Goal: Task Accomplishment & Management: Manage account settings

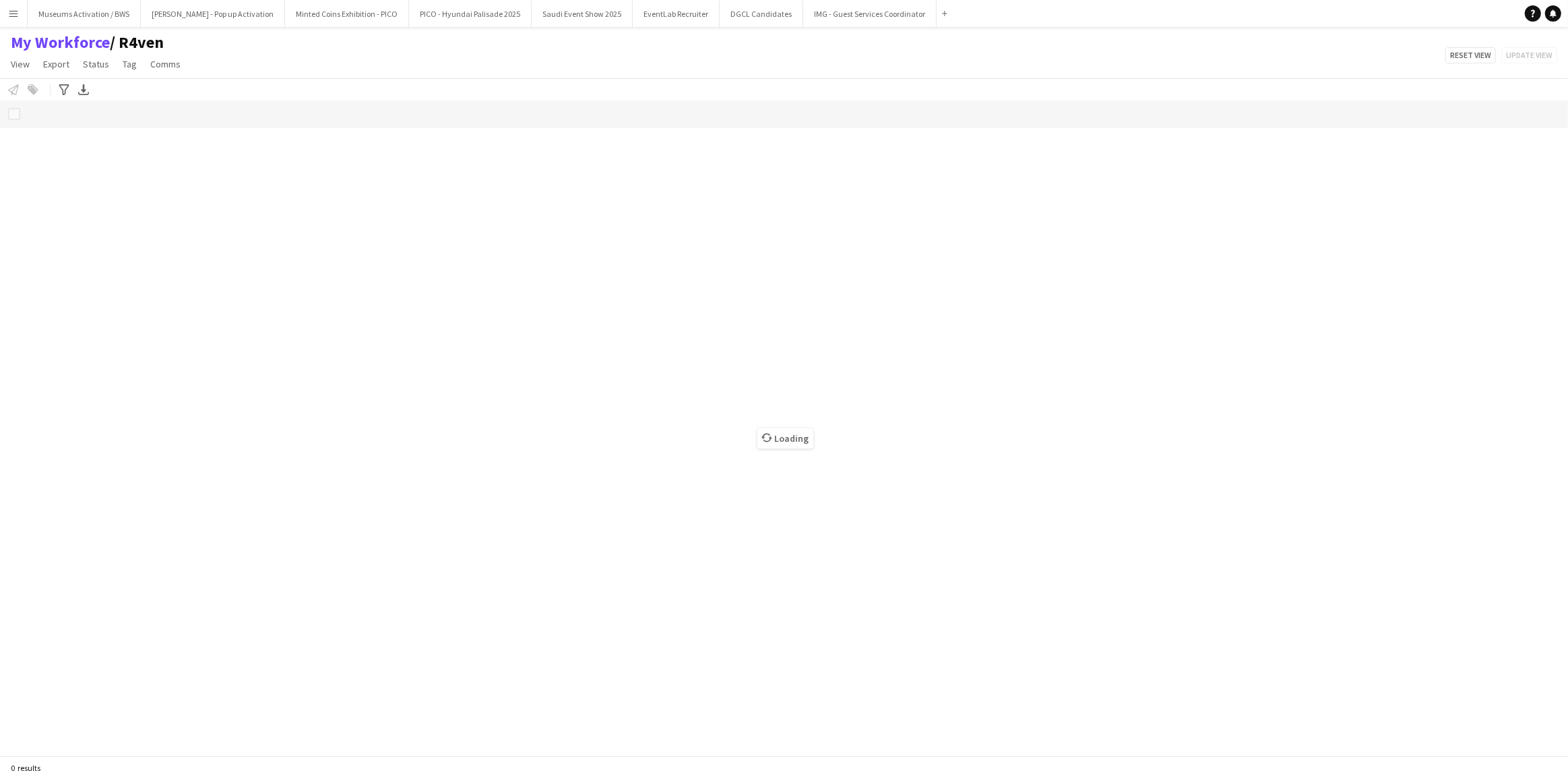
click at [157, 44] on span "/ R4ven" at bounding box center [137, 42] width 54 height 20
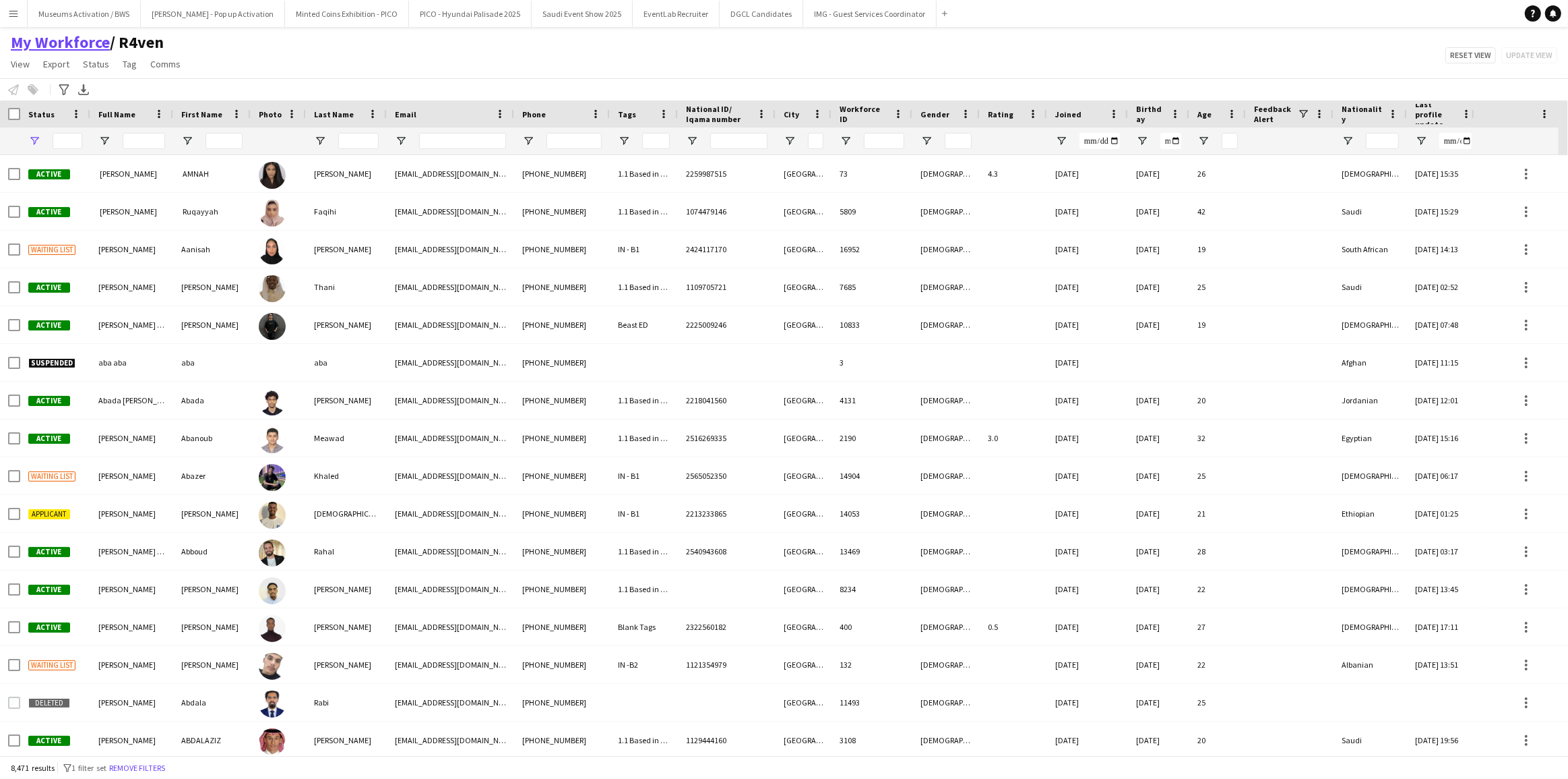
type input "**********"
click at [803, 6] on button "IMG - Guest Services Coordinator Close" at bounding box center [869, 14] width 133 height 26
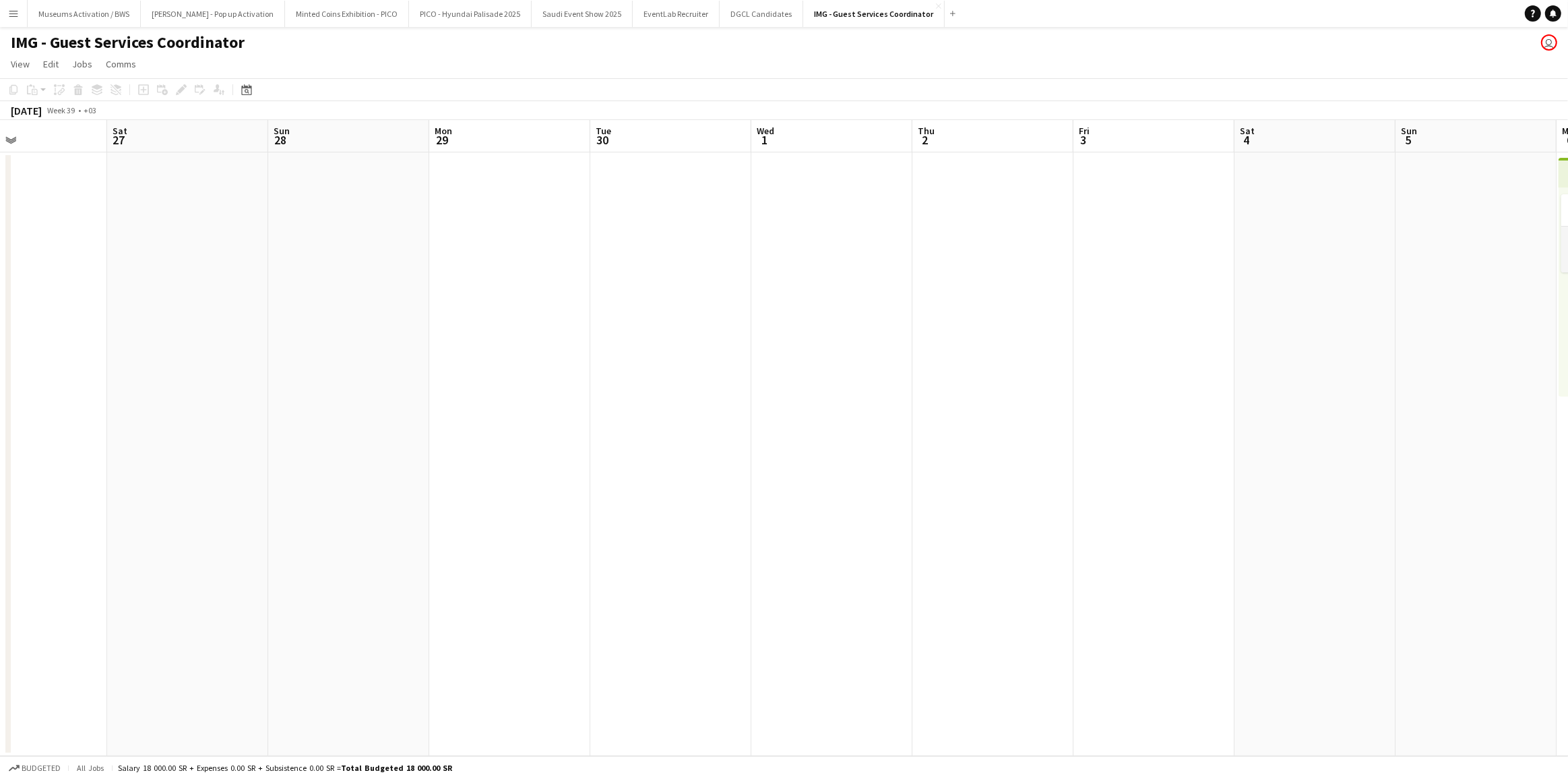
scroll to position [0, 462]
drag, startPoint x: 665, startPoint y: 259, endPoint x: 363, endPoint y: 441, distance: 352.6
click at [363, 441] on app-calendar-viewport "Tue 23 Wed 24 Thu 25 Fri 26 Sat 27 Sun 28 Mon 29 Tue 30 Wed 1 Thu 2 Fri 3 Sat 4…" at bounding box center [784, 438] width 1568 height 635
drag, startPoint x: 879, startPoint y: 398, endPoint x: 510, endPoint y: 542, distance: 396.1
click at [510, 542] on app-calendar-viewport "Tue 23 Wed 24 Thu 25 Fri 26 Sat 27 Sun 28 Mon 29 Tue 30 Wed 1 Thu 2 Fri 3 Sat 4…" at bounding box center [784, 438] width 1568 height 635
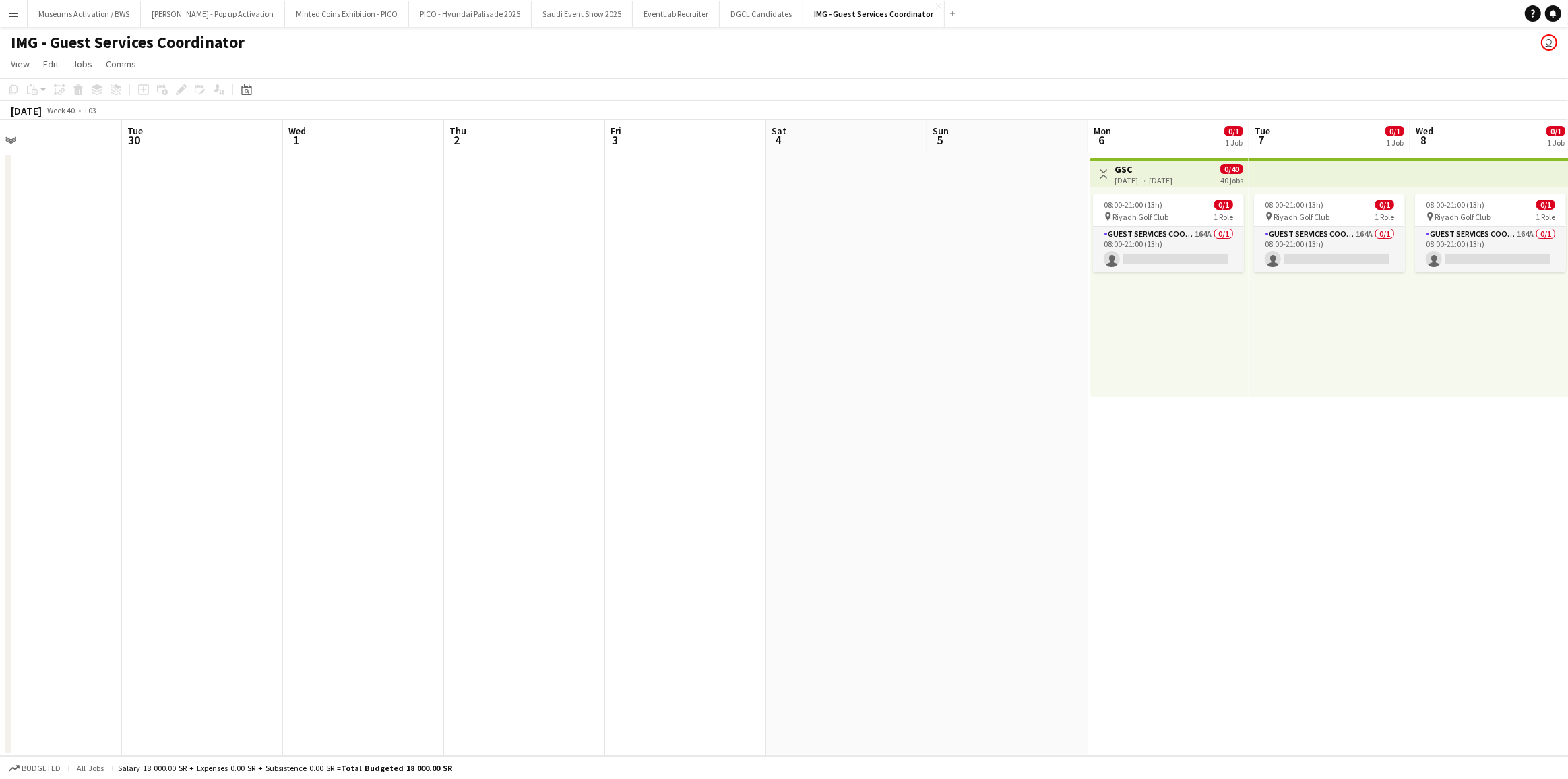
drag, startPoint x: 510, startPoint y: 542, endPoint x: 304, endPoint y: 548, distance: 206.1
click at [300, 551] on app-calendar-viewport "Sat 27 Sun 28 Mon 29 Tue 30 Wed 1 Thu 2 Fri 3 Sat 4 Sun 5 Mon 6 0/1 1 Job Tue 7…" at bounding box center [784, 438] width 1568 height 635
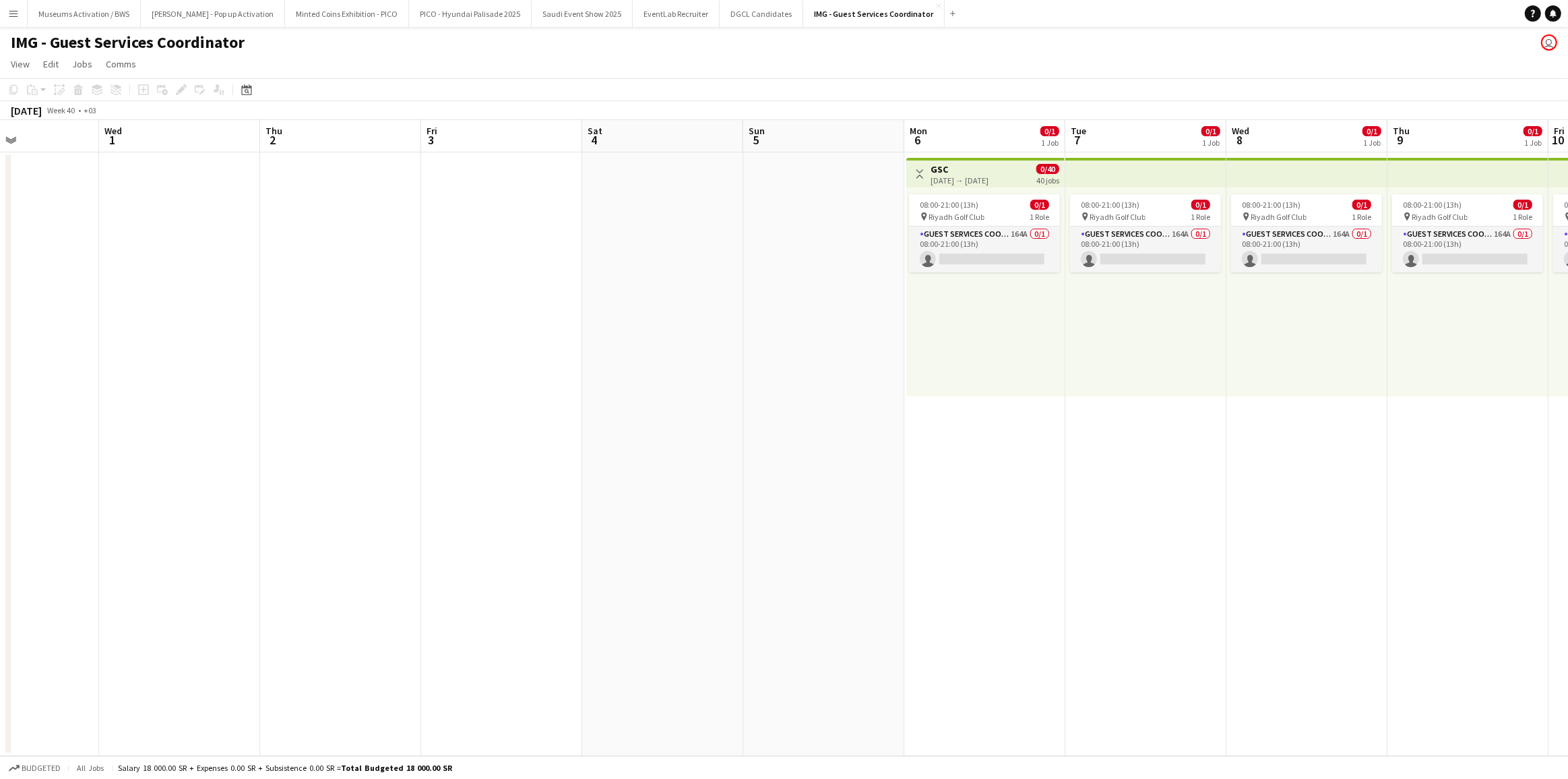
drag, startPoint x: 156, startPoint y: 519, endPoint x: 175, endPoint y: 658, distance: 140.3
click at [142, 652] on app-calendar-viewport "Sat 27 Sun 28 Mon 29 Tue 30 Wed 1 Thu 2 Fri 3 Sat 4 Sun 5 Mon 6 0/1 1 Job Tue 7…" at bounding box center [784, 438] width 1568 height 635
click at [975, 256] on app-card-role "Guest Services Coordinator 164A 0/1 08:00-21:00 (13h) single-neutral-actions" at bounding box center [985, 249] width 151 height 46
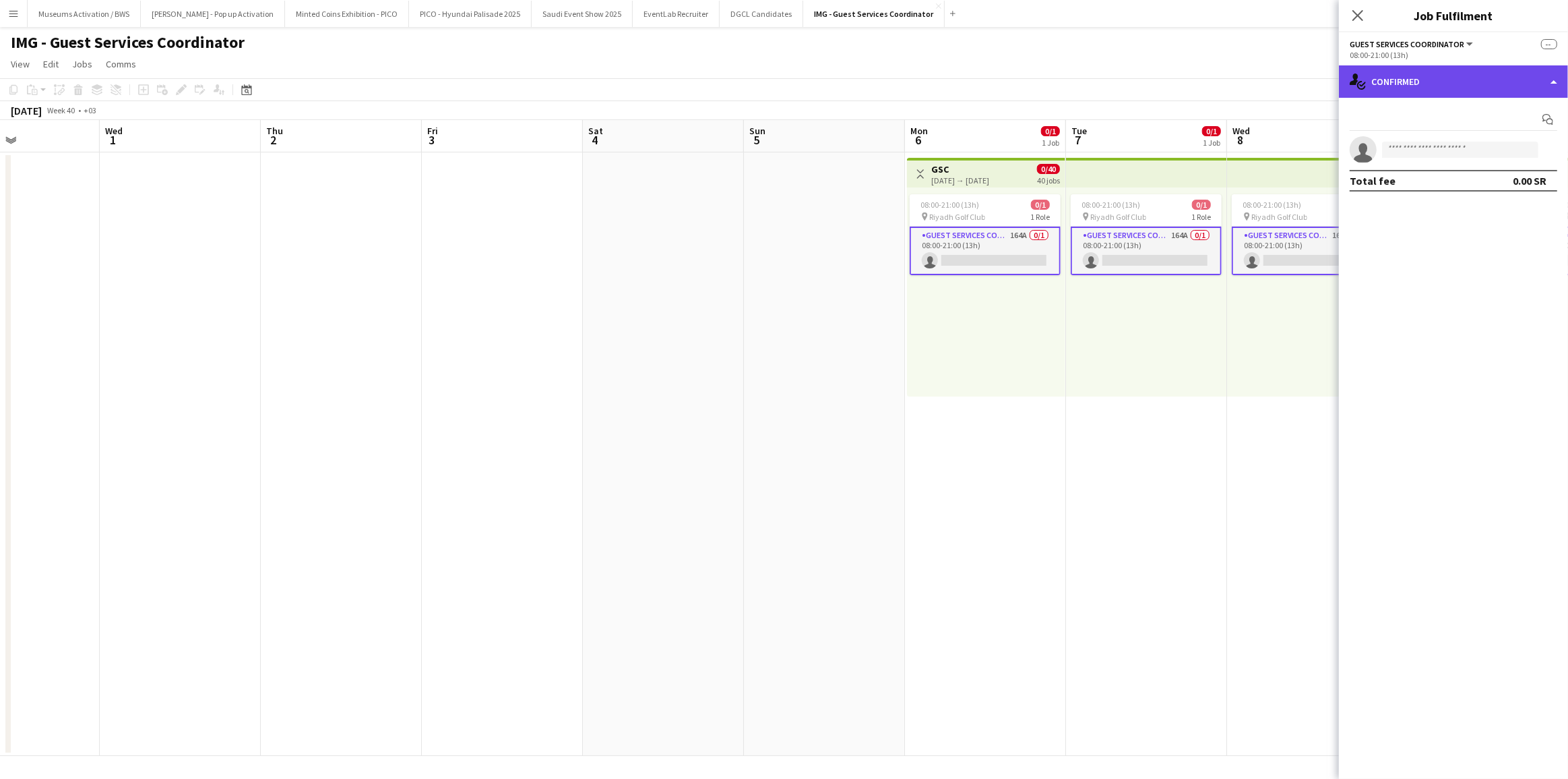
click at [1396, 85] on div "single-neutral-actions-check-2 Confirmed" at bounding box center [1453, 81] width 229 height 32
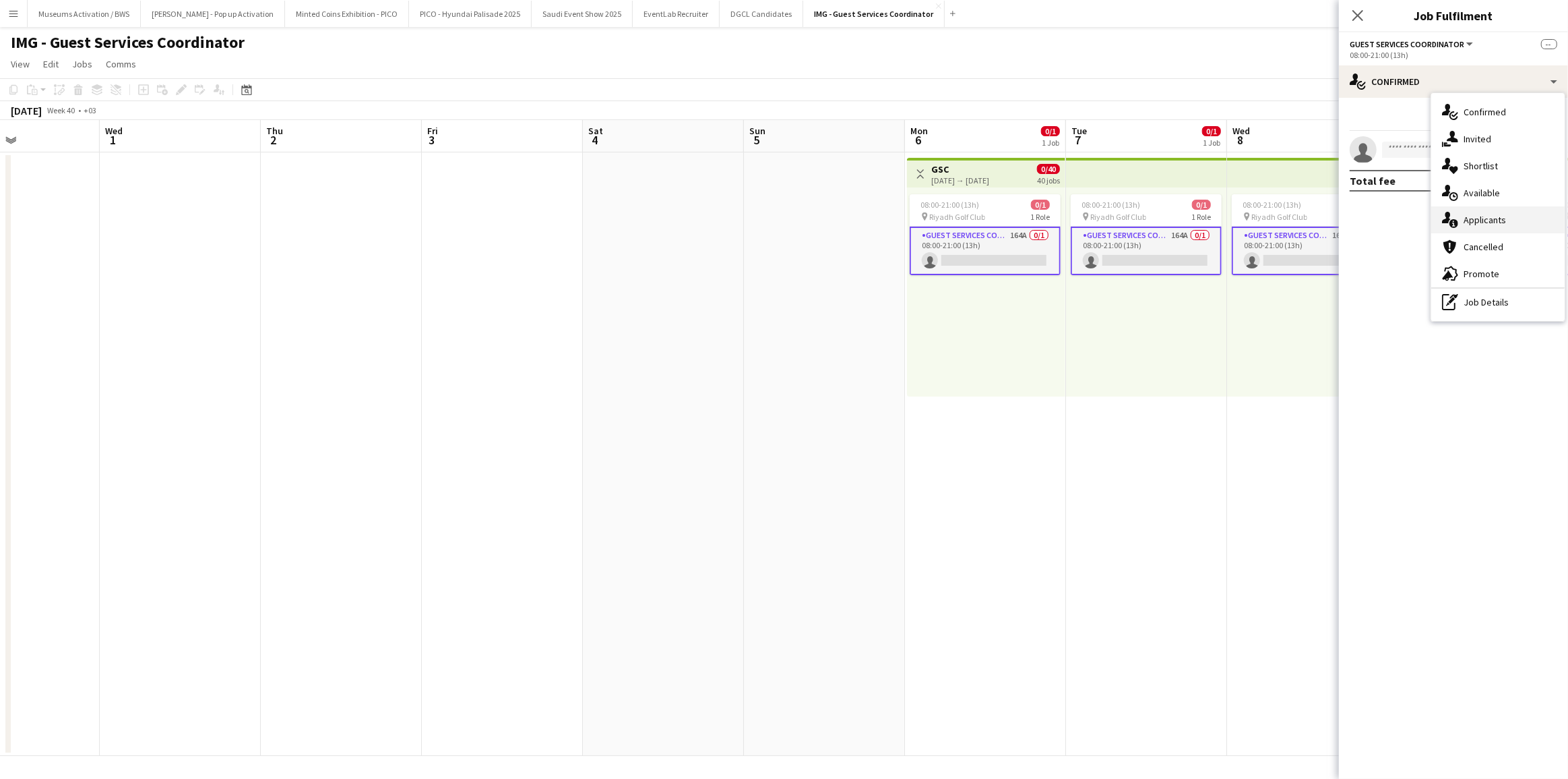
click at [1461, 228] on div "single-neutral-actions-information Applicants" at bounding box center [1498, 219] width 133 height 27
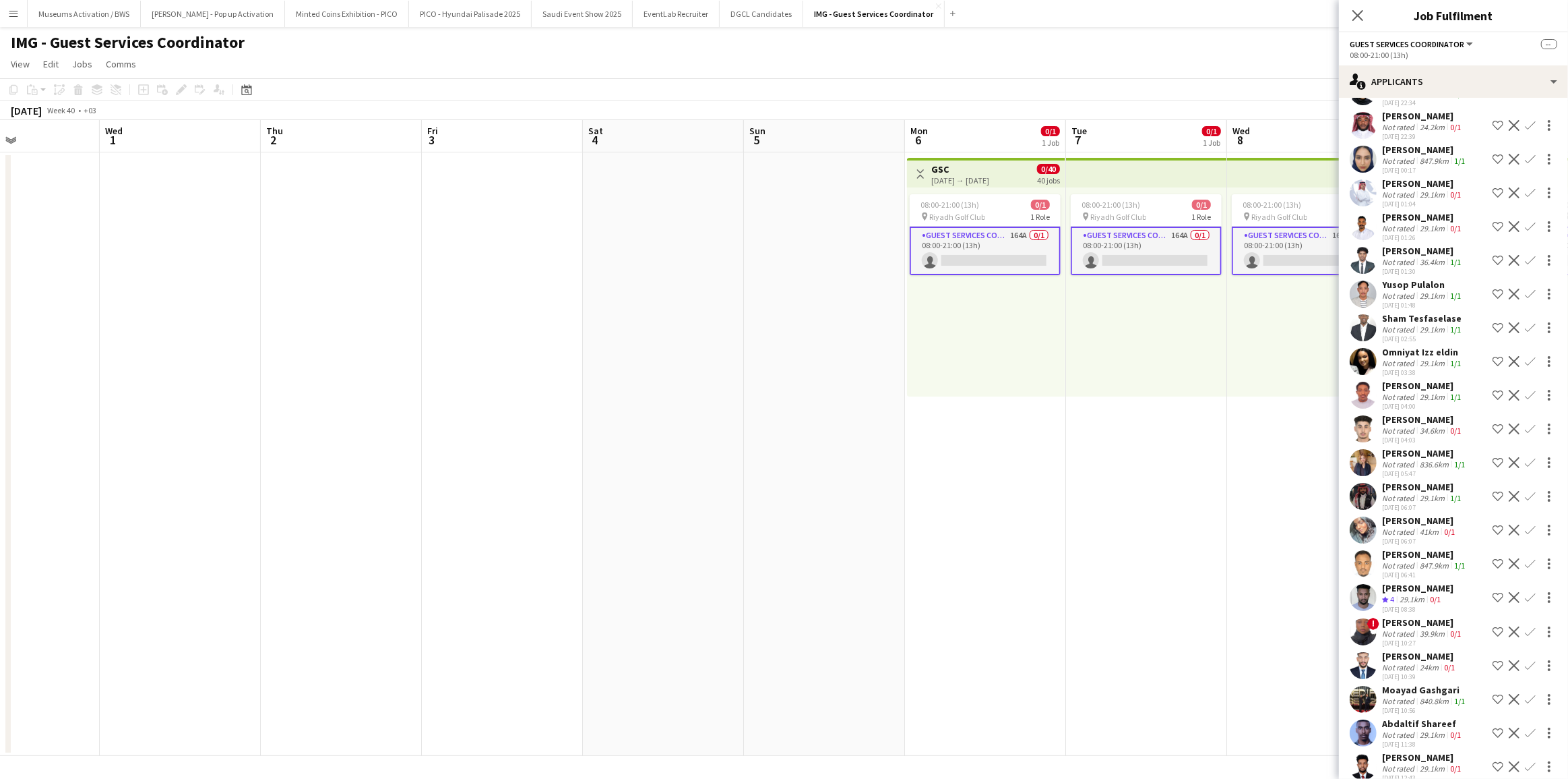
scroll to position [5060, 0]
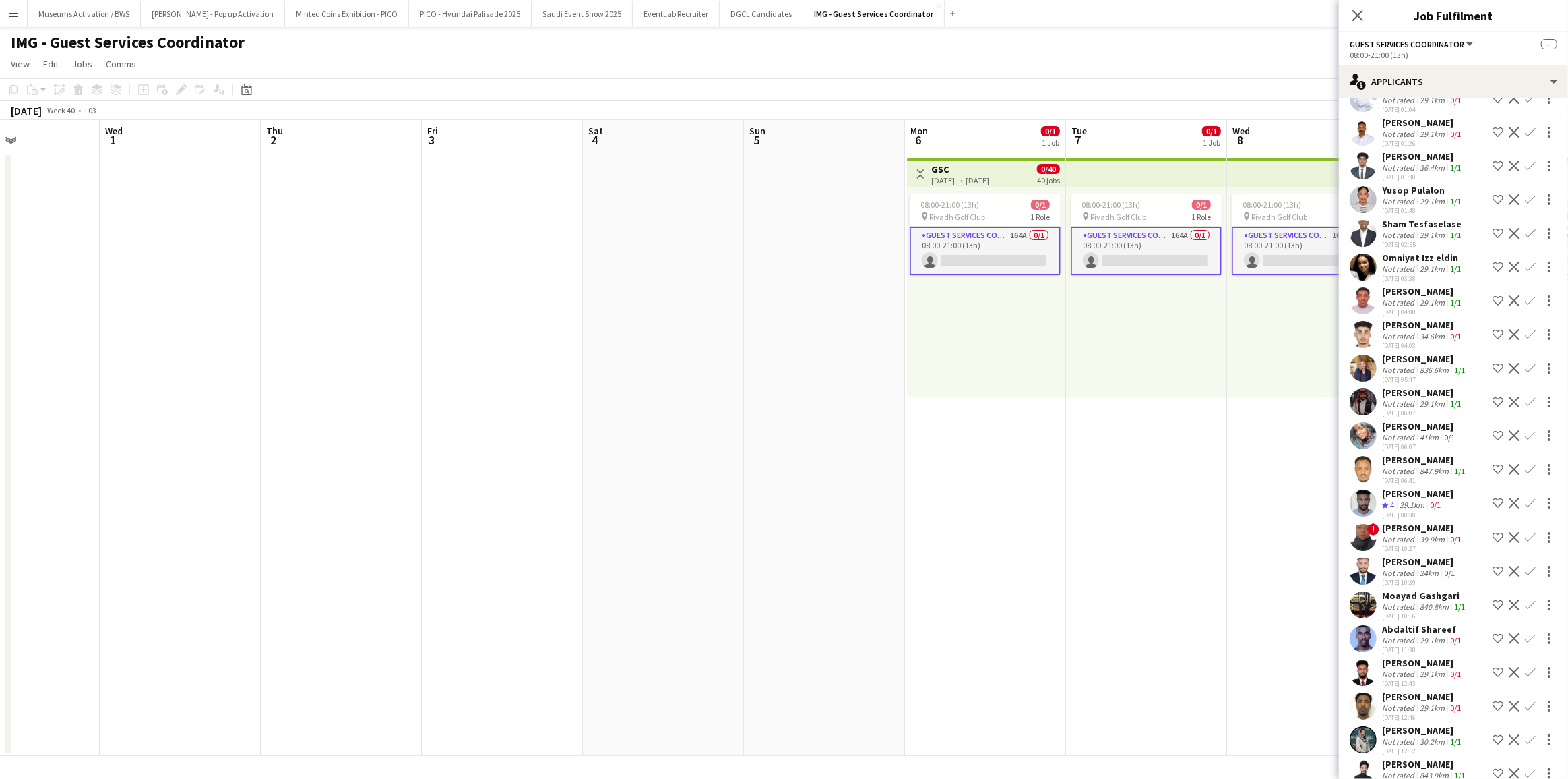
click at [1426, 746] on div "[DATE] 12:52" at bounding box center [1423, 750] width 82 height 9
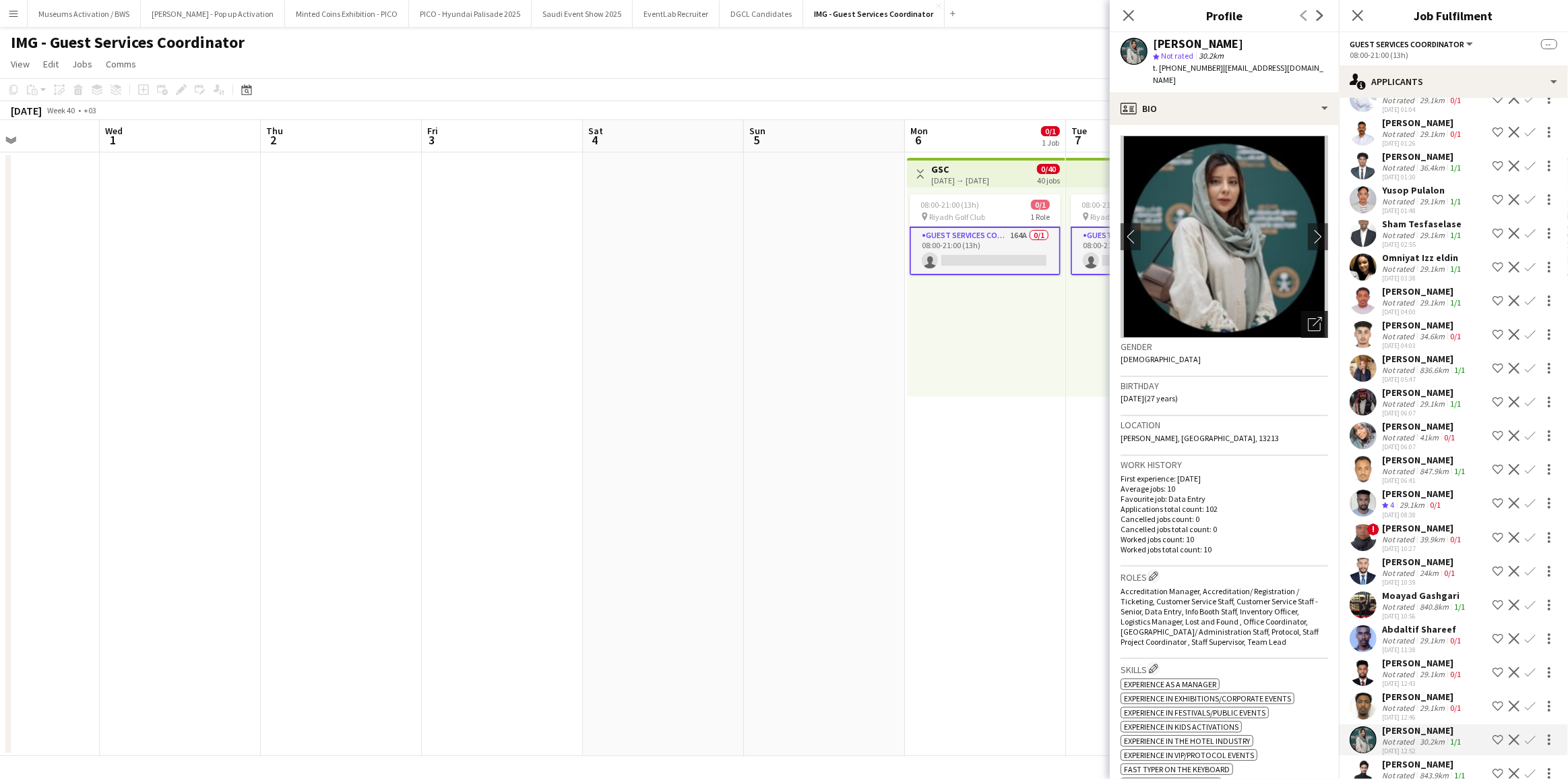
click at [1302, 319] on div "Open photos pop-in" at bounding box center [1315, 324] width 27 height 27
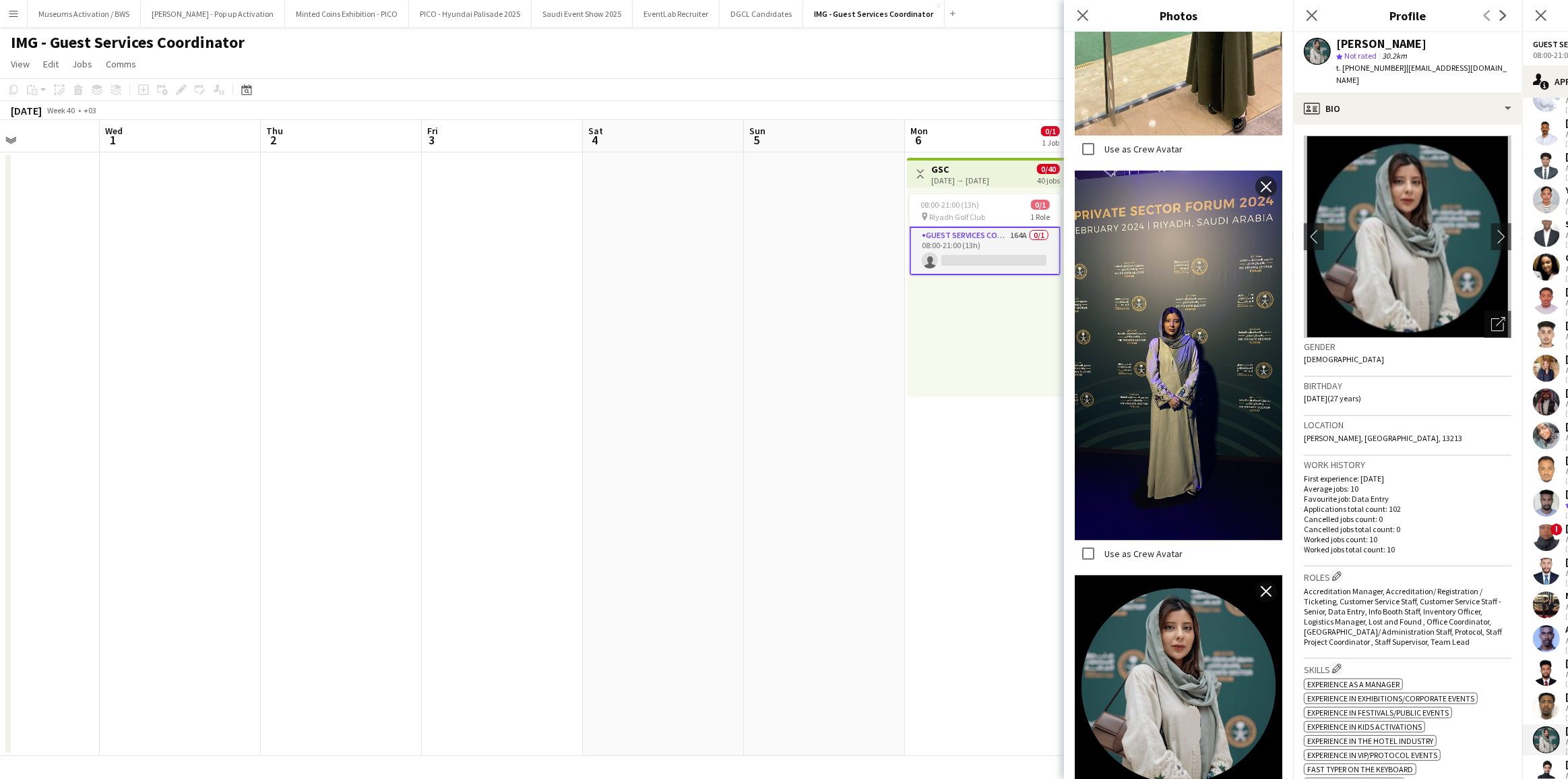
scroll to position [561, 0]
click at [1303, 629] on app-crew-profile-bio "chevron-left chevron-right Open photos pop-in Gender [DEMOGRAPHIC_DATA] Birthda…" at bounding box center [1407, 451] width 229 height 654
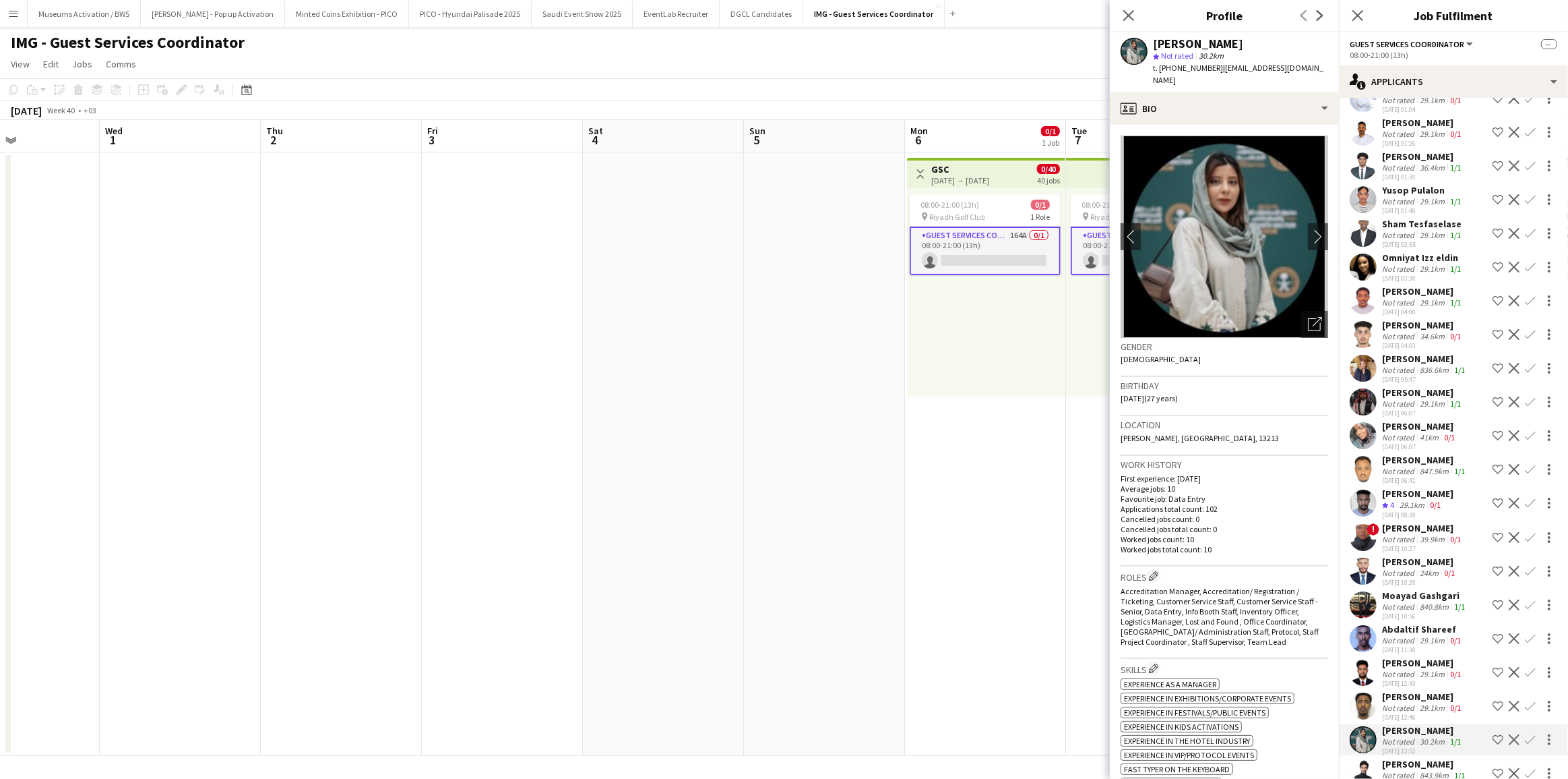
click at [1303, 629] on div "Accreditation Manager, Accreditation/ Registration / Ticketing, Customer Servic…" at bounding box center [1224, 616] width 208 height 61
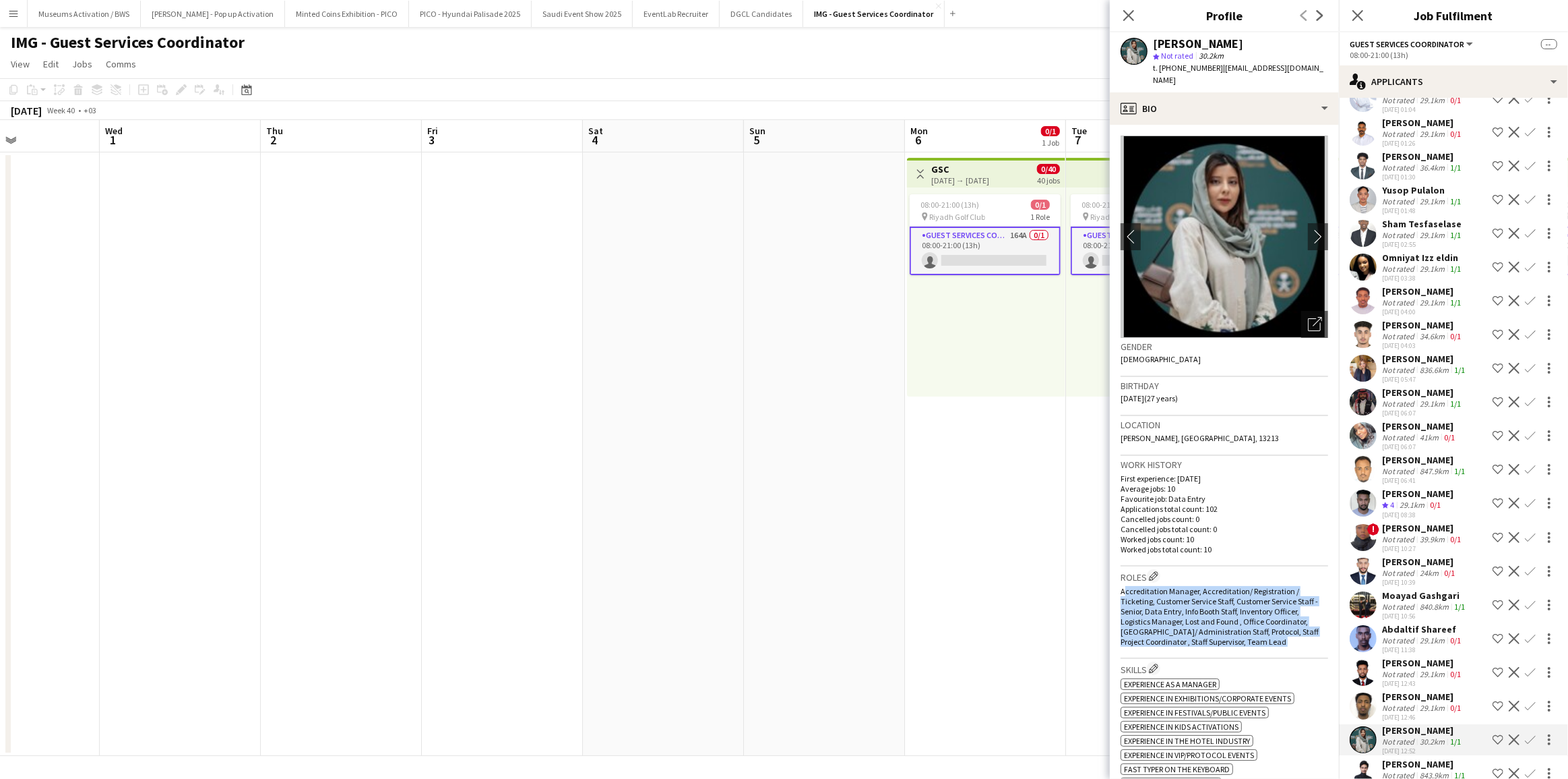
click at [1303, 629] on div "Accreditation Manager, Accreditation/ Registration / Ticketing, Customer Servic…" at bounding box center [1224, 616] width 208 height 61
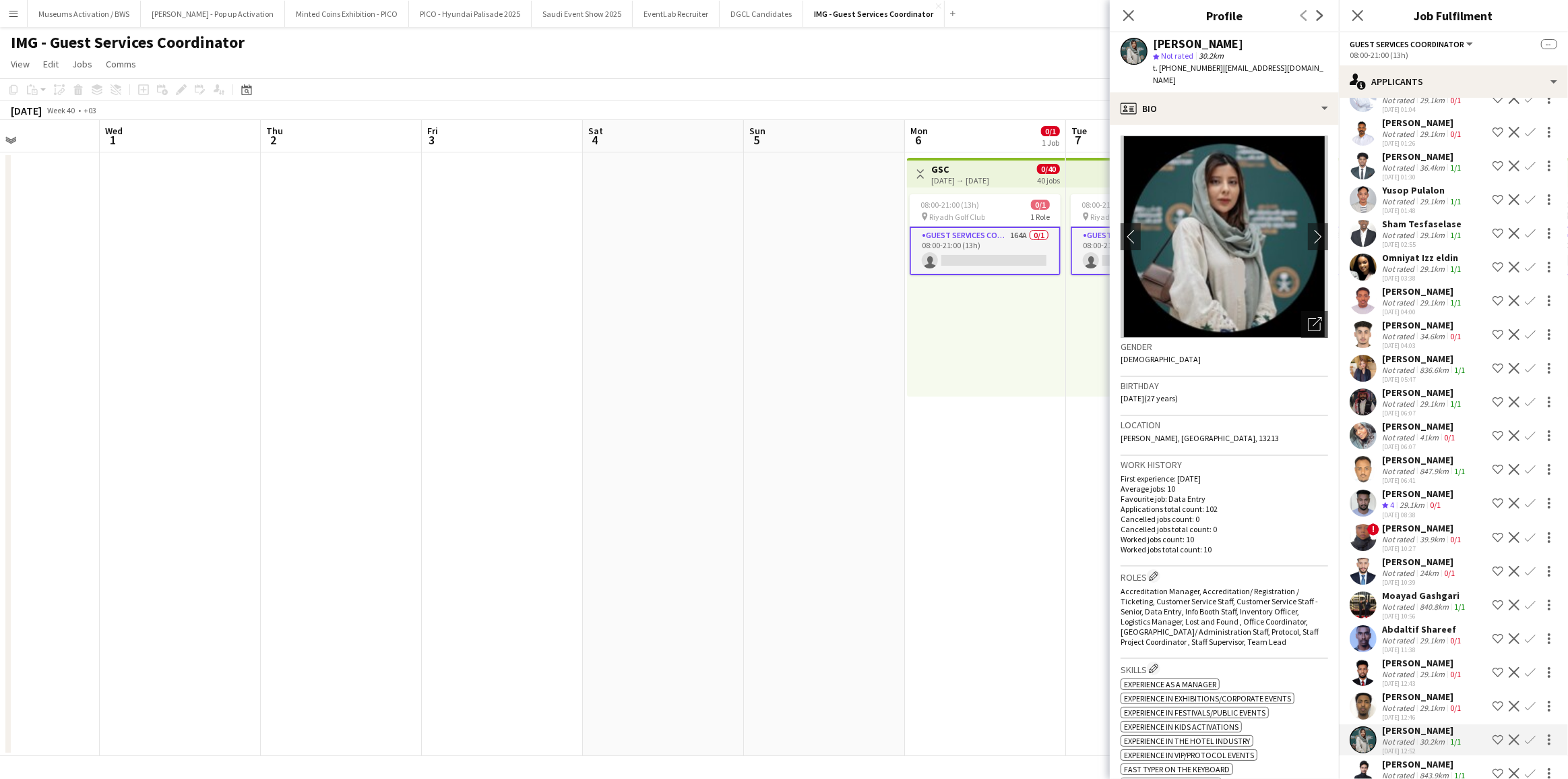
click at [1303, 629] on div "Accreditation Manager, Accreditation/ Registration / Ticketing, Customer Servic…" at bounding box center [1224, 616] width 208 height 61
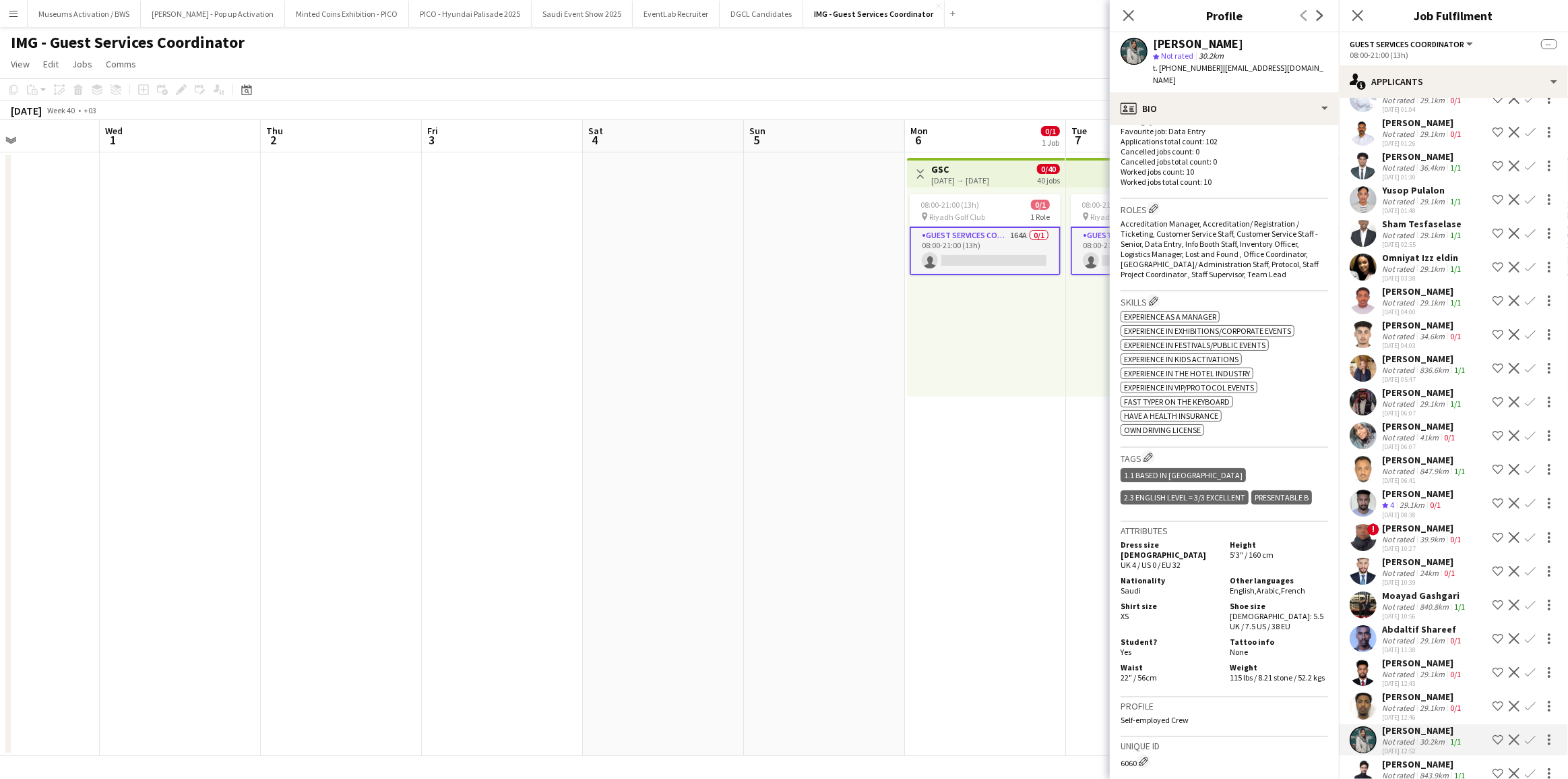
scroll to position [429, 0]
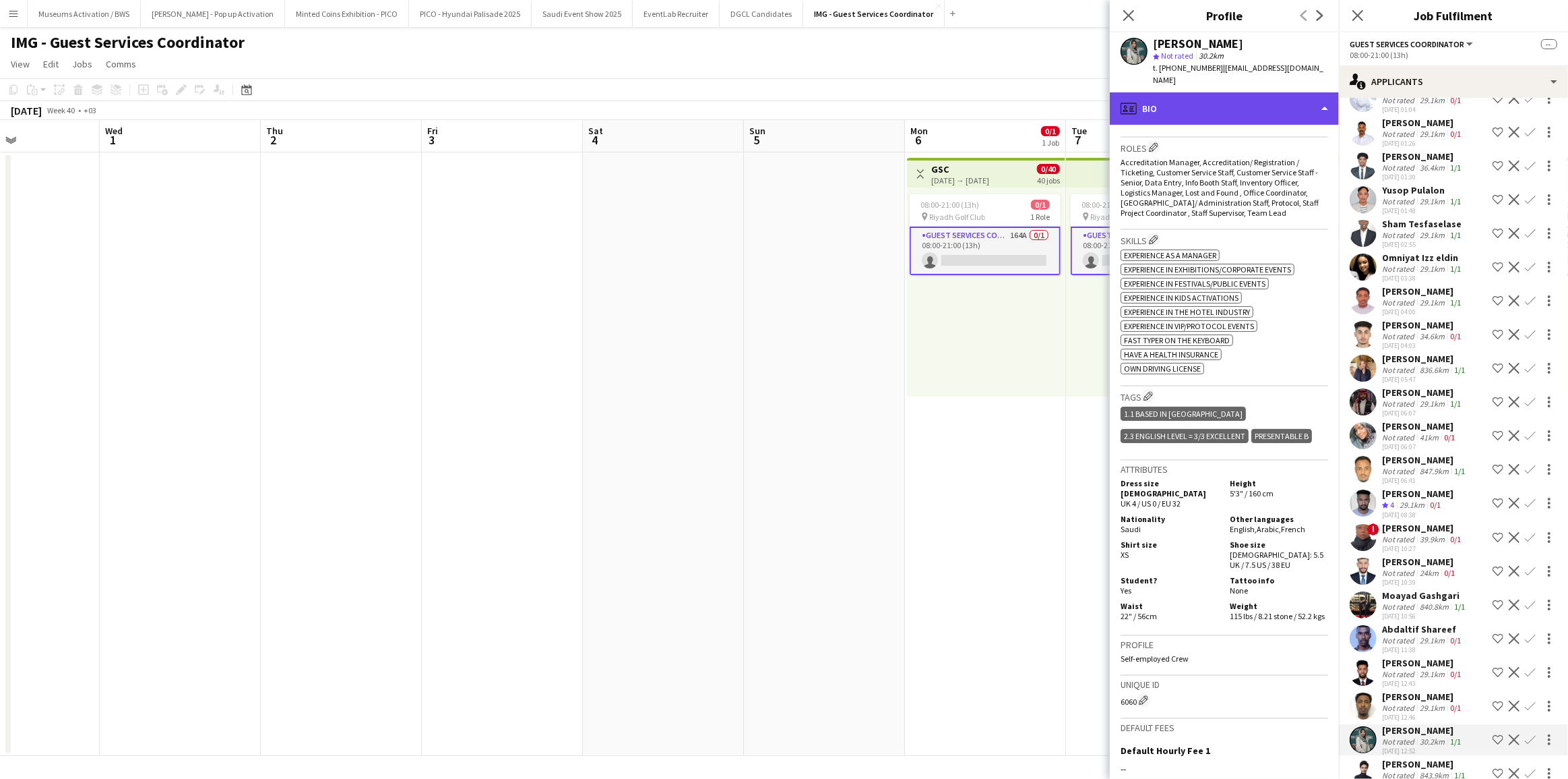
click at [1240, 97] on div "profile Bio" at bounding box center [1224, 108] width 229 height 32
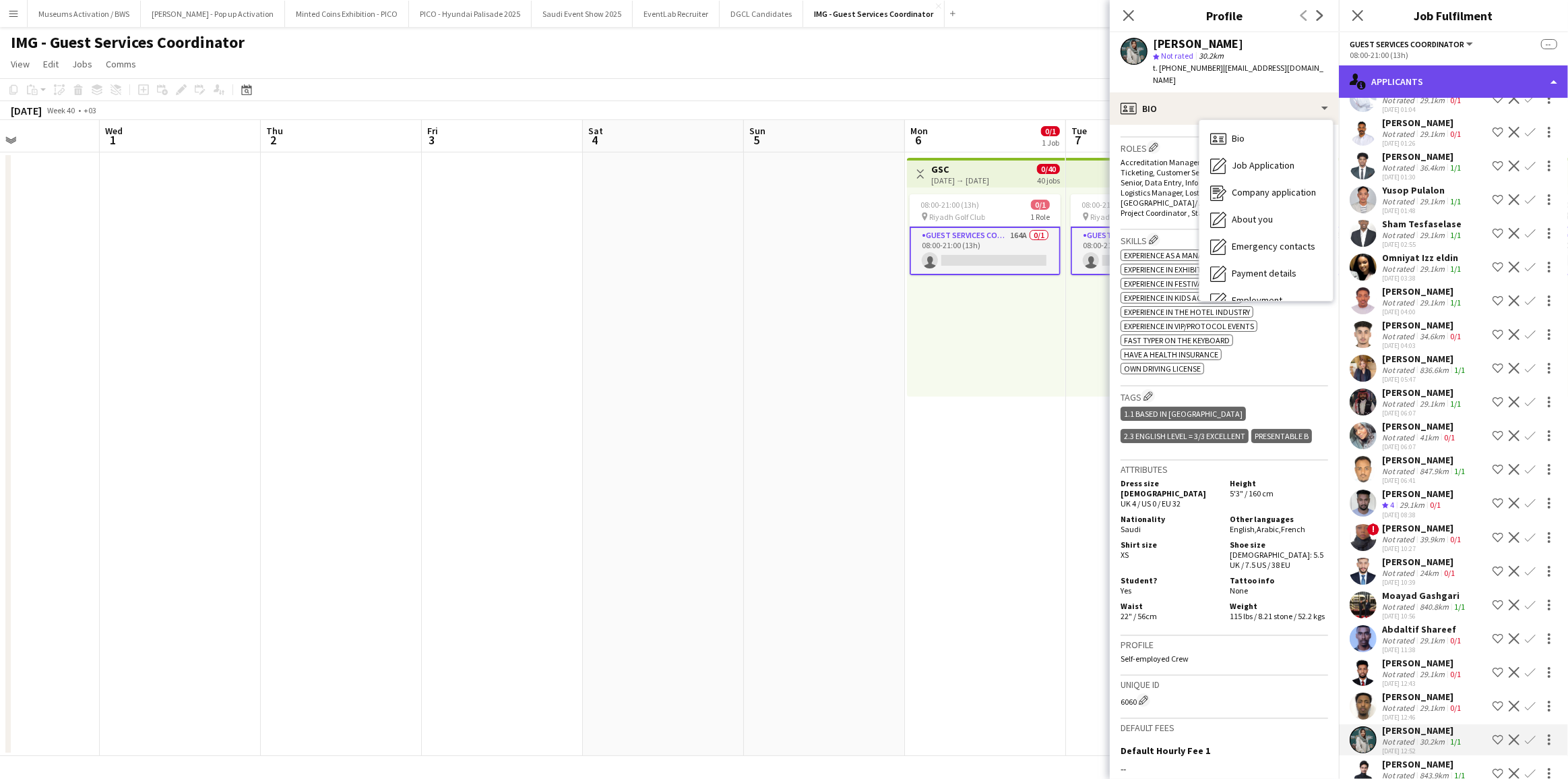
click at [1436, 77] on div "single-neutral-actions-information Applicants" at bounding box center [1453, 81] width 229 height 32
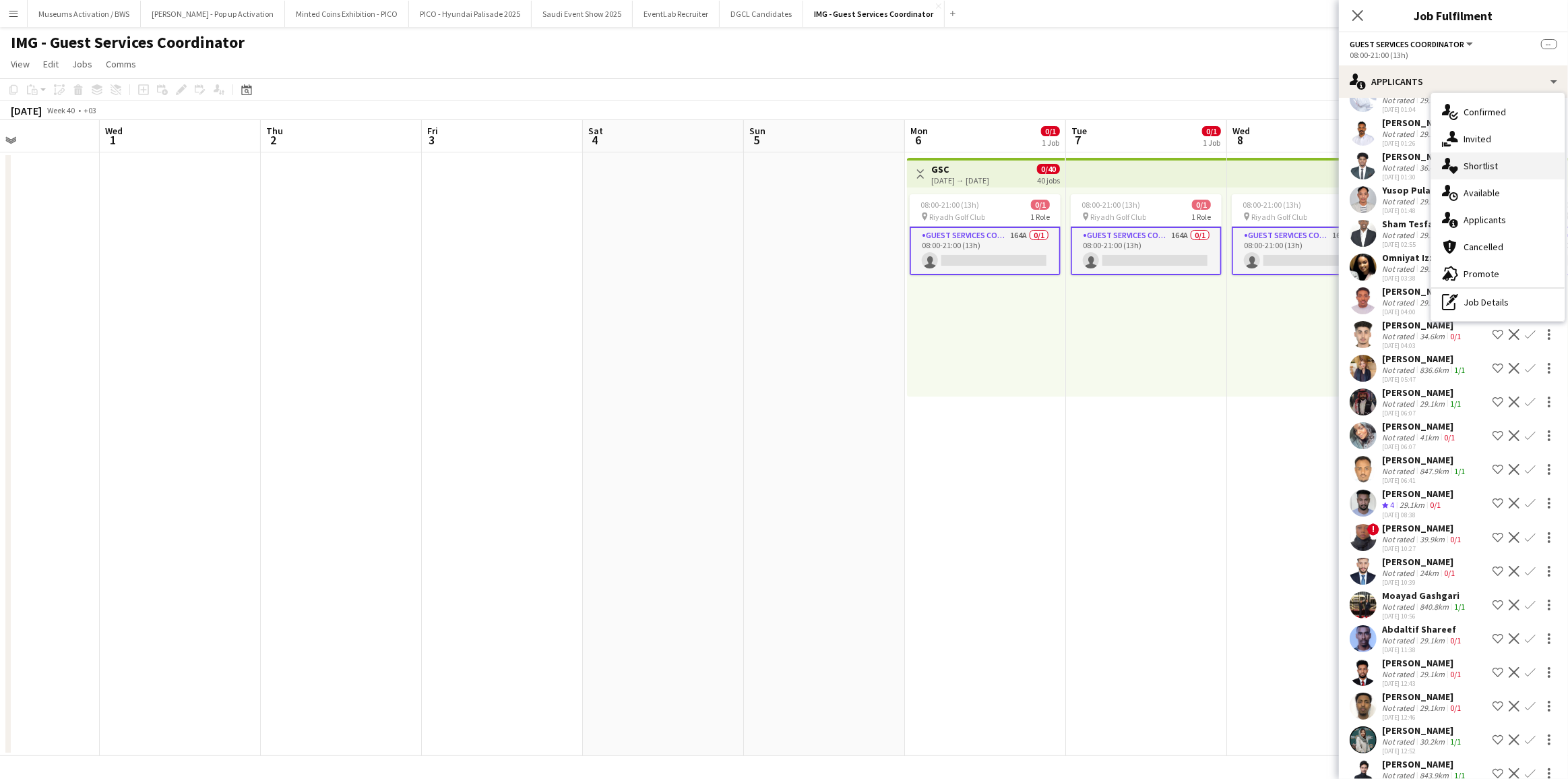
click at [1487, 174] on div "single-neutral-actions-heart Shortlist" at bounding box center [1498, 165] width 133 height 27
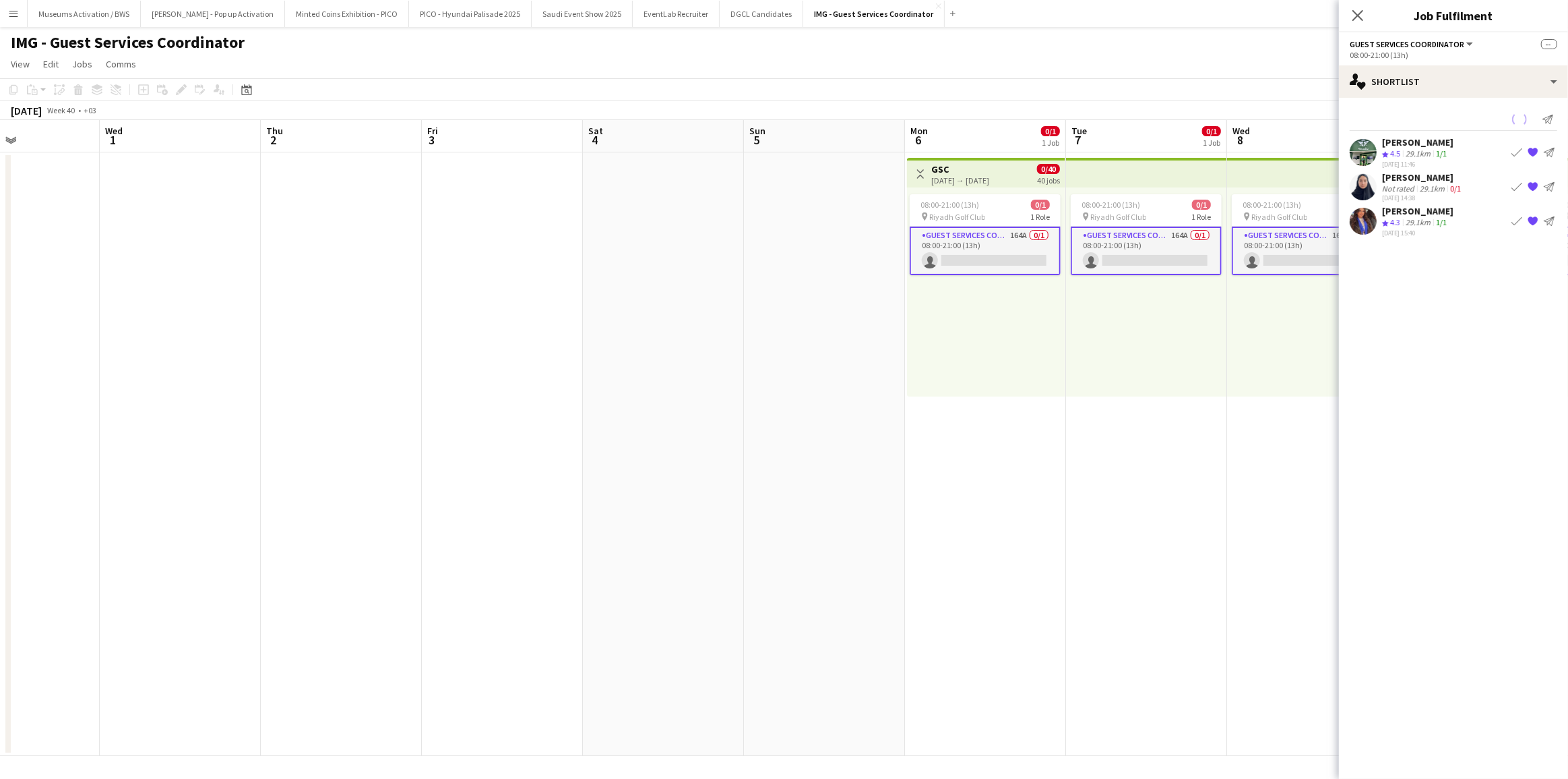
scroll to position [0, 0]
click at [1429, 163] on div "[DATE] 11:46" at bounding box center [1417, 165] width 71 height 9
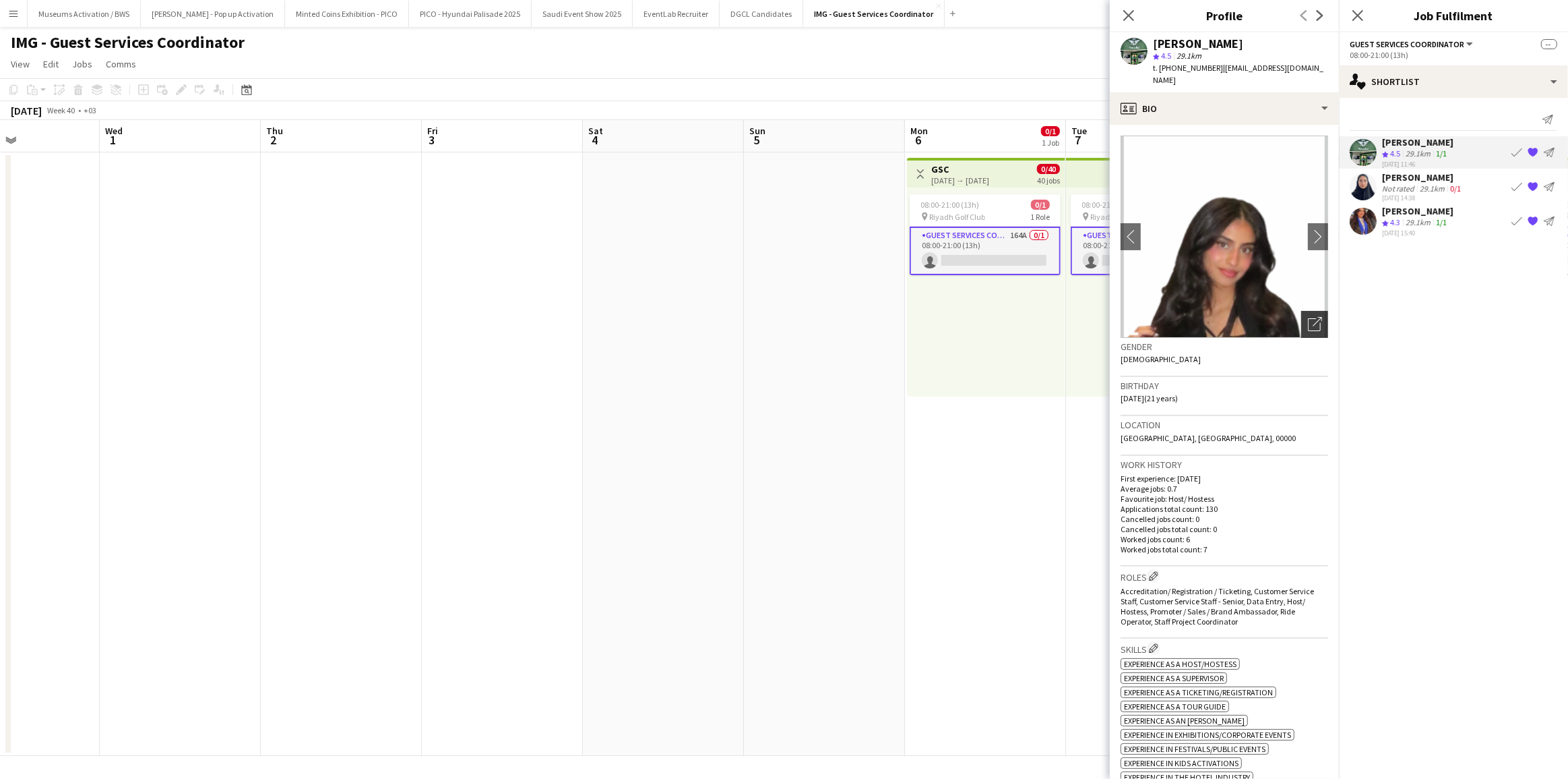
click at [1302, 312] on div "Open photos pop-in" at bounding box center [1315, 324] width 27 height 27
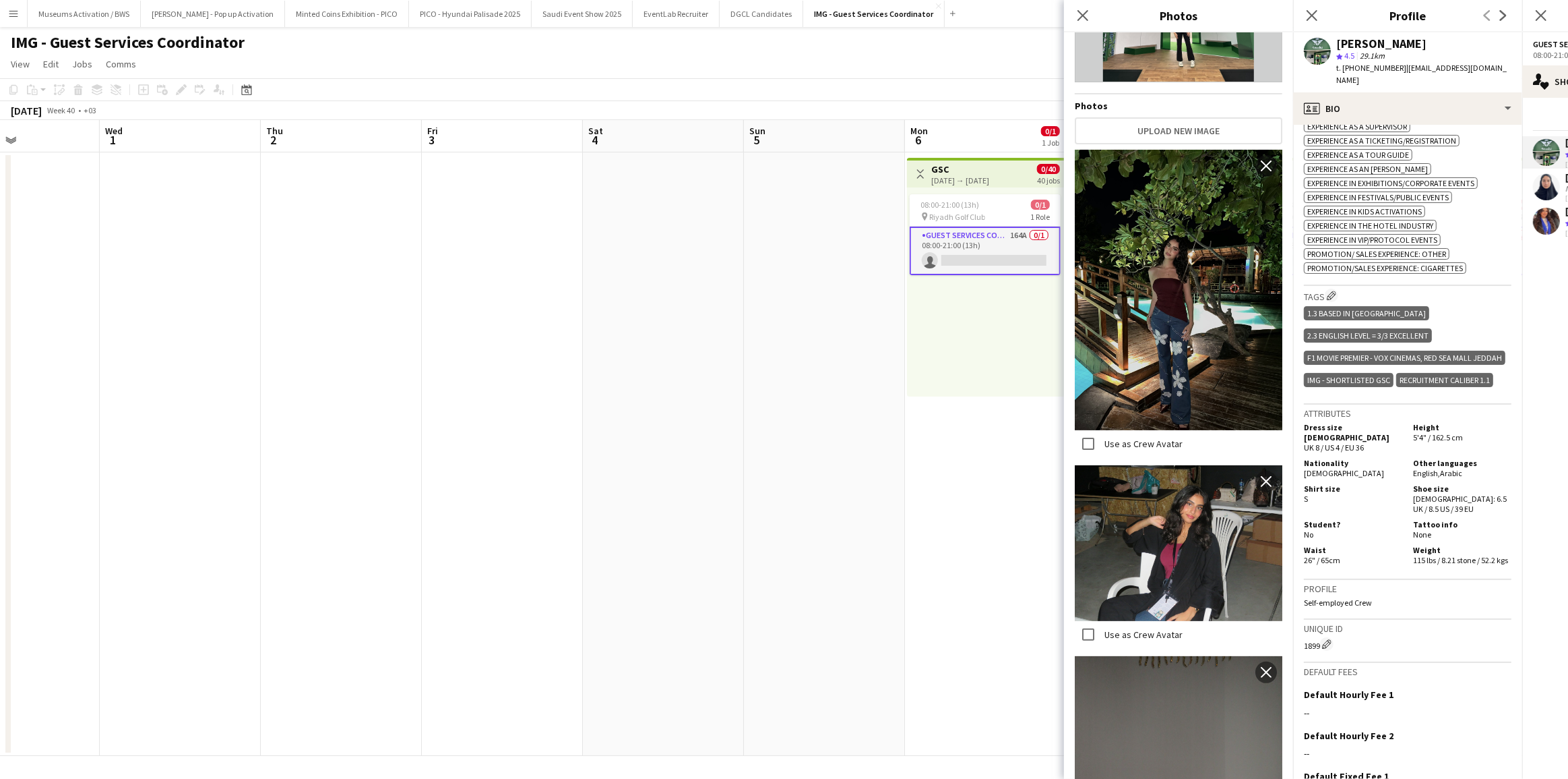
scroll to position [245, 0]
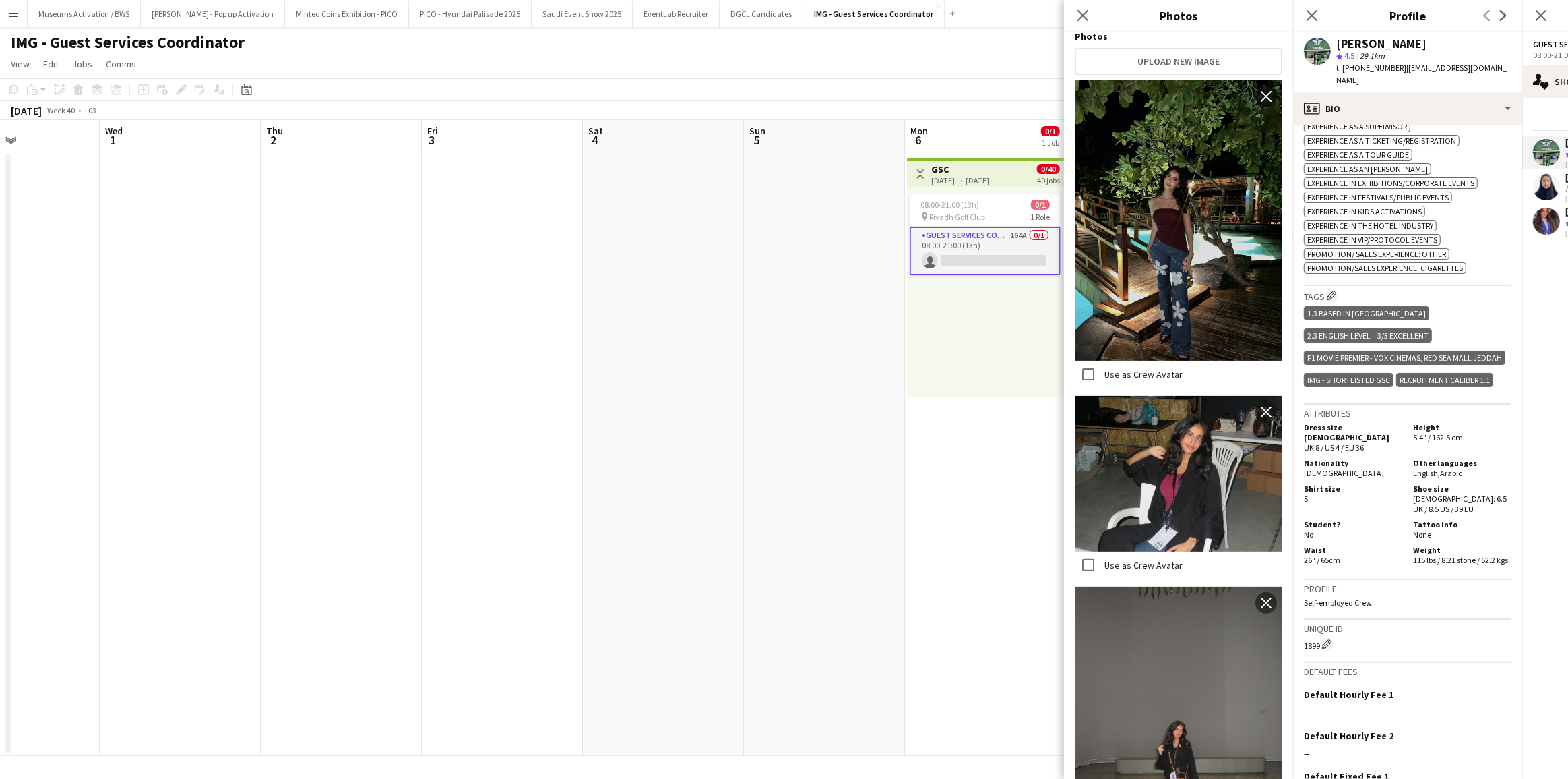
click at [1368, 249] on span "Promotion/ Sales Experience: Other" at bounding box center [1377, 254] width 139 height 10
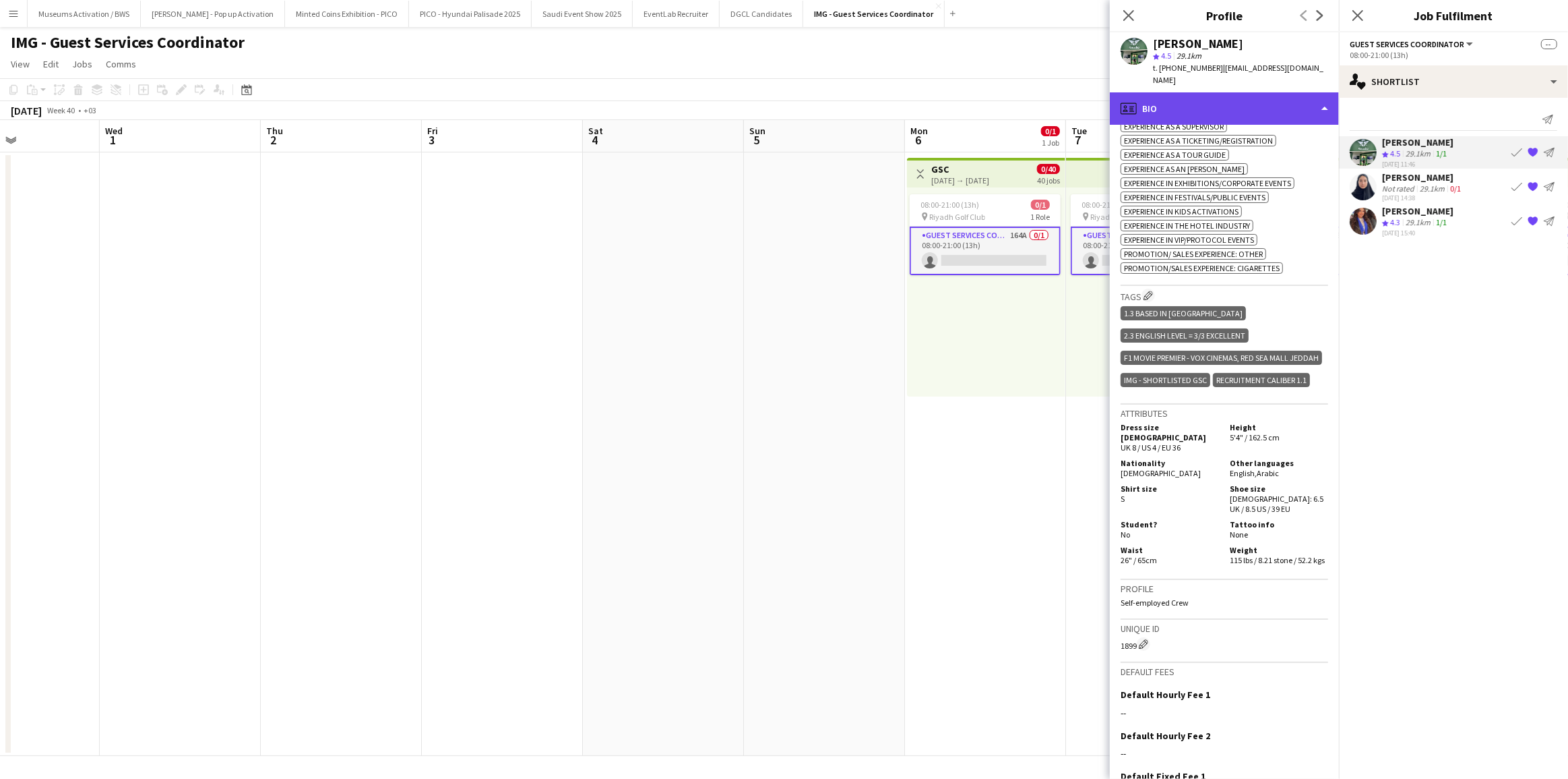
click at [1266, 94] on div "profile Bio" at bounding box center [1224, 108] width 229 height 32
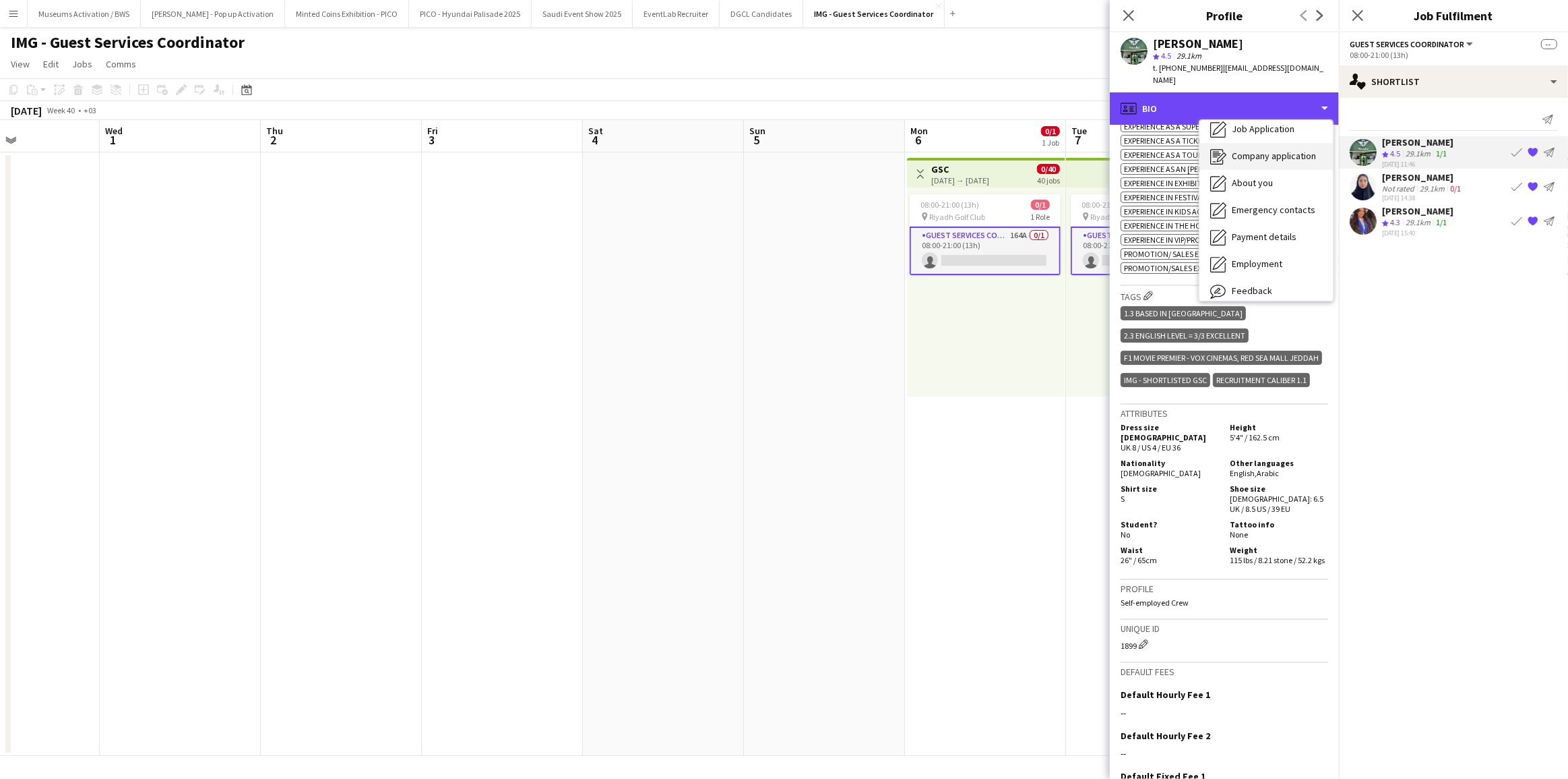
scroll to position [72, 0]
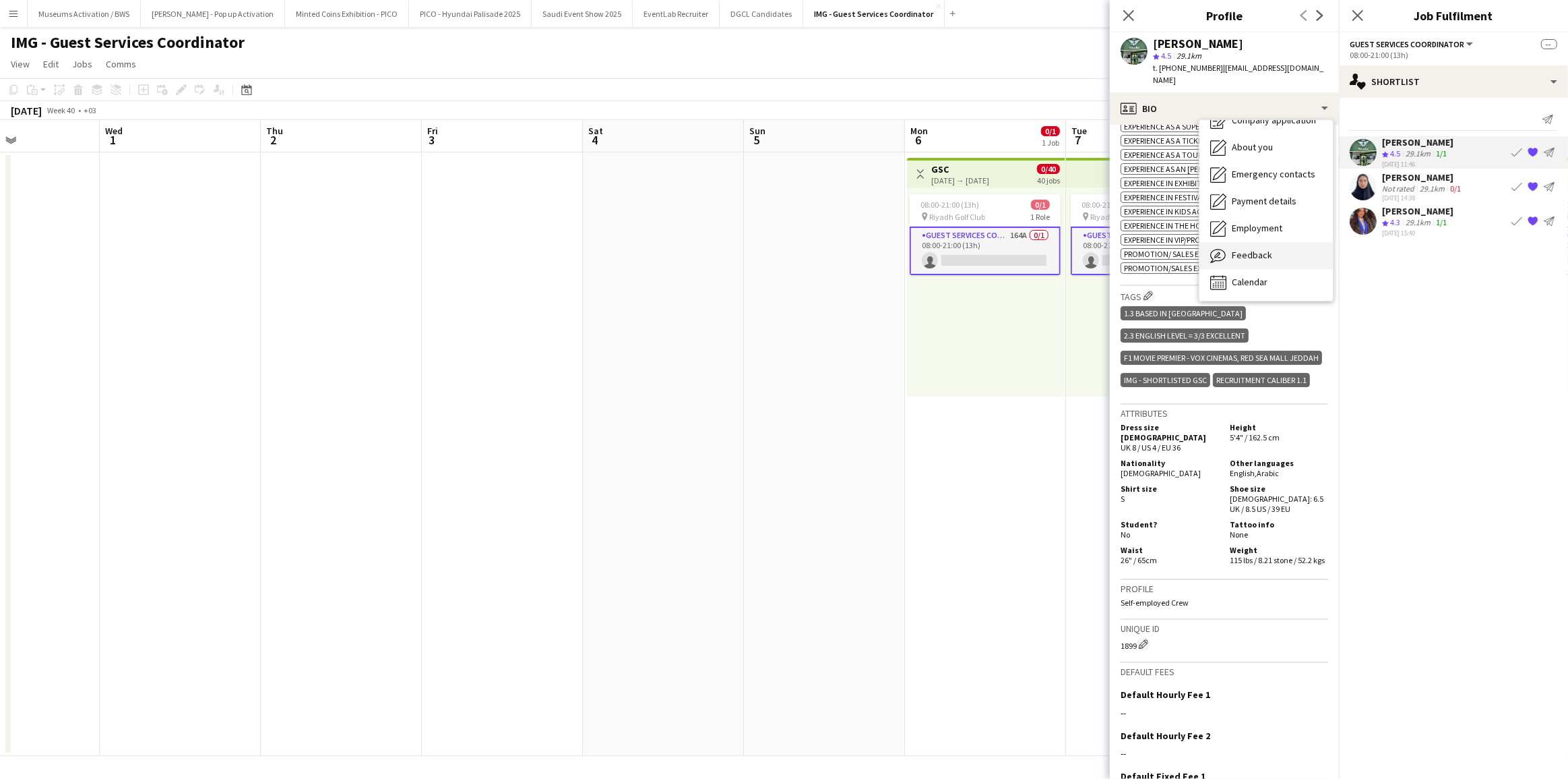
click at [1254, 249] on span "Feedback" at bounding box center [1252, 255] width 40 height 12
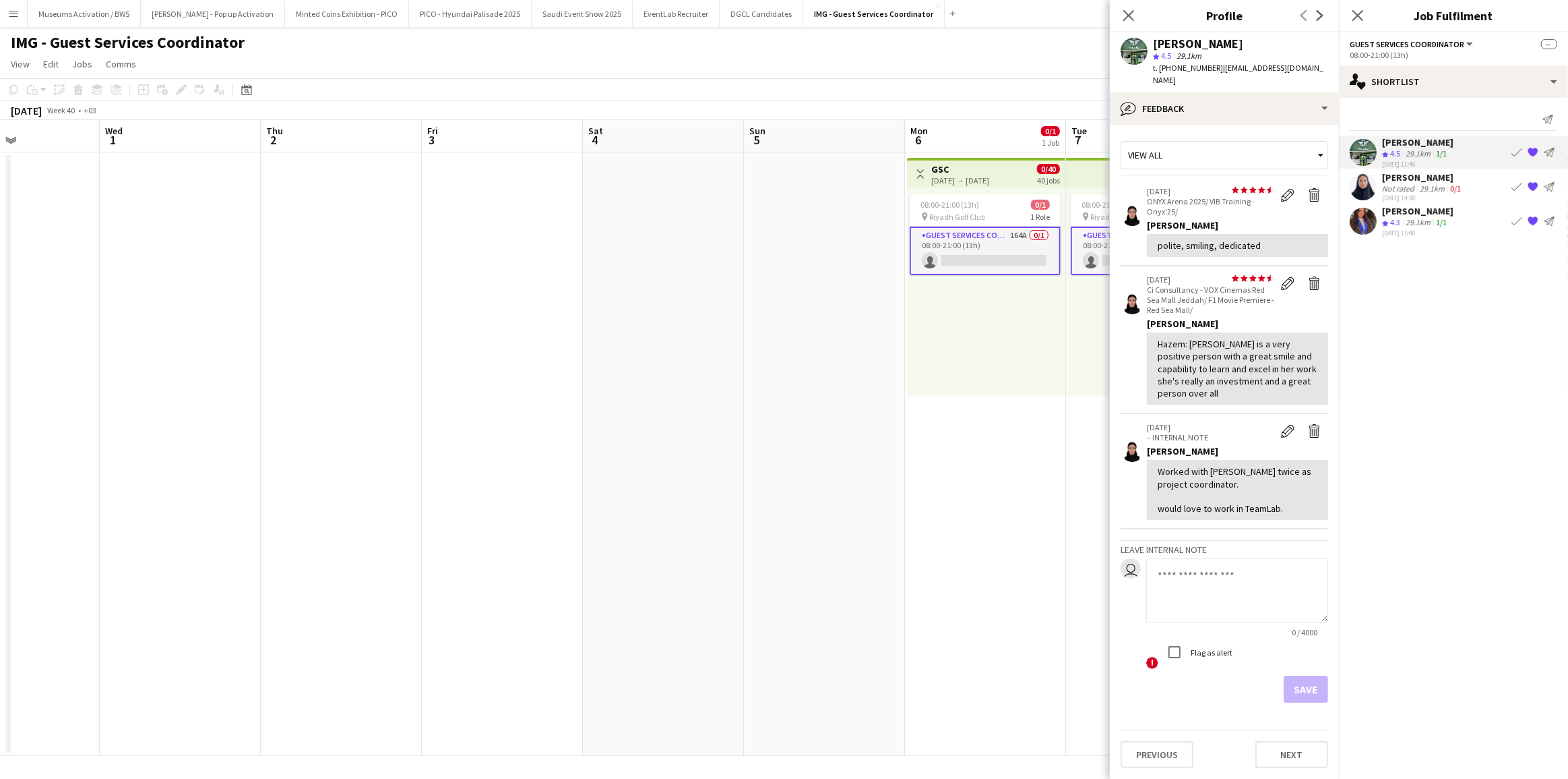
click at [1246, 239] on div "polite, smiling, dedicated" at bounding box center [1238, 245] width 160 height 12
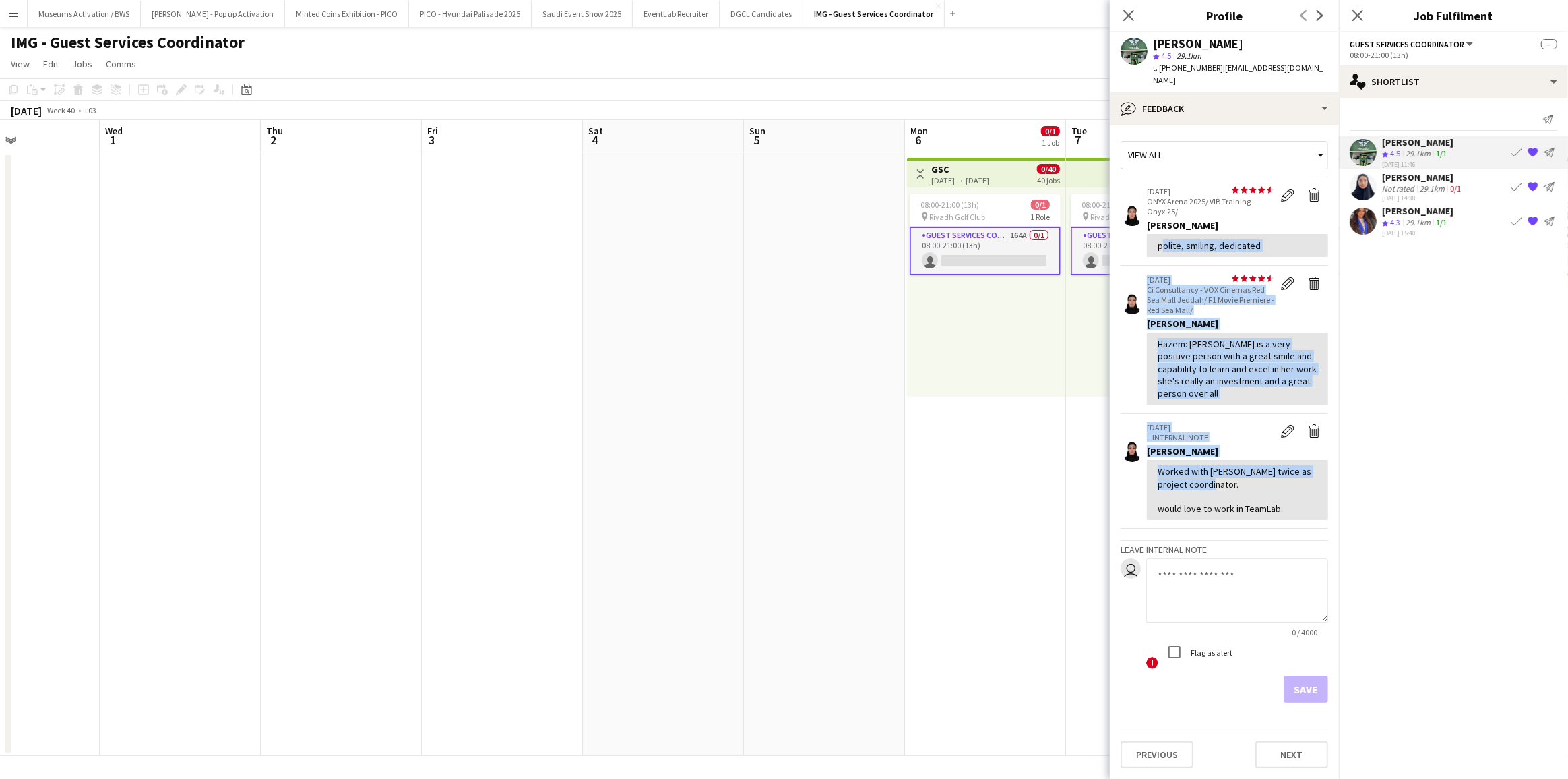
drag, startPoint x: 1246, startPoint y: 234, endPoint x: 1219, endPoint y: 473, distance: 240.5
click at [1219, 473] on div "View all star star star star star star star star star star [DATE] ONYX Arena 20…" at bounding box center [1224, 419] width 208 height 567
click at [1219, 473] on div "Worked with [PERSON_NAME] twice as project coordinator. would love to work in T…" at bounding box center [1238, 489] width 160 height 50
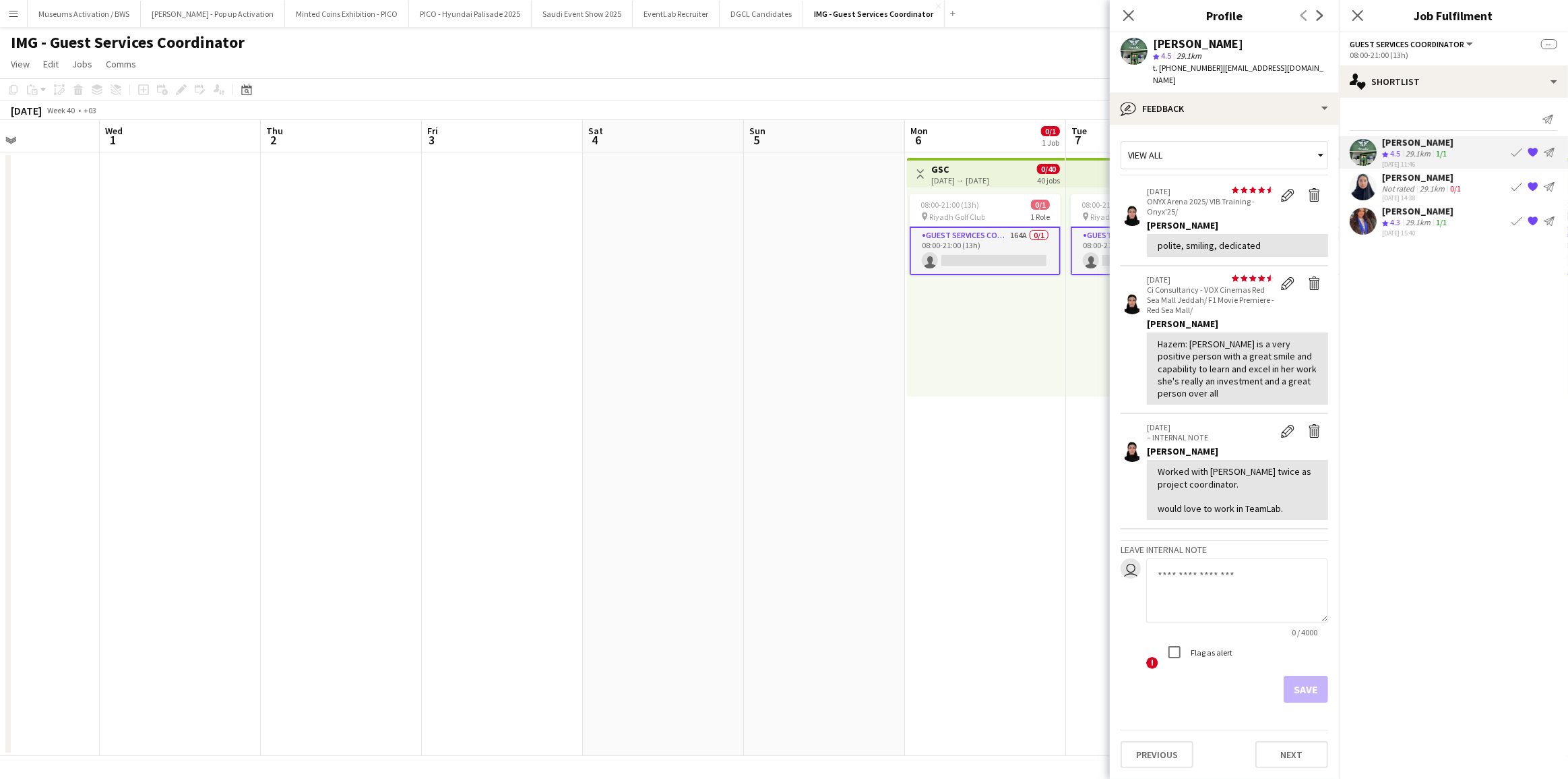
click at [1244, 136] on div "View all star star star star star star star star star star [DATE] ONYX Arena 20…" at bounding box center [1224, 419] width 208 height 567
click at [1244, 142] on div "View all" at bounding box center [1218, 154] width 193 height 25
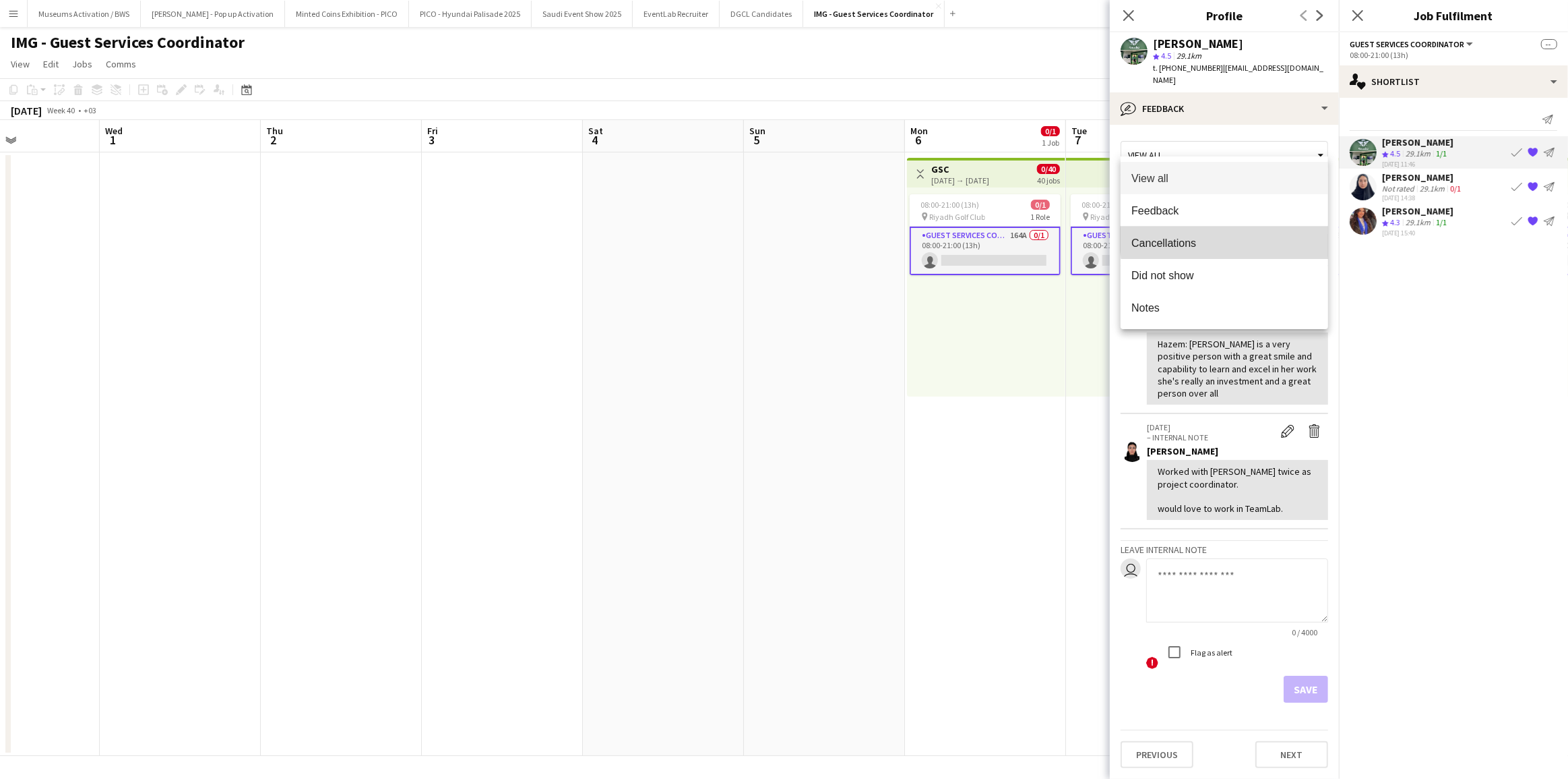
click at [1227, 239] on span "Cancellations" at bounding box center [1224, 243] width 186 height 13
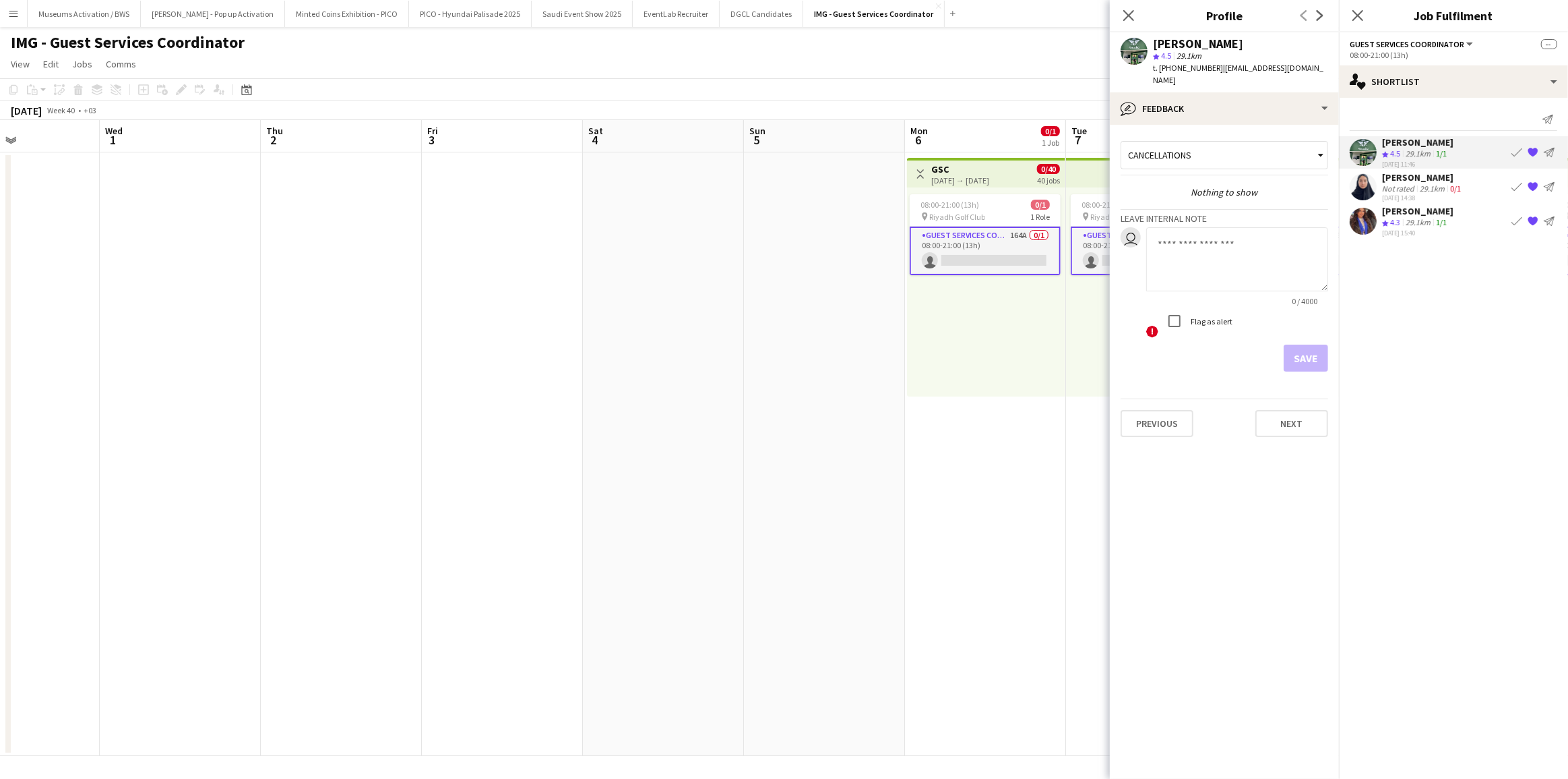
click at [1244, 77] on div "[PERSON_NAME] star 4.5 29.1km t. [PHONE_NUMBER] | [EMAIL_ADDRESS][DOMAIN_NAME]" at bounding box center [1224, 62] width 229 height 60
click at [1249, 92] on div "bubble-pencil Feedback" at bounding box center [1224, 108] width 229 height 32
click at [1251, 118] on div "Company application Company application" at bounding box center [1266, 120] width 133 height 27
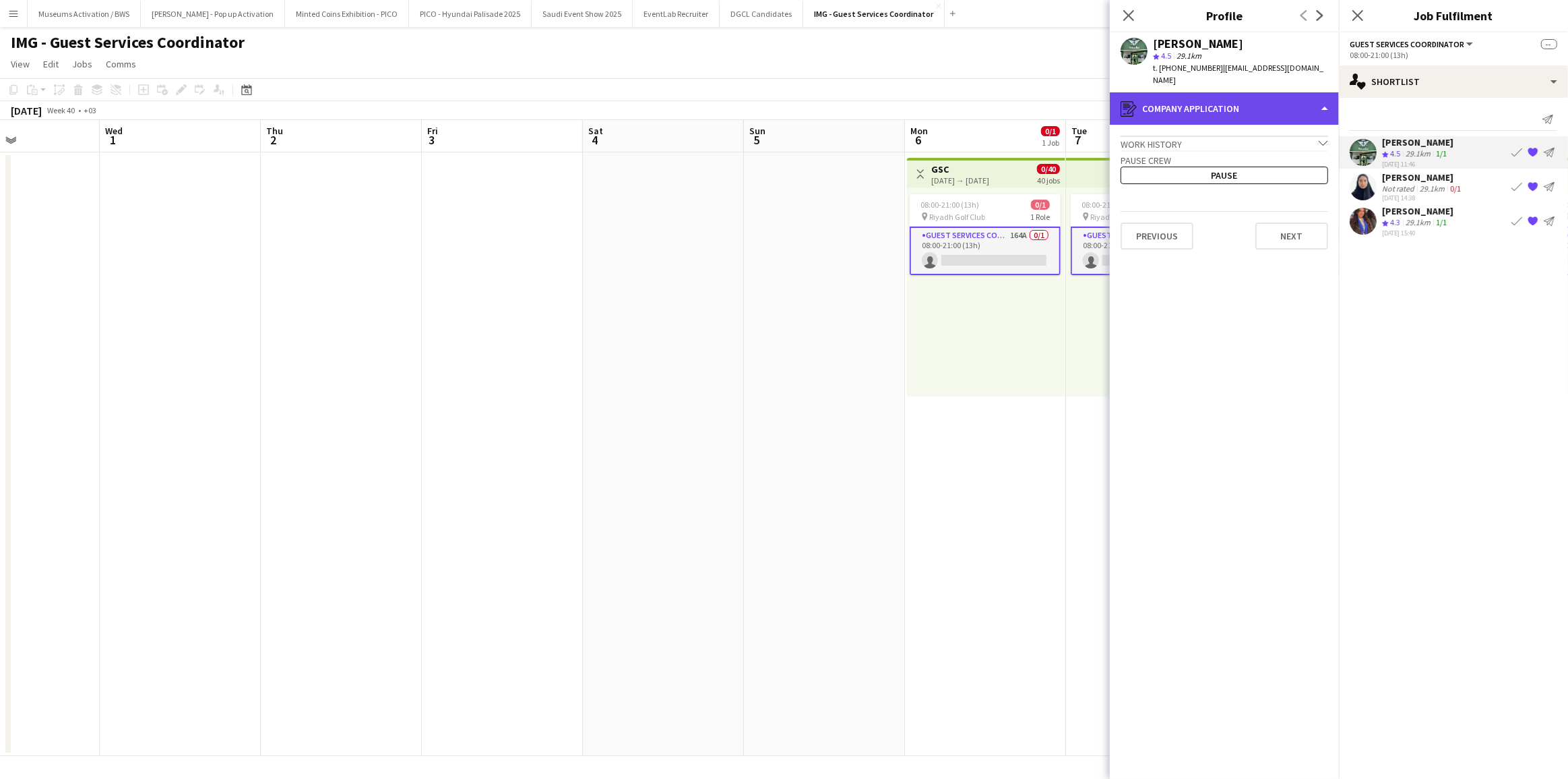
click at [1258, 92] on div "register Company application" at bounding box center [1224, 108] width 229 height 32
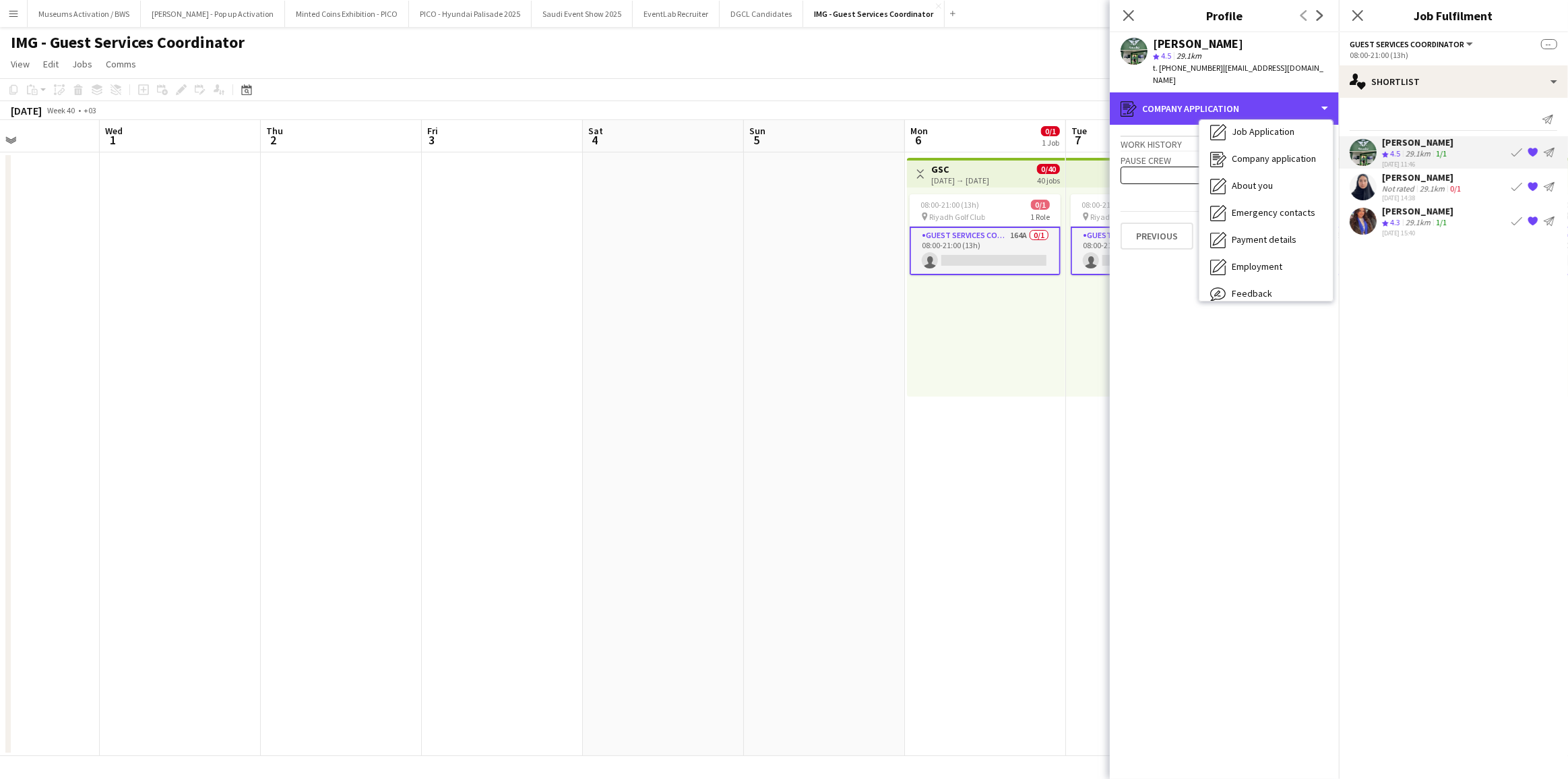
scroll to position [0, 0]
click at [1266, 125] on div "Bio Bio" at bounding box center [1266, 138] width 133 height 27
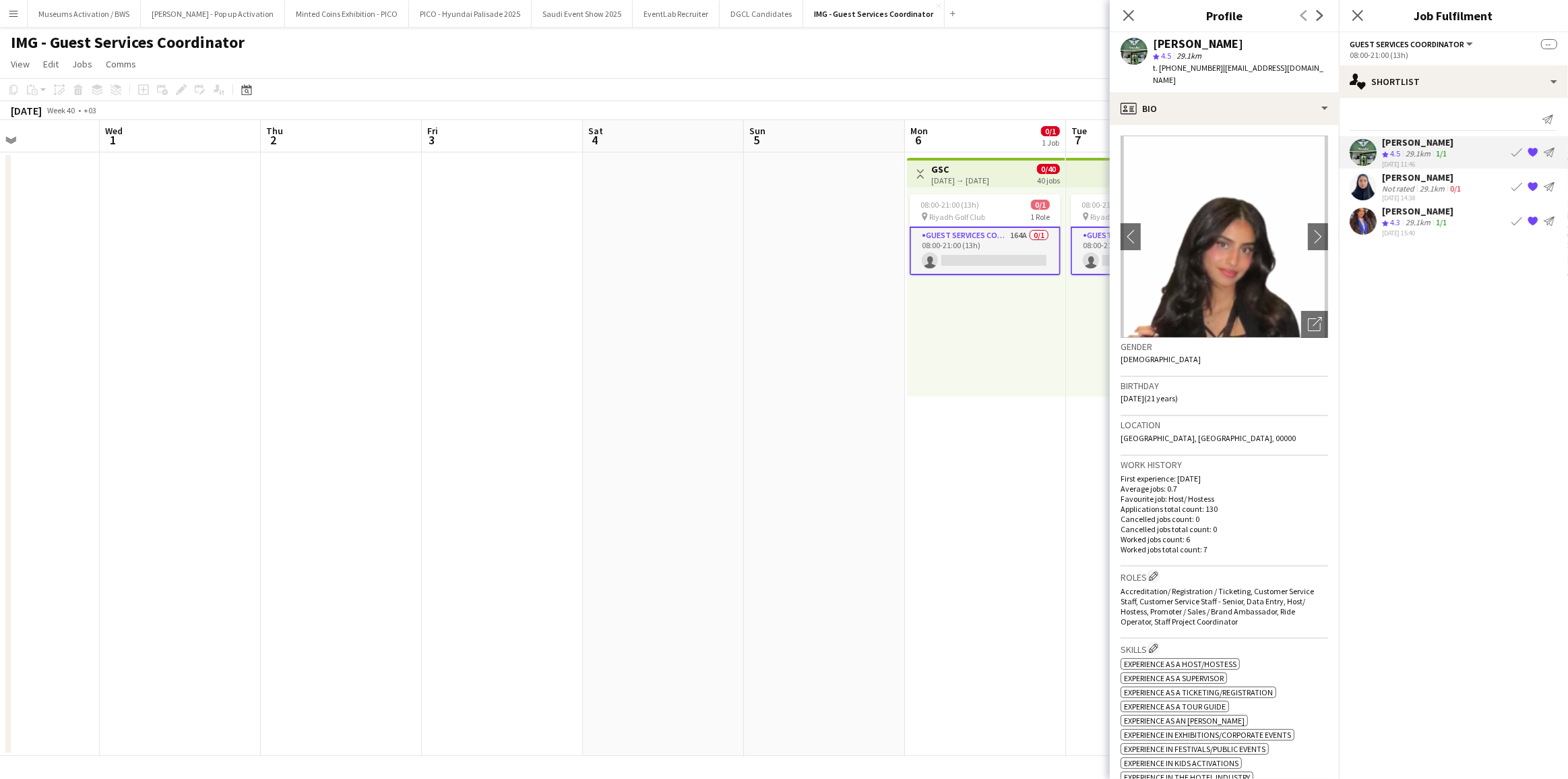
click at [1269, 379] on h3 "Birthday" at bounding box center [1224, 386] width 208 height 12
click at [861, 268] on app-date-cell at bounding box center [824, 453] width 161 height 603
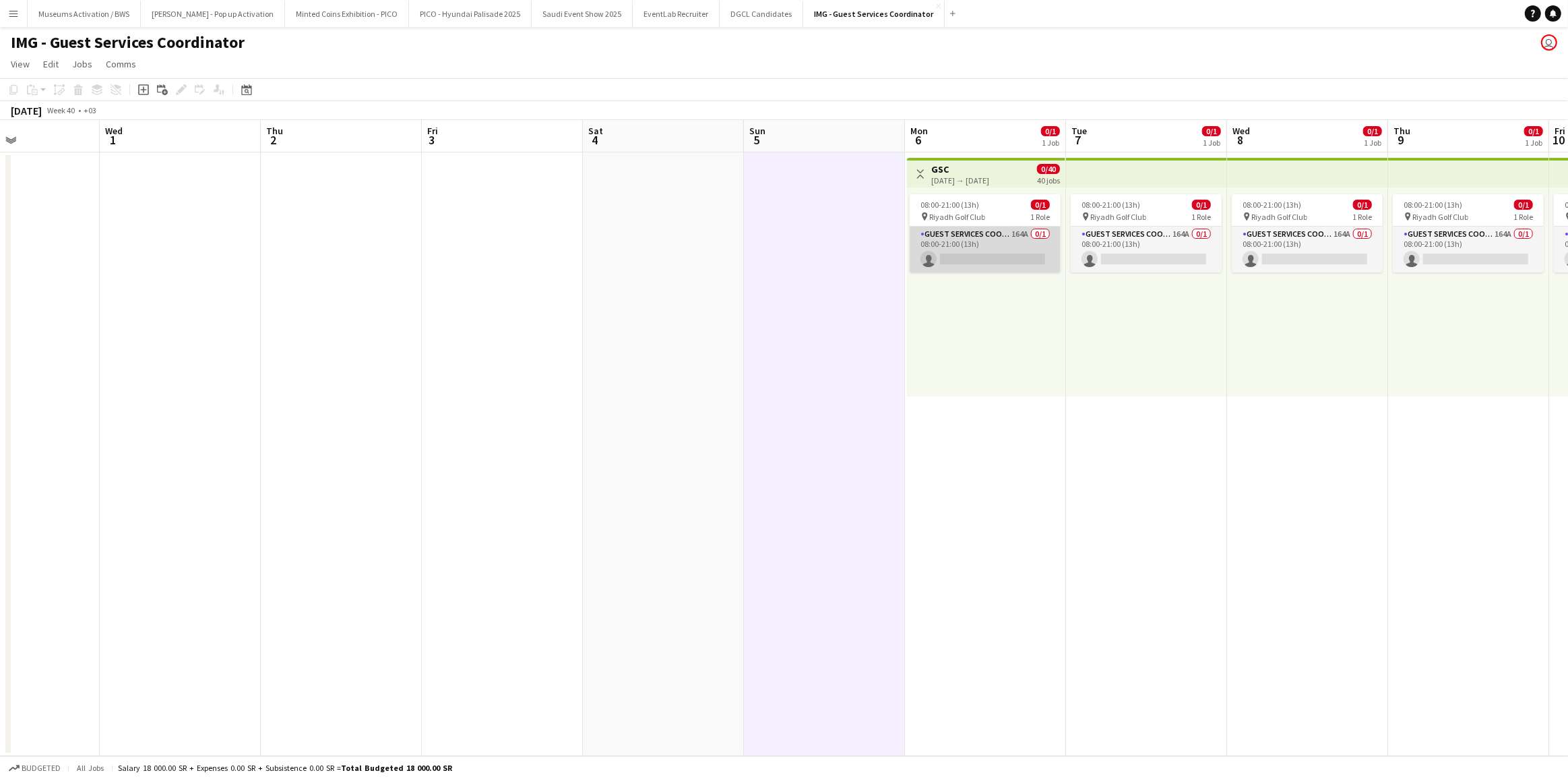
click at [957, 235] on app-card-role "Guest Services Coordinator 164A 0/1 08:00-21:00 (13h) single-neutral-actions" at bounding box center [985, 249] width 151 height 46
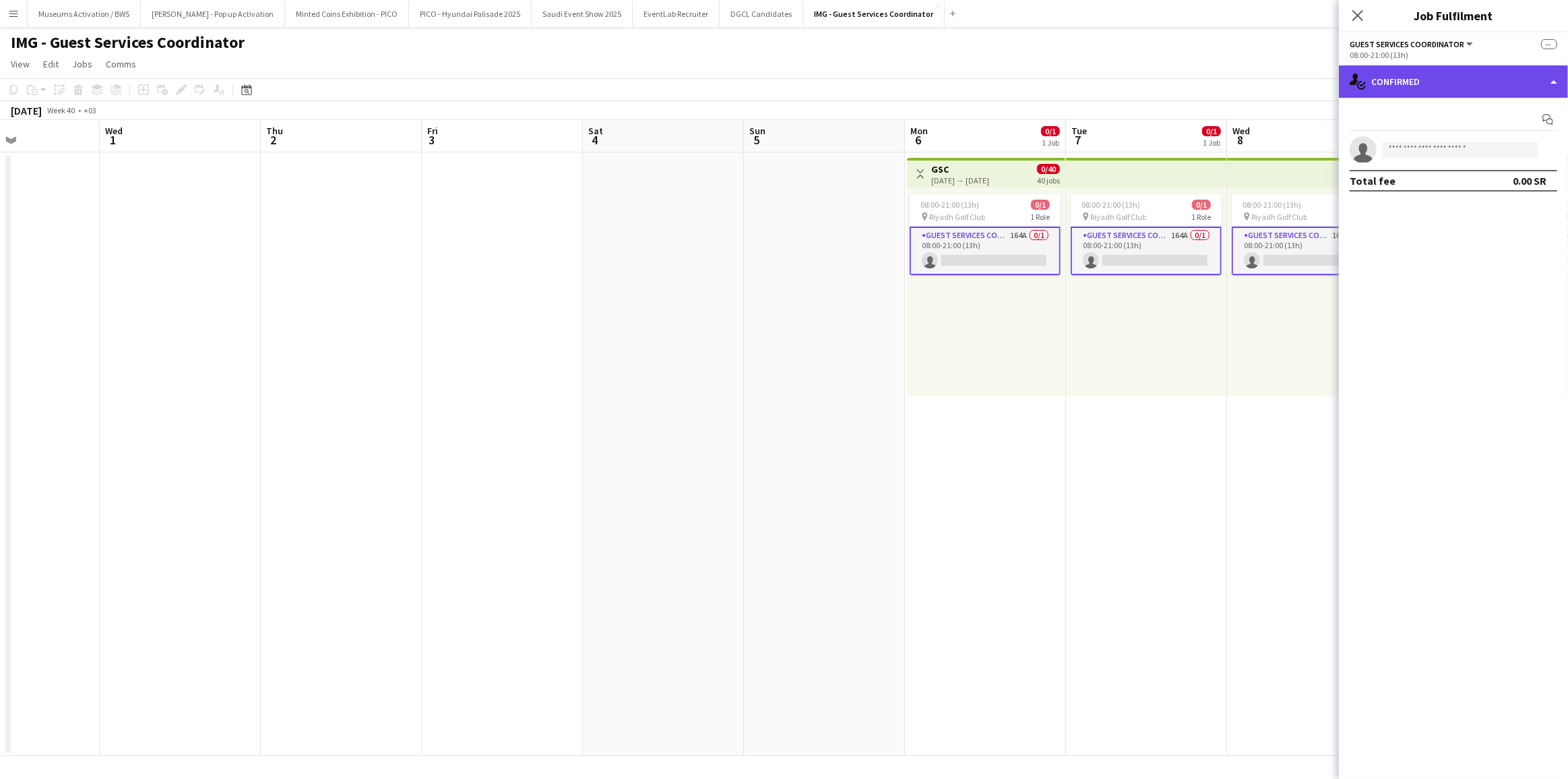
click at [1449, 88] on div "single-neutral-actions-check-2 Confirmed" at bounding box center [1453, 81] width 229 height 32
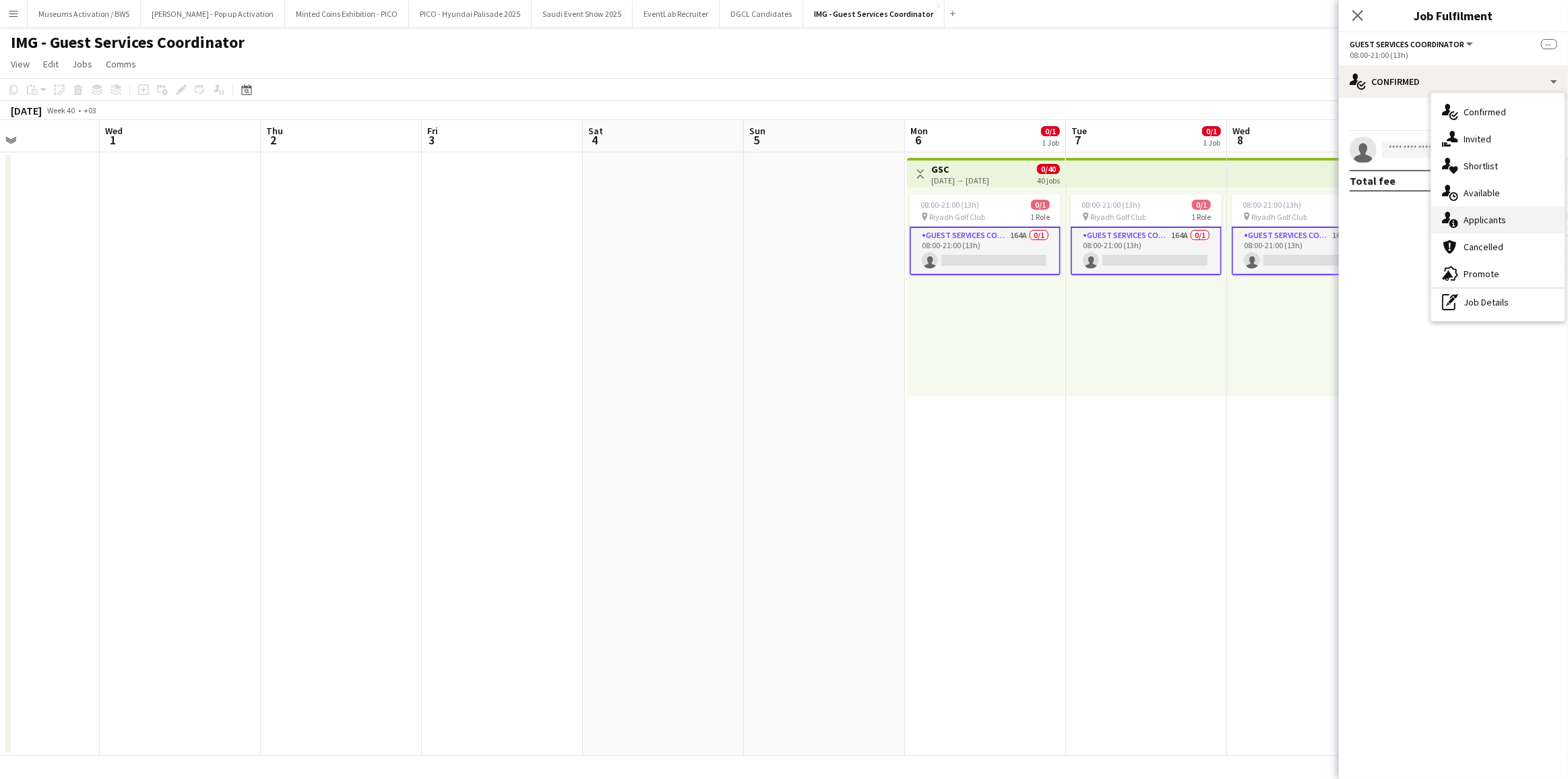
click at [1460, 219] on div "single-neutral-actions-information Applicants" at bounding box center [1498, 219] width 133 height 27
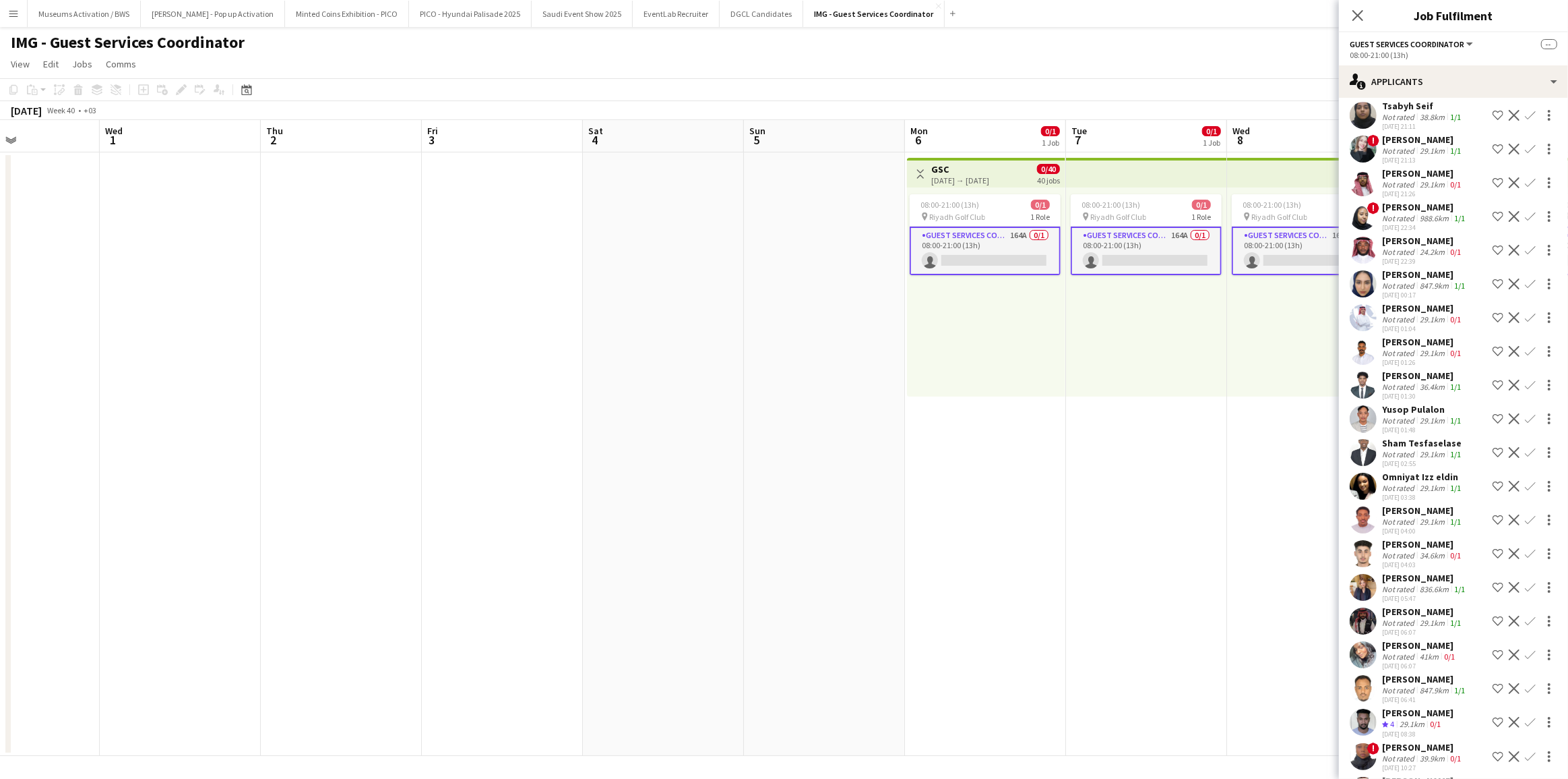
scroll to position [5060, 0]
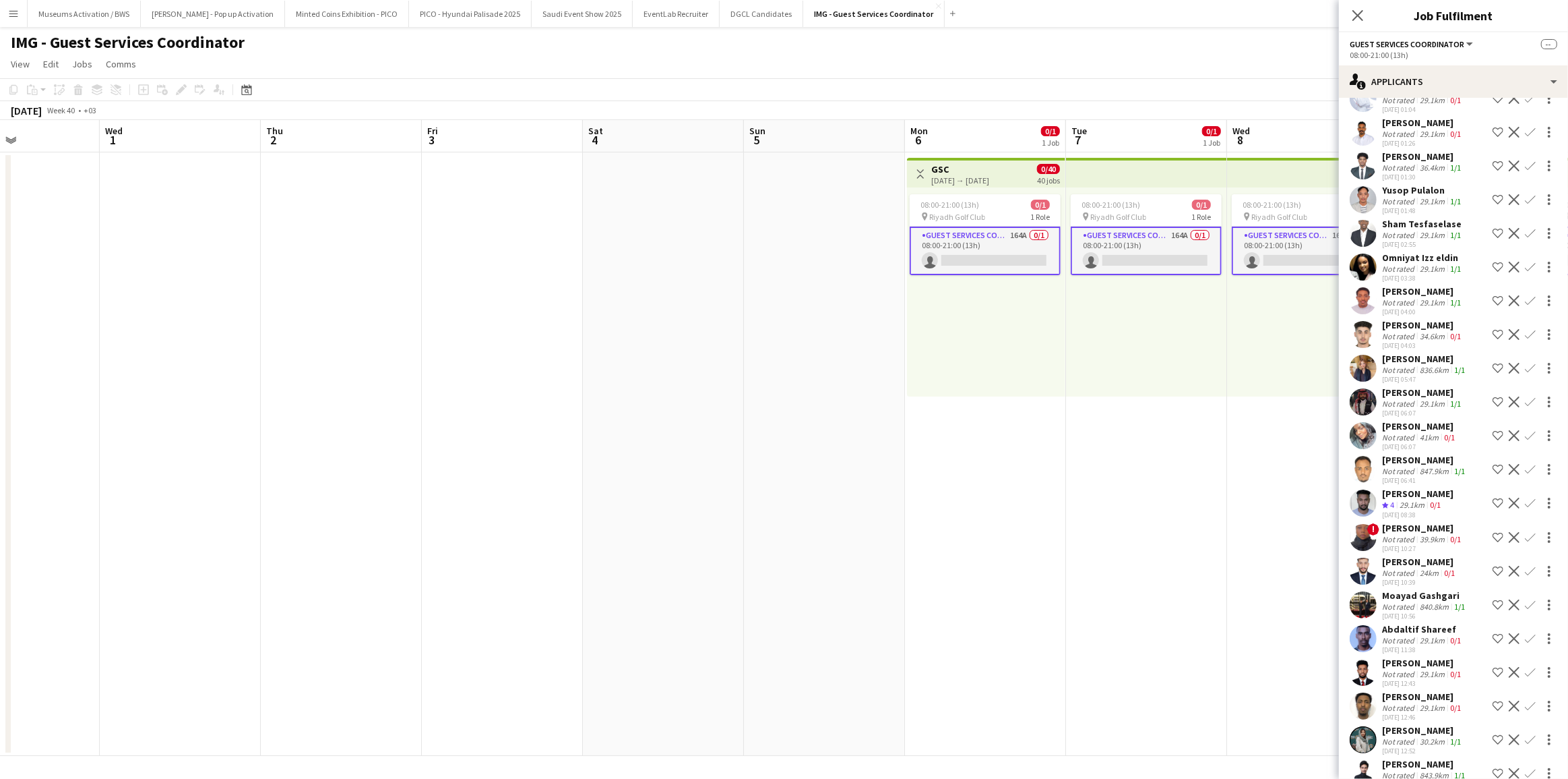
click at [1367, 726] on app-user-avatar at bounding box center [1363, 739] width 27 height 27
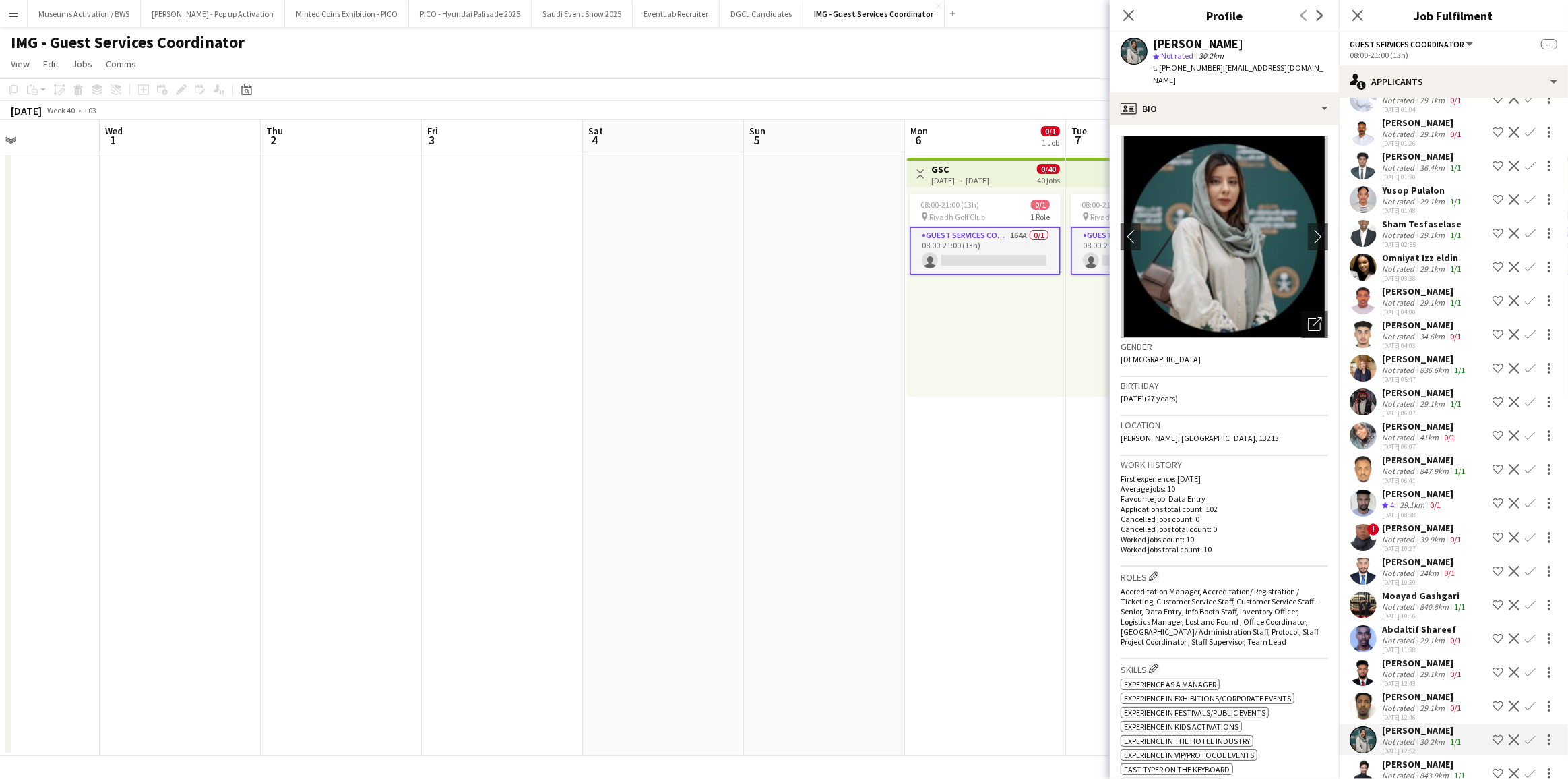
click at [1403, 589] on div "Moayad Gashgari" at bounding box center [1424, 595] width 85 height 12
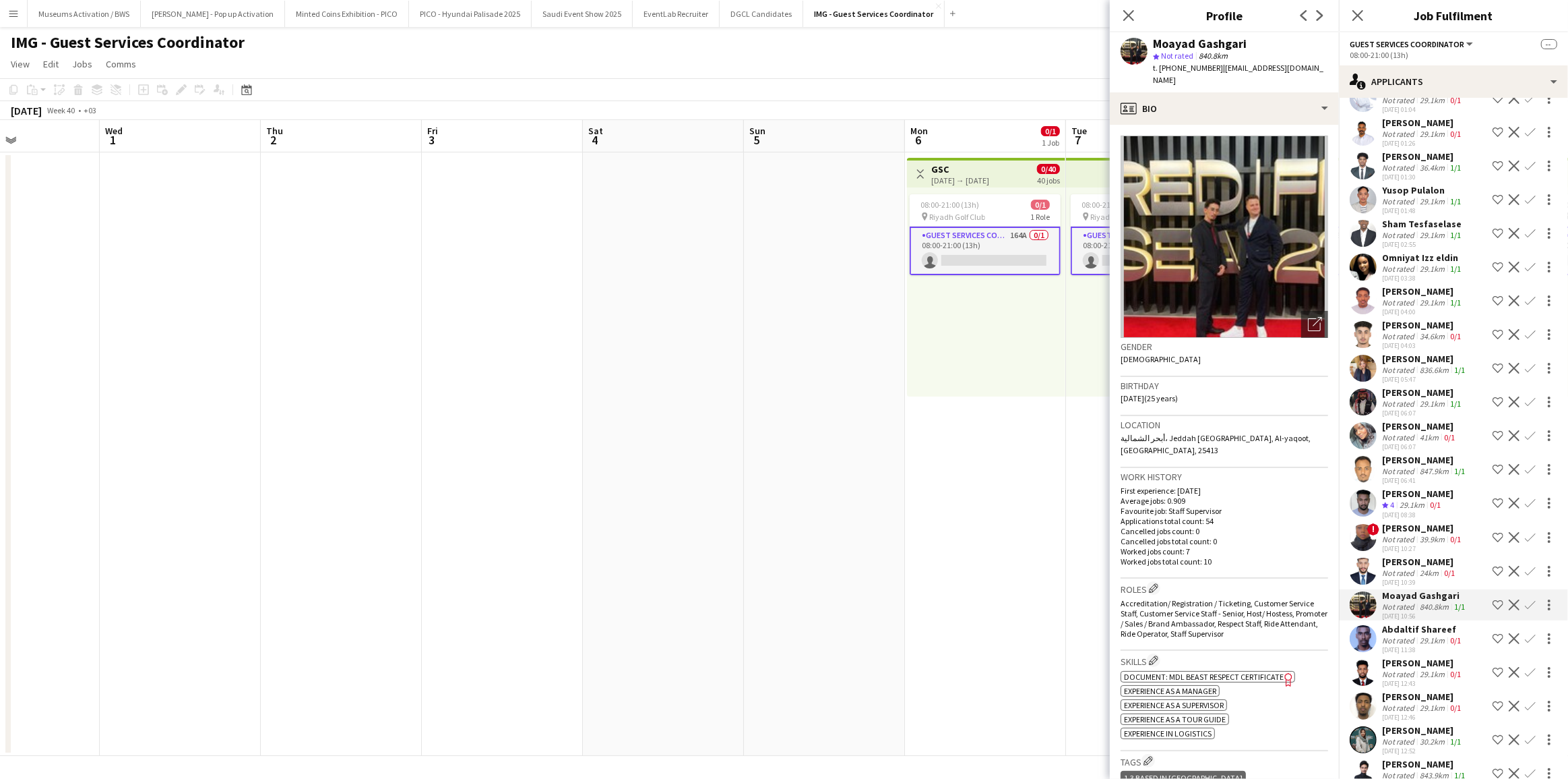
click at [1376, 558] on div at bounding box center [1363, 571] width 27 height 27
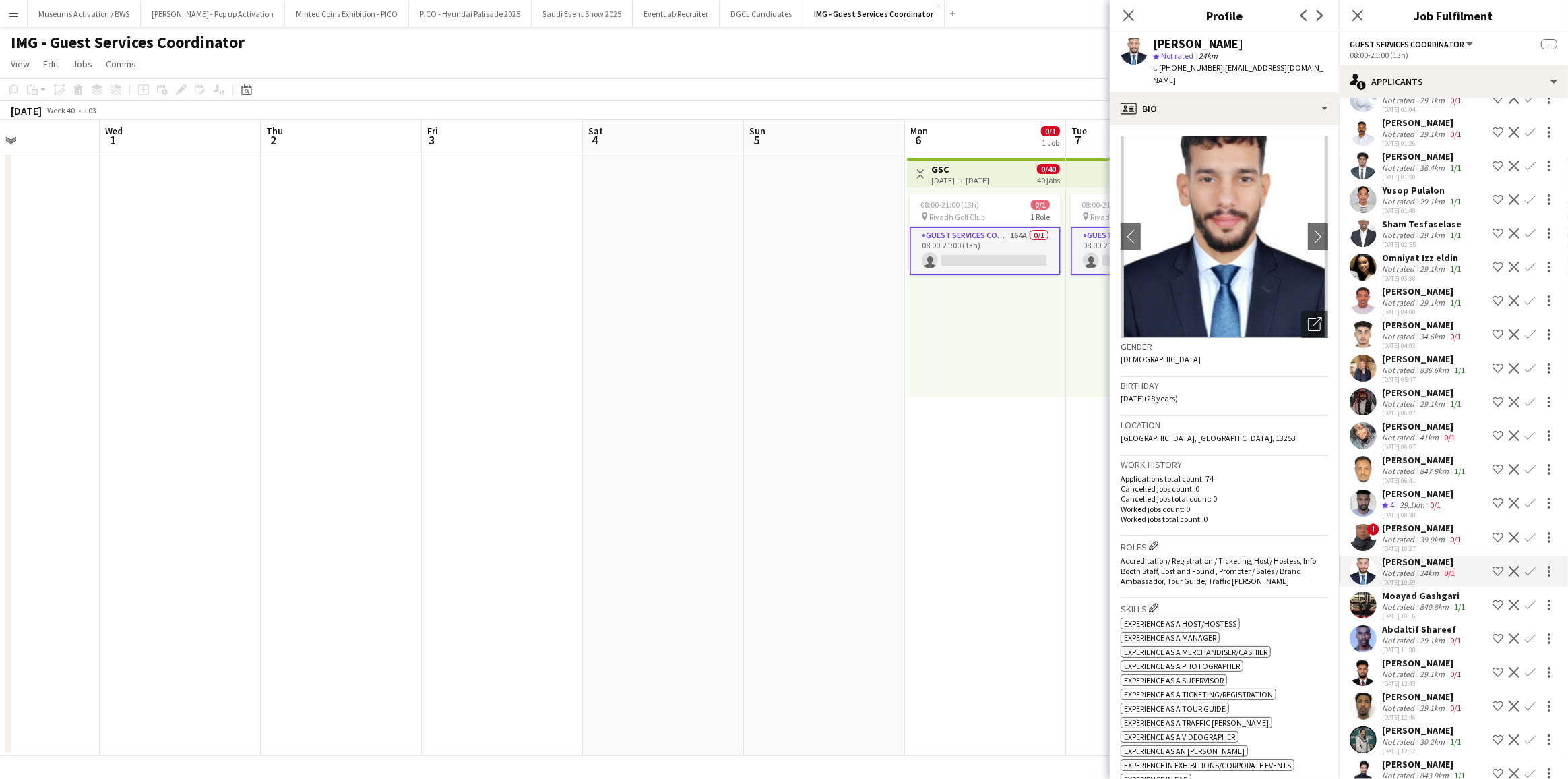
click at [1379, 487] on div "[PERSON_NAME] Crew rating 4 29.1km 0/1 [DATE] 08:38 Shortlist crew Decline Conf…" at bounding box center [1453, 503] width 229 height 32
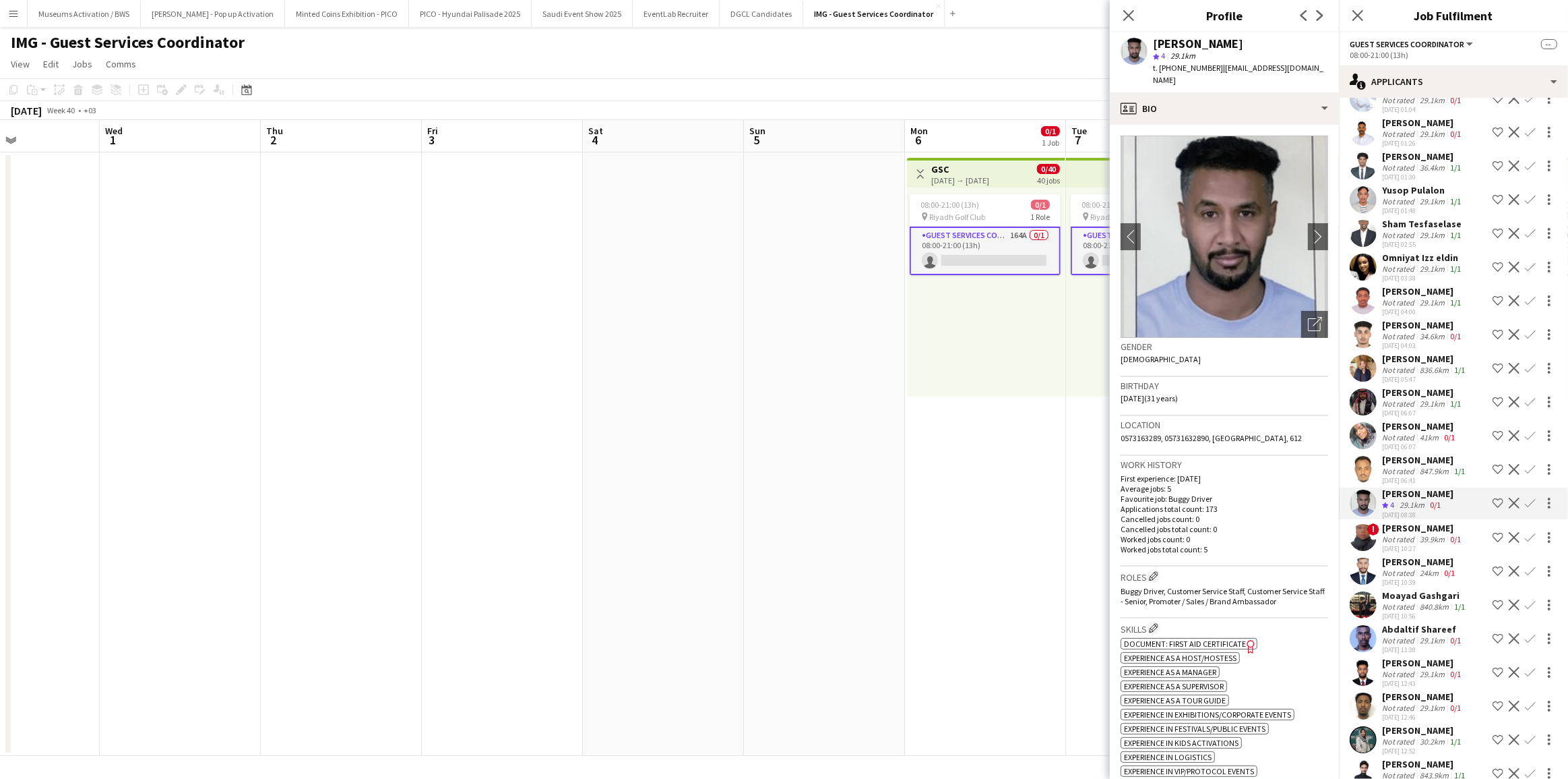
click at [1385, 453] on div "[PERSON_NAME]" at bounding box center [1424, 460] width 85 height 12
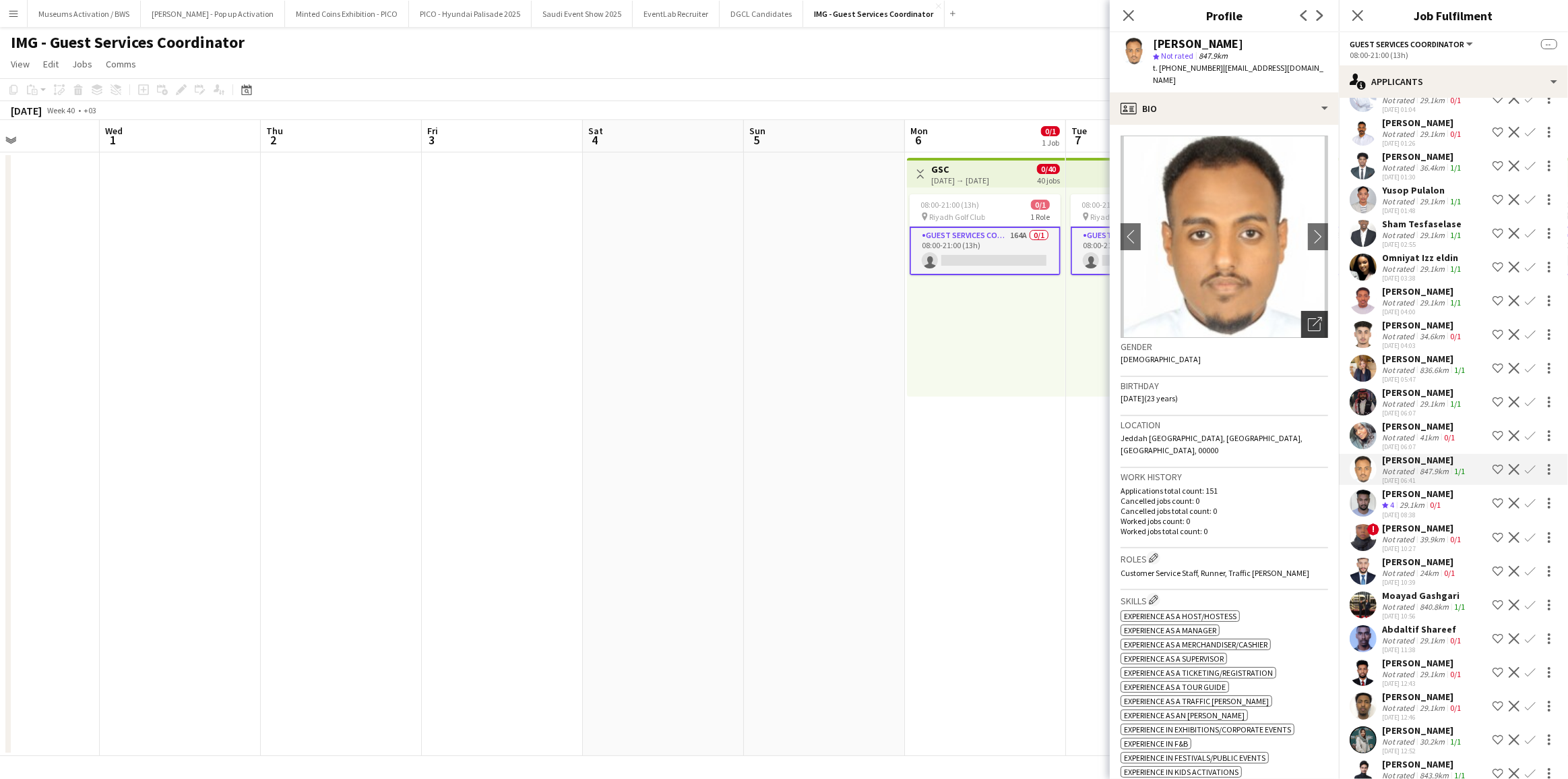
click at [1308, 326] on icon "Open photos pop-in" at bounding box center [1315, 324] width 14 height 14
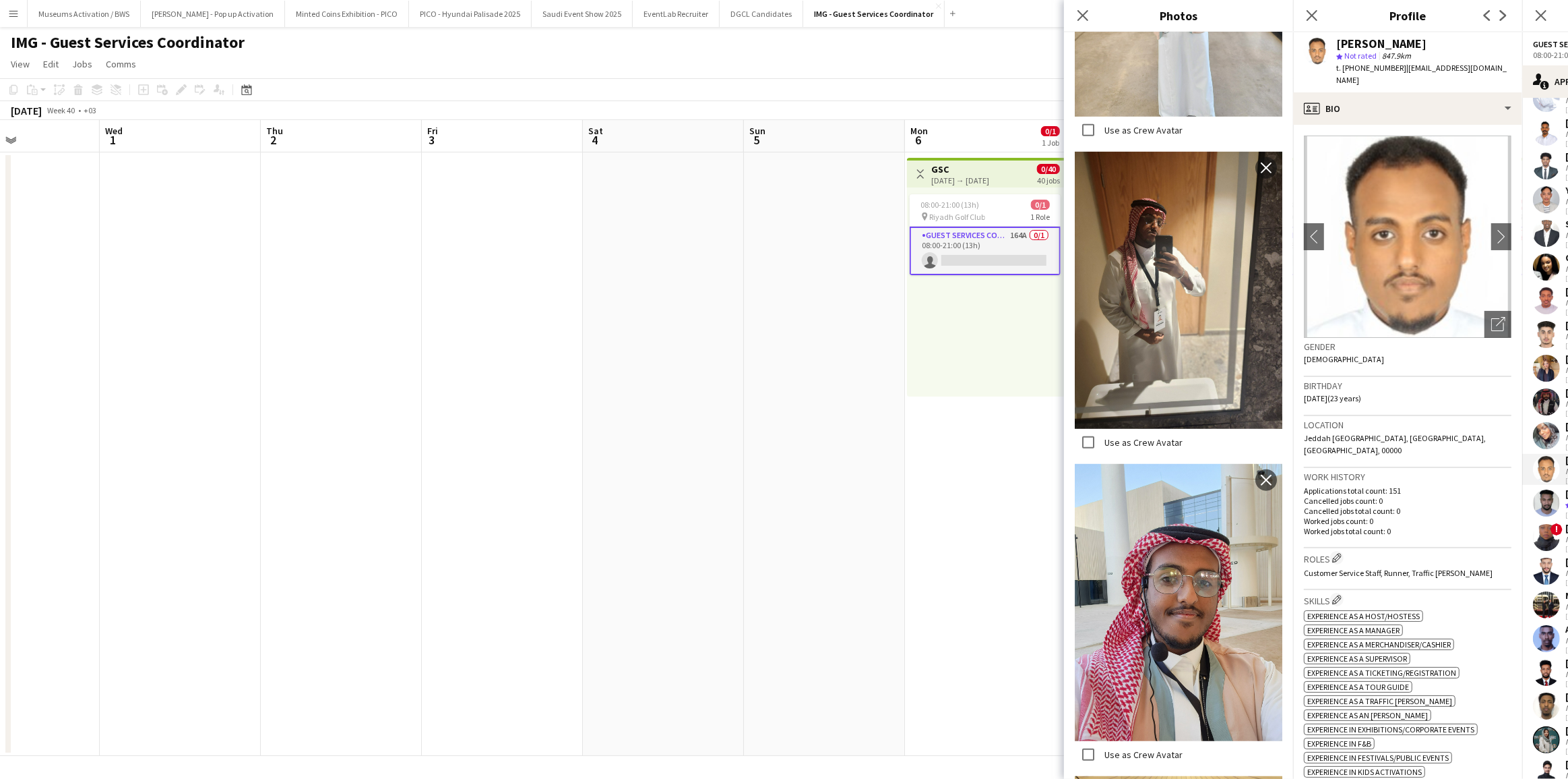
scroll to position [1037, 0]
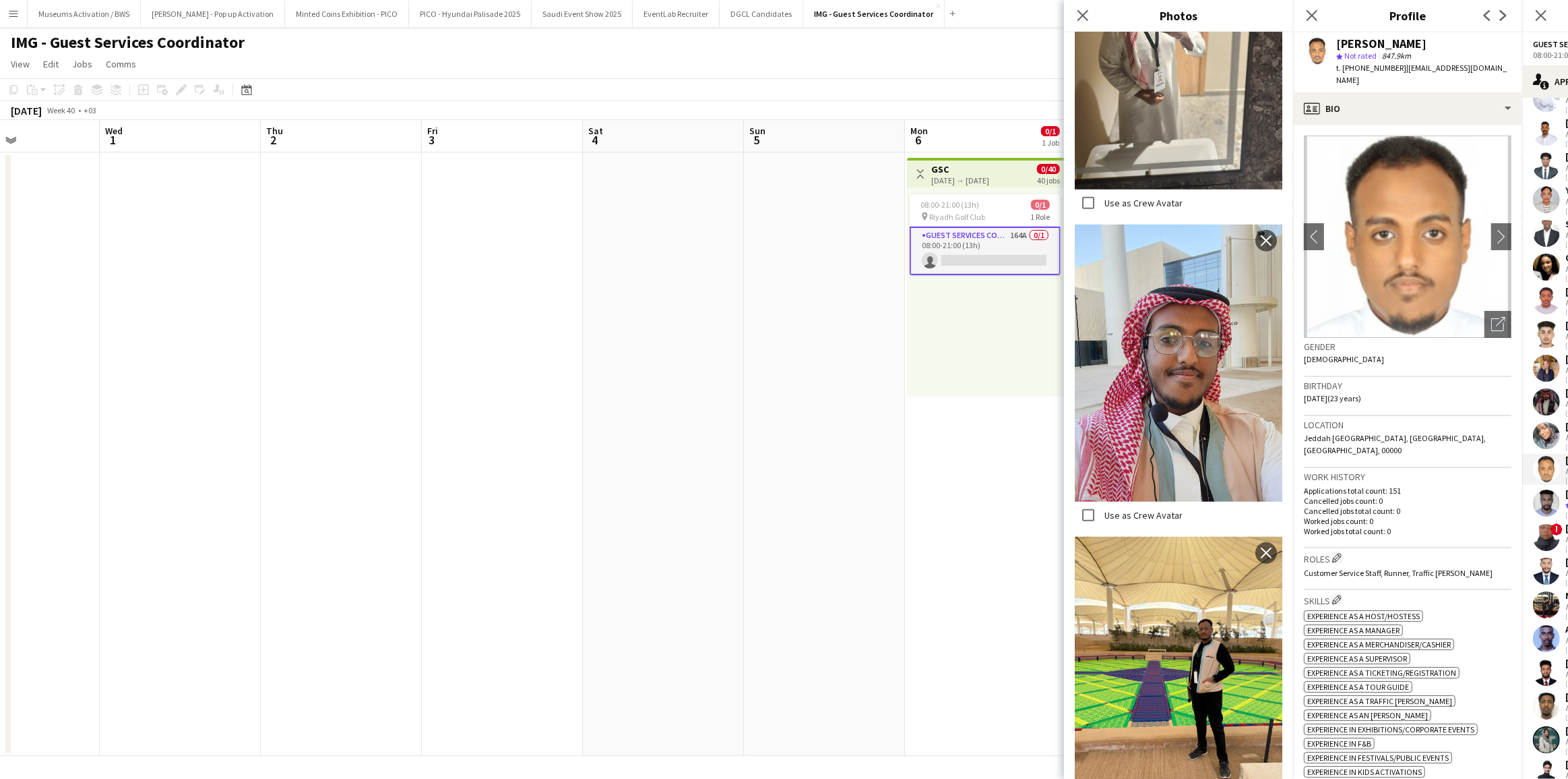
click at [1320, 430] on h3 "Location" at bounding box center [1408, 425] width 208 height 12
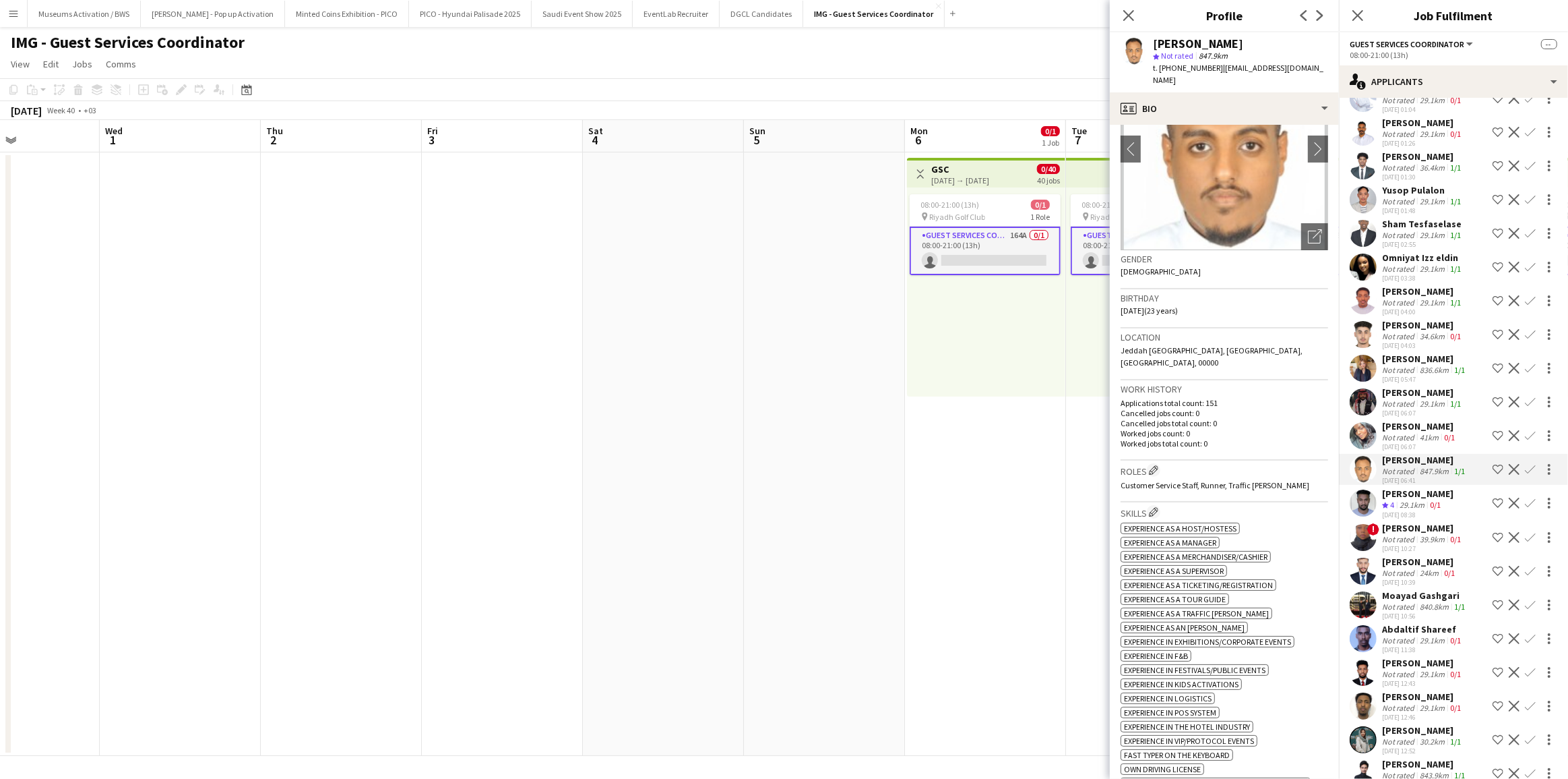
scroll to position [245, 0]
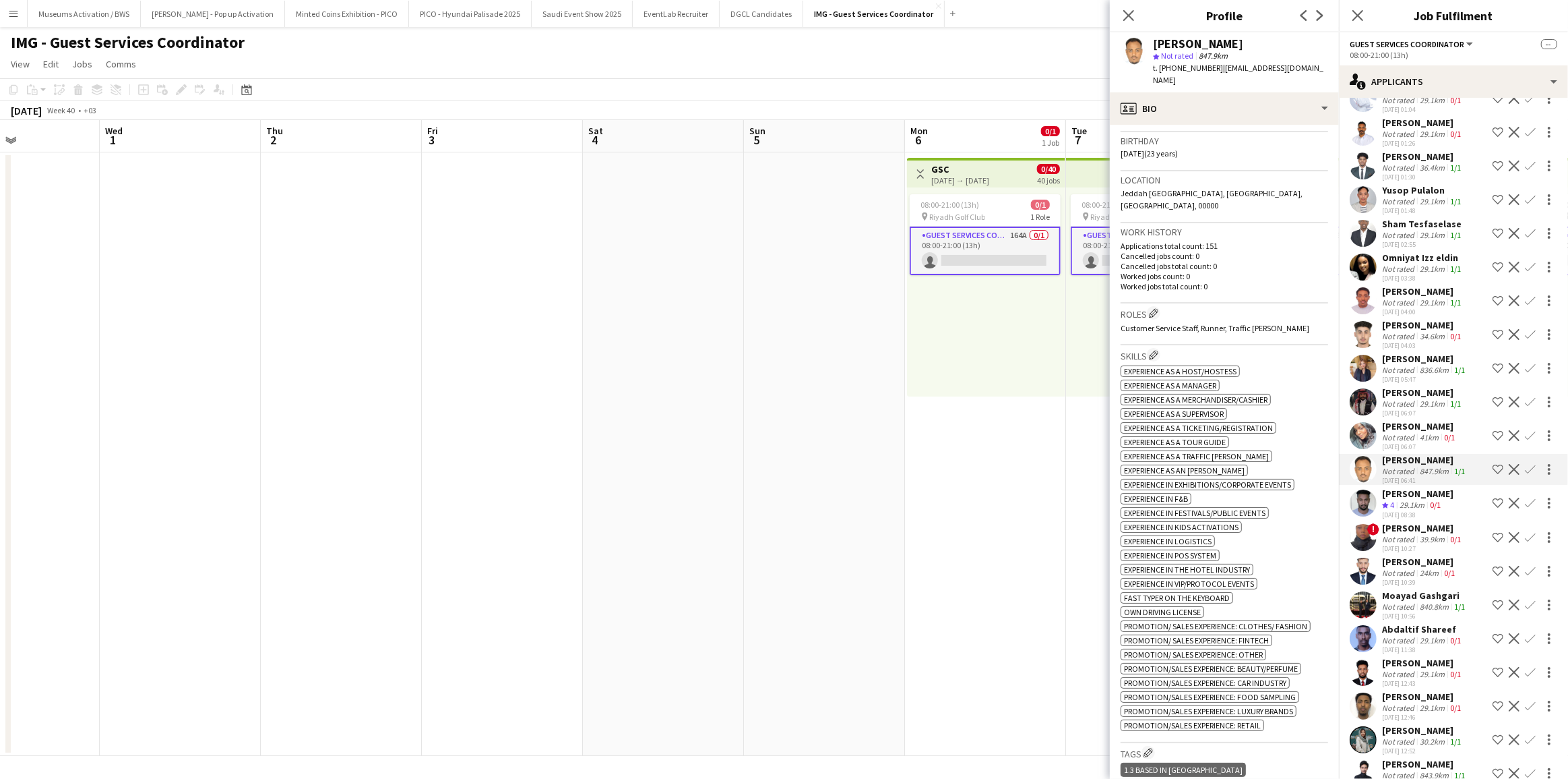
click at [1412, 375] on div "[DATE] 05:47" at bounding box center [1424, 379] width 85 height 9
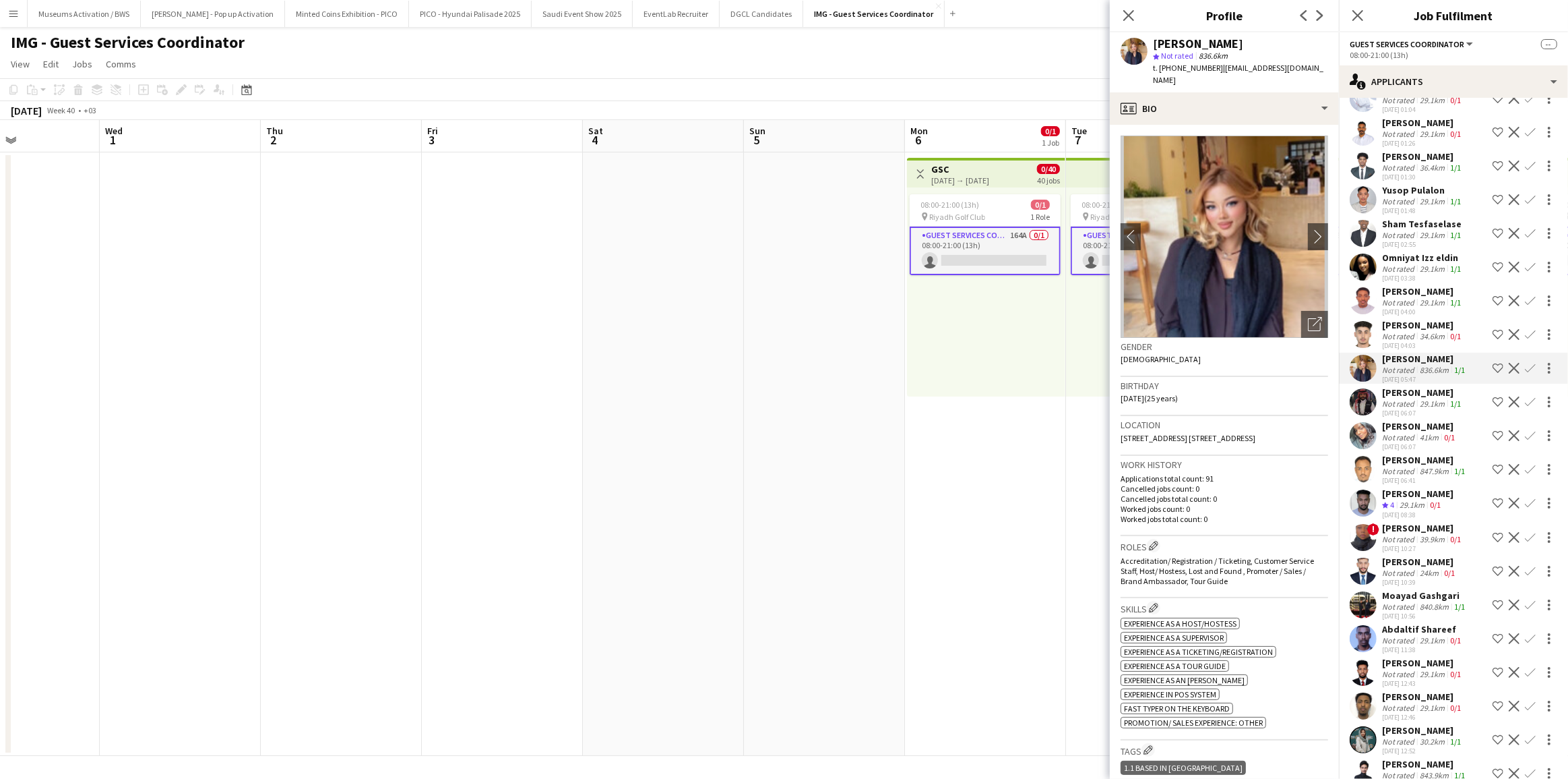
click at [1411, 386] on div "[PERSON_NAME]" at bounding box center [1423, 393] width 82 height 12
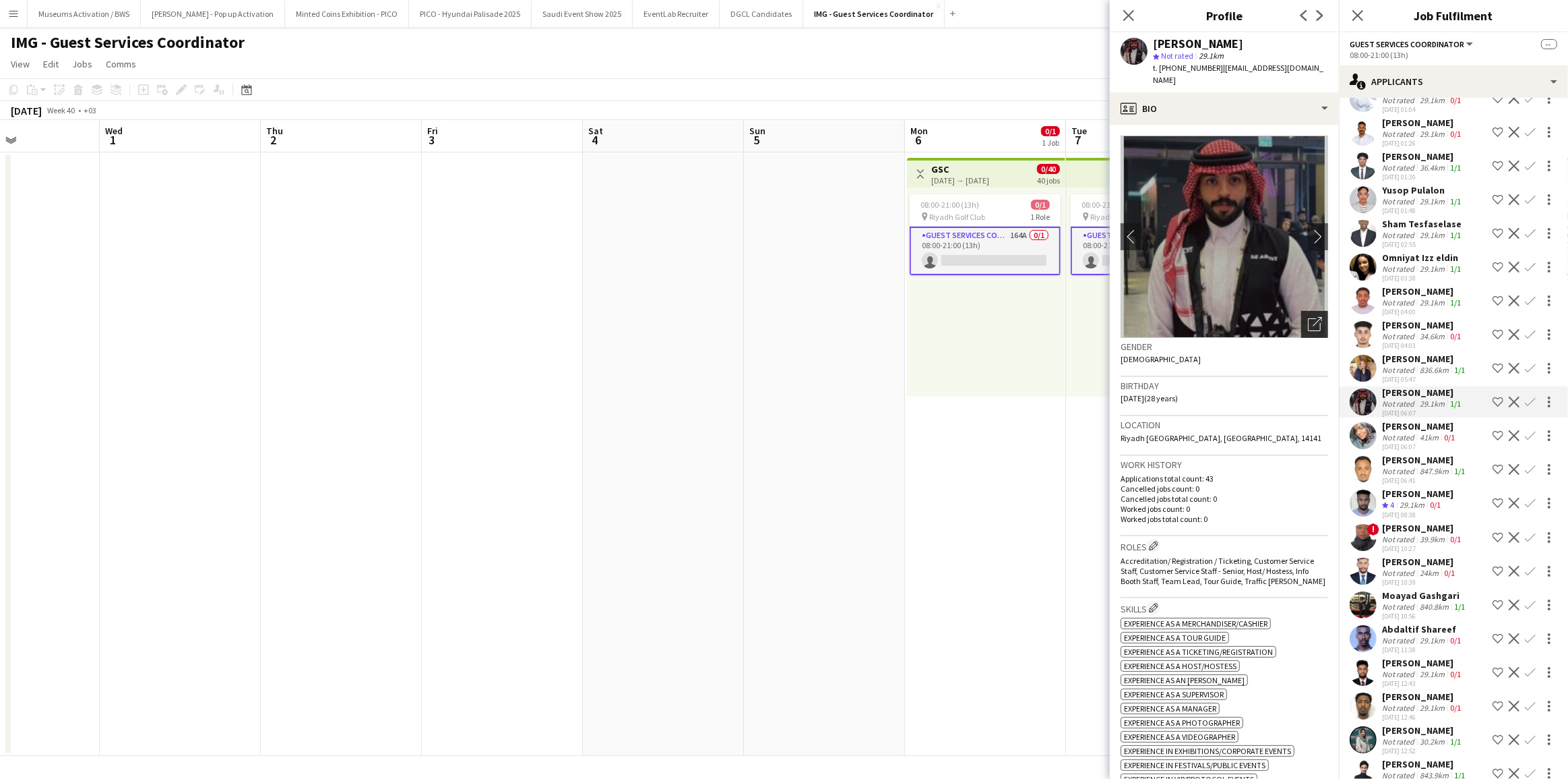
click at [1309, 317] on icon "Open photos pop-in" at bounding box center [1315, 324] width 14 height 14
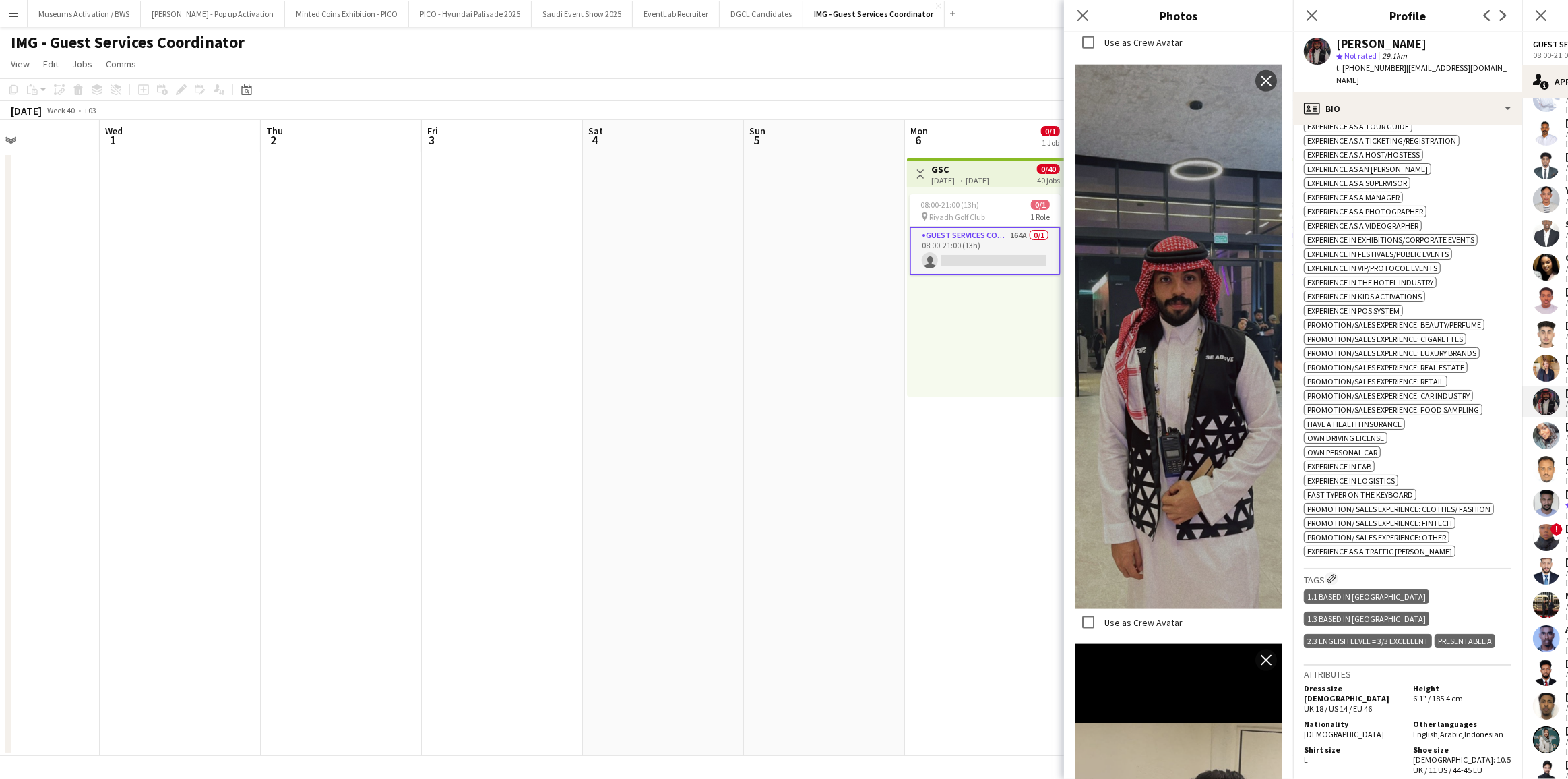
scroll to position [613, 0]
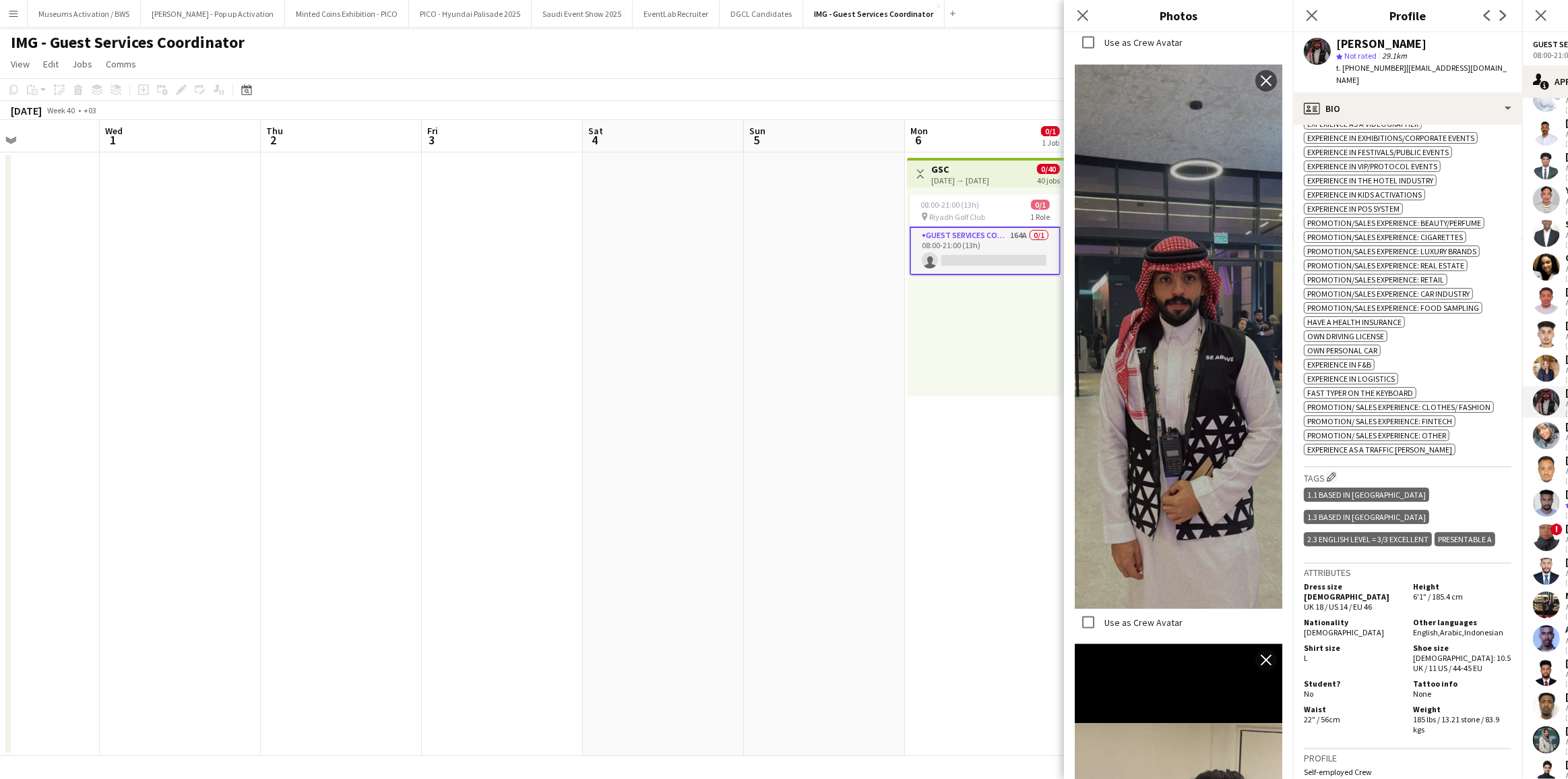
click at [1337, 454] on span "Experience as a Traffic [PERSON_NAME]" at bounding box center [1380, 449] width 145 height 10
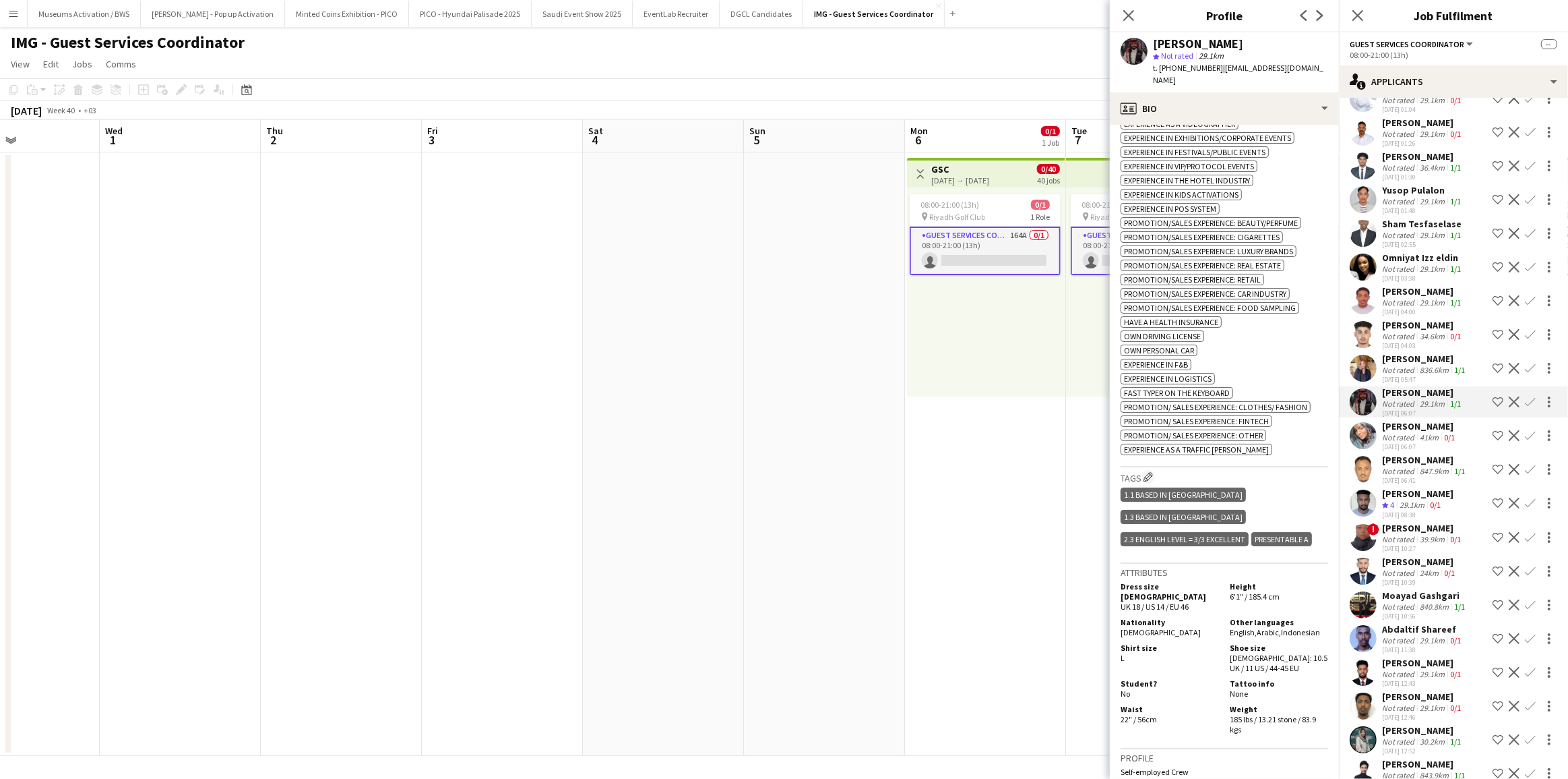
click at [1370, 354] on app-user-avatar at bounding box center [1363, 367] width 27 height 27
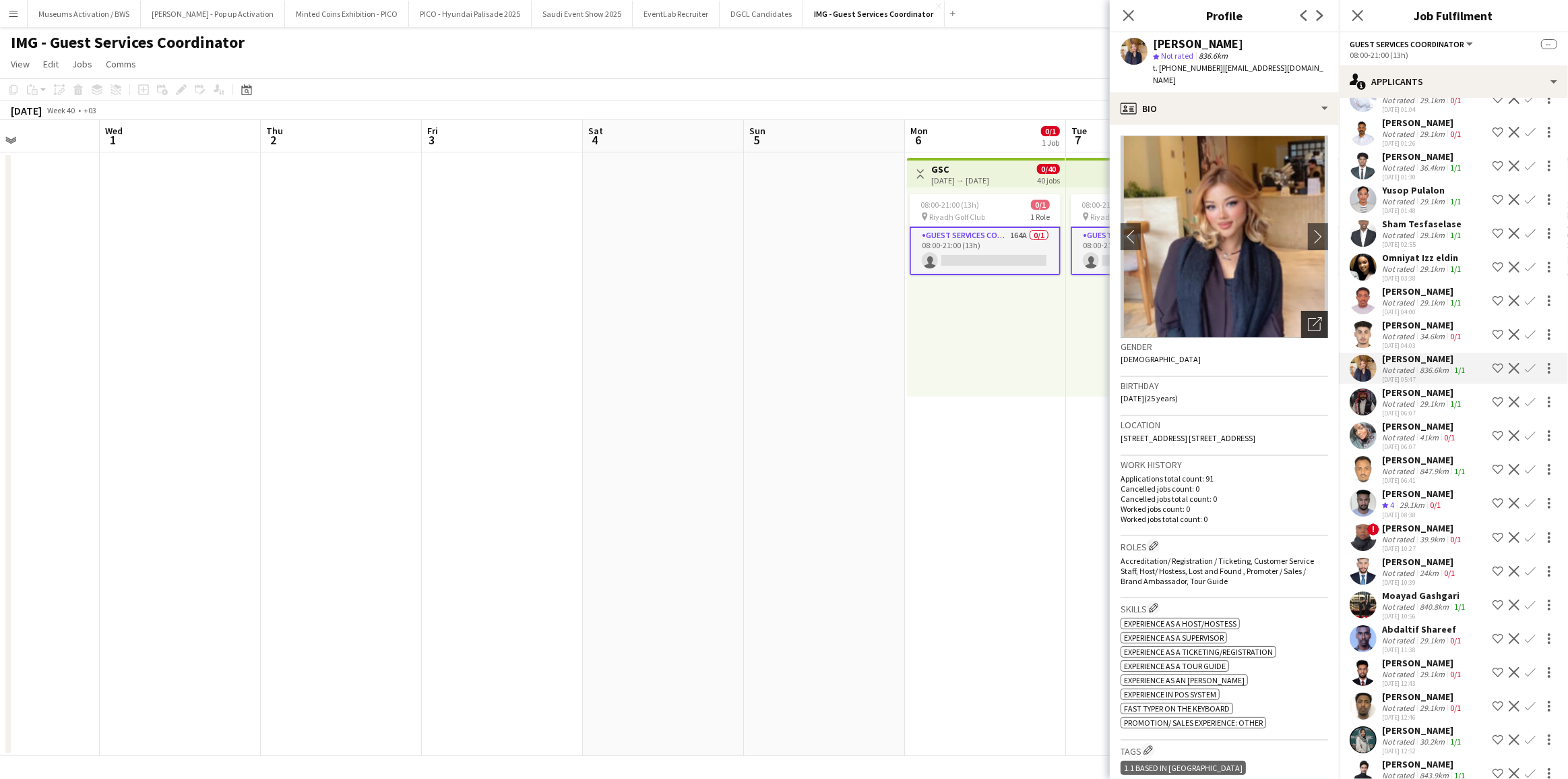
click at [1310, 317] on icon "Open photos pop-in" at bounding box center [1315, 324] width 14 height 14
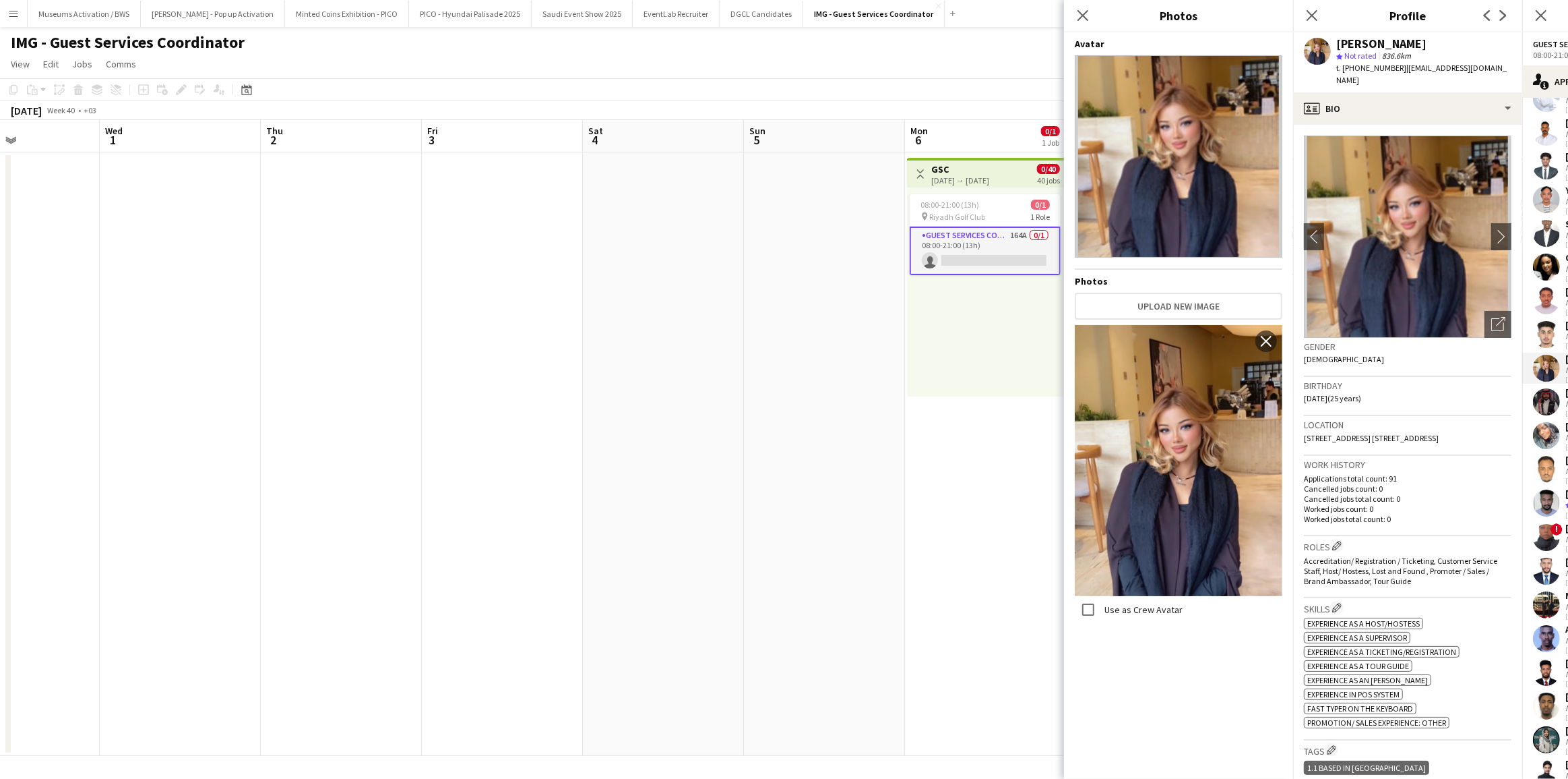
click at [1361, 393] on span "[DATE] (25 years)" at bounding box center [1333, 399] width 57 height 10
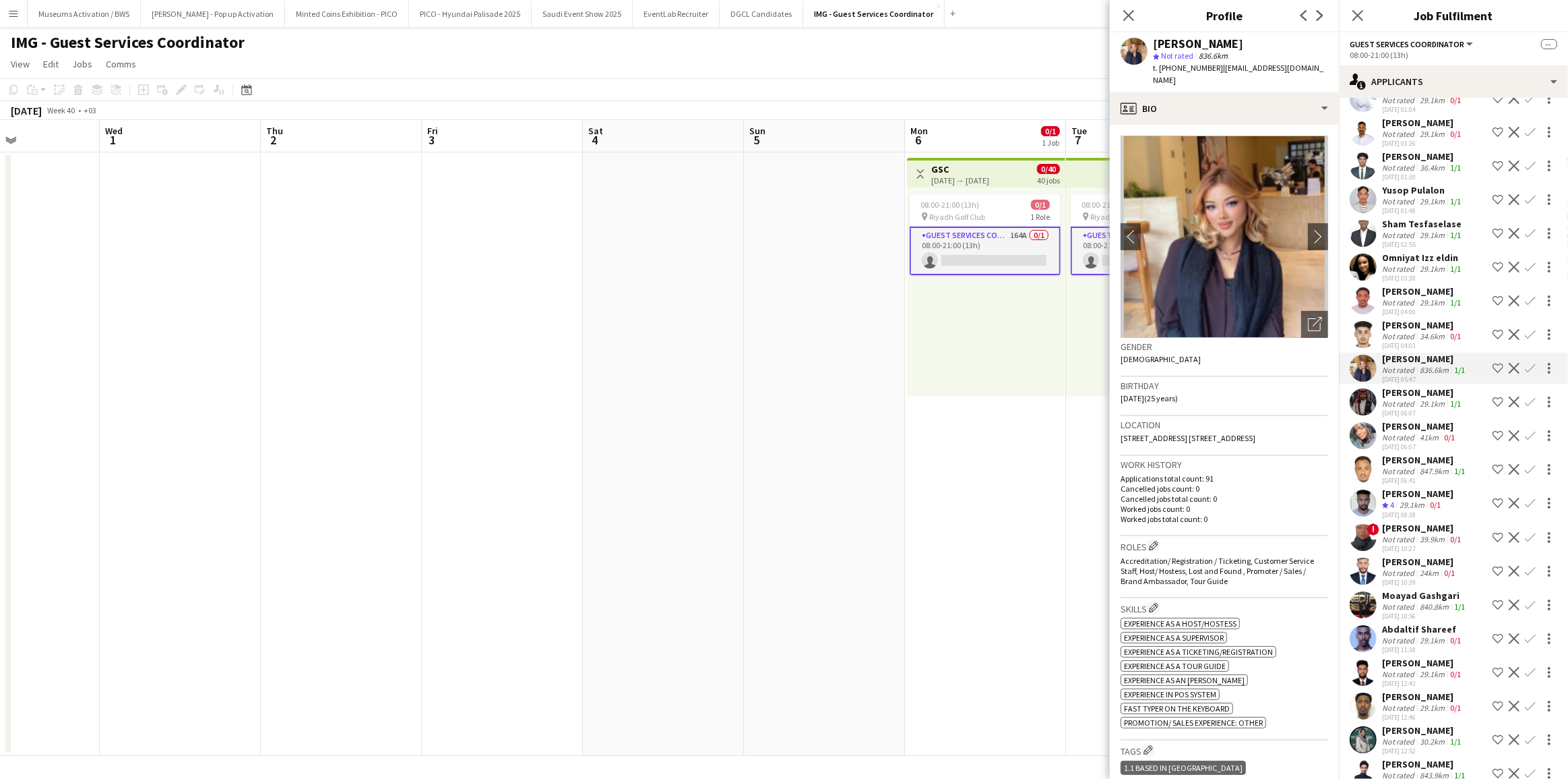
click at [1403, 307] on div "[DATE] 04:00" at bounding box center [1423, 312] width 82 height 9
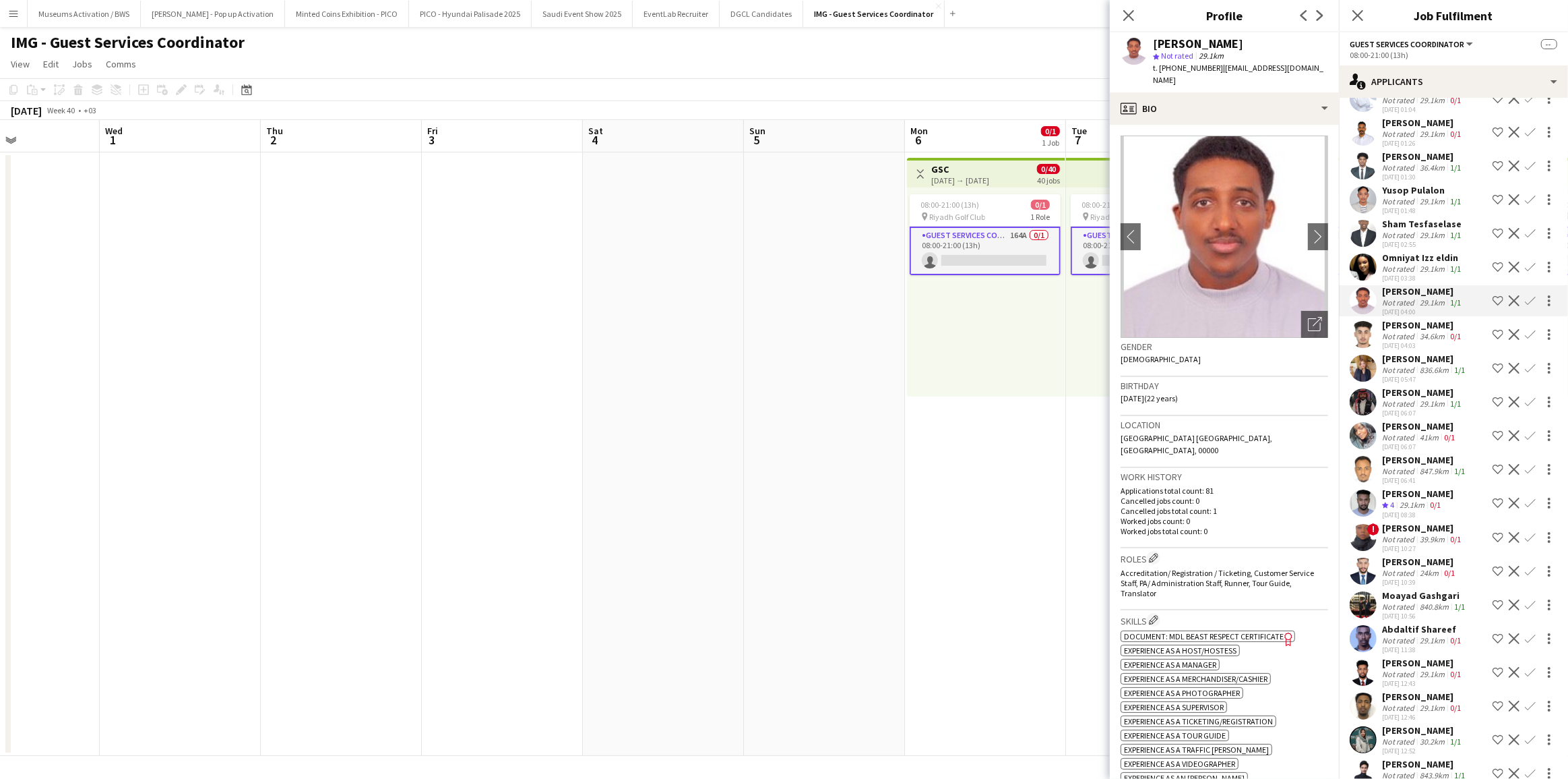
click at [1409, 264] on div "Not rated" at bounding box center [1399, 269] width 35 height 10
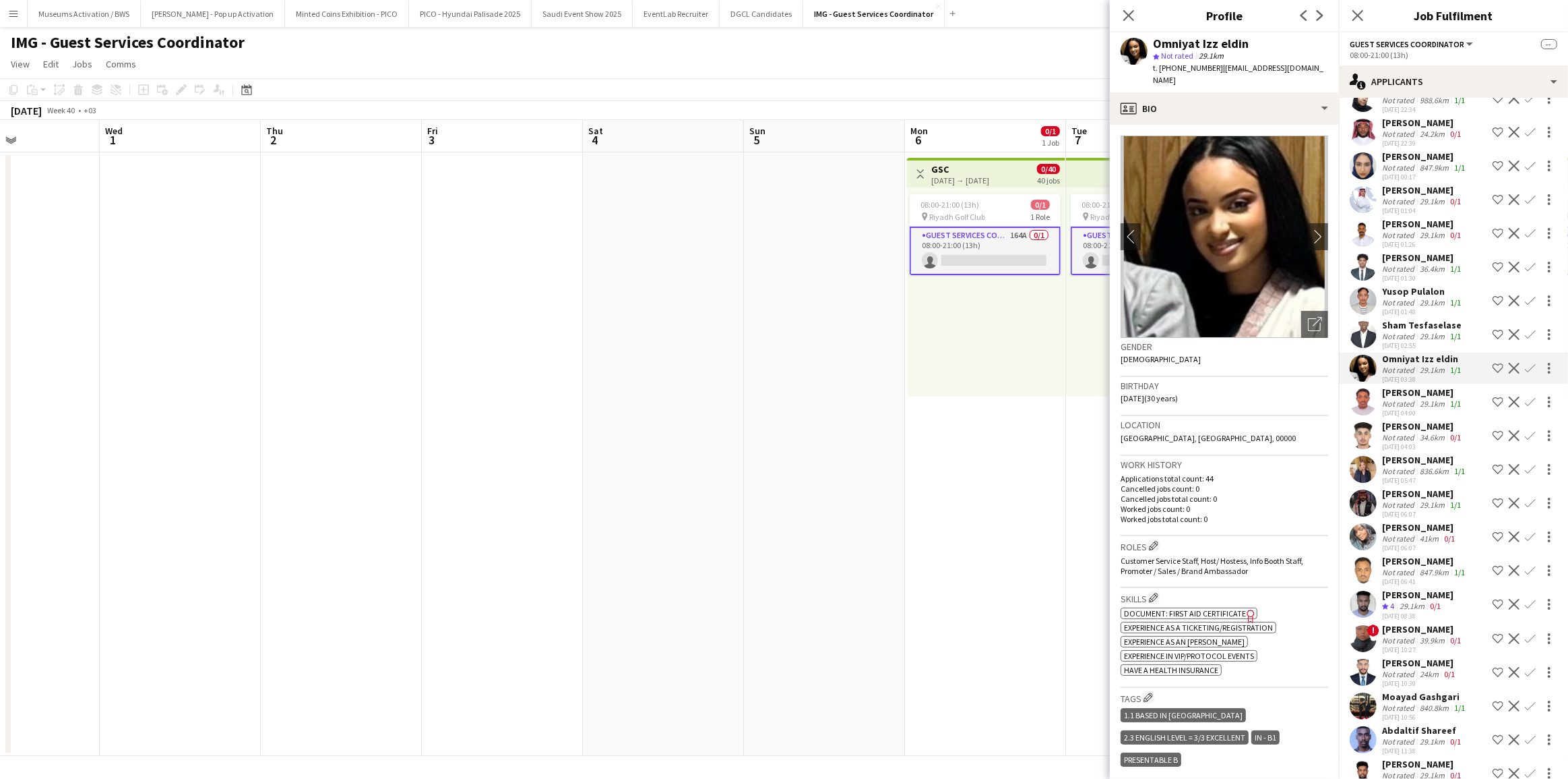
scroll to position [4937, 0]
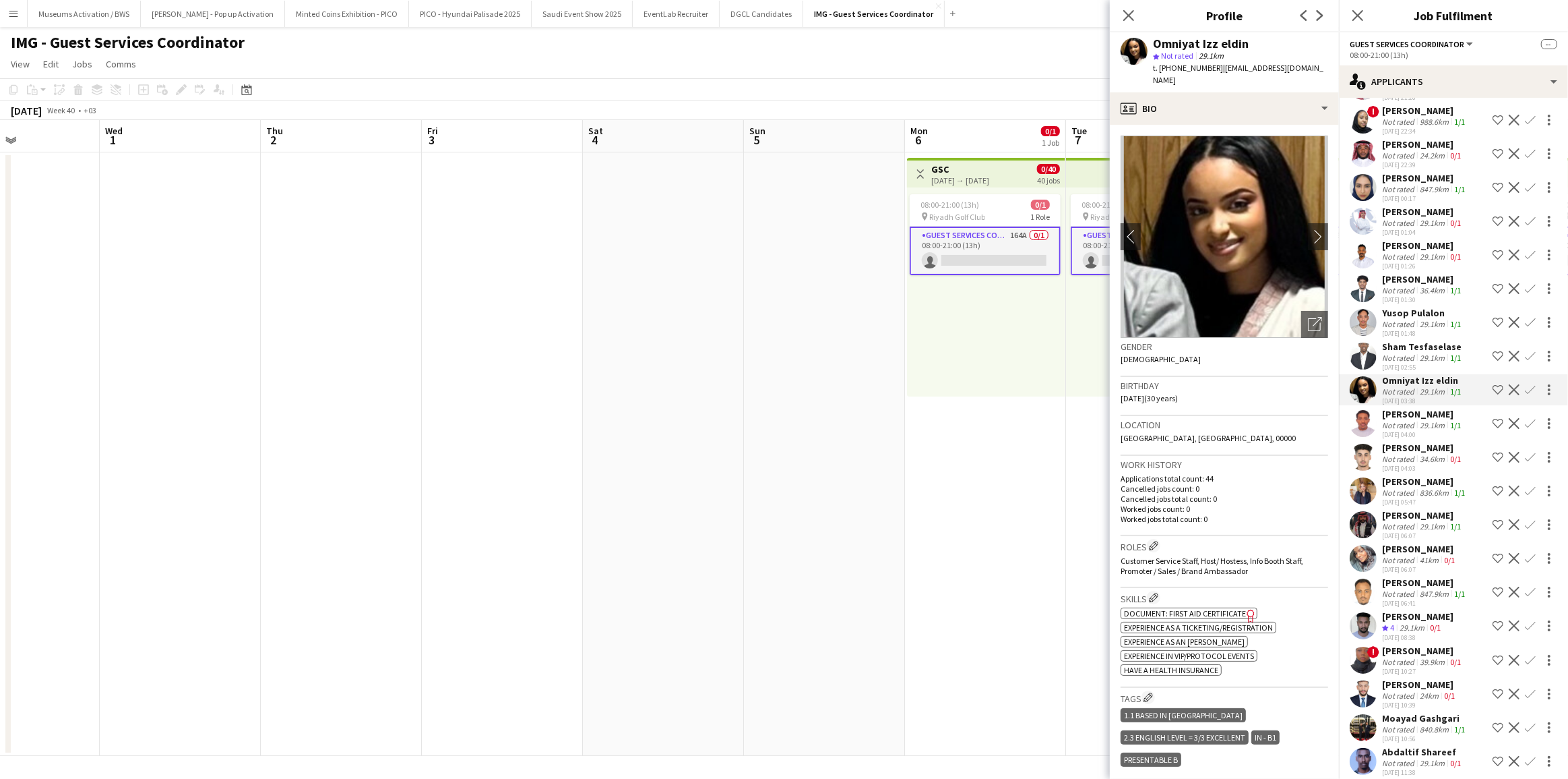
click at [1411, 306] on div "Yusop Pulalon" at bounding box center [1423, 312] width 82 height 12
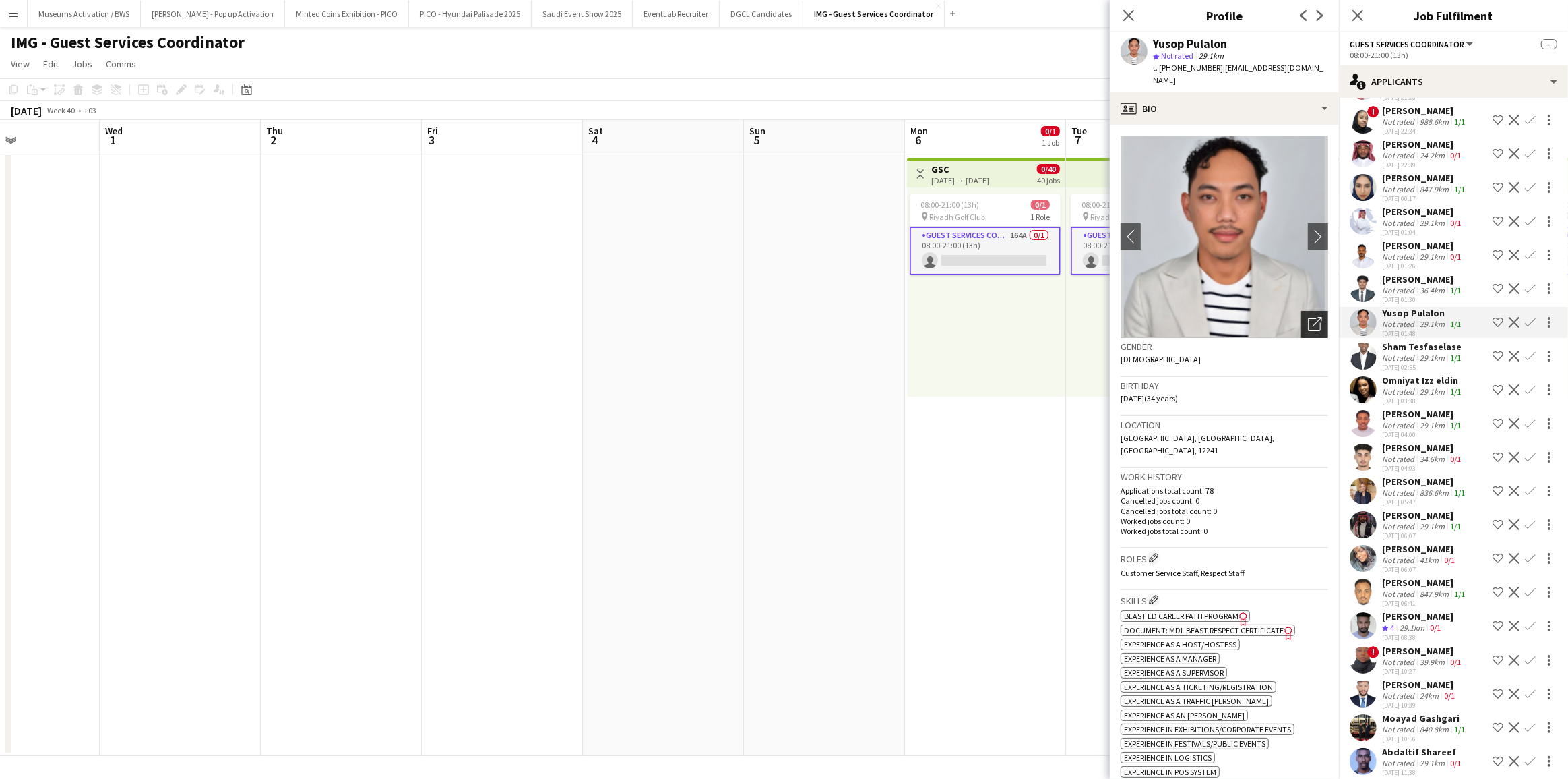
click at [1308, 317] on icon "Open photos pop-in" at bounding box center [1315, 324] width 14 height 14
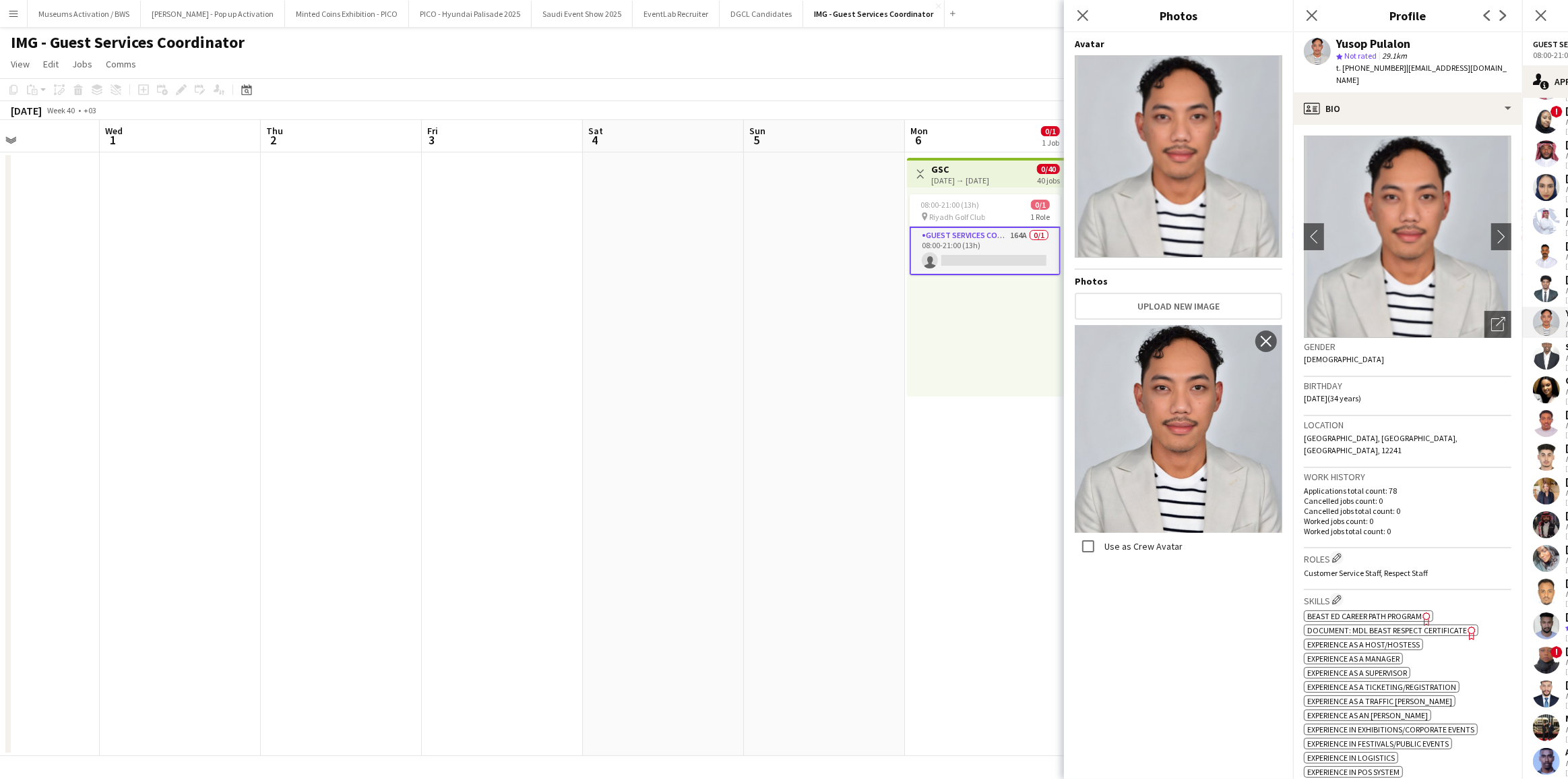
click at [1344, 402] on div "Birthday [DEMOGRAPHIC_DATA] (34 years)" at bounding box center [1408, 396] width 208 height 39
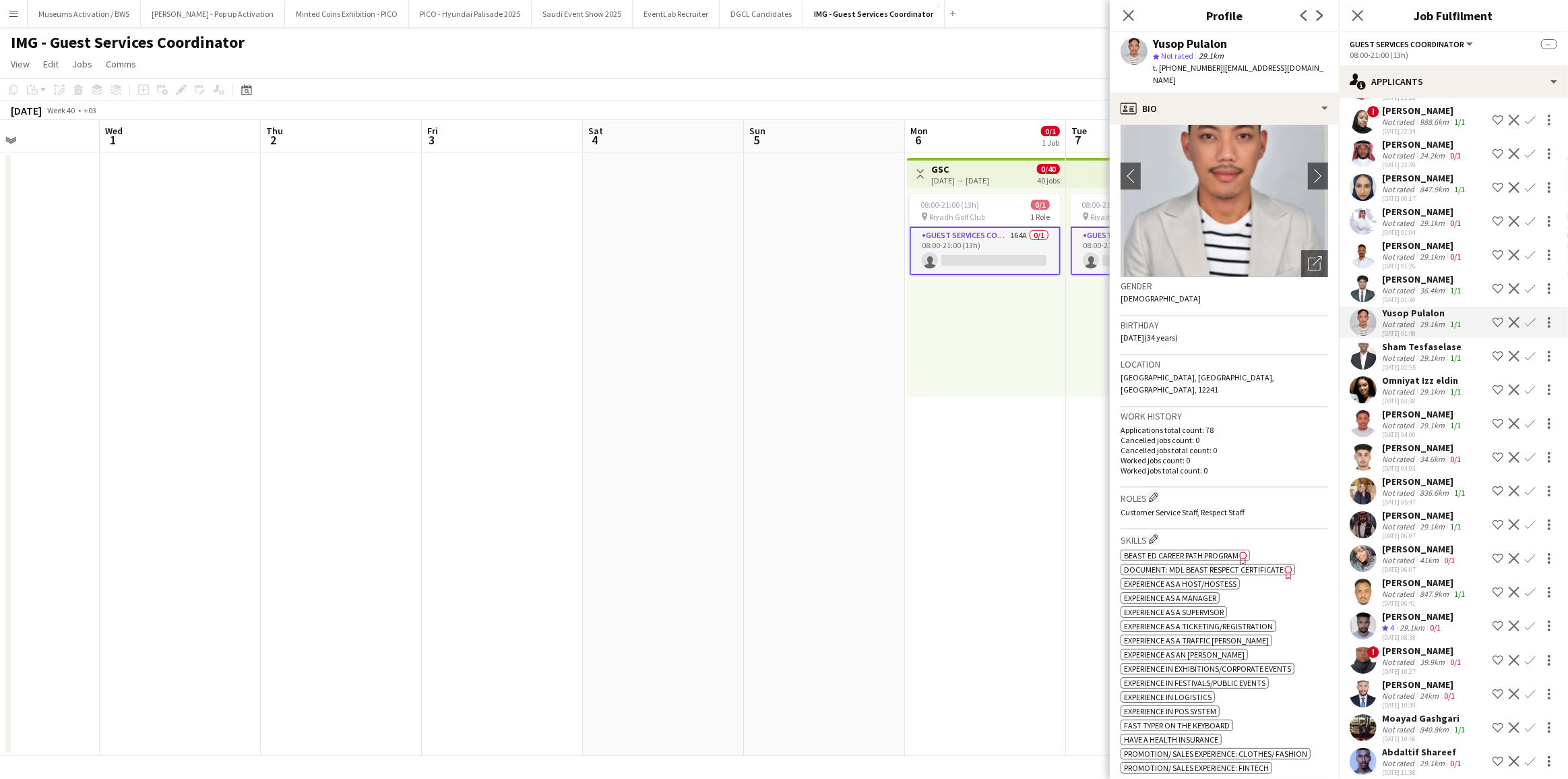
scroll to position [0, 0]
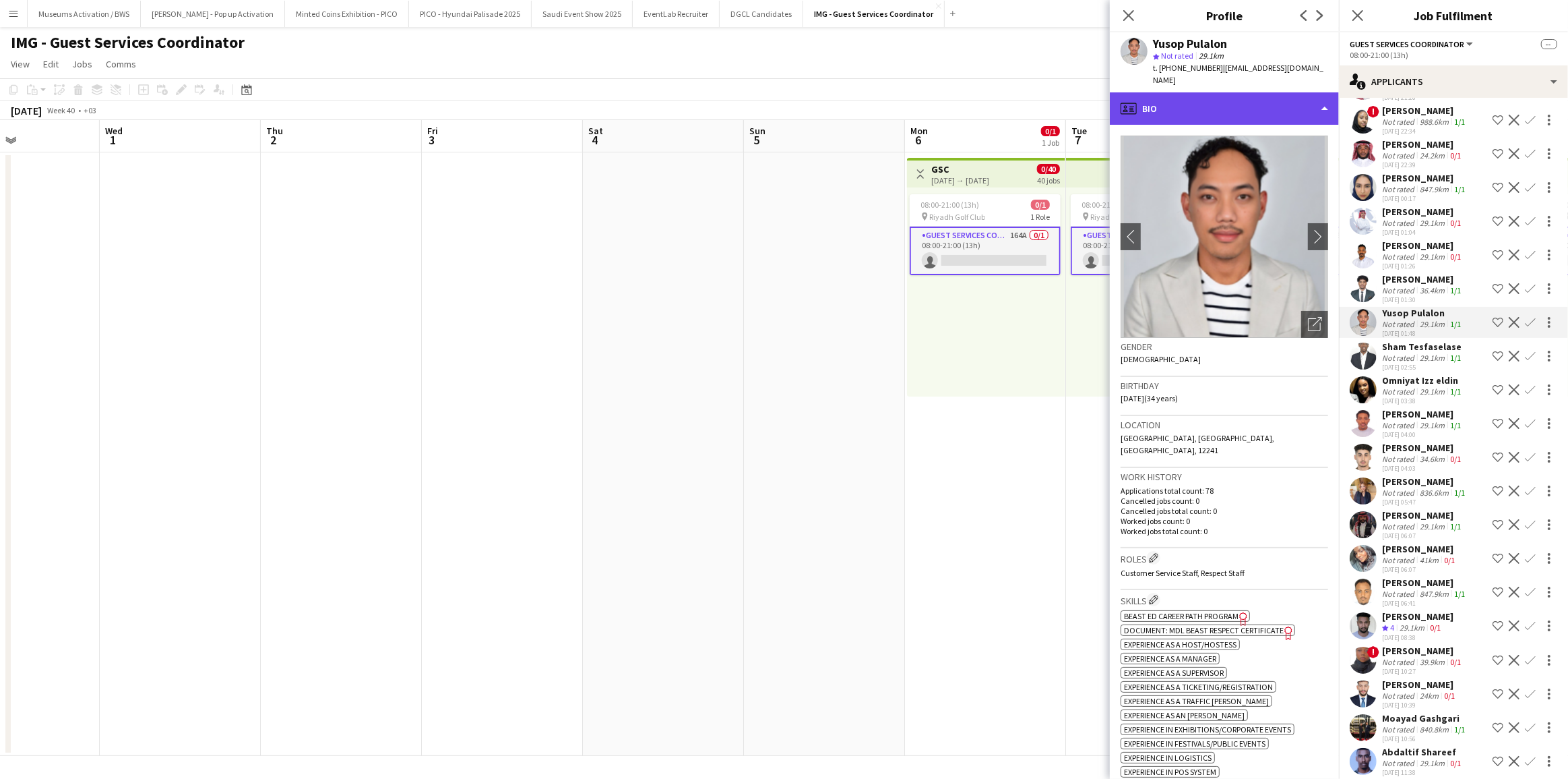
click at [1255, 99] on div "profile Bio" at bounding box center [1224, 108] width 229 height 32
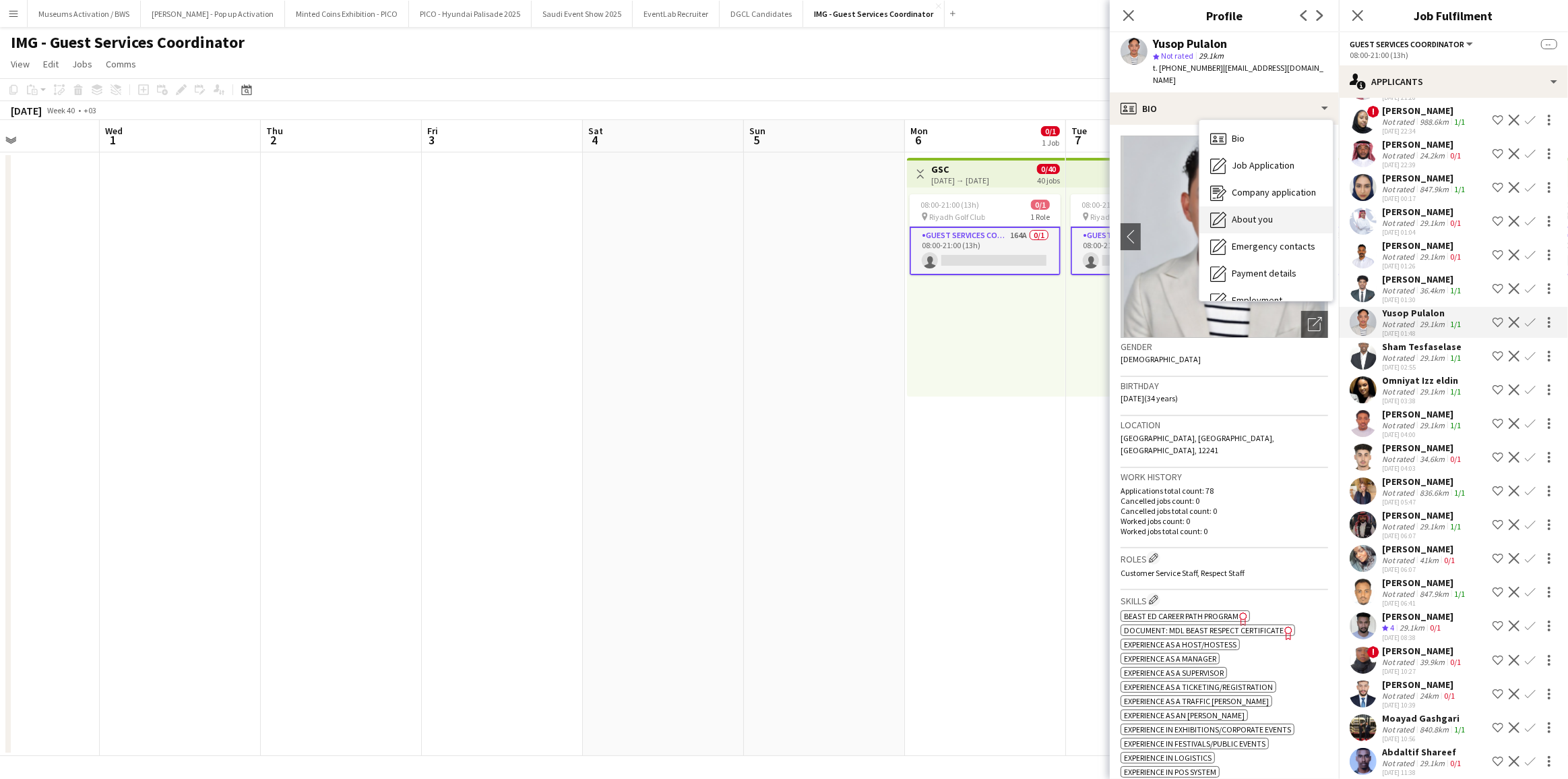
click at [1254, 206] on div "About you About you" at bounding box center [1266, 219] width 133 height 27
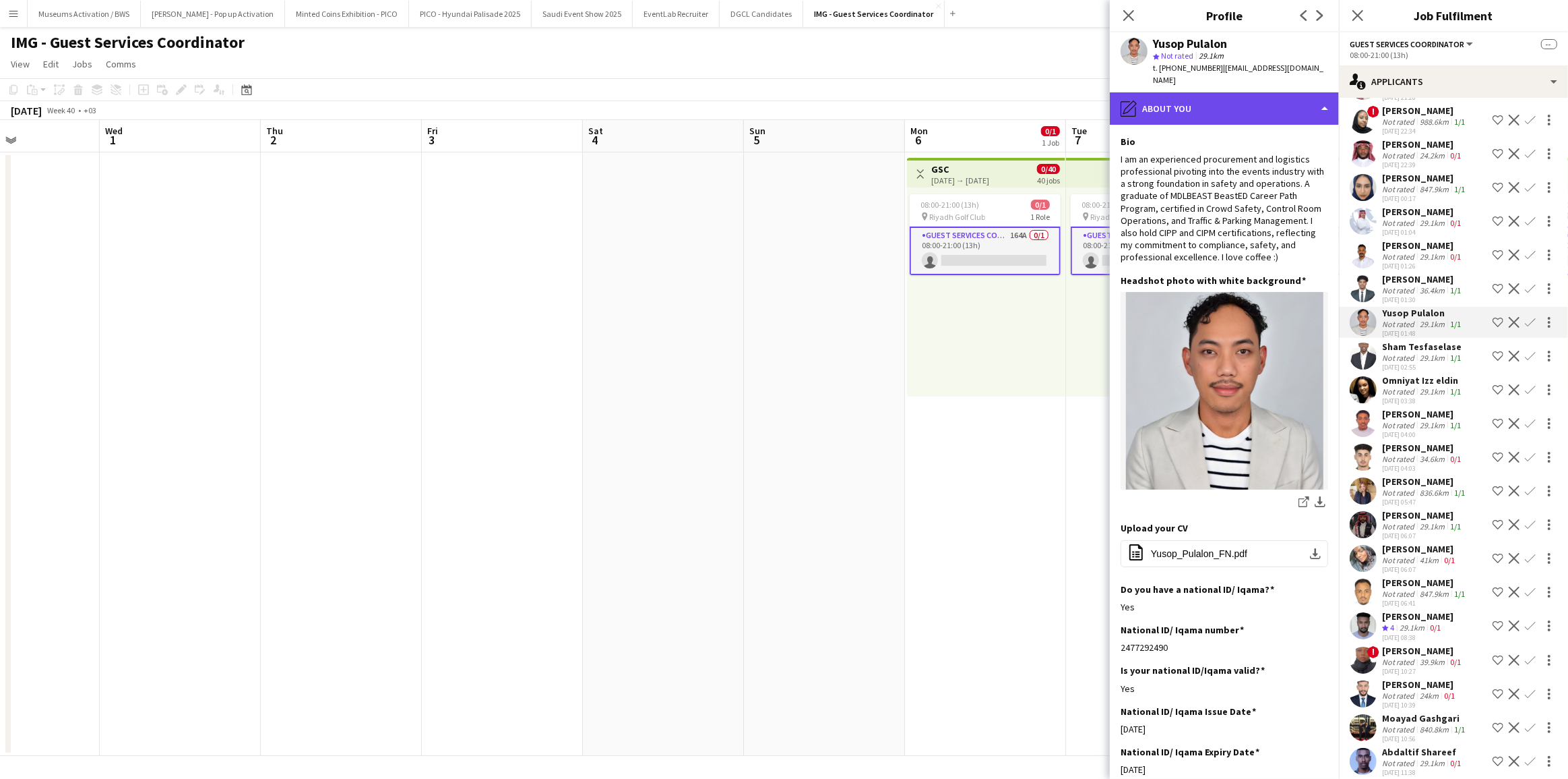
click at [1250, 104] on div "pencil4 About you" at bounding box center [1224, 108] width 229 height 32
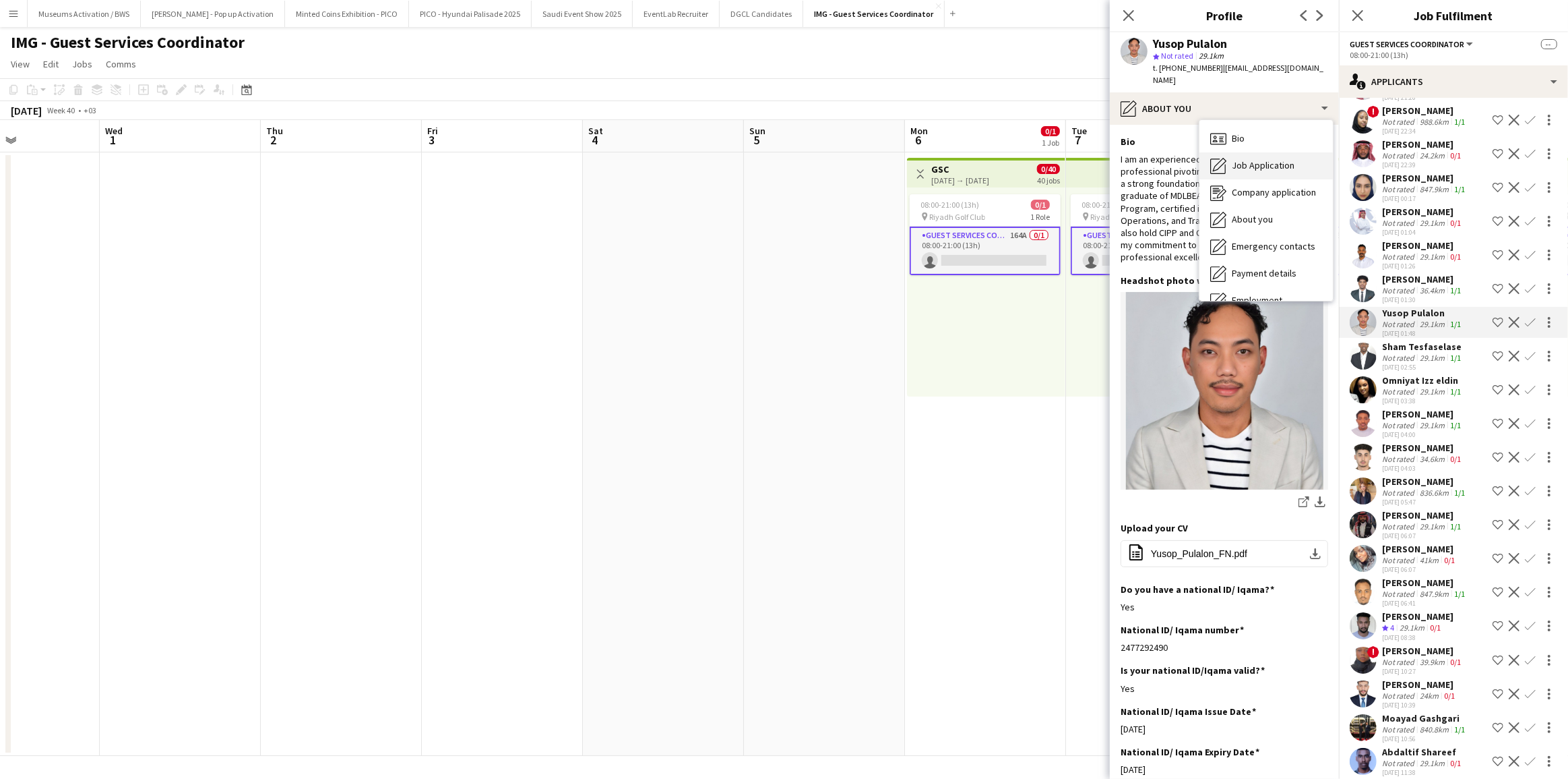
click at [1256, 159] on span "Job Application" at bounding box center [1263, 165] width 63 height 12
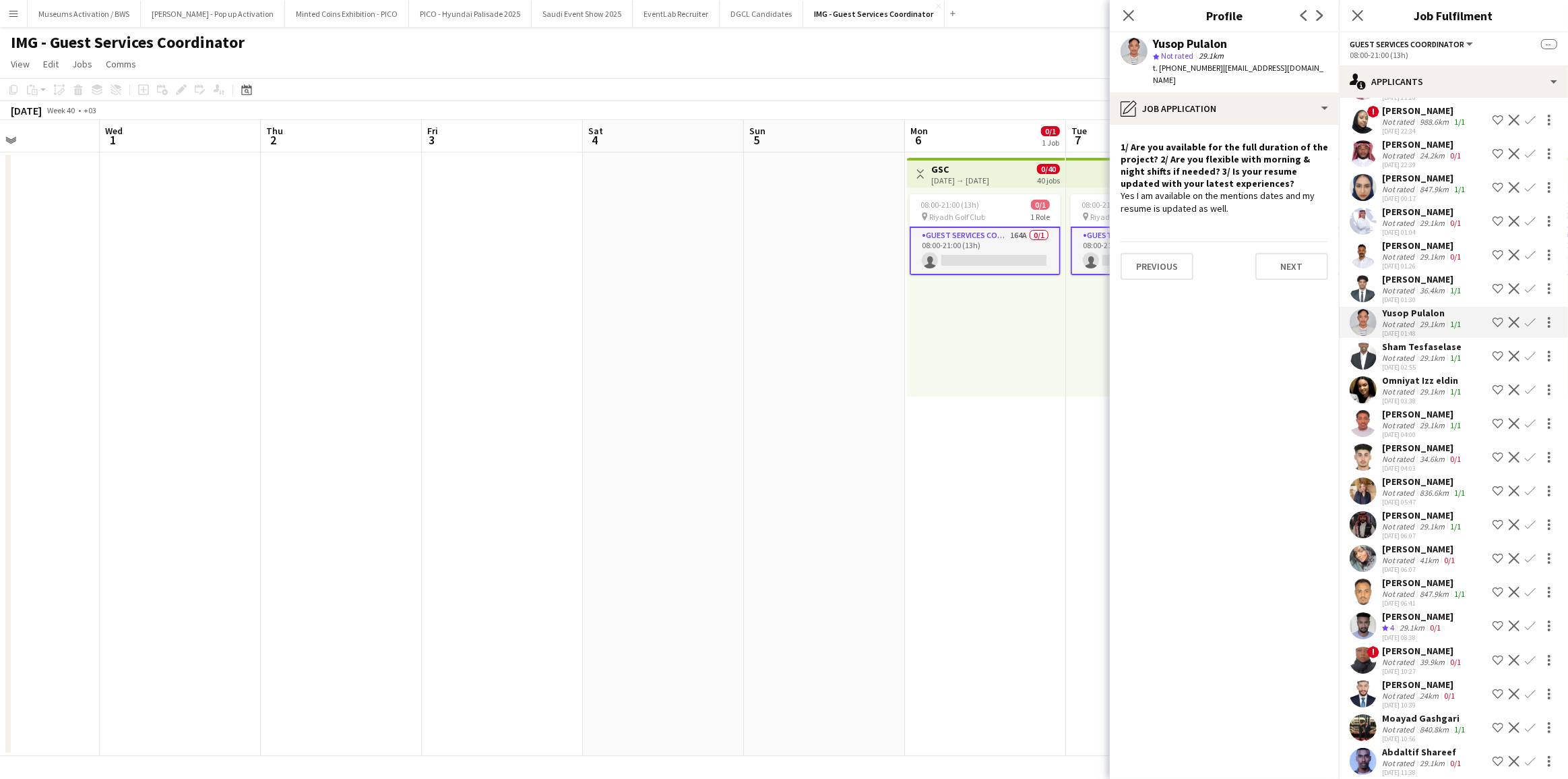
click at [1256, 190] on div "Yes I am available on the mentions dates and my resume is updated as well." at bounding box center [1224, 202] width 208 height 24
click at [1256, 200] on div "Yes I am available on the mentions dates and my resume is updated as well." at bounding box center [1224, 202] width 208 height 24
click at [1263, 94] on div "pencil4 Job Application" at bounding box center [1224, 108] width 229 height 32
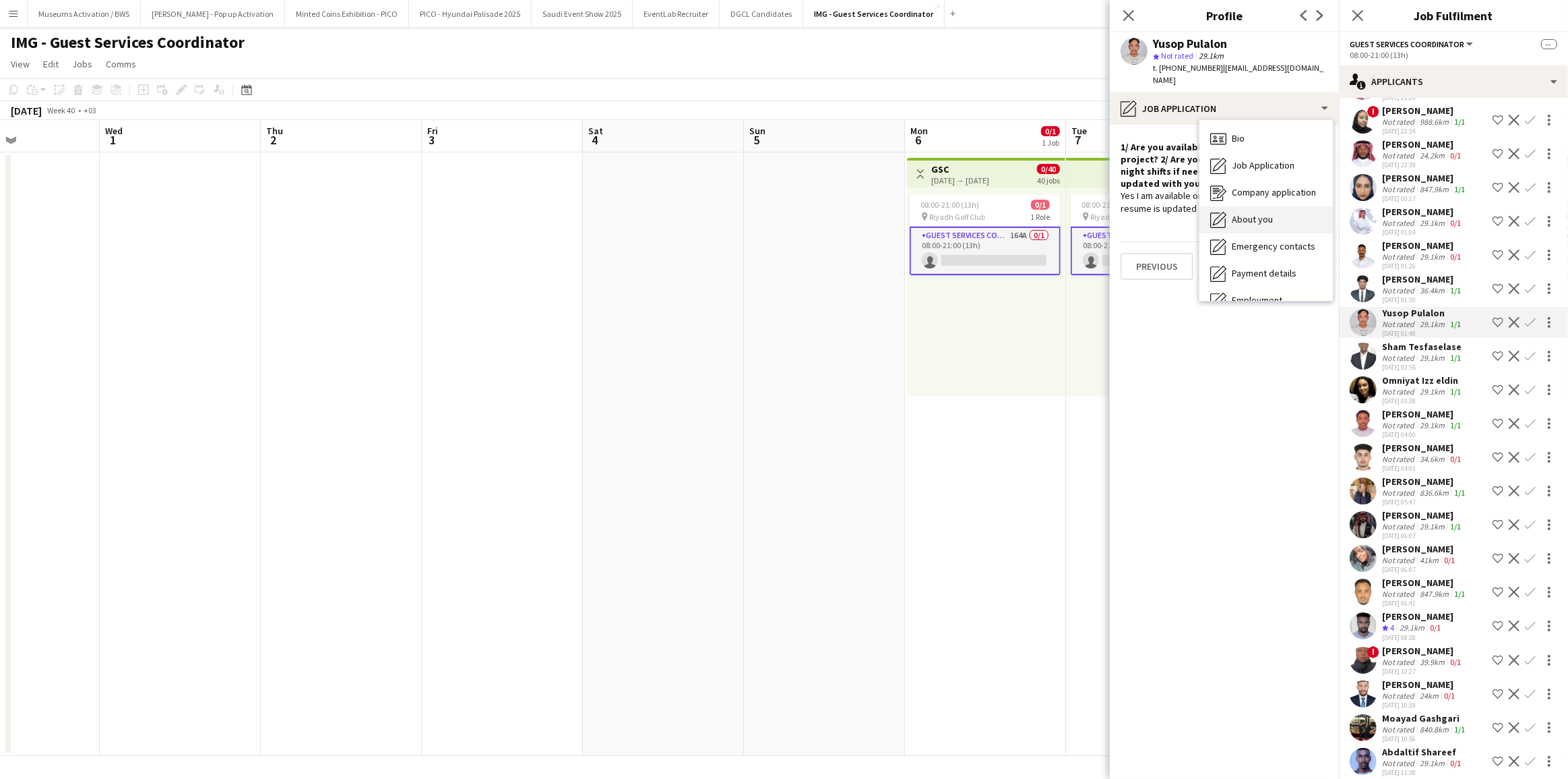
click at [1271, 206] on div "About you About you" at bounding box center [1266, 219] width 133 height 27
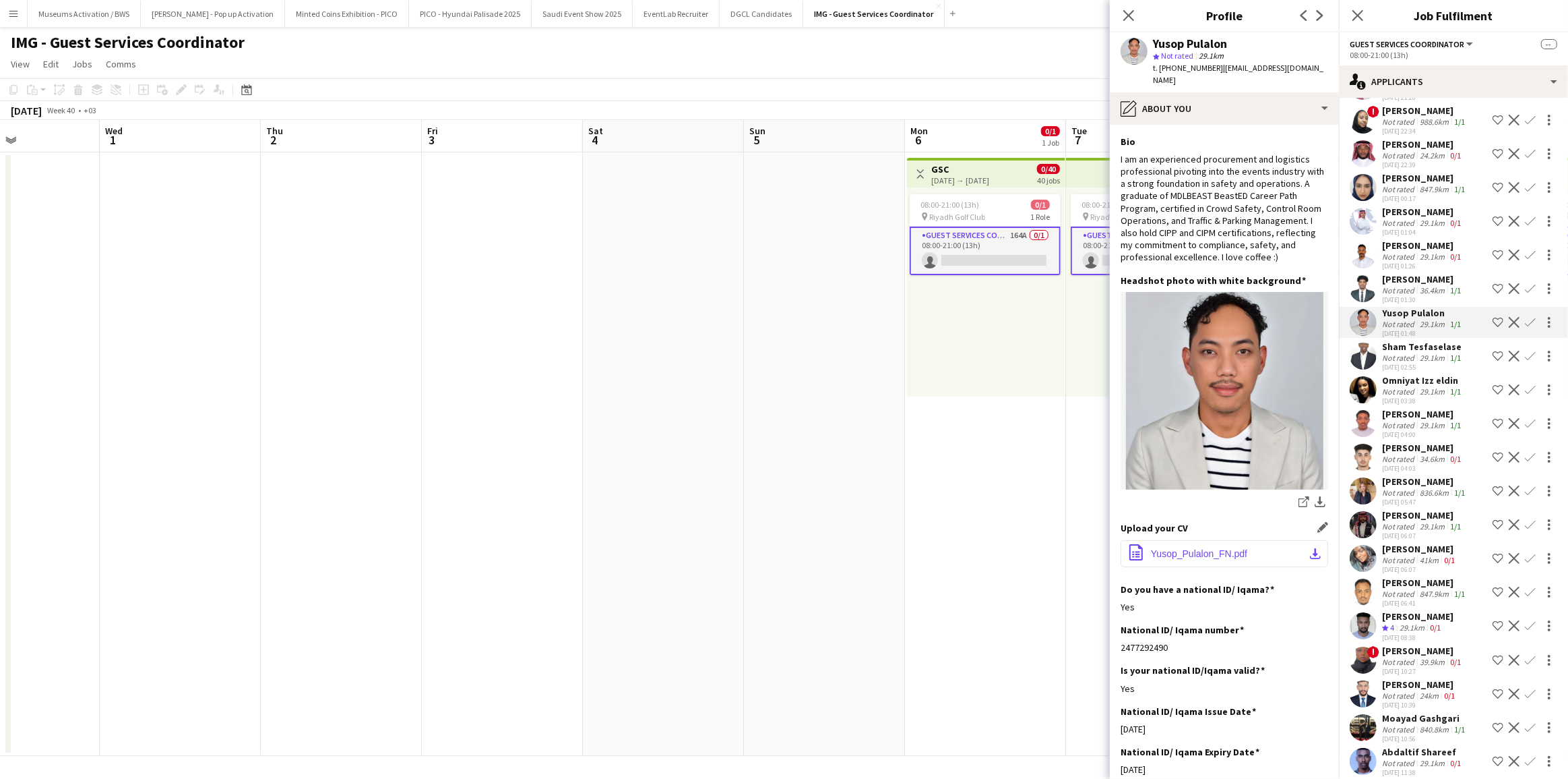
click at [1243, 540] on button "office-file-sheet Yusop_Pulalon_FN.pdf download-bottom" at bounding box center [1224, 553] width 208 height 27
click at [1422, 273] on div "[PERSON_NAME]" at bounding box center [1423, 279] width 82 height 12
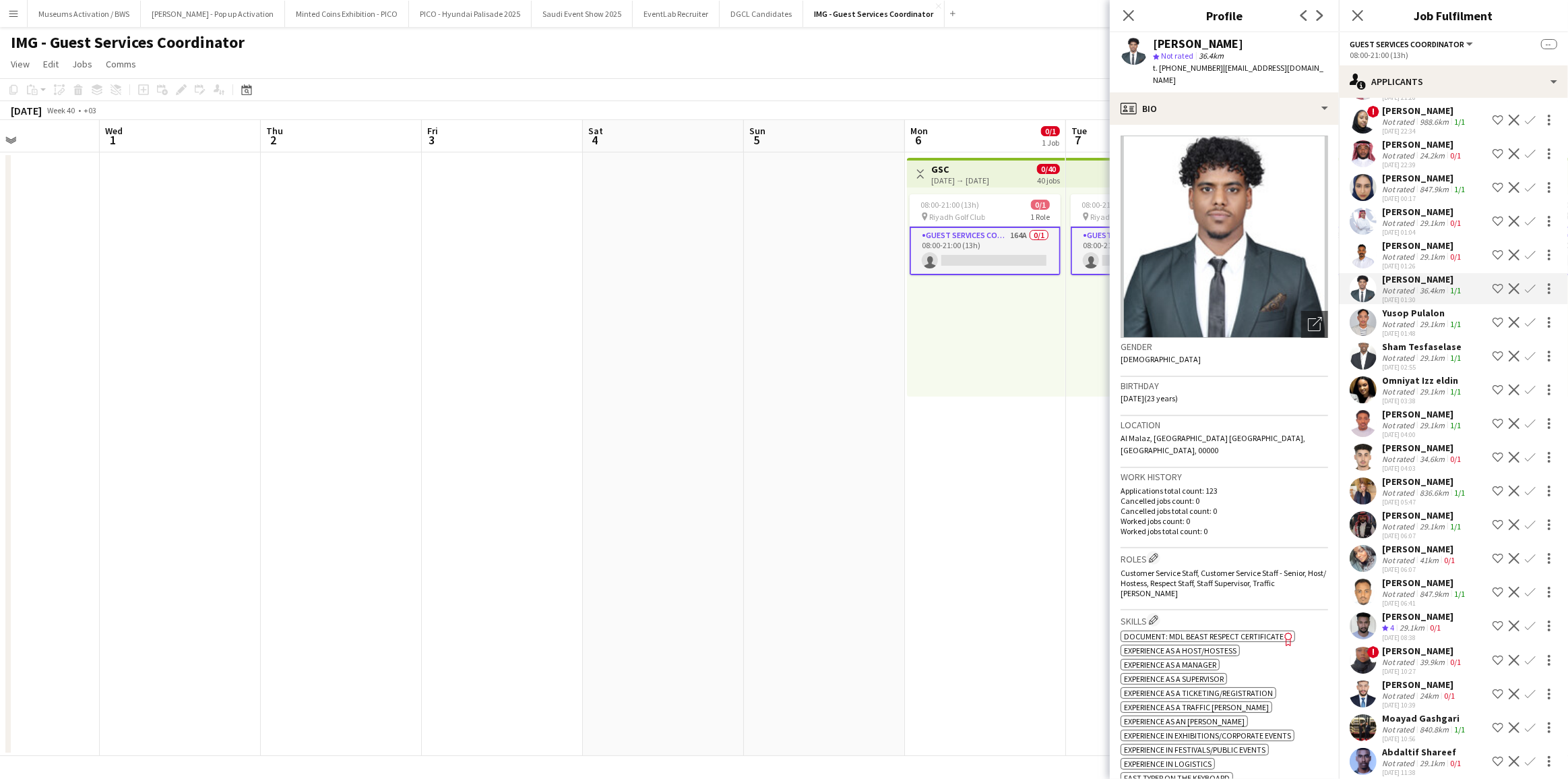
click at [1418, 205] on div "[PERSON_NAME]" at bounding box center [1423, 212] width 82 height 12
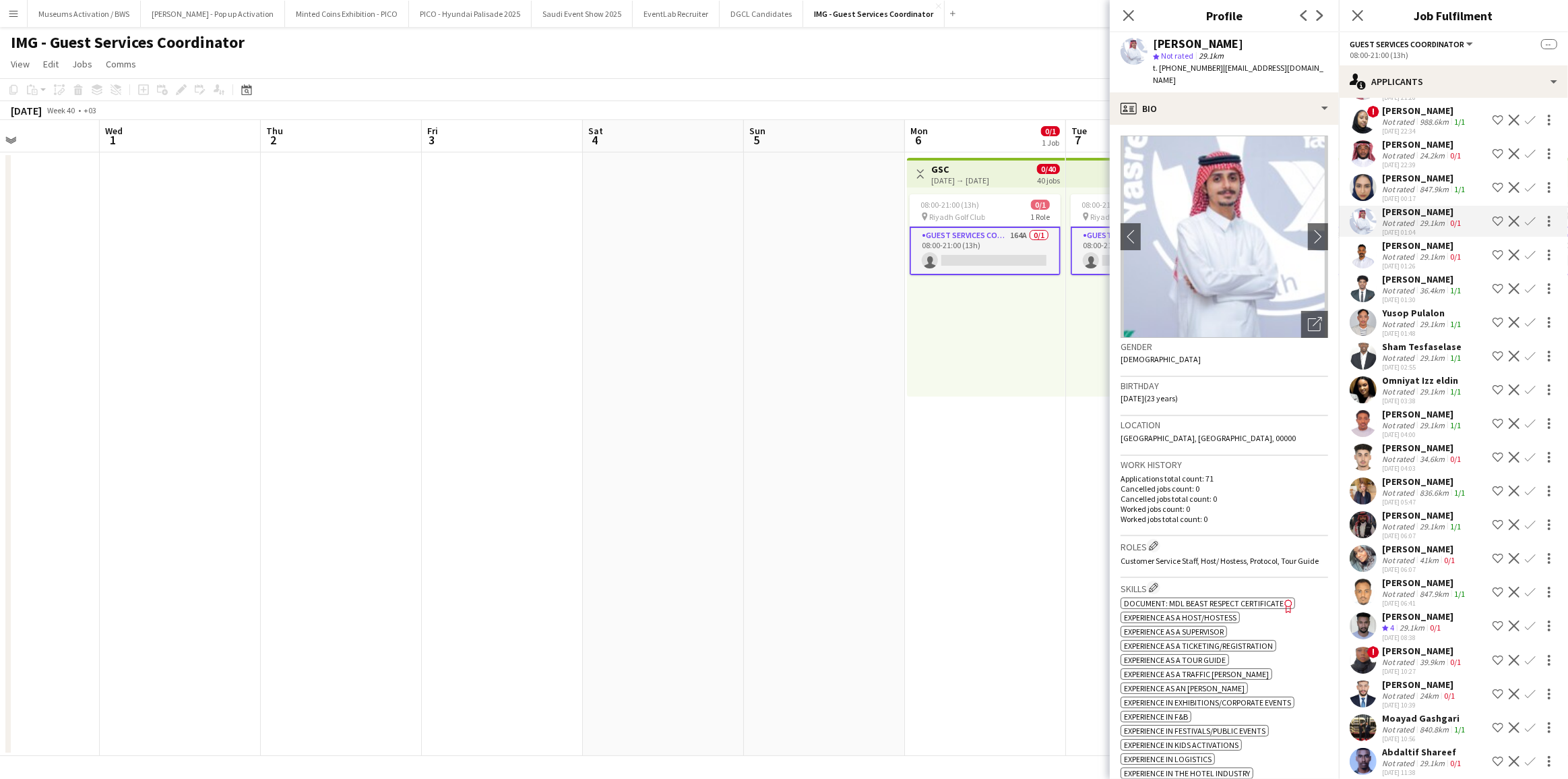
click at [1415, 171] on div "[PERSON_NAME]" at bounding box center [1424, 178] width 85 height 12
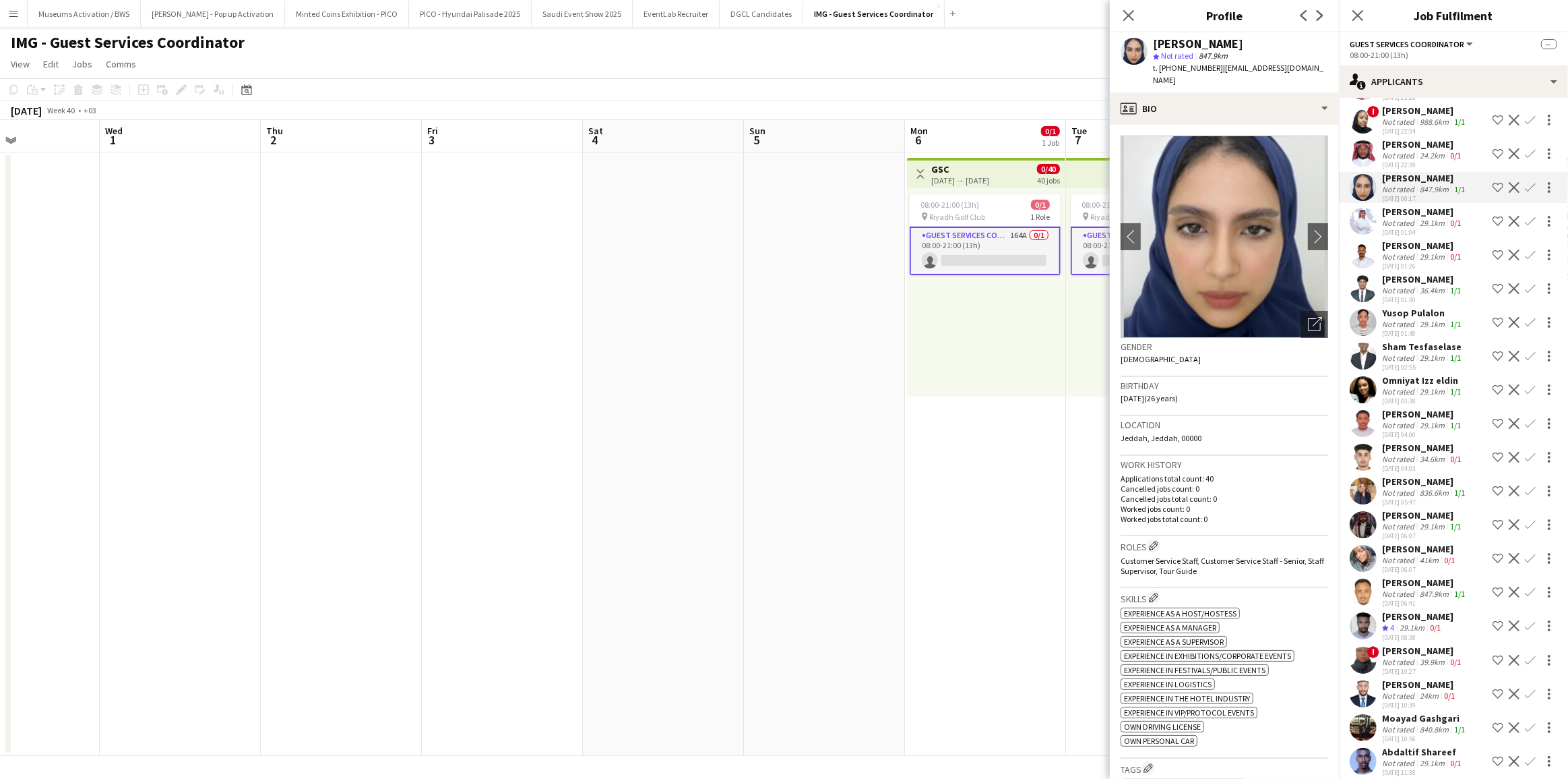
click at [1414, 205] on div "[PERSON_NAME]" at bounding box center [1423, 212] width 82 height 12
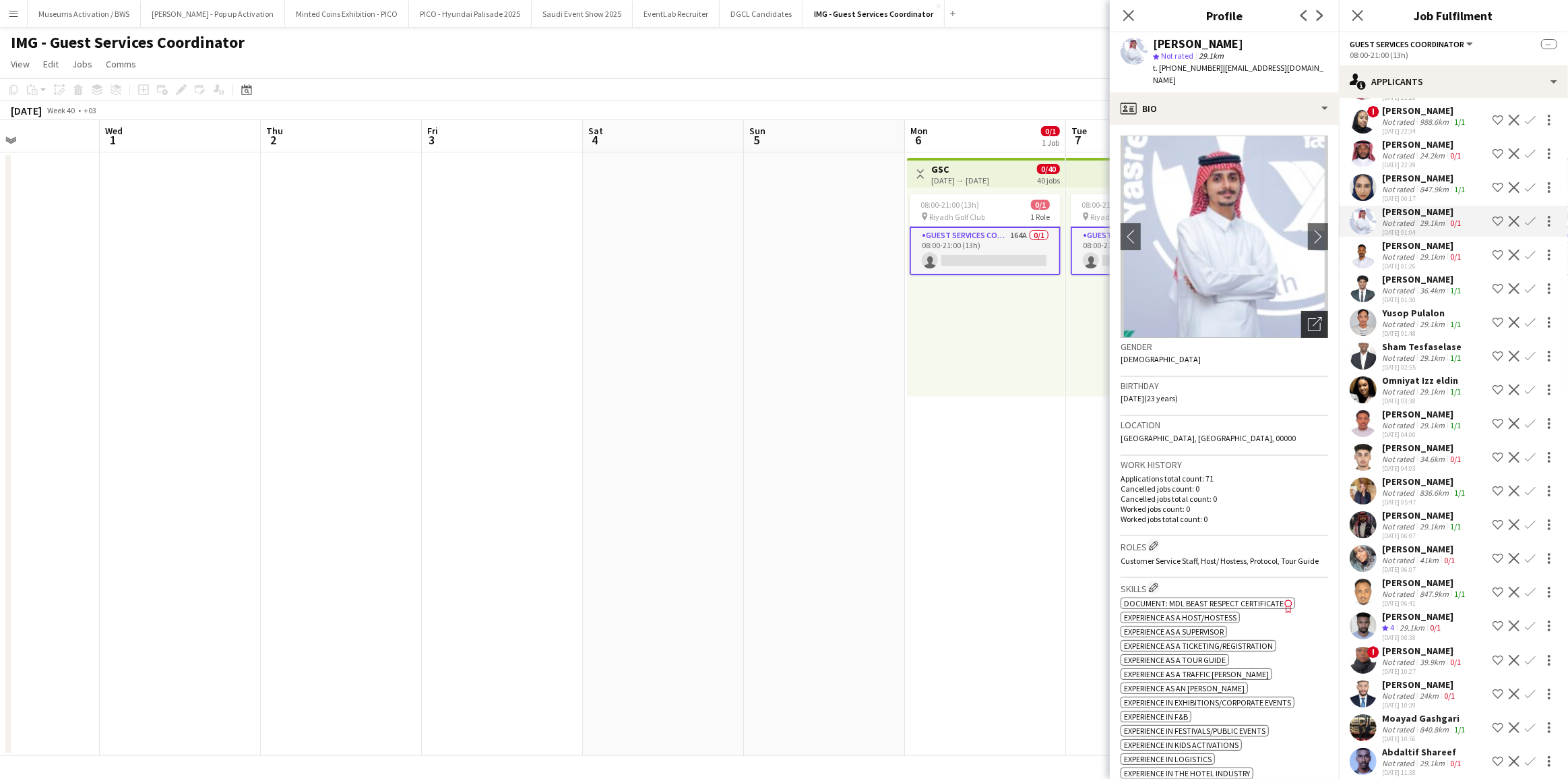
click at [1308, 319] on icon at bounding box center [1314, 325] width 13 height 13
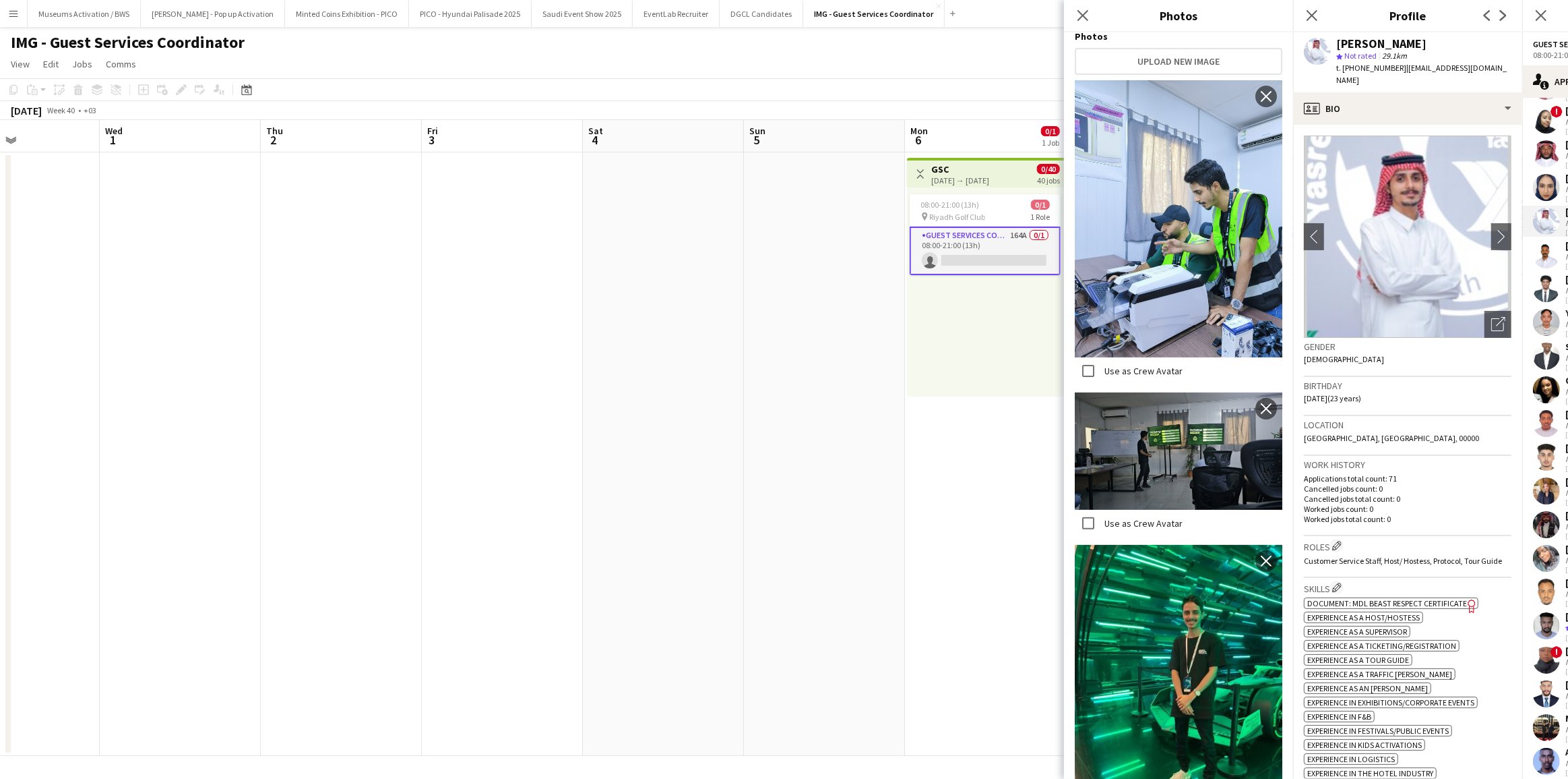
scroll to position [490, 0]
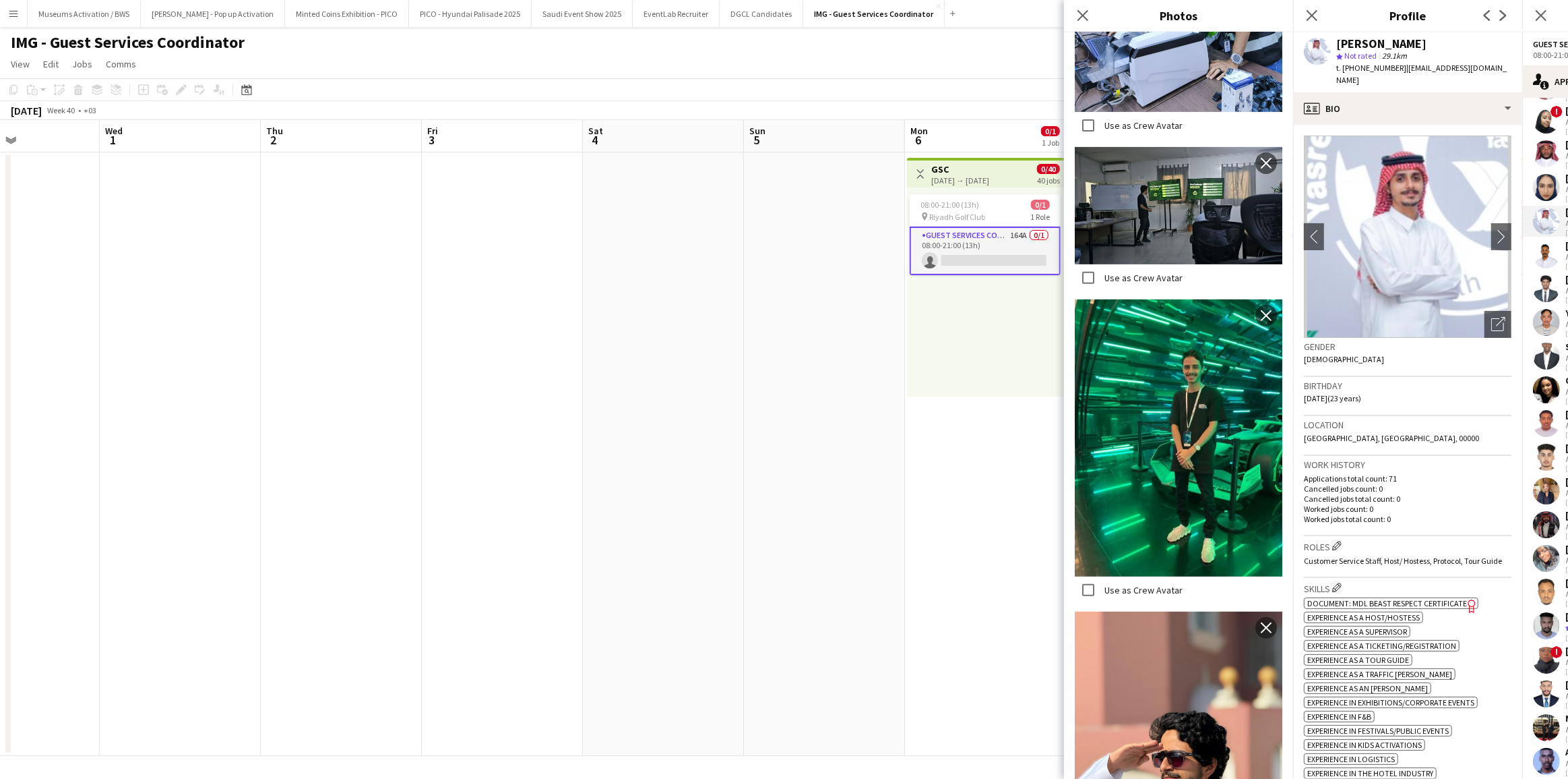
click at [1361, 399] on div "Birthday [DEMOGRAPHIC_DATA] (23 years)" at bounding box center [1408, 396] width 208 height 39
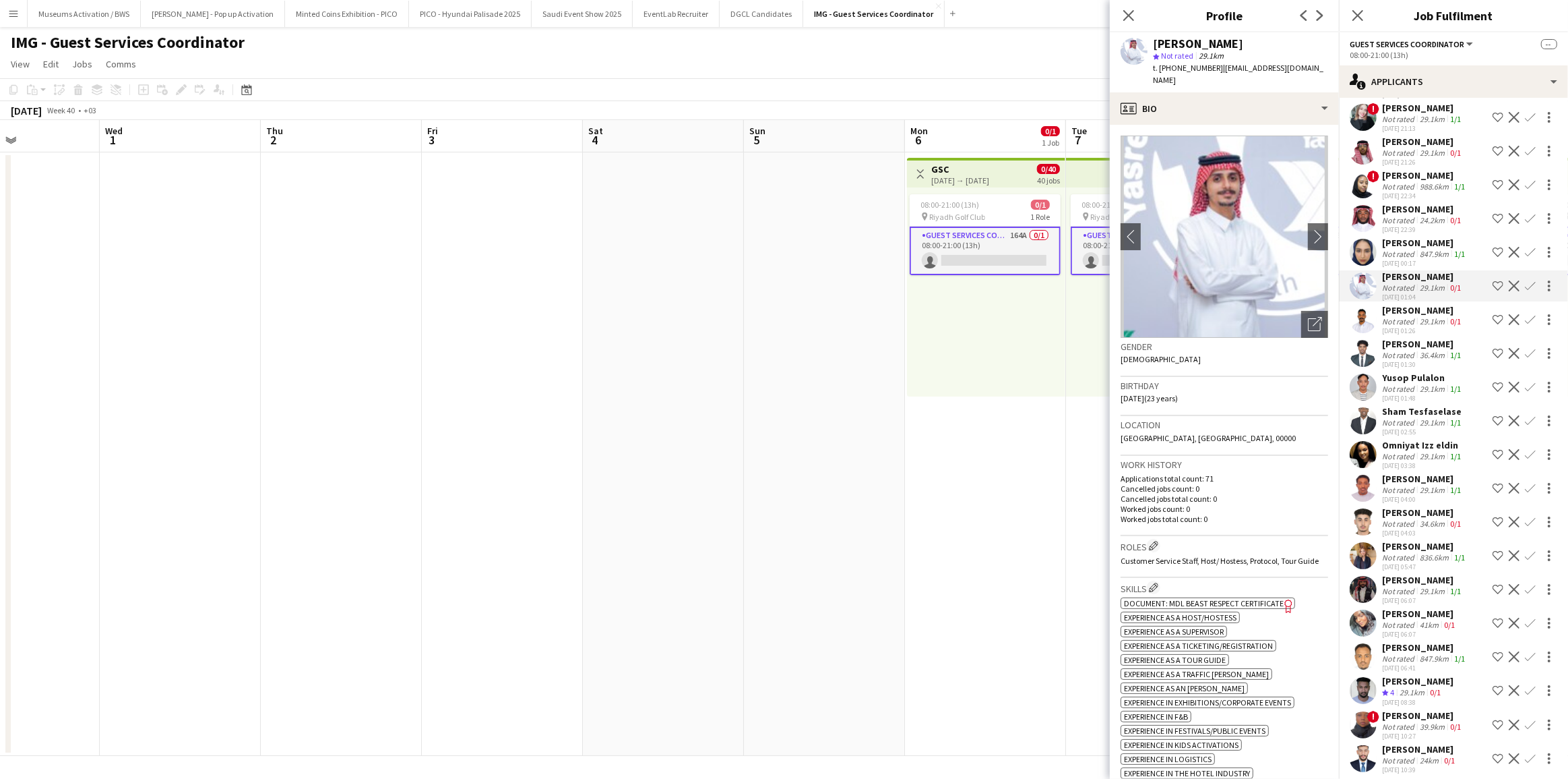
scroll to position [4814, 0]
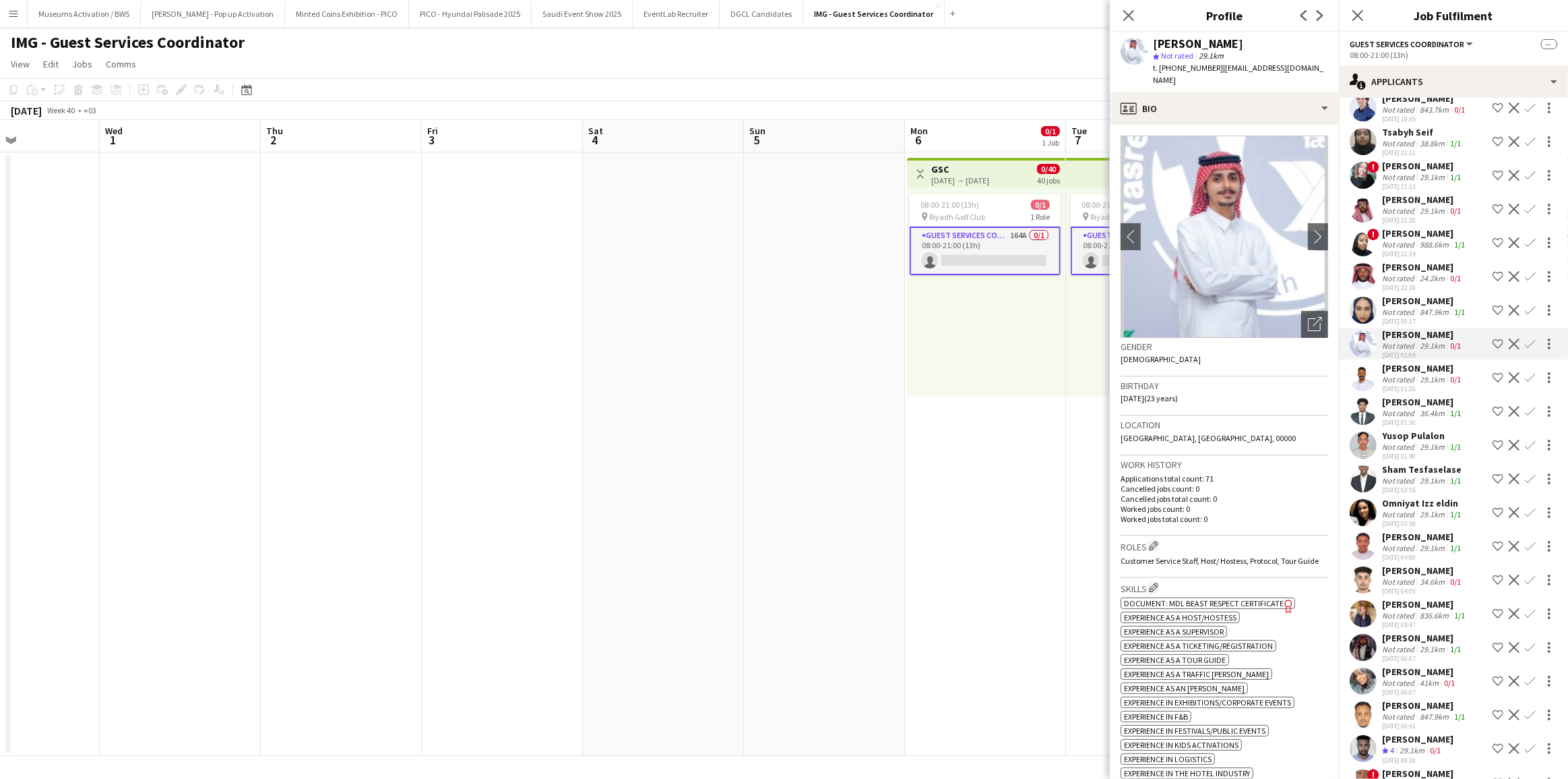
click at [1417, 306] on div "847.9km" at bounding box center [1434, 312] width 34 height 10
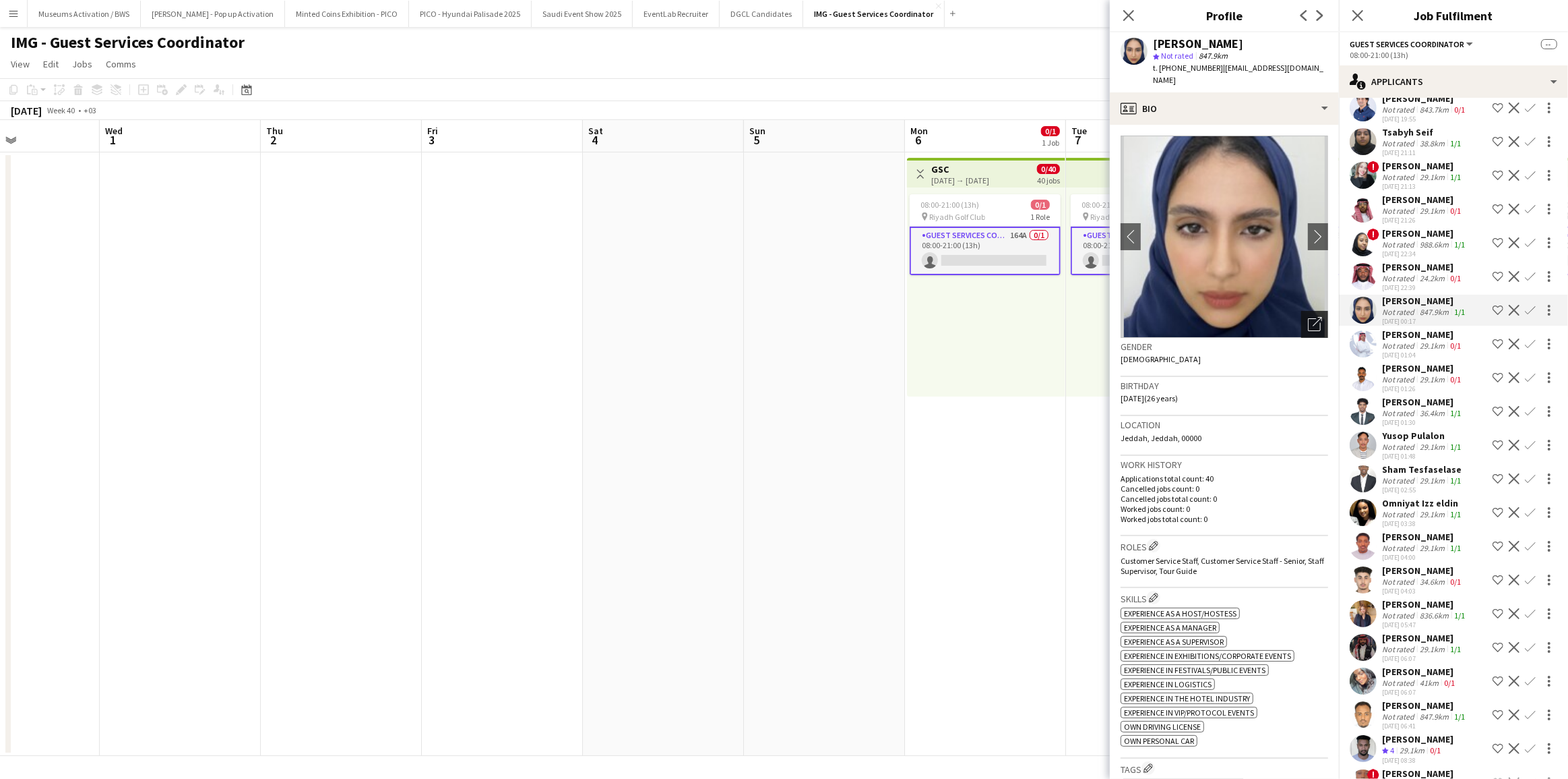
click at [1313, 317] on icon at bounding box center [1317, 321] width 10 height 10
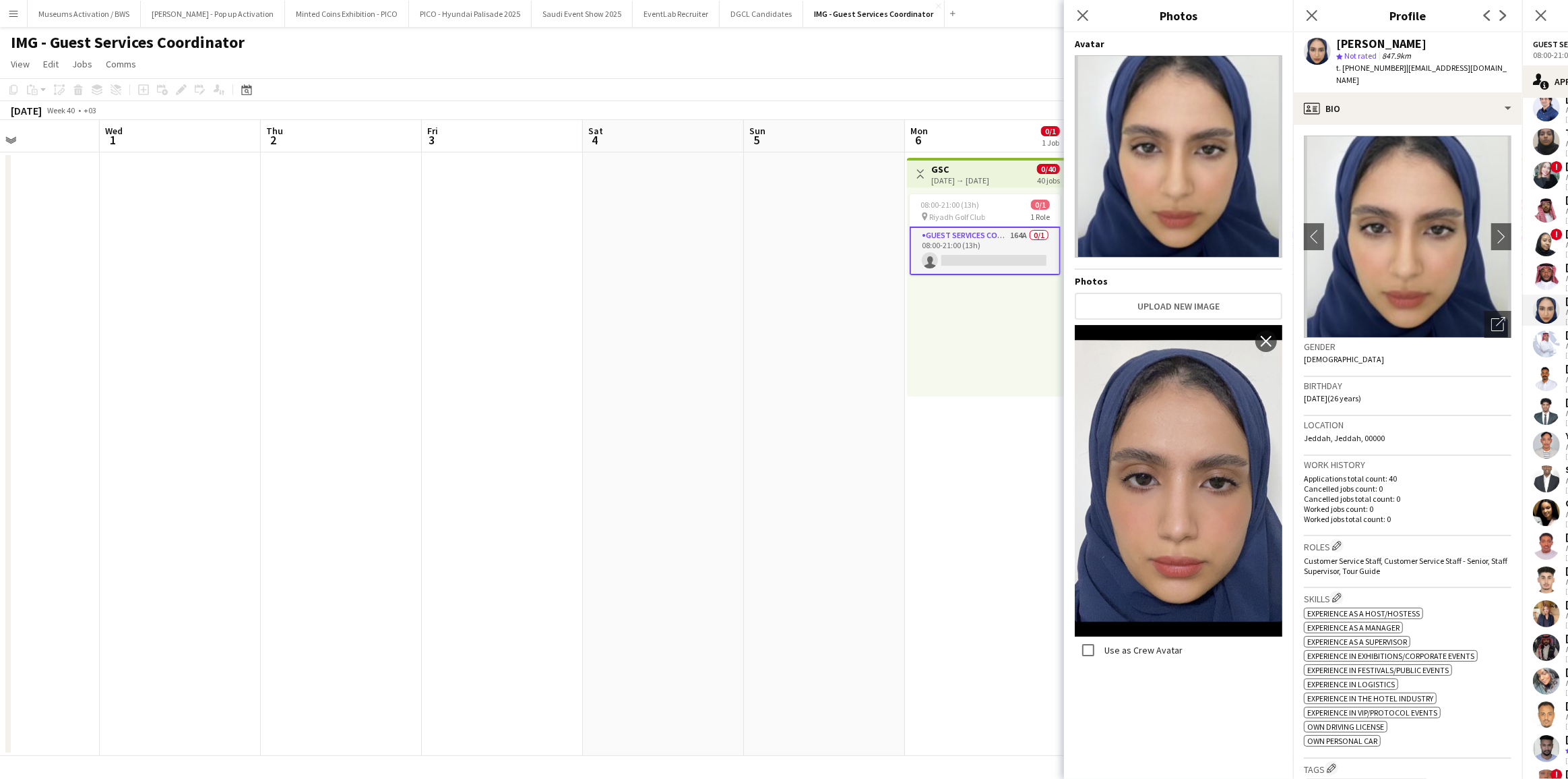
click at [1364, 399] on div "Birthday [DEMOGRAPHIC_DATA] (26 years)" at bounding box center [1408, 396] width 208 height 39
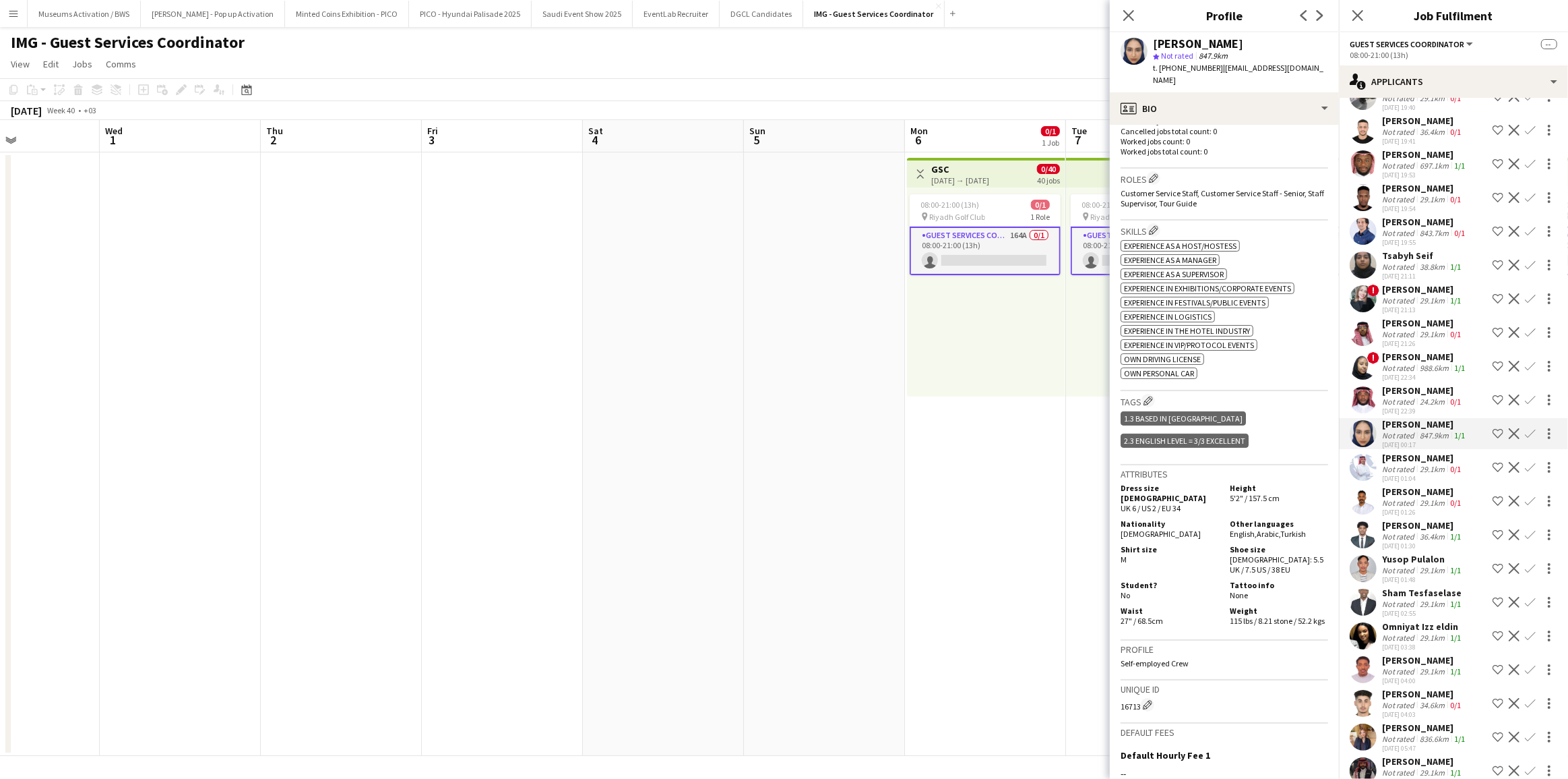
scroll to position [4630, 0]
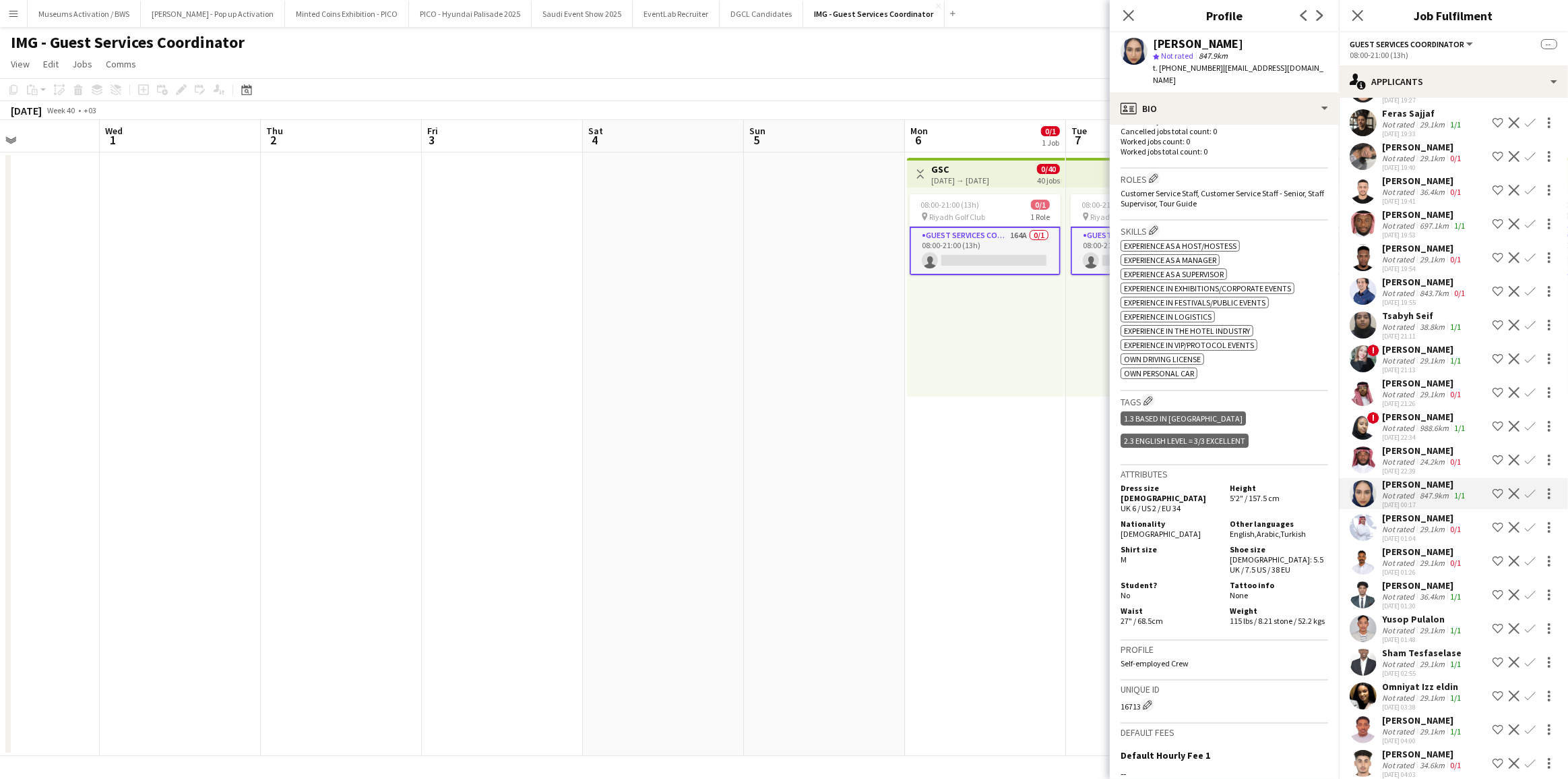
click at [1404, 355] on div "Not rated" at bounding box center [1399, 360] width 35 height 10
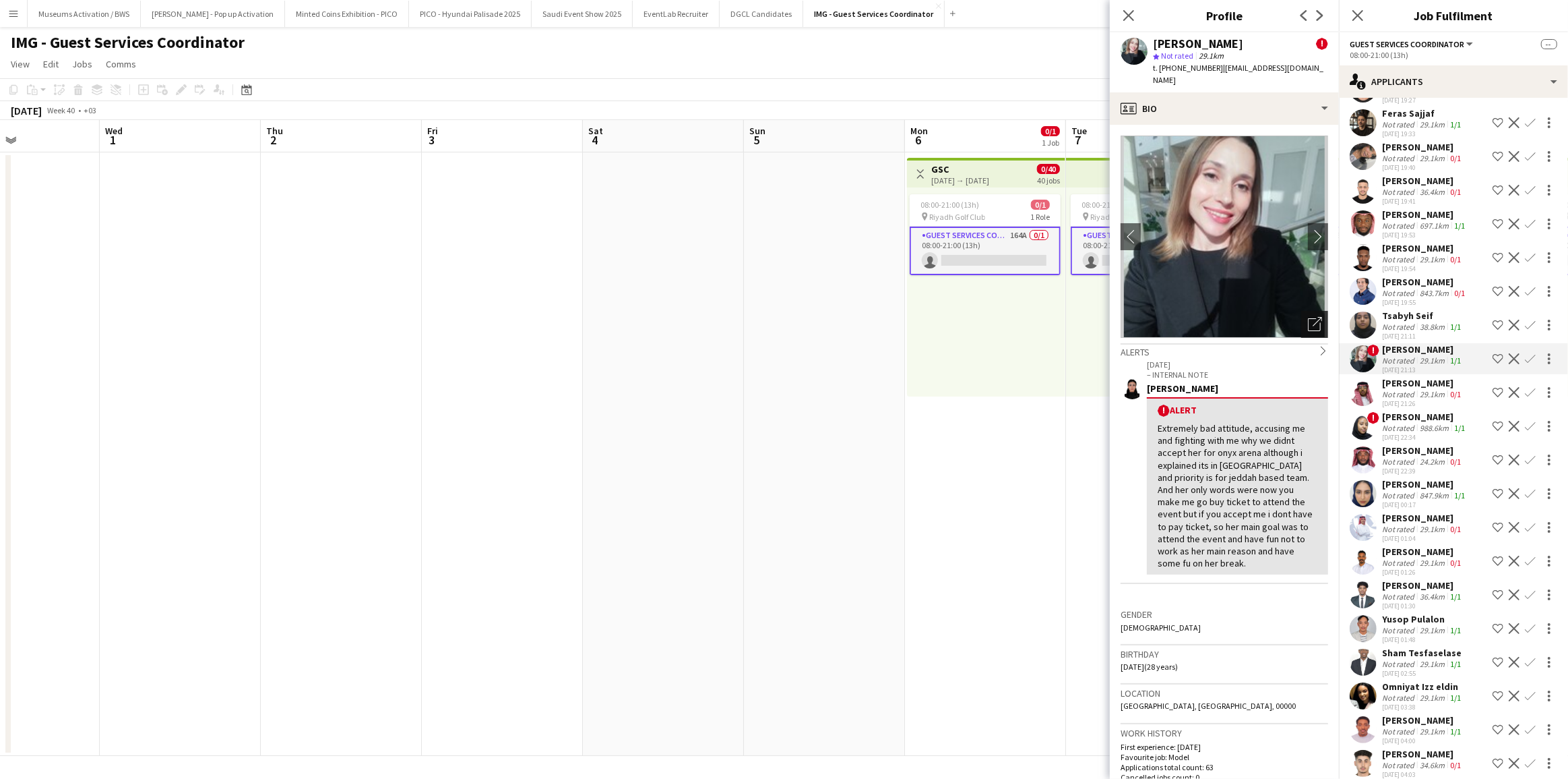
click at [1308, 317] on icon "Open photos pop-in" at bounding box center [1315, 324] width 14 height 14
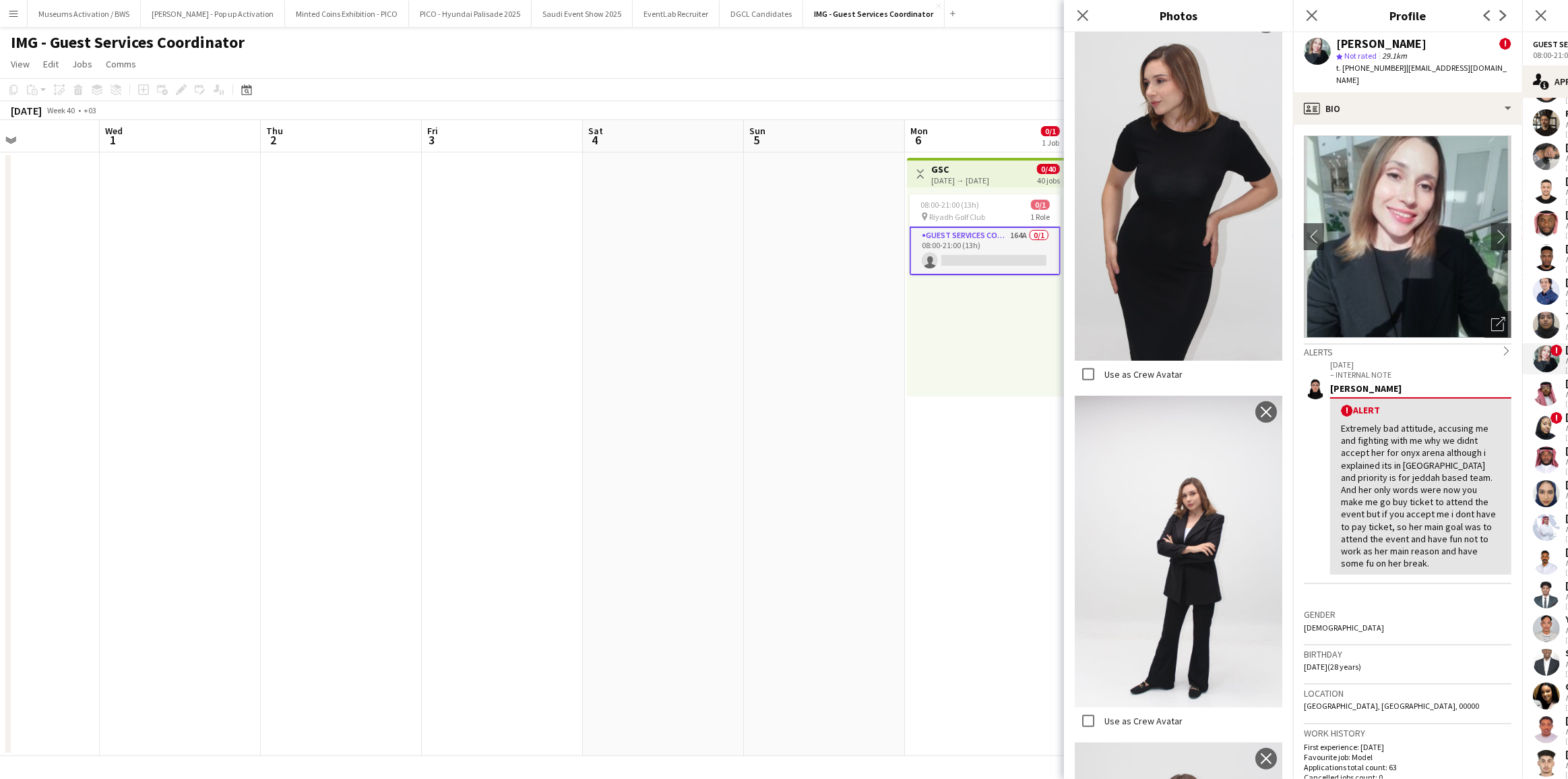
scroll to position [980, 0]
click at [1388, 579] on div "[DATE] – INTERNAL NOTE [PERSON_NAME] ! Alert Extremely bad attitude, accusing m…" at bounding box center [1408, 481] width 208 height 248
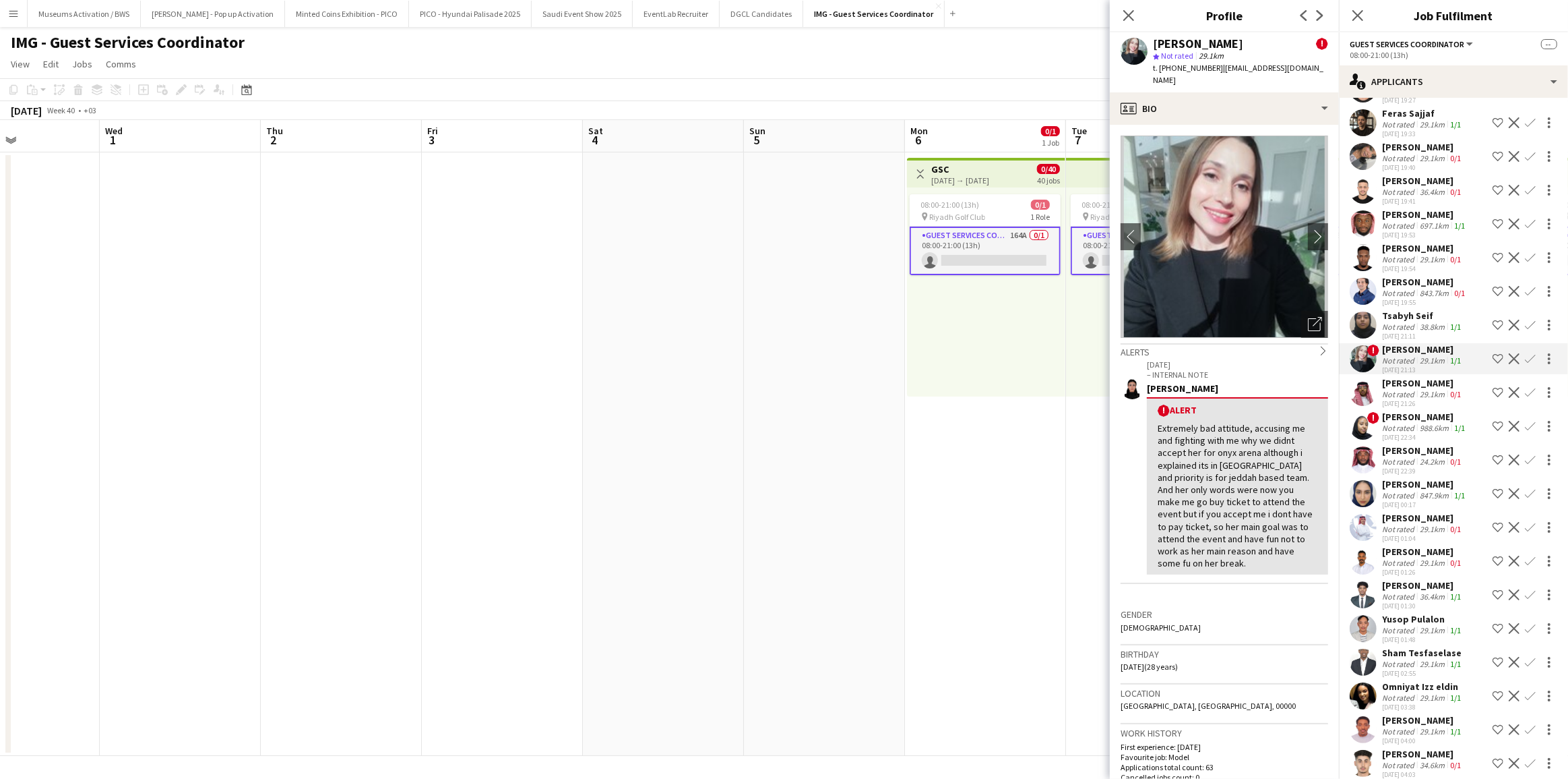
click at [1380, 309] on div "Tsabyh Seif Not rated 38.8km 1/1 [DATE] 21:11 Shortlist crew Decline Confirm" at bounding box center [1453, 325] width 229 height 31
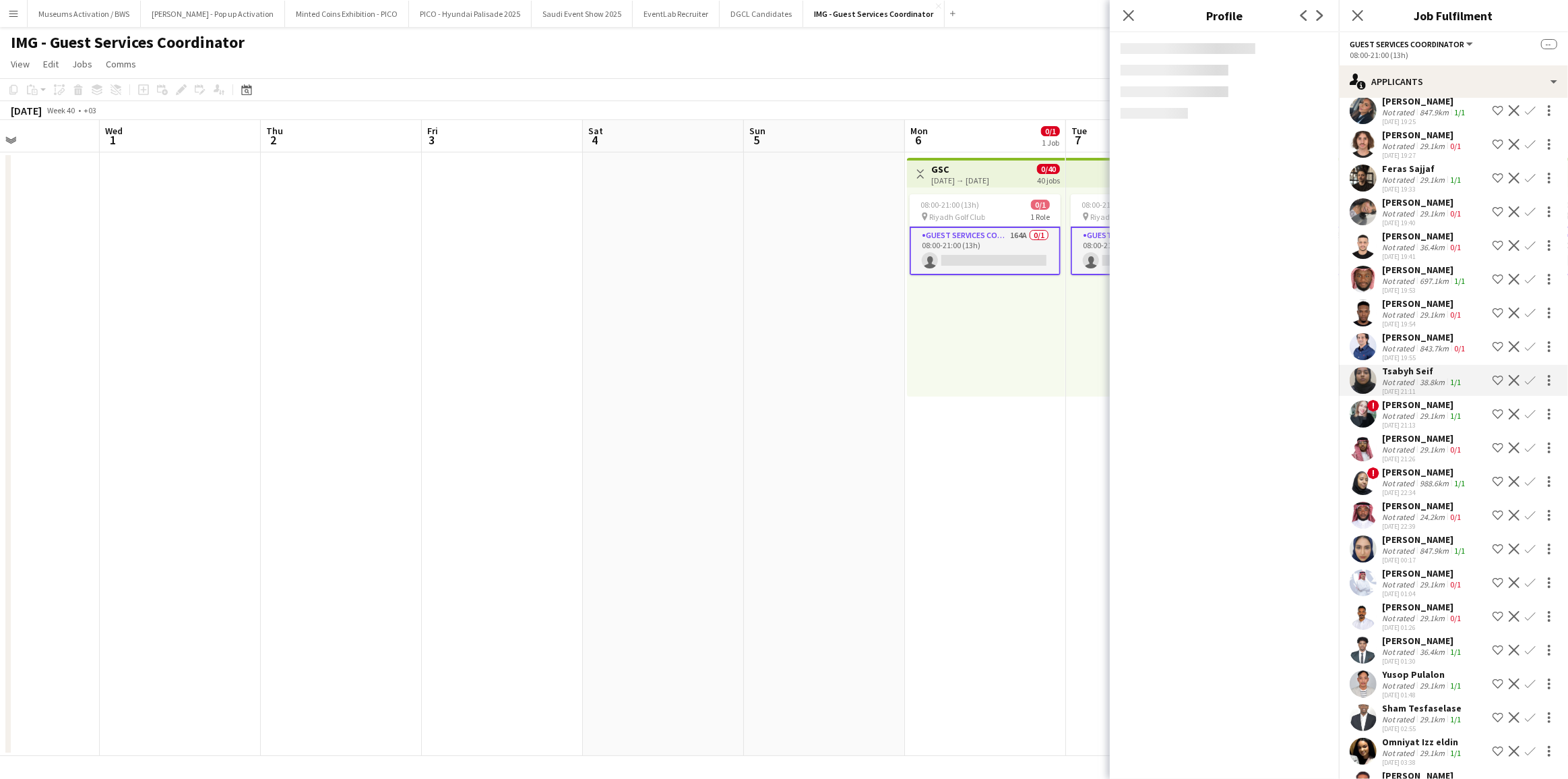
scroll to position [4569, 0]
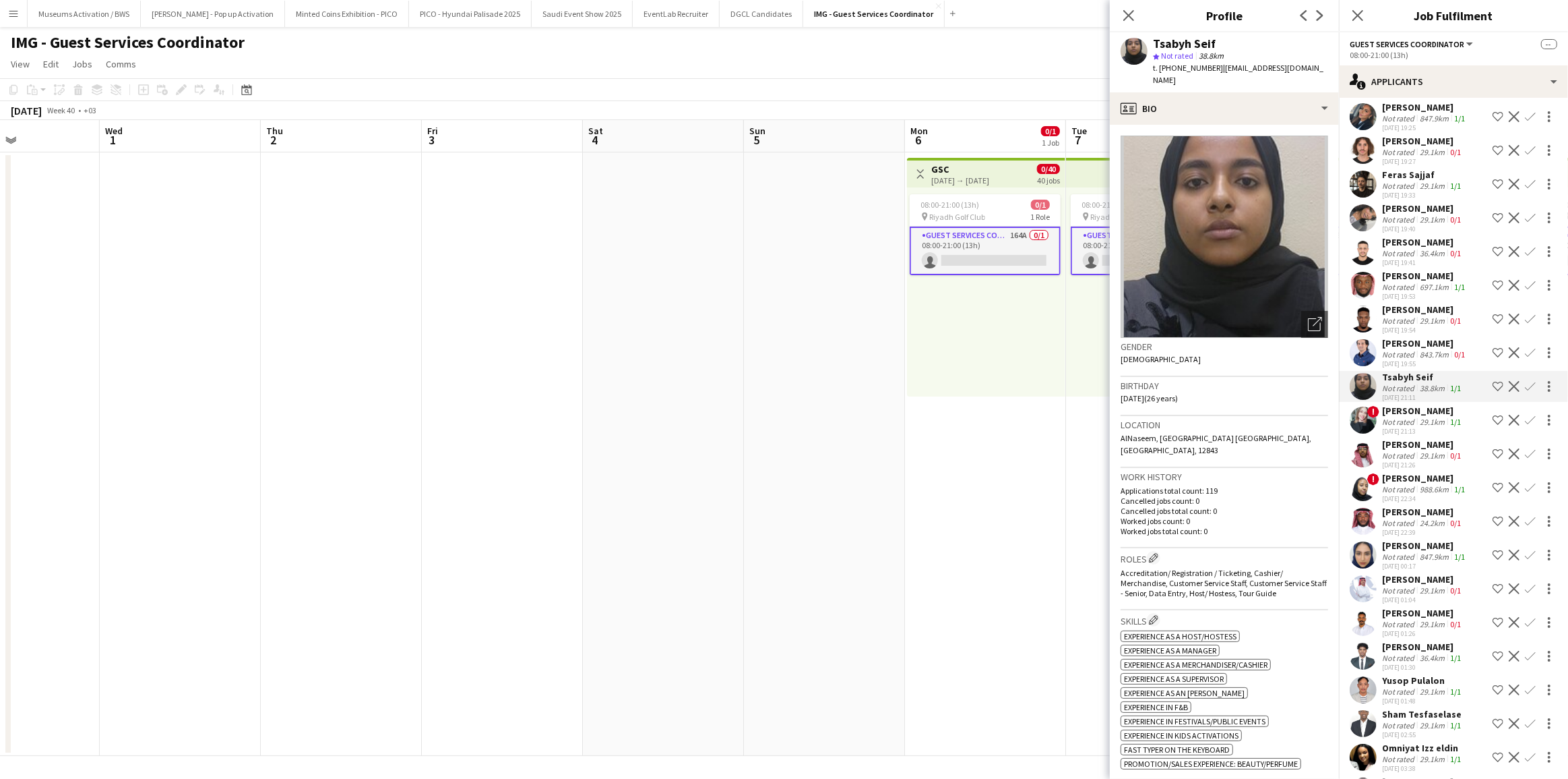
click at [1382, 337] on div "[PERSON_NAME]" at bounding box center [1424, 343] width 85 height 12
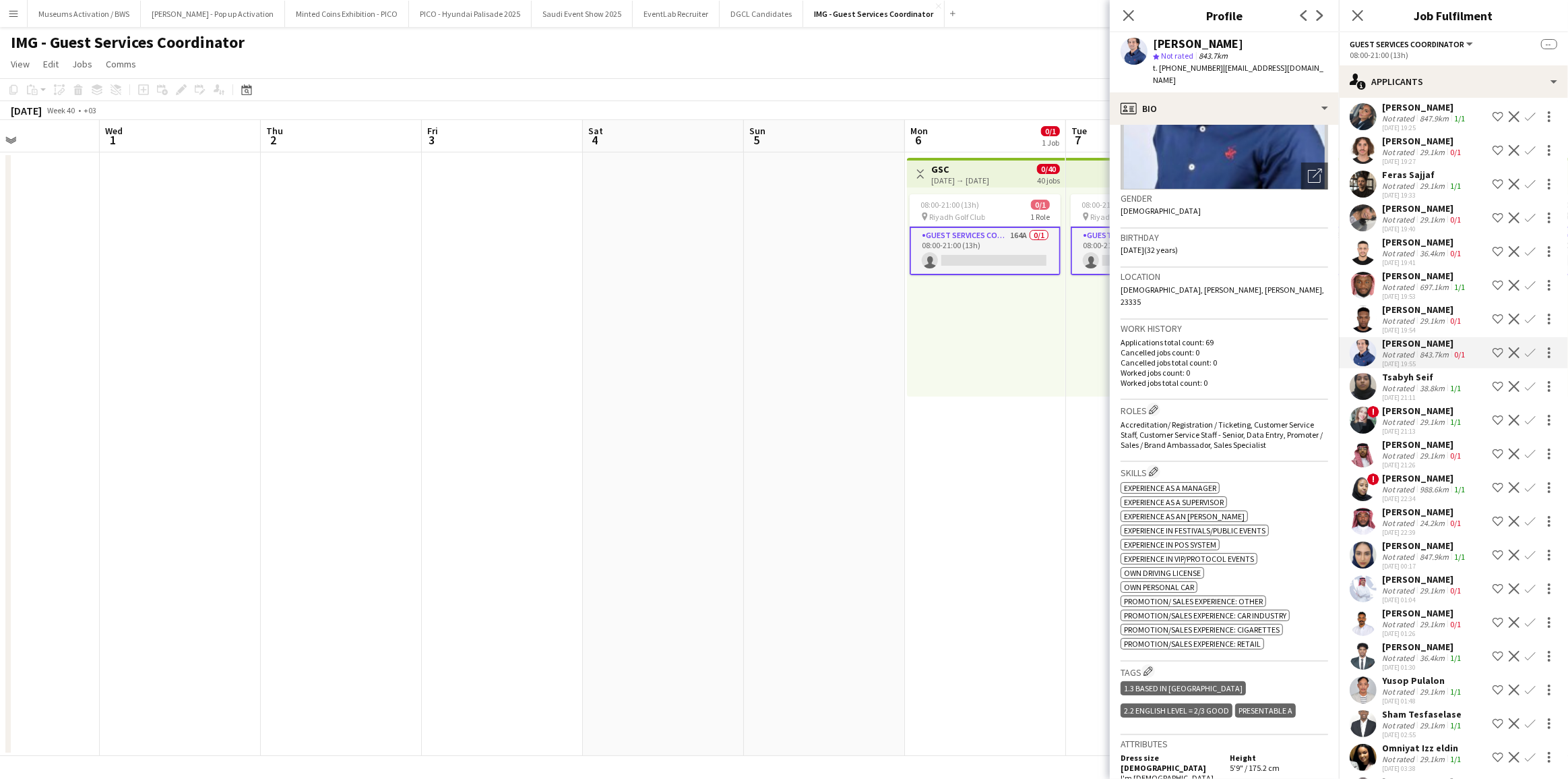
scroll to position [0, 0]
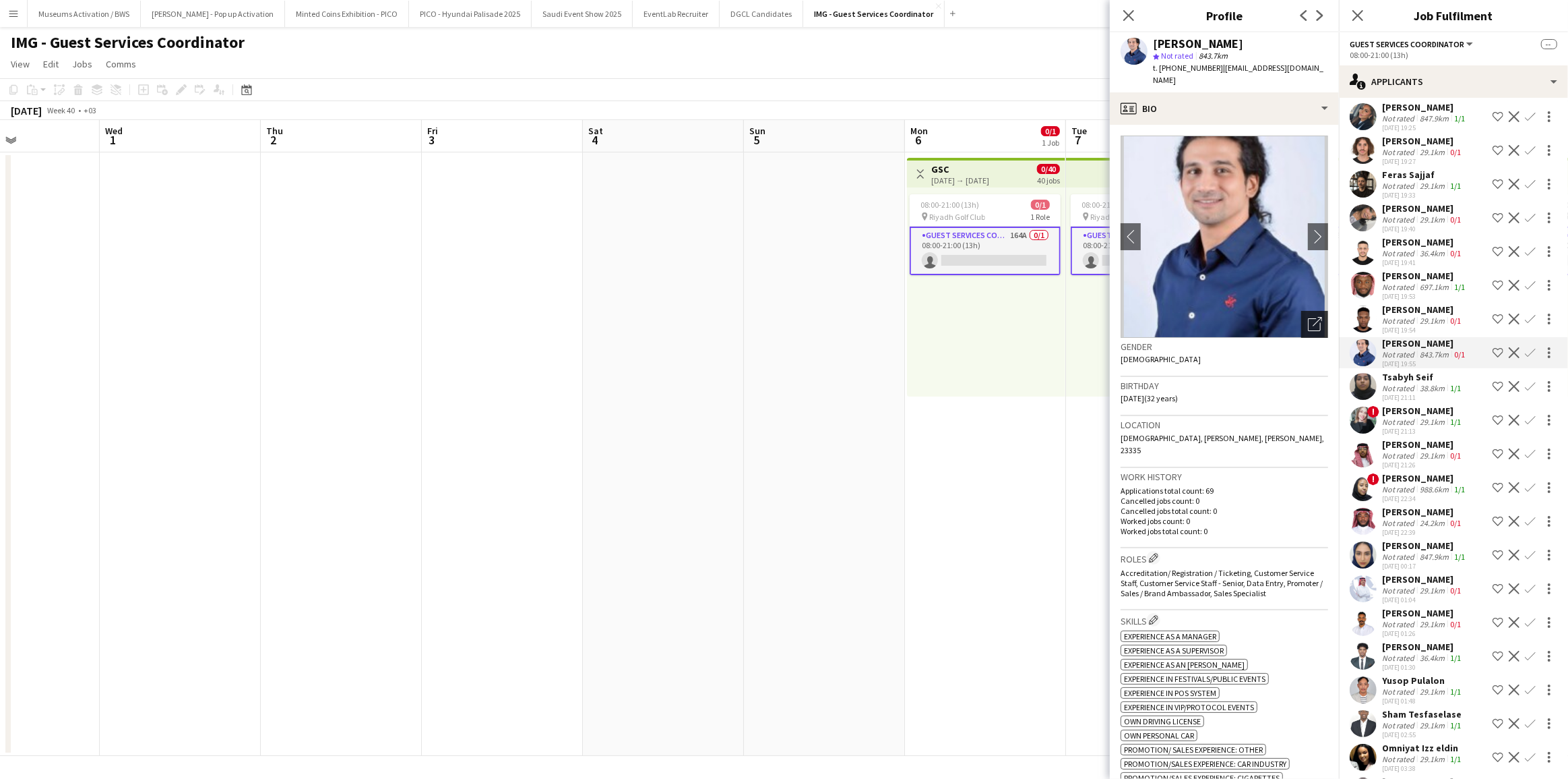
click at [1302, 311] on div "Open photos pop-in" at bounding box center [1315, 324] width 27 height 27
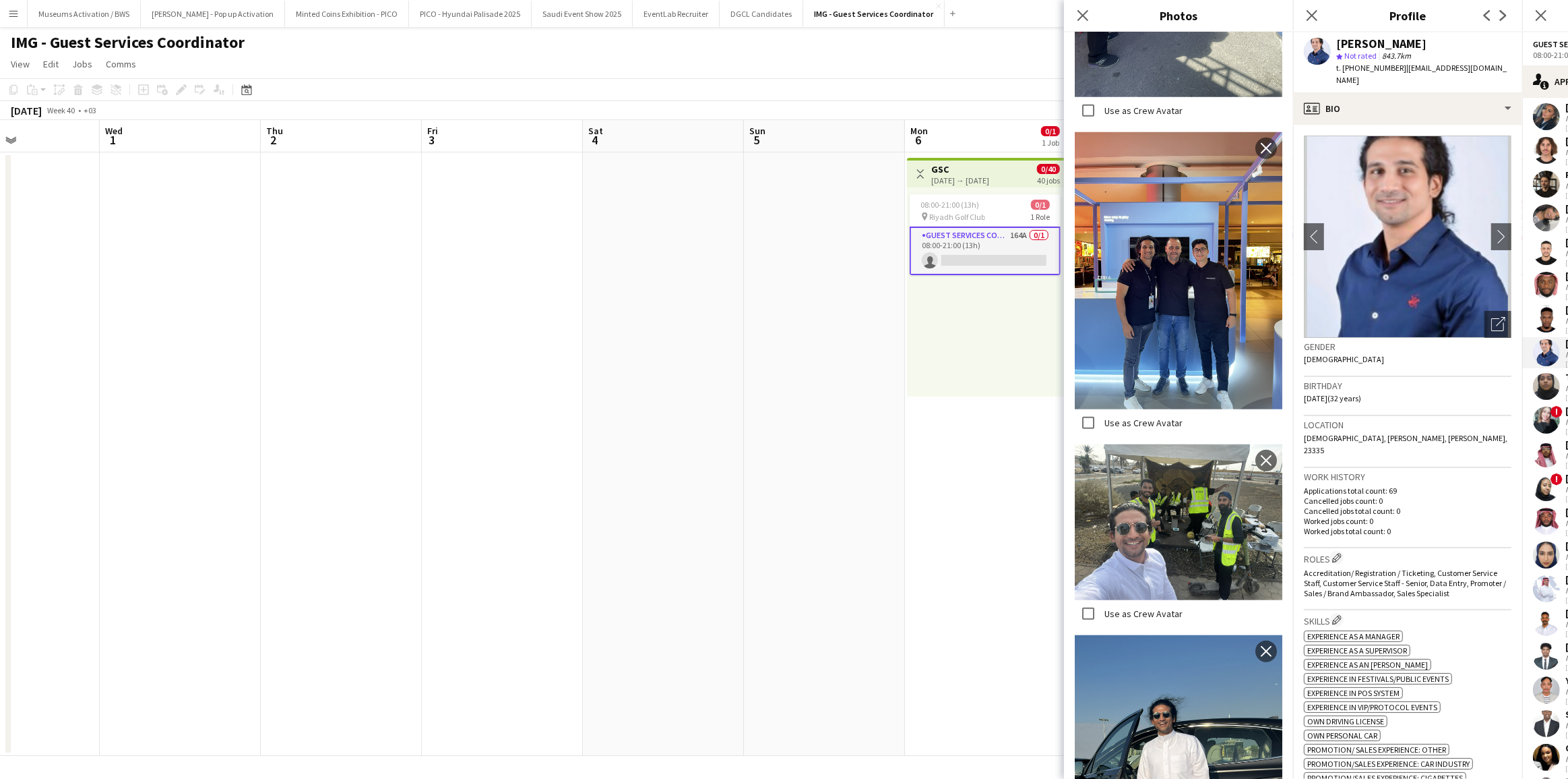
scroll to position [1405, 0]
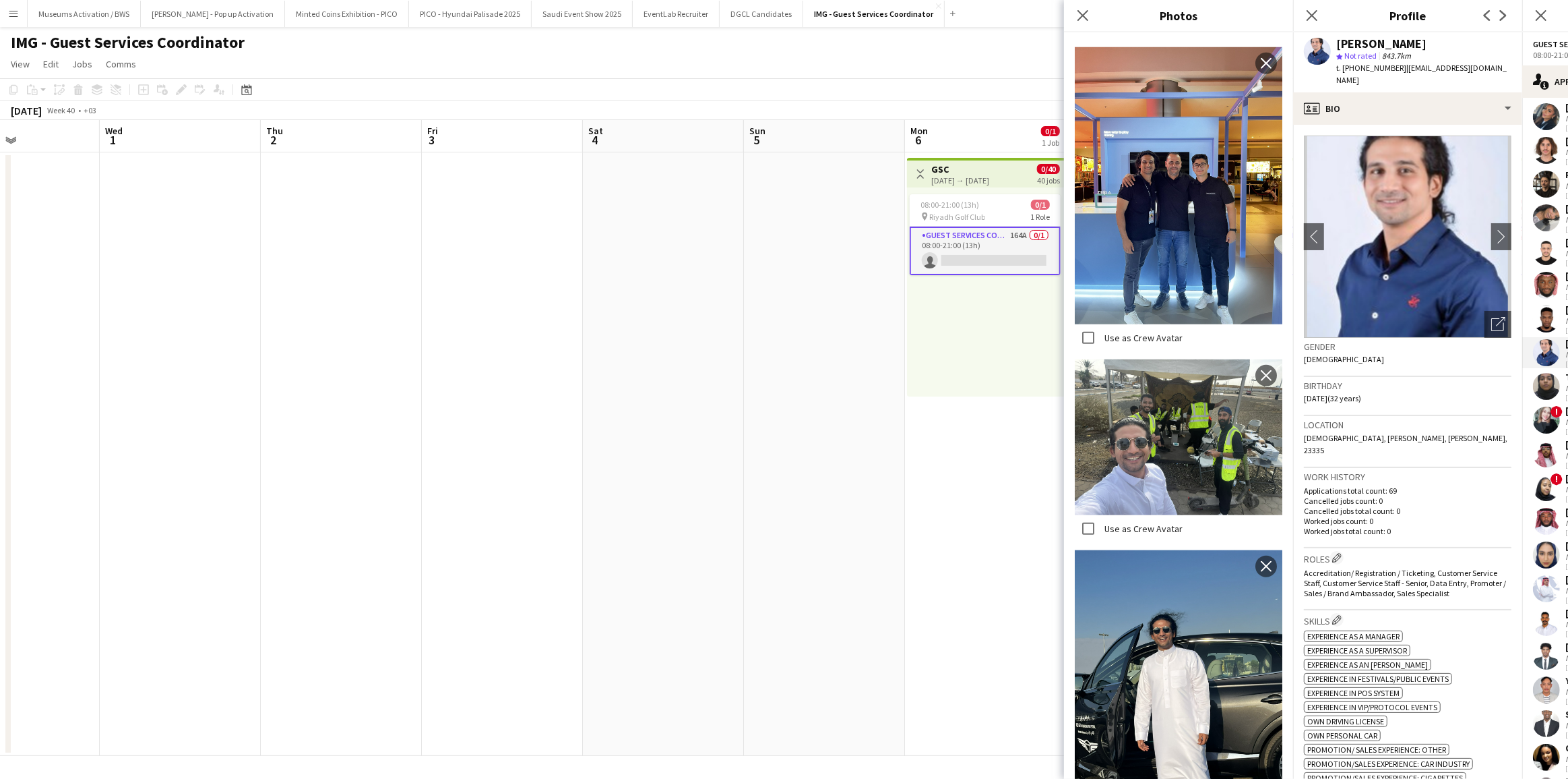
click at [1378, 379] on h3 "Birthday" at bounding box center [1408, 386] width 208 height 12
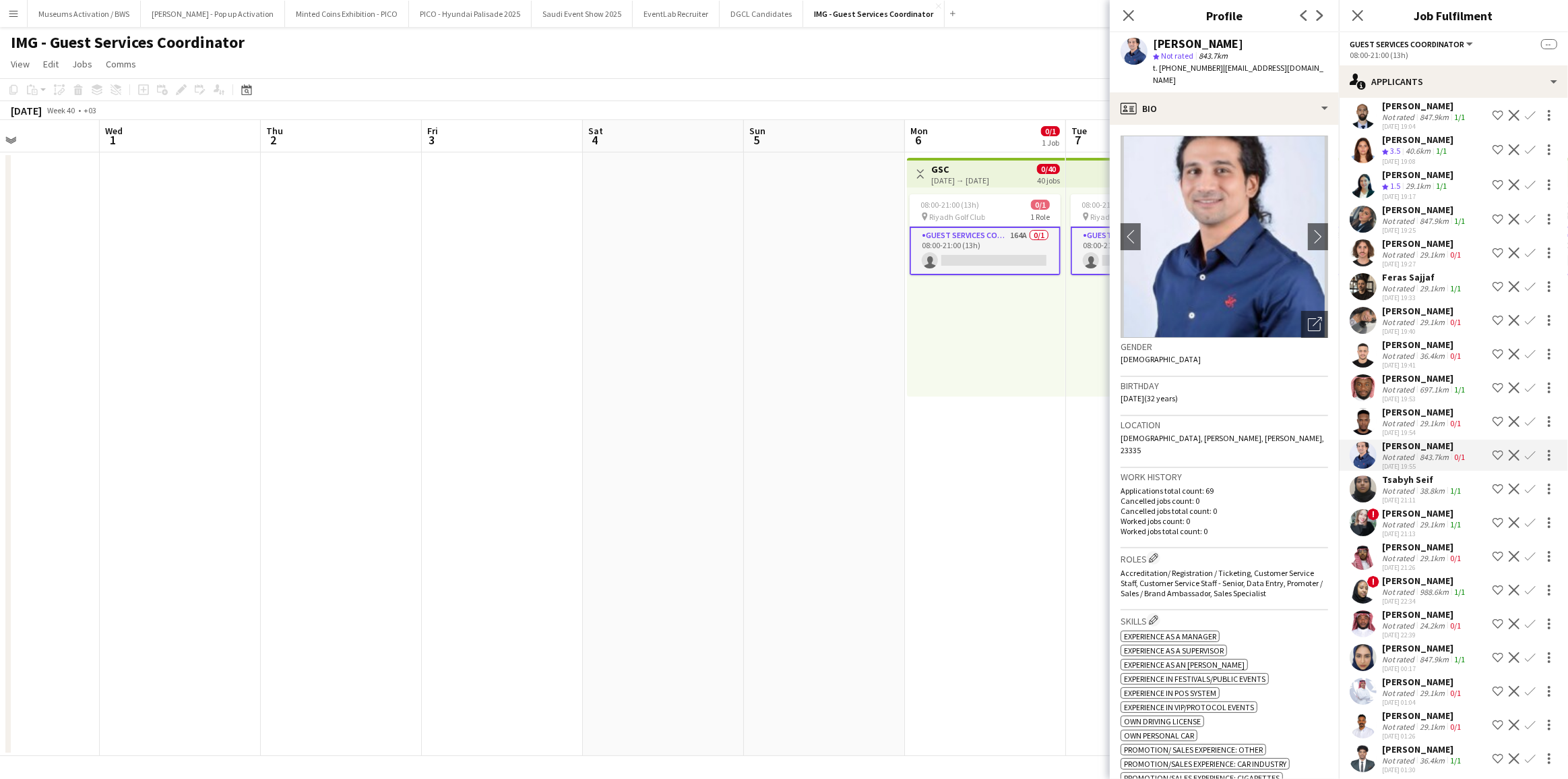
scroll to position [4447, 0]
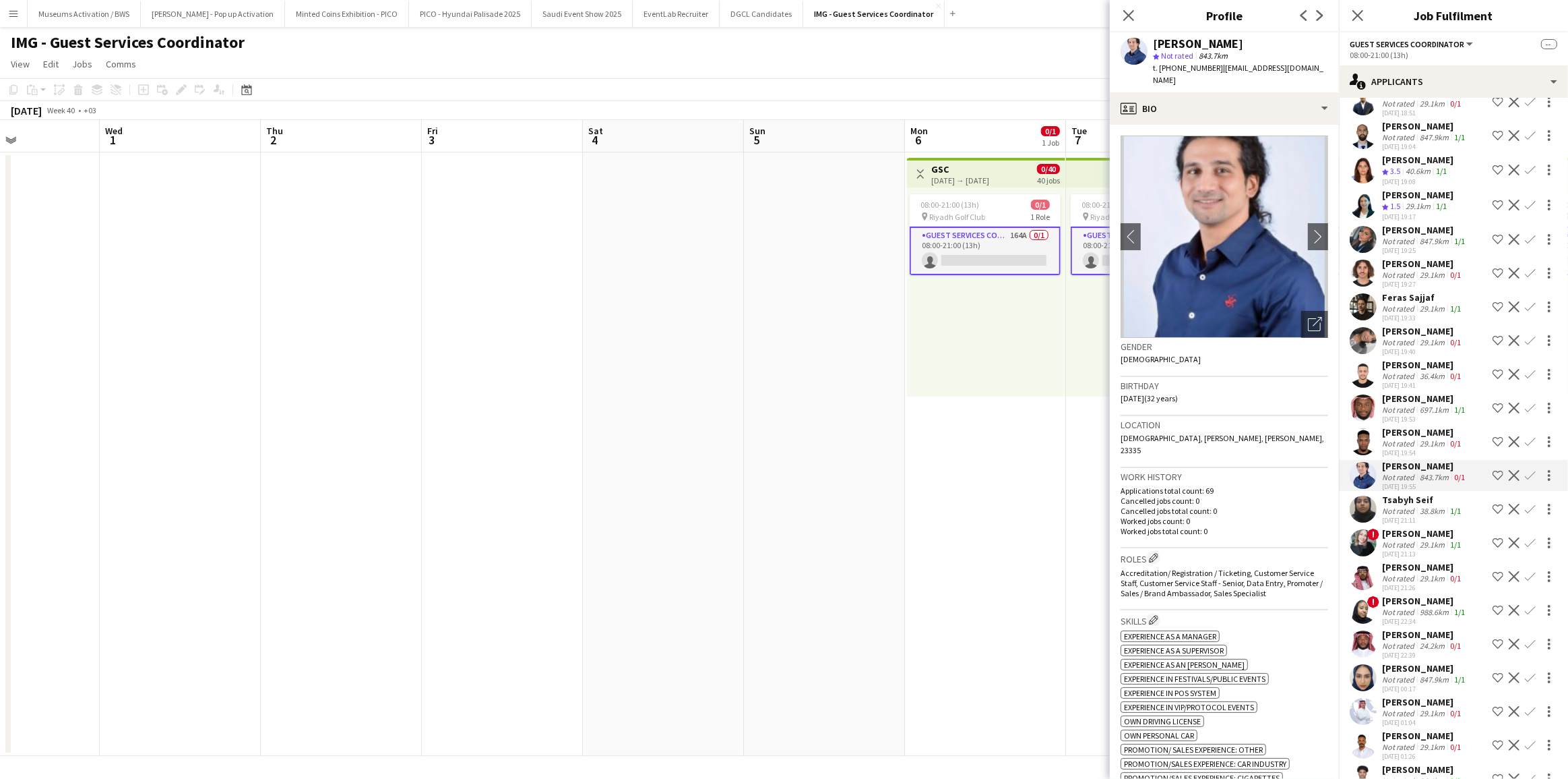
click at [1394, 337] on div "Not rated" at bounding box center [1399, 342] width 35 height 10
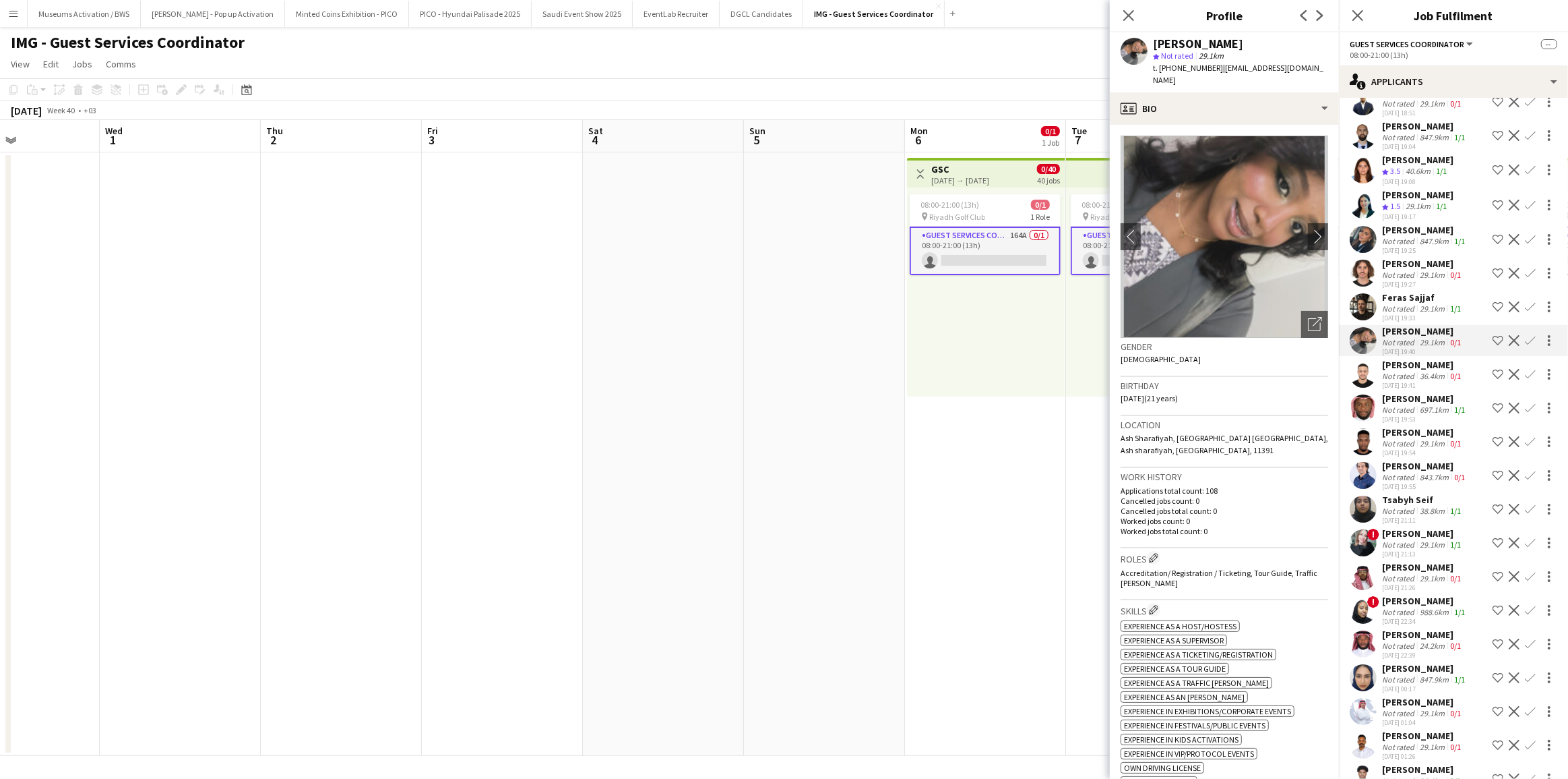
click at [1395, 270] on div "Not rated" at bounding box center [1399, 275] width 35 height 10
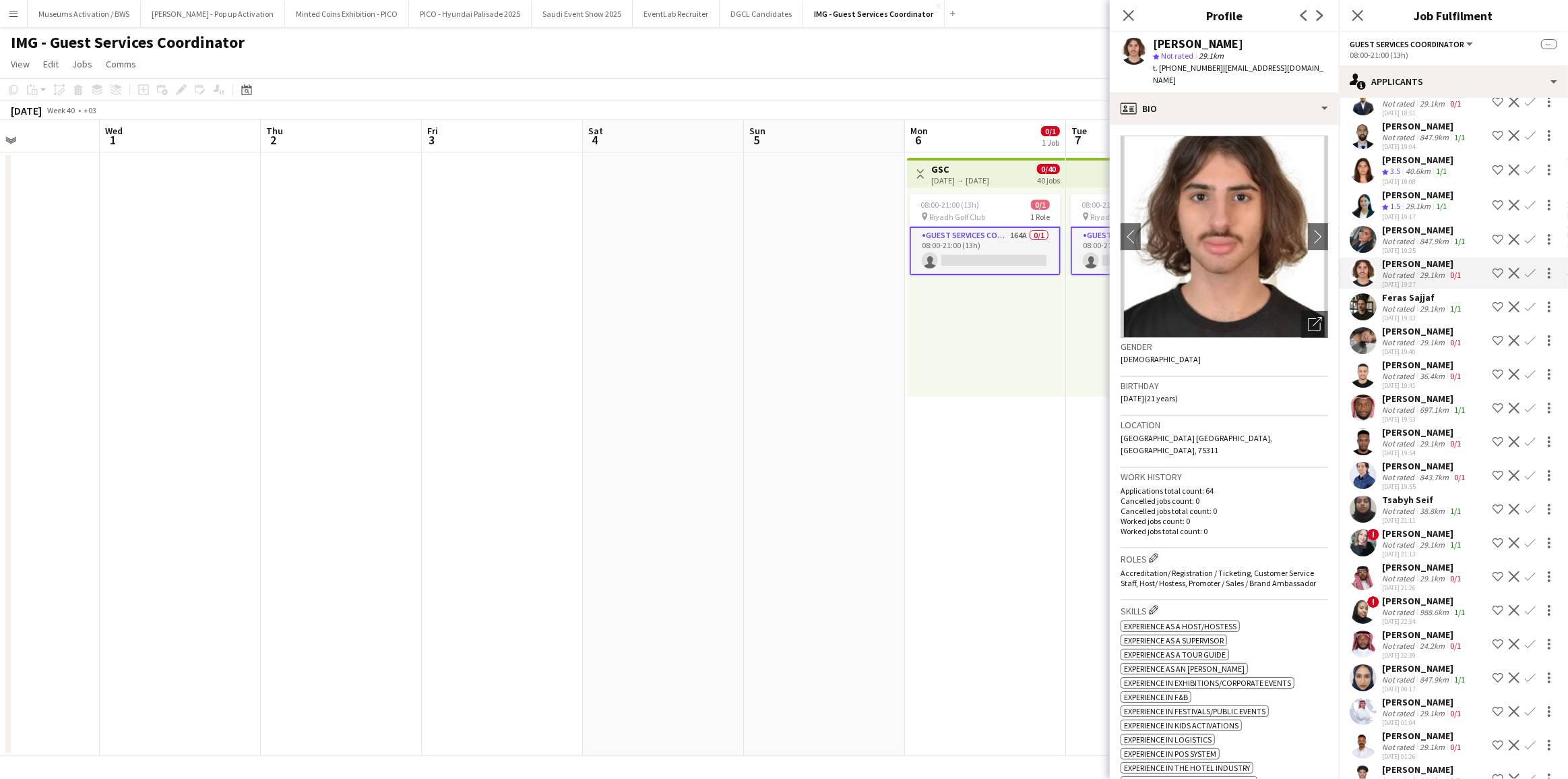
click at [1401, 224] on div "[PERSON_NAME]" at bounding box center [1424, 230] width 85 height 12
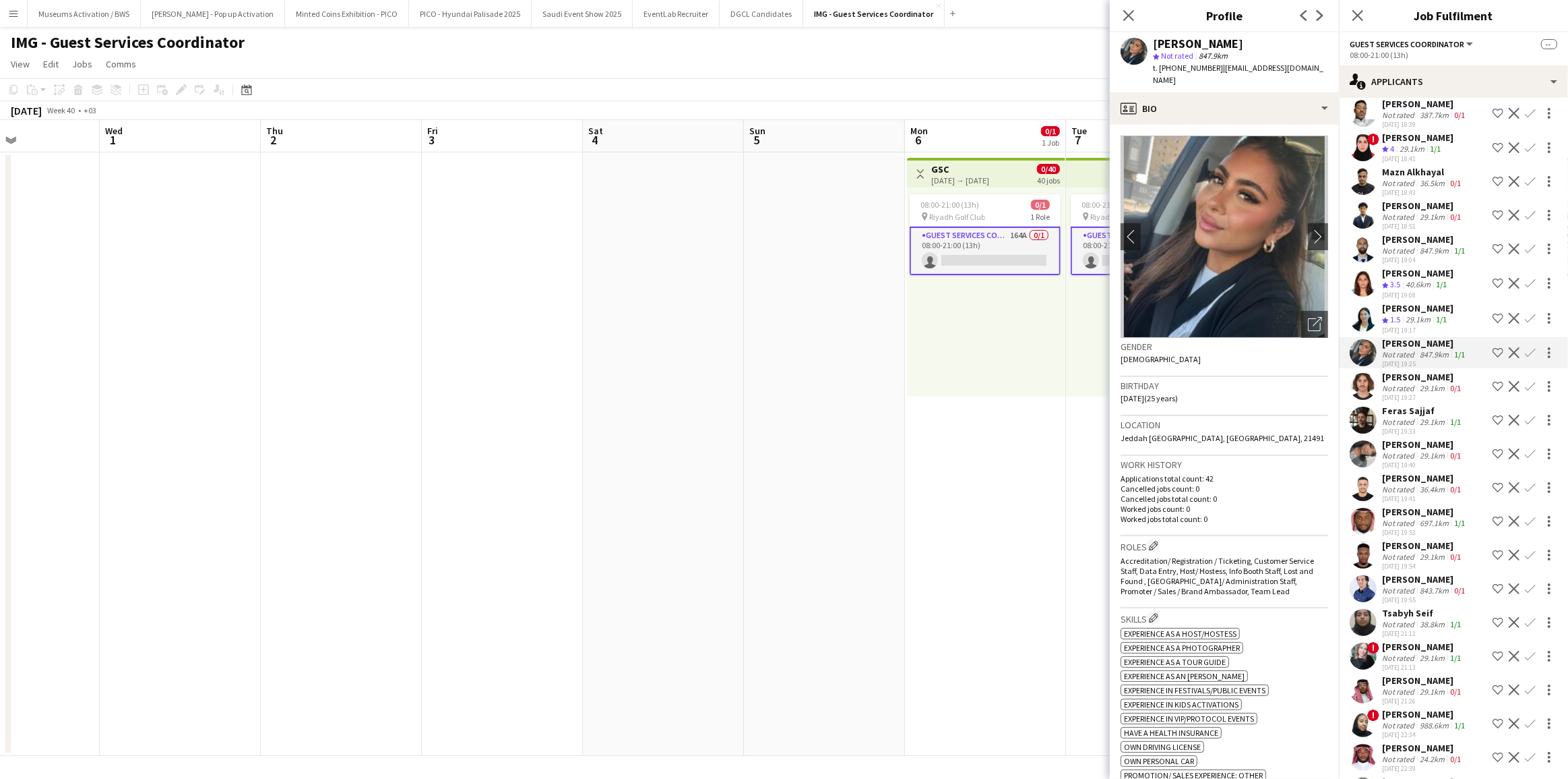
scroll to position [4262, 0]
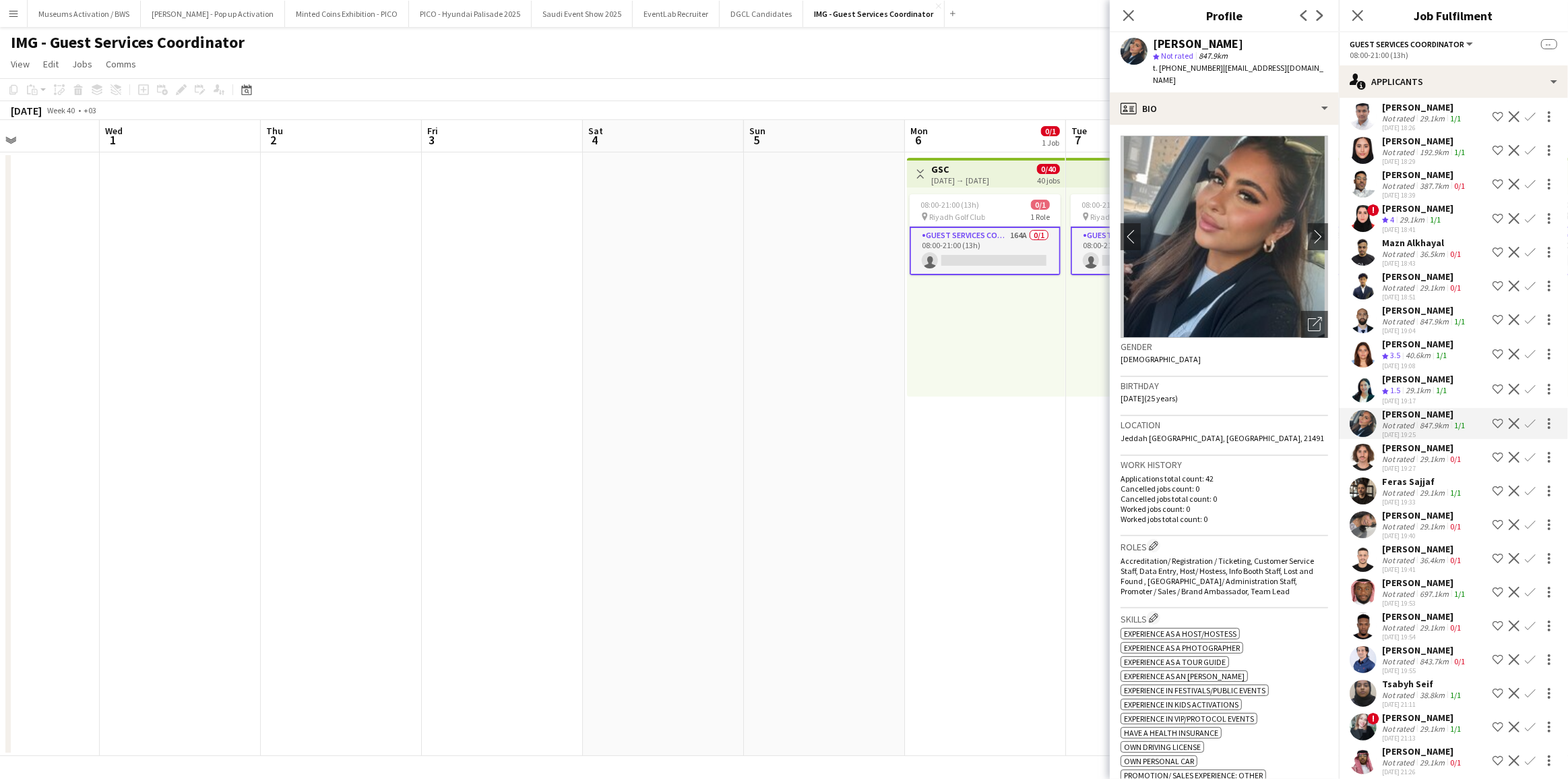
click at [1412, 338] on div "[PERSON_NAME]" at bounding box center [1417, 344] width 71 height 12
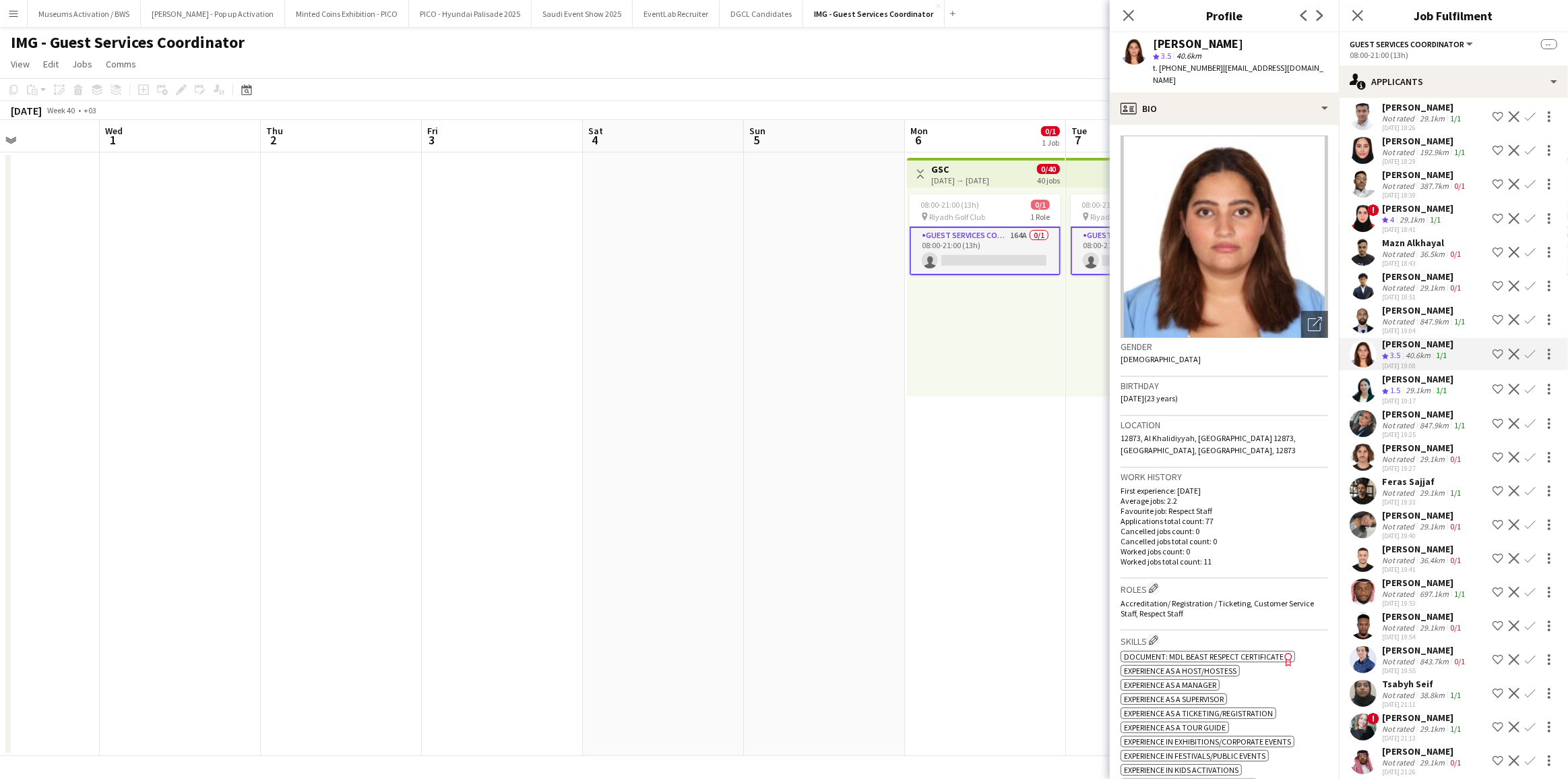
click at [1377, 304] on div "[PERSON_NAME] Not rated 847.9km 1/1 [DATE] 19:04 Shortlist crew Decline Confirm" at bounding box center [1453, 319] width 229 height 31
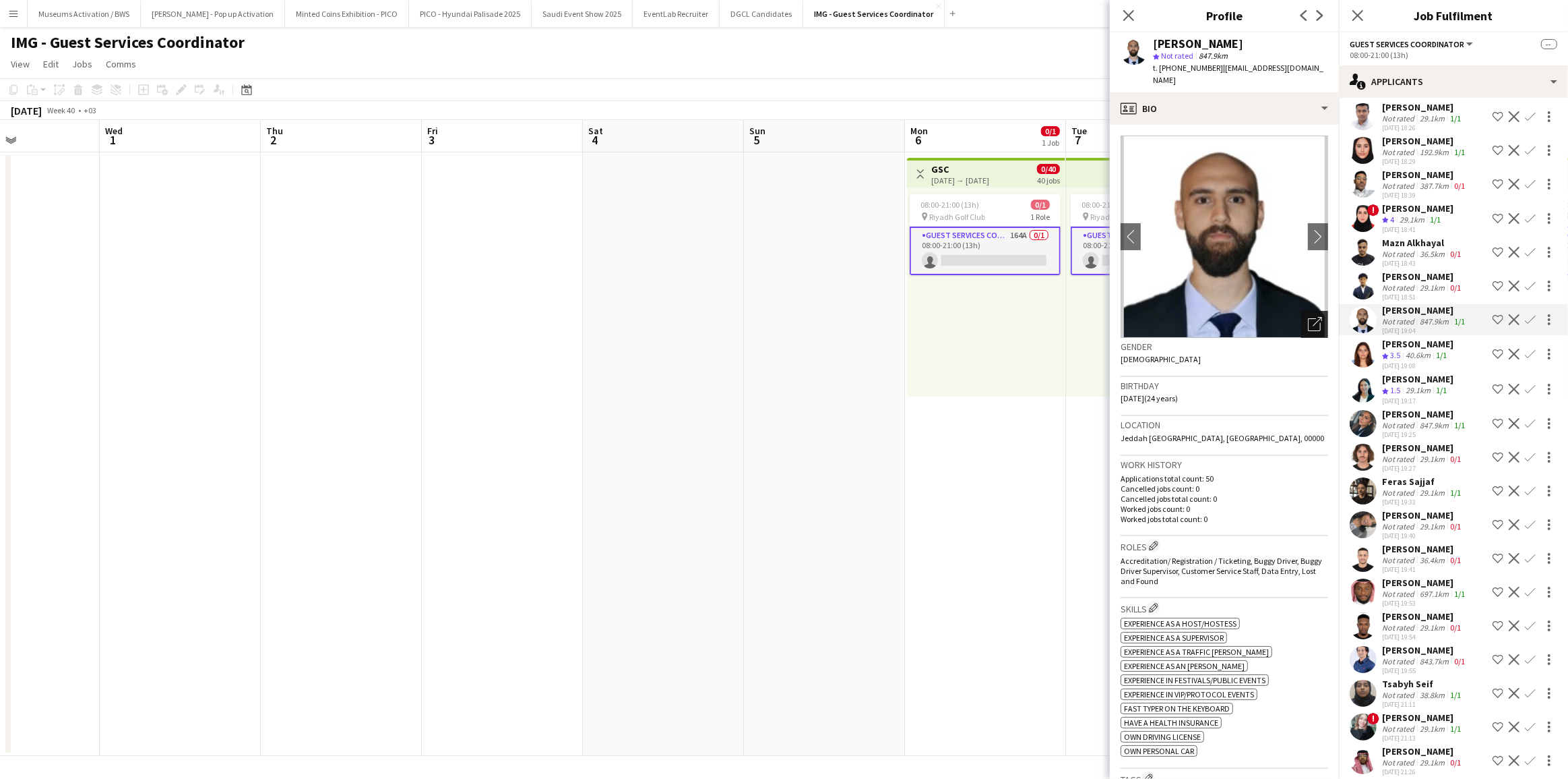
click at [1308, 326] on icon "Open photos pop-in" at bounding box center [1315, 324] width 14 height 14
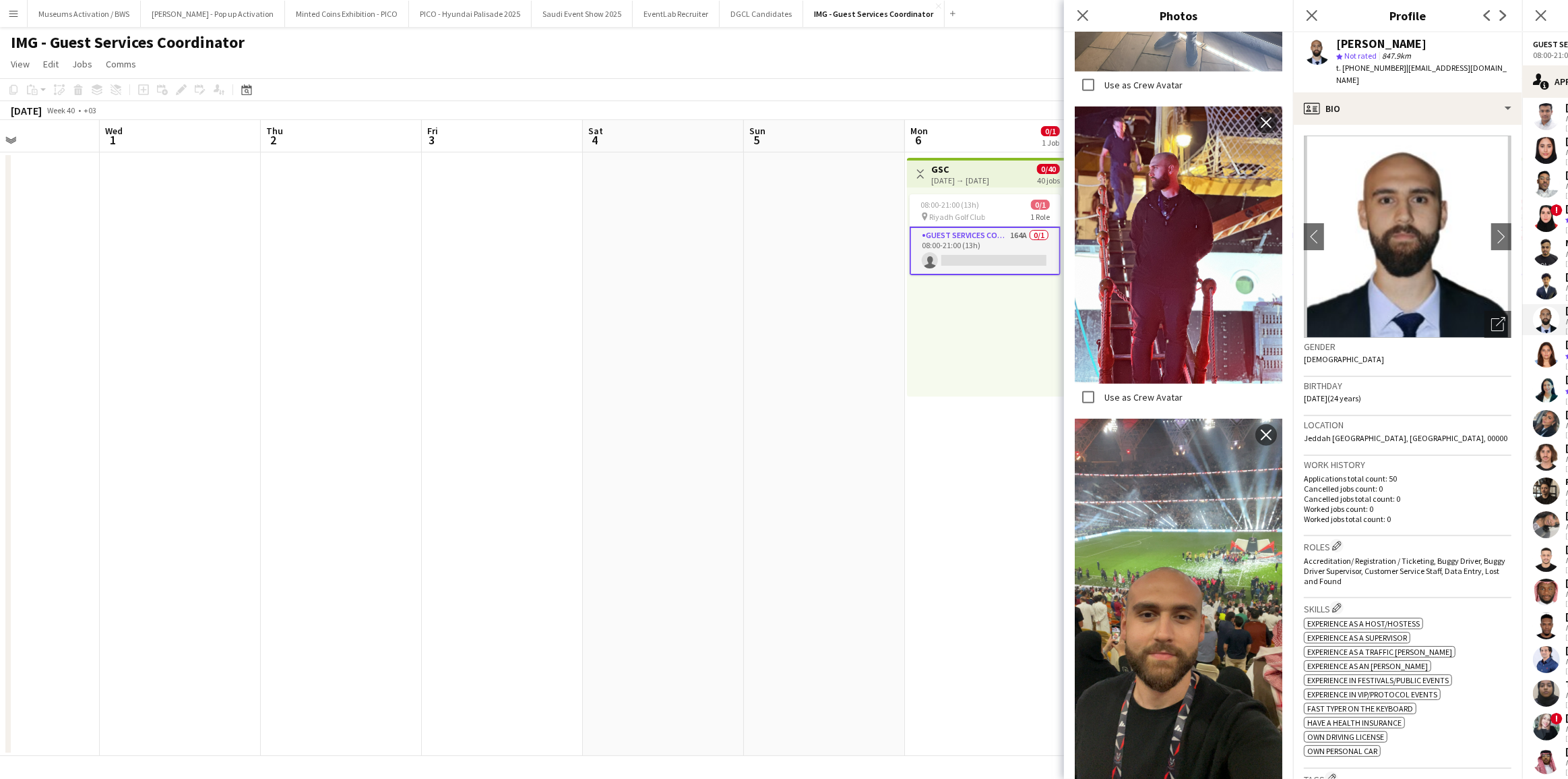
scroll to position [919, 0]
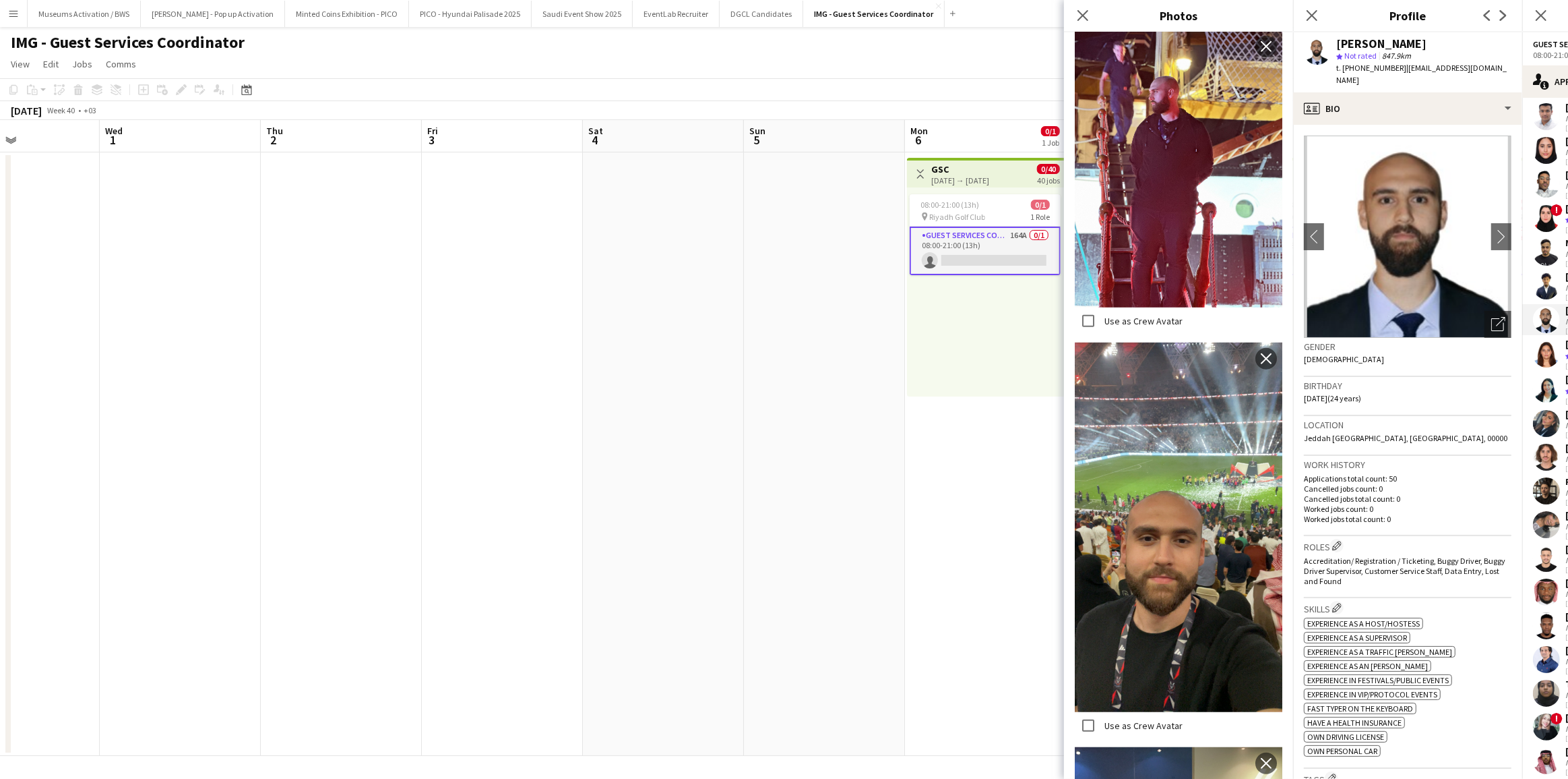
click at [1320, 411] on div "Birthday [DEMOGRAPHIC_DATA] (24 years)" at bounding box center [1408, 396] width 208 height 39
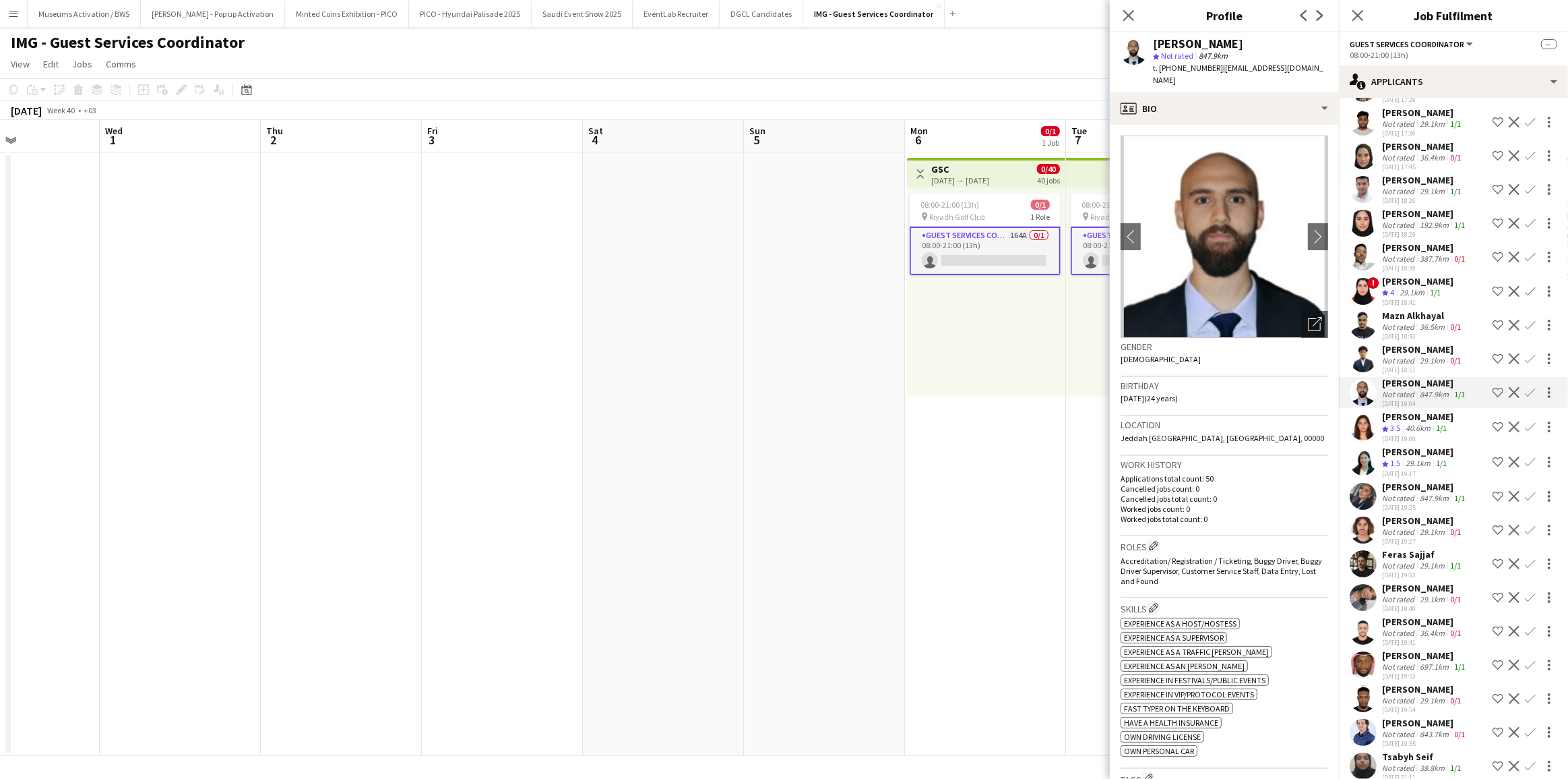
scroll to position [4140, 0]
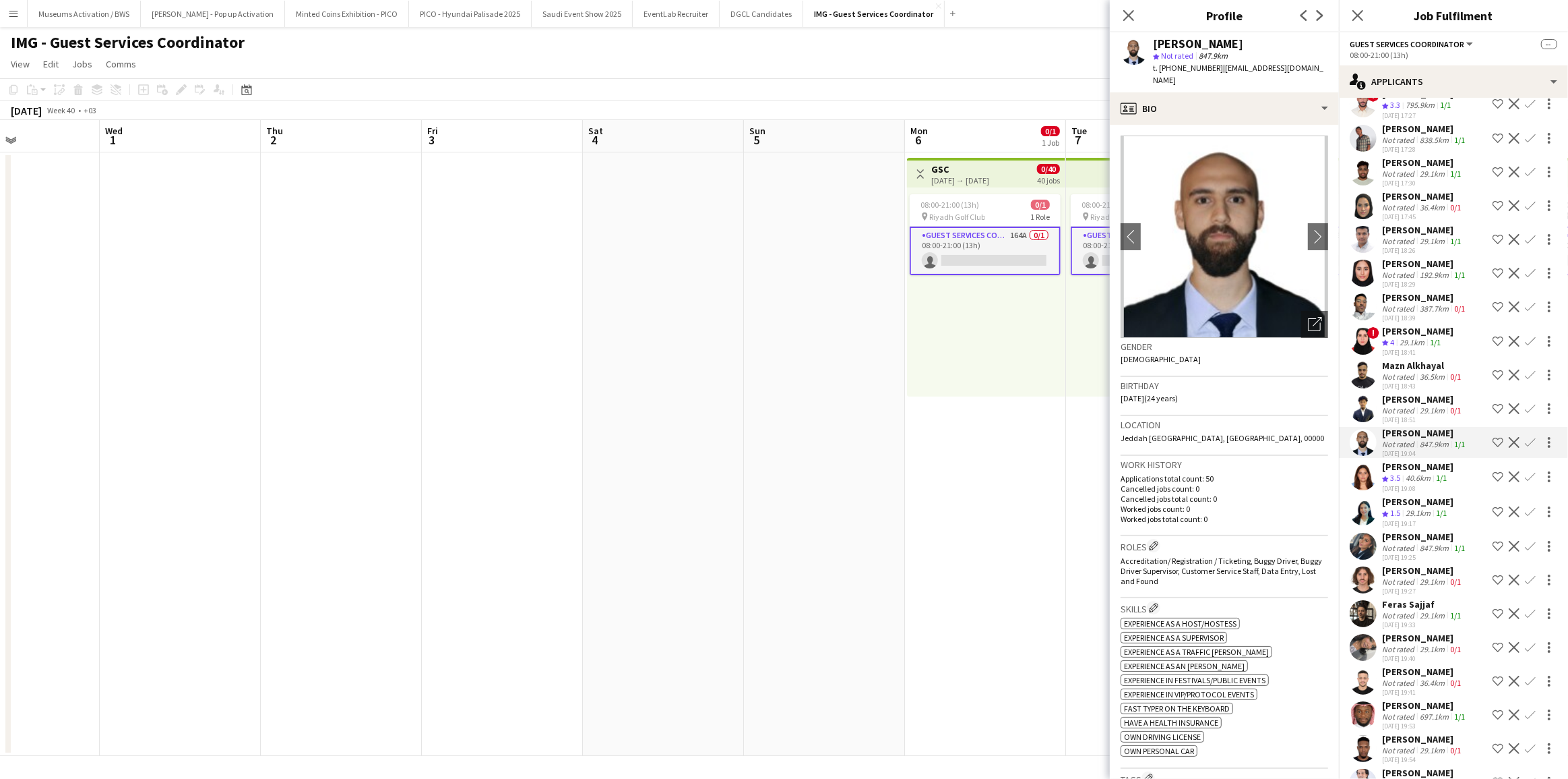
click at [1410, 258] on div "[PERSON_NAME]" at bounding box center [1424, 264] width 85 height 12
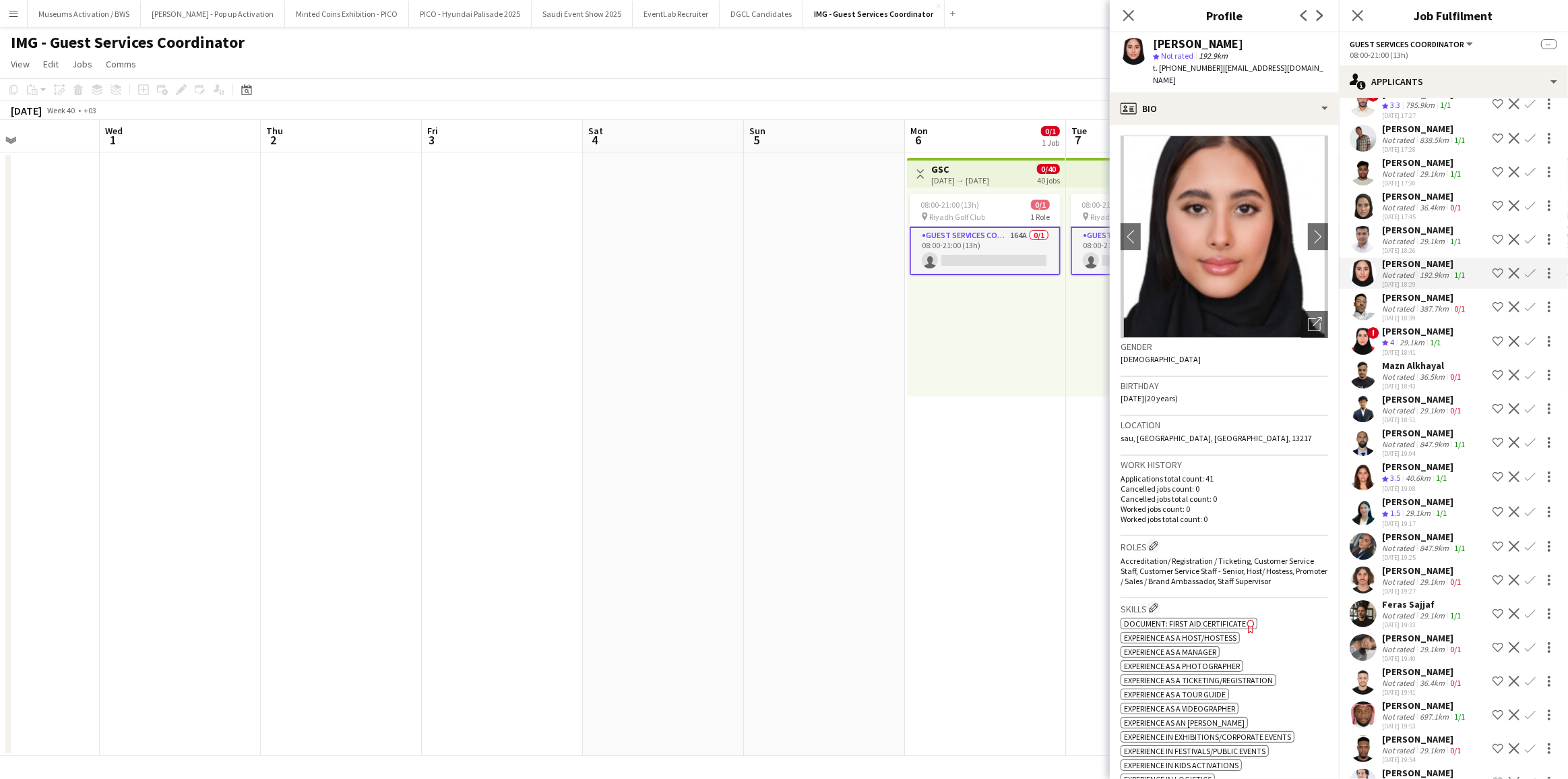
click at [1406, 236] on div "Not rated" at bounding box center [1399, 241] width 35 height 10
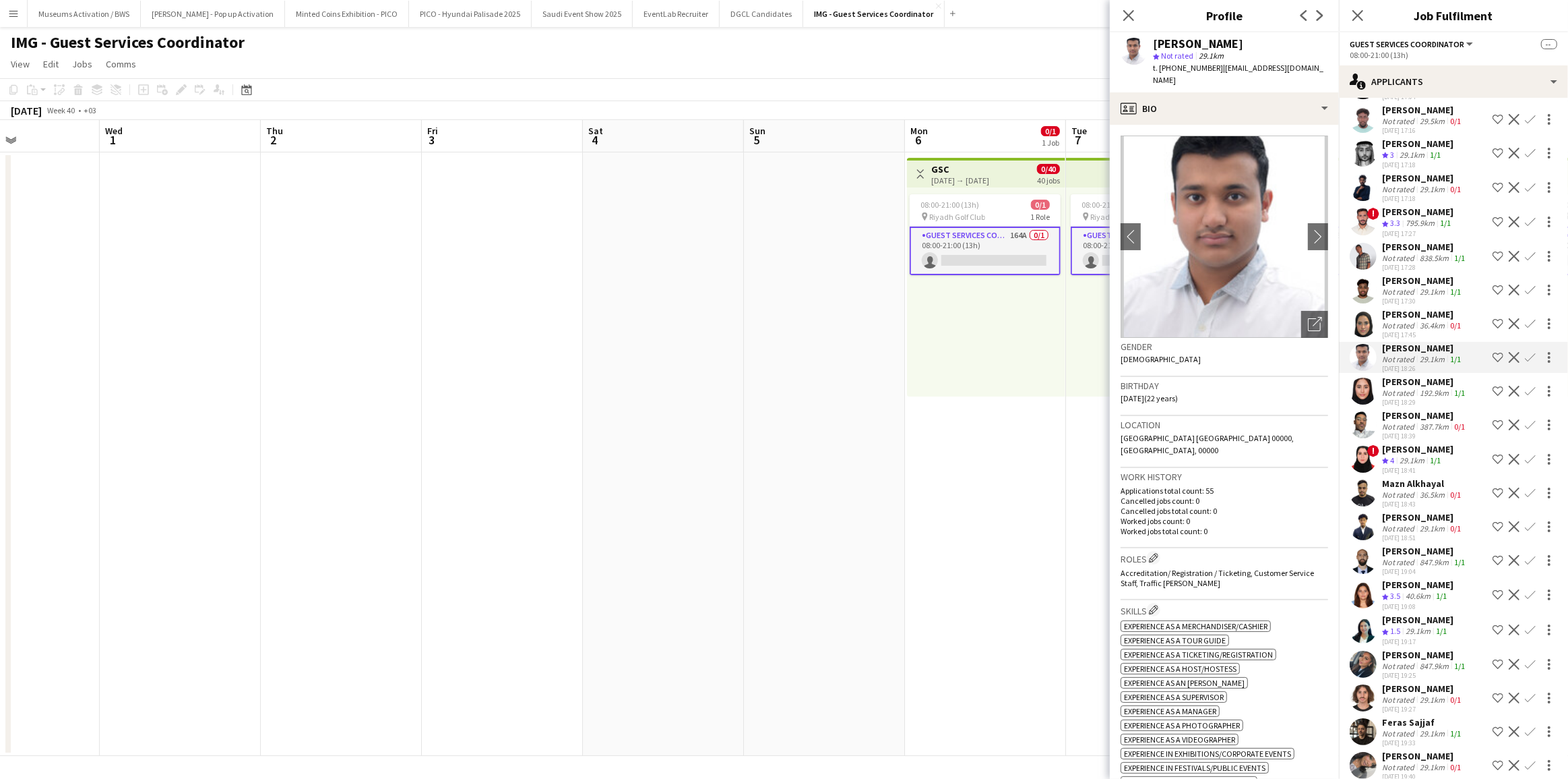
scroll to position [4018, 0]
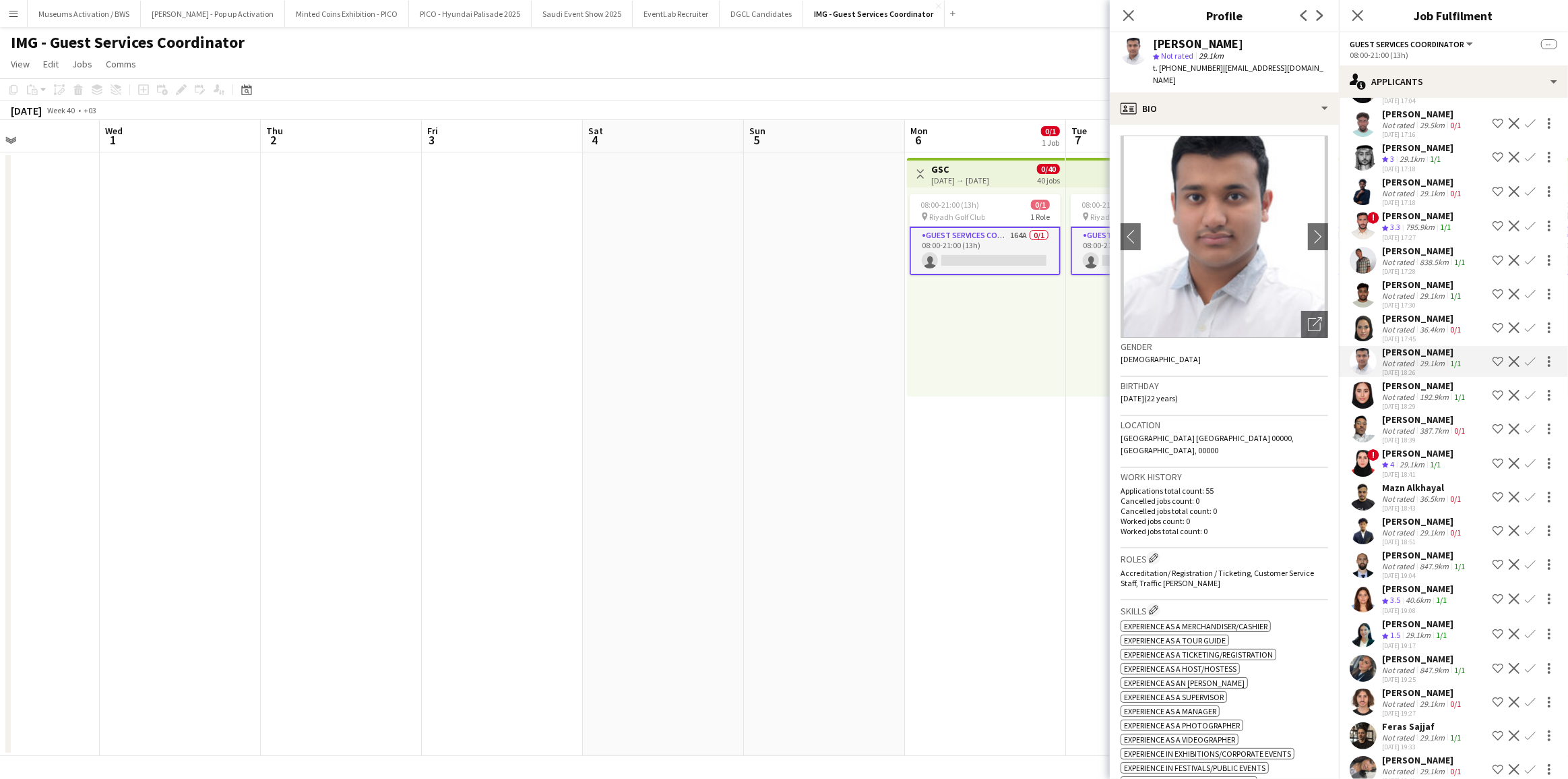
click at [1415, 291] on div "Not rated" at bounding box center [1399, 296] width 35 height 10
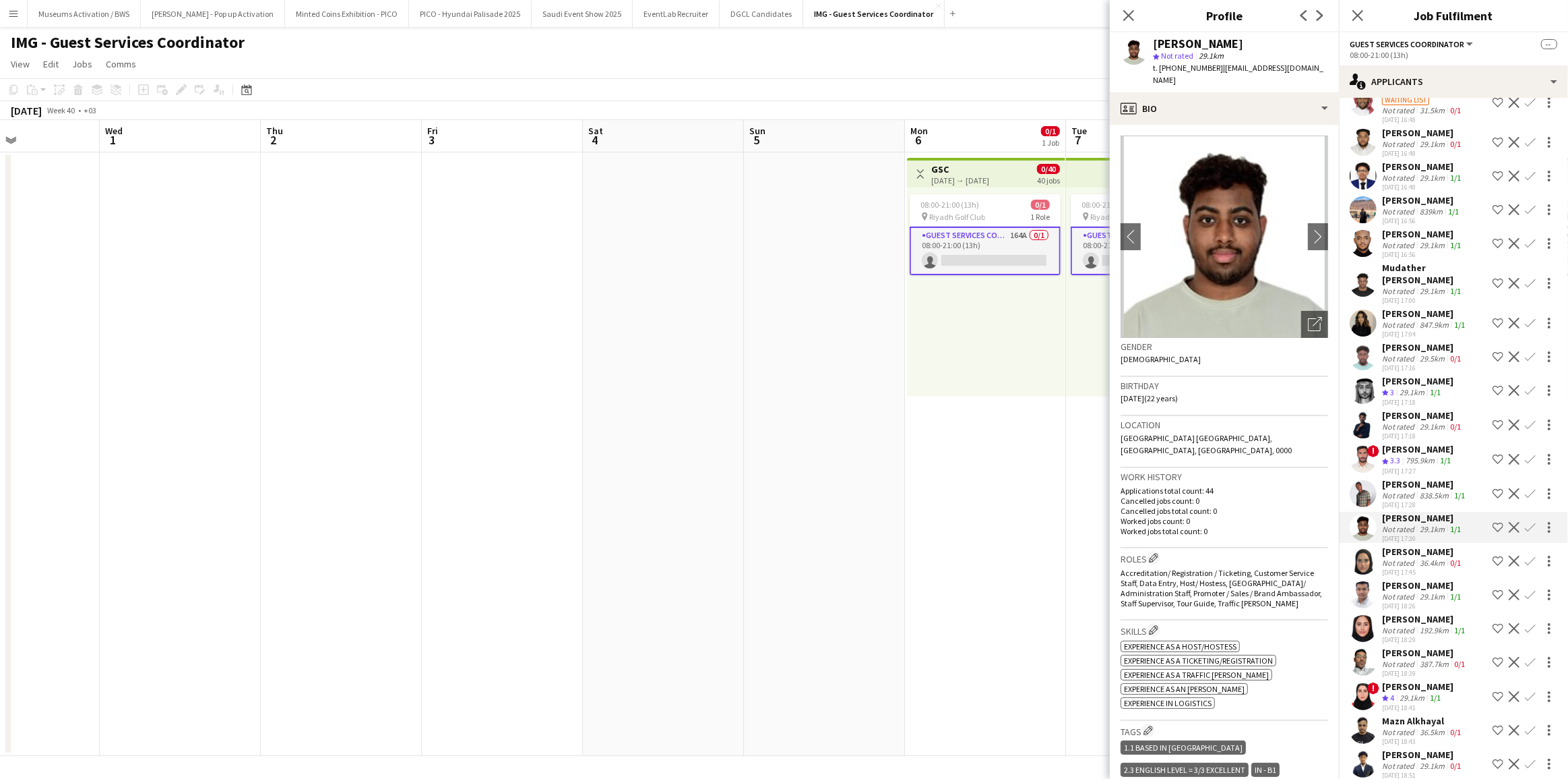
scroll to position [3772, 0]
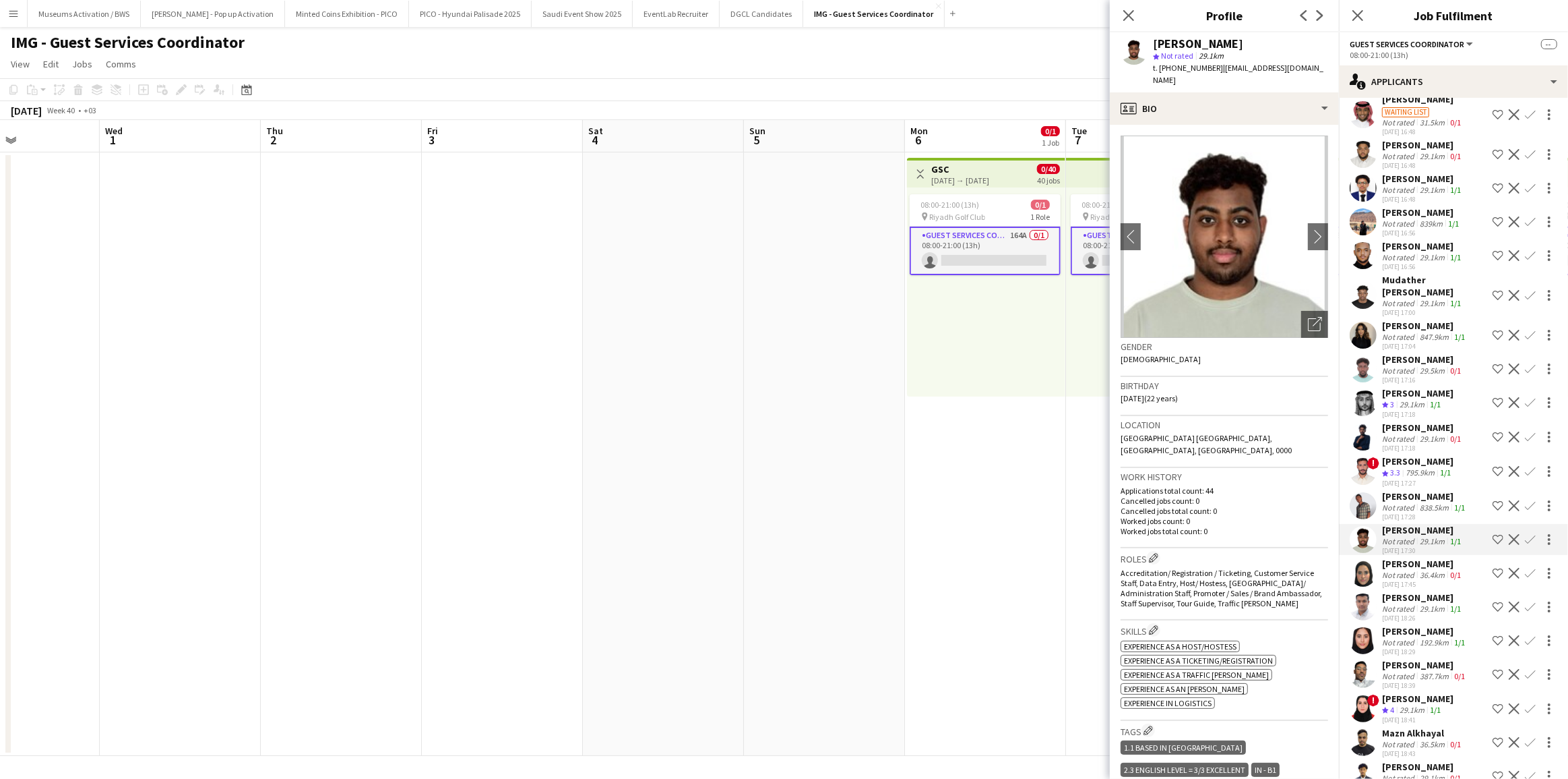
click at [1418, 332] on div "847.9km" at bounding box center [1434, 337] width 34 height 10
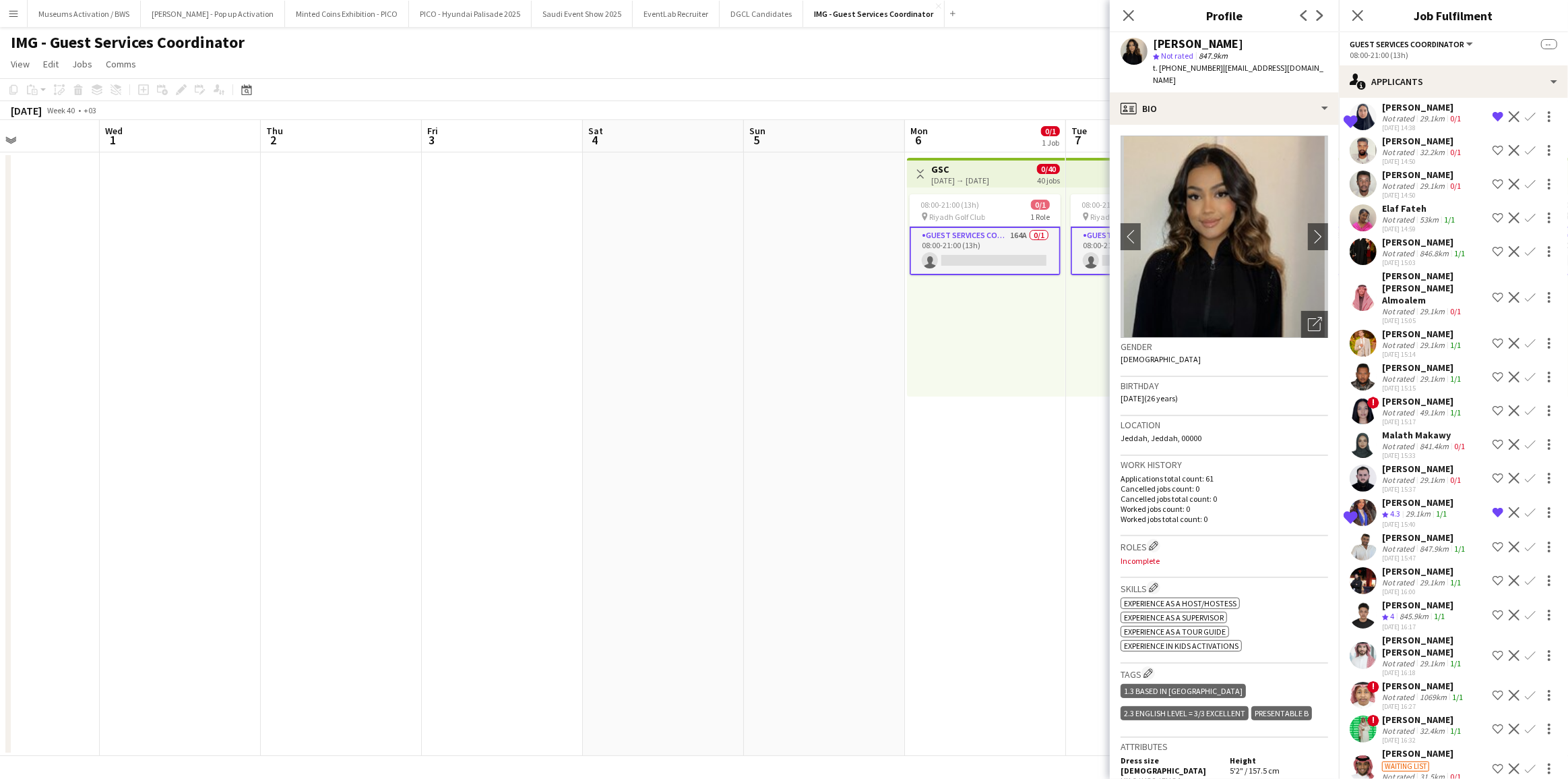
scroll to position [3099, 0]
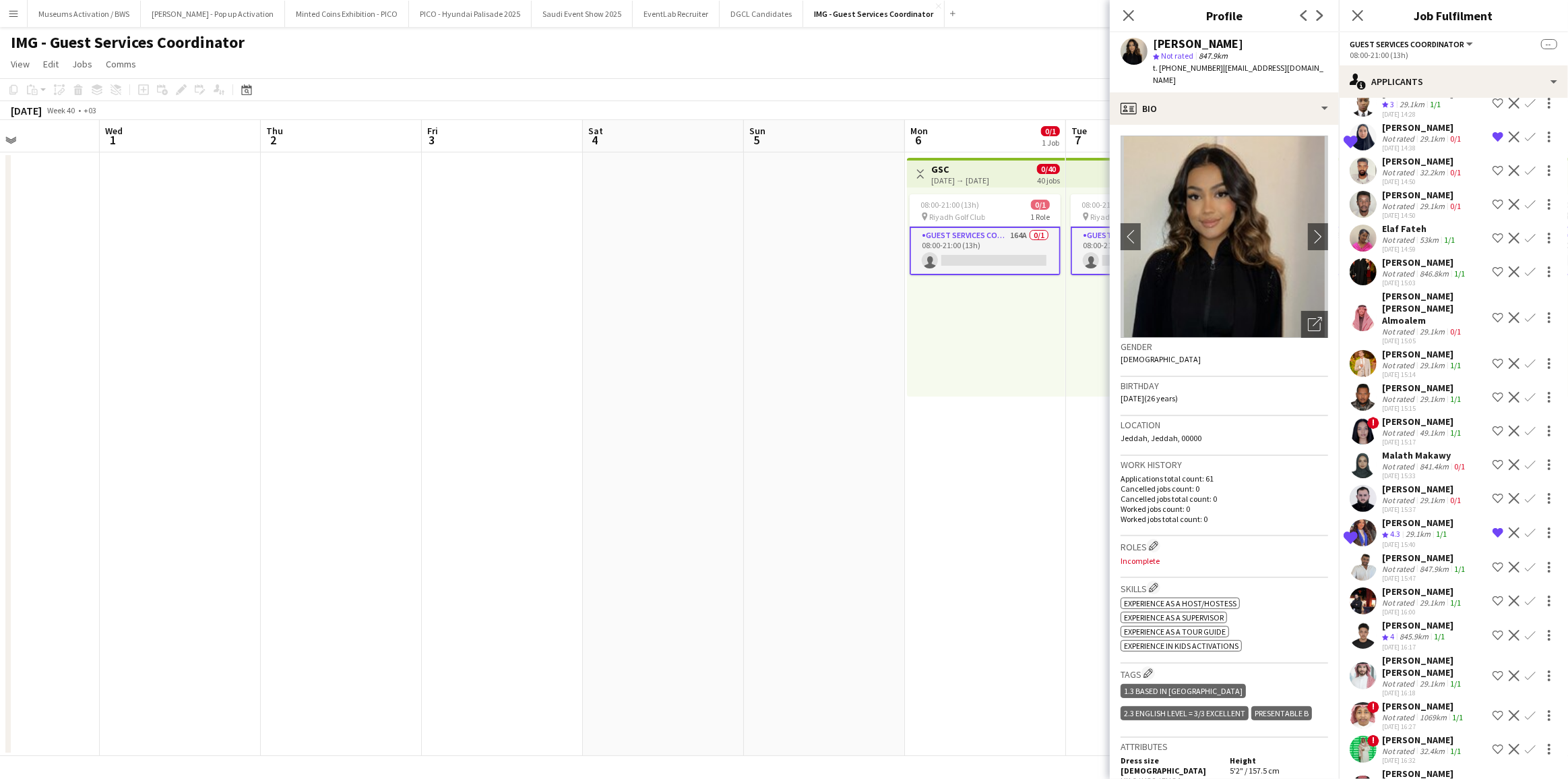
click at [1422, 348] on div "[PERSON_NAME]" at bounding box center [1423, 354] width 82 height 12
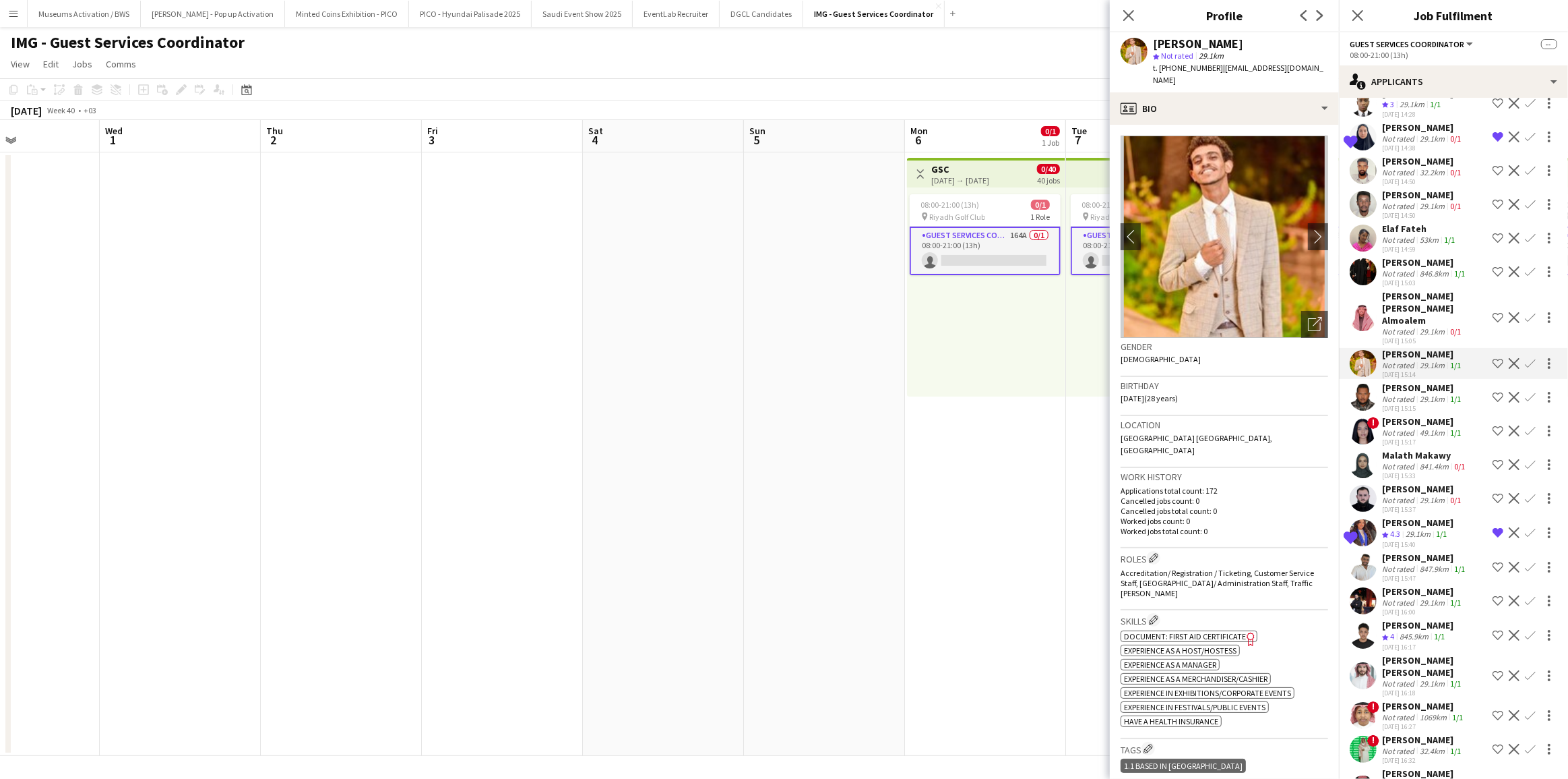
click at [1417, 381] on div "[PERSON_NAME]" at bounding box center [1423, 387] width 82 height 12
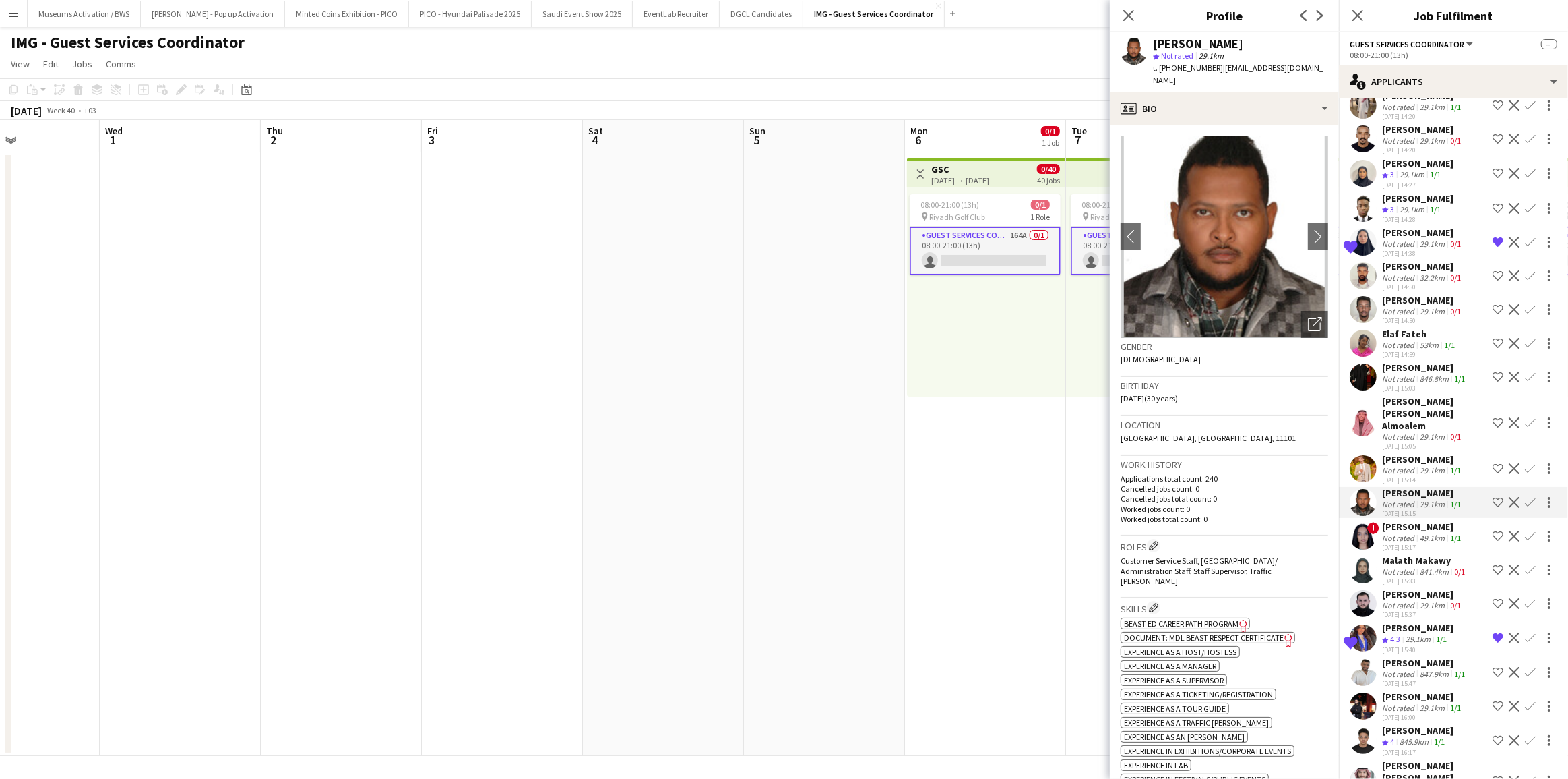
scroll to position [2976, 0]
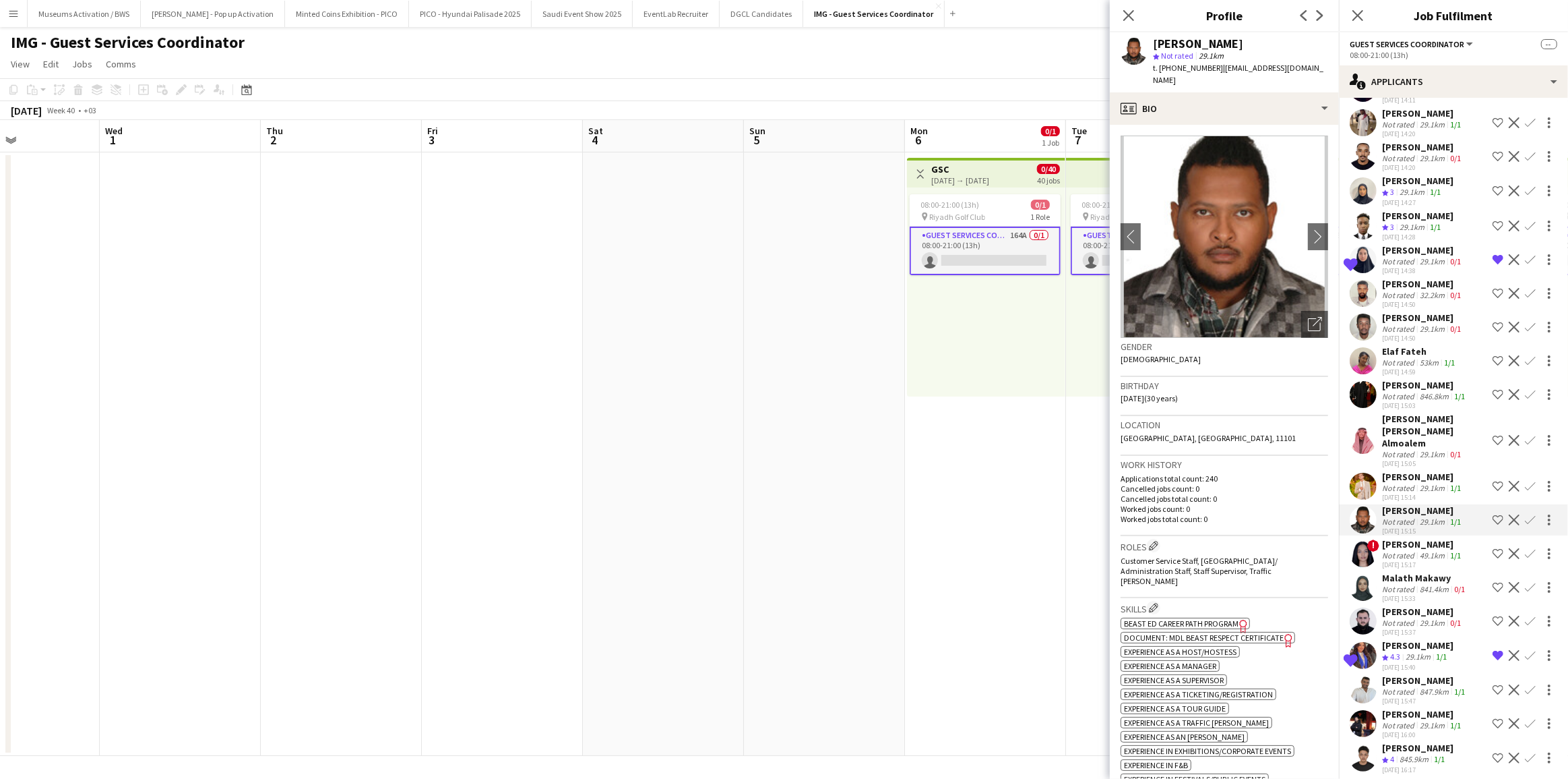
click at [1426, 605] on div "[PERSON_NAME]" at bounding box center [1423, 611] width 82 height 12
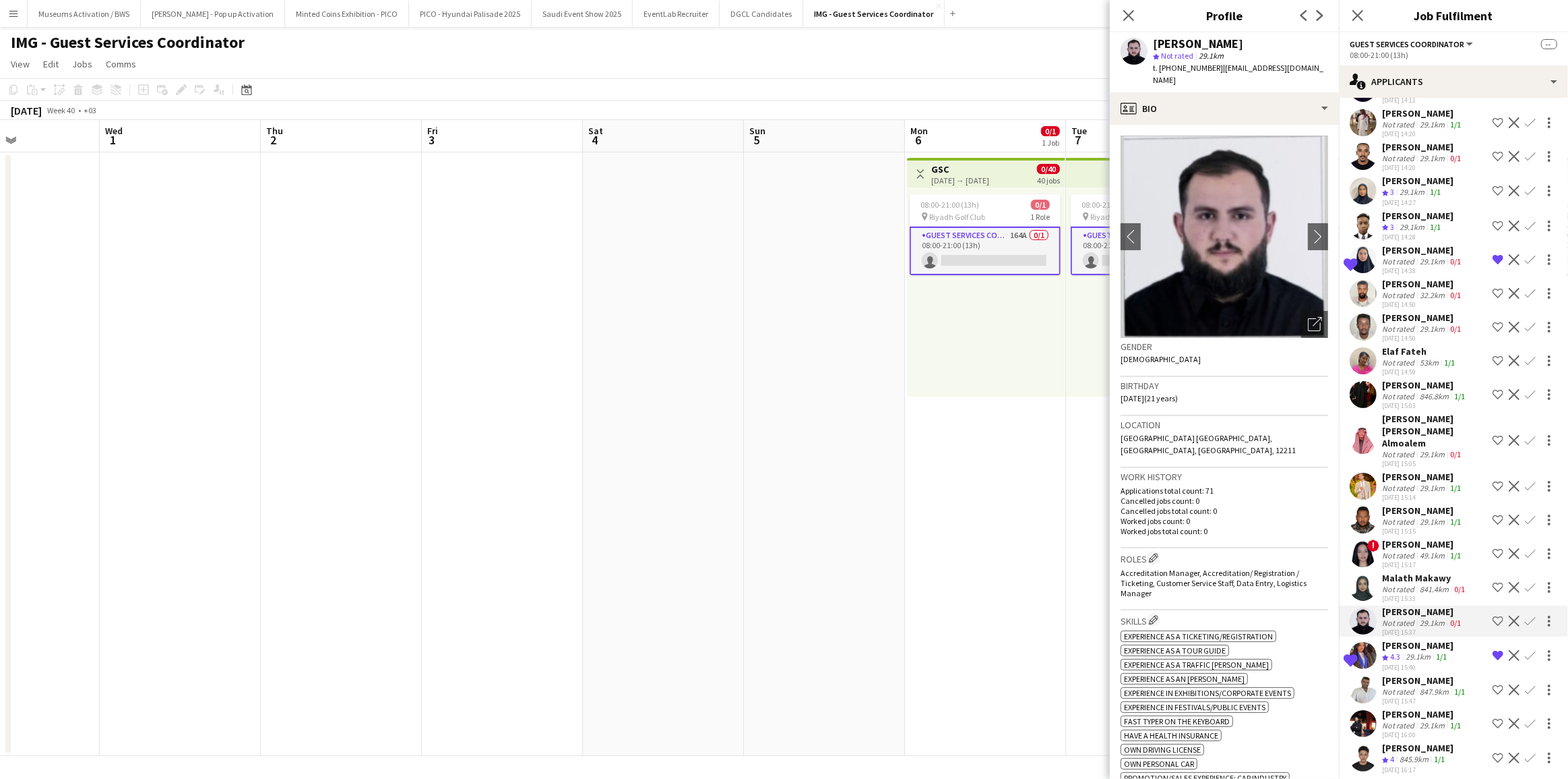
click at [1417, 379] on div "[PERSON_NAME]" at bounding box center [1424, 385] width 85 height 12
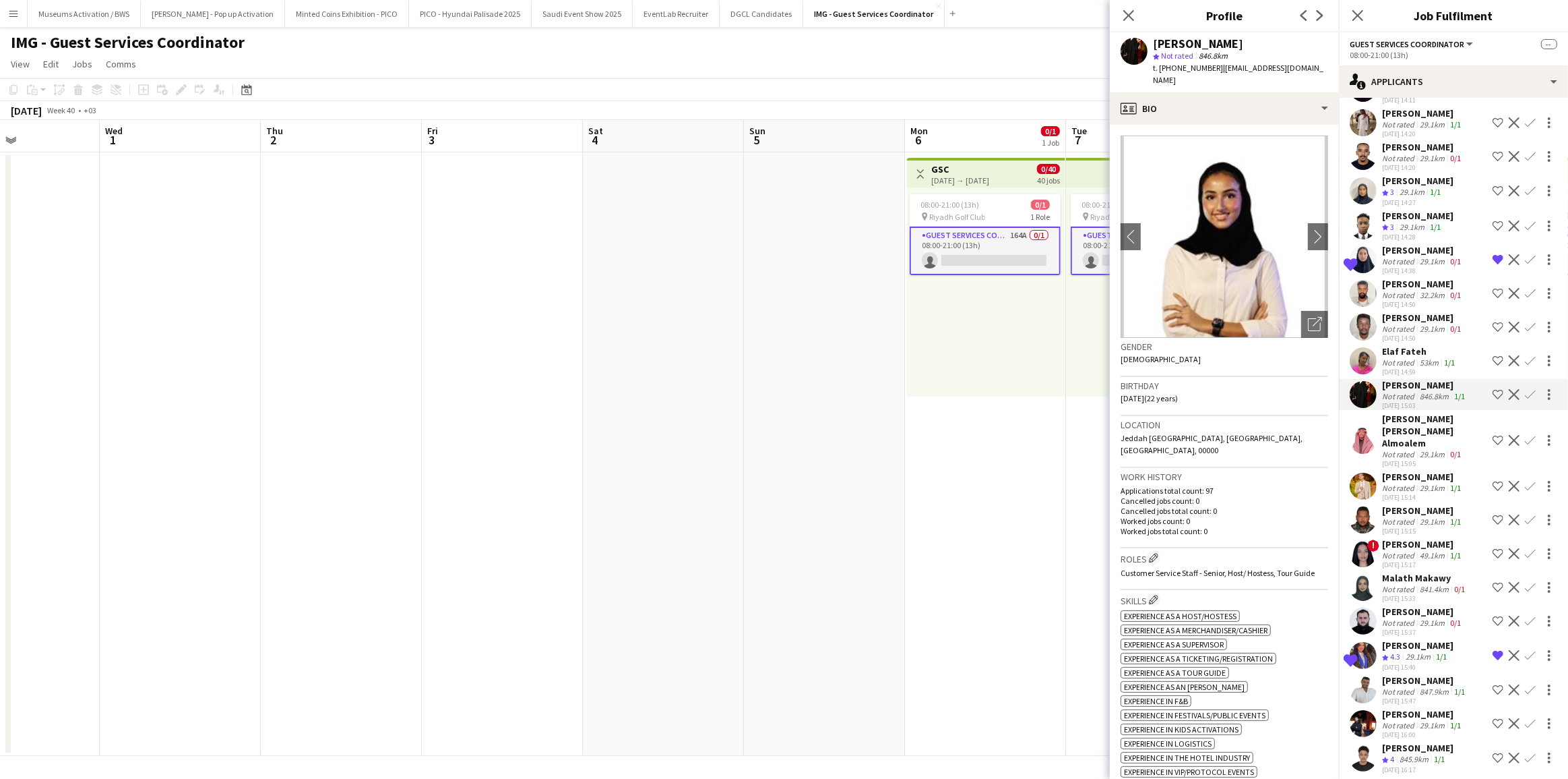
click at [1406, 357] on div "Not rated" at bounding box center [1399, 362] width 35 height 10
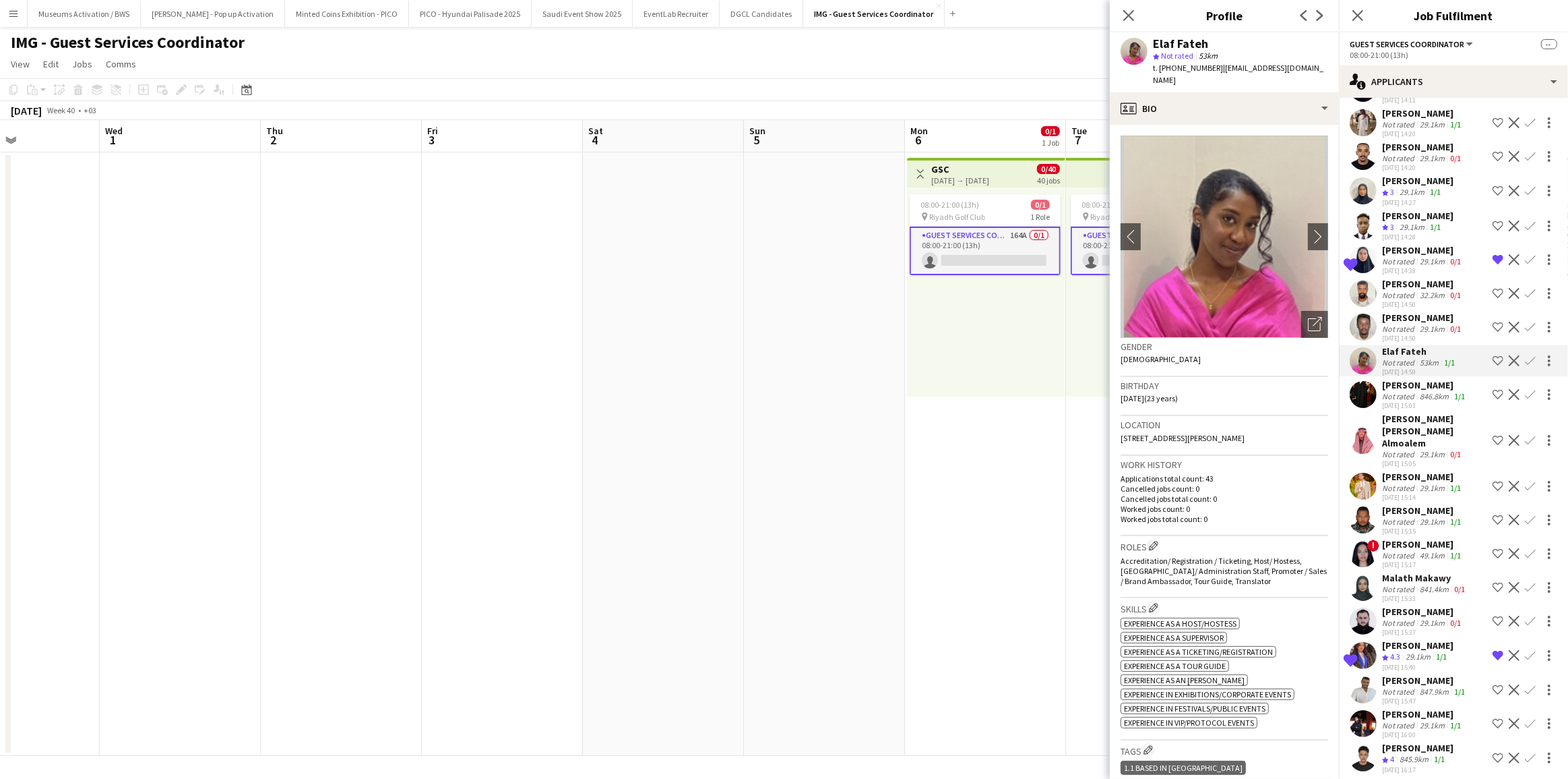
click at [1402, 379] on div "[PERSON_NAME]" at bounding box center [1424, 385] width 85 height 12
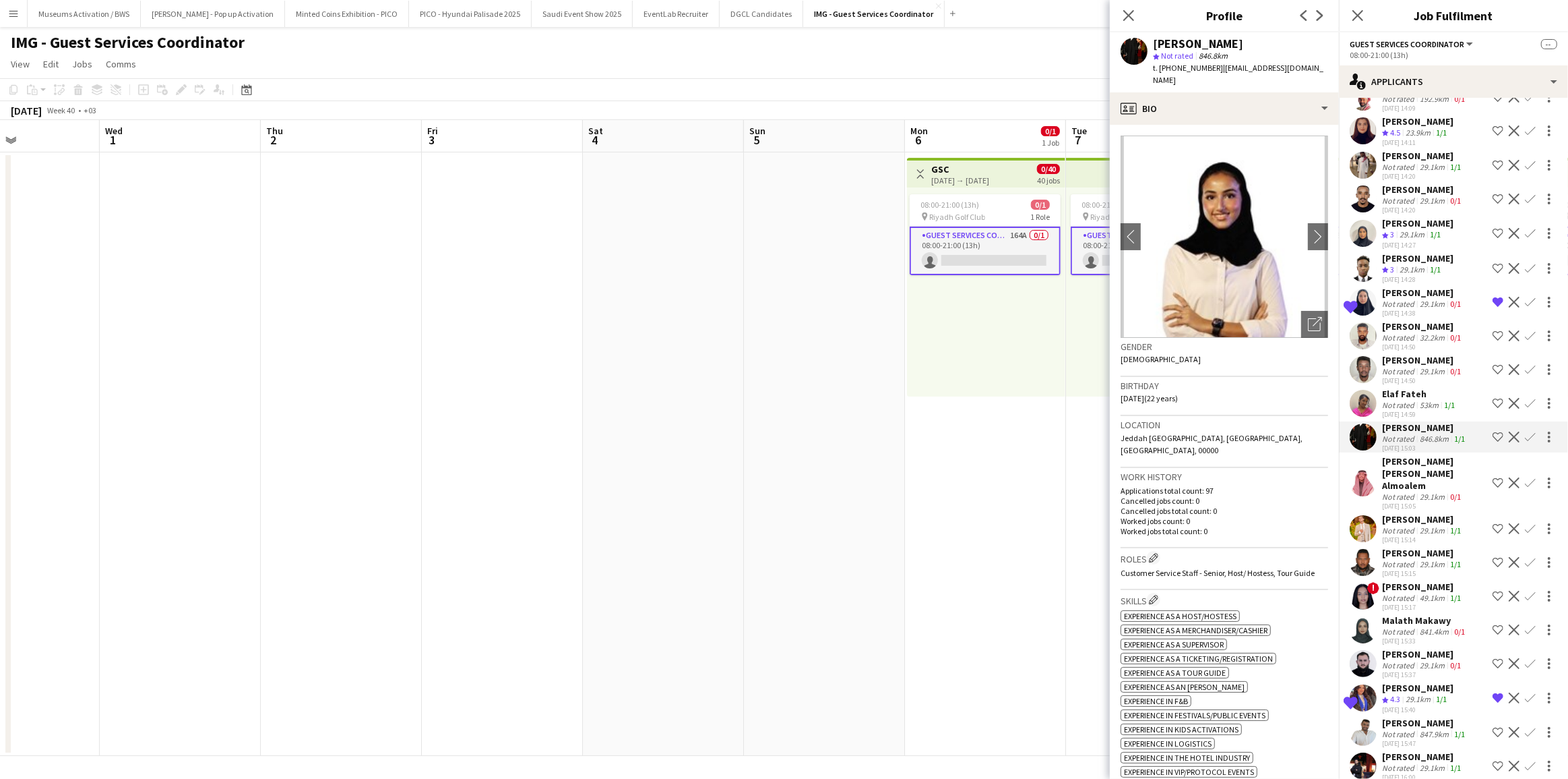
scroll to position [2914, 0]
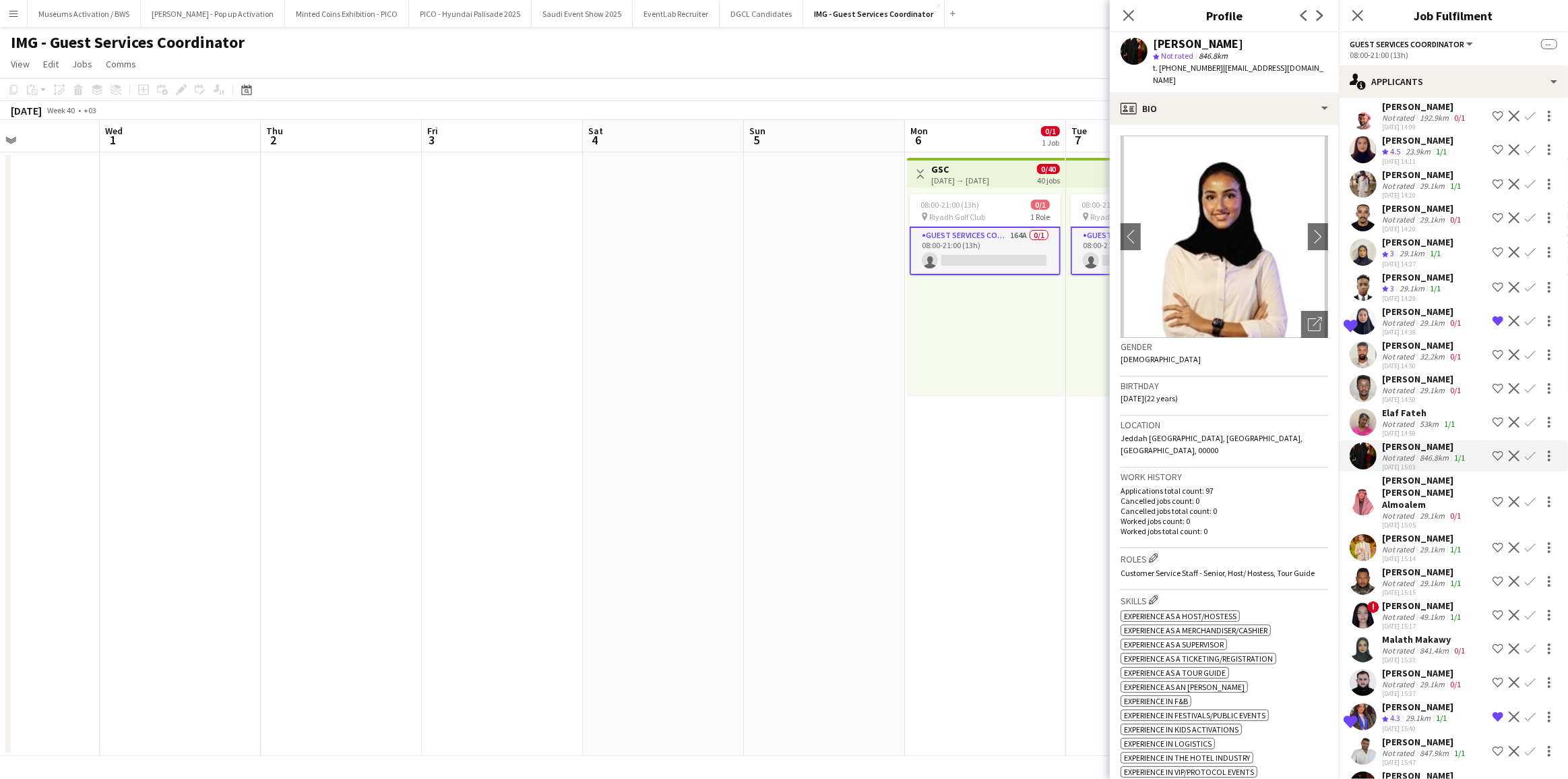
click at [1411, 283] on div "29.1km" at bounding box center [1412, 288] width 30 height 11
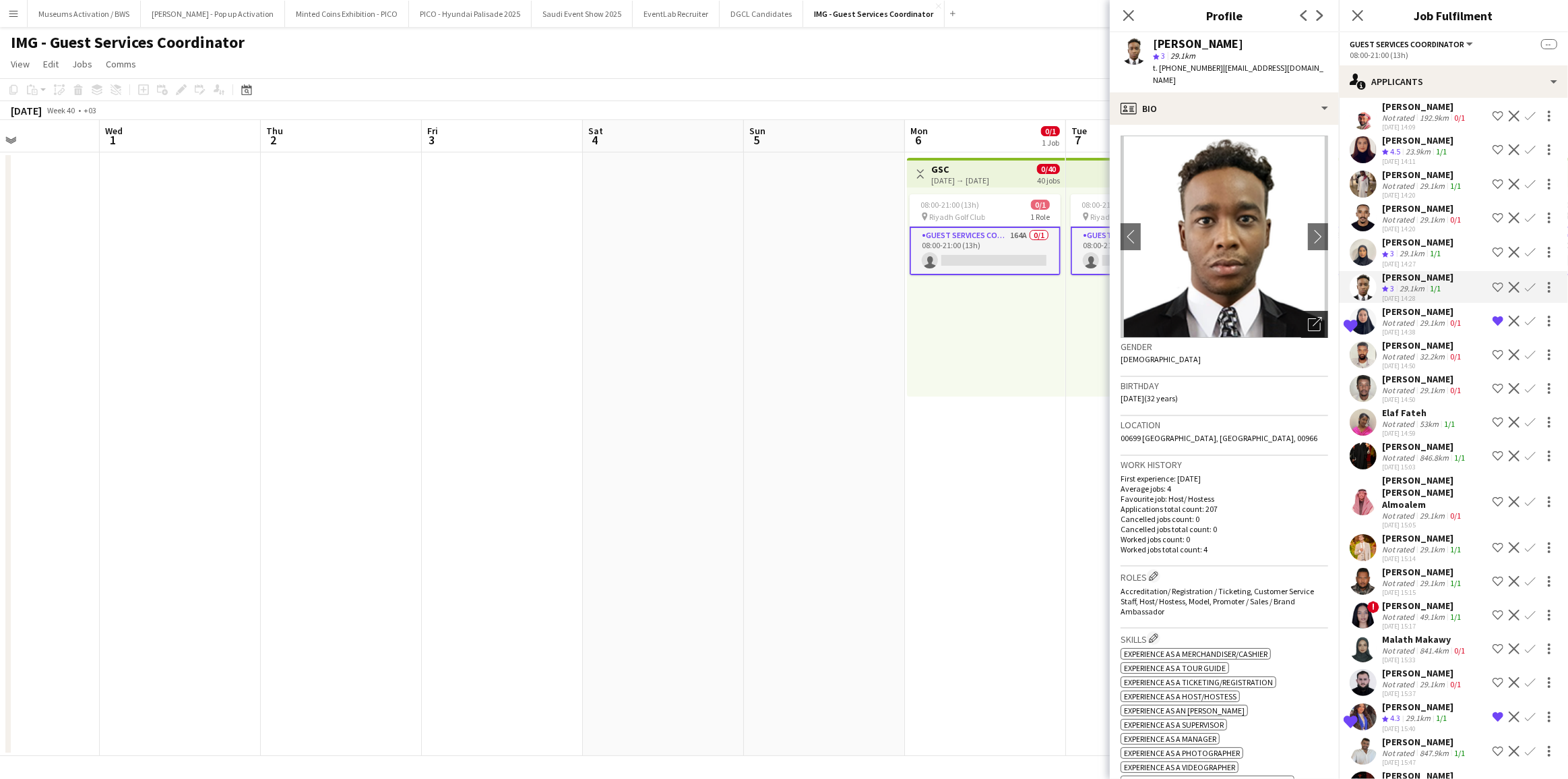
click at [1307, 319] on div "Open photos pop-in" at bounding box center [1315, 324] width 27 height 27
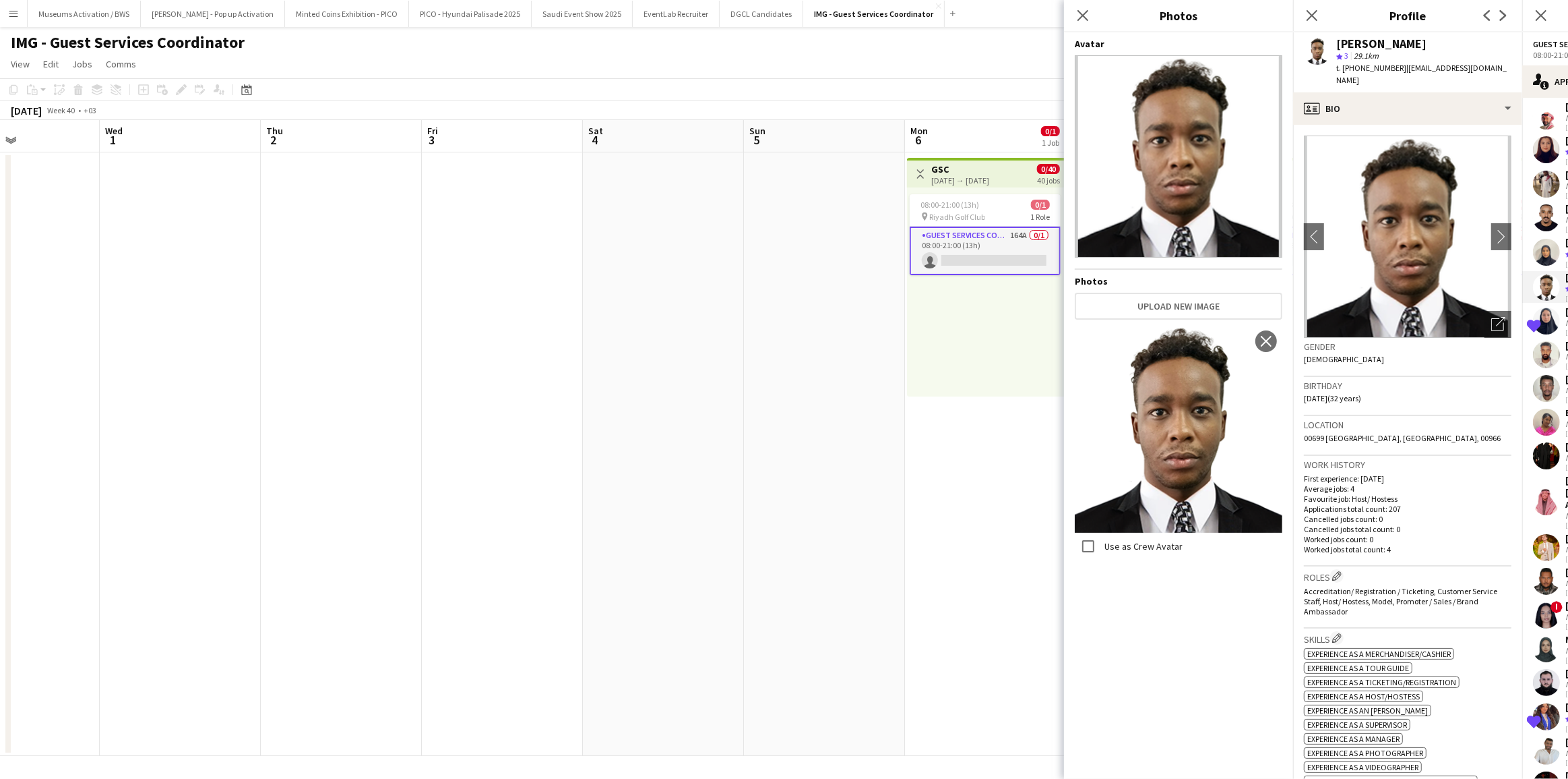
click at [1346, 396] on div "Birthday [DEMOGRAPHIC_DATA] (32 years)" at bounding box center [1408, 396] width 208 height 39
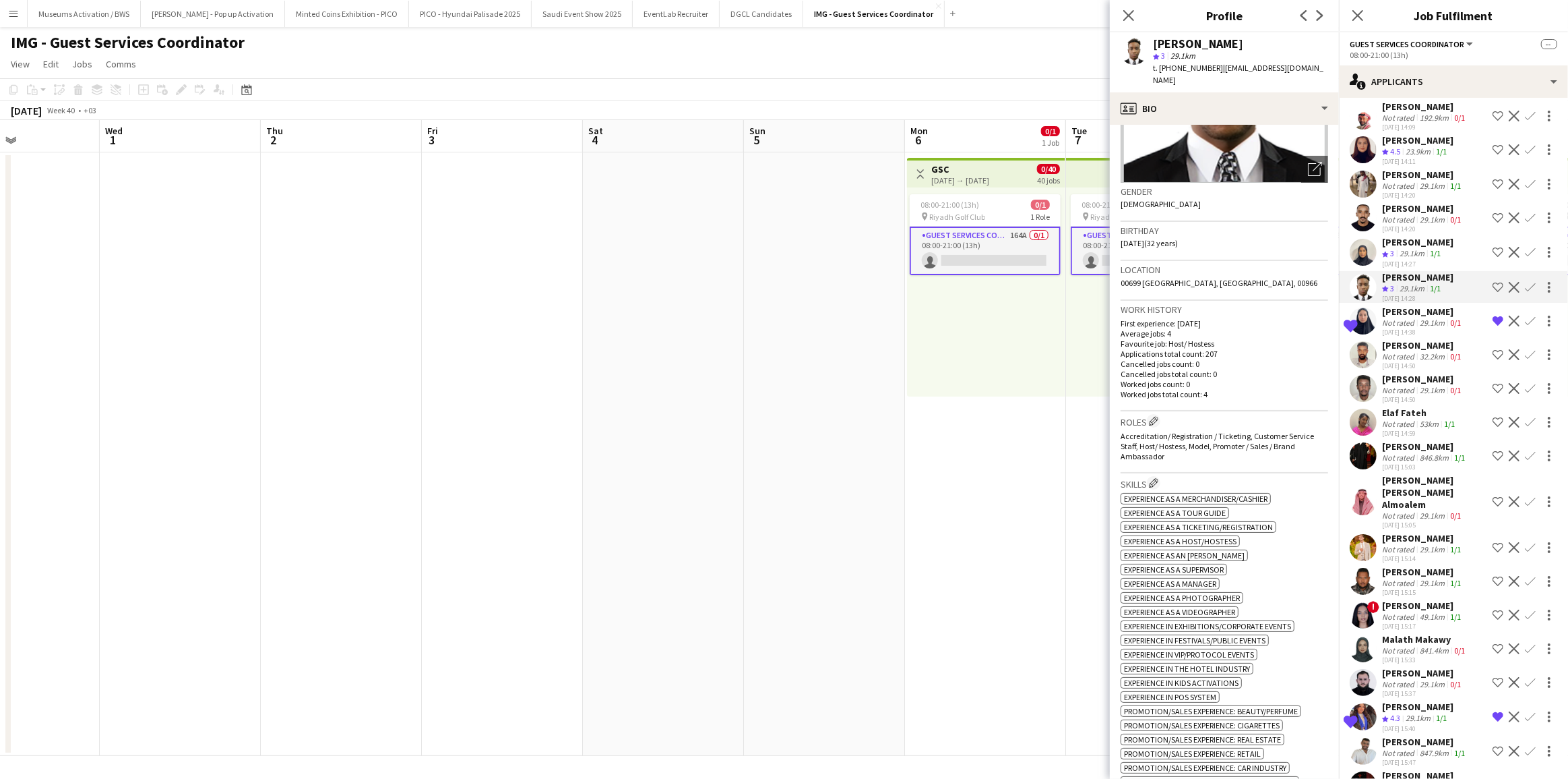
scroll to position [61, 0]
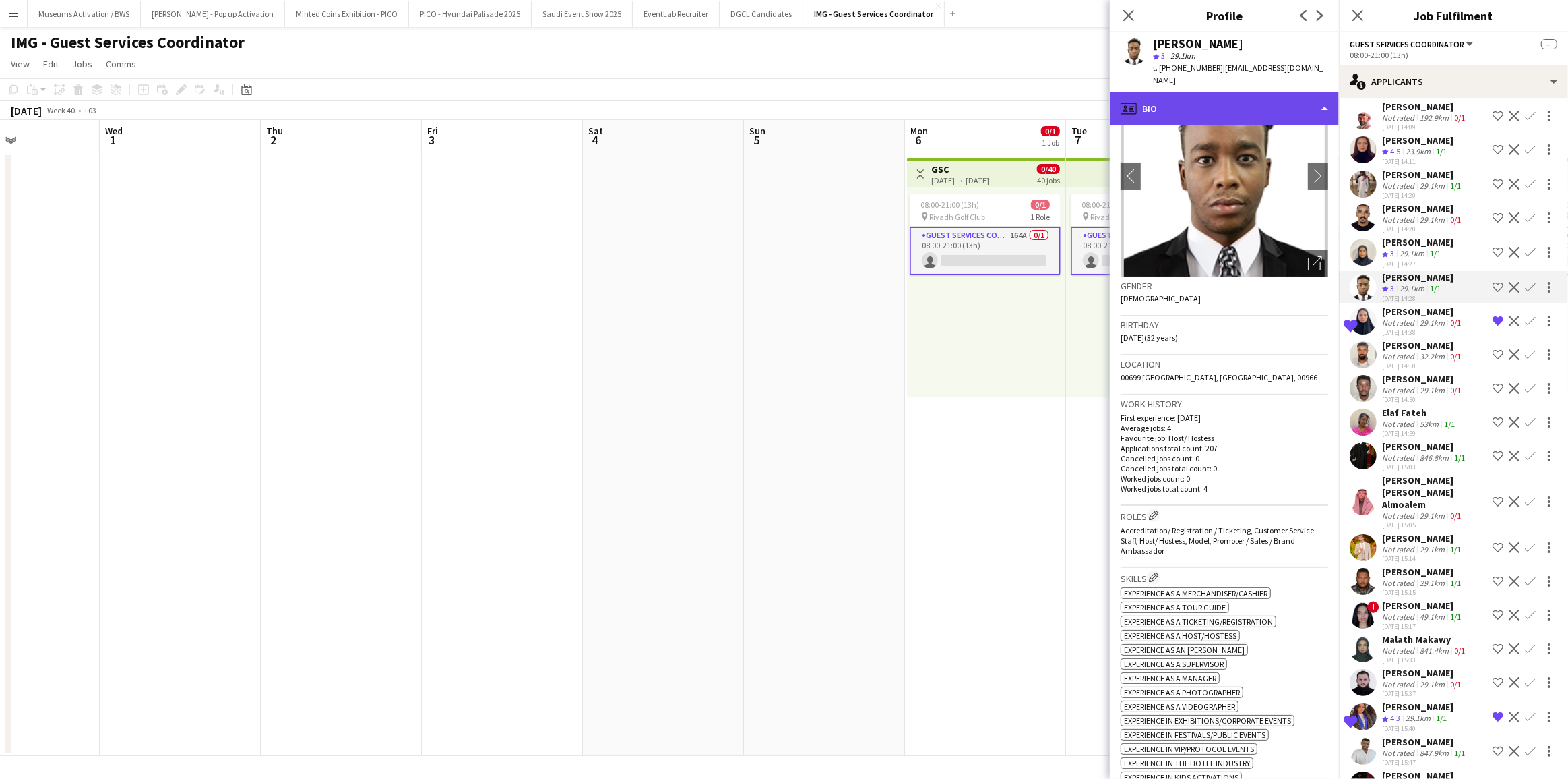
click at [1271, 92] on div "profile Bio" at bounding box center [1224, 108] width 229 height 32
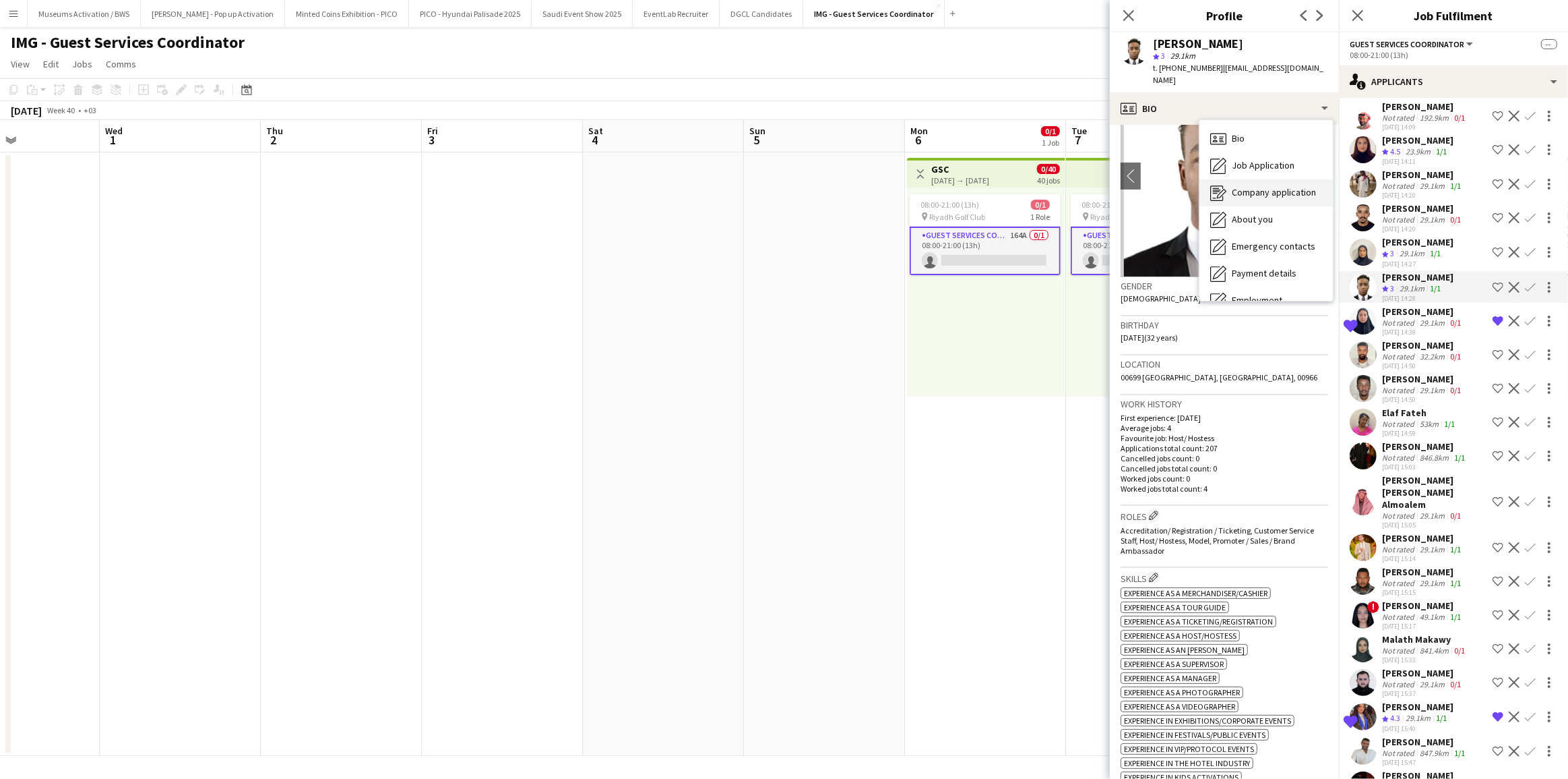
click at [1274, 179] on div "Company application Company application" at bounding box center [1266, 192] width 133 height 27
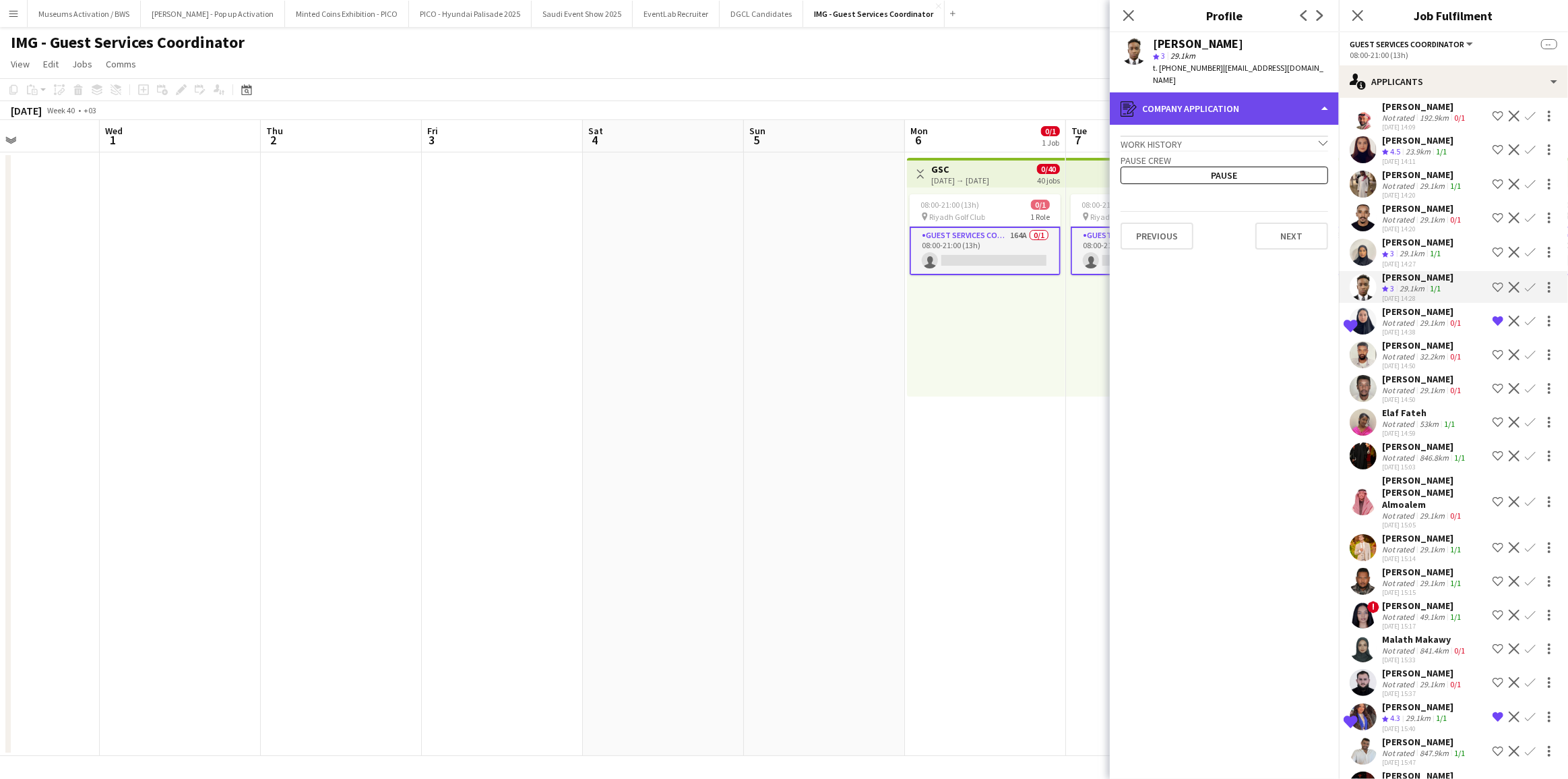
click at [1276, 105] on div "register Company application" at bounding box center [1224, 108] width 229 height 32
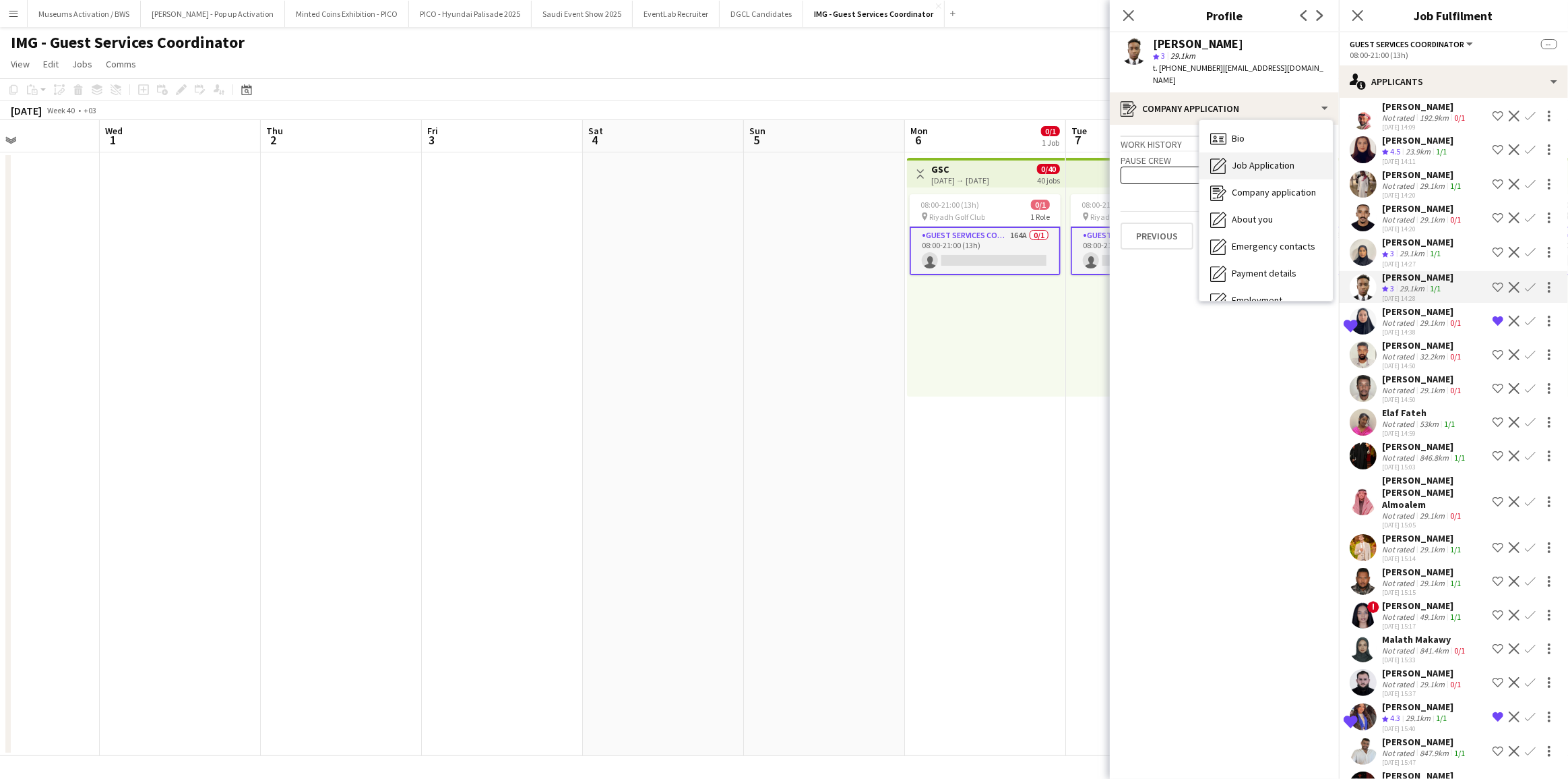
click at [1276, 159] on span "Job Application" at bounding box center [1263, 165] width 63 height 12
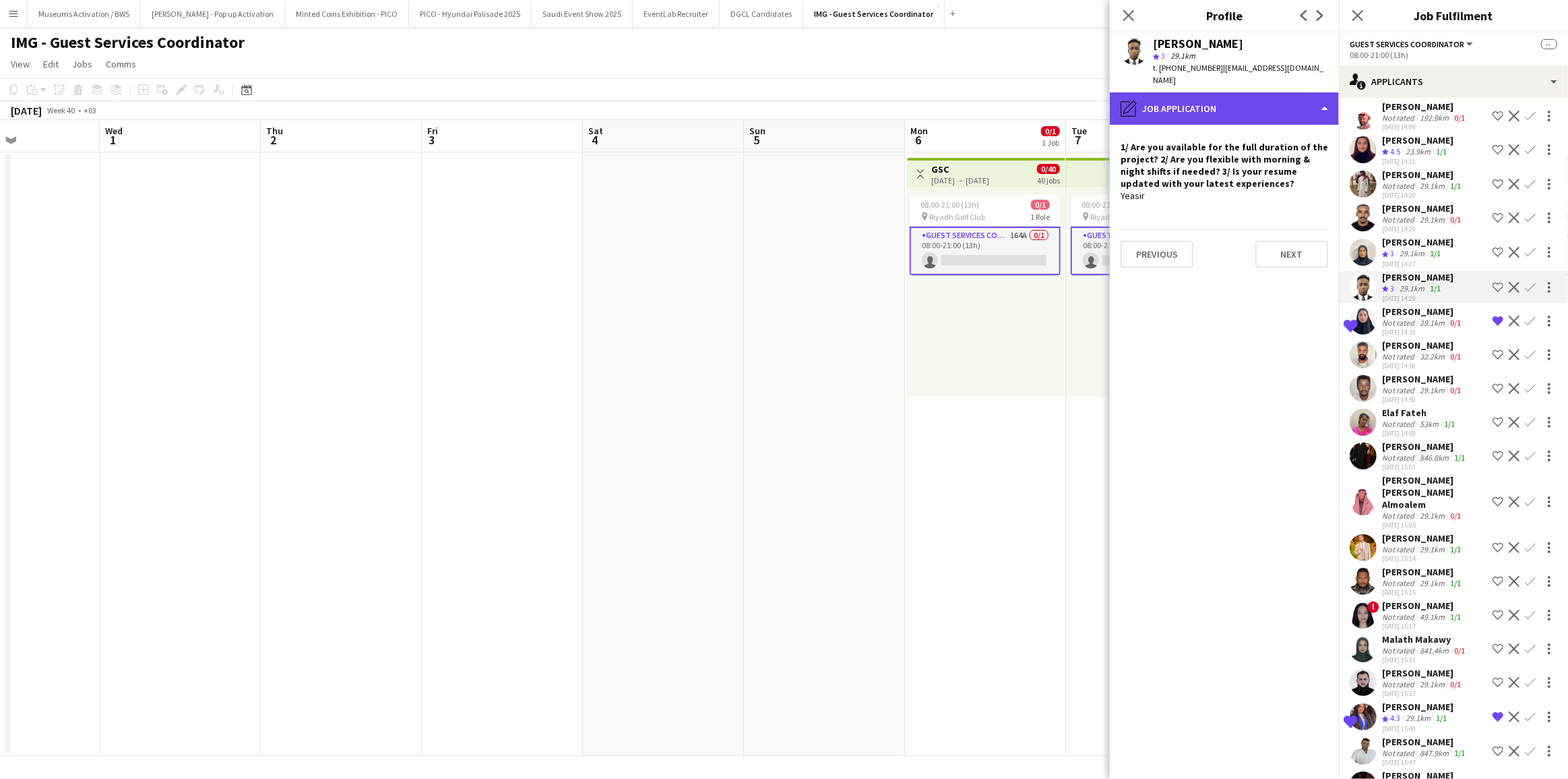
click at [1274, 97] on div "pencil4 Job Application" at bounding box center [1224, 108] width 229 height 32
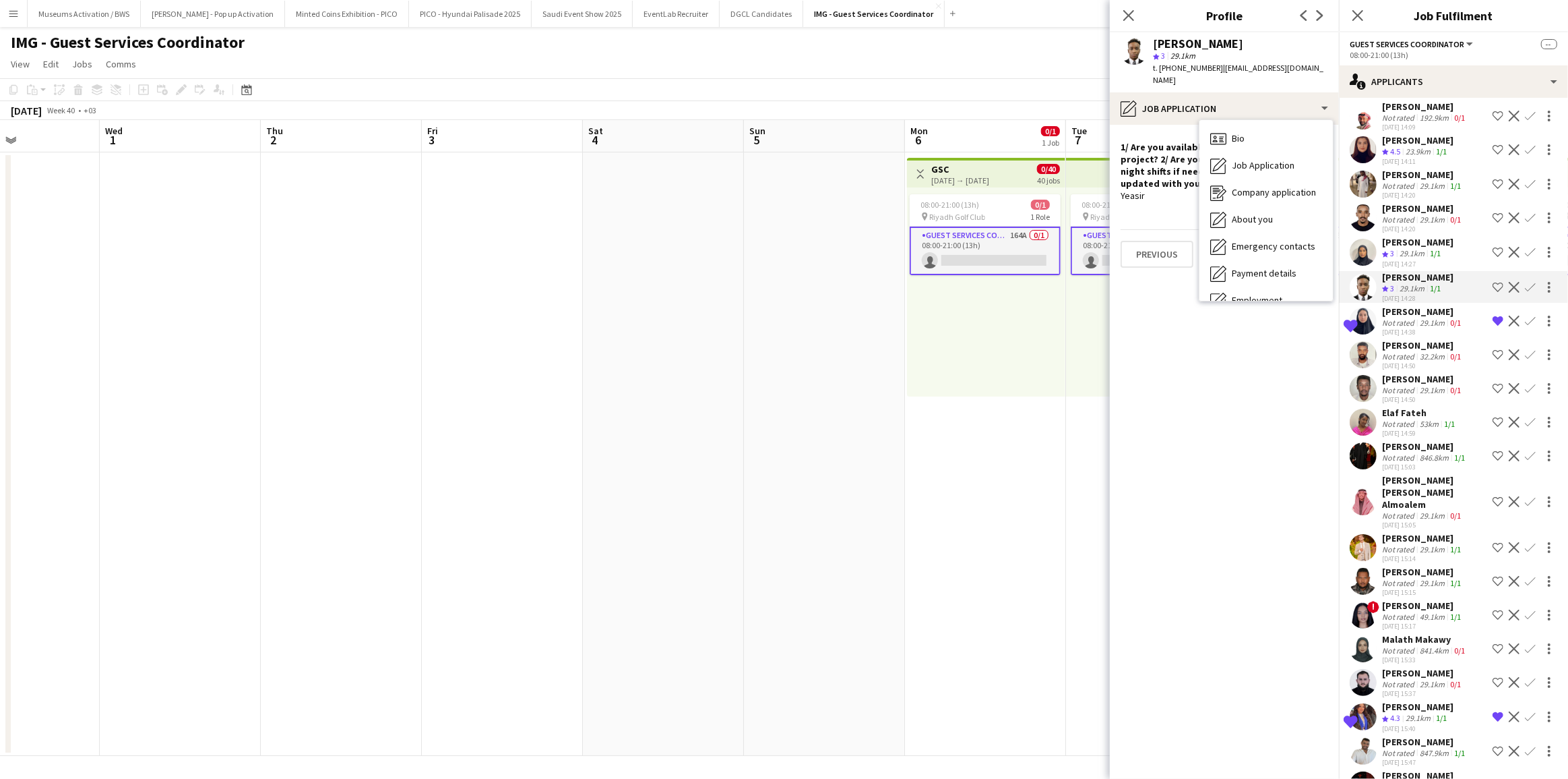
click at [1382, 250] on app-icon "Crew rating" at bounding box center [1385, 255] width 7 height 10
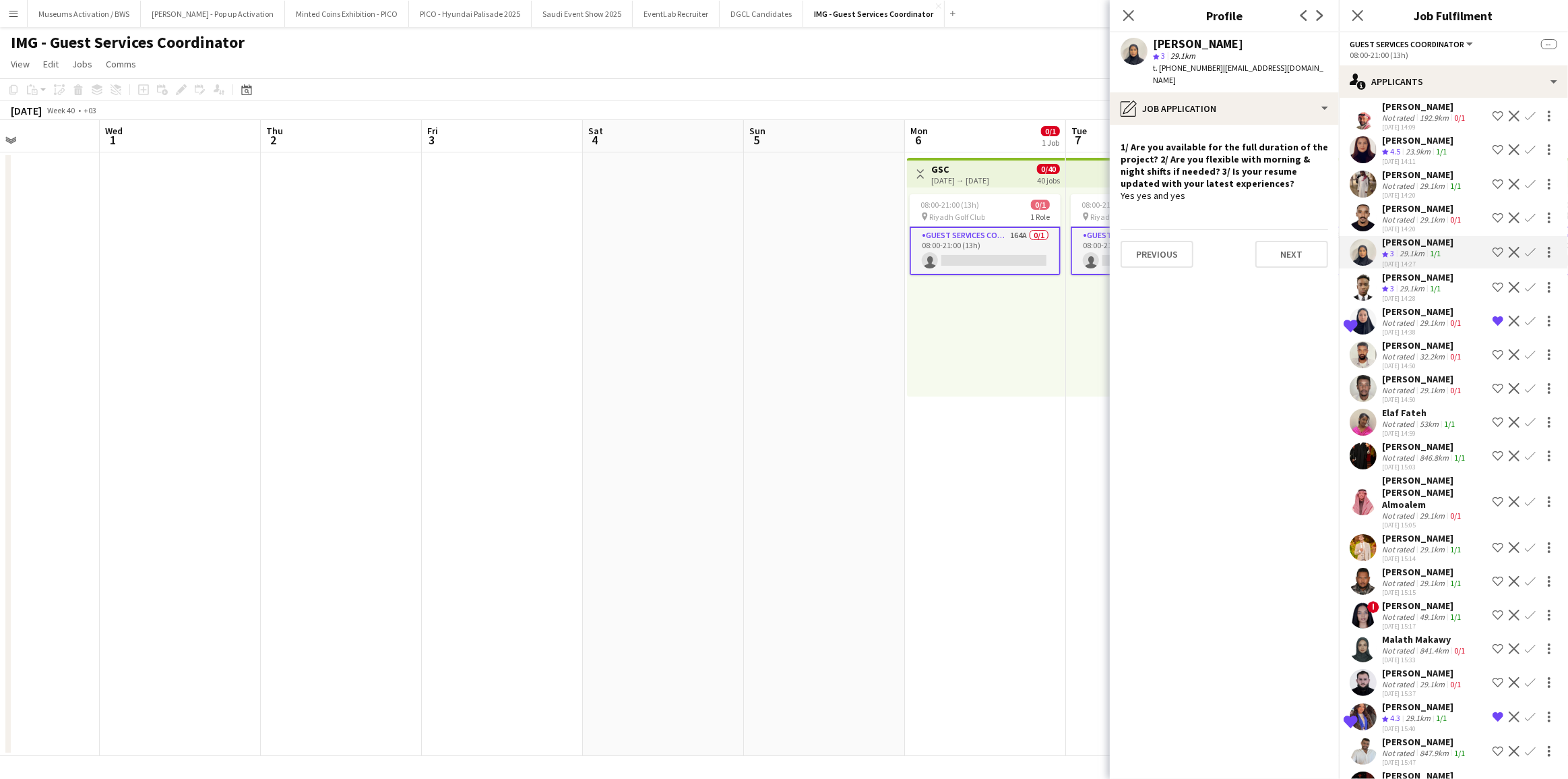
click at [1387, 214] on div "Not rated" at bounding box center [1399, 219] width 35 height 10
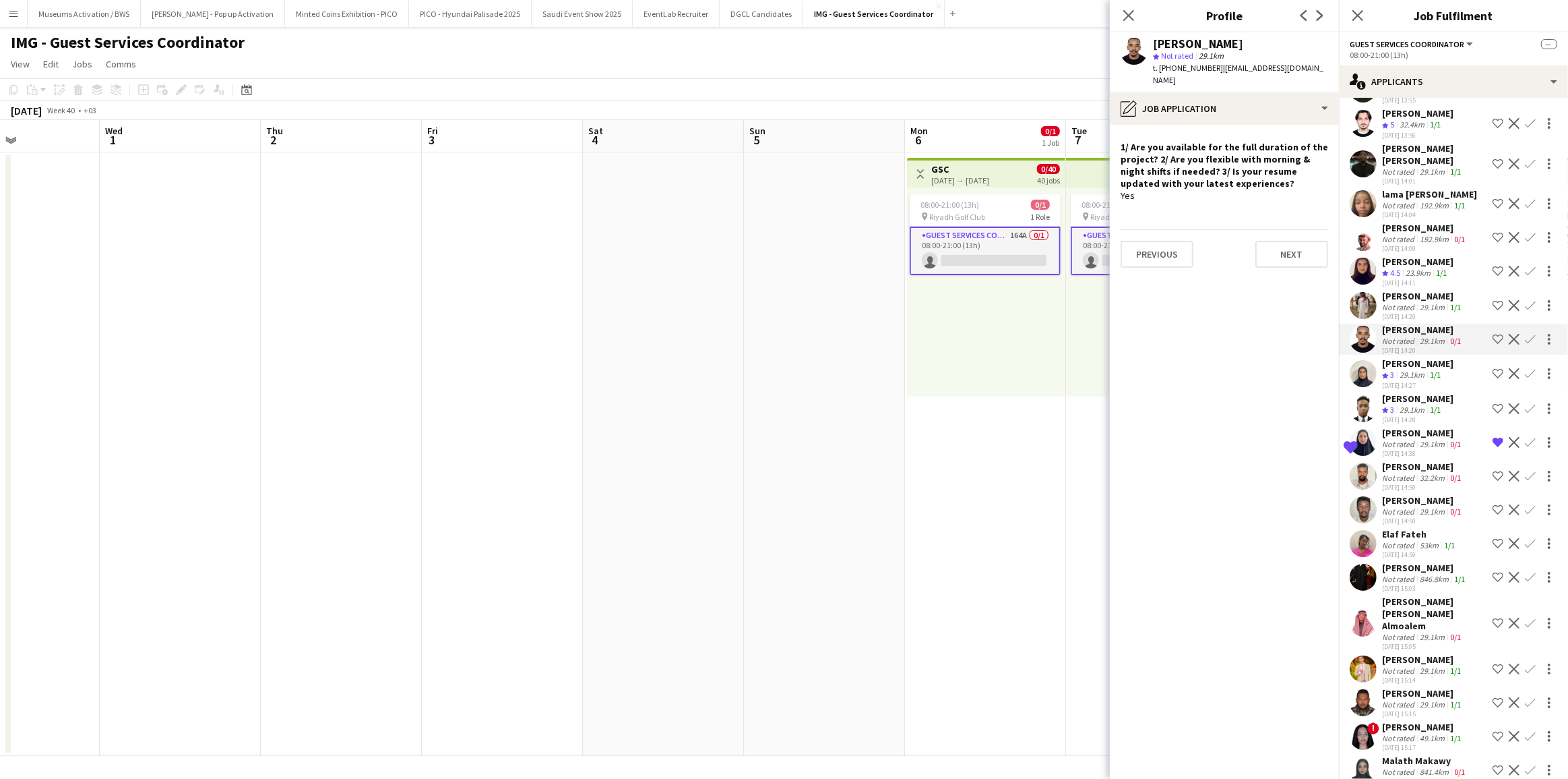
scroll to position [2791, 0]
click at [1393, 292] on div "[PERSON_NAME]" at bounding box center [1423, 298] width 82 height 12
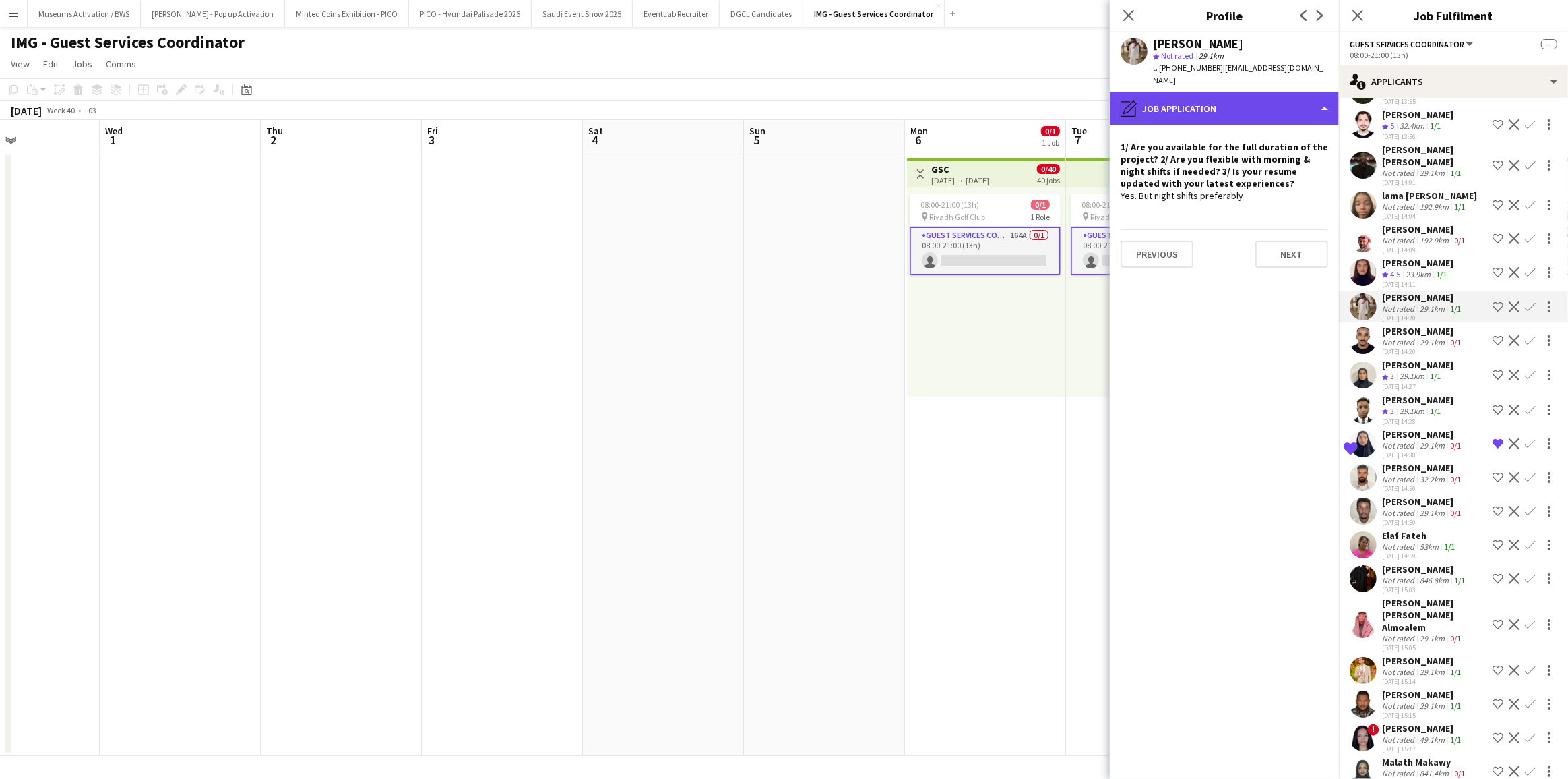
click at [1250, 97] on div "pencil4 Job Application" at bounding box center [1224, 108] width 229 height 32
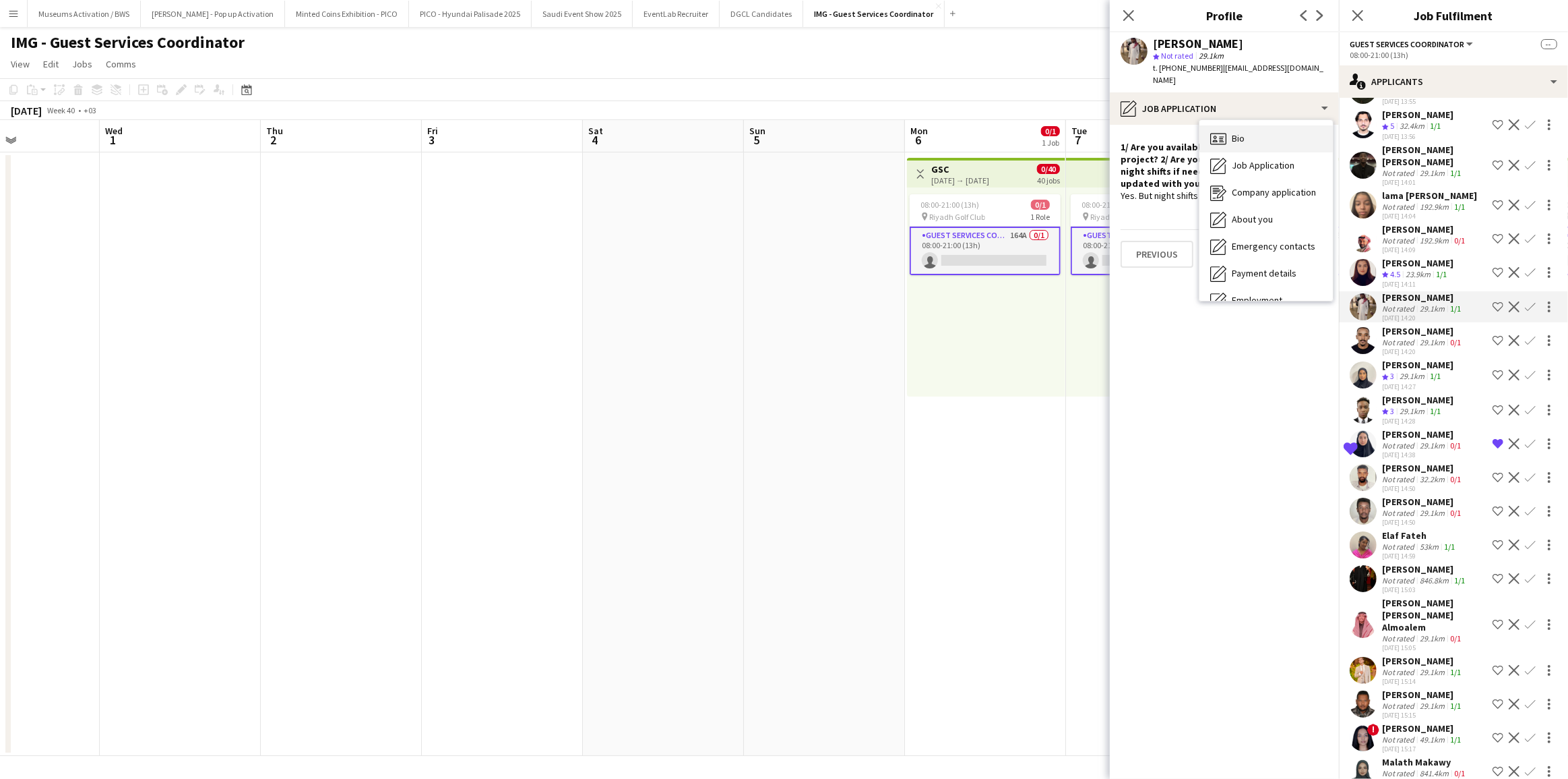
click at [1271, 127] on div "Bio Bio" at bounding box center [1266, 138] width 133 height 27
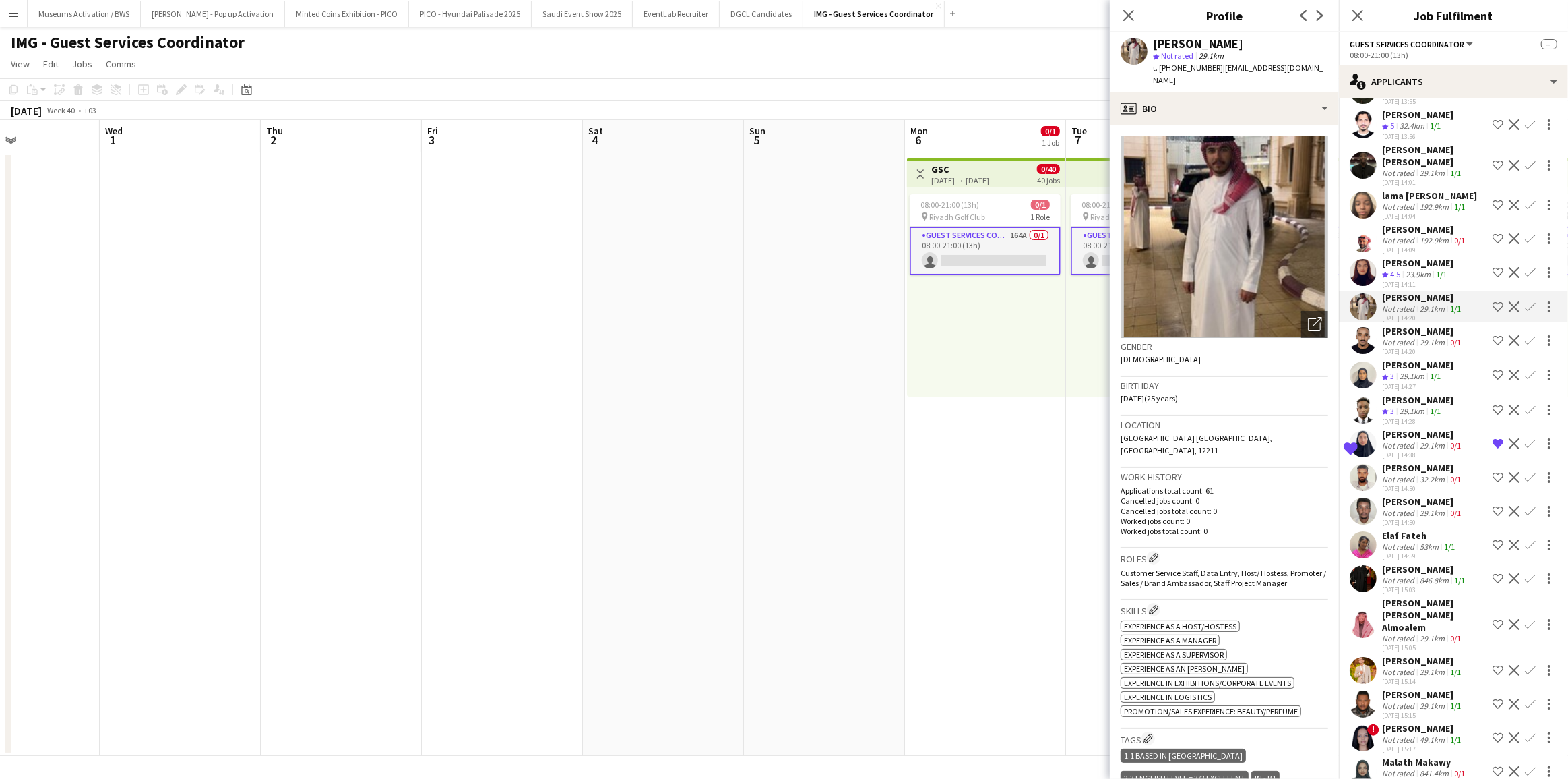
click at [1393, 257] on div "[PERSON_NAME]" at bounding box center [1417, 263] width 71 height 12
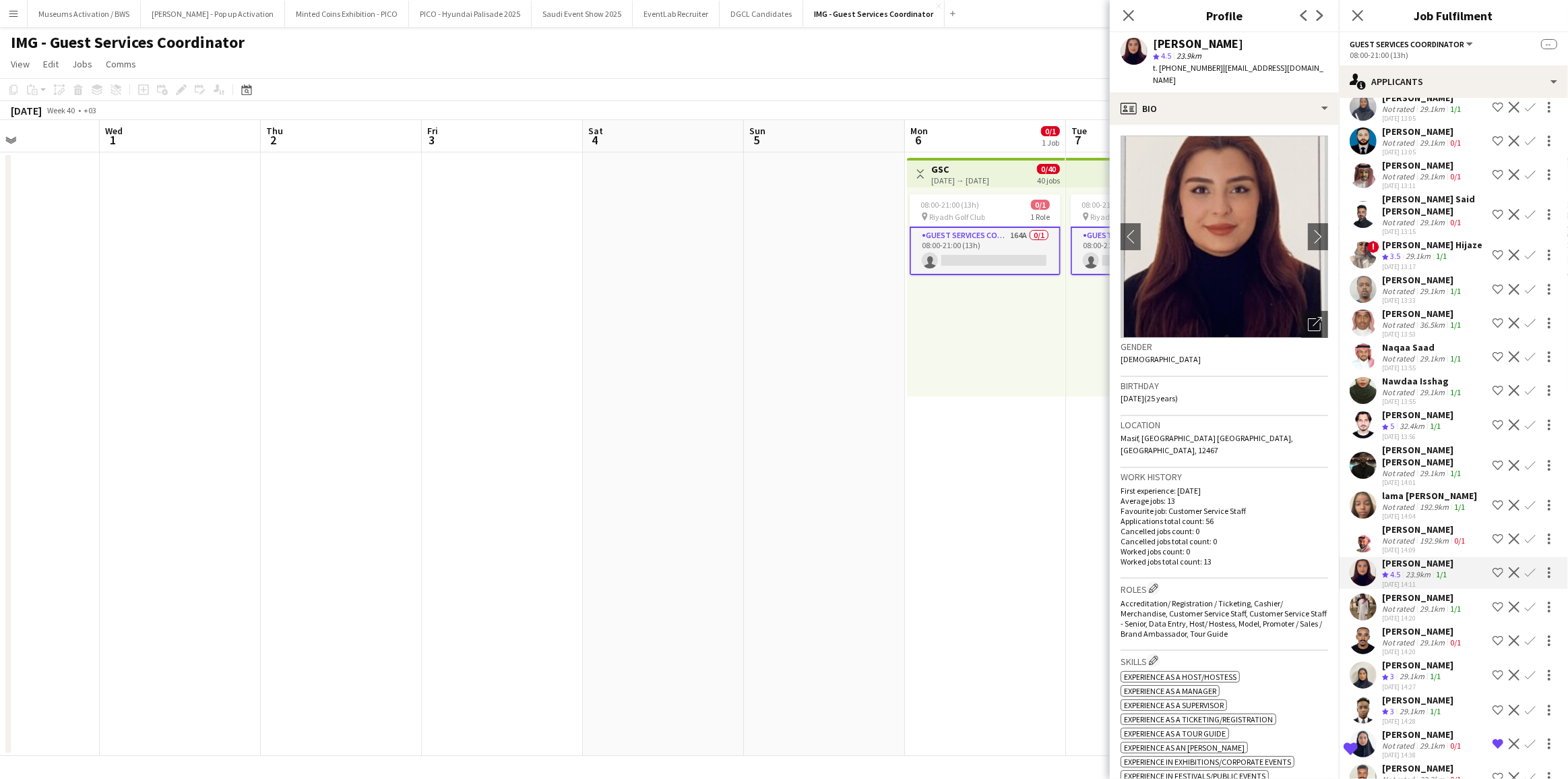
scroll to position [2486, 0]
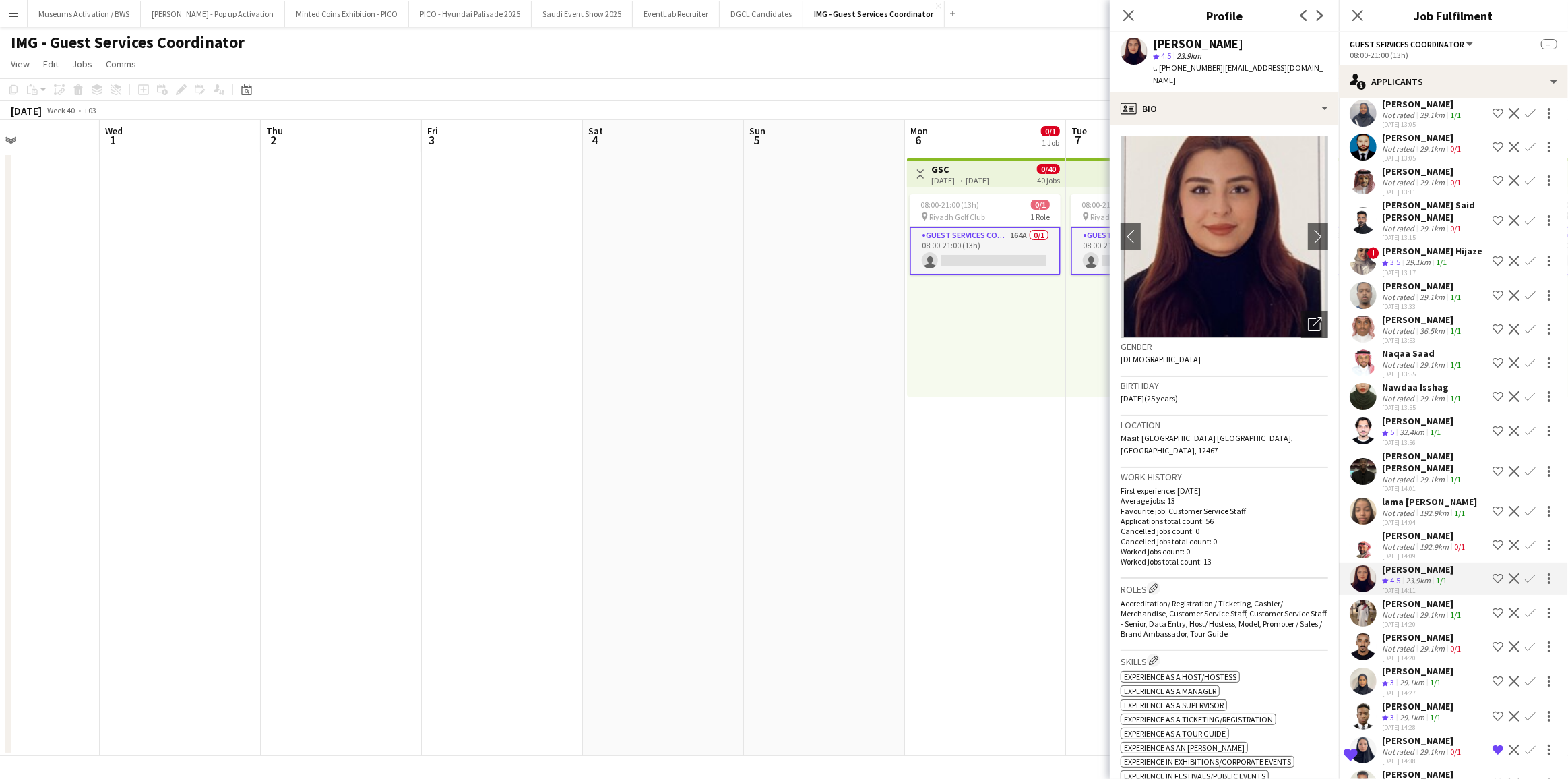
click at [1400, 357] on div "Naqaa Saad" at bounding box center [1423, 353] width 82 height 12
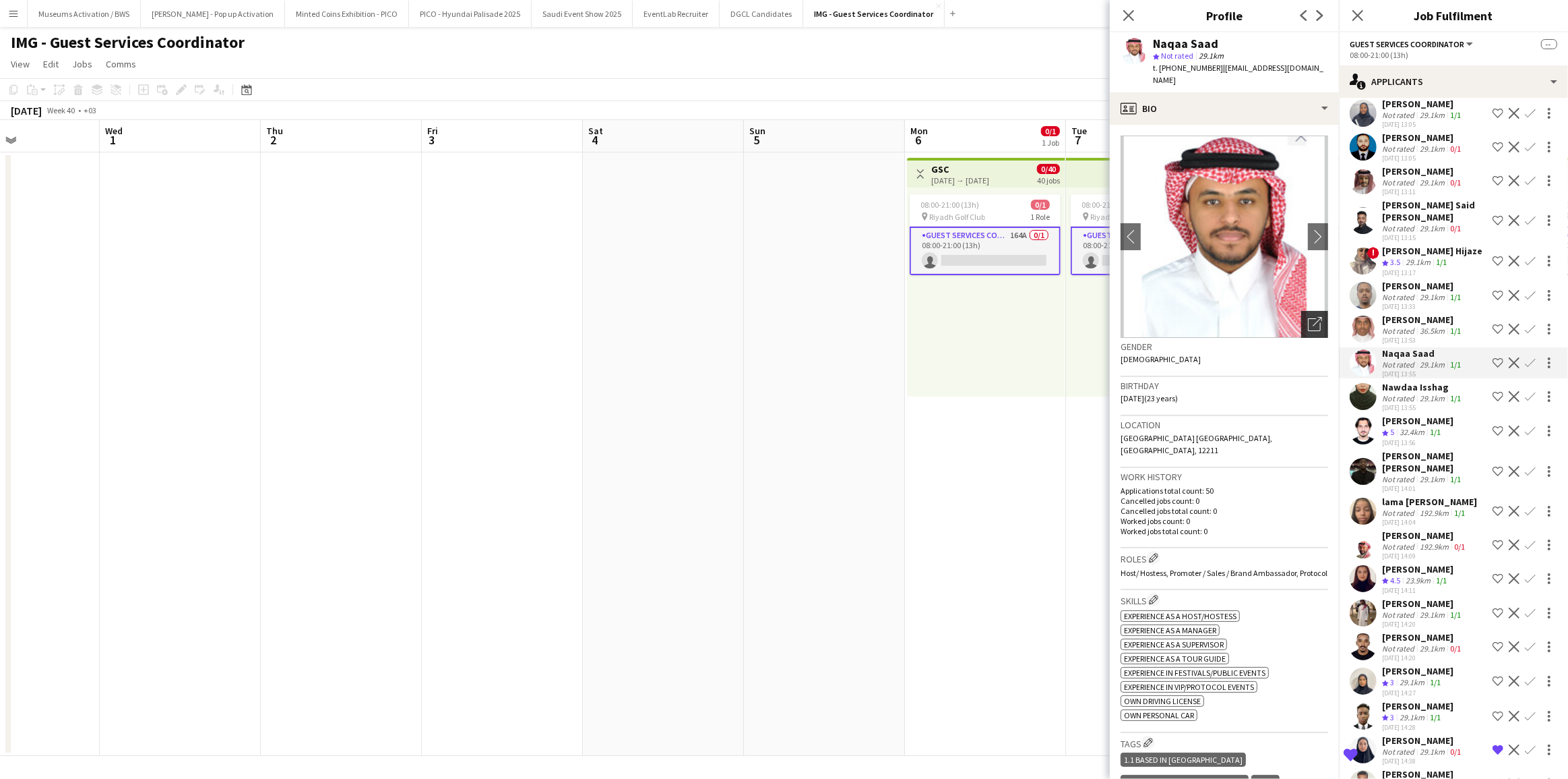
click at [1313, 312] on div "Open photos pop-in" at bounding box center [1315, 324] width 27 height 27
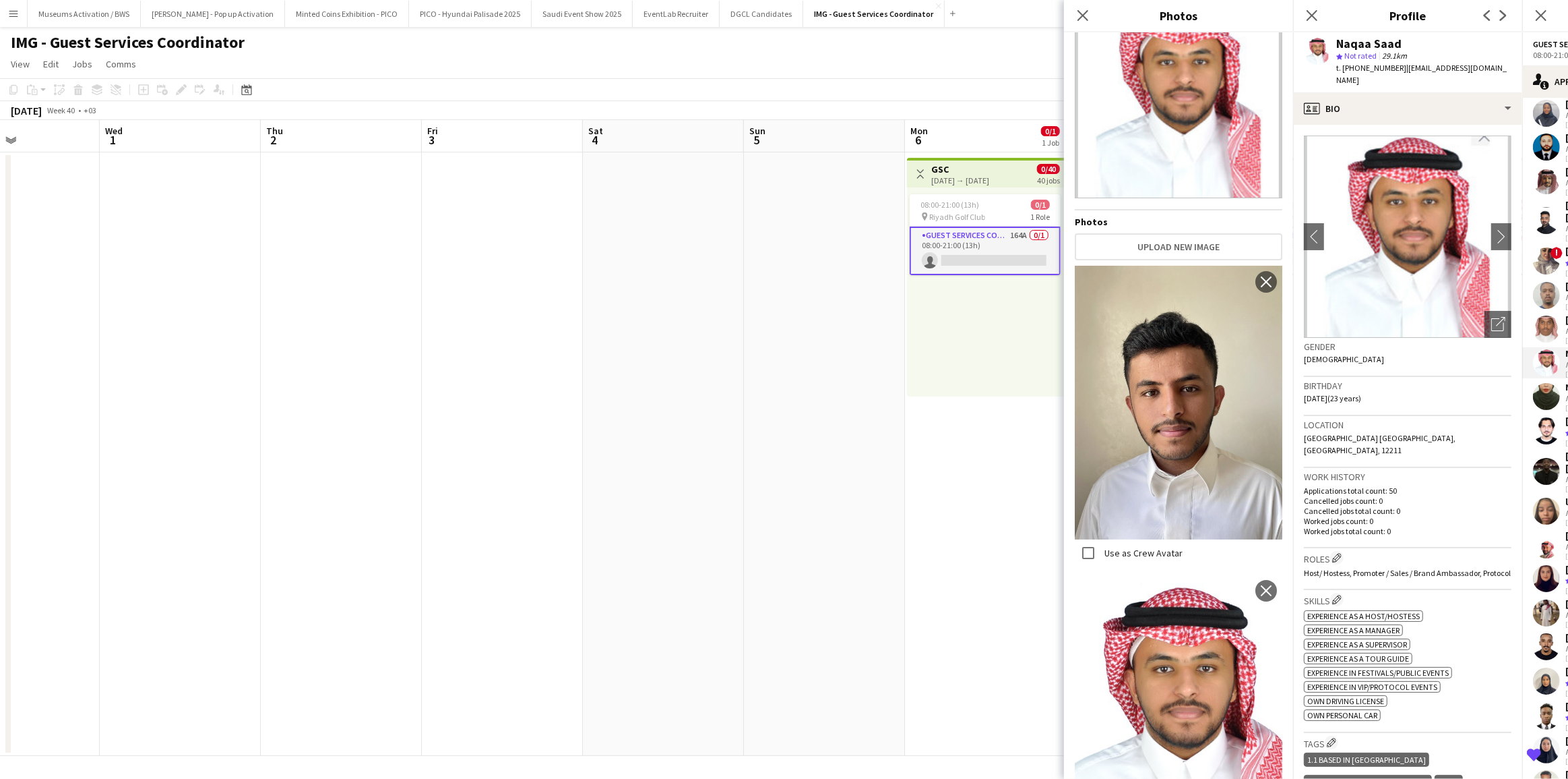
scroll to position [124, 0]
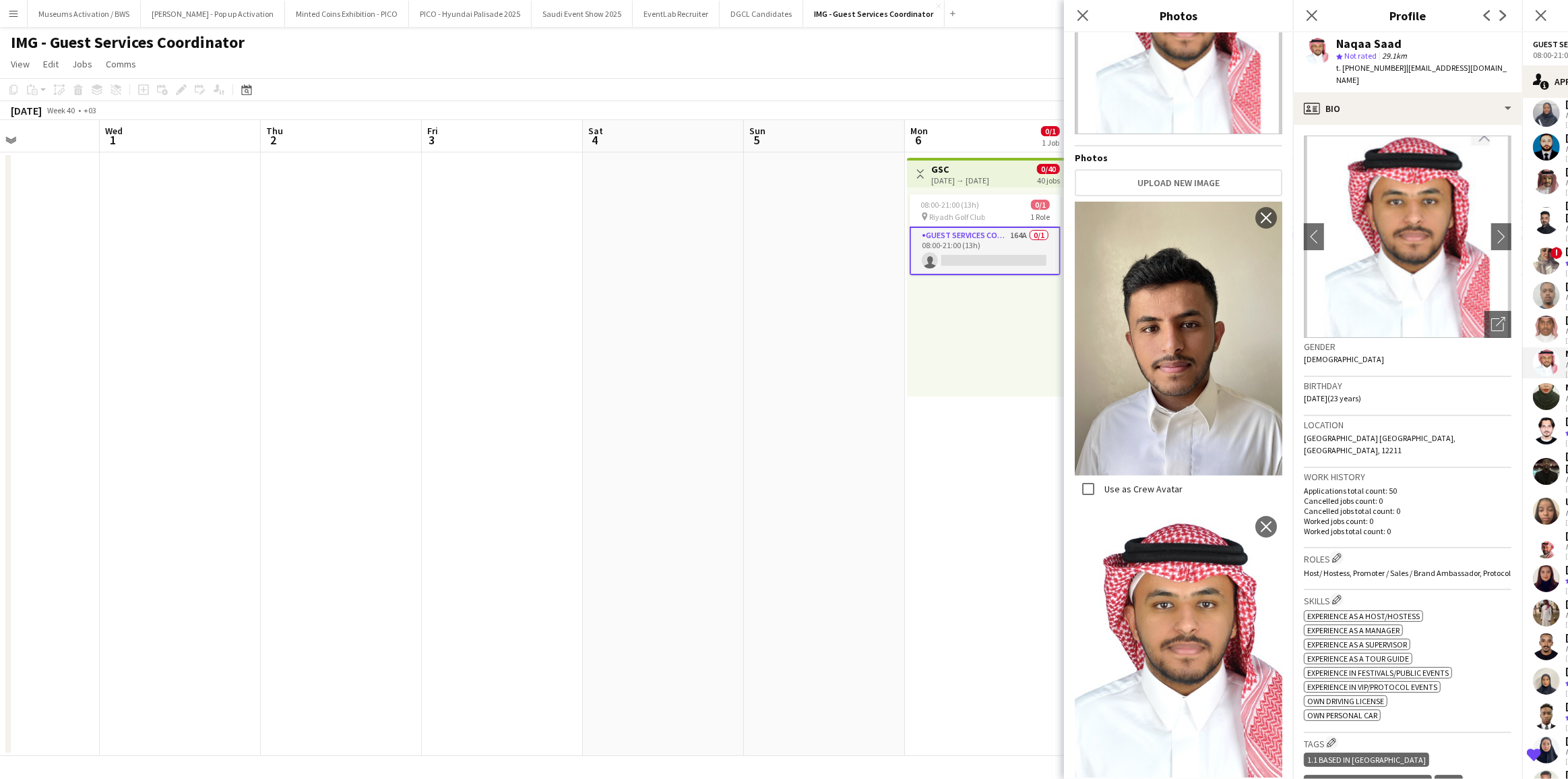
click at [1364, 419] on h3 "Location" at bounding box center [1408, 425] width 208 height 12
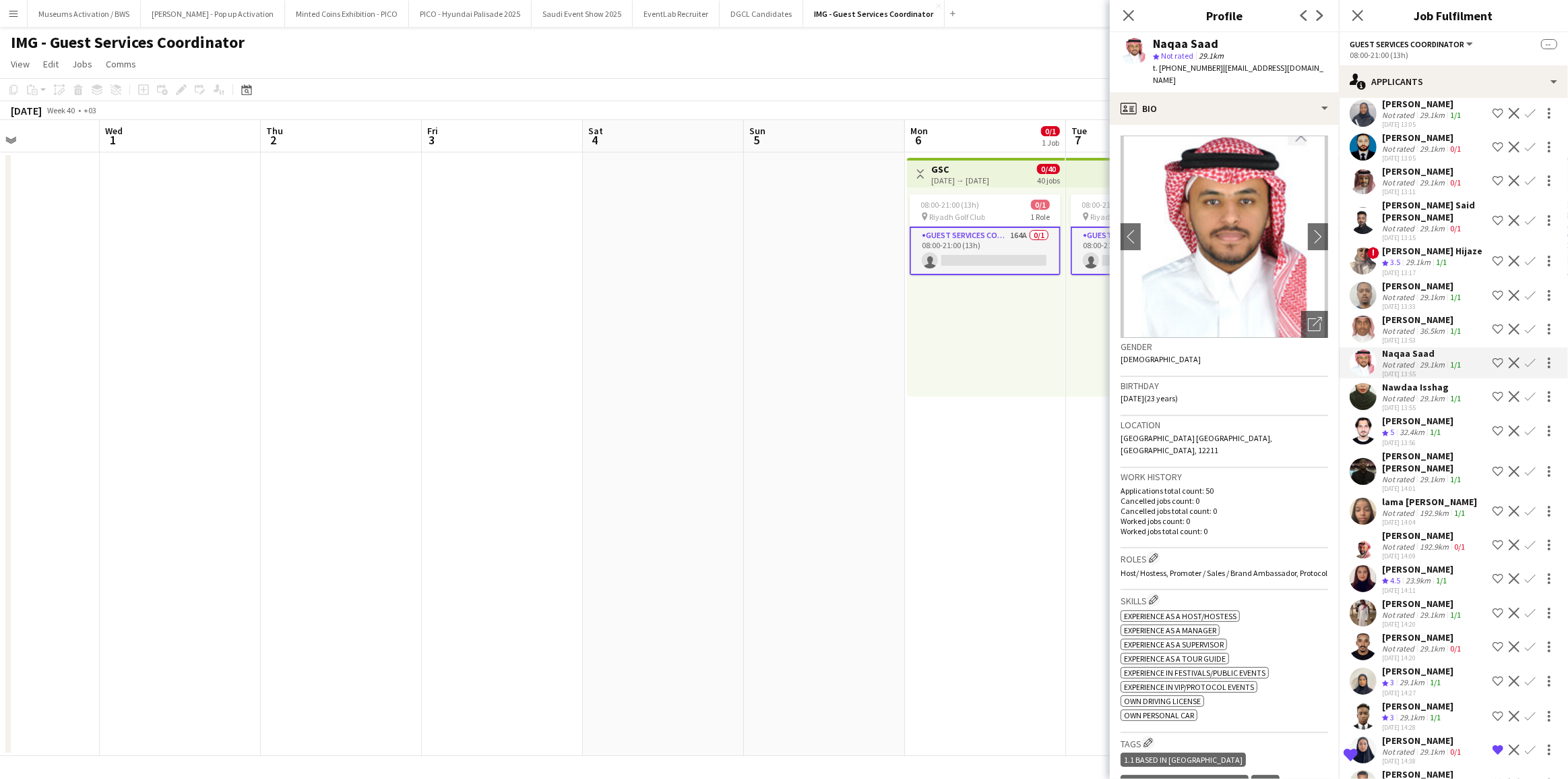
click at [1289, 389] on div "Birthday [DEMOGRAPHIC_DATA] (23 years)" at bounding box center [1224, 396] width 208 height 39
drag, startPoint x: 1289, startPoint y: 389, endPoint x: 1265, endPoint y: 328, distance: 65.6
click at [1265, 328] on app-crew-profile-bio "chevron-left chevron-right Open photos pop-in Gender [DEMOGRAPHIC_DATA] Birthda…" at bounding box center [1224, 451] width 229 height 654
click at [1265, 340] on h3 "Gender" at bounding box center [1224, 346] width 208 height 12
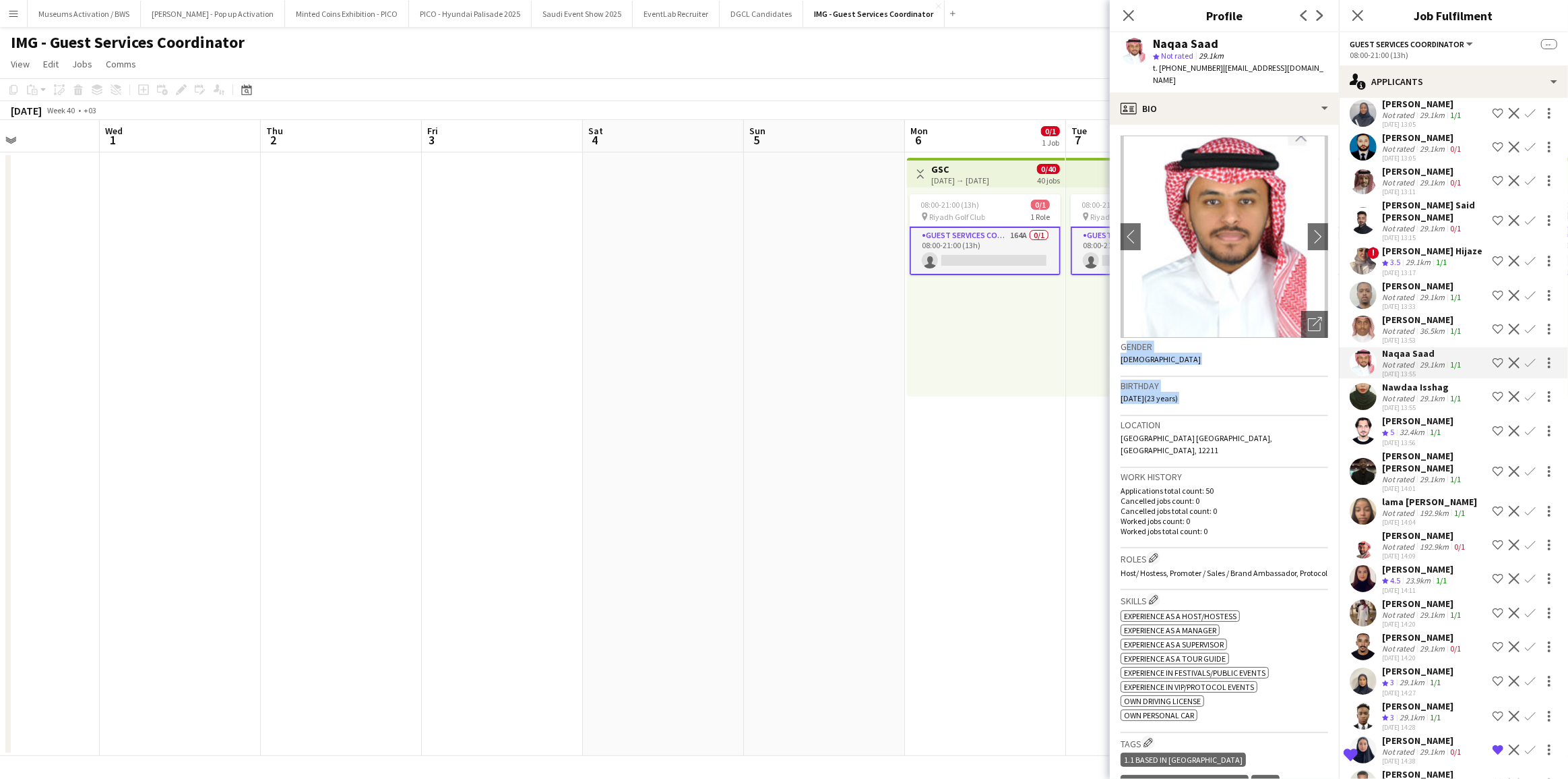
click at [1265, 340] on h3 "Gender" at bounding box center [1224, 346] width 208 height 12
drag, startPoint x: 1265, startPoint y: 328, endPoint x: 1266, endPoint y: 511, distance: 183.0
click at [1266, 511] on app-crew-profile-bio "chevron-left chevron-right Open photos pop-in Gender [DEMOGRAPHIC_DATA] Birthda…" at bounding box center [1224, 451] width 229 height 654
click at [1266, 511] on div "Work history Applications total count: 50 Cancelled jobs count: 0 Cancelled job…" at bounding box center [1224, 507] width 208 height 80
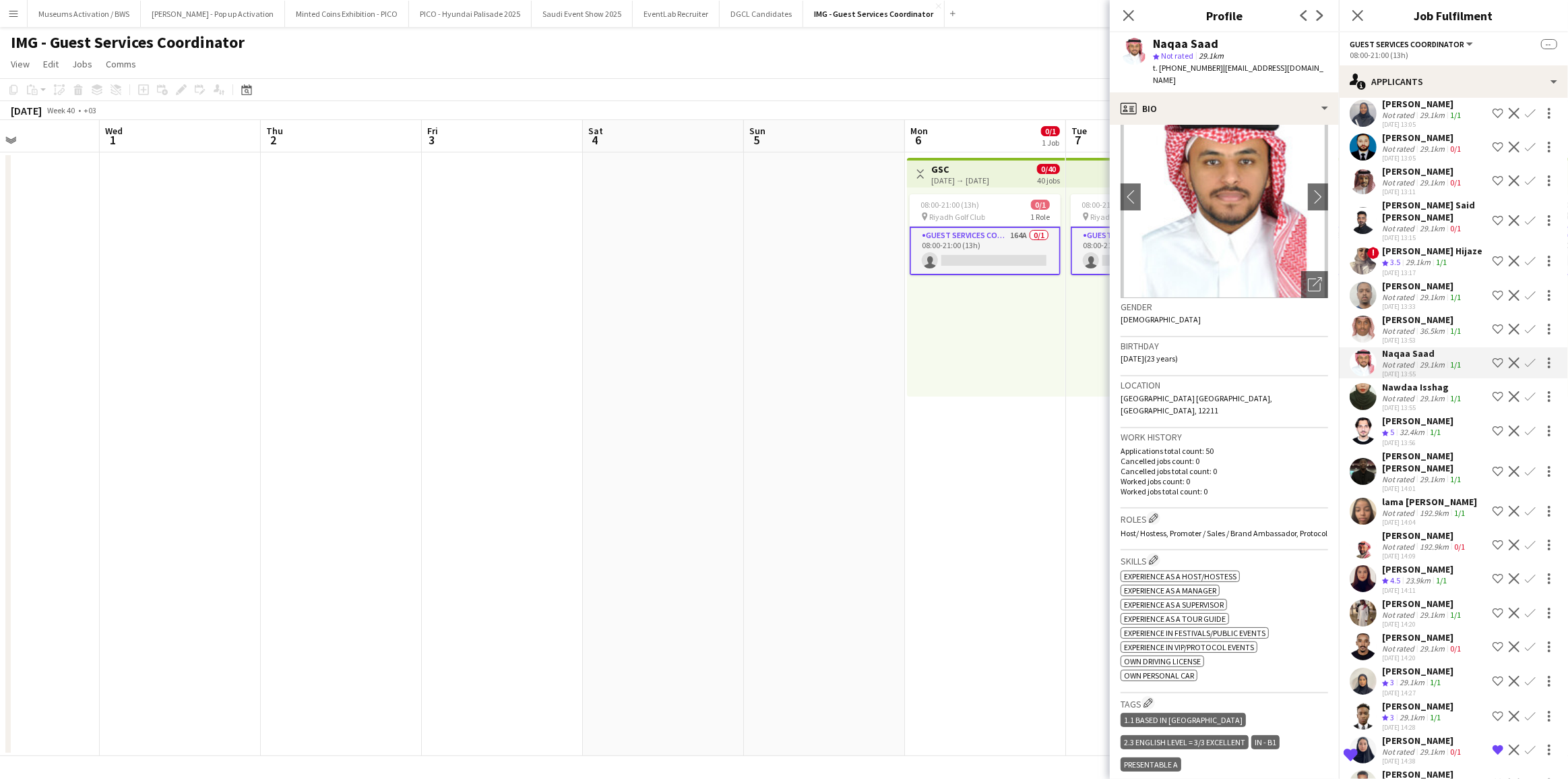
scroll to position [0, 0]
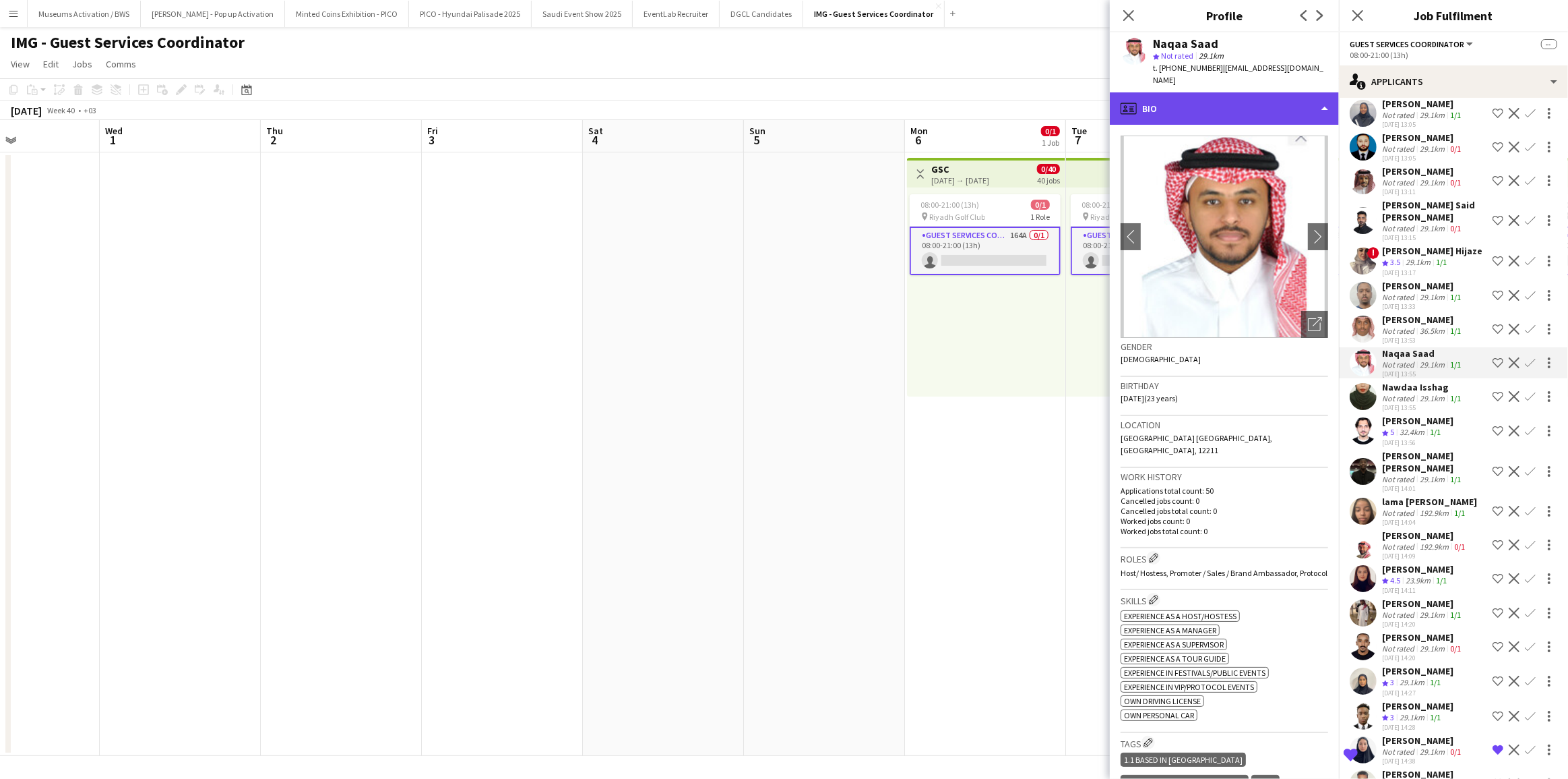
click at [1243, 92] on div "profile Bio" at bounding box center [1224, 108] width 229 height 32
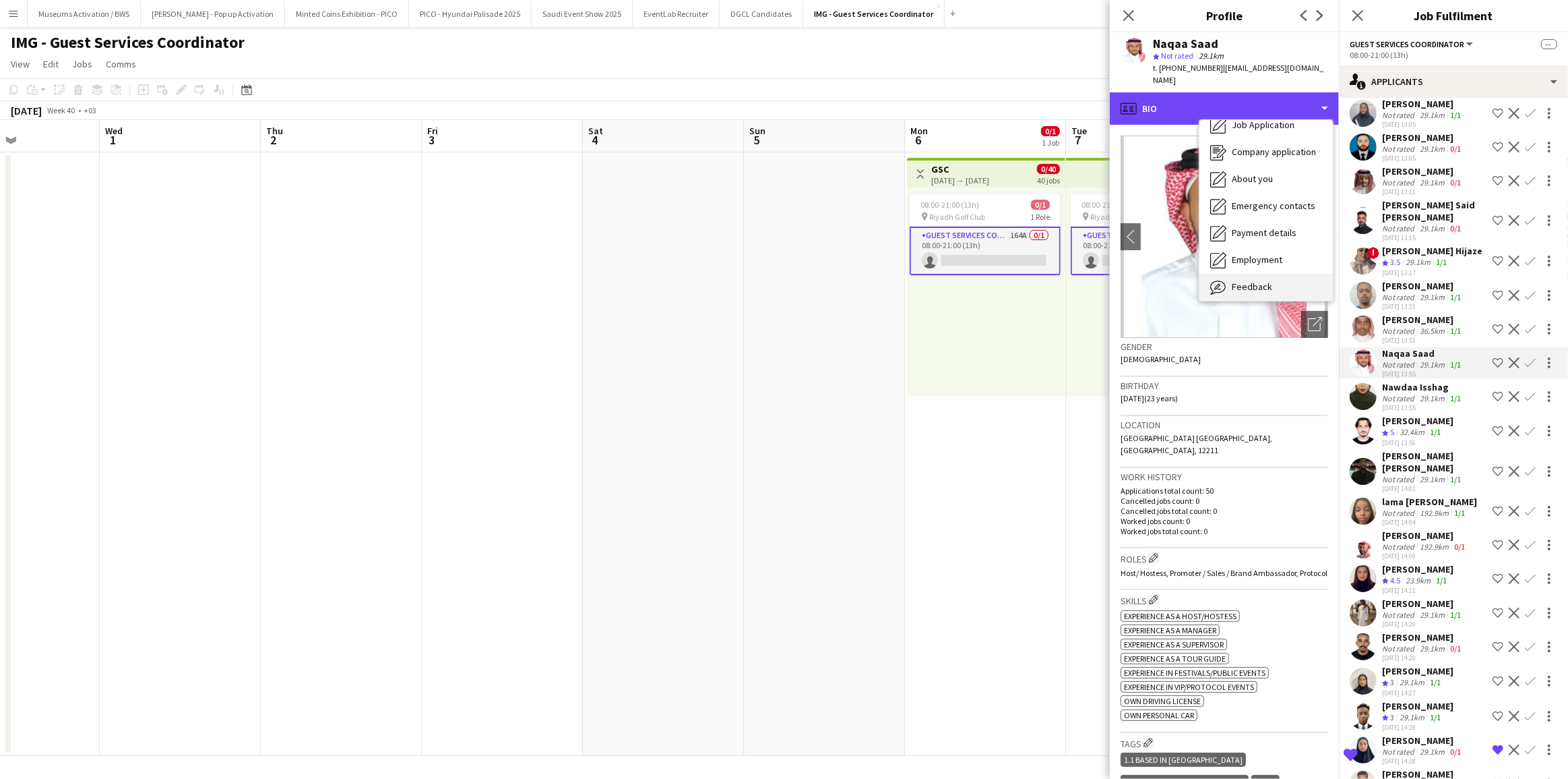
scroll to position [72, 0]
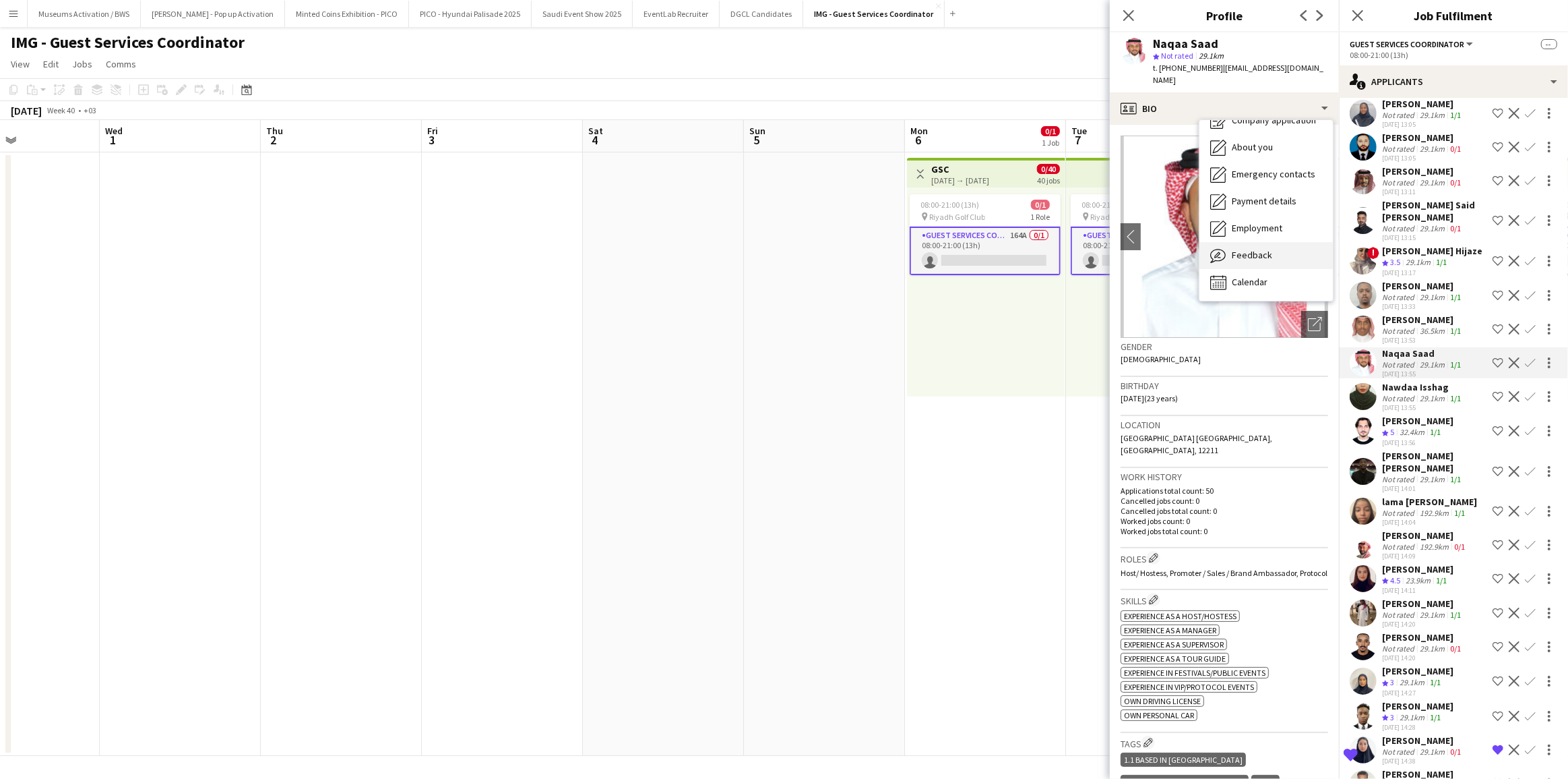
click at [1254, 249] on span "Feedback" at bounding box center [1252, 255] width 40 height 12
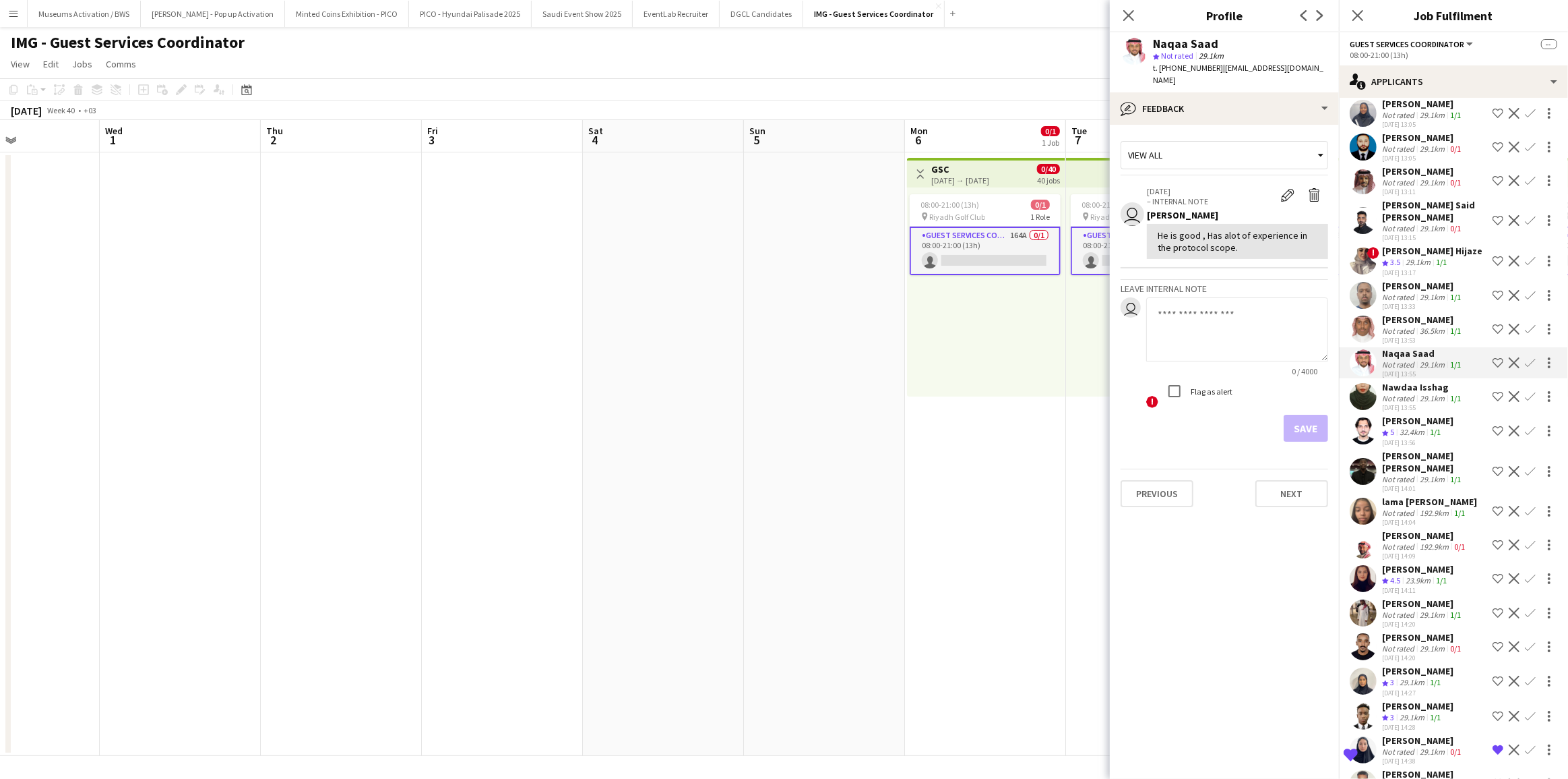
click at [1244, 229] on div "He is good , Has alot of experience in the protocol scope." at bounding box center [1238, 241] width 160 height 24
click at [1247, 101] on div "bubble-pencil Feedback" at bounding box center [1224, 108] width 229 height 32
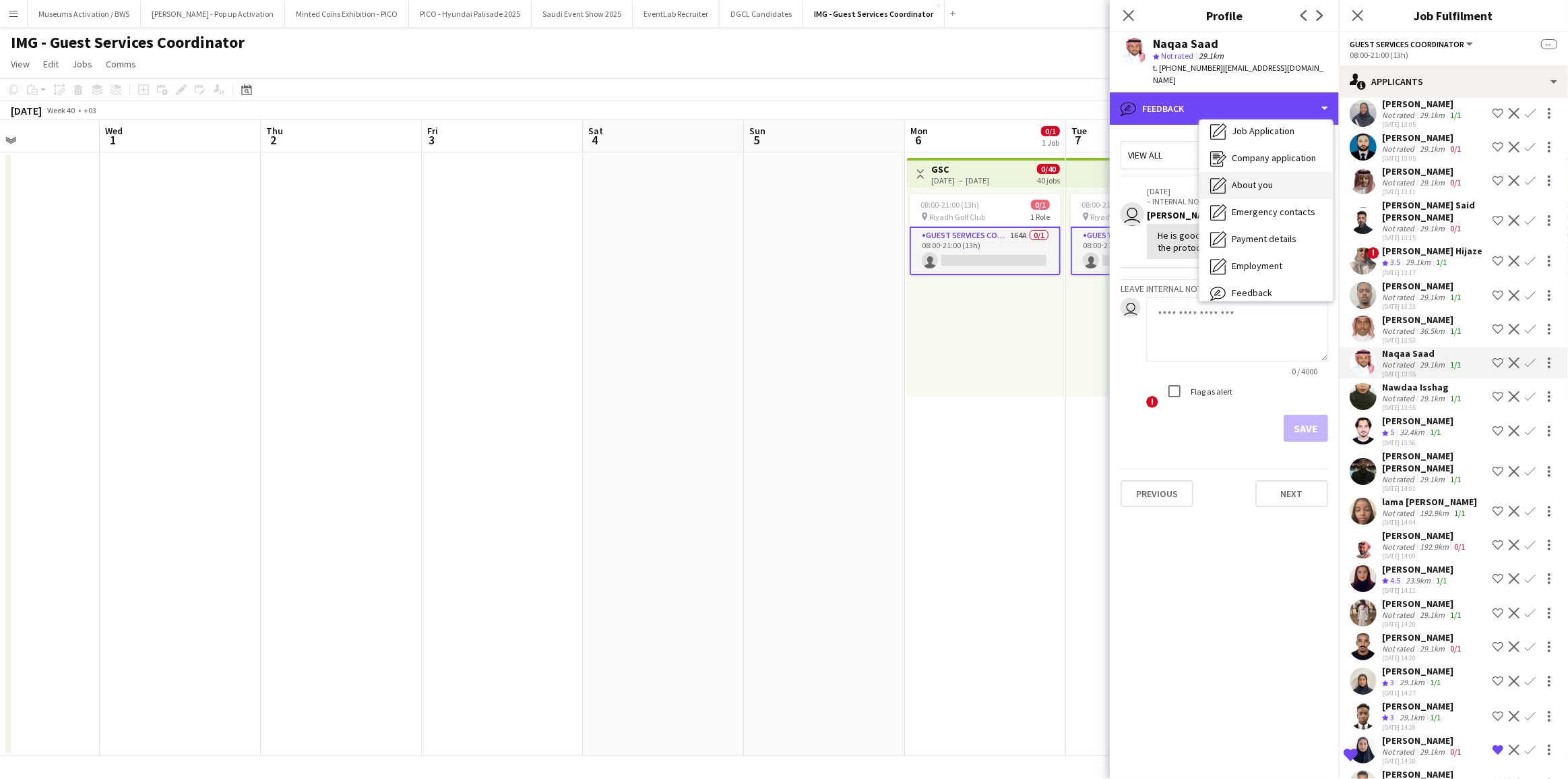
scroll to position [0, 0]
click at [1261, 125] on div "Bio Bio" at bounding box center [1266, 138] width 133 height 27
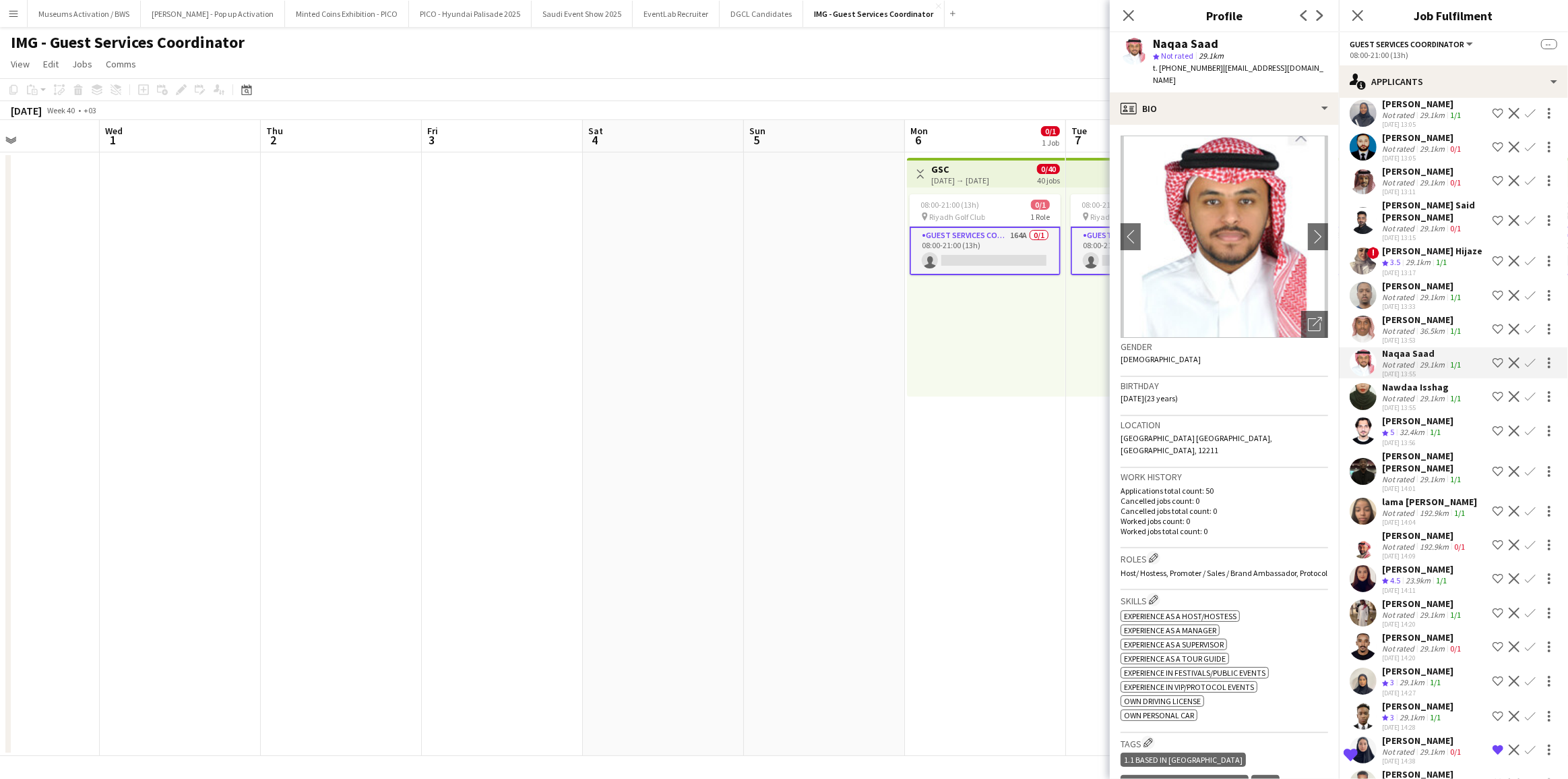
click at [1492, 360] on app-icon "Shortlist crew" at bounding box center [1498, 362] width 10 height 10
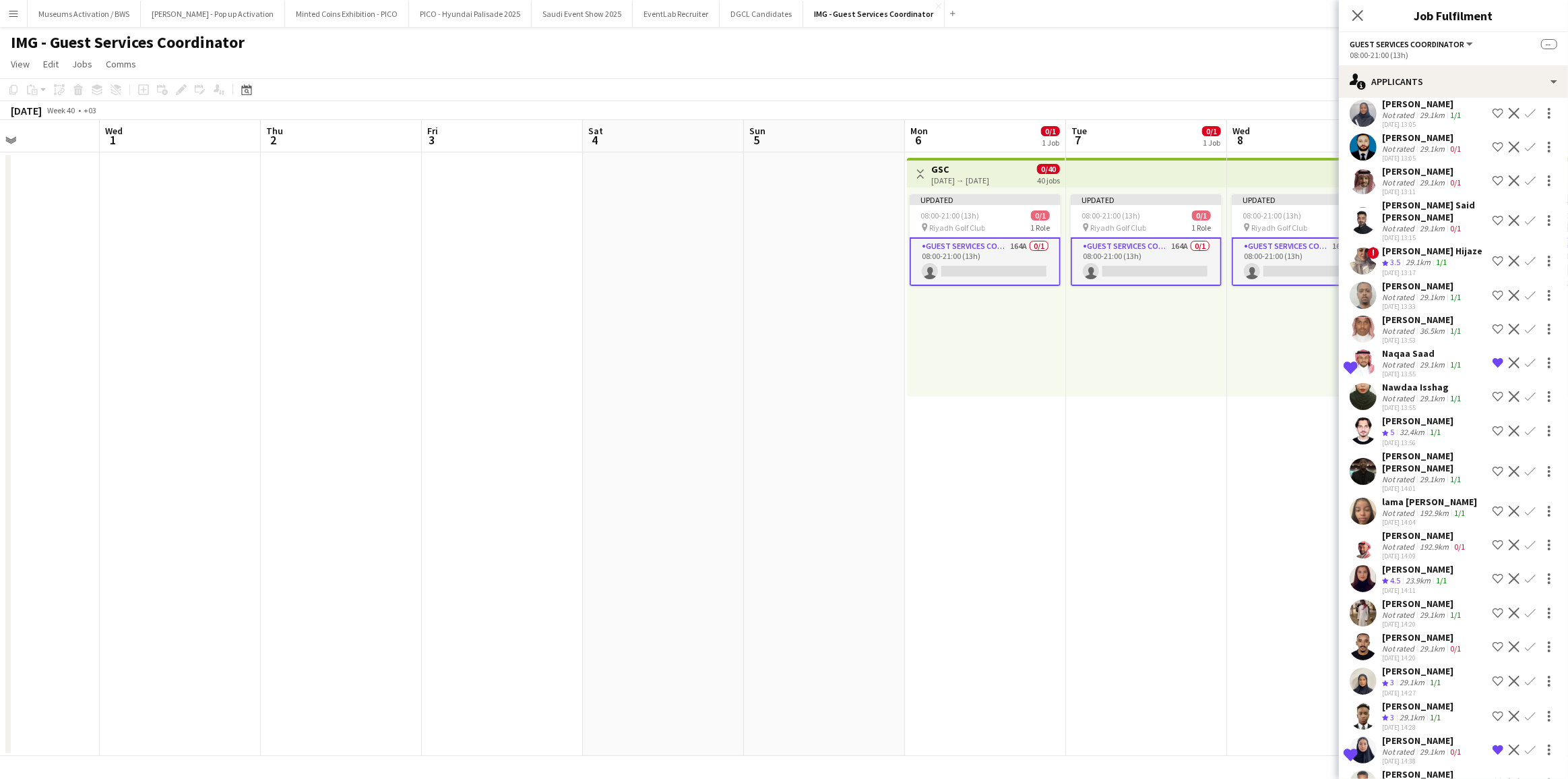
click at [1429, 363] on div "29.1km" at bounding box center [1432, 365] width 30 height 10
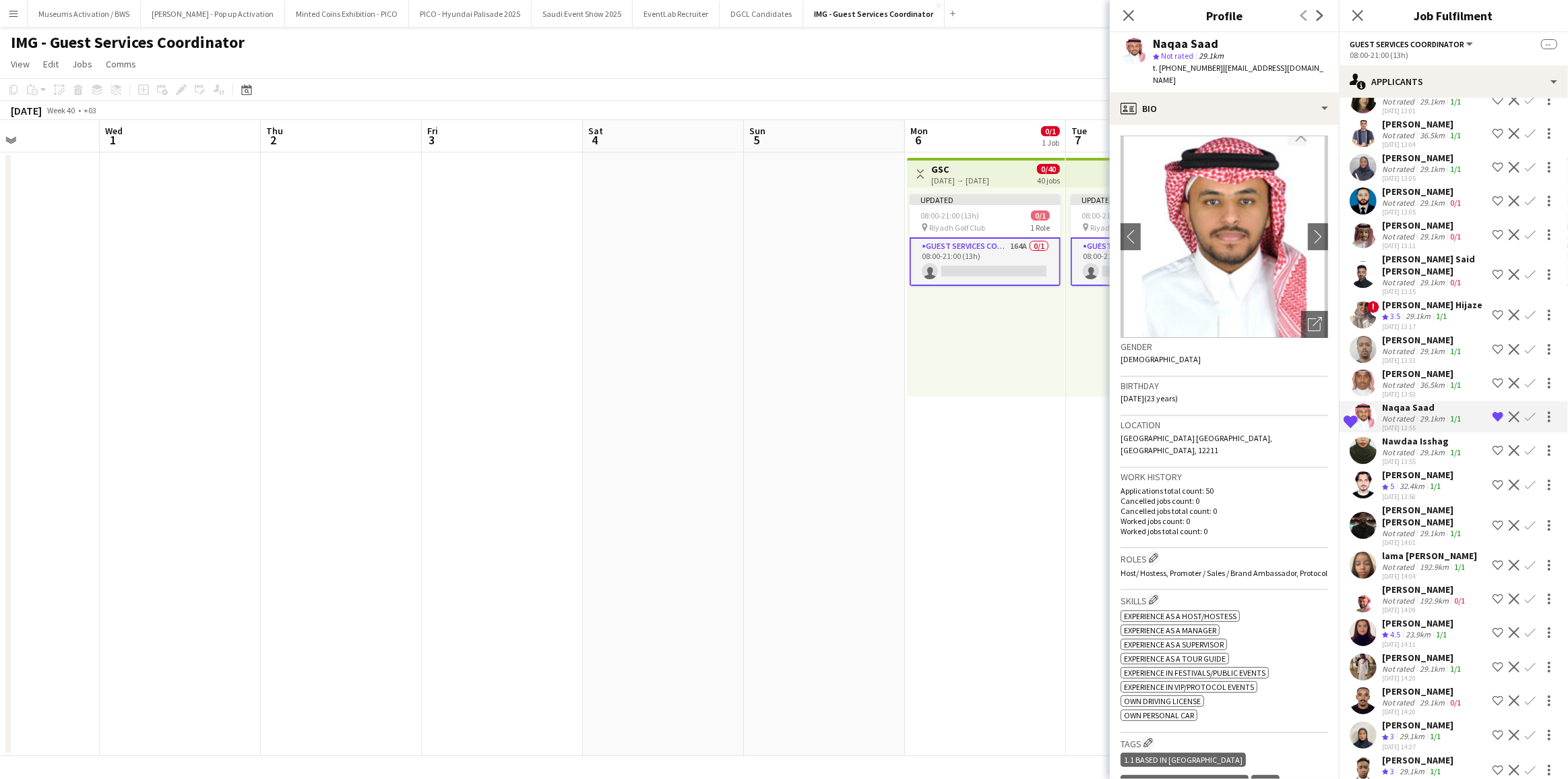
scroll to position [2363, 0]
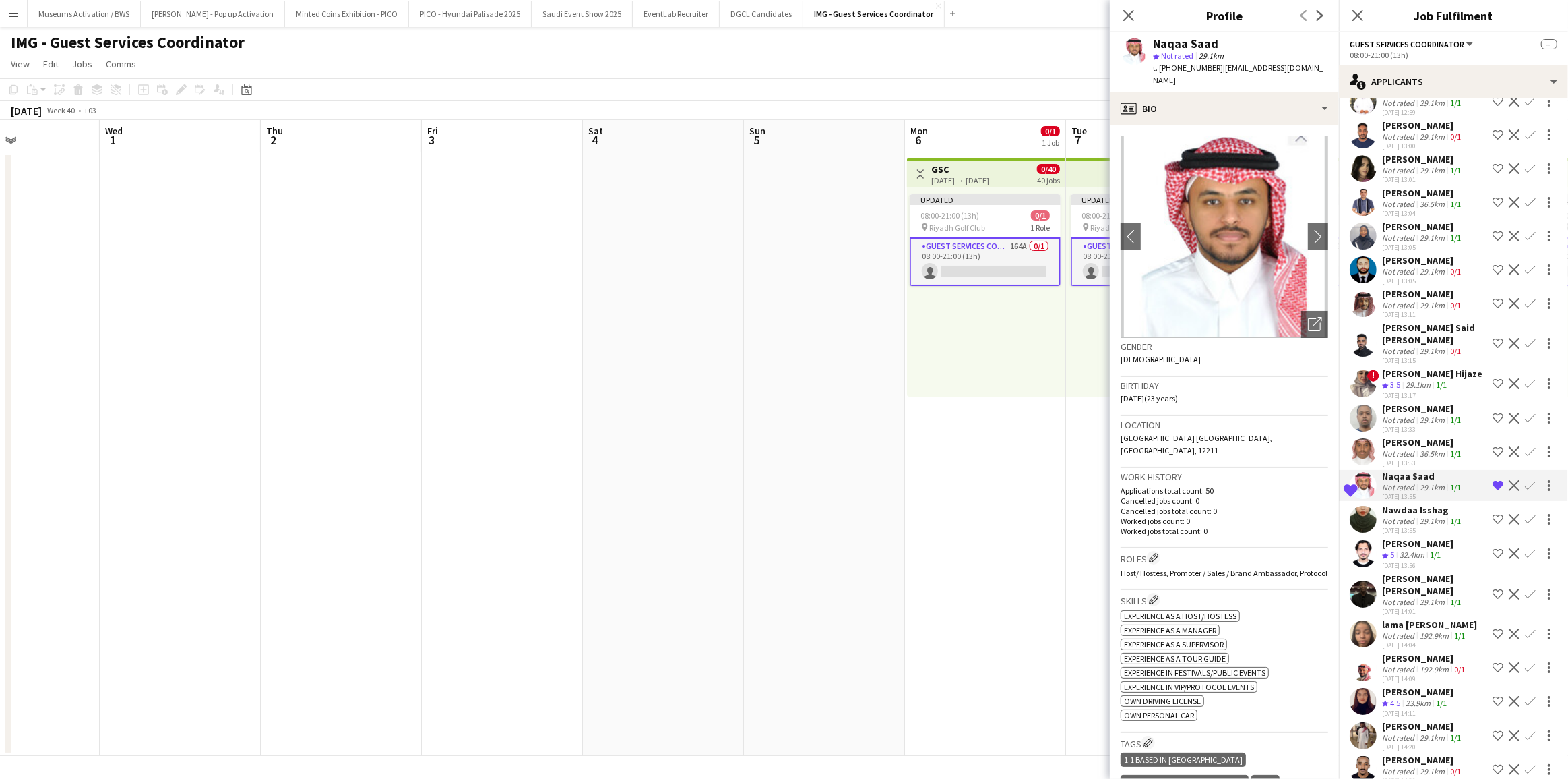
click at [1418, 343] on div "[PERSON_NAME] Said [PERSON_NAME]" at bounding box center [1434, 333] width 105 height 24
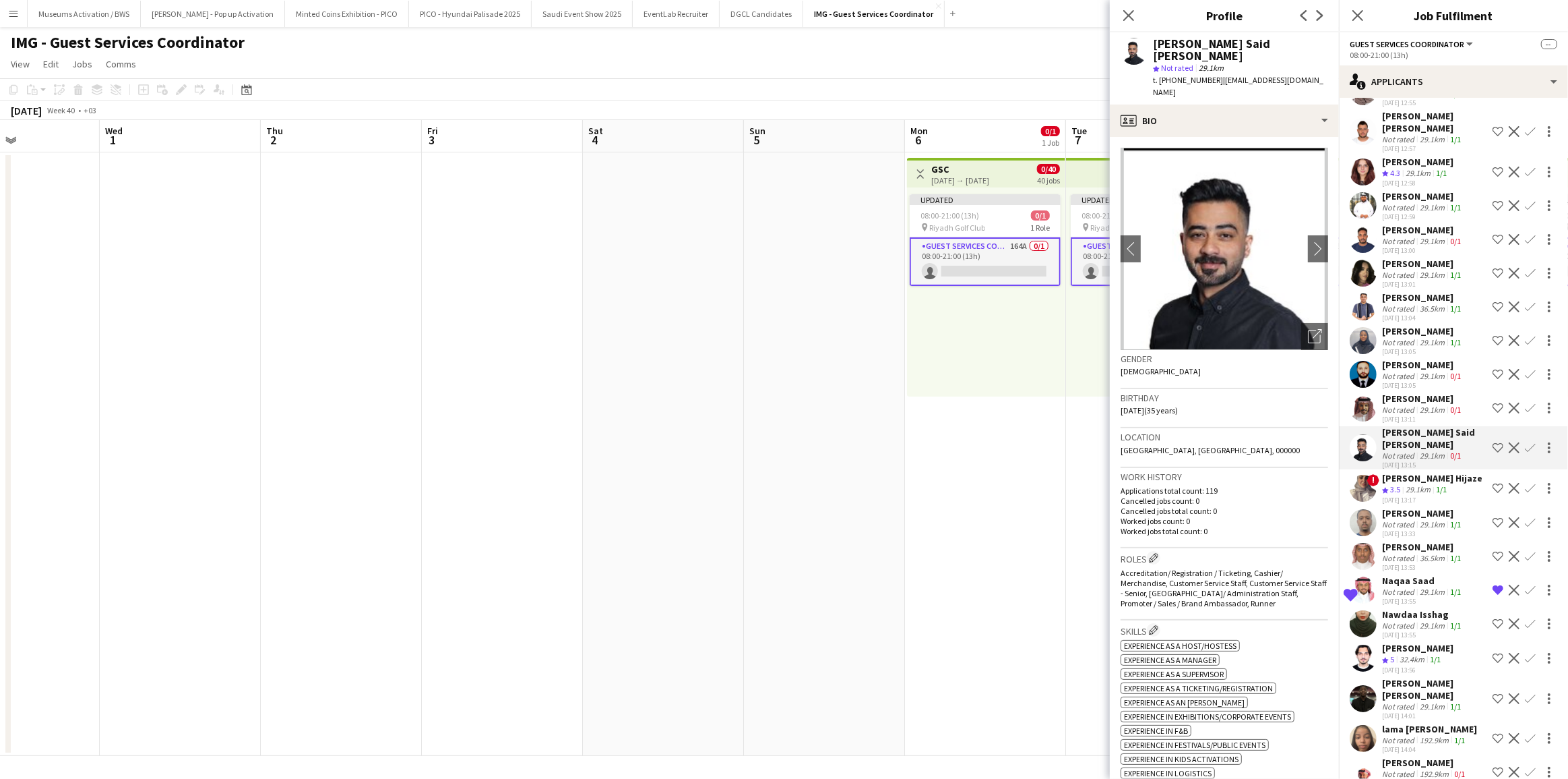
scroll to position [2240, 0]
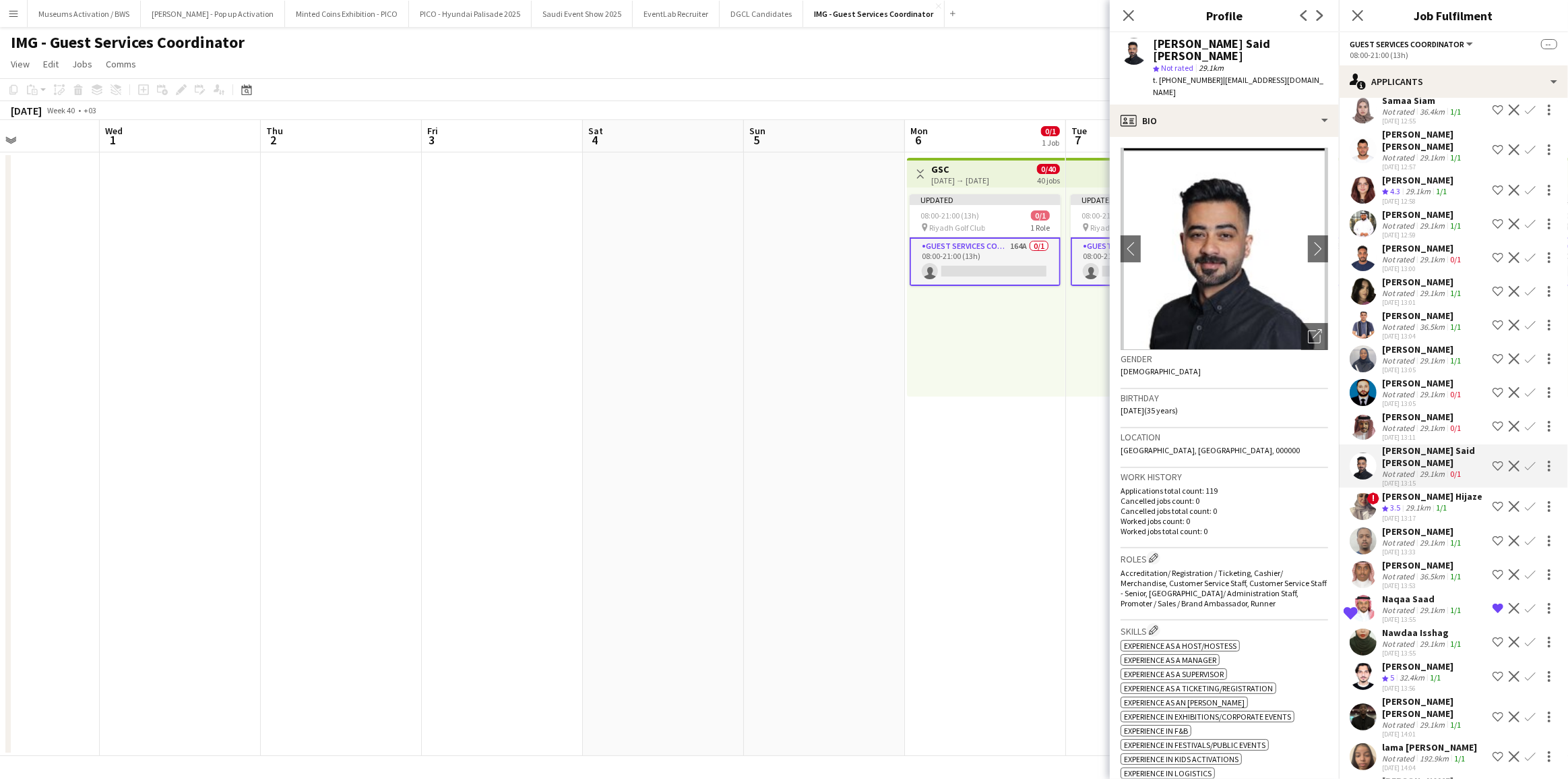
drag, startPoint x: 1425, startPoint y: 339, endPoint x: 1367, endPoint y: 323, distance: 60.2
click at [1425, 332] on div "36.5km" at bounding box center [1432, 326] width 30 height 10
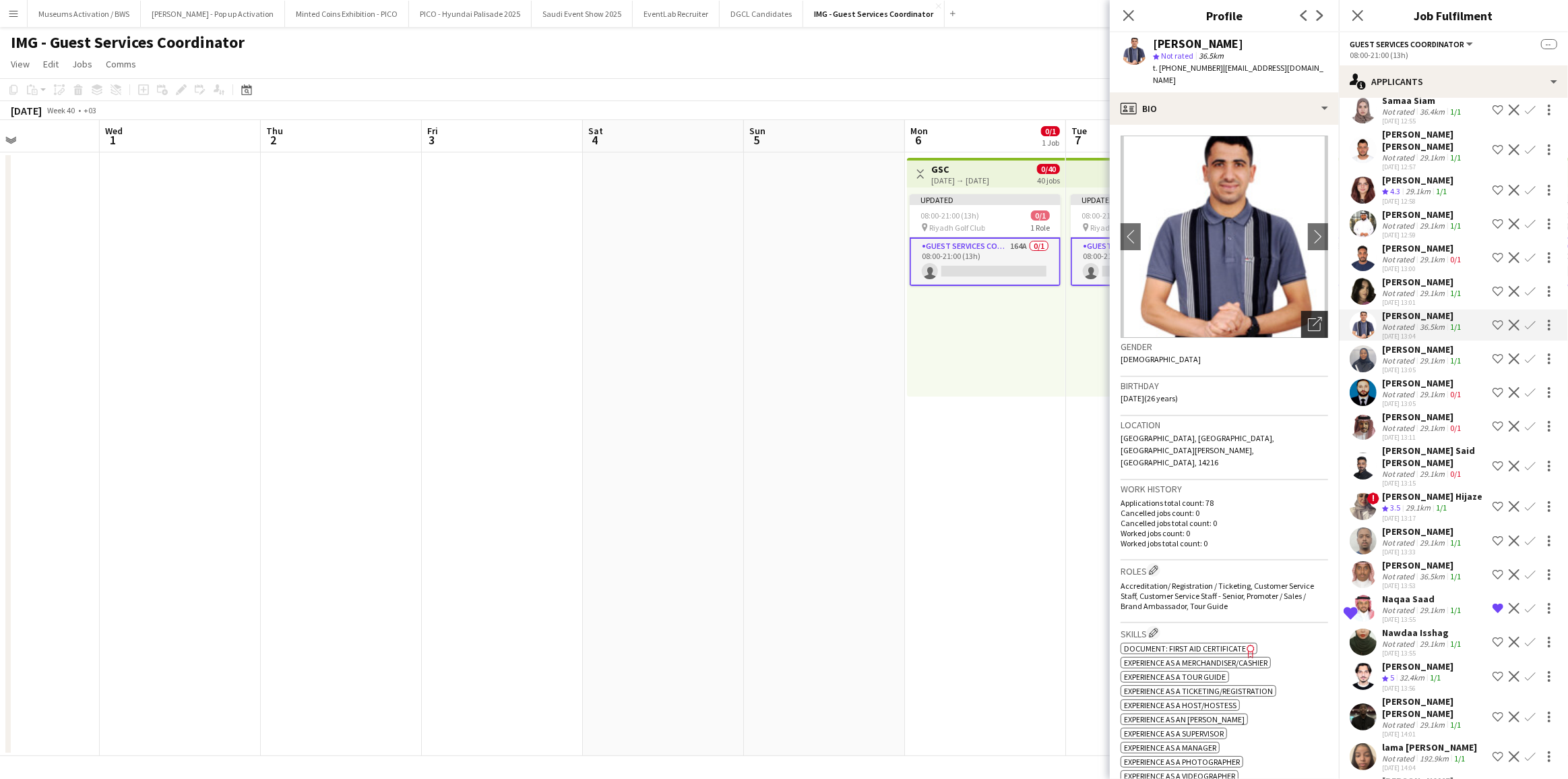
click at [1308, 319] on icon at bounding box center [1314, 325] width 13 height 13
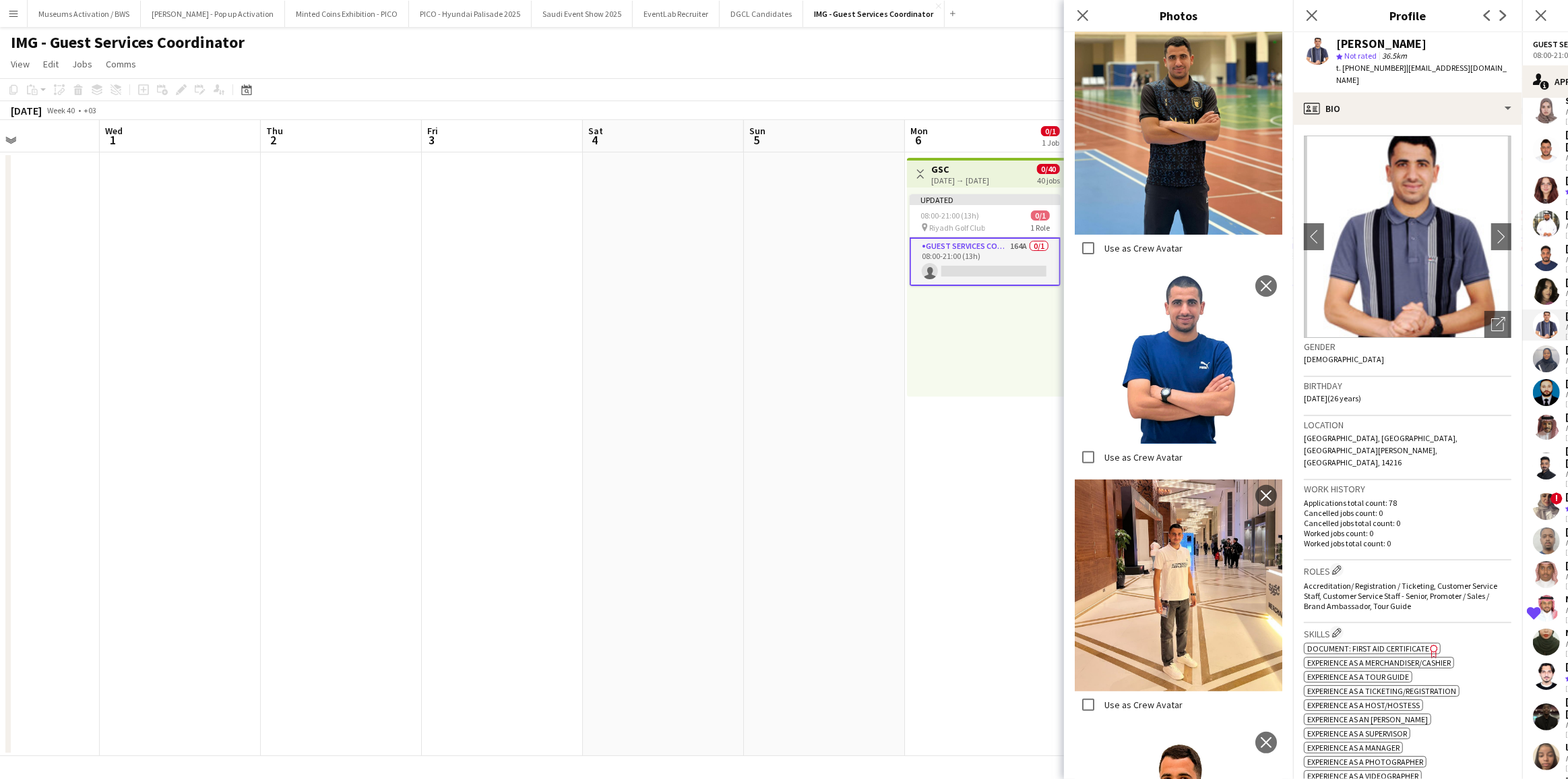
scroll to position [735, 0]
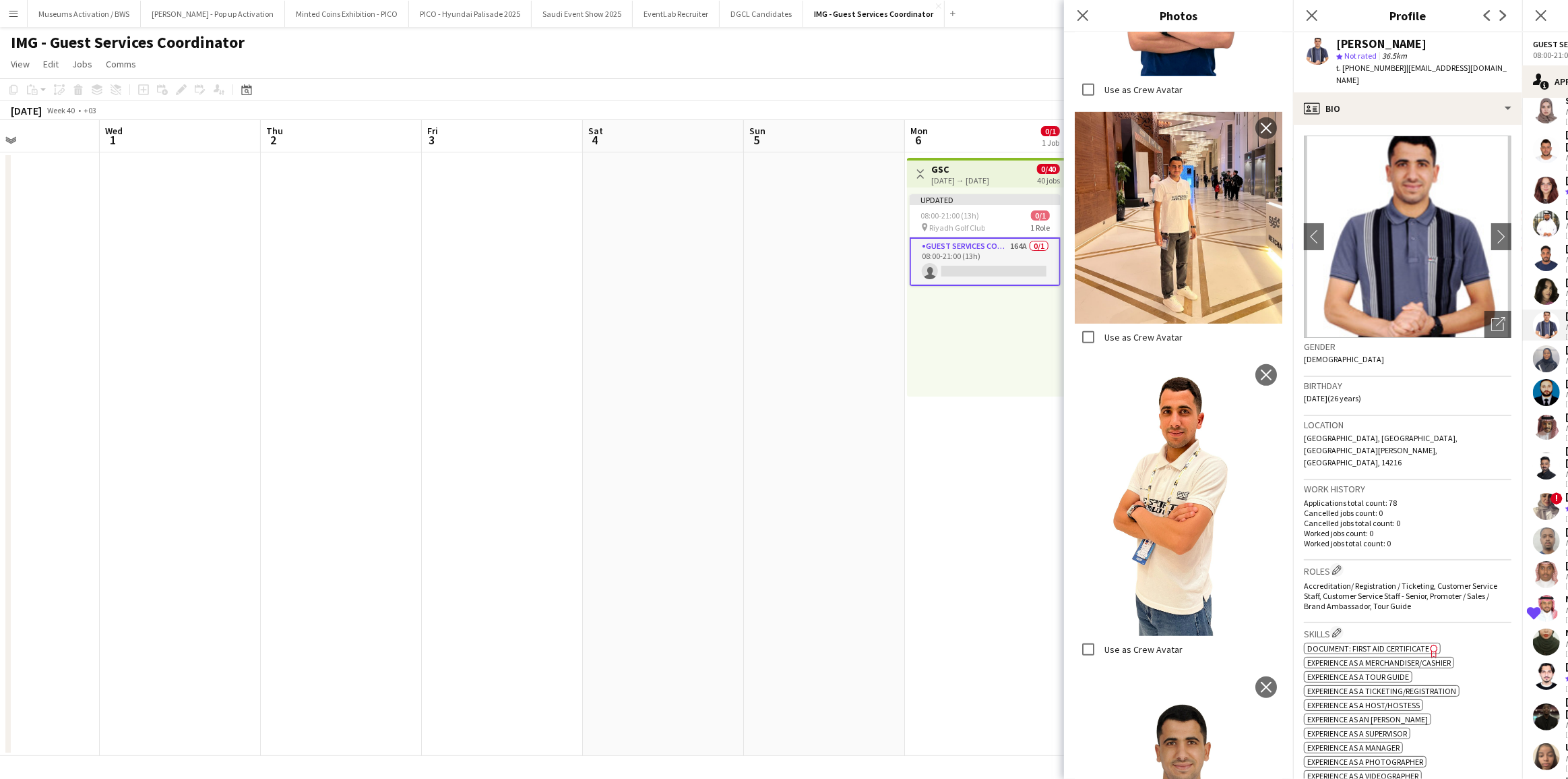
click at [1319, 419] on h3 "Location" at bounding box center [1408, 425] width 208 height 12
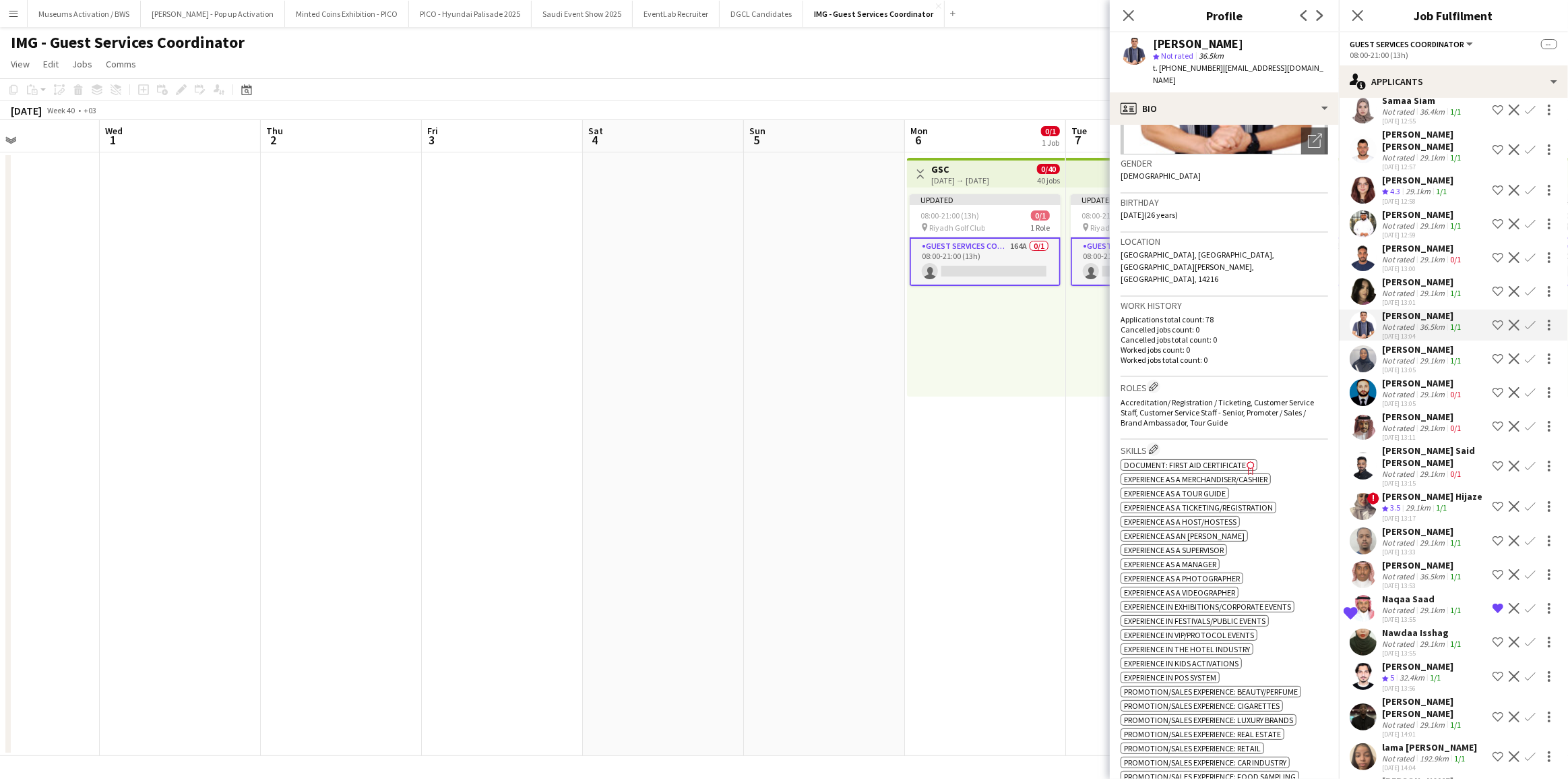
scroll to position [0, 0]
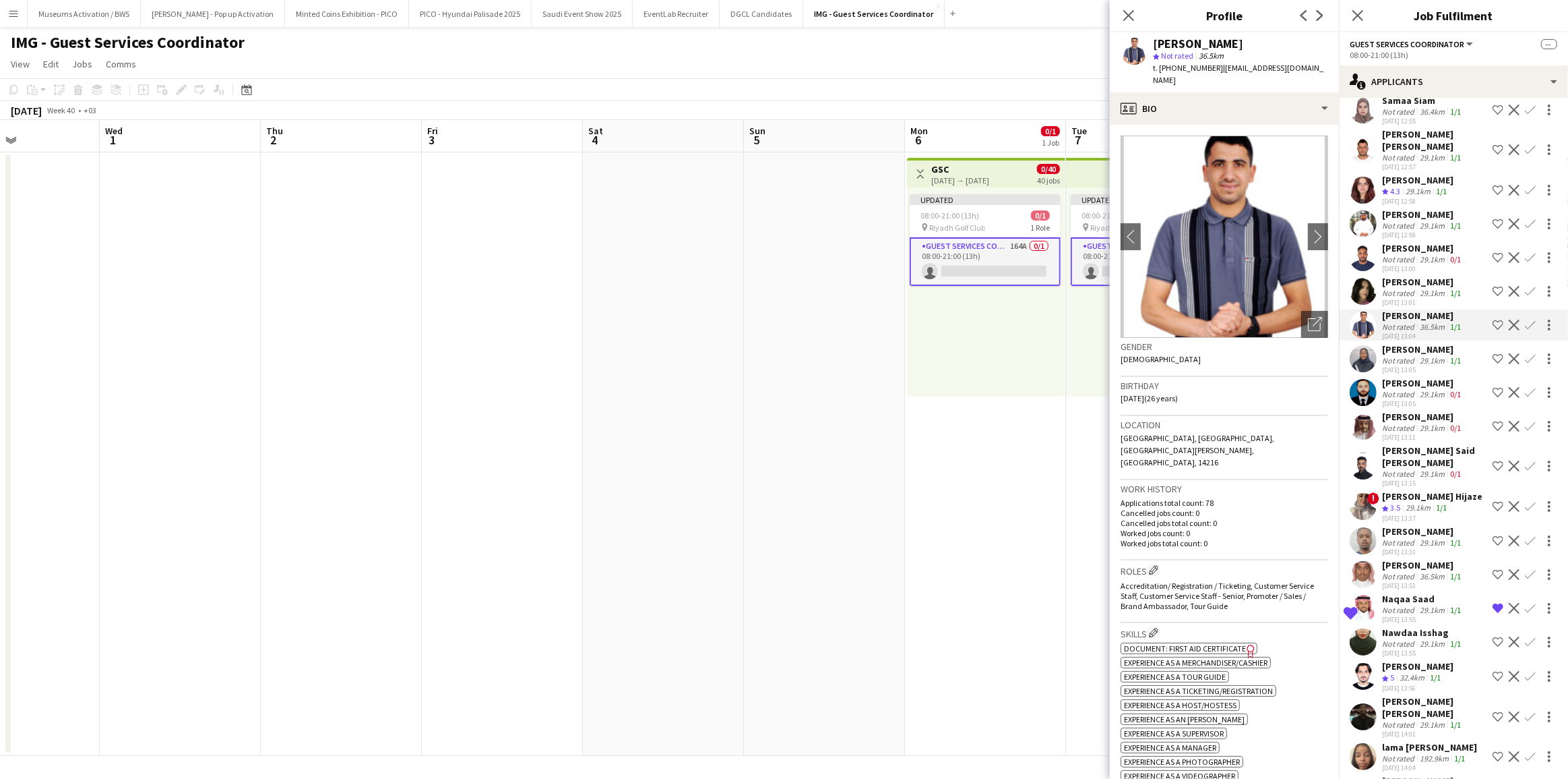
click at [1256, 581] on span "Accreditation/ Registration / Ticketing, Customer Service Staff, Customer Servi…" at bounding box center [1217, 595] width 193 height 30
click at [1257, 534] on div "Work history Applications total count: 78 Cancelled jobs count: 0 Cancelled job…" at bounding box center [1224, 520] width 208 height 80
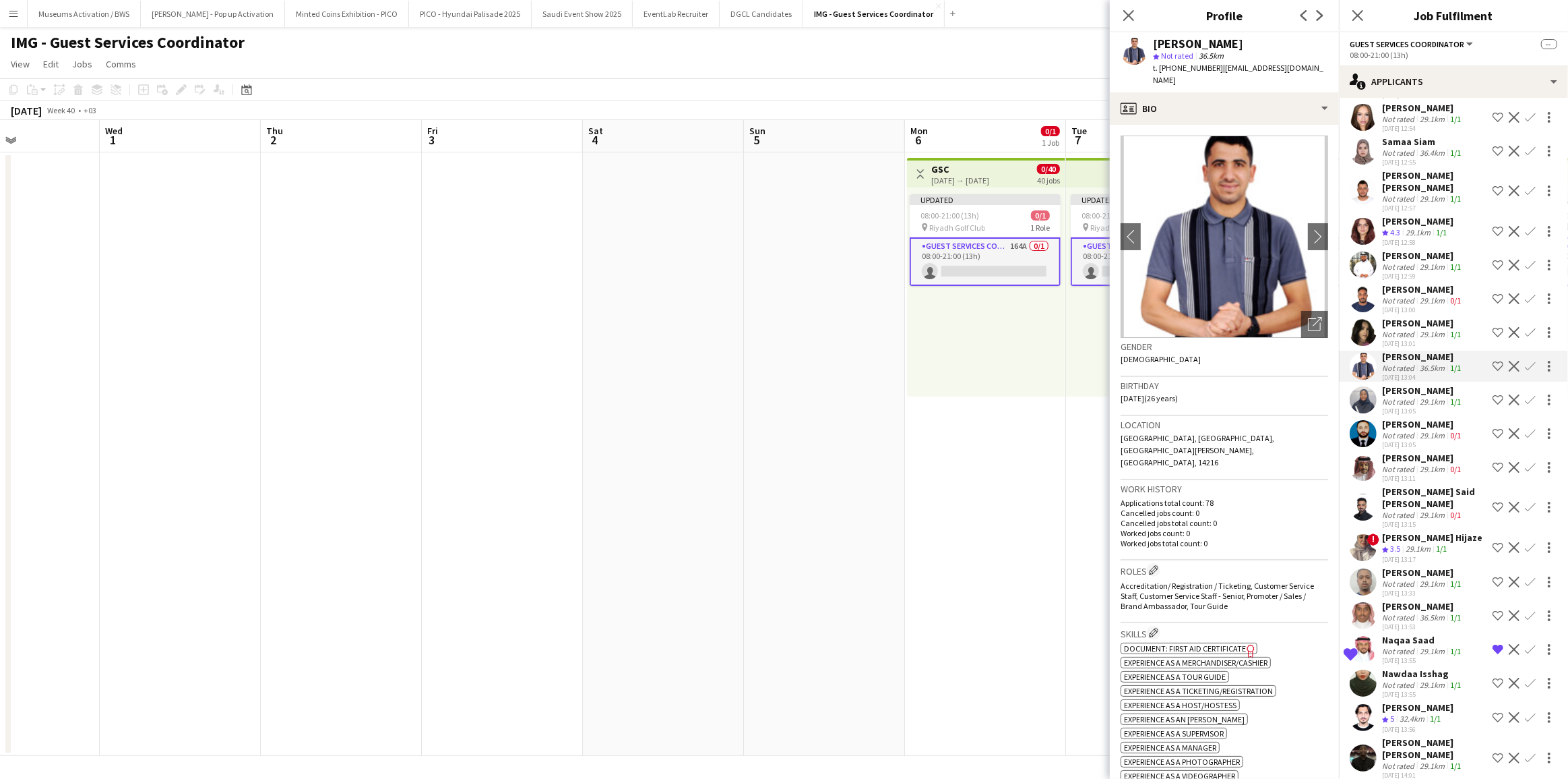
scroll to position [2179, 0]
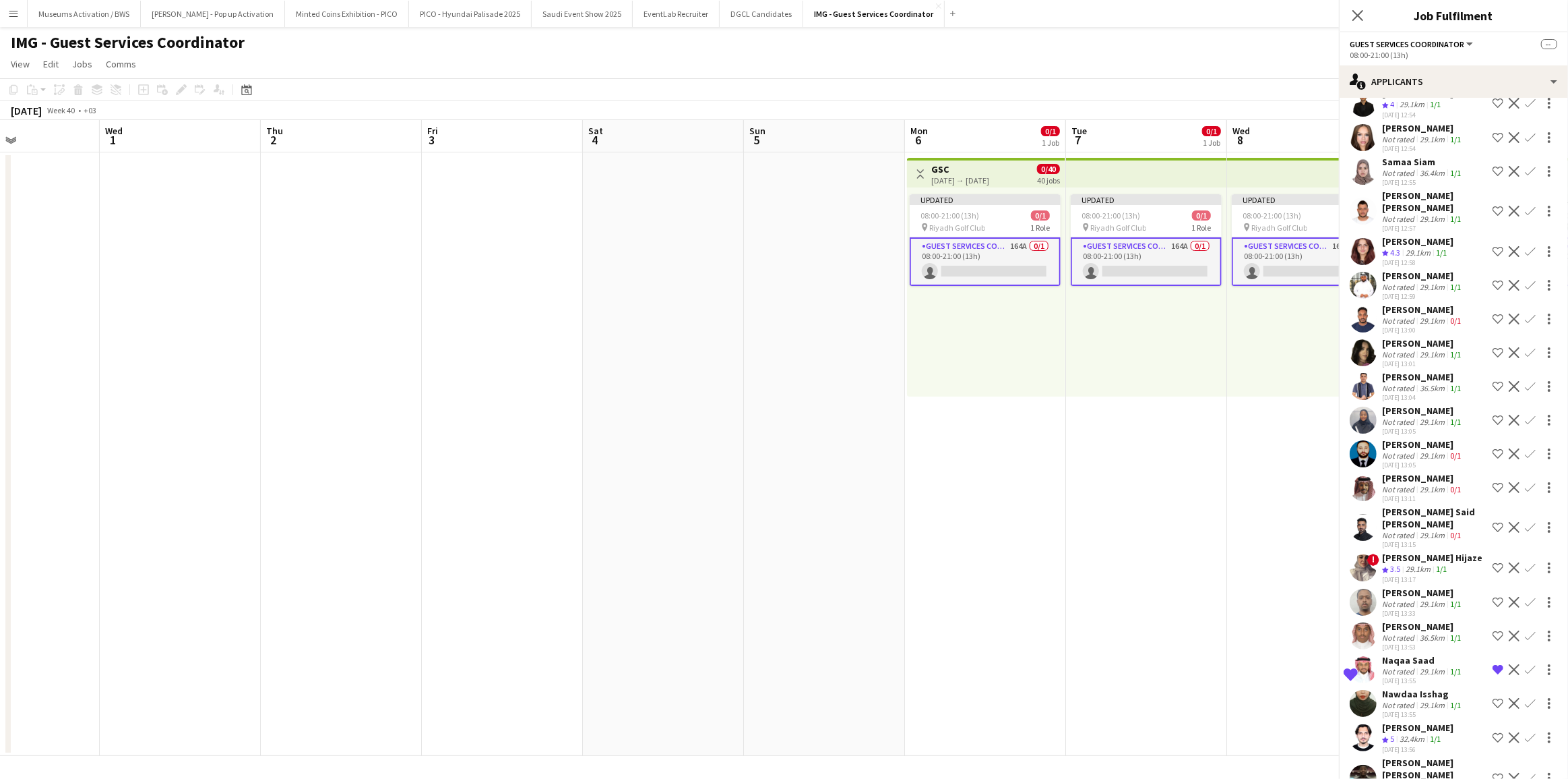
click at [1385, 282] on div "[PERSON_NAME]" at bounding box center [1423, 276] width 82 height 12
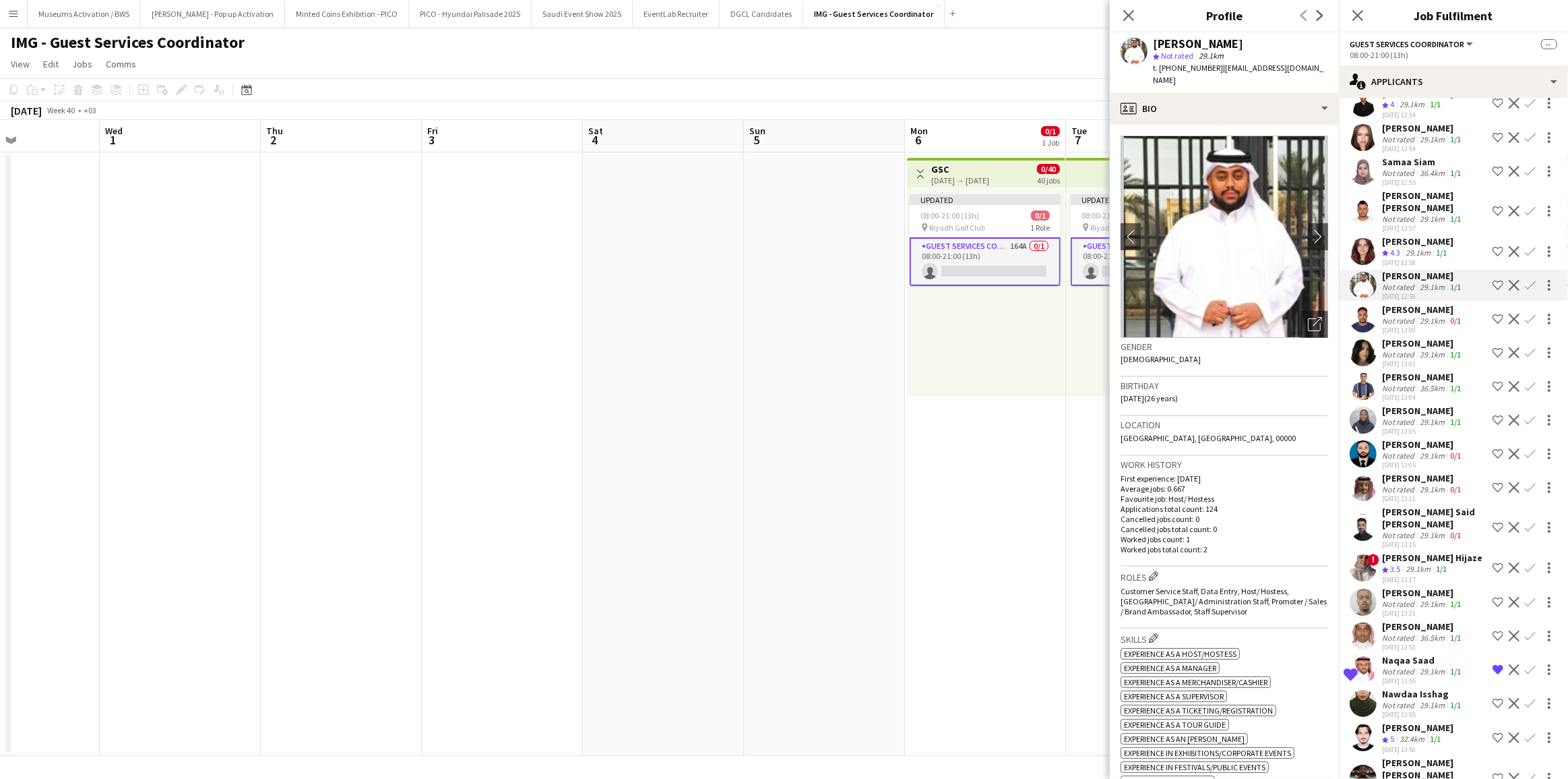
click at [1492, 291] on app-icon "Shortlist crew" at bounding box center [1498, 285] width 10 height 10
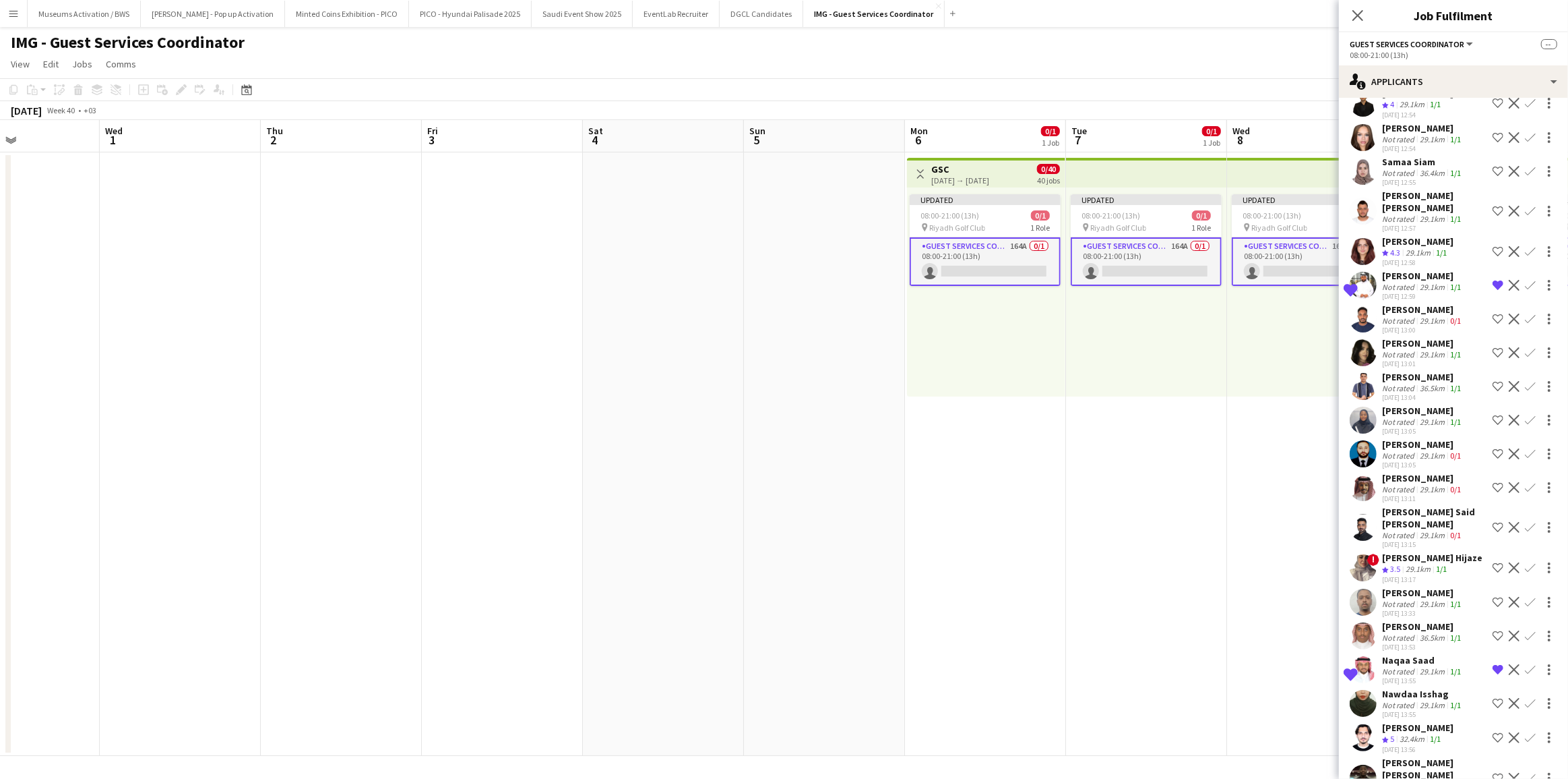
click at [1414, 292] on div "Not rated" at bounding box center [1399, 287] width 35 height 10
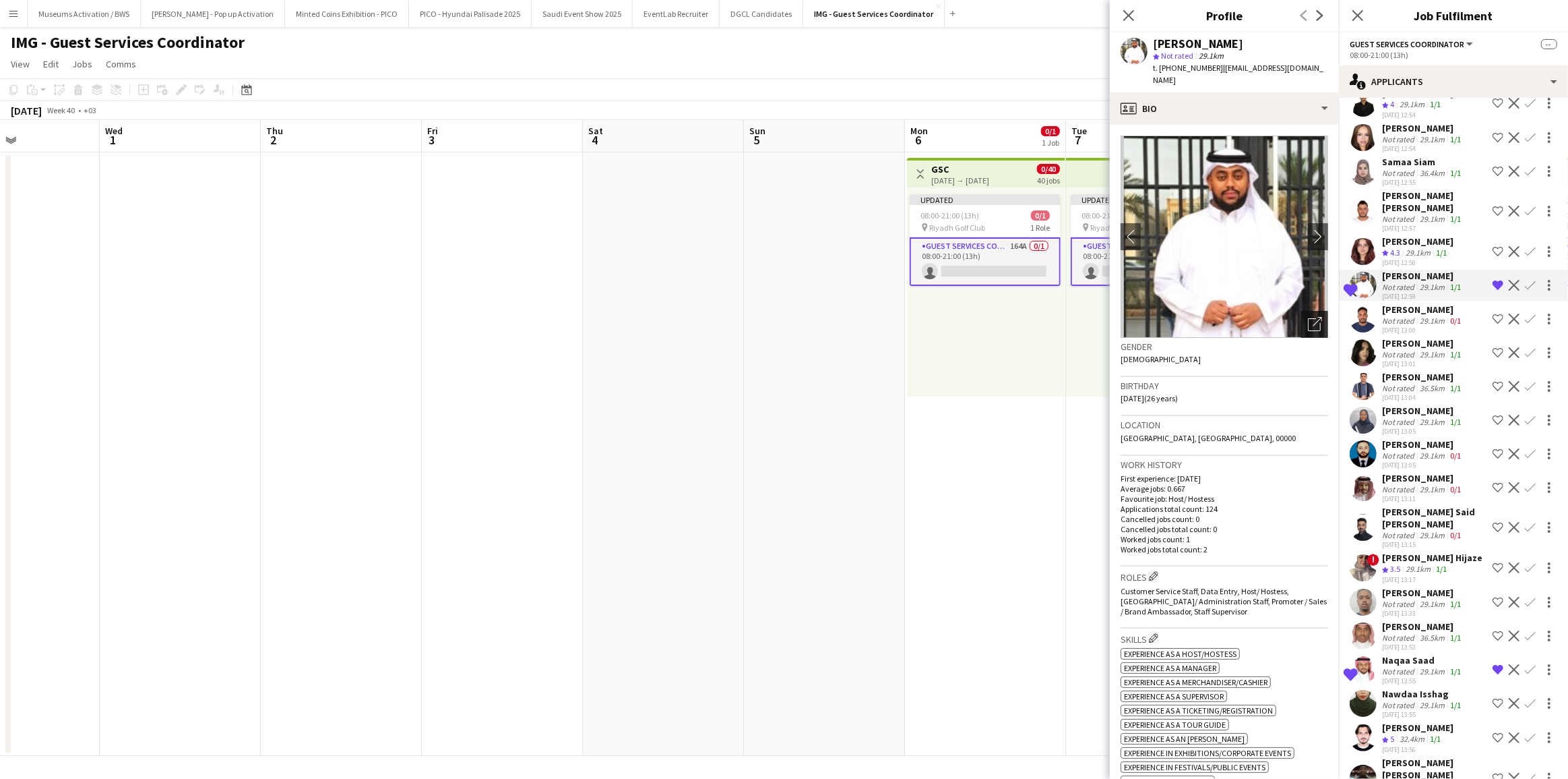
click at [1302, 311] on div "Open photos pop-in" at bounding box center [1315, 324] width 27 height 27
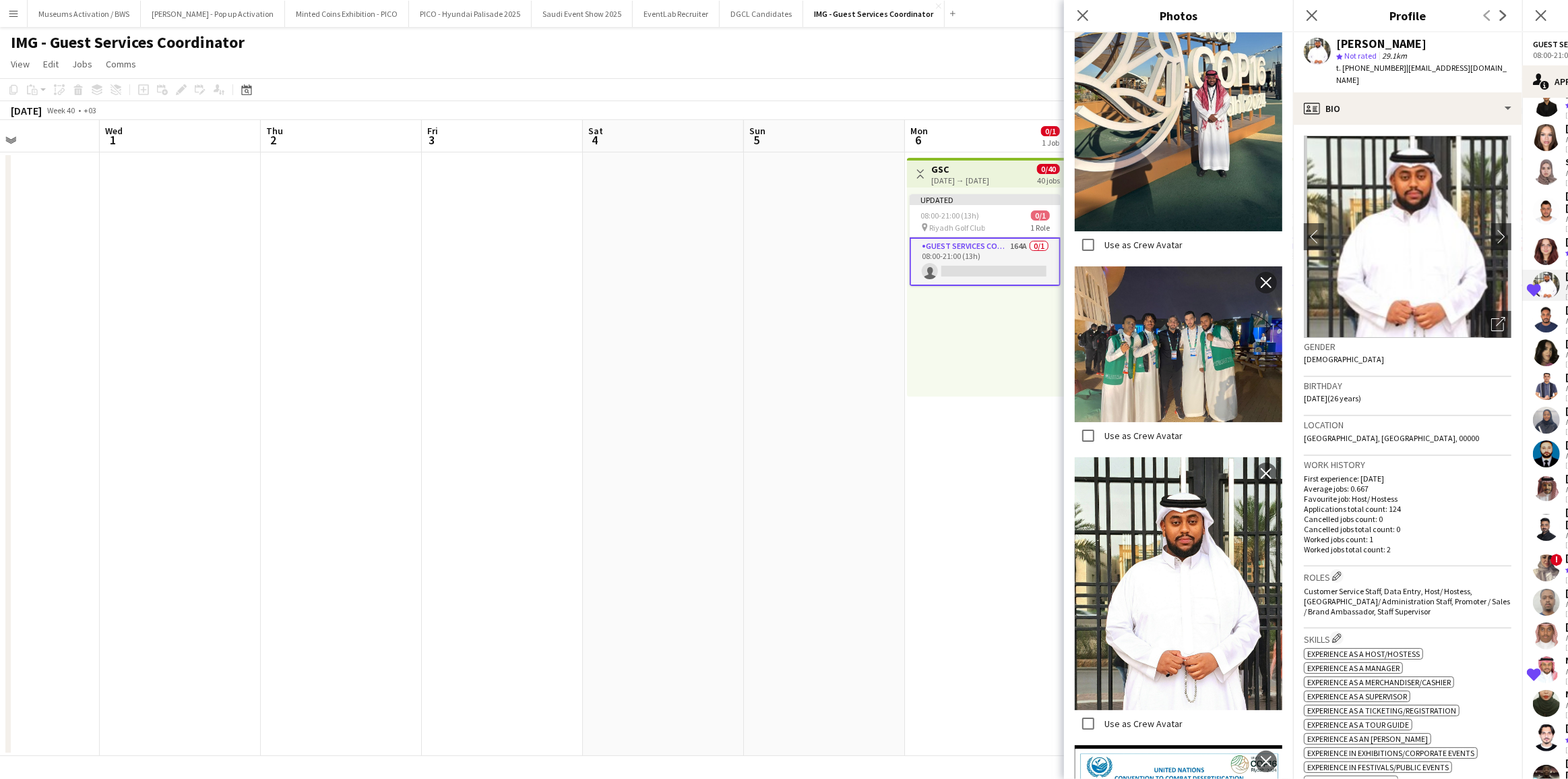
scroll to position [3137, 0]
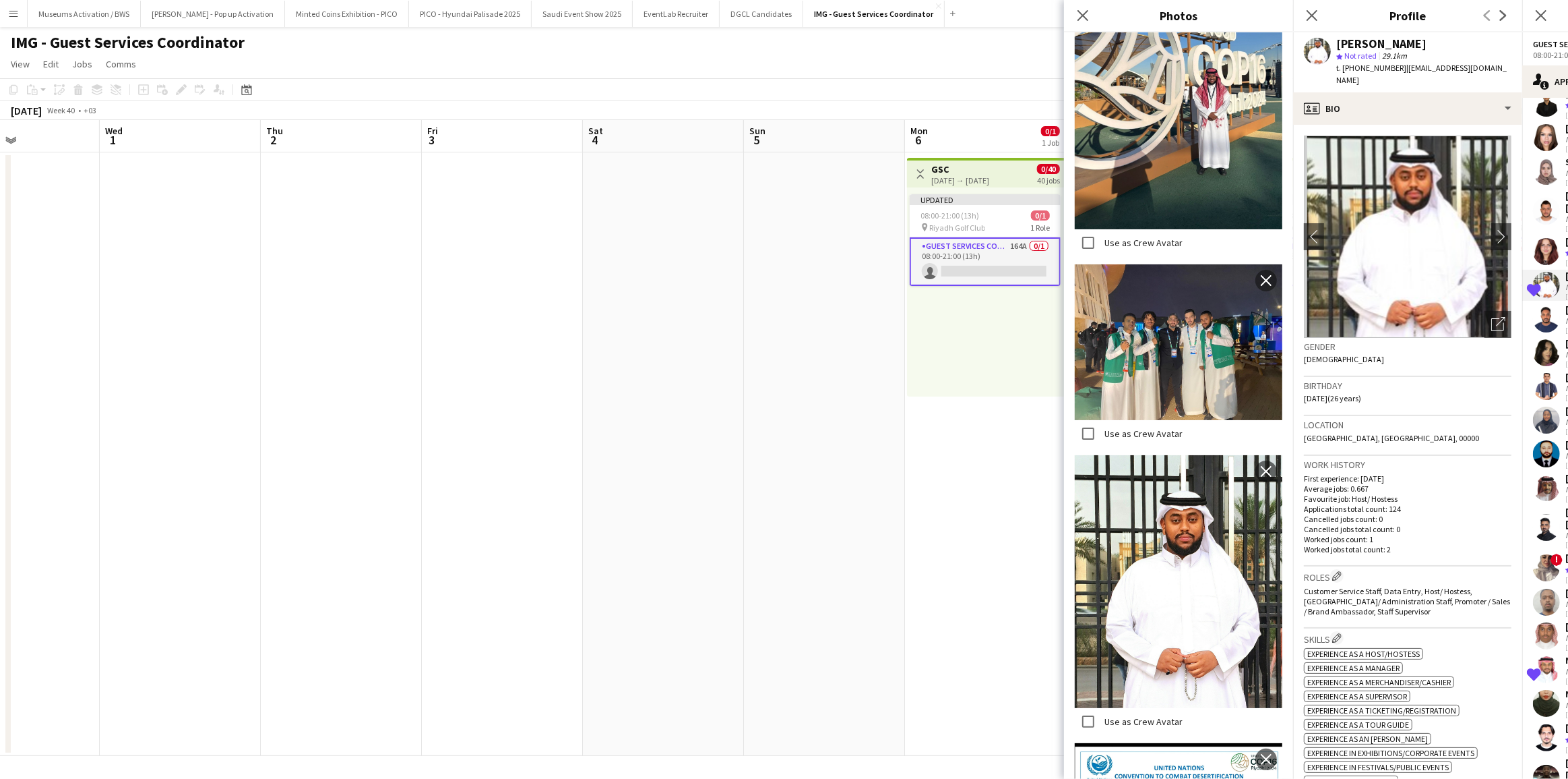
click at [1392, 524] on p "Cancelled jobs total count: 0" at bounding box center [1408, 529] width 208 height 10
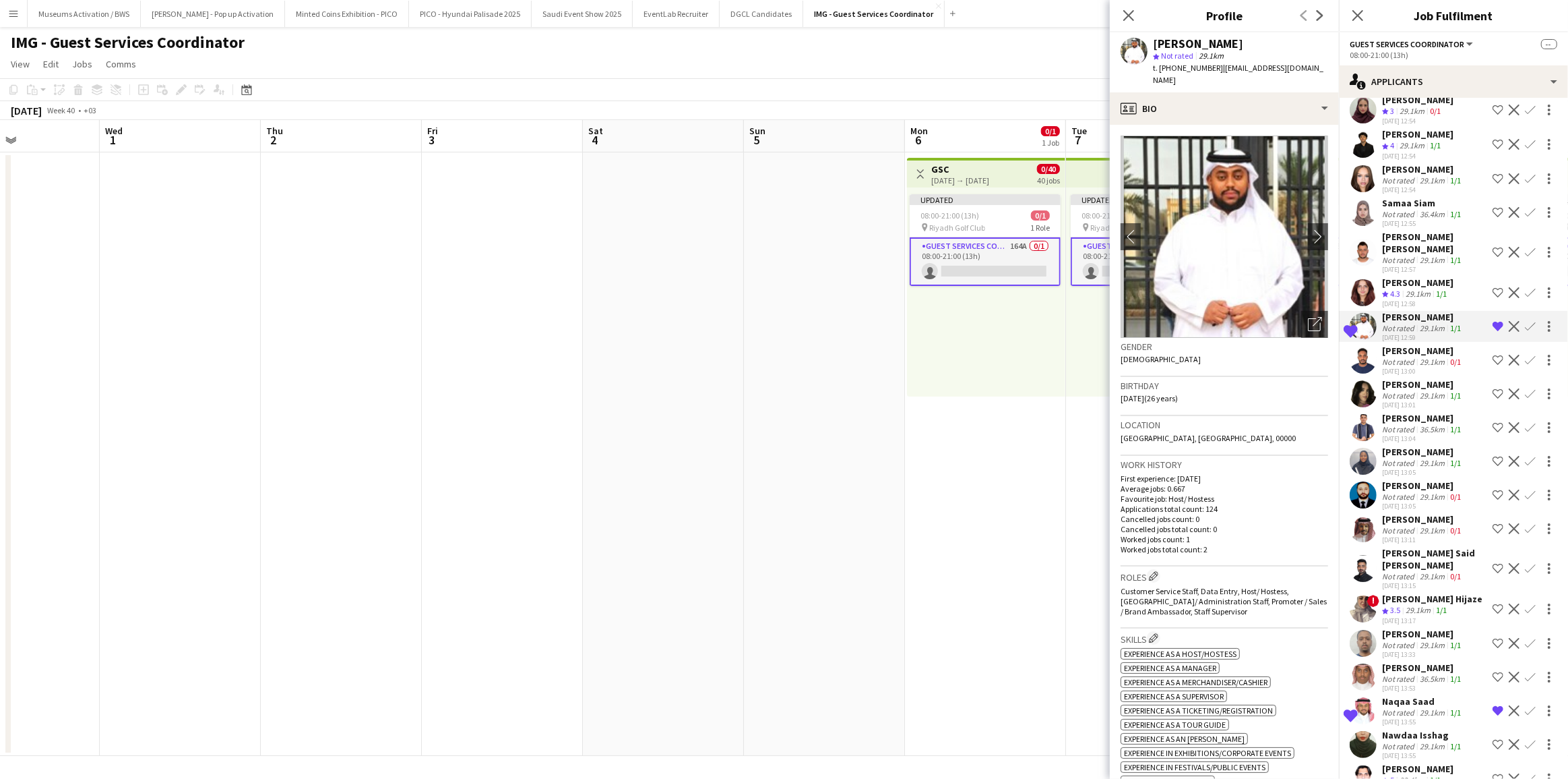
scroll to position [2118, 0]
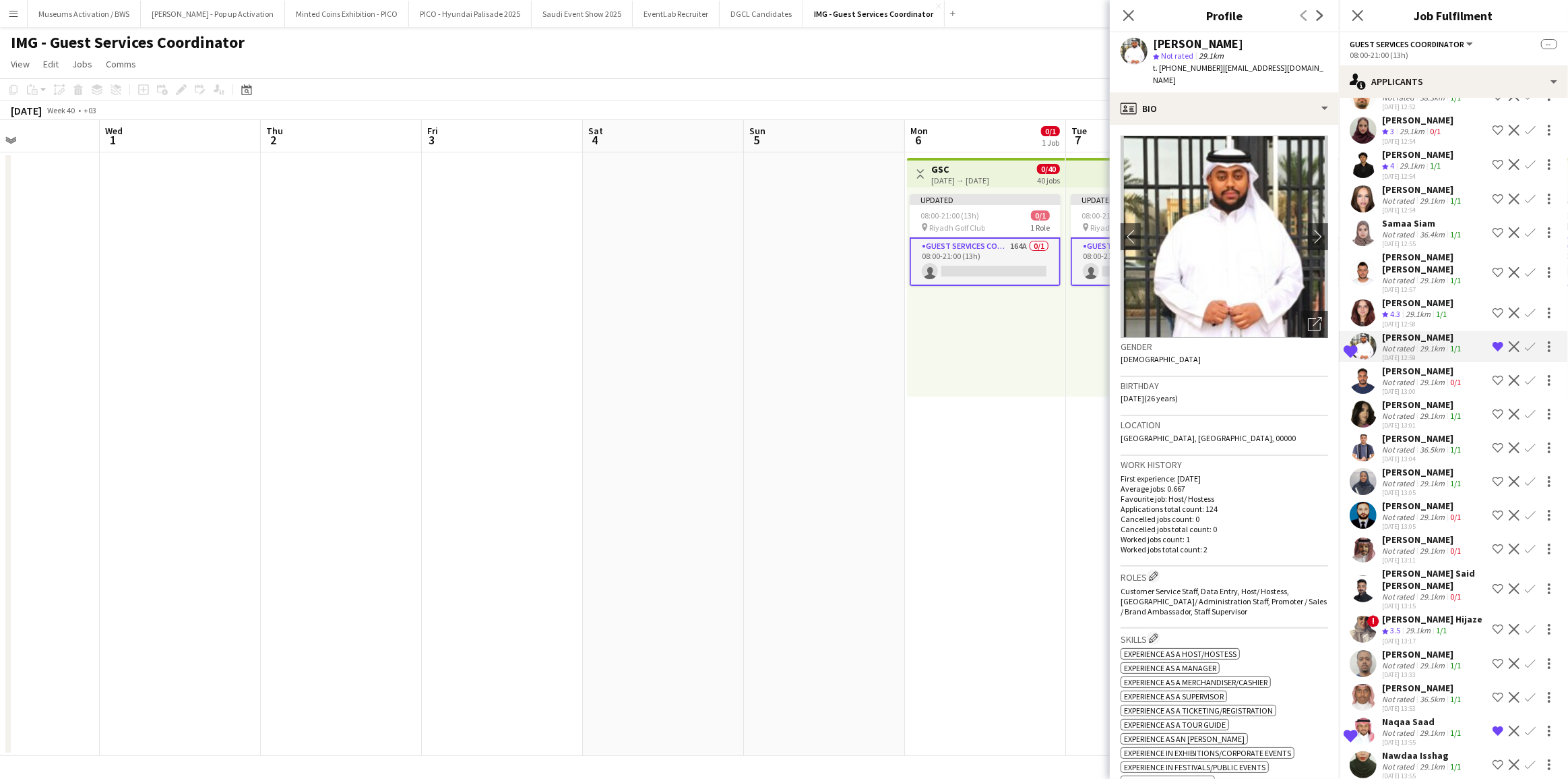
click at [1402, 239] on div "Not rated" at bounding box center [1399, 234] width 35 height 10
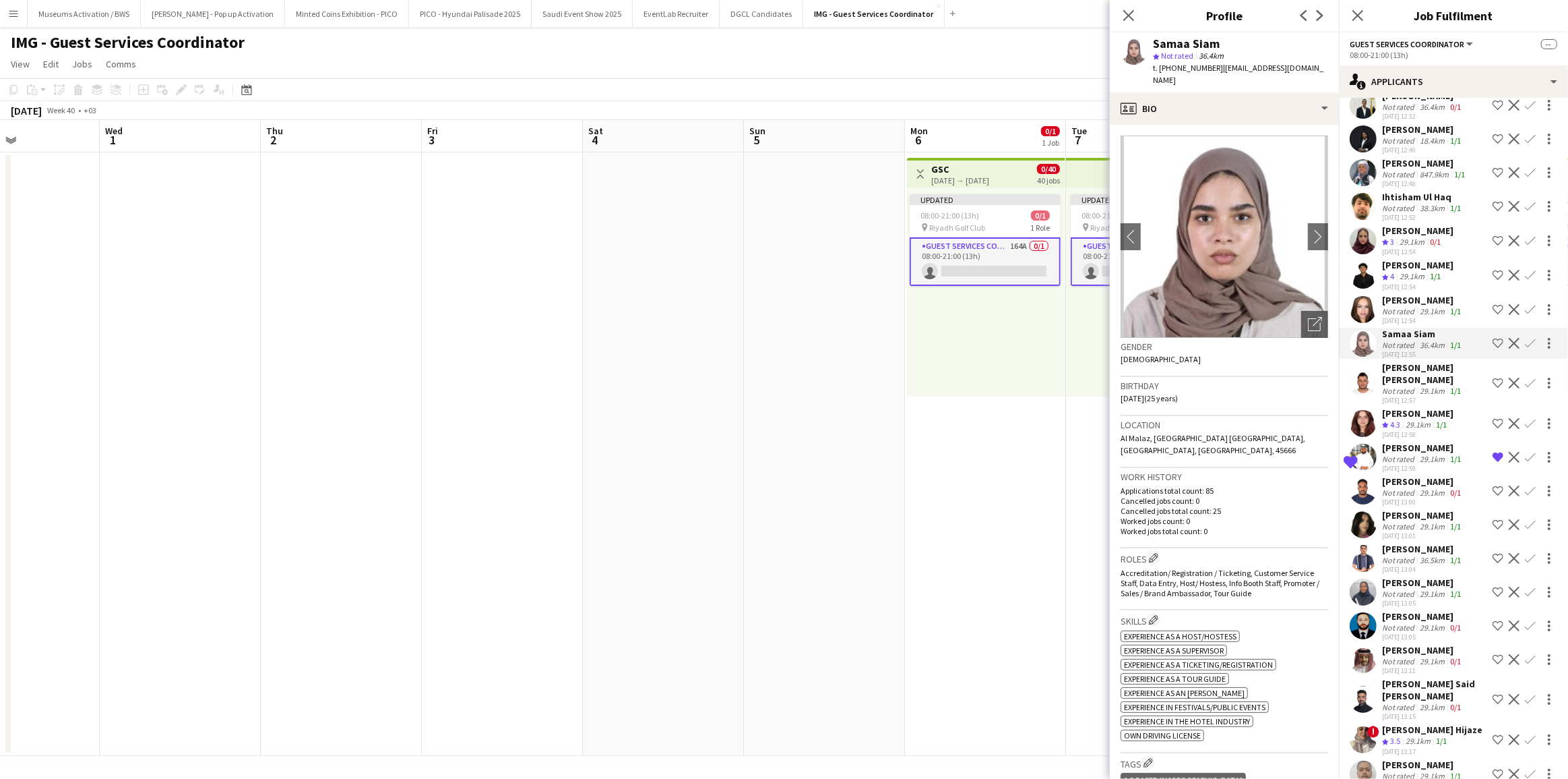
scroll to position [1995, 0]
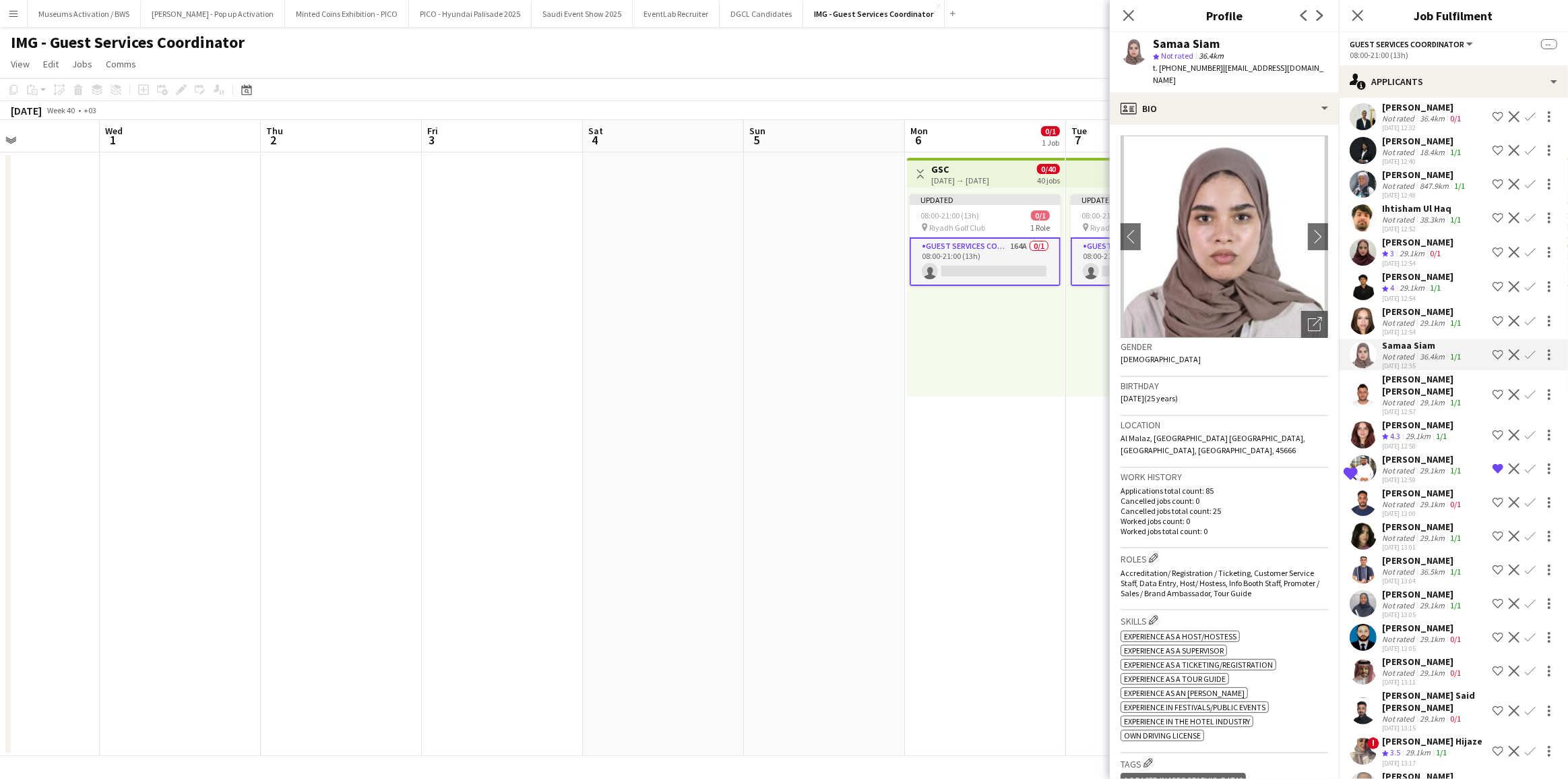
click at [1408, 214] on div "Ihtisham Ul Haq" at bounding box center [1423, 208] width 82 height 12
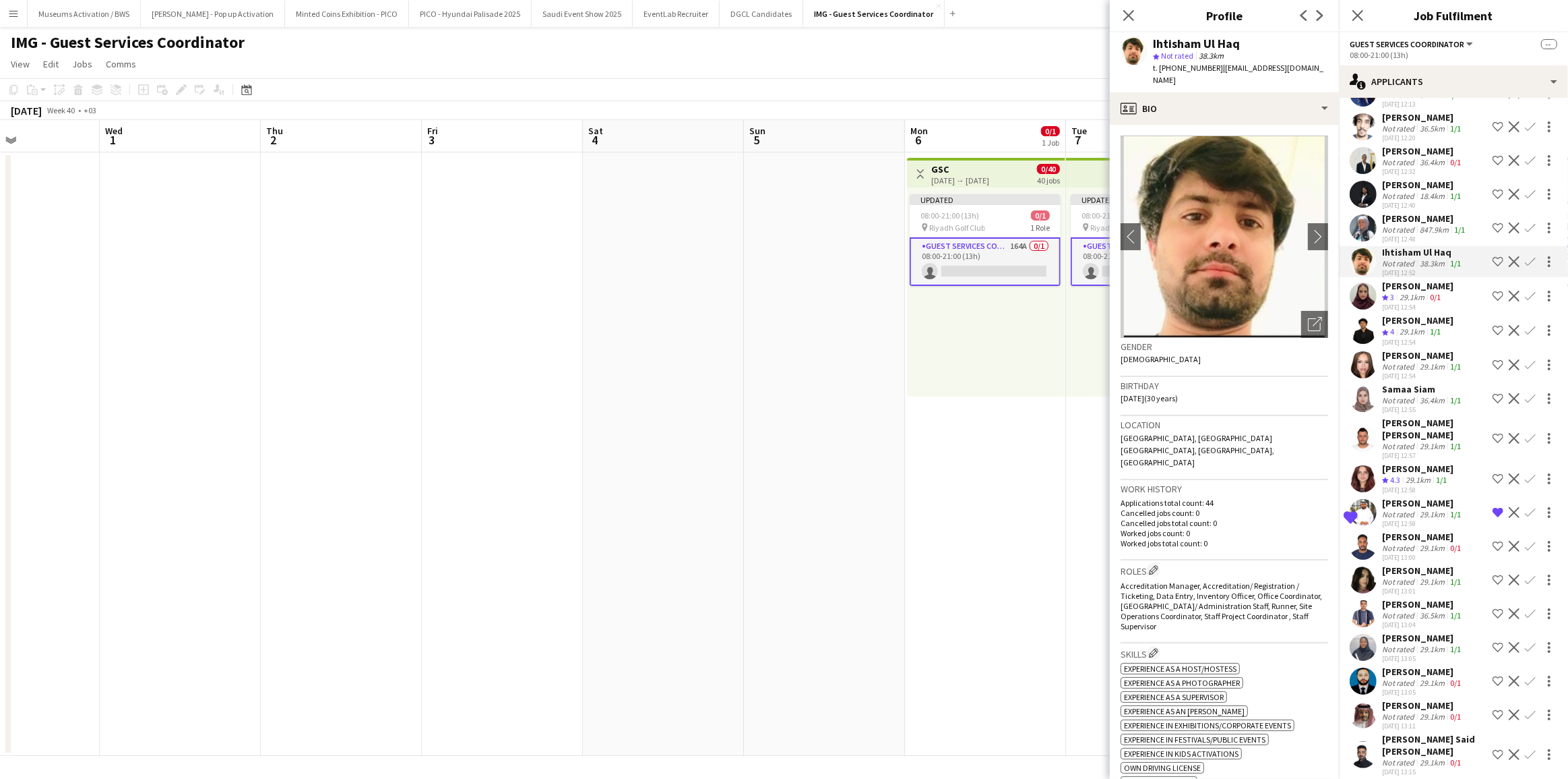
scroll to position [1934, 0]
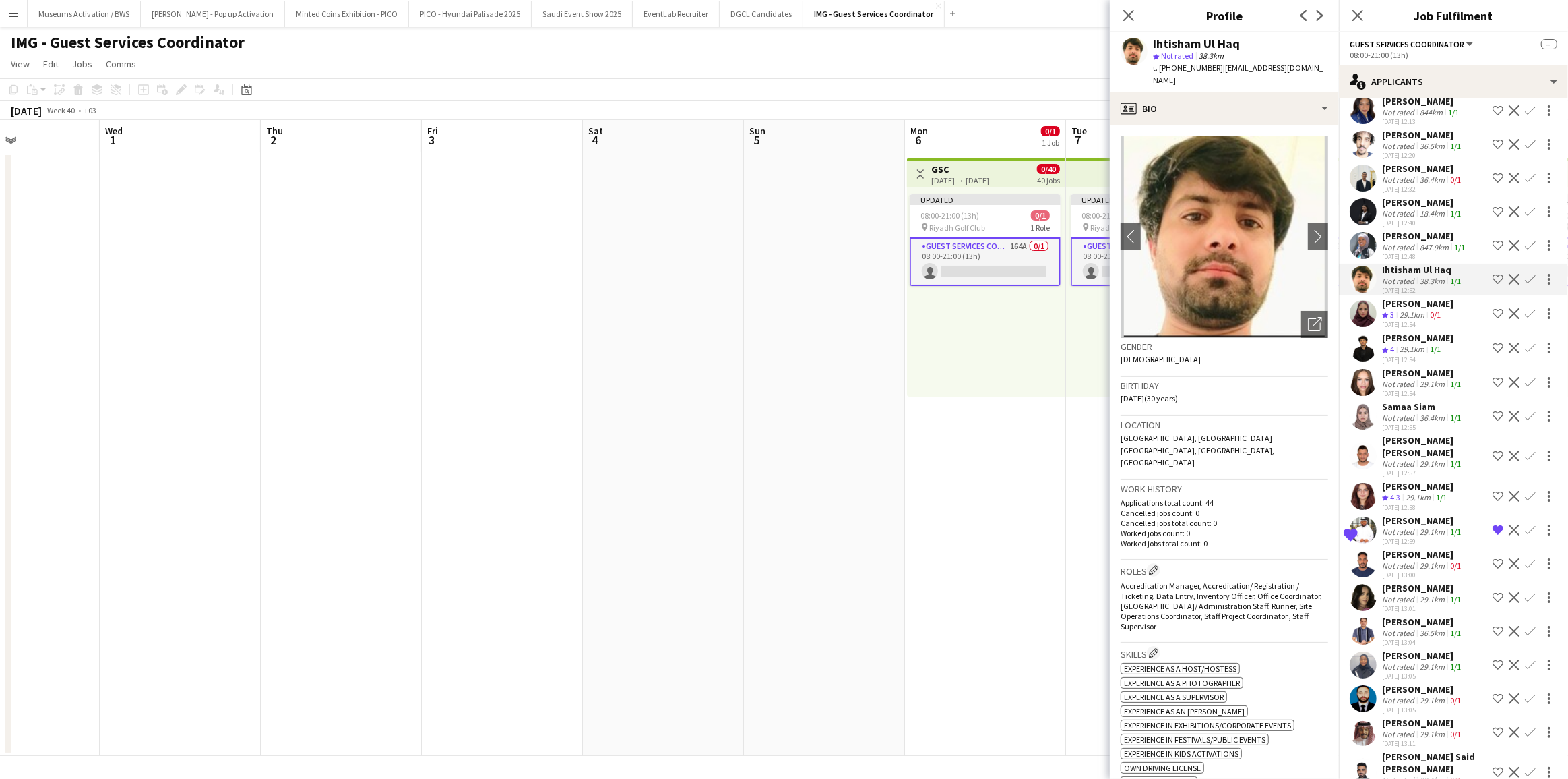
click at [1409, 175] on div "[PERSON_NAME]" at bounding box center [1423, 169] width 82 height 12
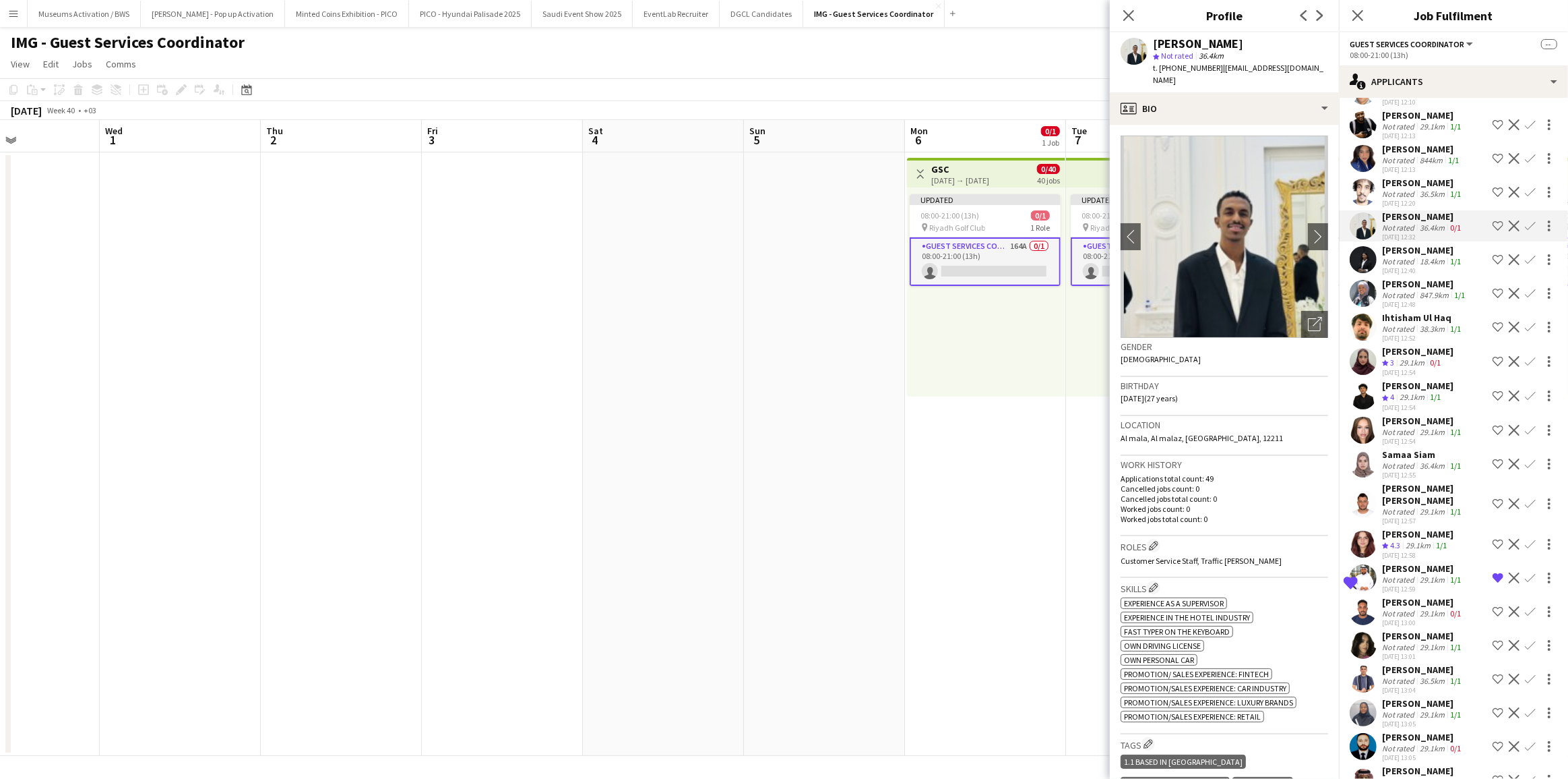
scroll to position [1873, 0]
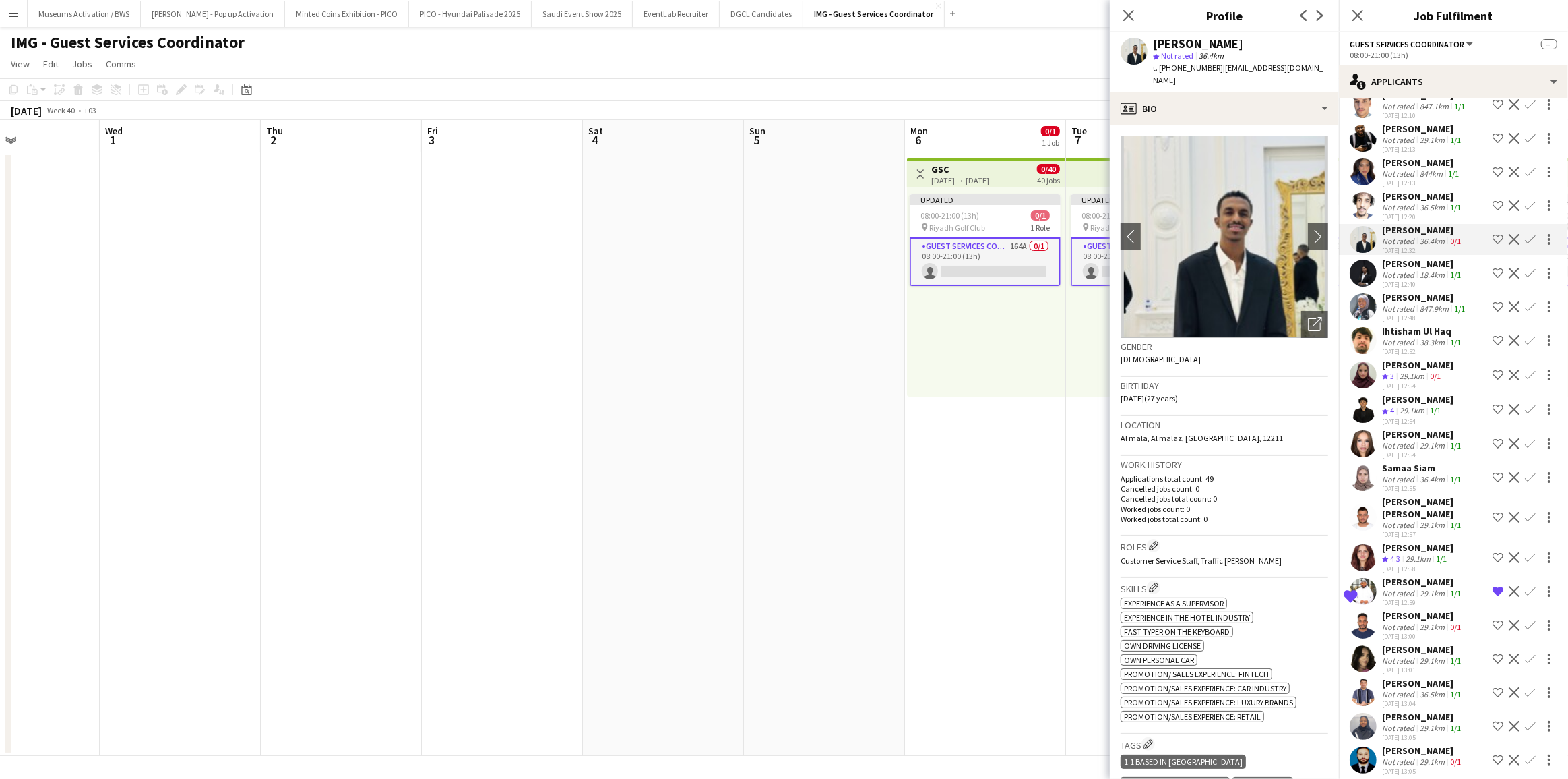
click at [1409, 178] on div "Not rated" at bounding box center [1399, 174] width 35 height 10
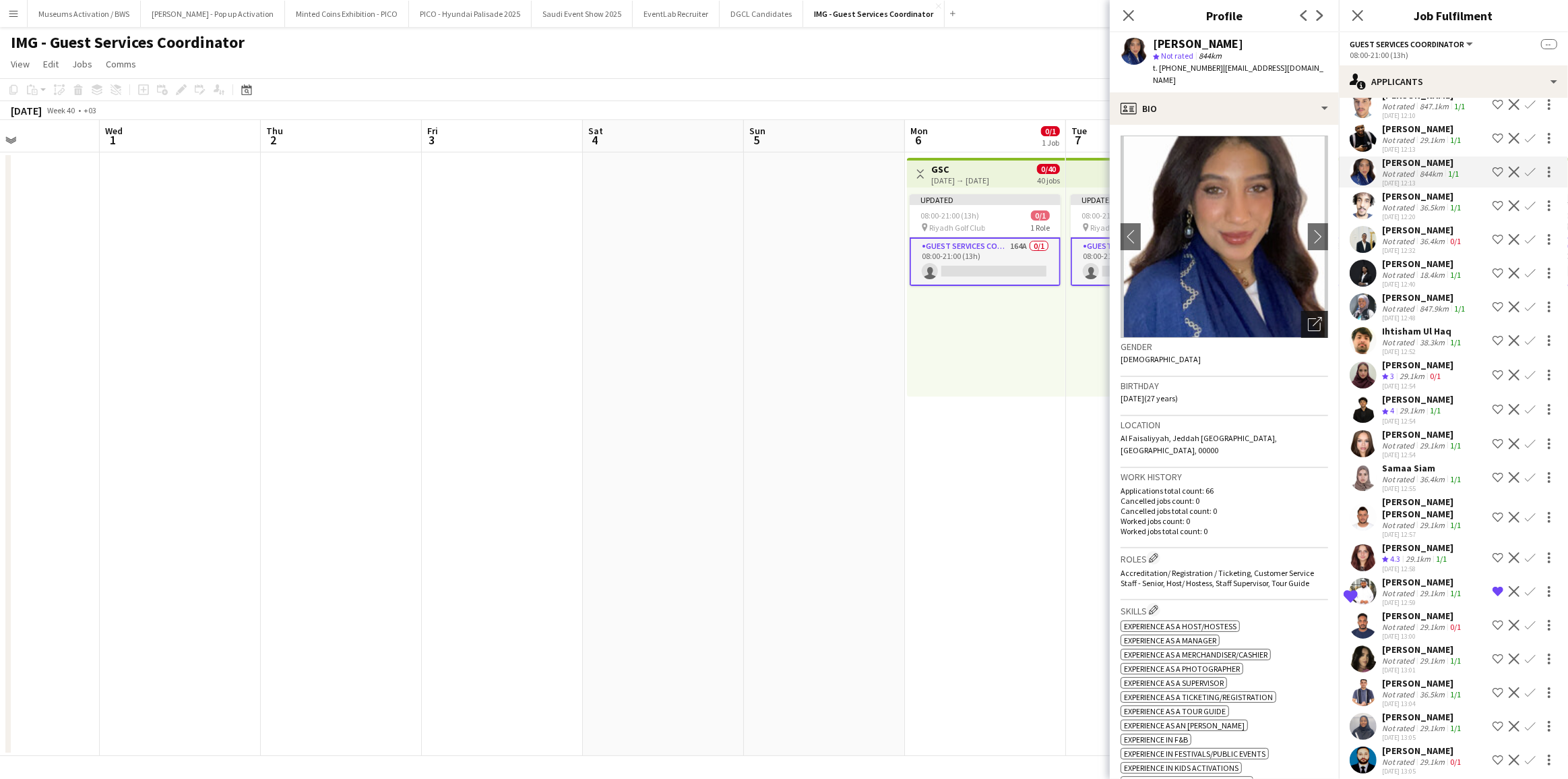
click at [1315, 311] on div "Open photos pop-in" at bounding box center [1315, 324] width 27 height 27
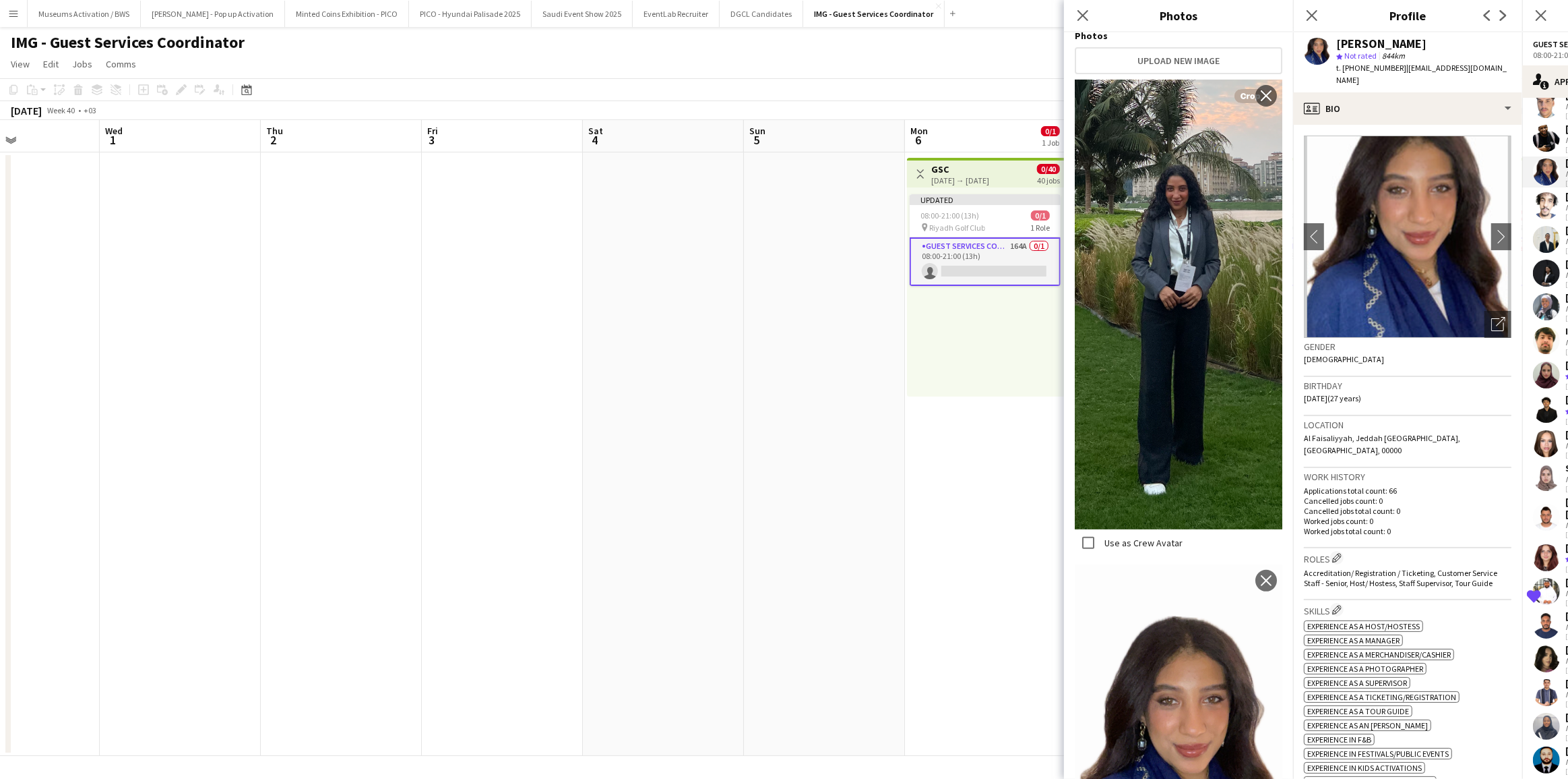
scroll to position [245, 0]
click at [1371, 379] on h3 "Birthday" at bounding box center [1408, 386] width 208 height 12
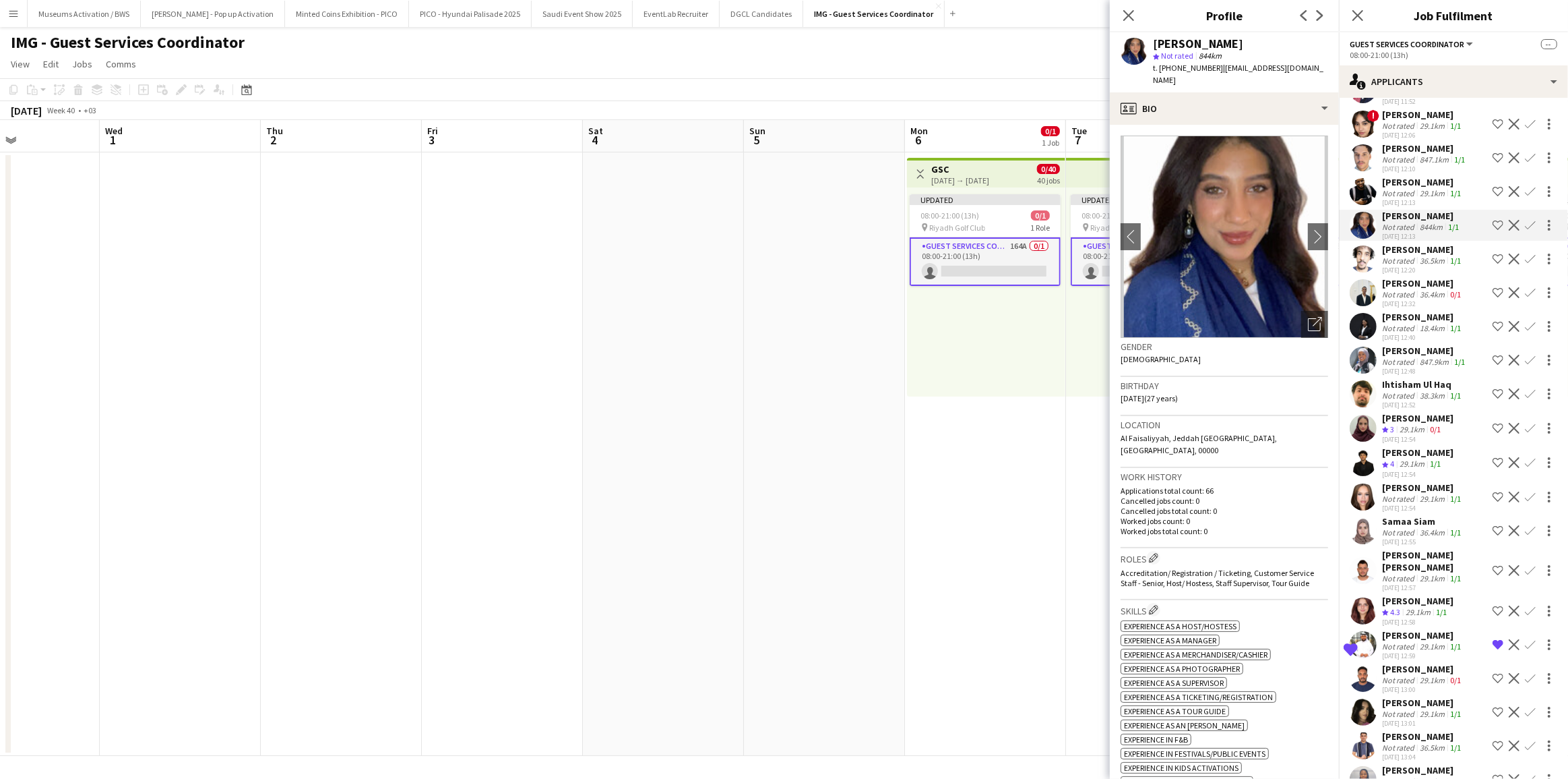
scroll to position [1750, 0]
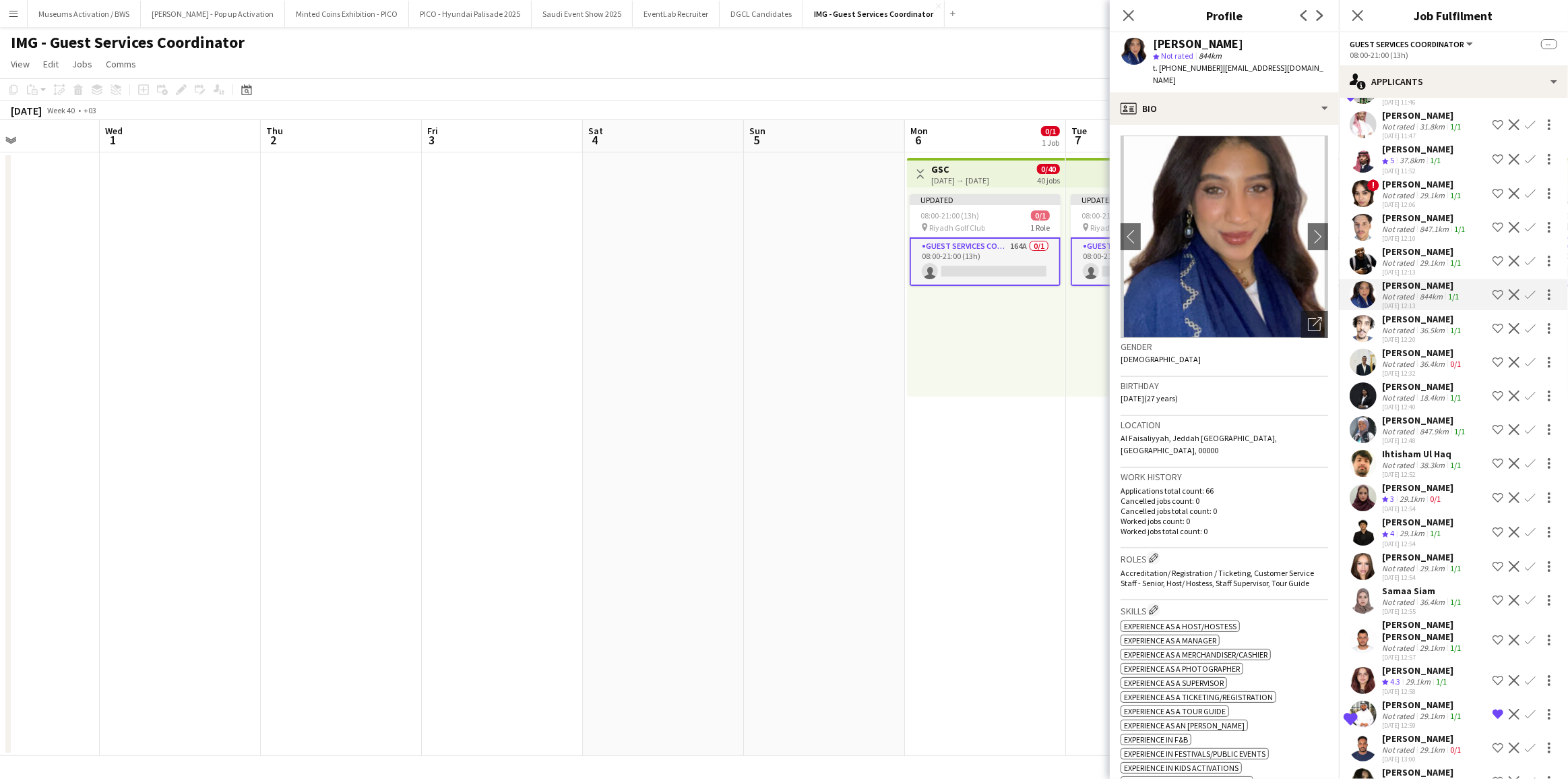
click at [1417, 224] on div "[PERSON_NAME]" at bounding box center [1424, 218] width 85 height 12
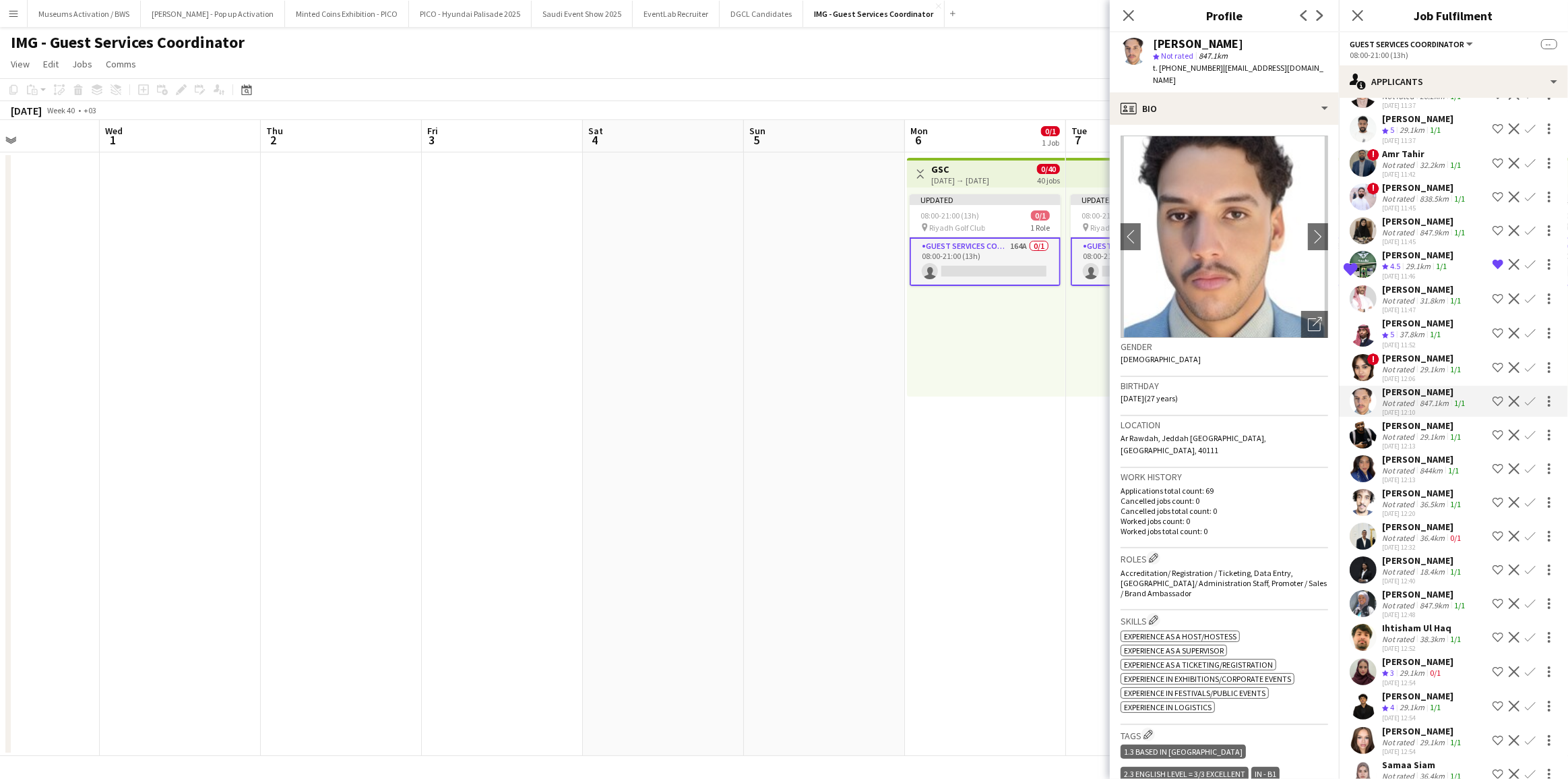
scroll to position [1566, 0]
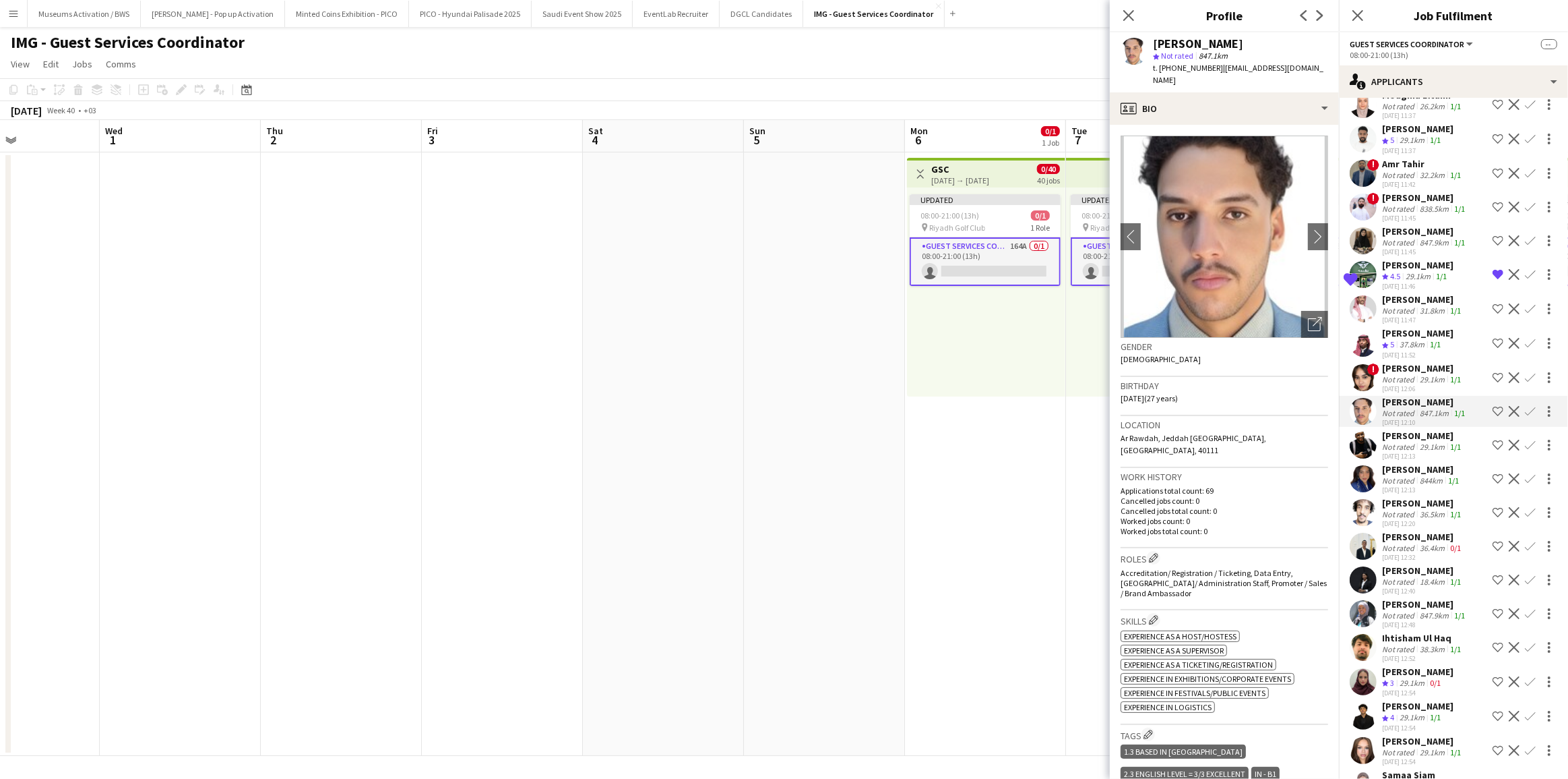
click at [1425, 306] on div "[PERSON_NAME]" at bounding box center [1423, 299] width 82 height 12
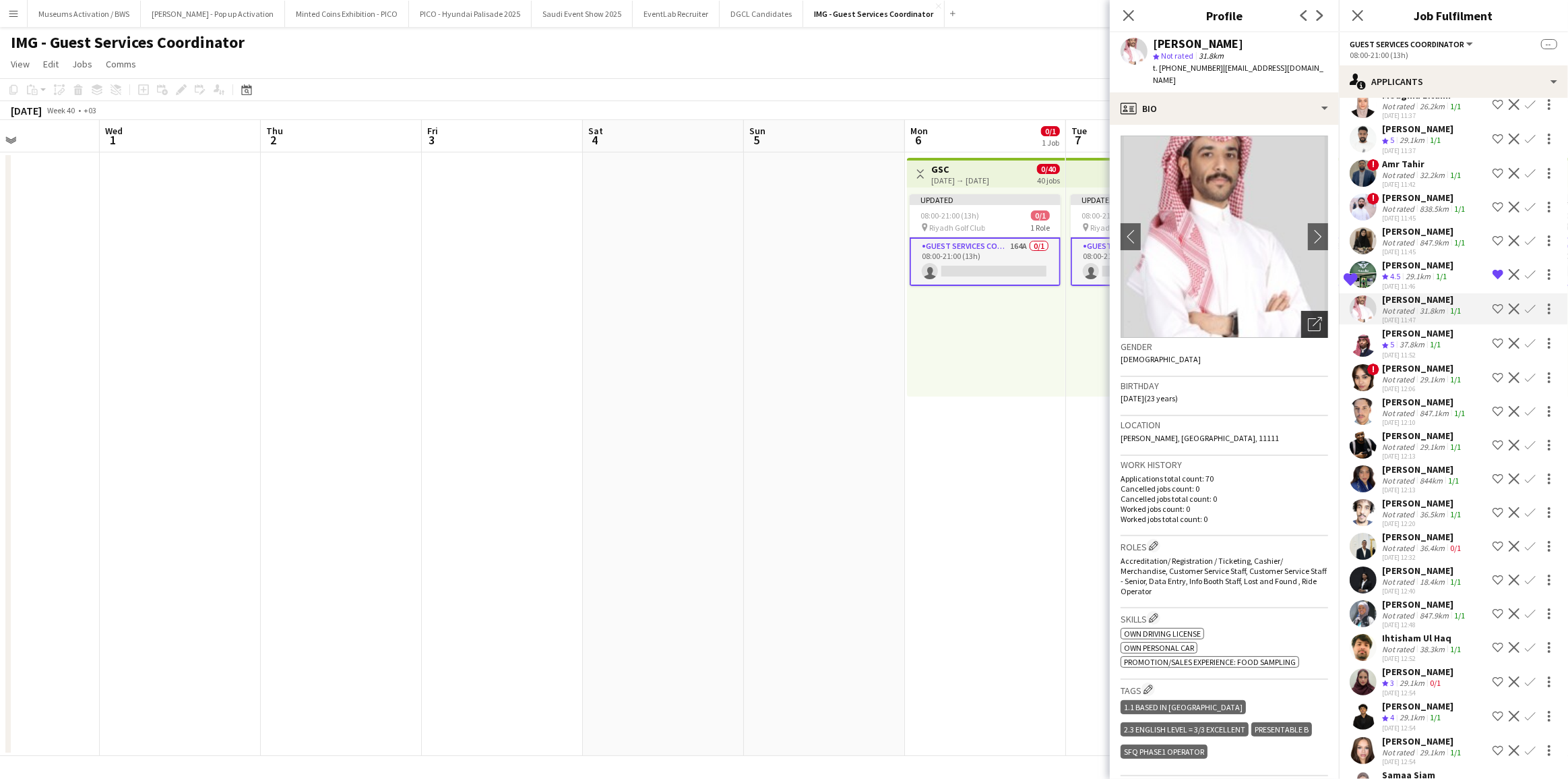
click at [1308, 317] on icon "Open photos pop-in" at bounding box center [1315, 324] width 14 height 14
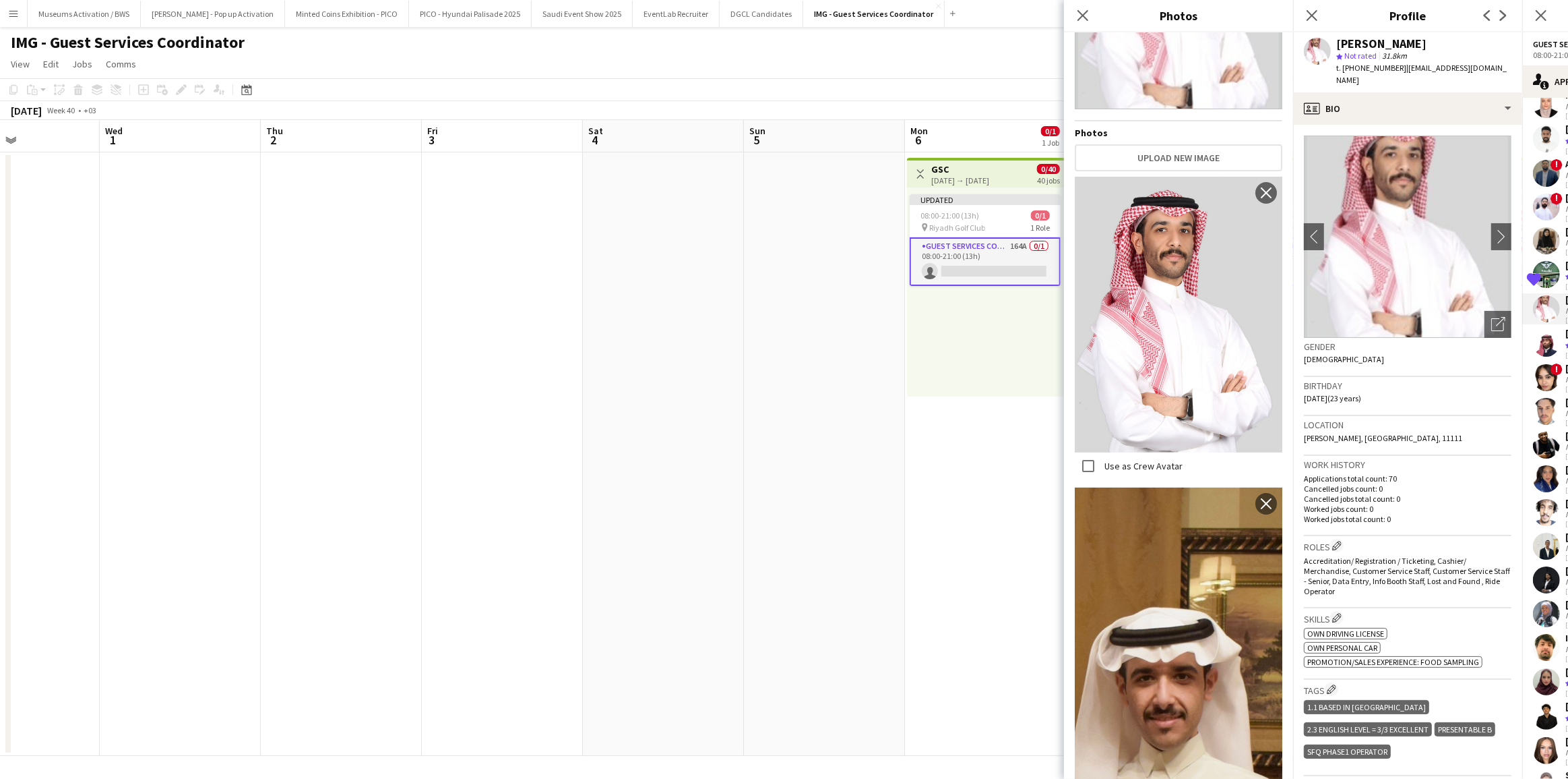
scroll to position [306, 0]
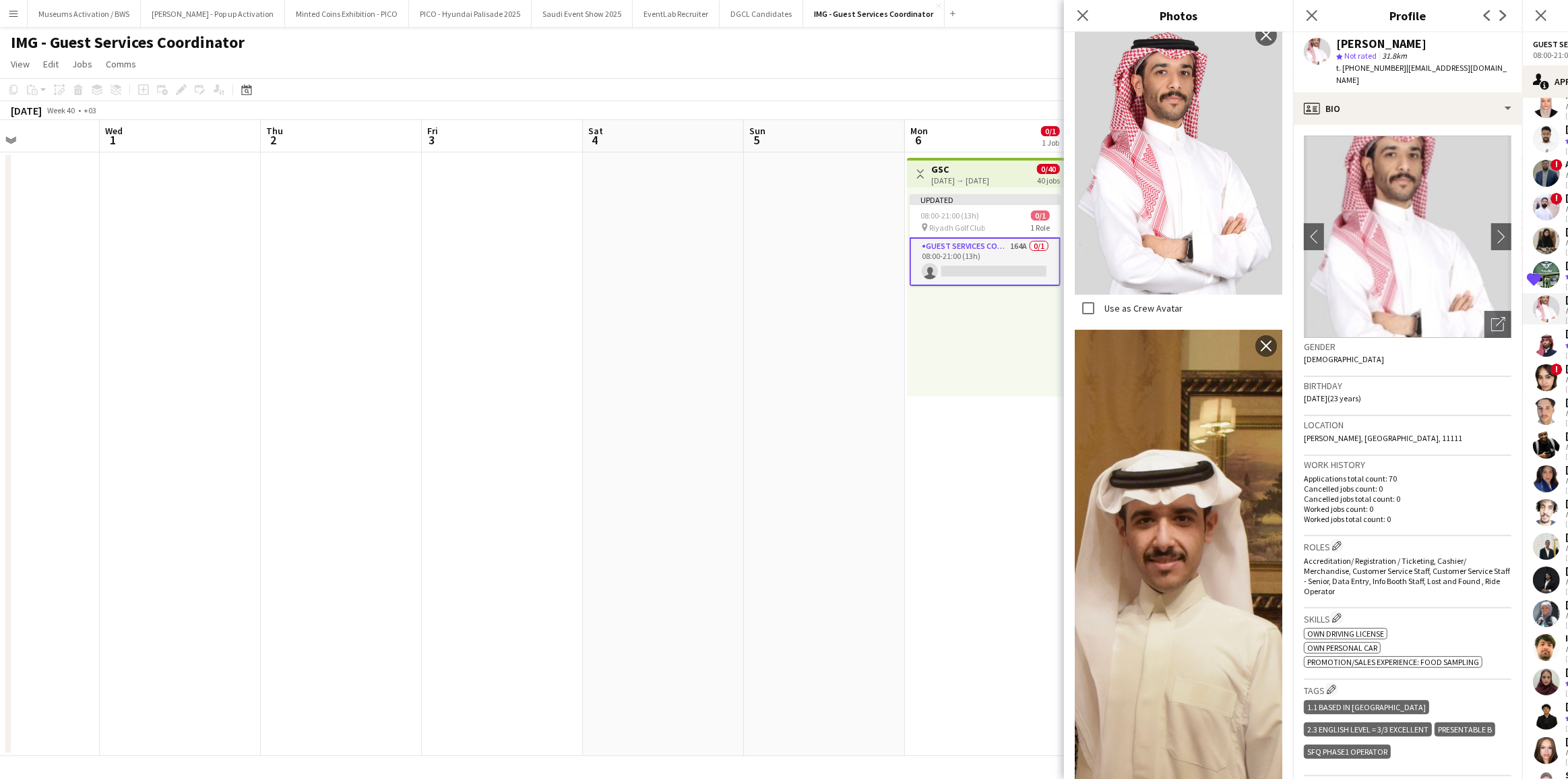
click at [1346, 433] on span "[PERSON_NAME], [GEOGRAPHIC_DATA], 11111" at bounding box center [1384, 438] width 158 height 10
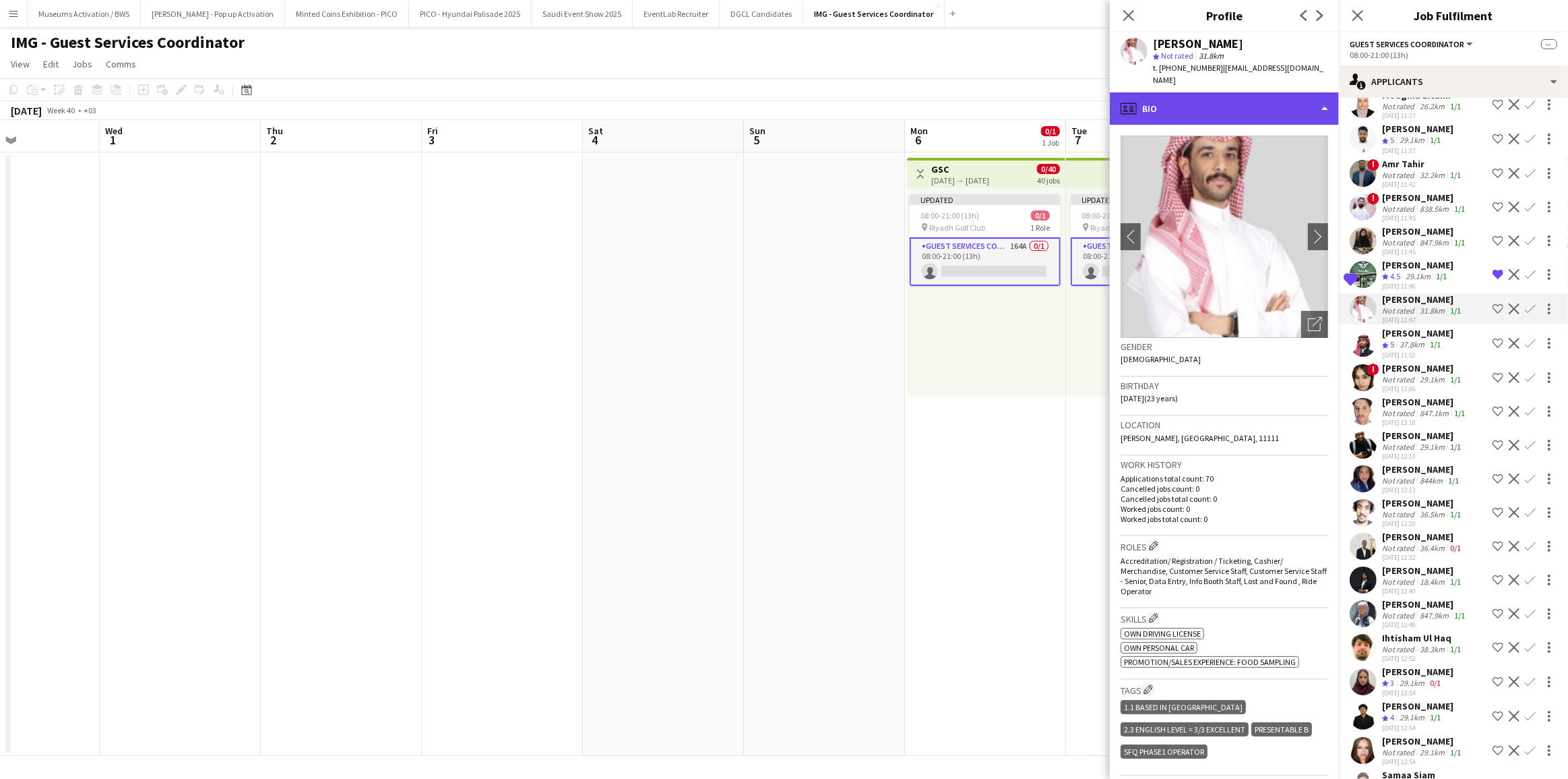
click at [1206, 93] on div "profile Bio" at bounding box center [1224, 108] width 229 height 32
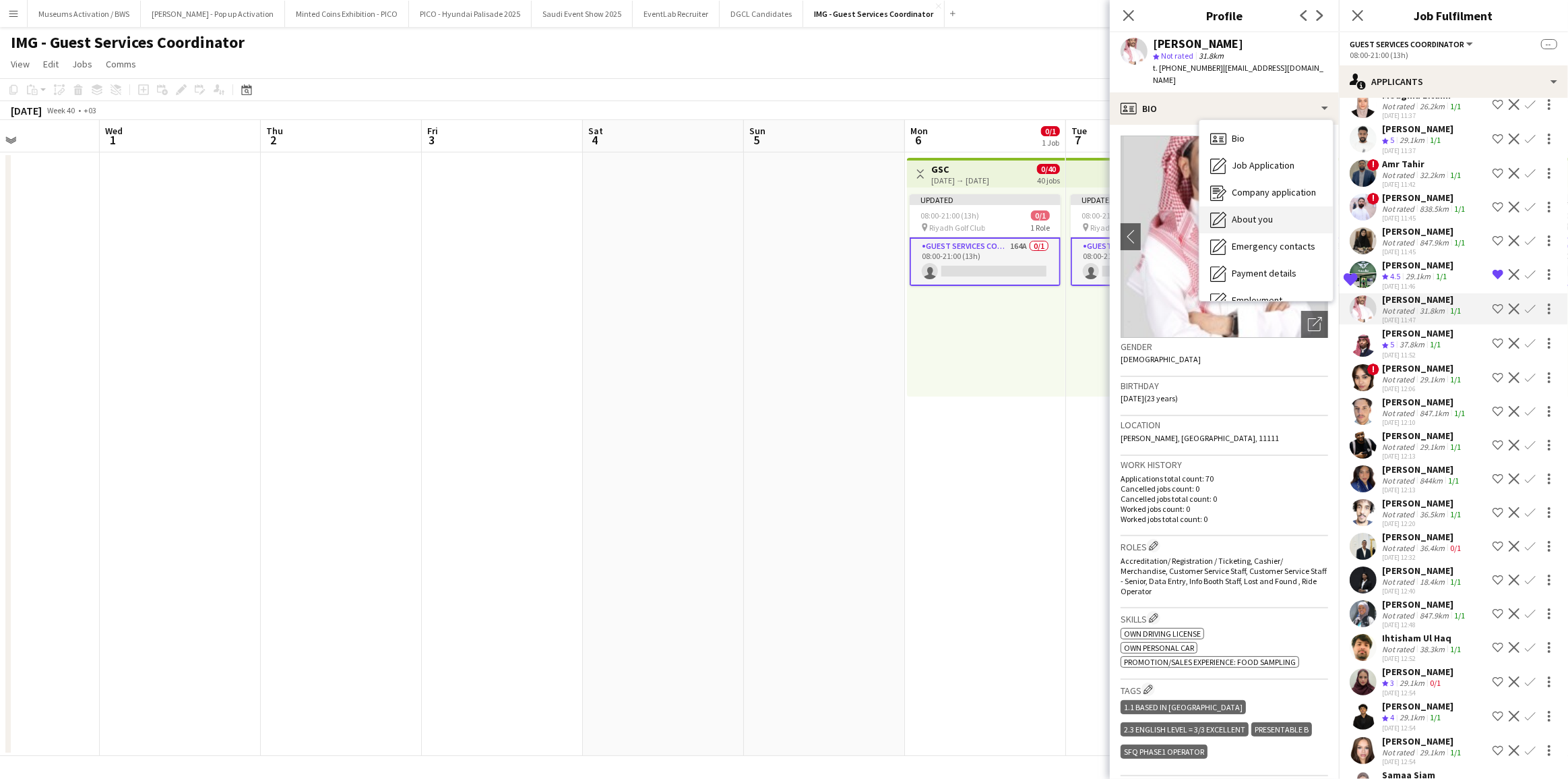
click at [1227, 212] on div "About you About you" at bounding box center [1266, 219] width 133 height 27
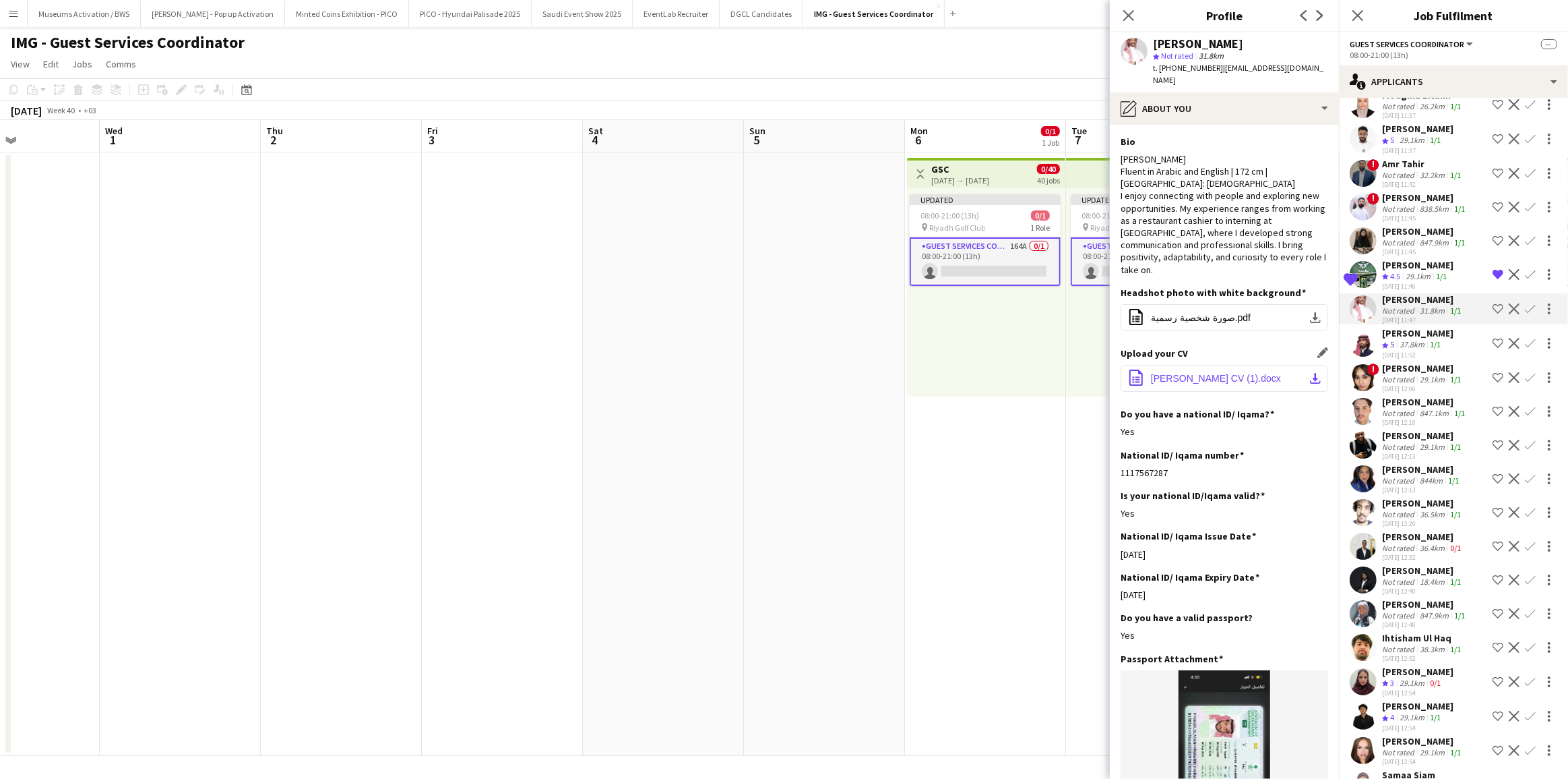
click at [1206, 365] on button "office-file-sheet [PERSON_NAME] CV (1).docx download-bottom" at bounding box center [1224, 378] width 208 height 27
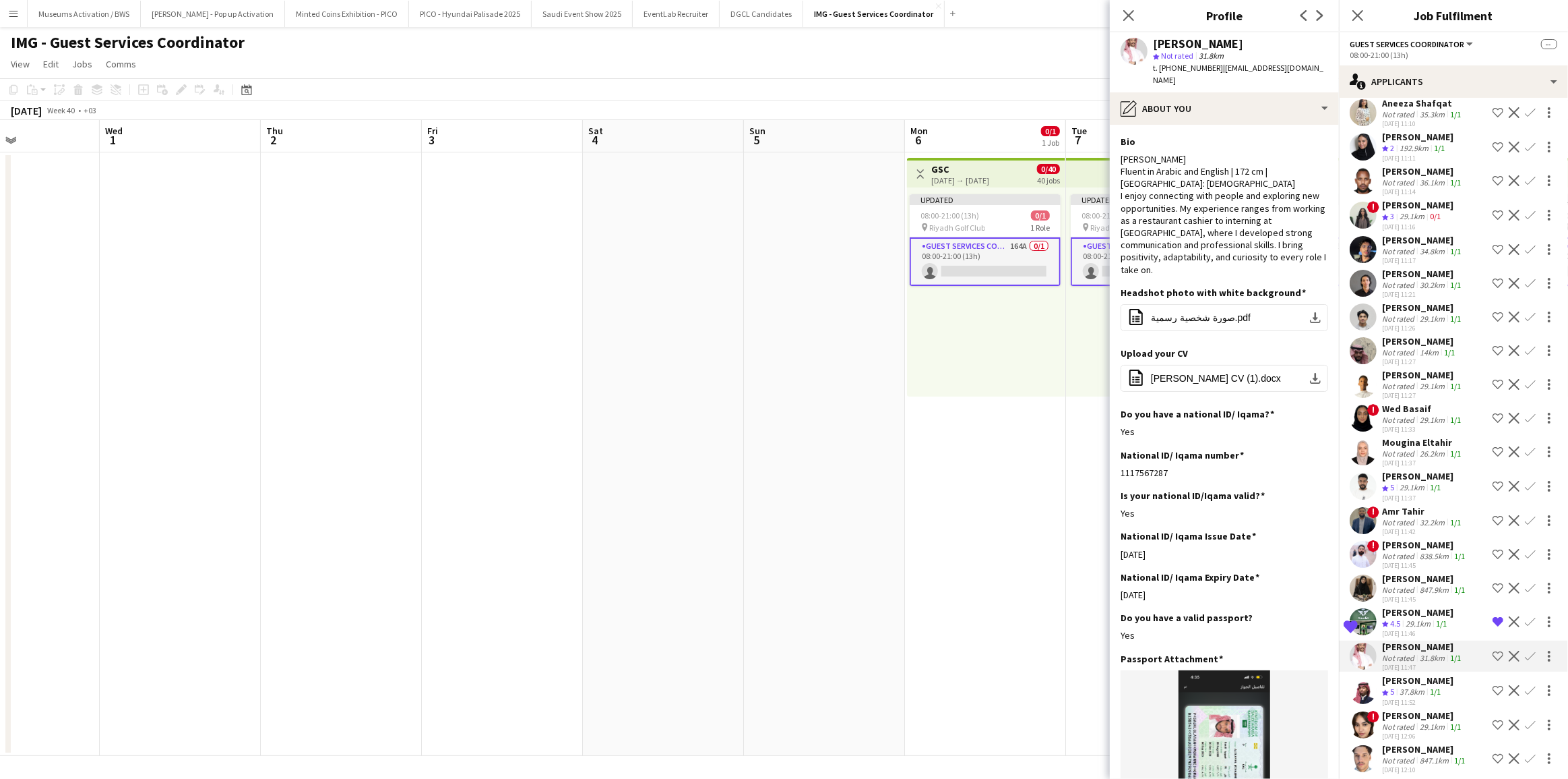
scroll to position [1199, 0]
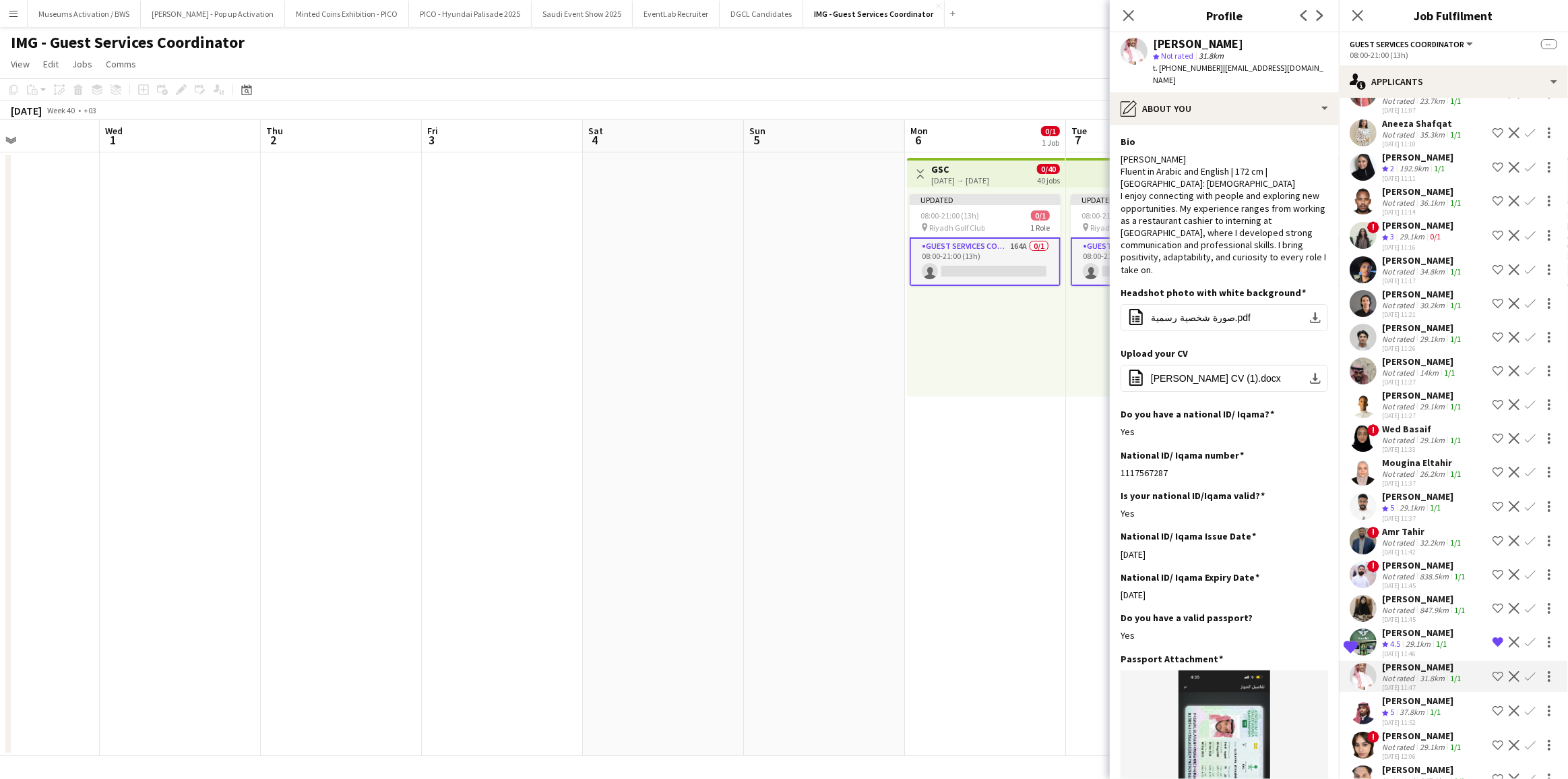
drag, startPoint x: 1412, startPoint y: 391, endPoint x: 1356, endPoint y: 366, distance: 61.3
click at [1412, 367] on div "[PERSON_NAME]" at bounding box center [1419, 361] width 76 height 12
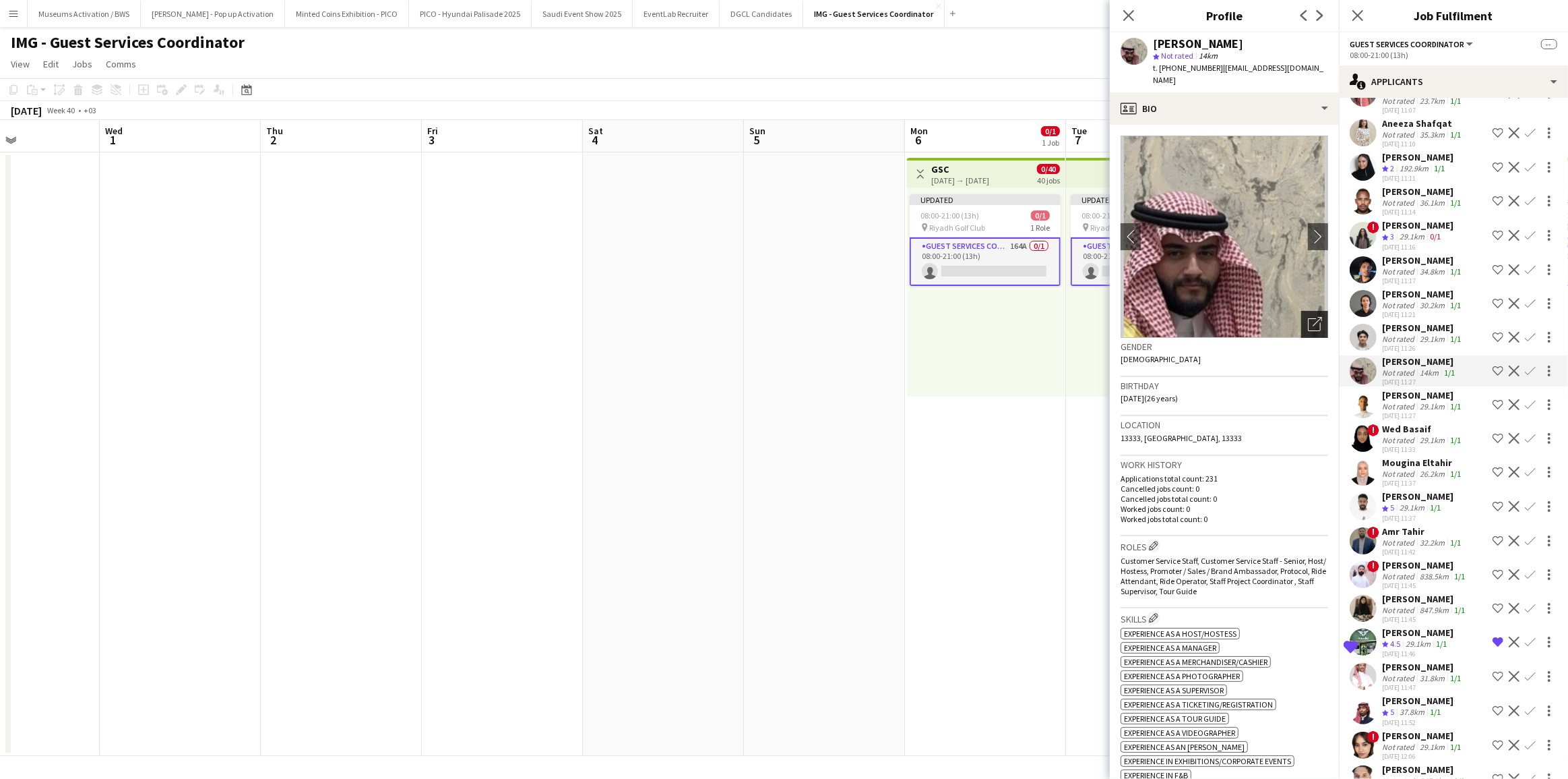
click at [1308, 317] on icon "Open photos pop-in" at bounding box center [1315, 324] width 14 height 14
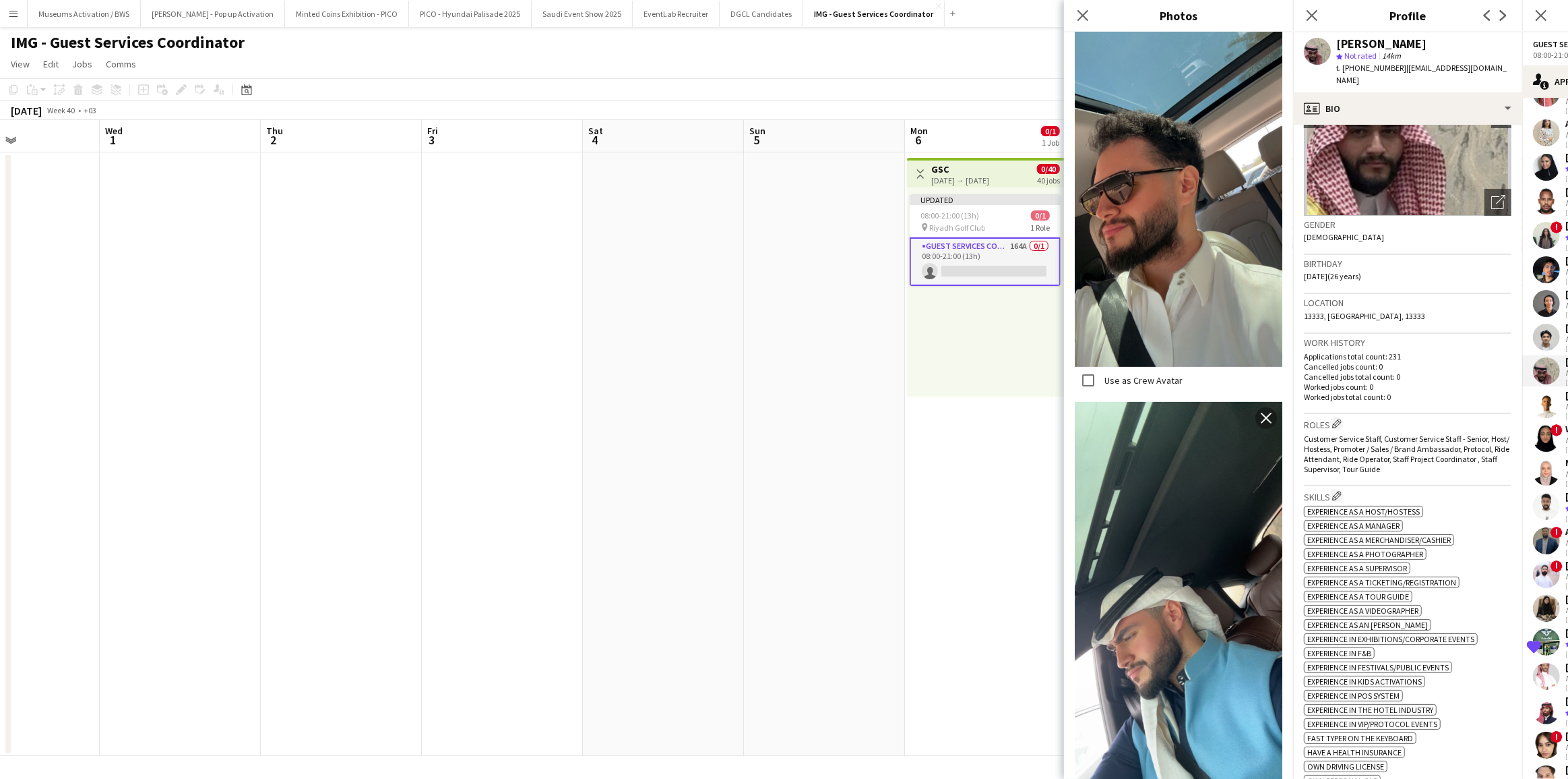
scroll to position [0, 0]
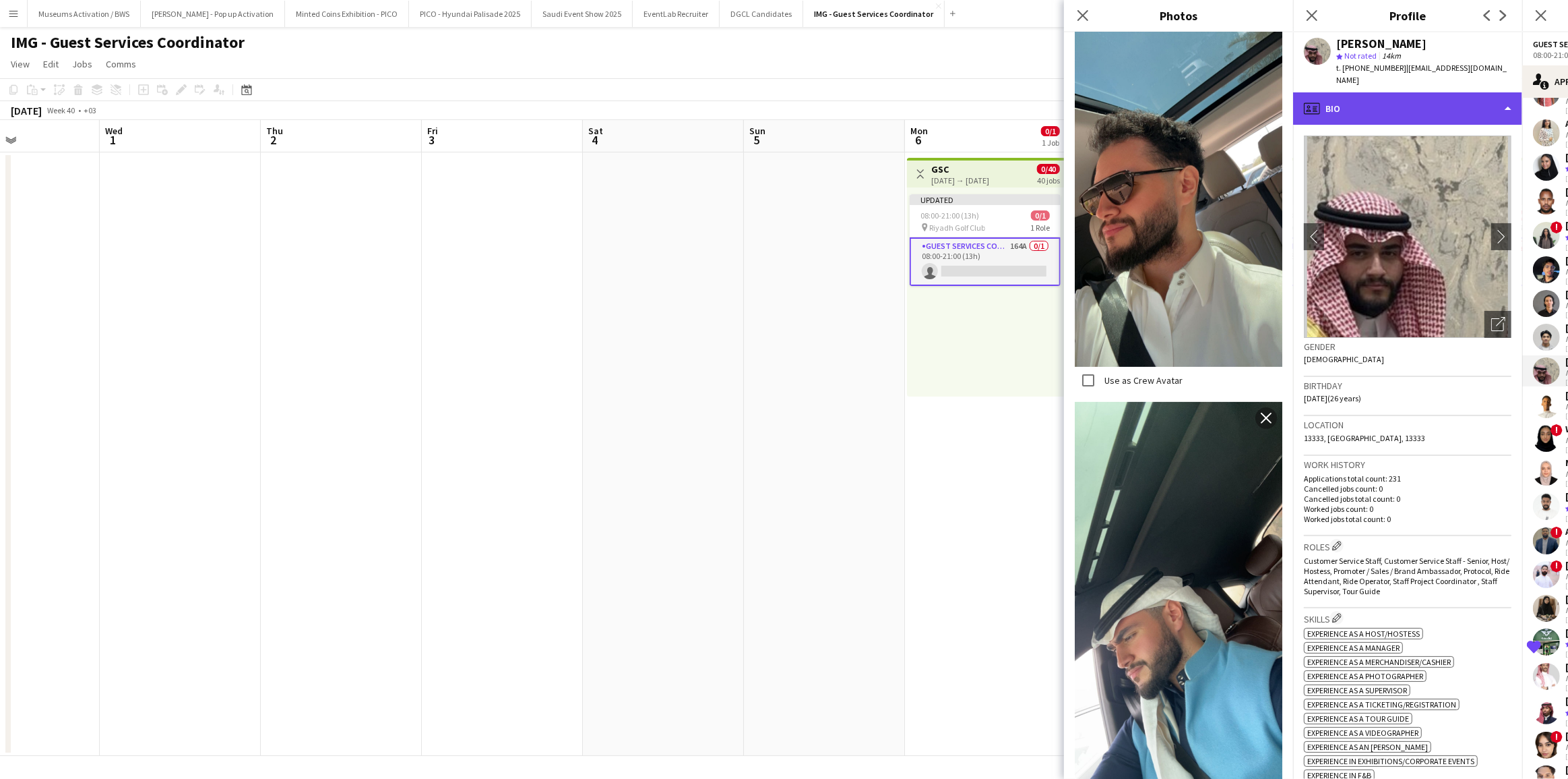
click at [1379, 98] on div "profile Bio" at bounding box center [1407, 108] width 229 height 32
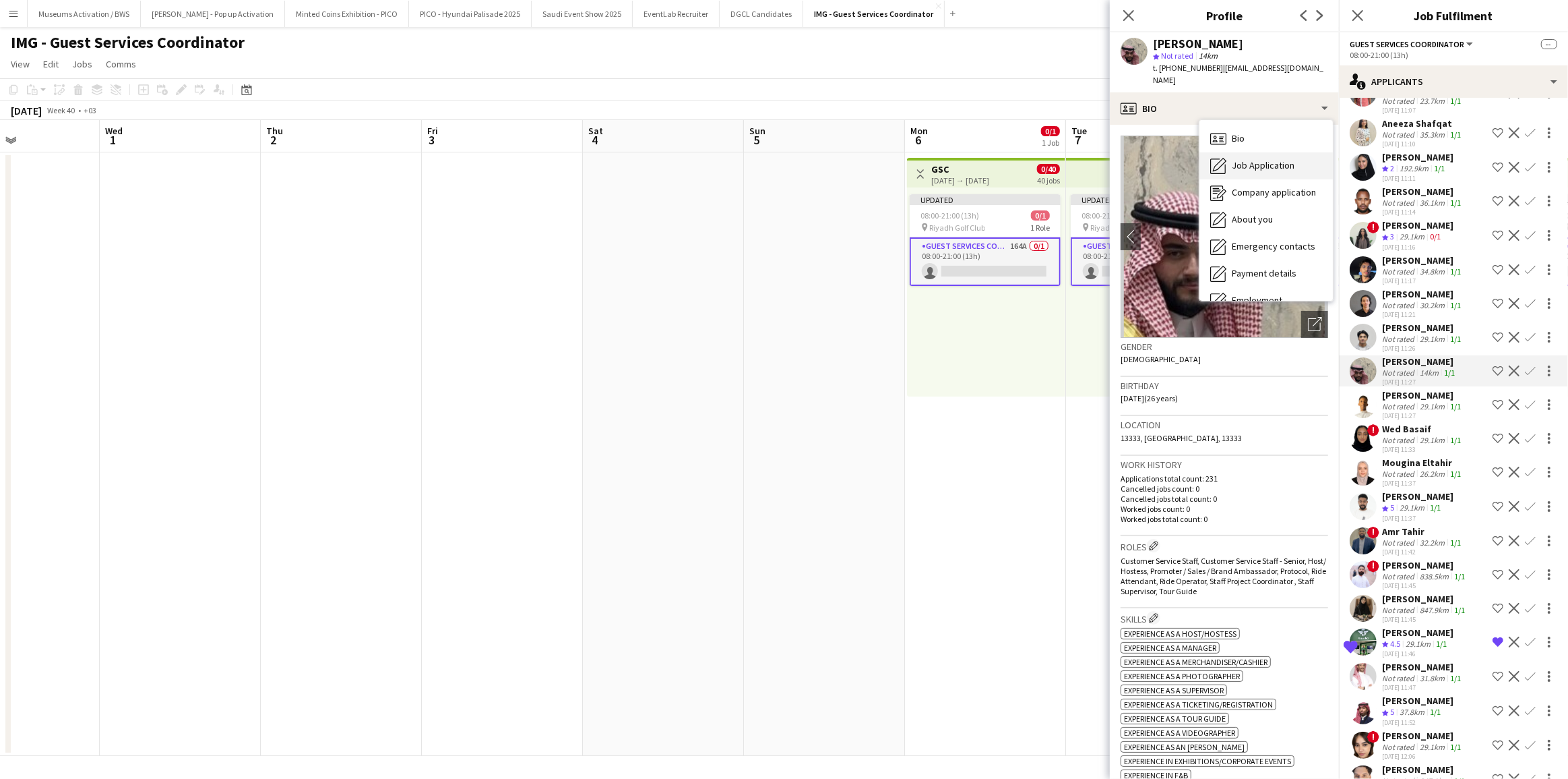
click at [1273, 159] on span "Job Application" at bounding box center [1263, 165] width 63 height 12
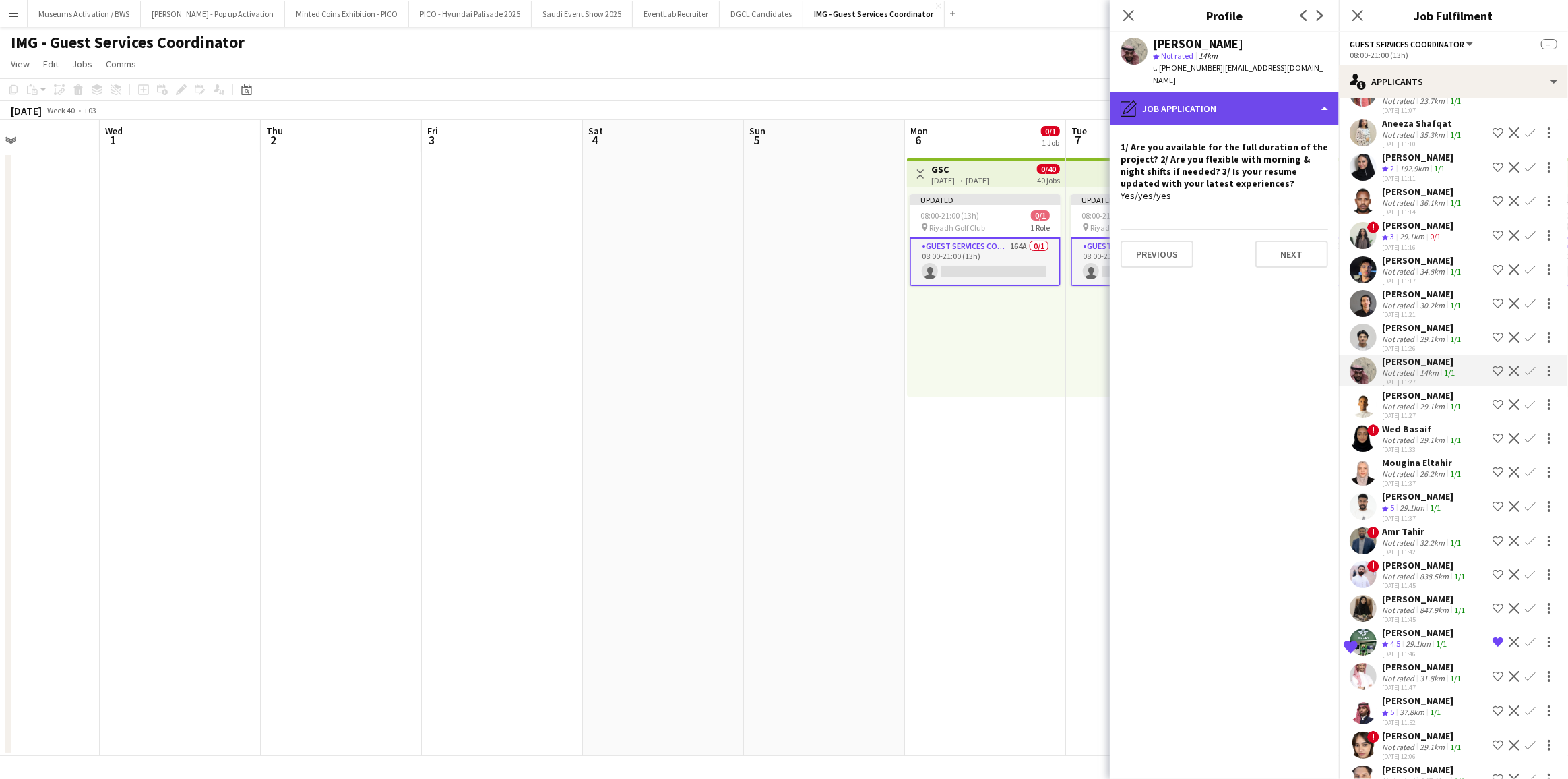
click at [1236, 97] on div "pencil4 Job Application" at bounding box center [1224, 108] width 229 height 32
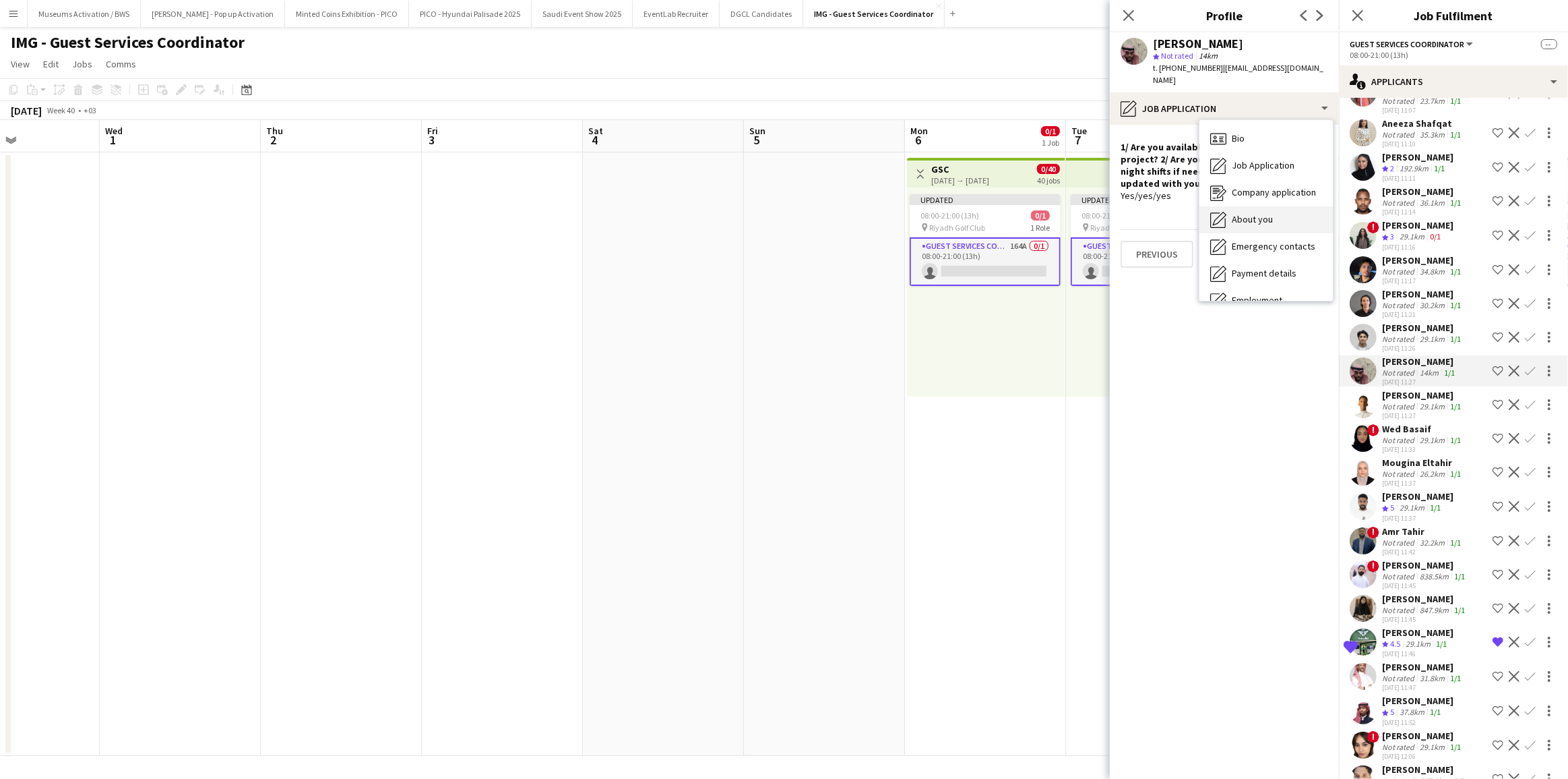
click at [1240, 213] on span "About you" at bounding box center [1252, 219] width 41 height 12
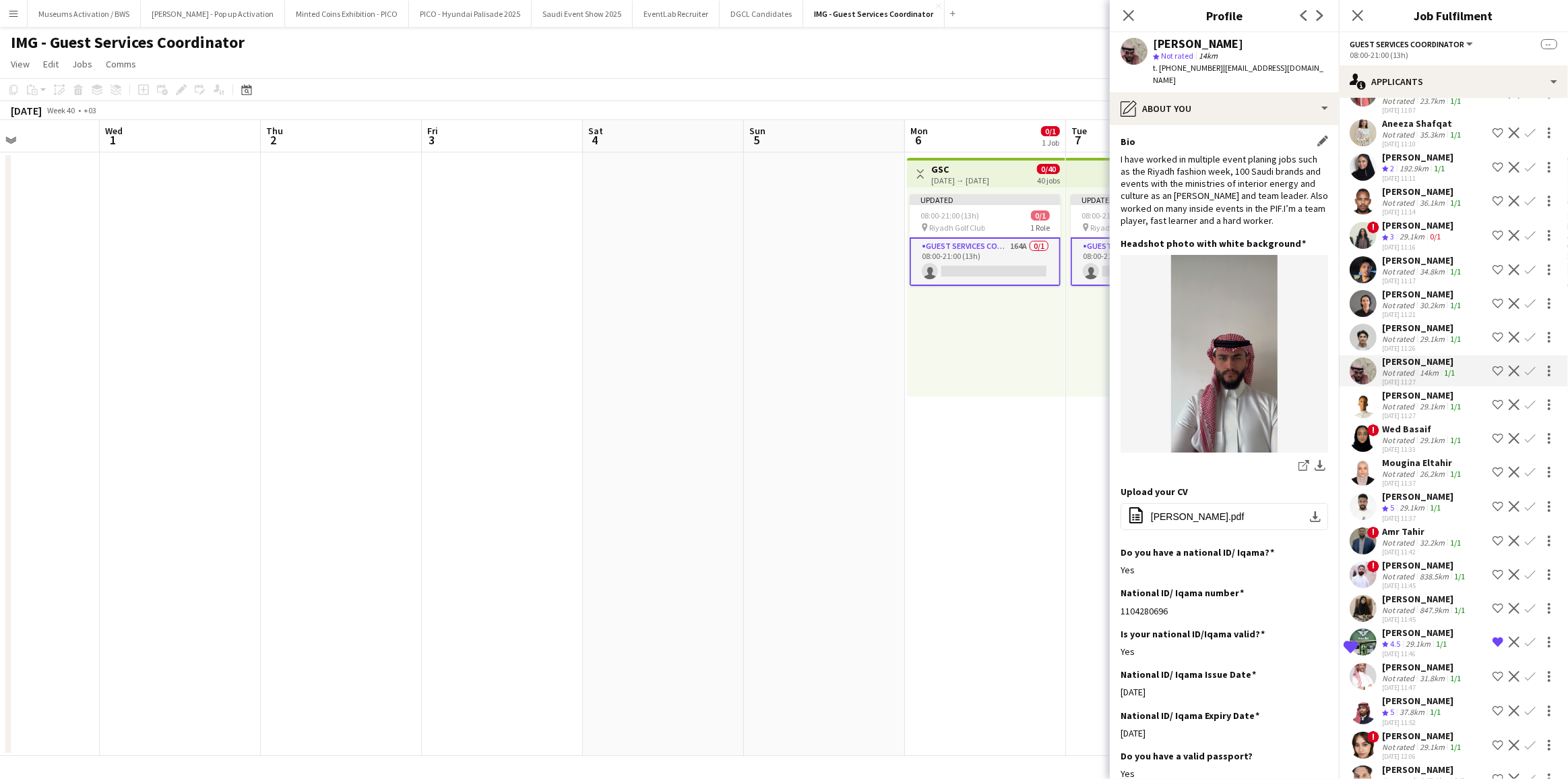
click at [1197, 198] on div "I have worked in multiple event planing jobs such as the Riyadh fashion week, 1…" at bounding box center [1224, 190] width 208 height 73
click at [1216, 185] on div "I have worked in multiple event planing jobs such as the Riyadh fashion week, 1…" at bounding box center [1224, 190] width 208 height 73
click at [1194, 511] on span "[PERSON_NAME].pdf" at bounding box center [1198, 516] width 94 height 10
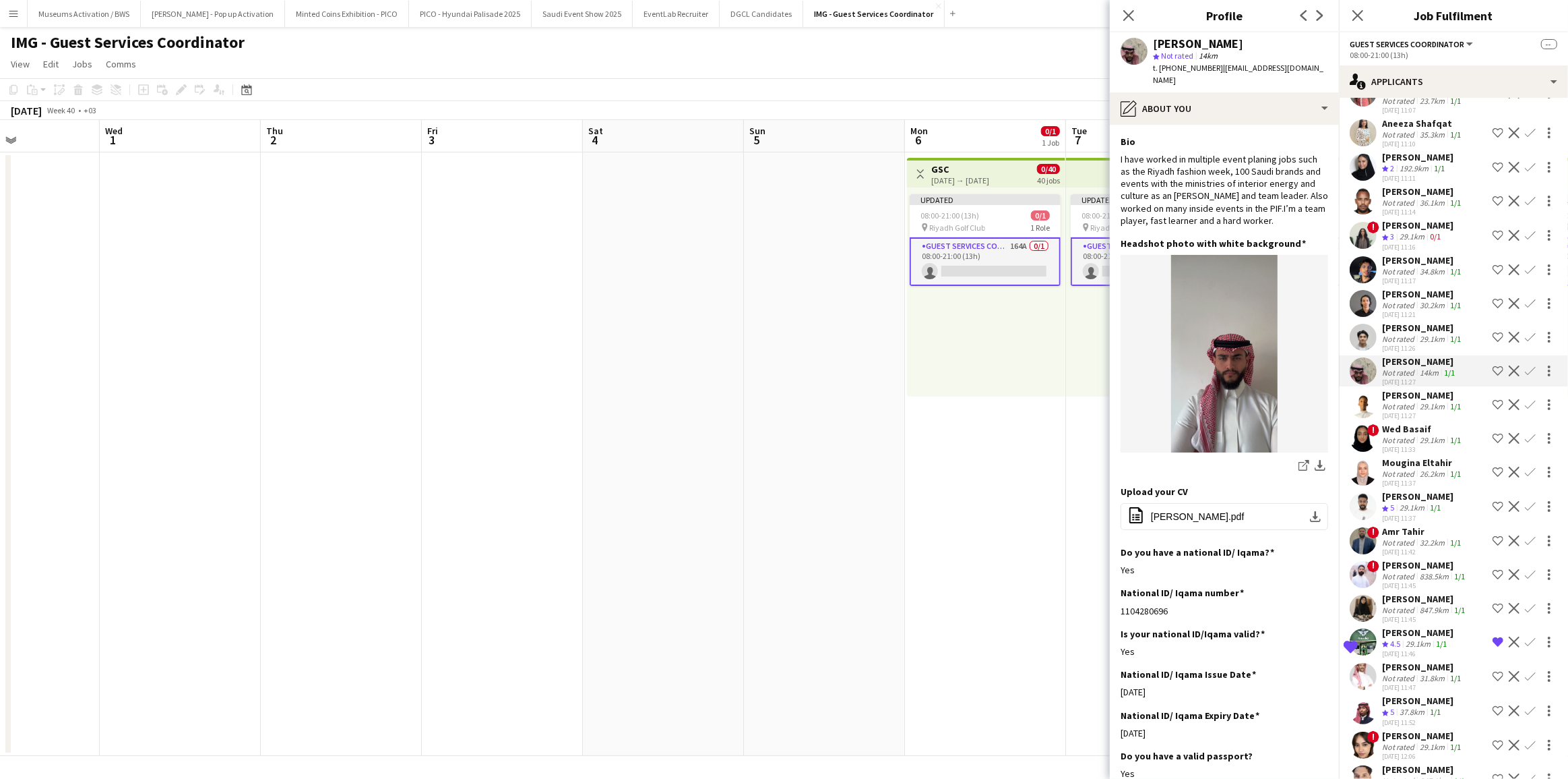
click at [1419, 344] on div "29.1km" at bounding box center [1432, 339] width 30 height 10
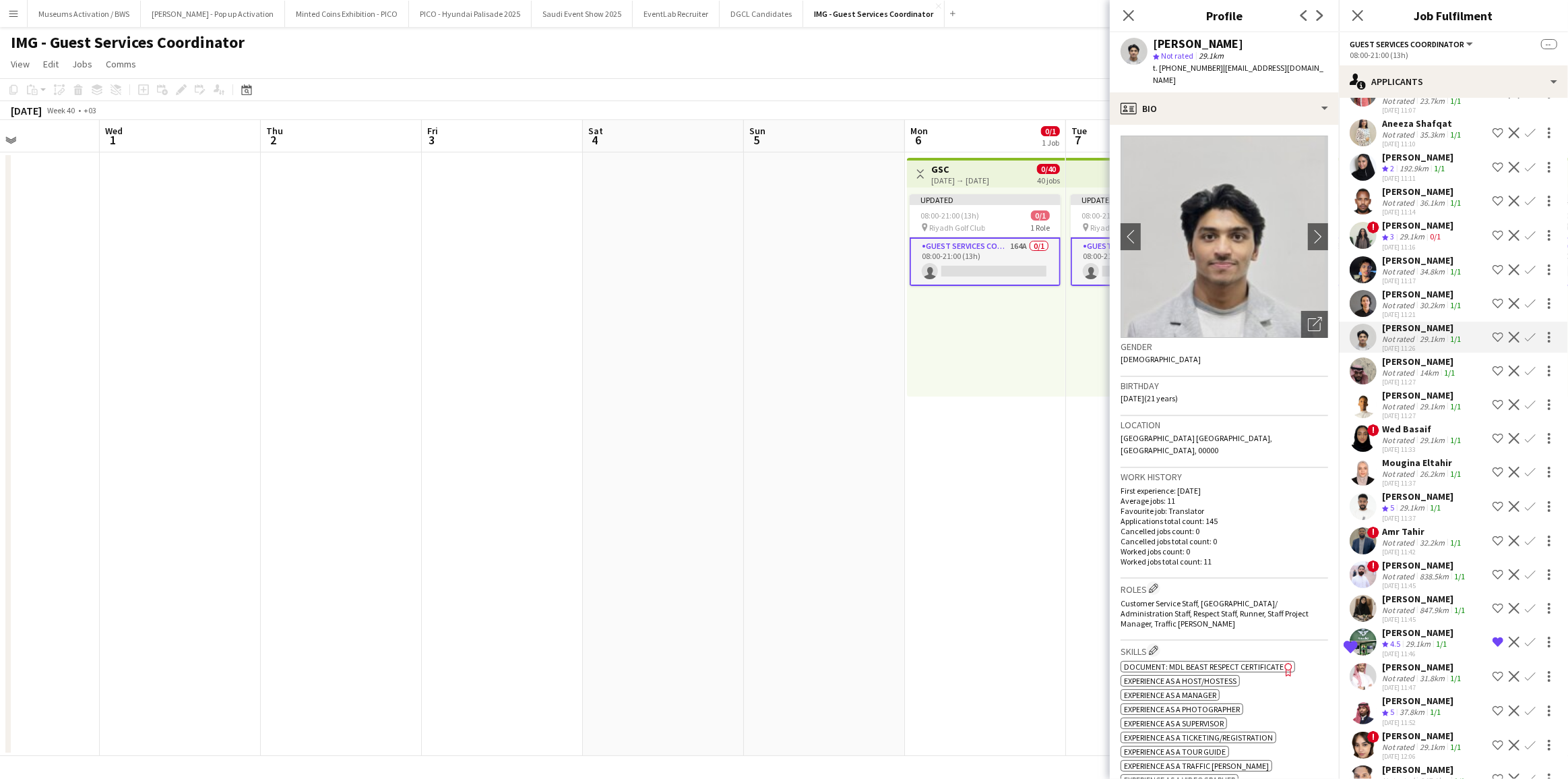
click at [1404, 310] on div "Not rated" at bounding box center [1399, 306] width 35 height 10
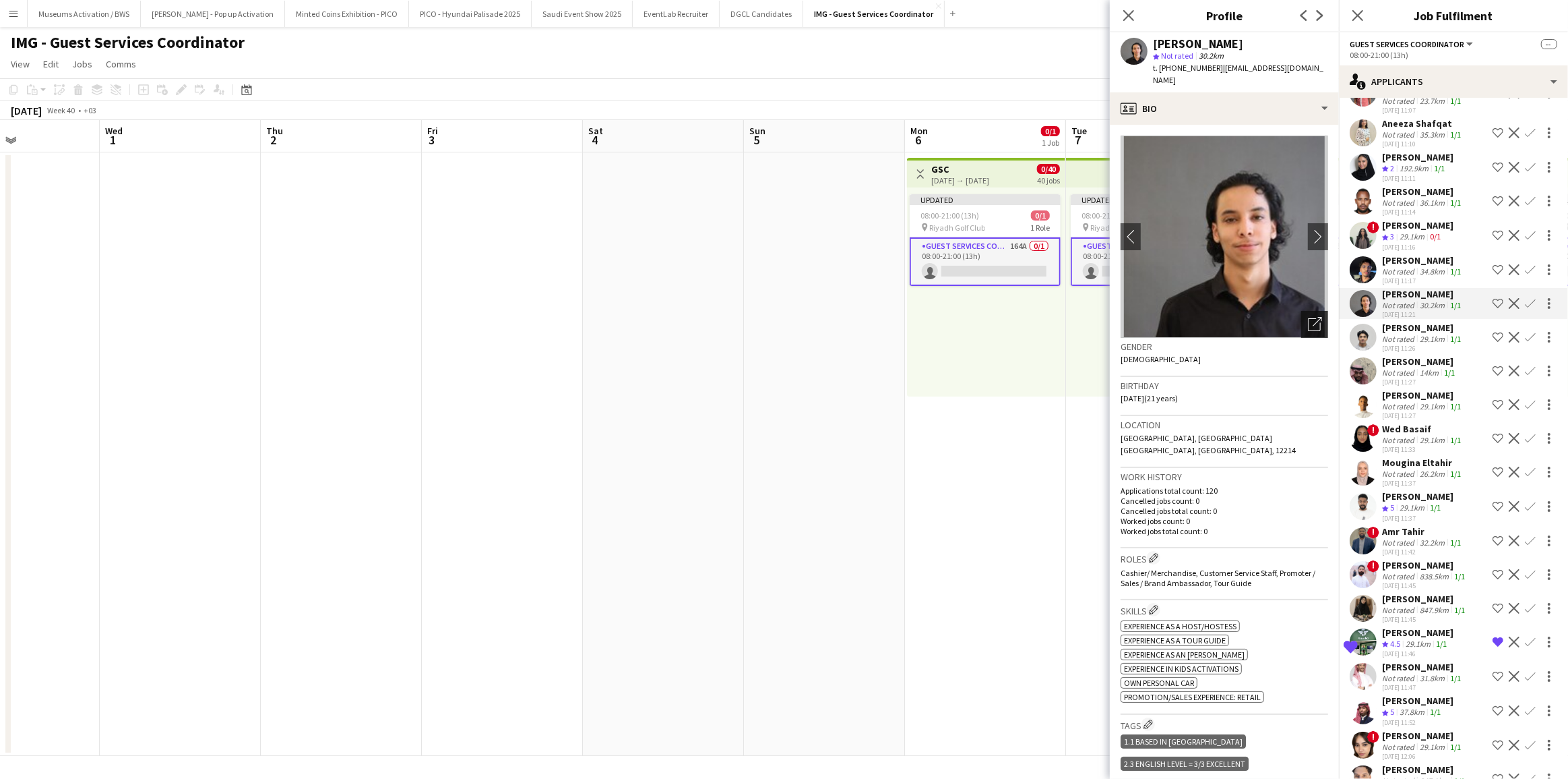
click at [1308, 317] on icon "Open photos pop-in" at bounding box center [1315, 324] width 14 height 14
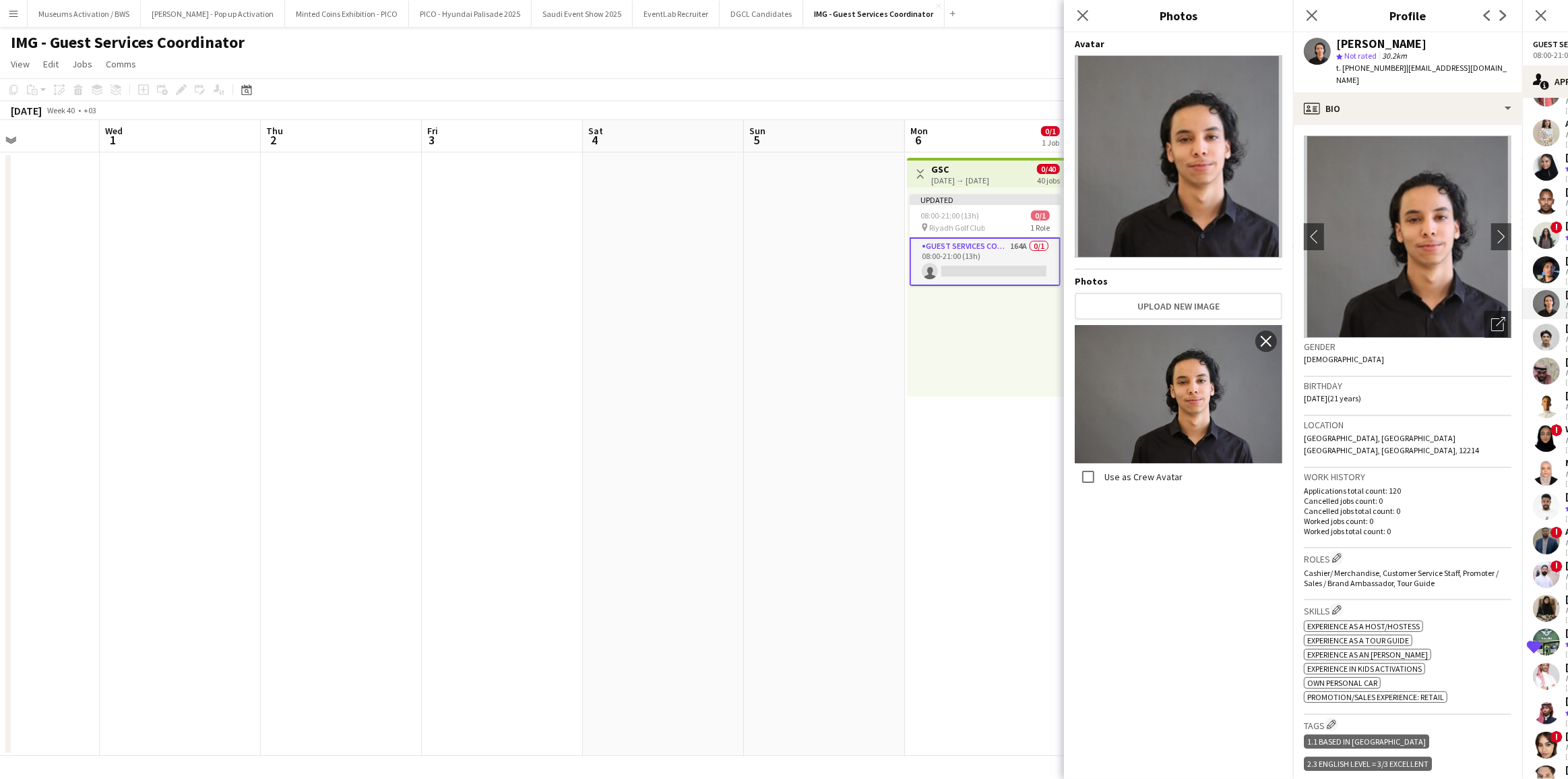
click at [1352, 400] on div "Birthday [DEMOGRAPHIC_DATA] (21 years)" at bounding box center [1408, 396] width 208 height 39
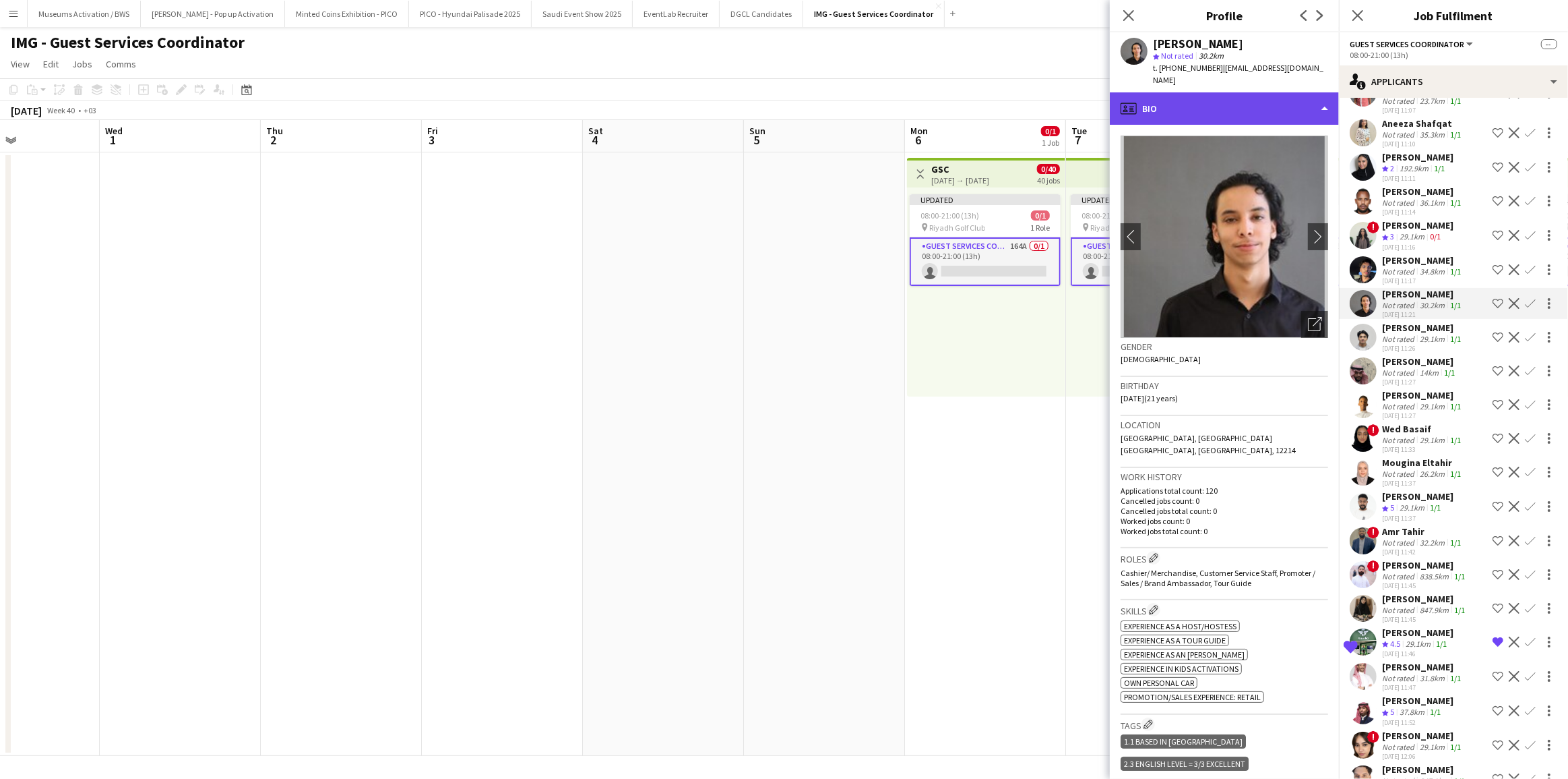
click at [1277, 97] on div "profile Bio" at bounding box center [1224, 108] width 229 height 32
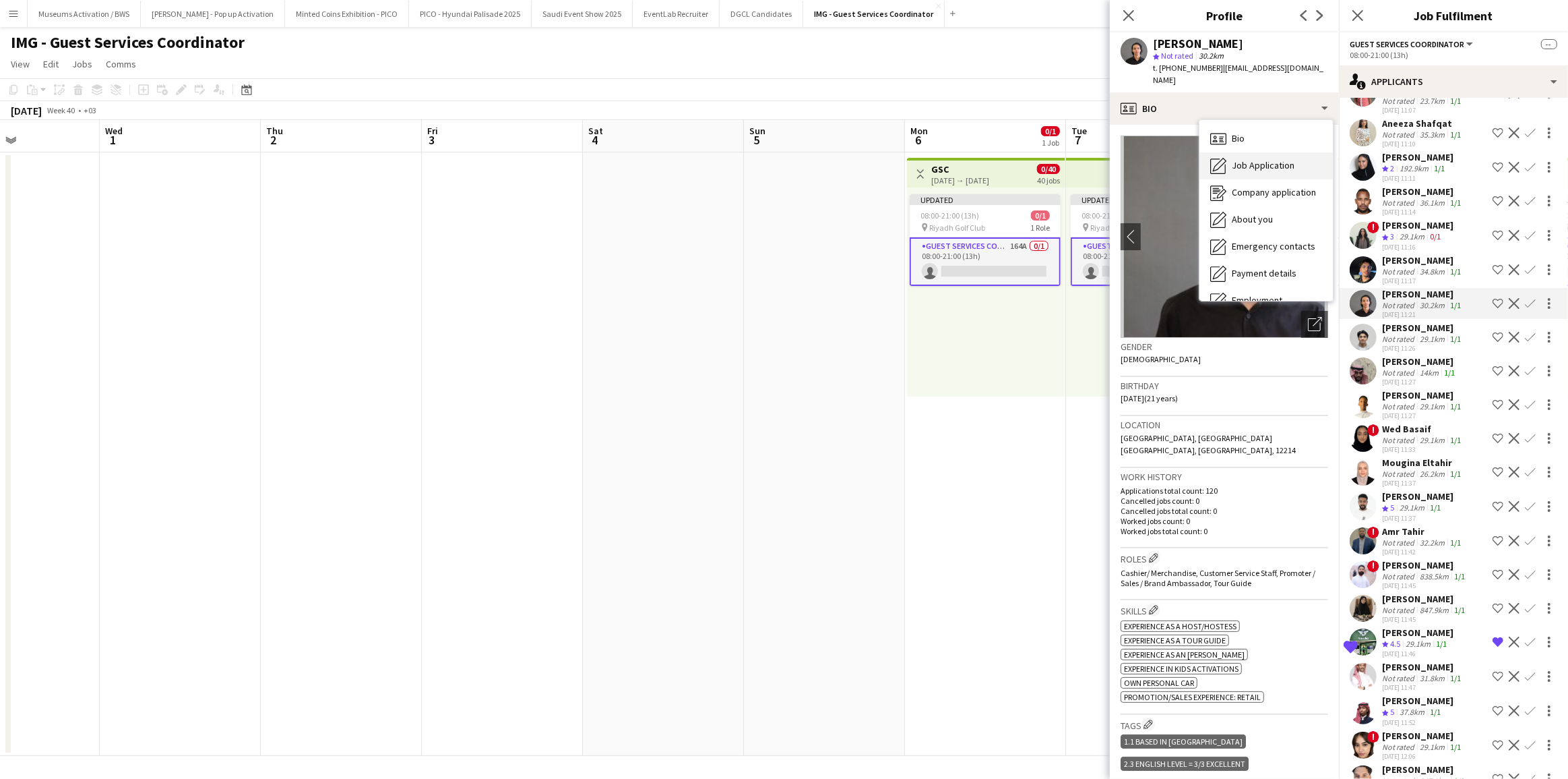
click at [1271, 159] on span "Job Application" at bounding box center [1263, 165] width 63 height 12
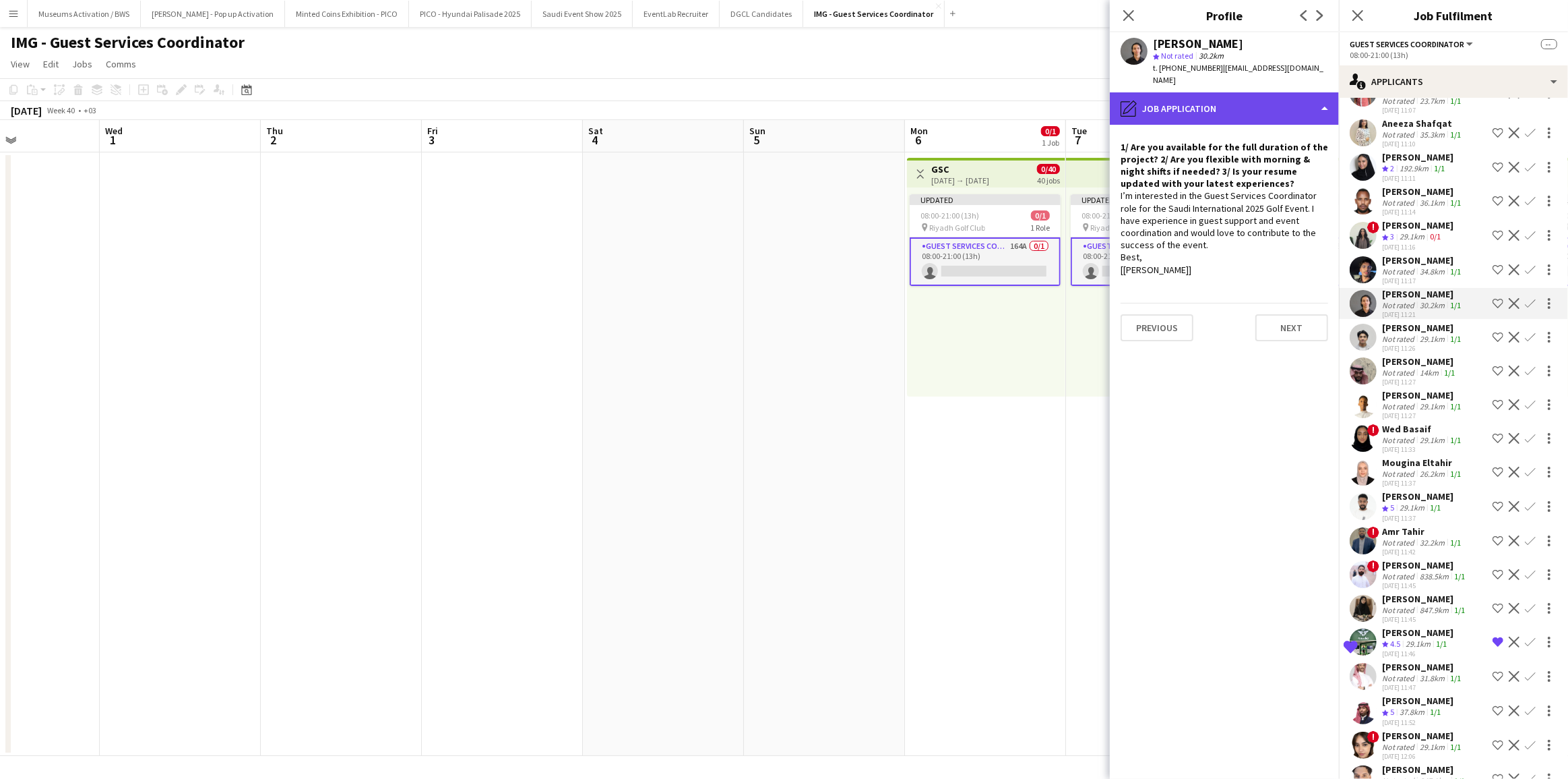
click at [1256, 92] on div "pencil4 Job Application" at bounding box center [1224, 108] width 229 height 32
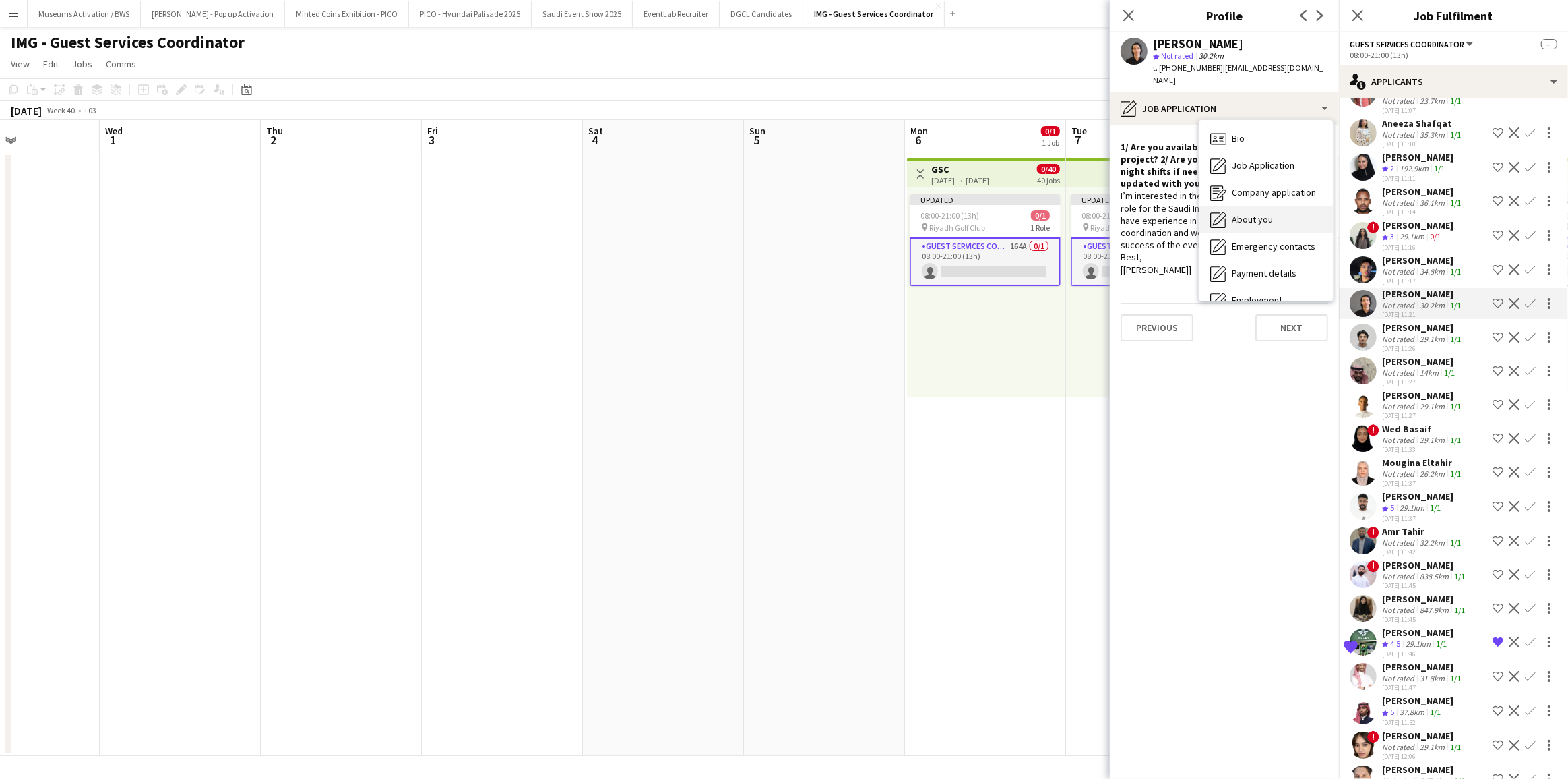
click at [1256, 206] on div "About you About you" at bounding box center [1266, 219] width 133 height 27
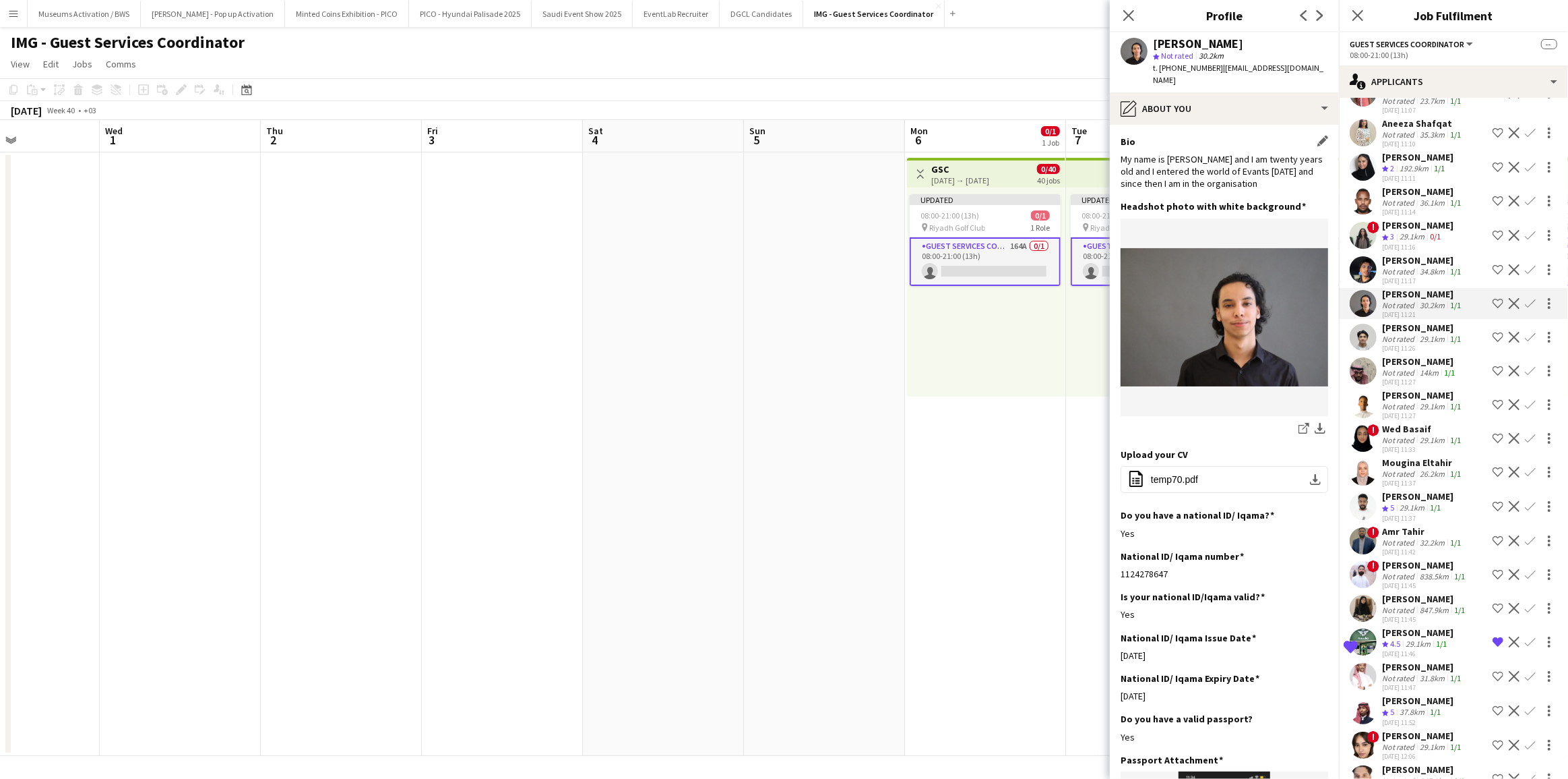
click at [1249, 166] on div "My name is [PERSON_NAME] and I am twenty years old and I entered the world of E…" at bounding box center [1224, 171] width 208 height 37
click at [1248, 173] on div "My name is [PERSON_NAME] and I am twenty years old and I entered the world of E…" at bounding box center [1224, 171] width 208 height 37
click at [1236, 466] on button "office-file-sheet temp70.pdf download-bottom" at bounding box center [1224, 479] width 208 height 27
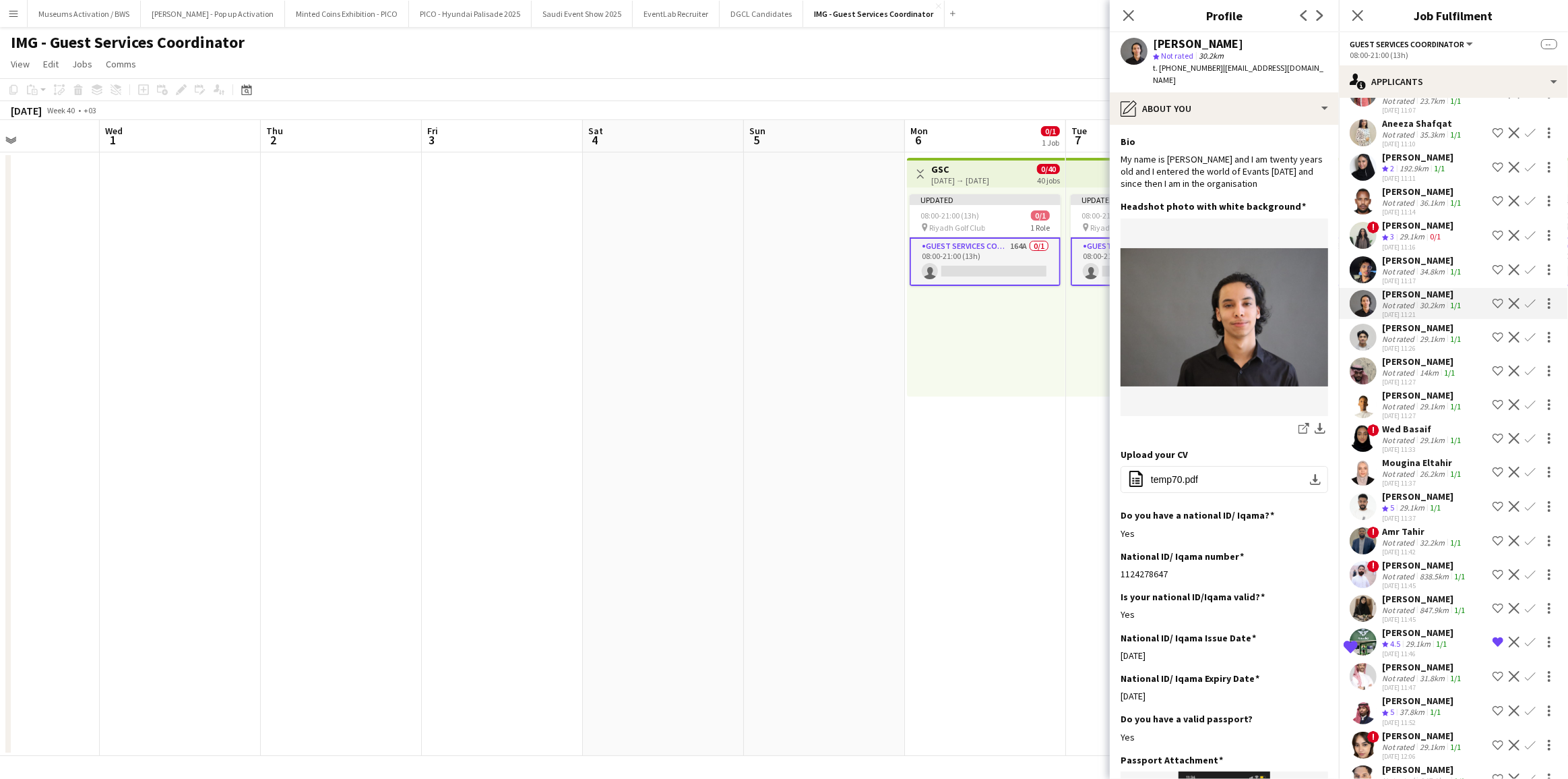
click at [1417, 277] on div "34.8km" at bounding box center [1432, 272] width 30 height 10
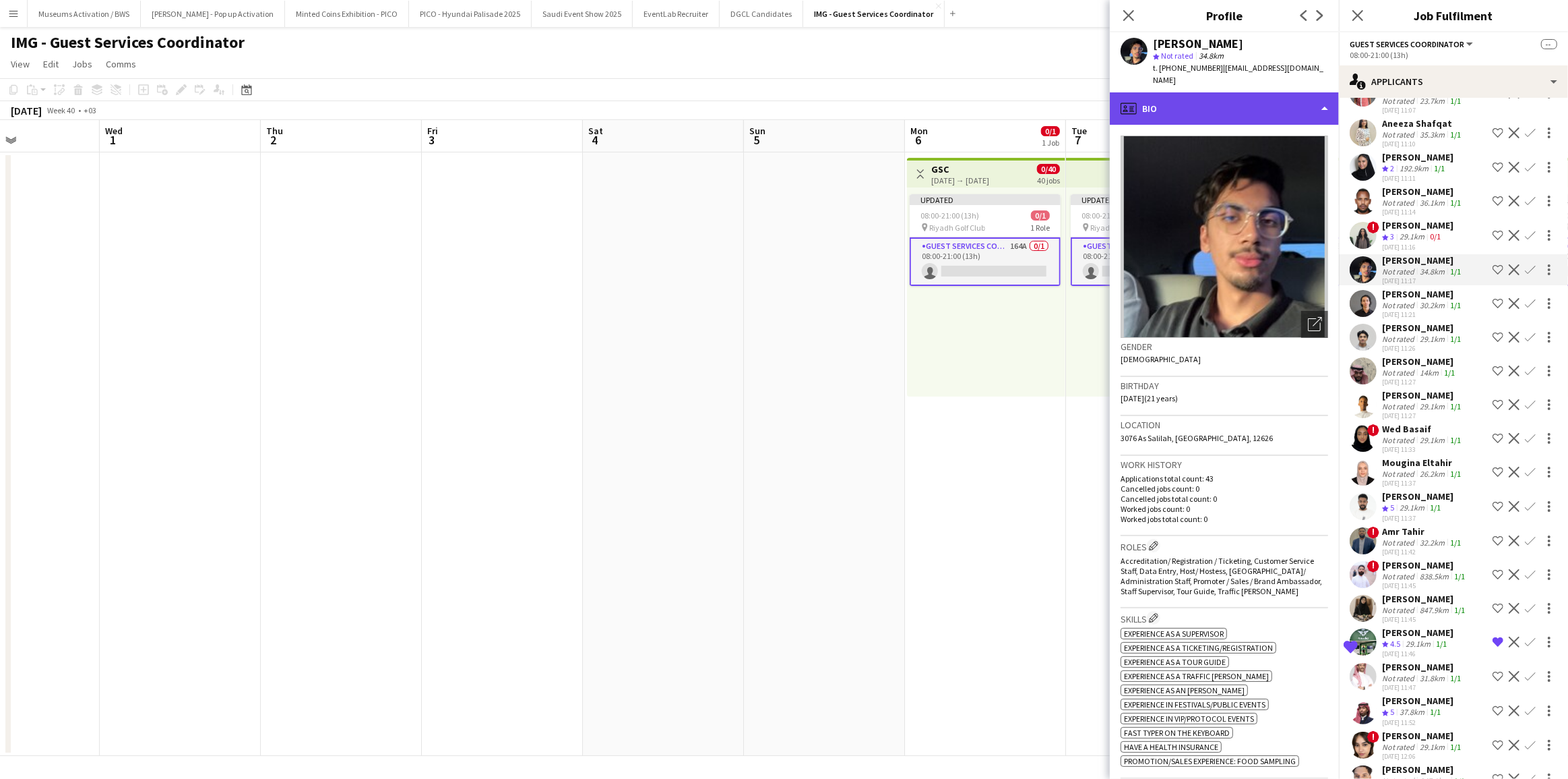
click at [1273, 104] on div "profile Bio" at bounding box center [1224, 108] width 229 height 32
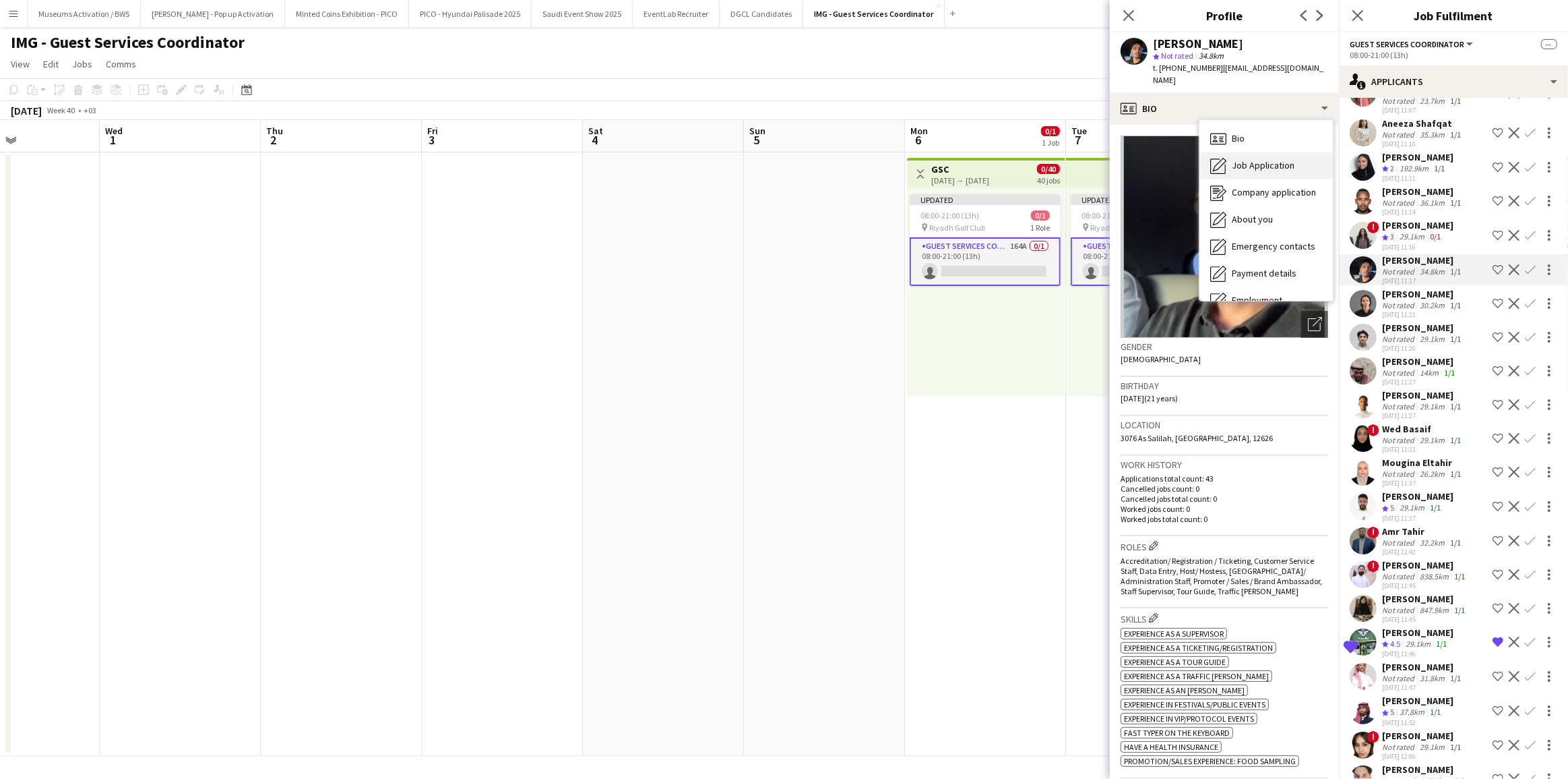
click at [1269, 159] on span "Job Application" at bounding box center [1263, 165] width 63 height 12
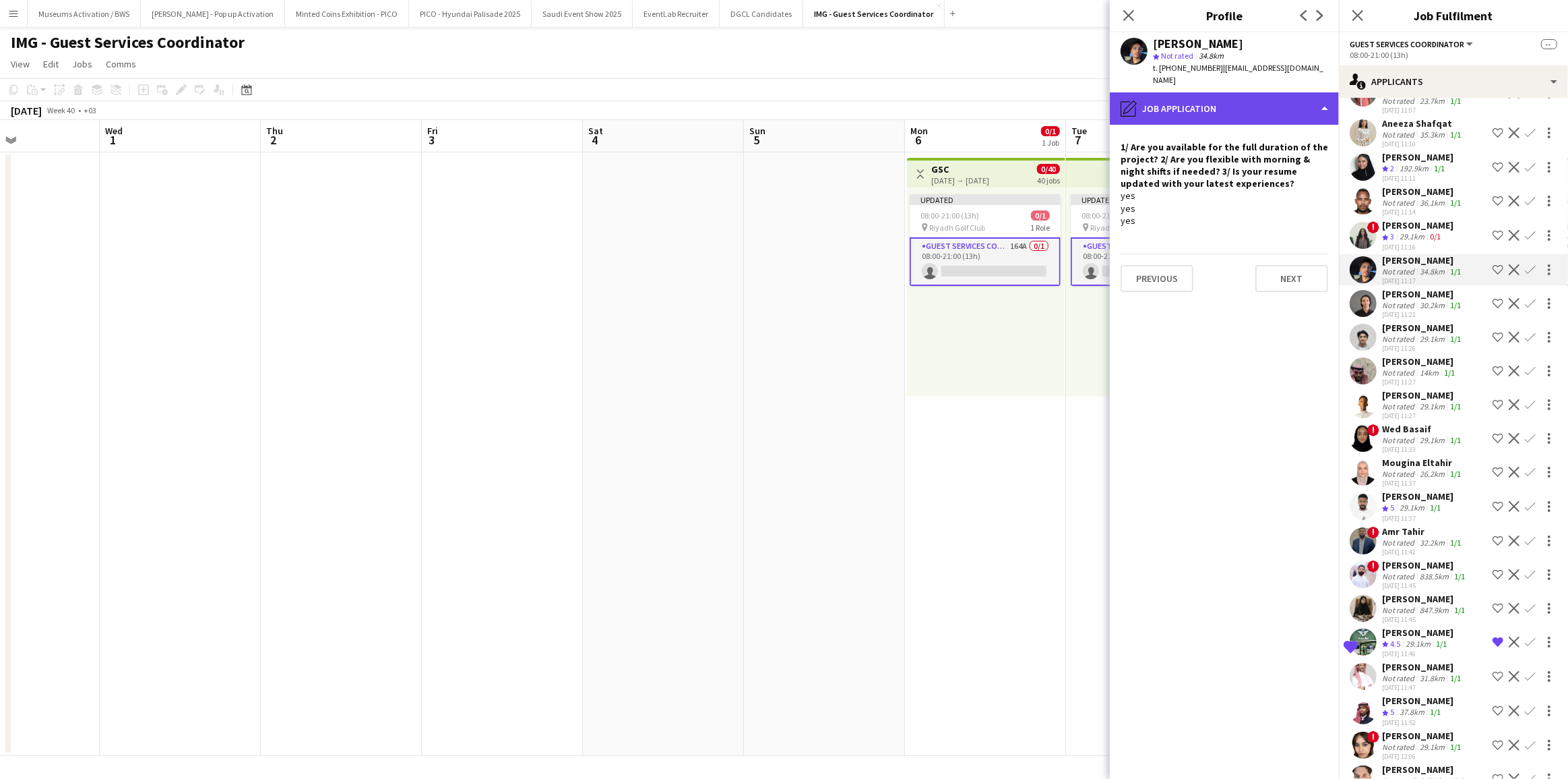
click at [1273, 93] on div "pencil4 Job Application" at bounding box center [1224, 108] width 229 height 32
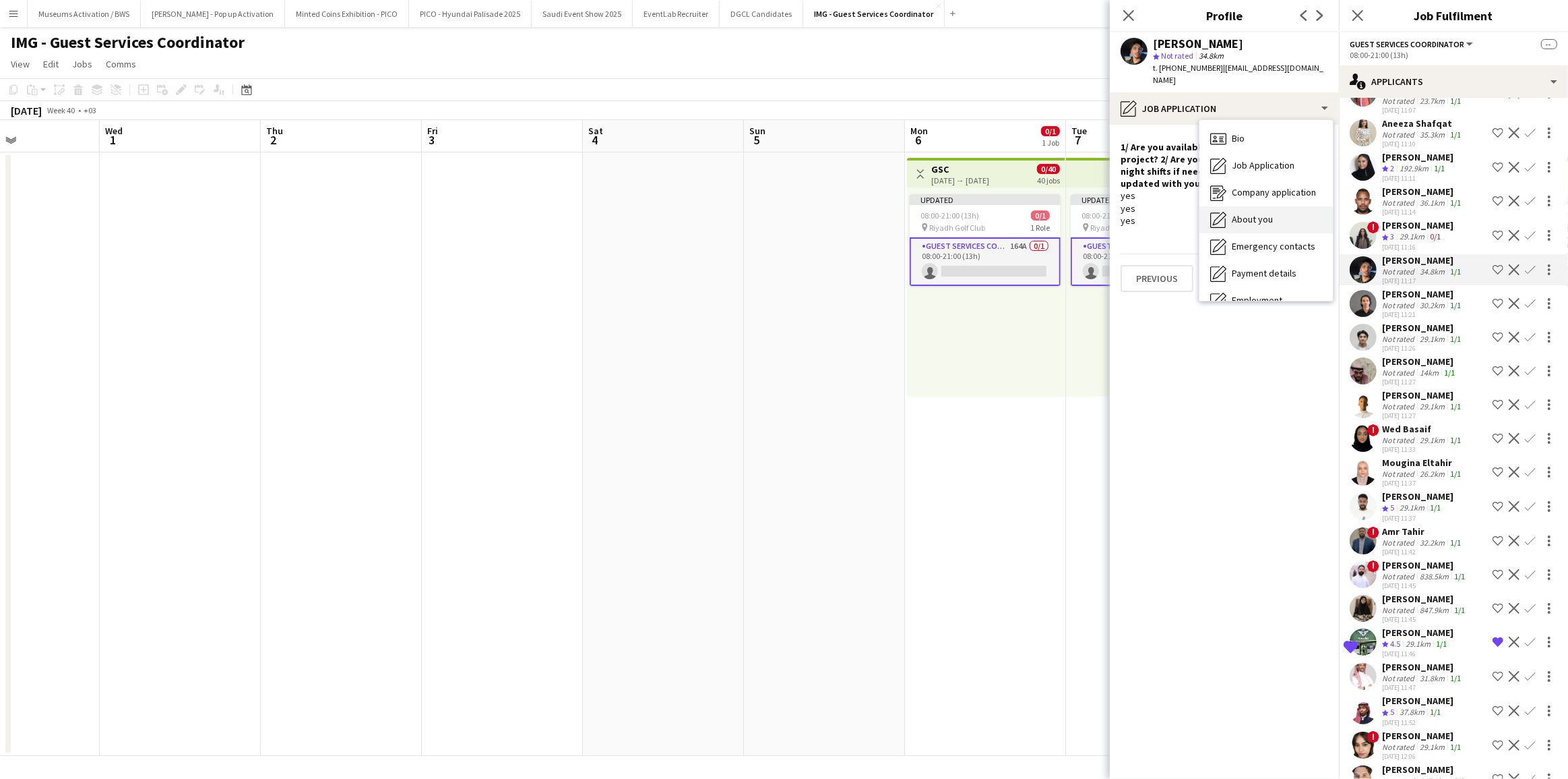
click at [1272, 206] on div "About you About you" at bounding box center [1266, 219] width 133 height 27
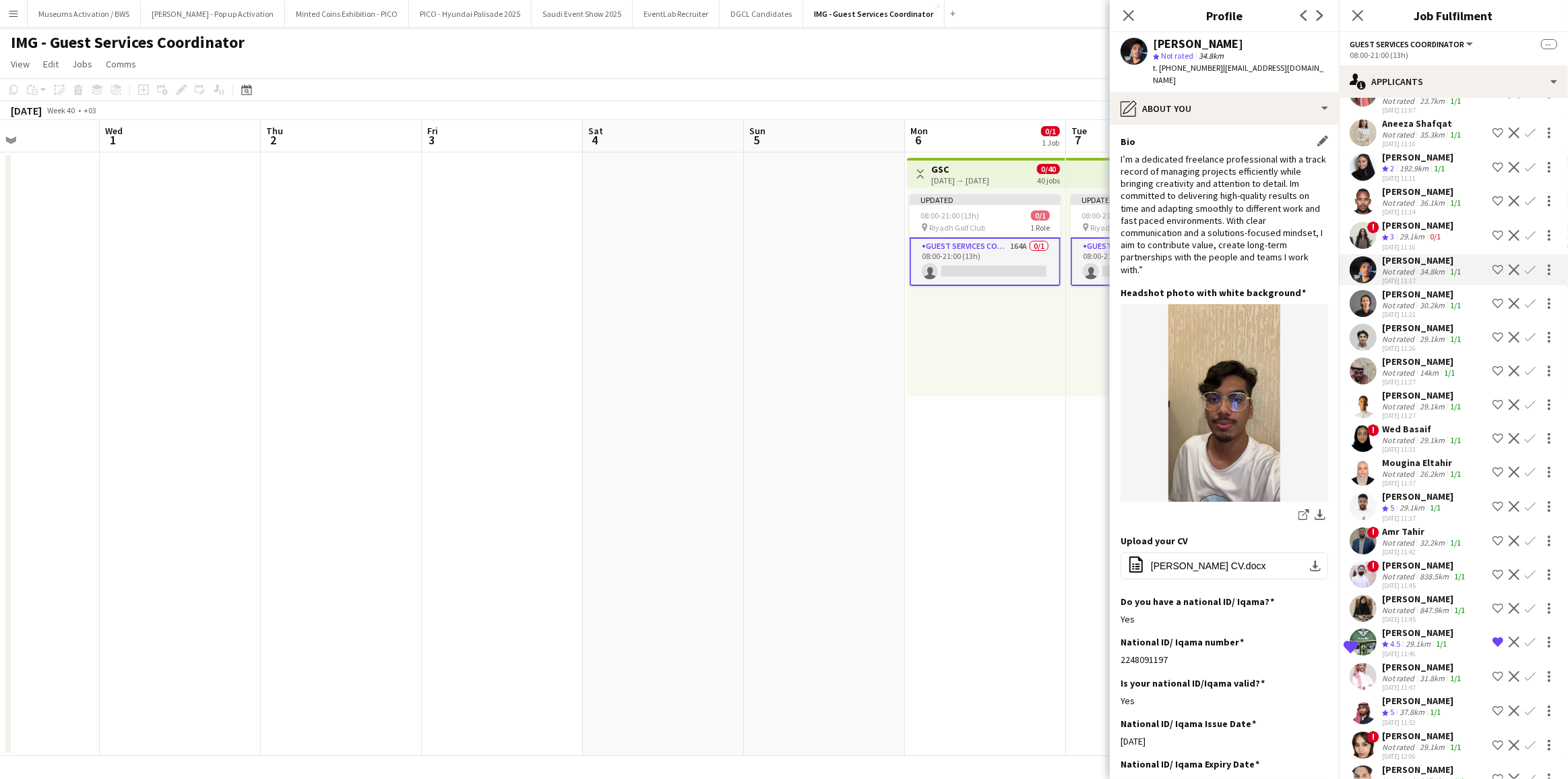
click at [1265, 178] on div "I’m a dedicated freelance professional with a track record of managing projects…" at bounding box center [1224, 214] width 208 height 123
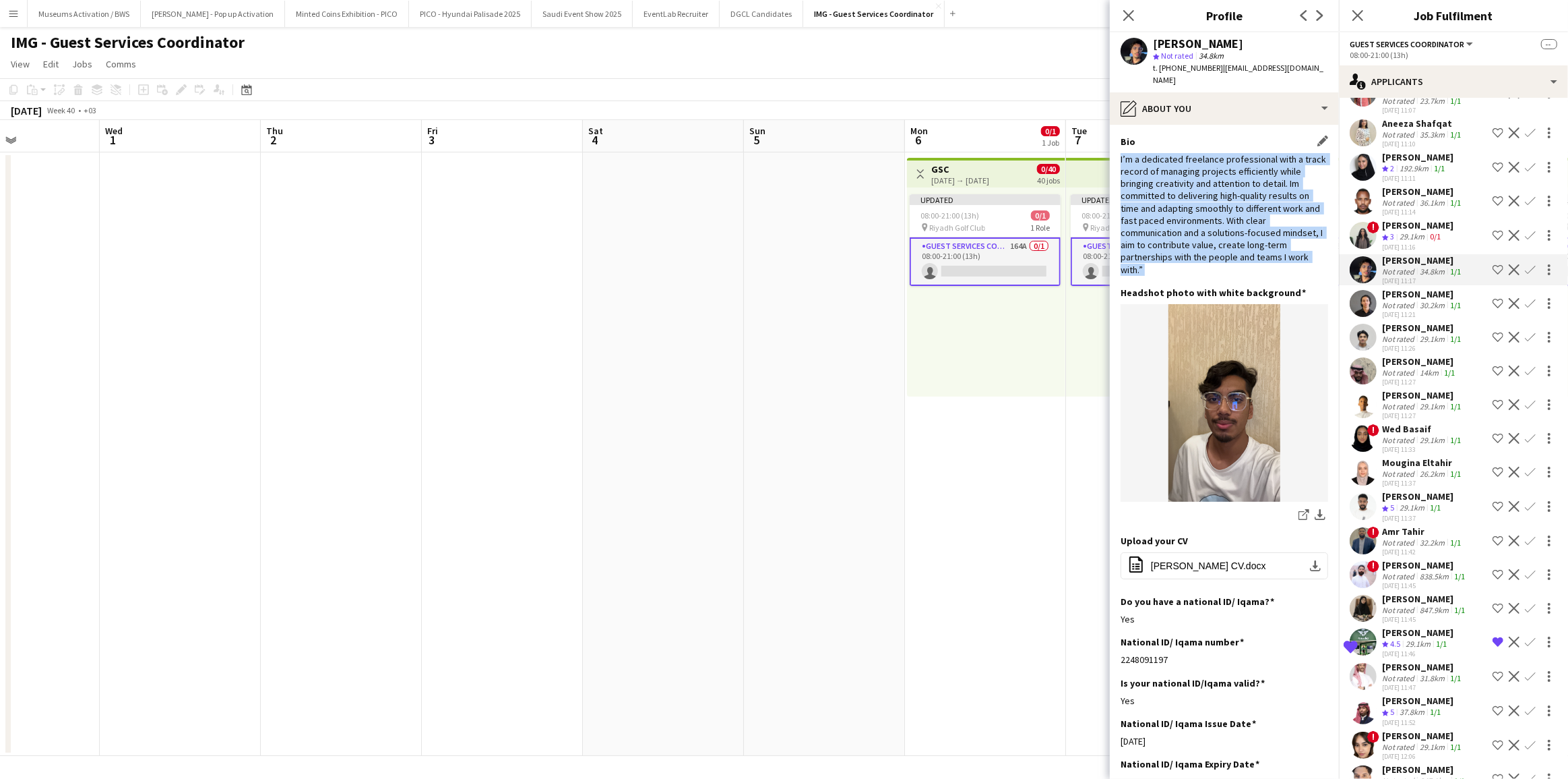
click at [1265, 178] on div "I’m a dedicated freelance professional with a track record of managing projects…" at bounding box center [1224, 214] width 208 height 123
click at [1249, 214] on div "I’m a dedicated freelance professional with a track record of managing projects…" at bounding box center [1224, 214] width 208 height 123
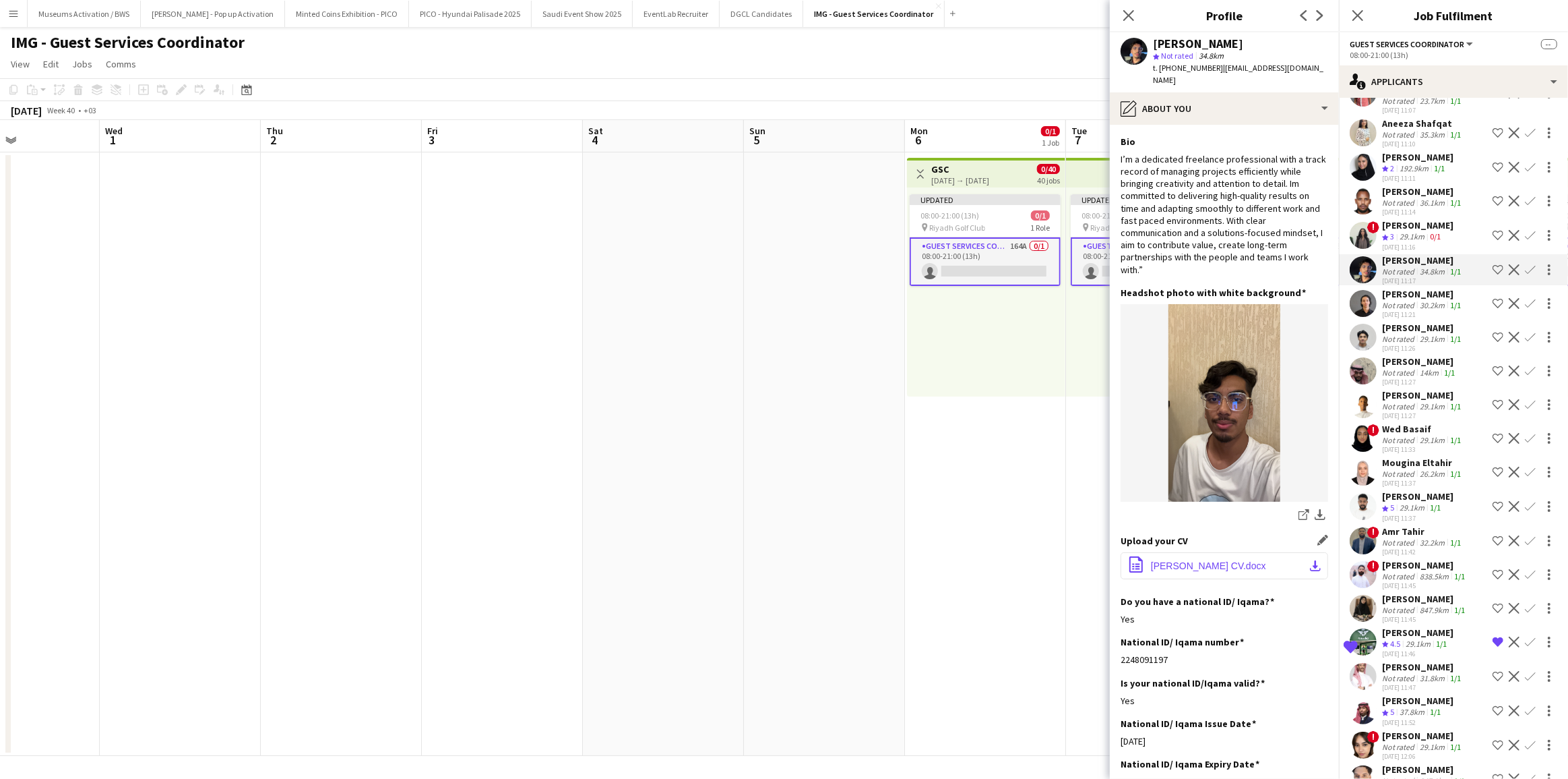
click at [1209, 562] on button "office-file-sheet [PERSON_NAME] CV.docx download-bottom" at bounding box center [1224, 565] width 208 height 27
click at [1405, 208] on div "Not rated" at bounding box center [1399, 203] width 35 height 10
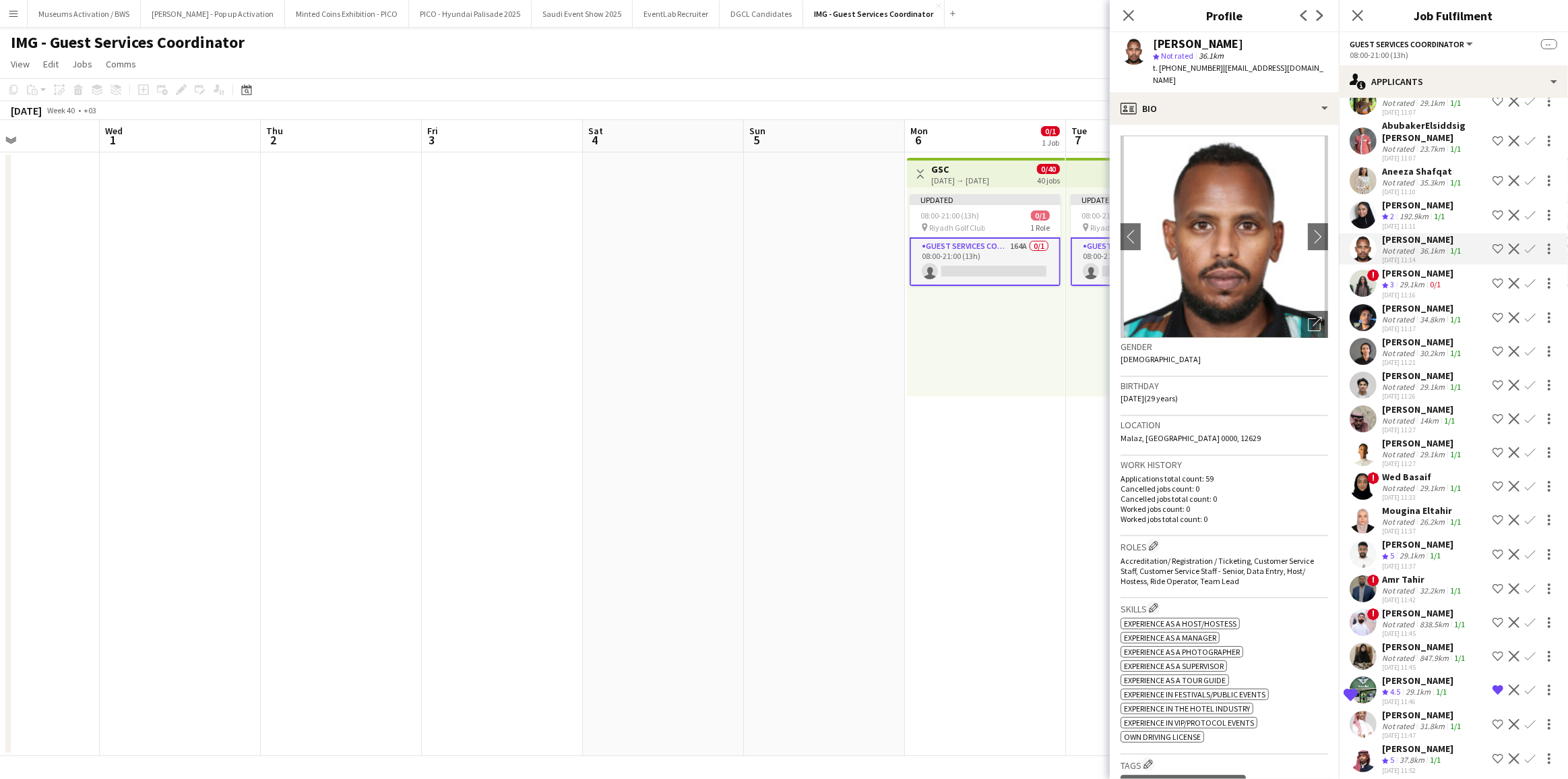
scroll to position [1138, 0]
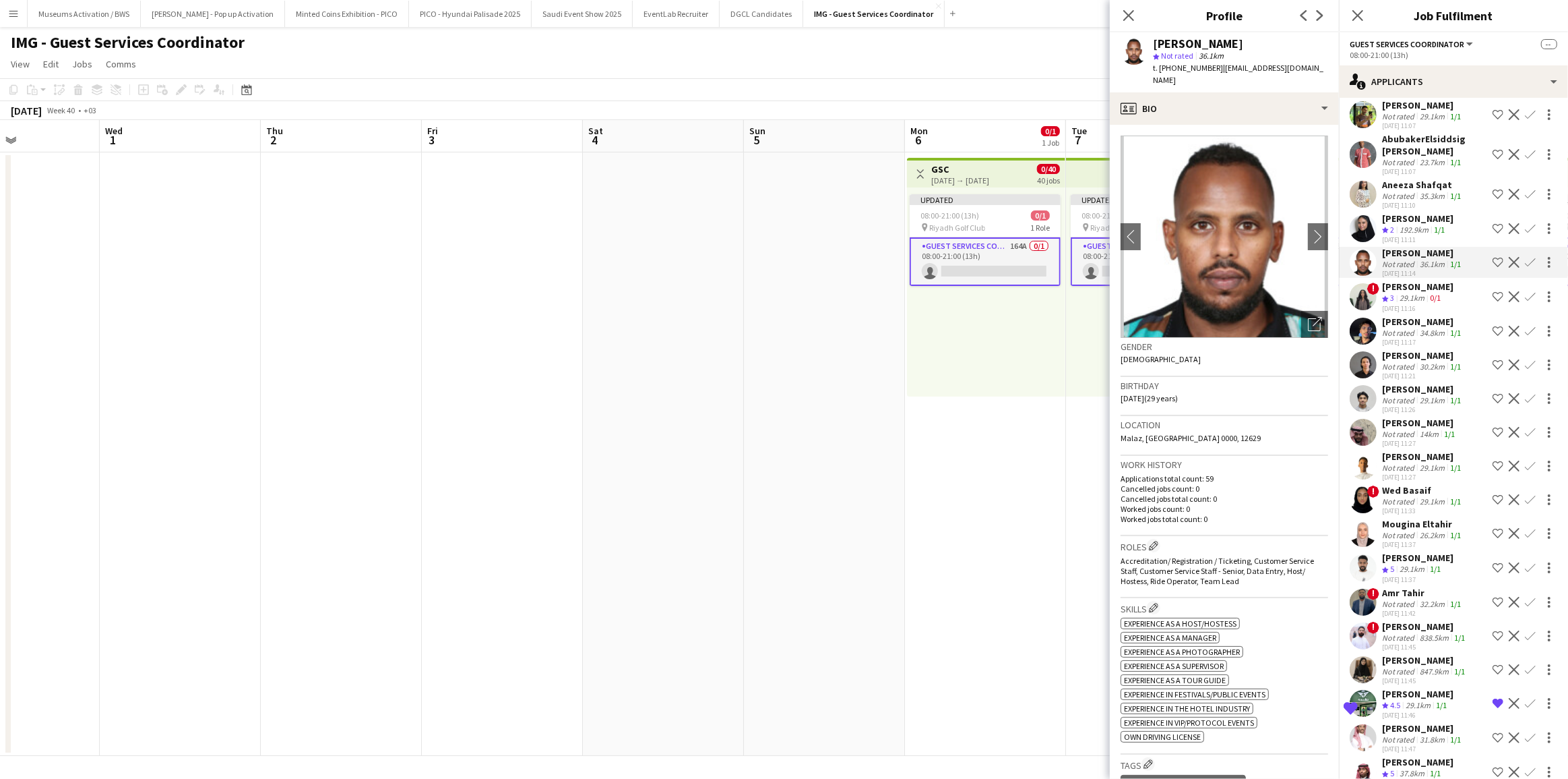
click at [1406, 225] on div "[PERSON_NAME]" at bounding box center [1417, 218] width 71 height 12
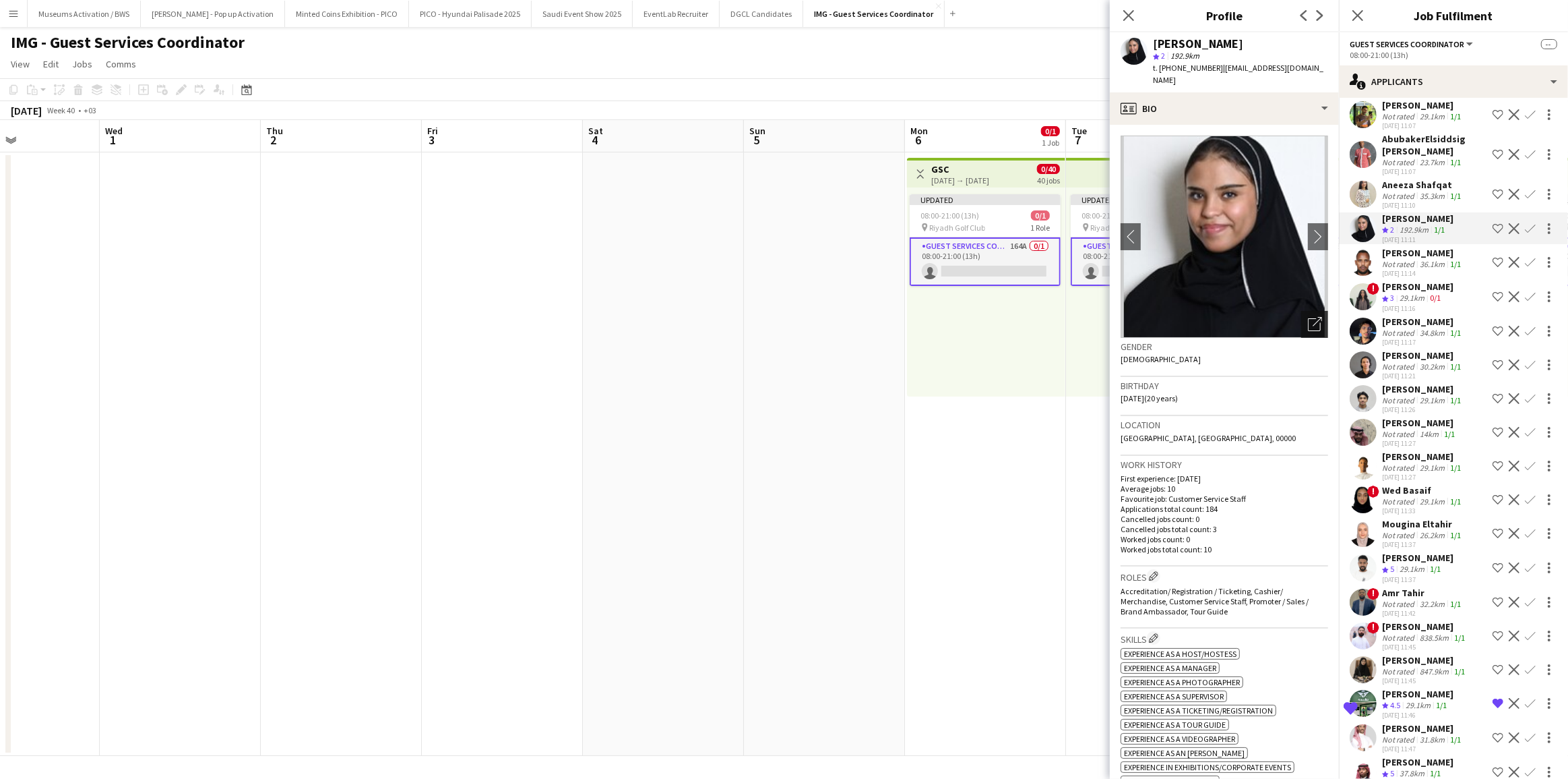
click at [1307, 311] on div "Open photos pop-in" at bounding box center [1315, 324] width 27 height 27
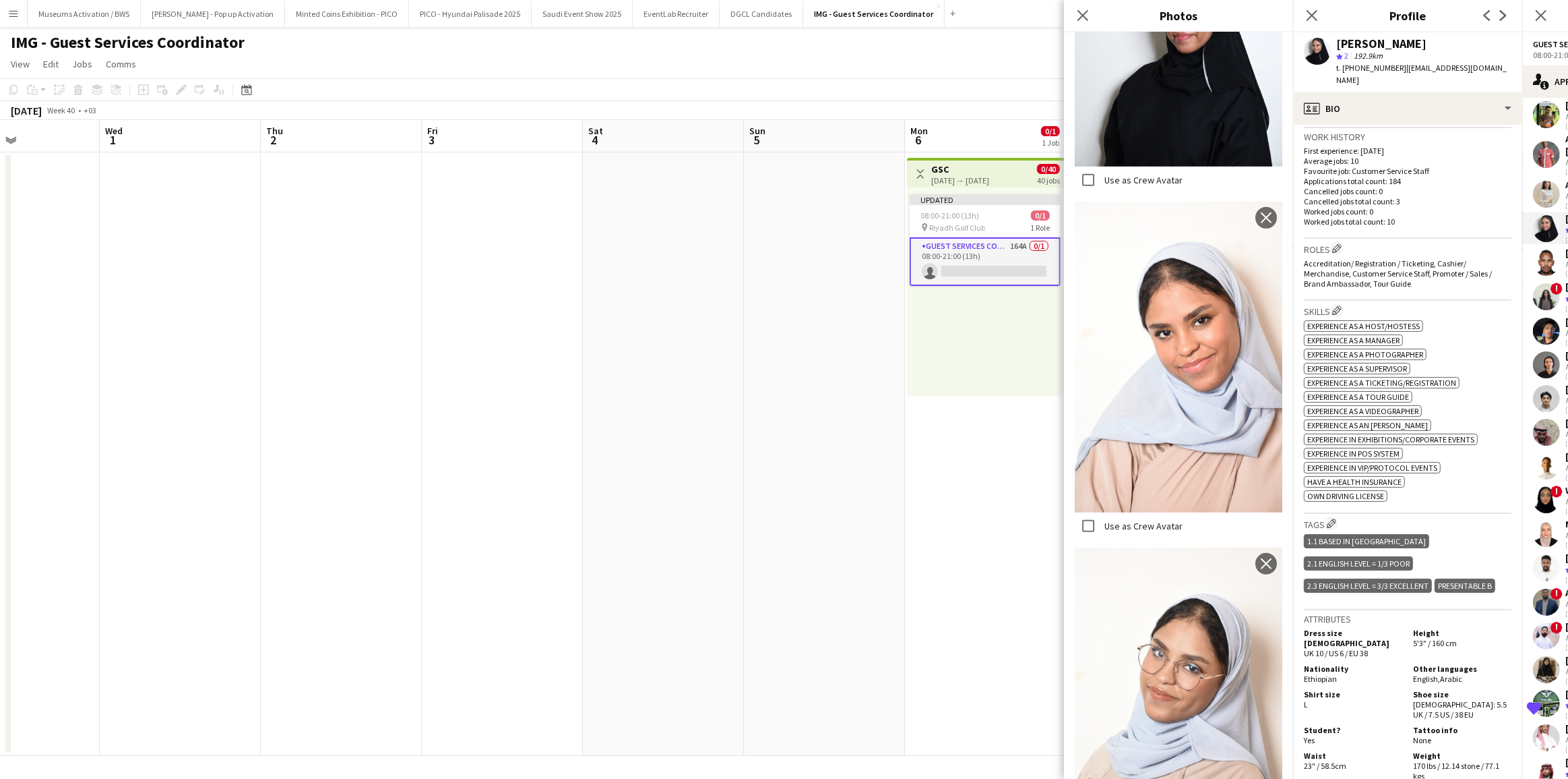
scroll to position [367, 0]
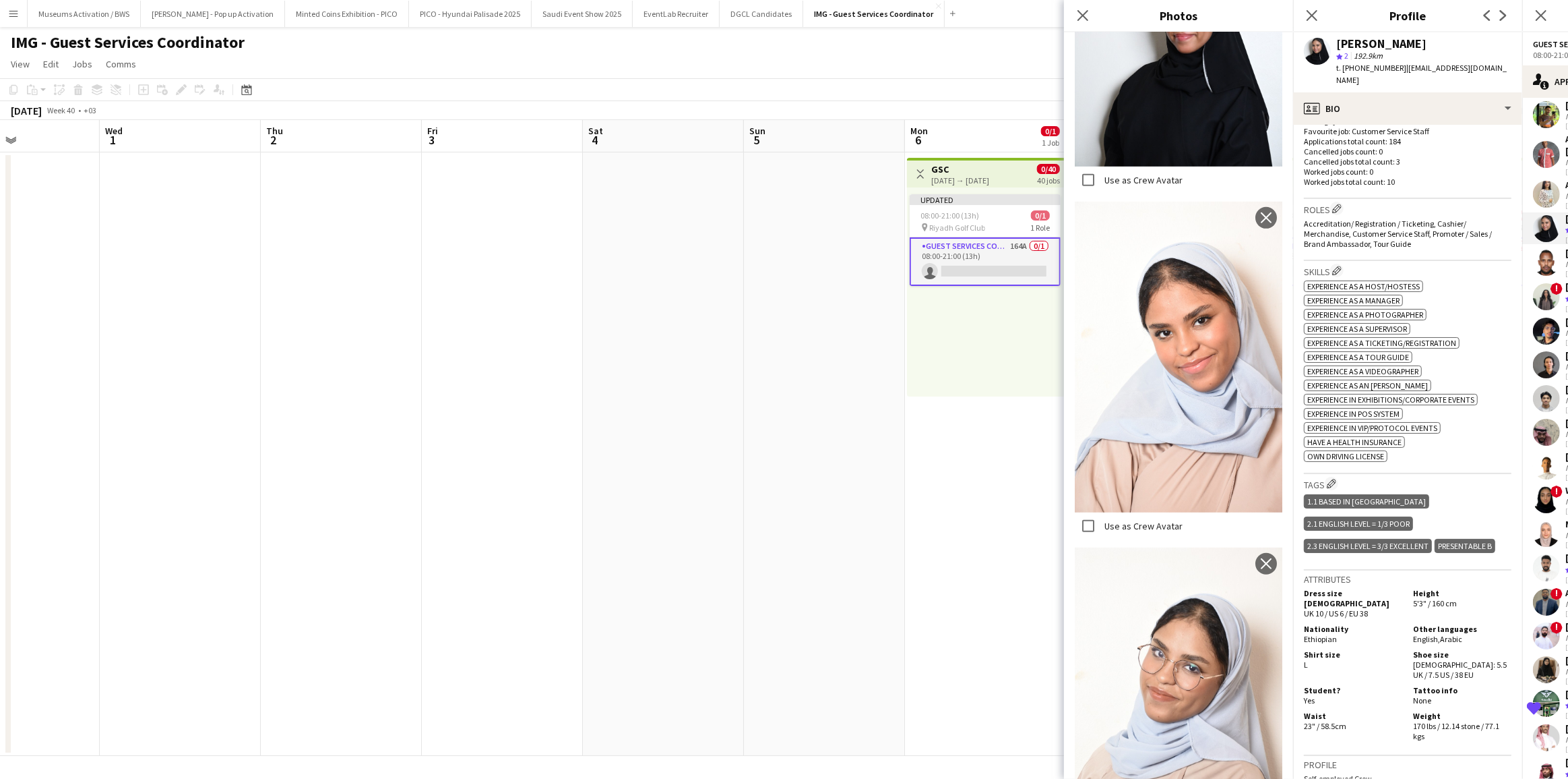
click at [1437, 291] on div "ok-circled2 background Layer 1 cross-circle-red background Layer 1 Experience a…" at bounding box center [1408, 369] width 208 height 184
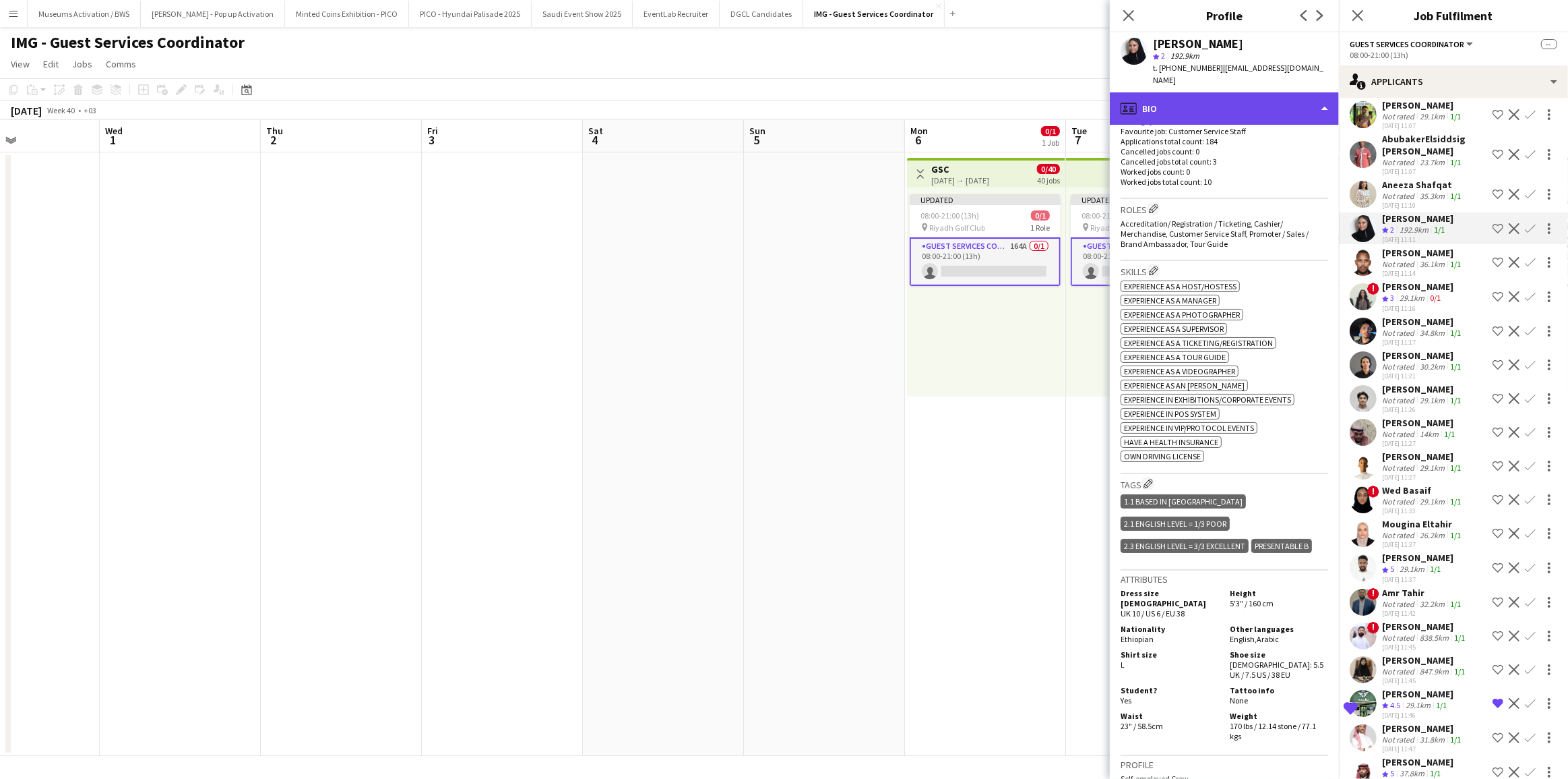
click at [1247, 97] on div "profile Bio" at bounding box center [1224, 108] width 229 height 32
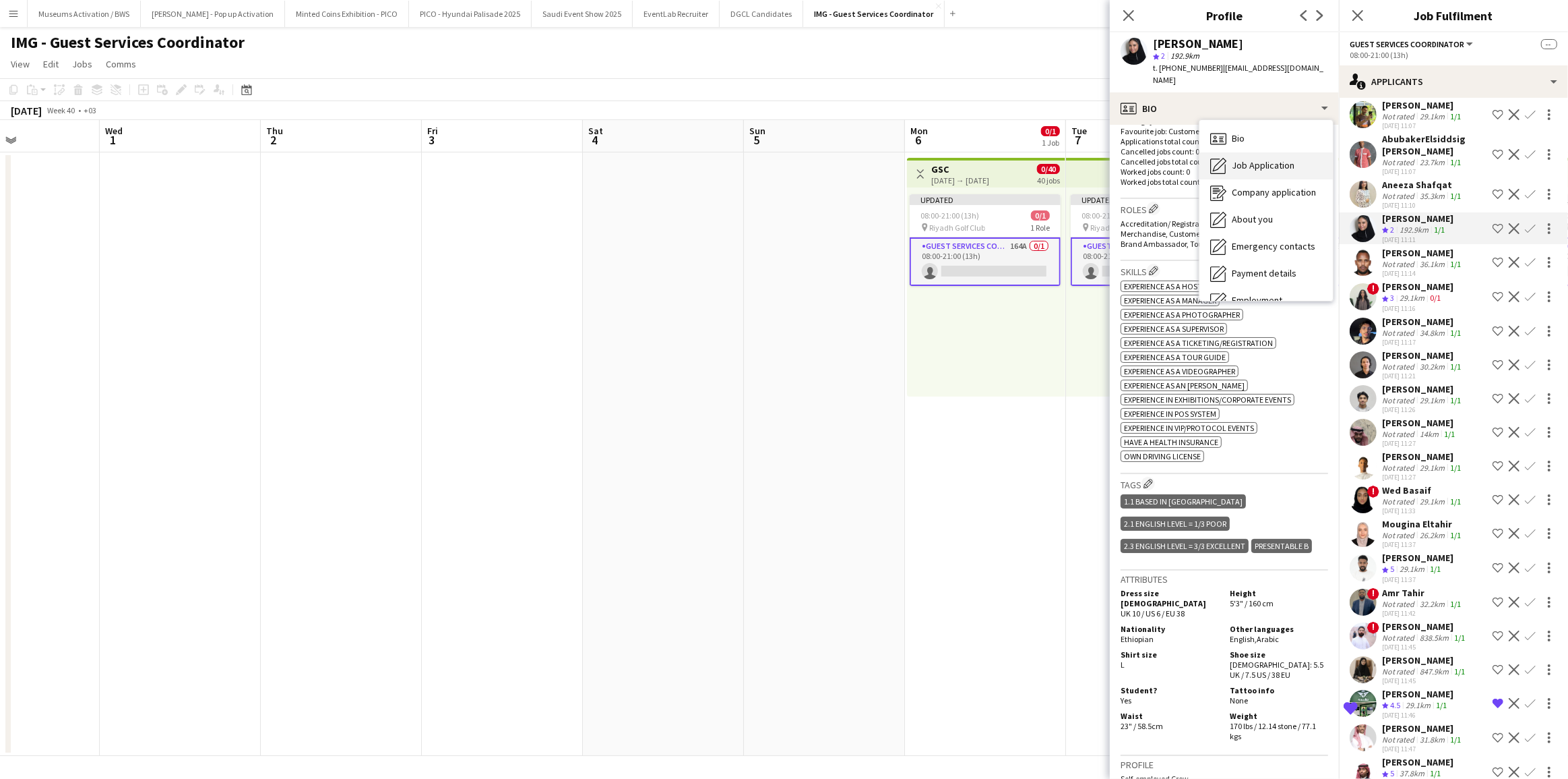
click at [1248, 159] on span "Job Application" at bounding box center [1263, 165] width 63 height 12
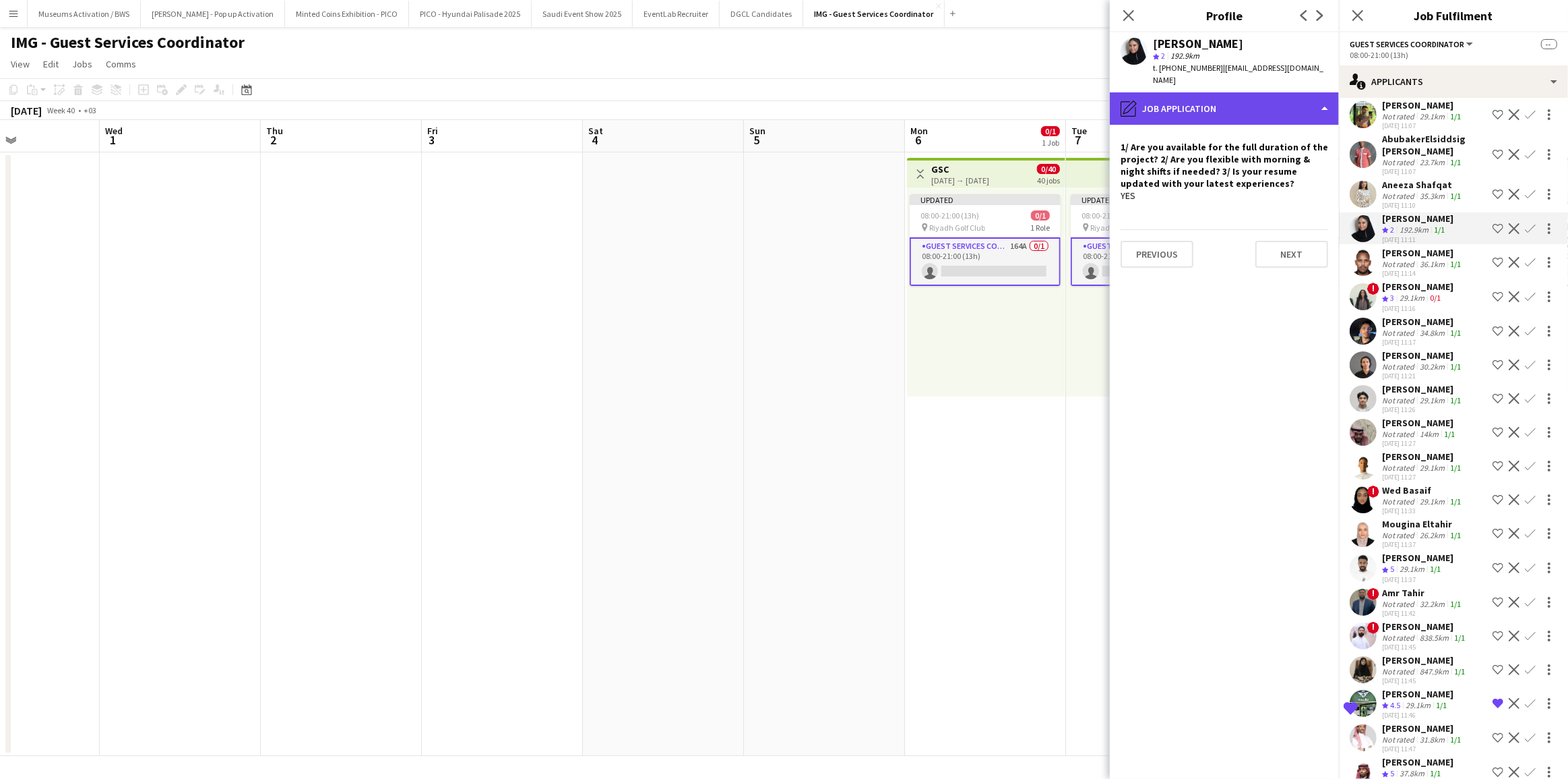
click at [1246, 104] on div "pencil4 Job Application" at bounding box center [1224, 108] width 229 height 32
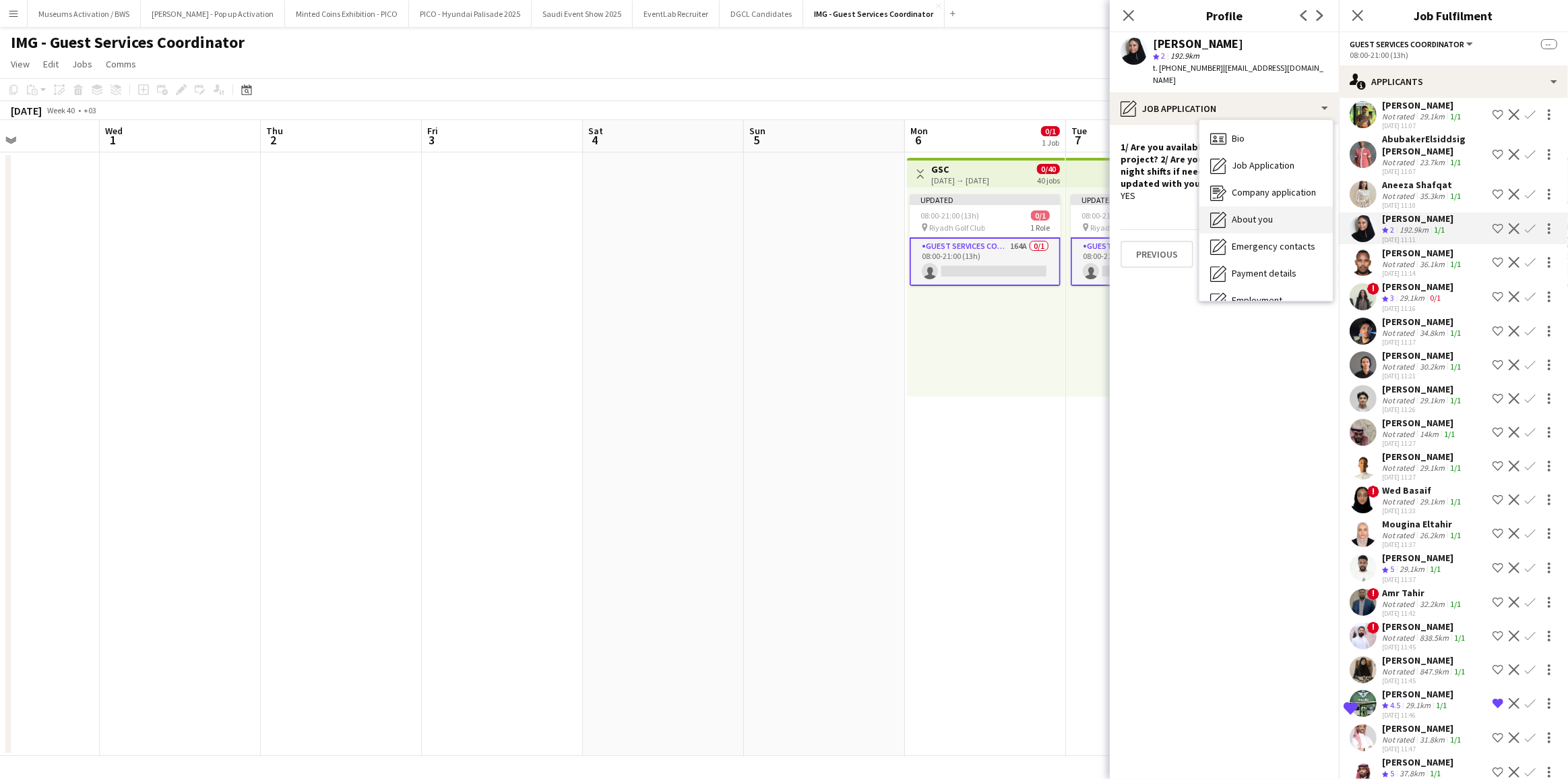
click at [1252, 213] on span "About you" at bounding box center [1252, 219] width 41 height 12
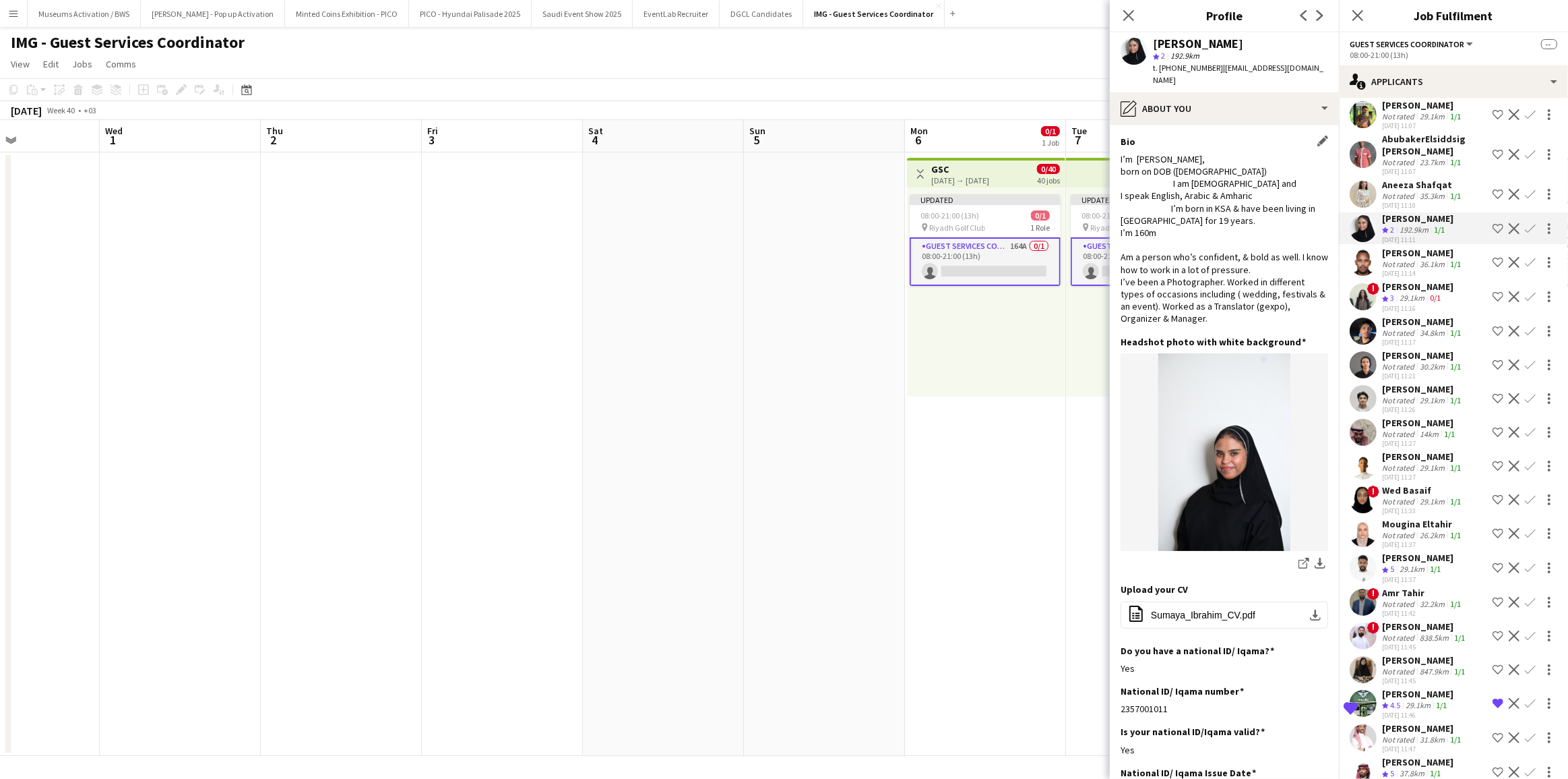
click at [1230, 188] on div "I’m [PERSON_NAME], born on DOB ([DEMOGRAPHIC_DATA]) I am [DEMOGRAPHIC_DATA] and…" at bounding box center [1224, 238] width 208 height 171
click at [1230, 213] on div "I’m [PERSON_NAME], born on DOB ([DEMOGRAPHIC_DATA]) I am [DEMOGRAPHIC_DATA] and…" at bounding box center [1224, 238] width 208 height 171
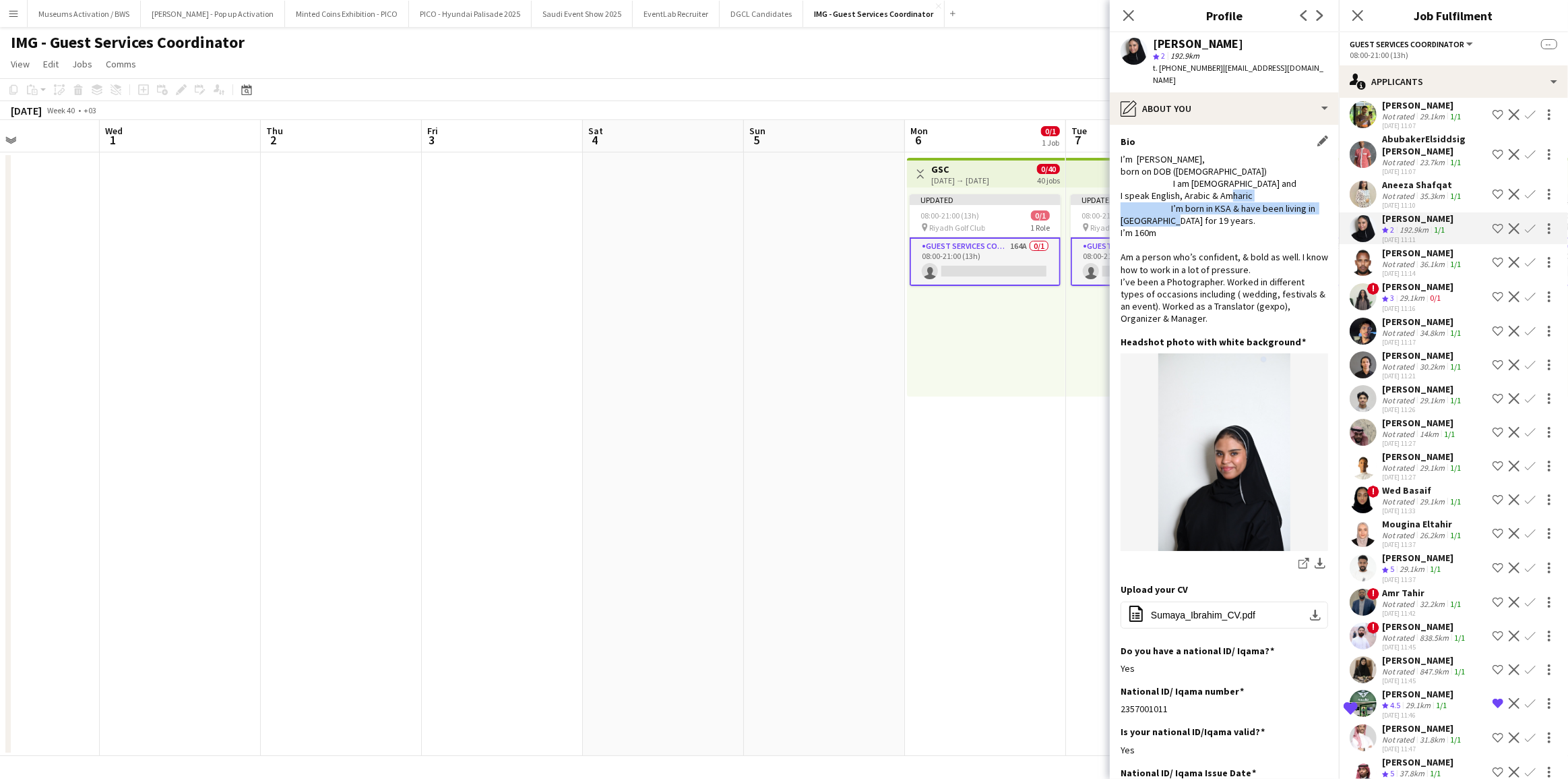
click at [1230, 213] on div "I’m [PERSON_NAME], born on DOB ([DEMOGRAPHIC_DATA]) I am [DEMOGRAPHIC_DATA] and…" at bounding box center [1224, 238] width 208 height 171
click at [1232, 240] on div "I’m [PERSON_NAME], born on DOB ([DEMOGRAPHIC_DATA]) I am [DEMOGRAPHIC_DATA] and…" at bounding box center [1224, 238] width 208 height 171
click at [1230, 272] on div "I’m [PERSON_NAME], born on DOB ([DEMOGRAPHIC_DATA]) I am [DEMOGRAPHIC_DATA] and…" at bounding box center [1224, 238] width 208 height 171
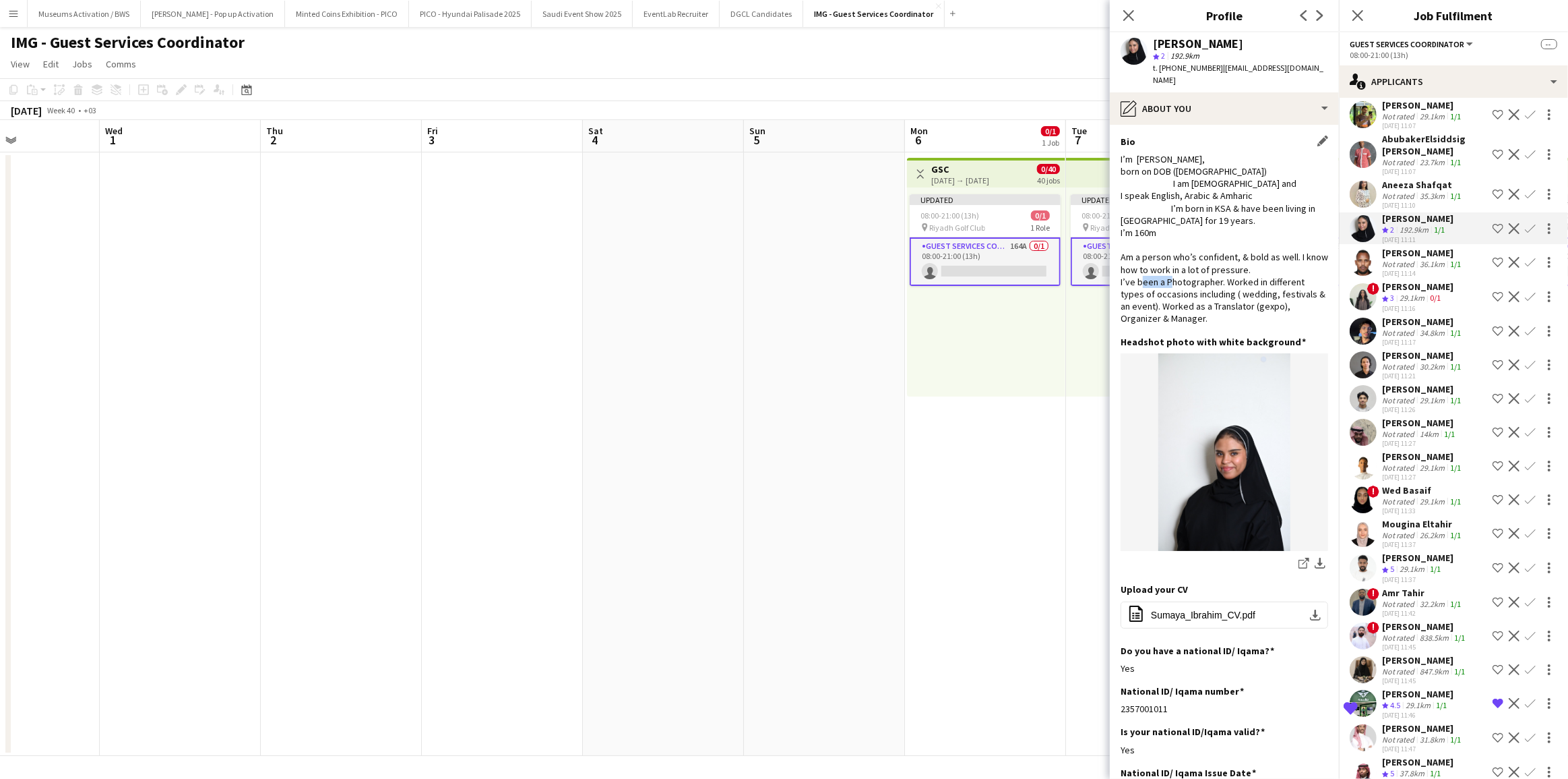
click at [1230, 272] on div "I’m [PERSON_NAME], born on DOB ([DEMOGRAPHIC_DATA]) I am [DEMOGRAPHIC_DATA] and…" at bounding box center [1224, 238] width 208 height 171
click at [1220, 304] on div "I’m [PERSON_NAME], born on DOB ([DEMOGRAPHIC_DATA]) I am [DEMOGRAPHIC_DATA] and…" at bounding box center [1224, 238] width 208 height 171
click at [1189, 601] on button "office-file-sheet Sumaya_Ibrahim_CV.pdf download-bottom" at bounding box center [1224, 614] width 208 height 27
click at [1411, 191] on div "Aneeza Shafqat" at bounding box center [1423, 185] width 82 height 12
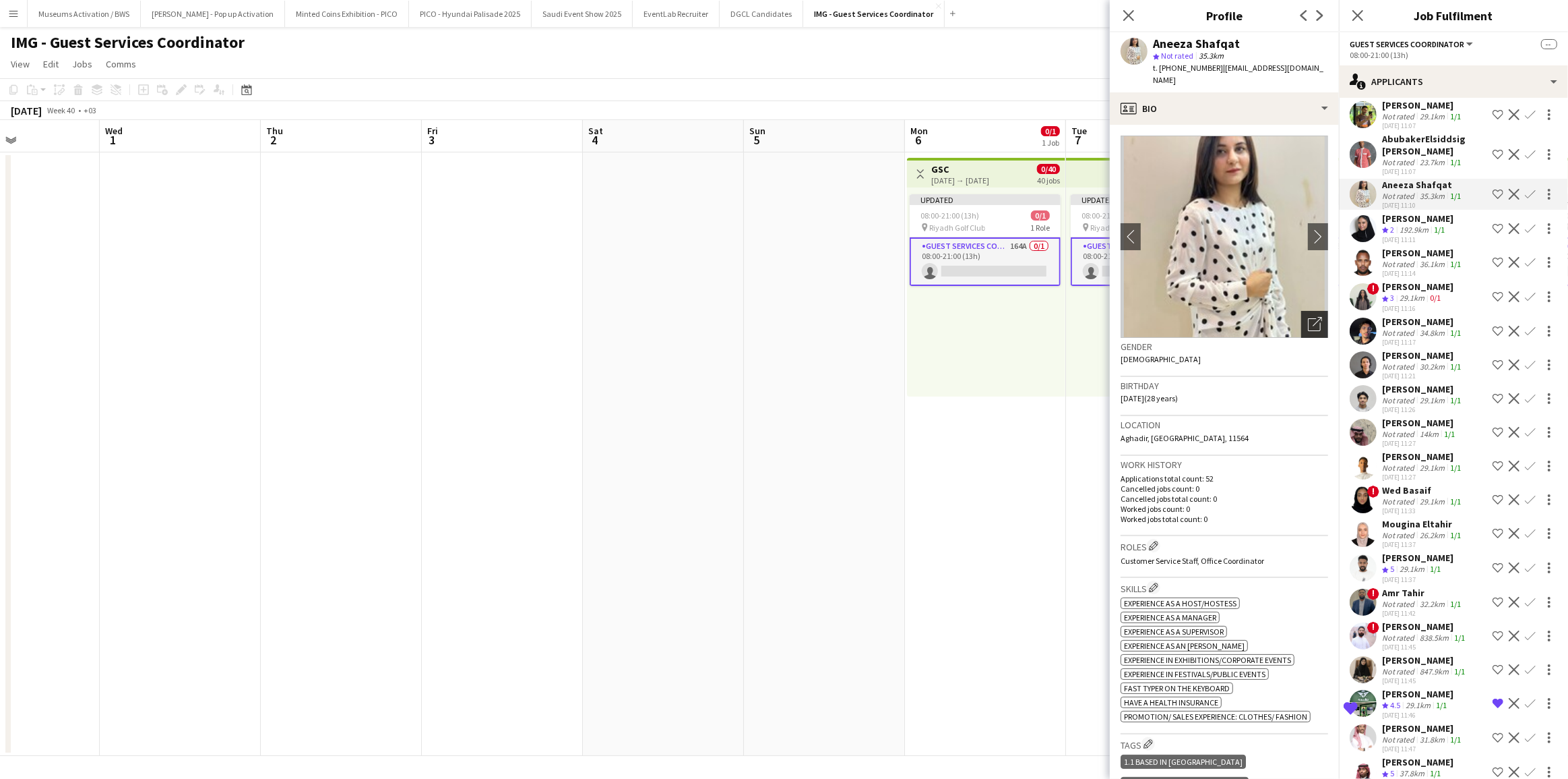
click at [1308, 317] on icon "Open photos pop-in" at bounding box center [1315, 324] width 14 height 14
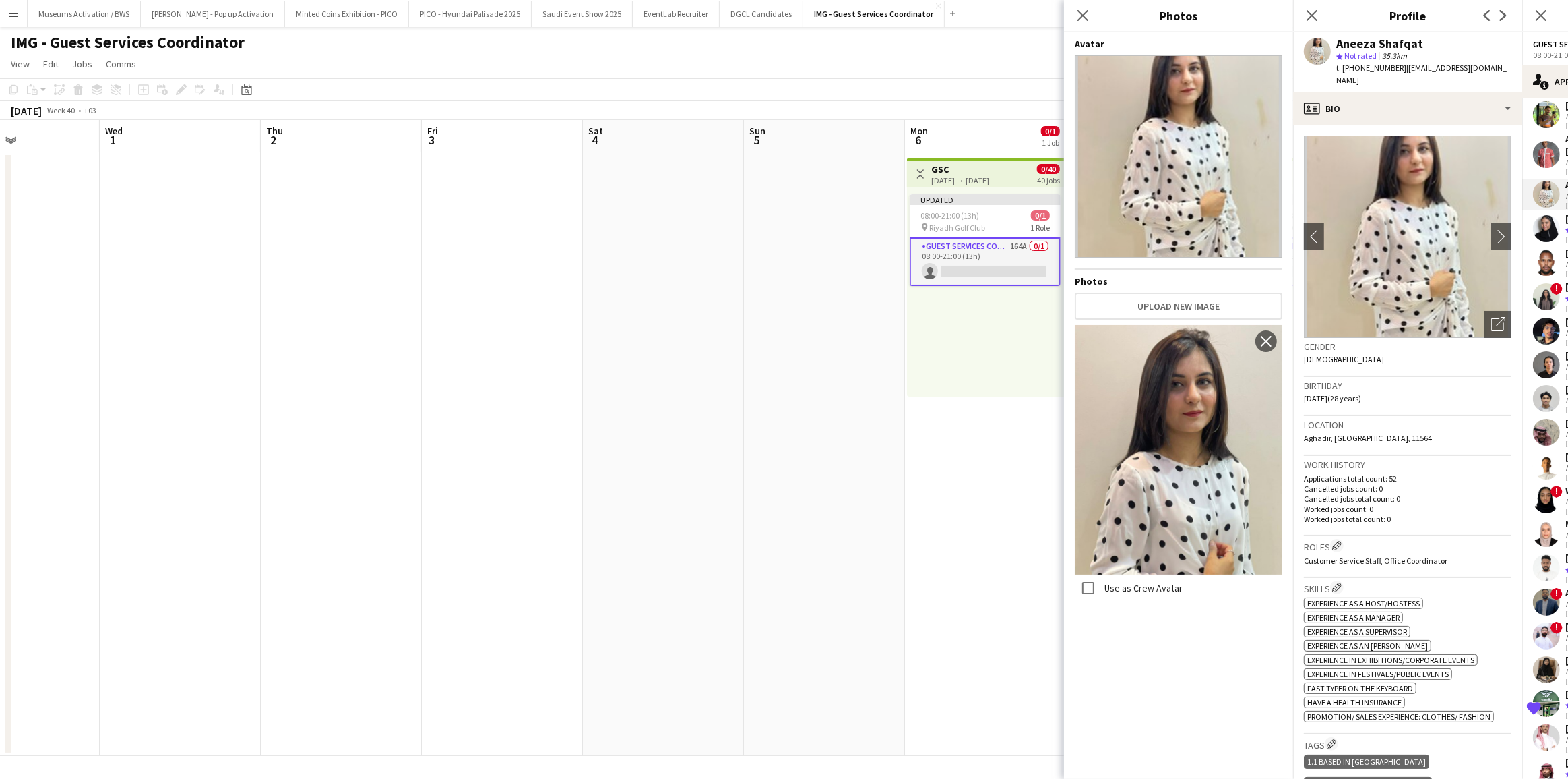
click at [1391, 381] on div "Birthday [DEMOGRAPHIC_DATA] (28 years)" at bounding box center [1408, 396] width 208 height 39
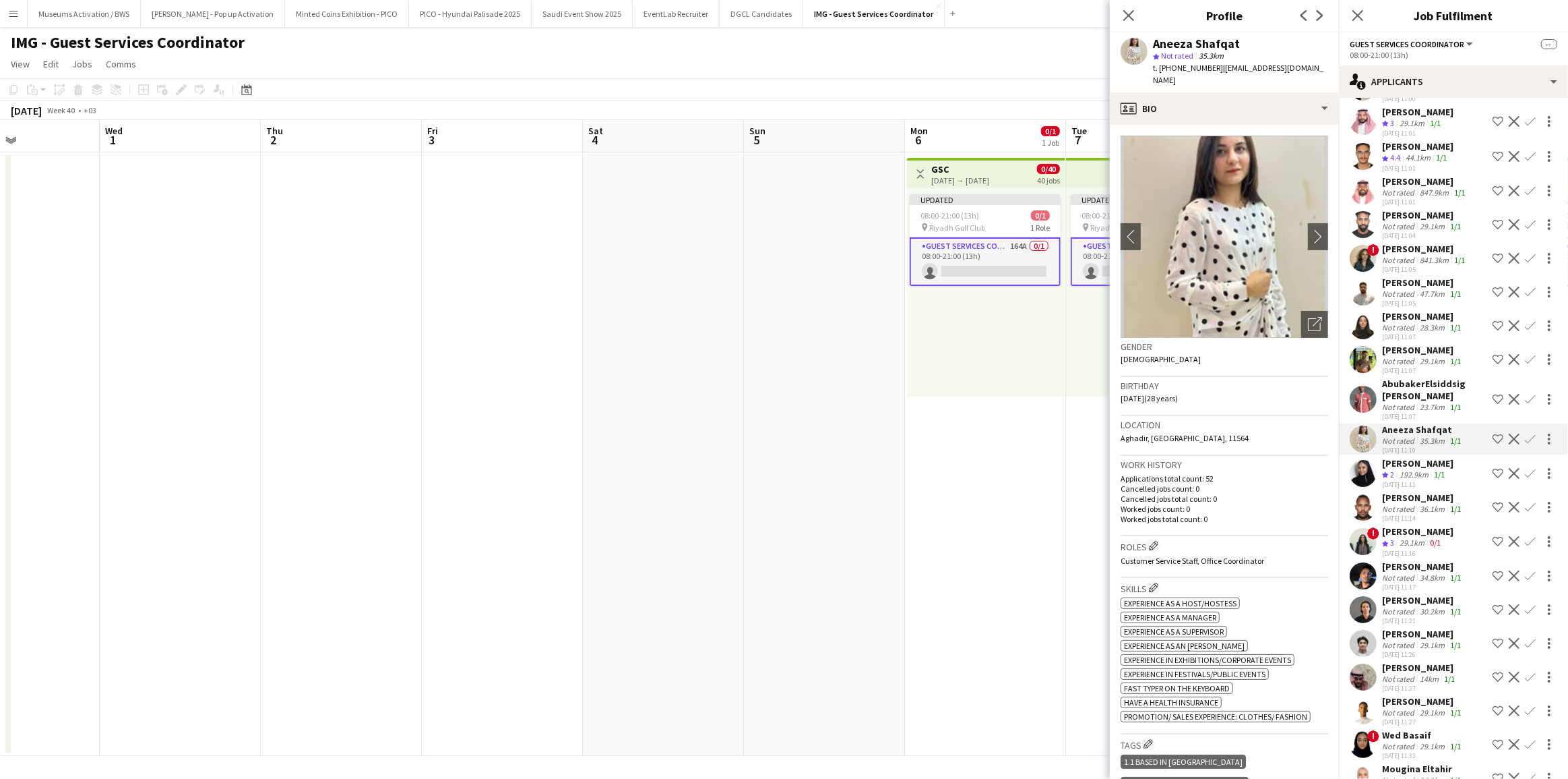
scroll to position [892, 0]
click at [1402, 357] on div "[PERSON_NAME]" at bounding box center [1423, 351] width 82 height 12
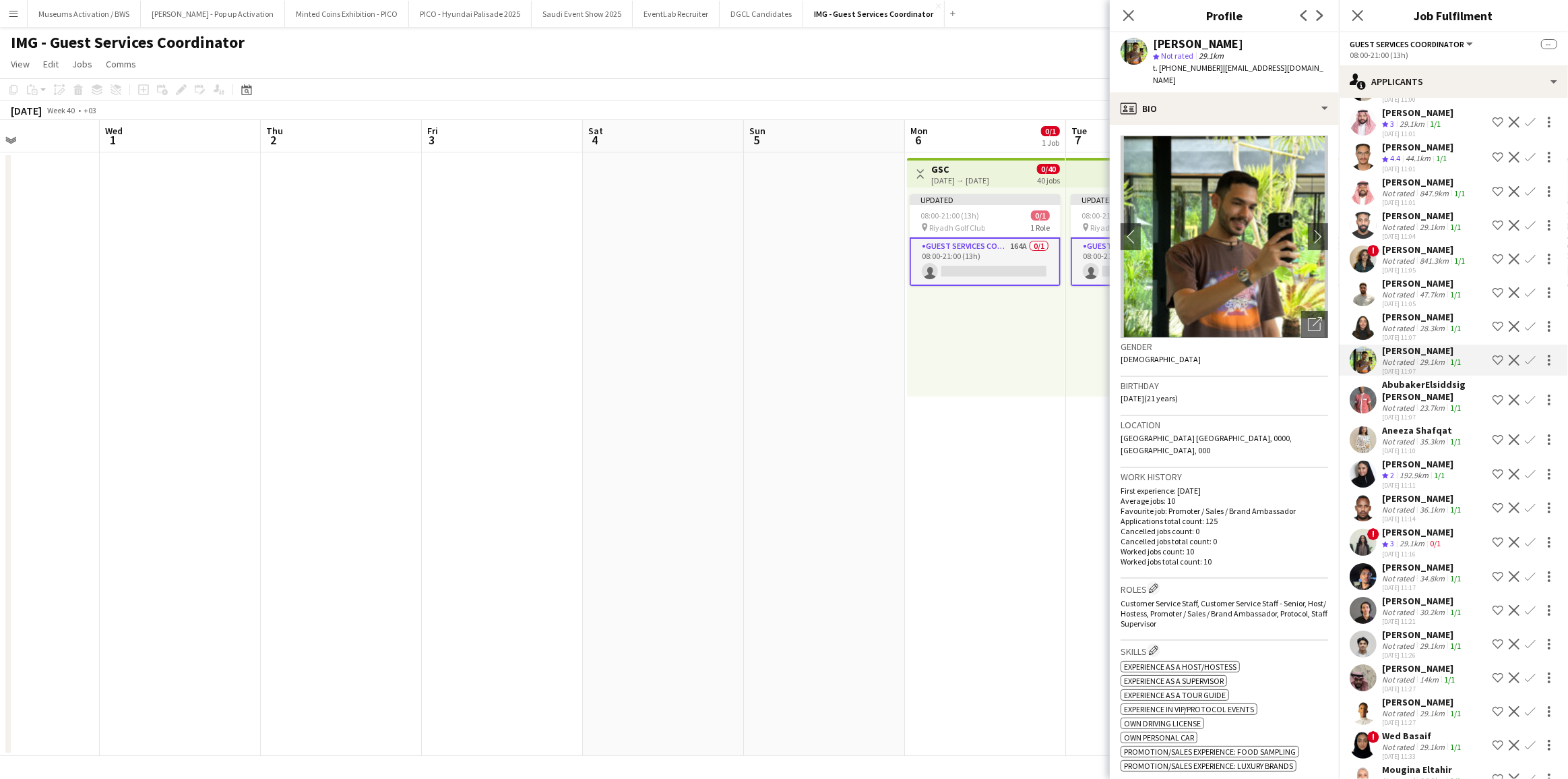
click at [1403, 327] on div "Not rated" at bounding box center [1399, 328] width 35 height 10
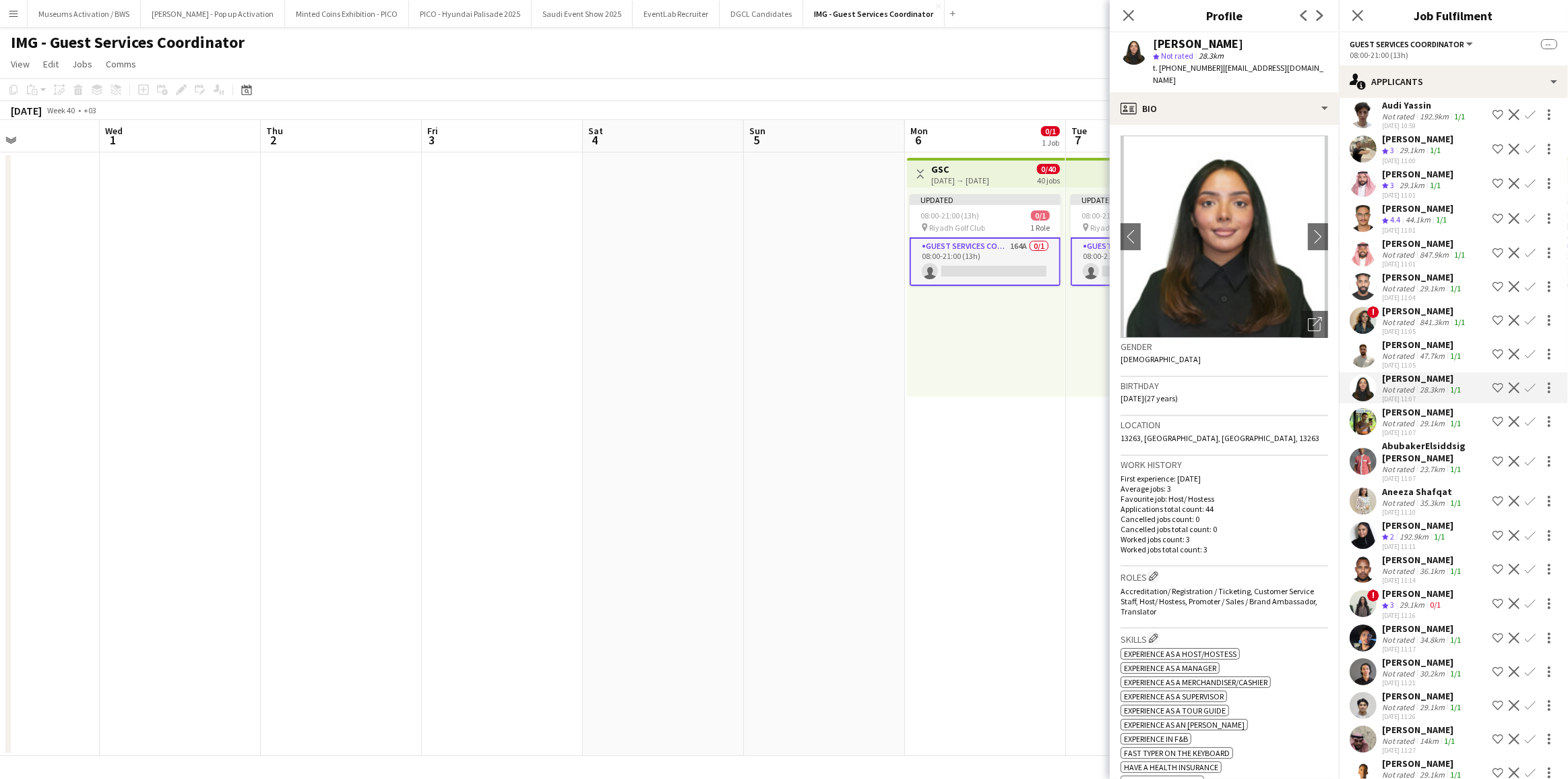
scroll to position [769, 0]
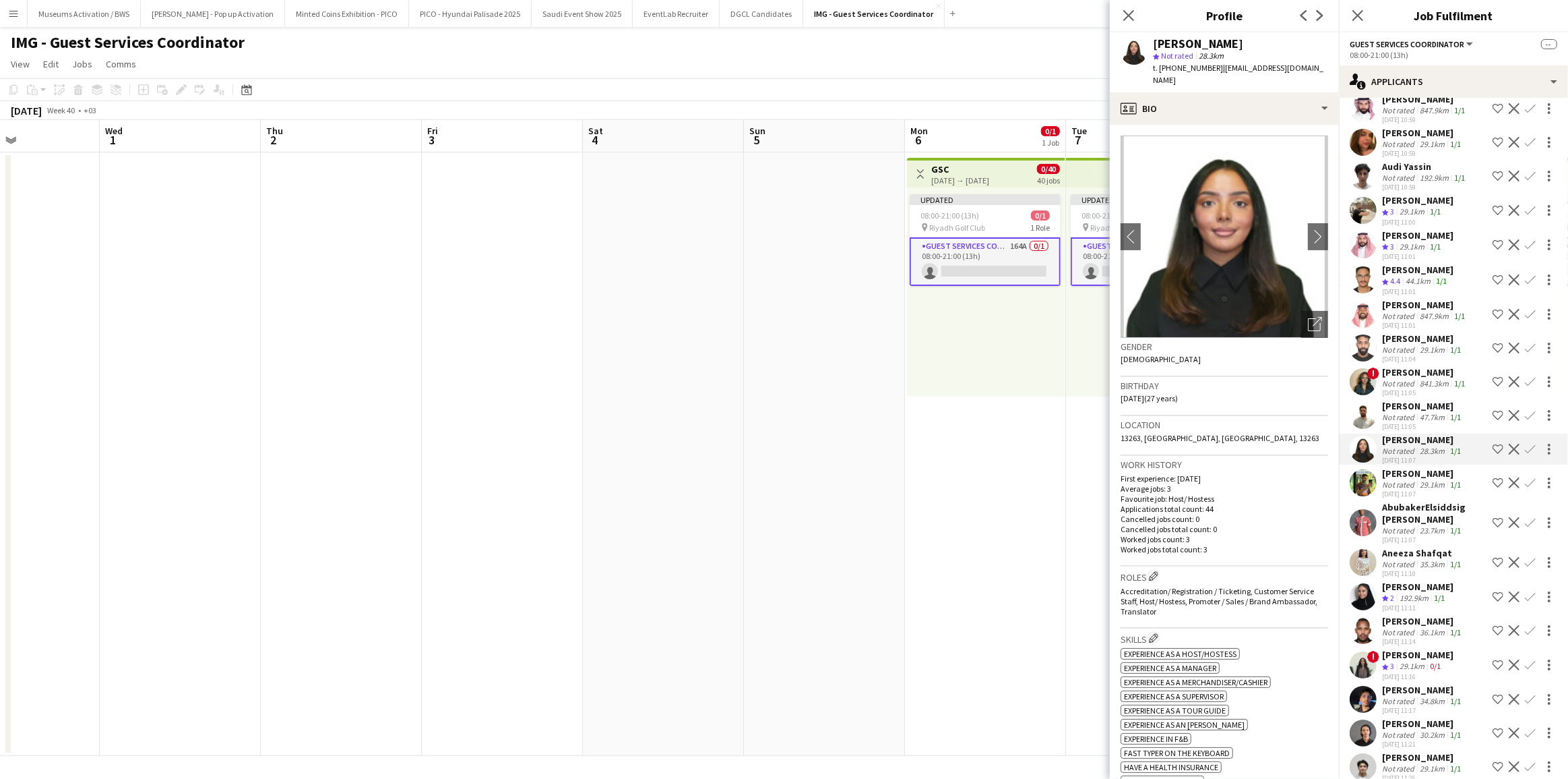
click at [1407, 252] on div "29.1km" at bounding box center [1412, 246] width 30 height 11
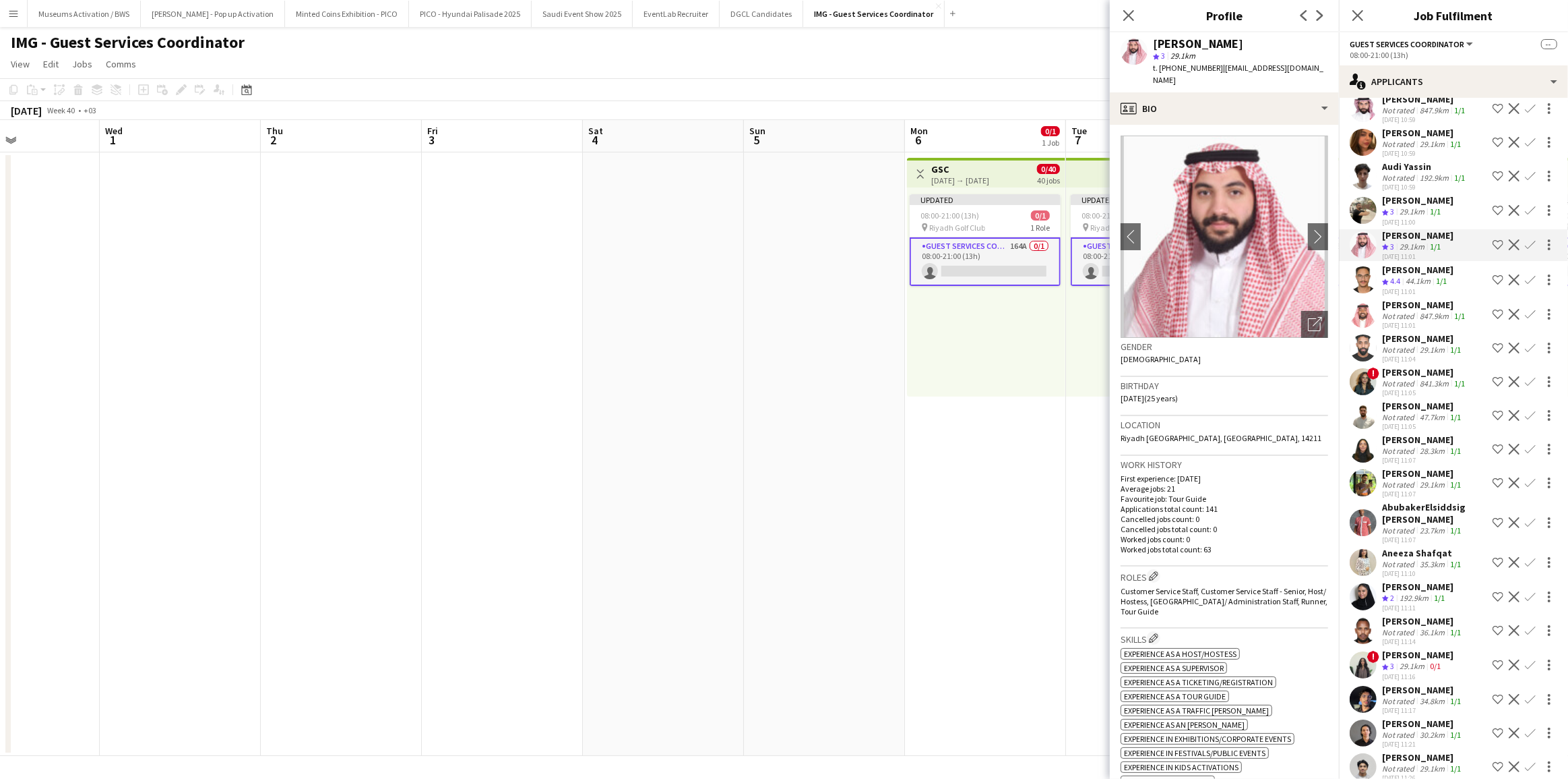
click at [1397, 205] on div "[PERSON_NAME]" at bounding box center [1417, 200] width 71 height 12
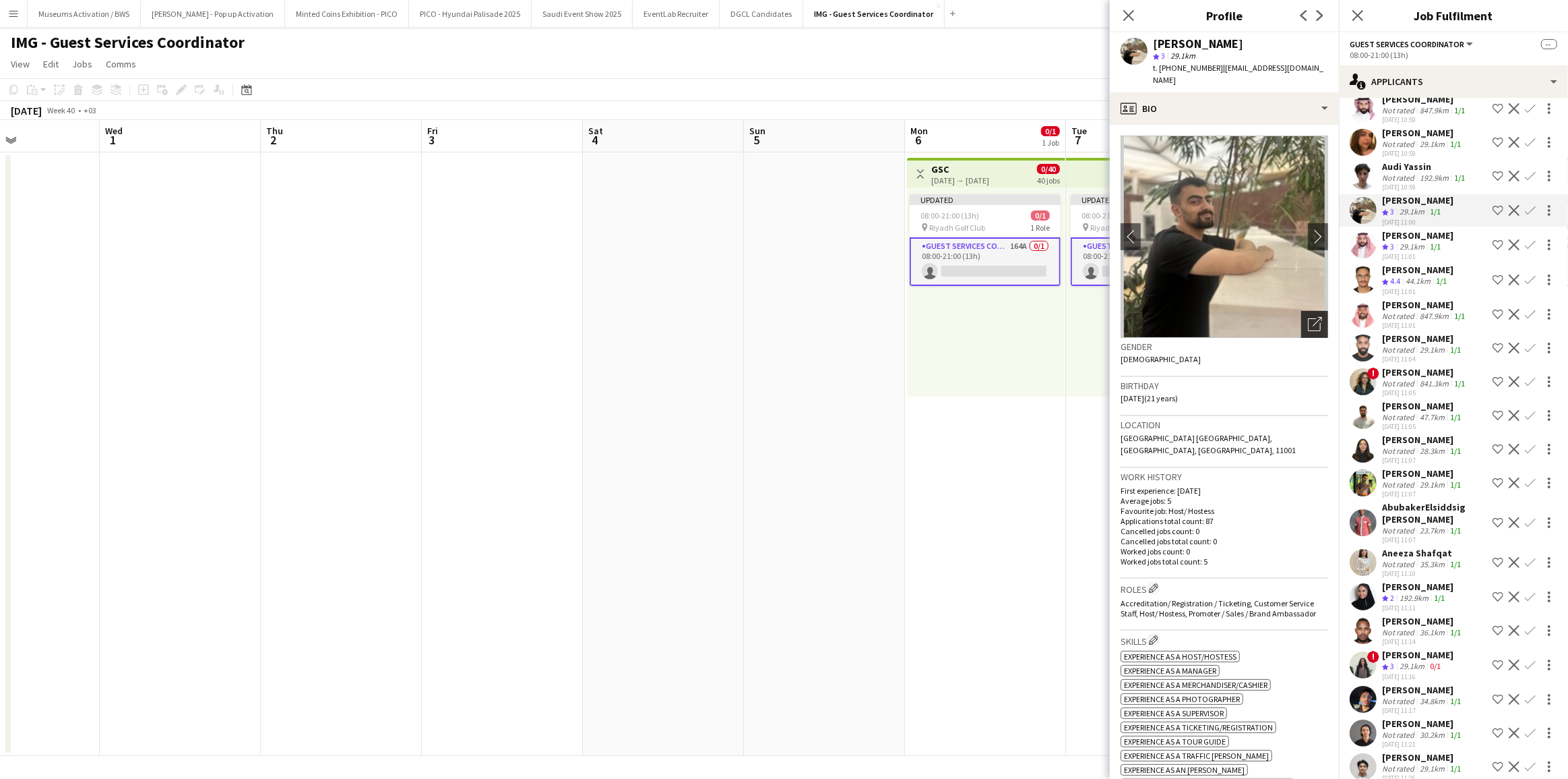
click at [1308, 317] on icon "Open photos pop-in" at bounding box center [1315, 324] width 14 height 14
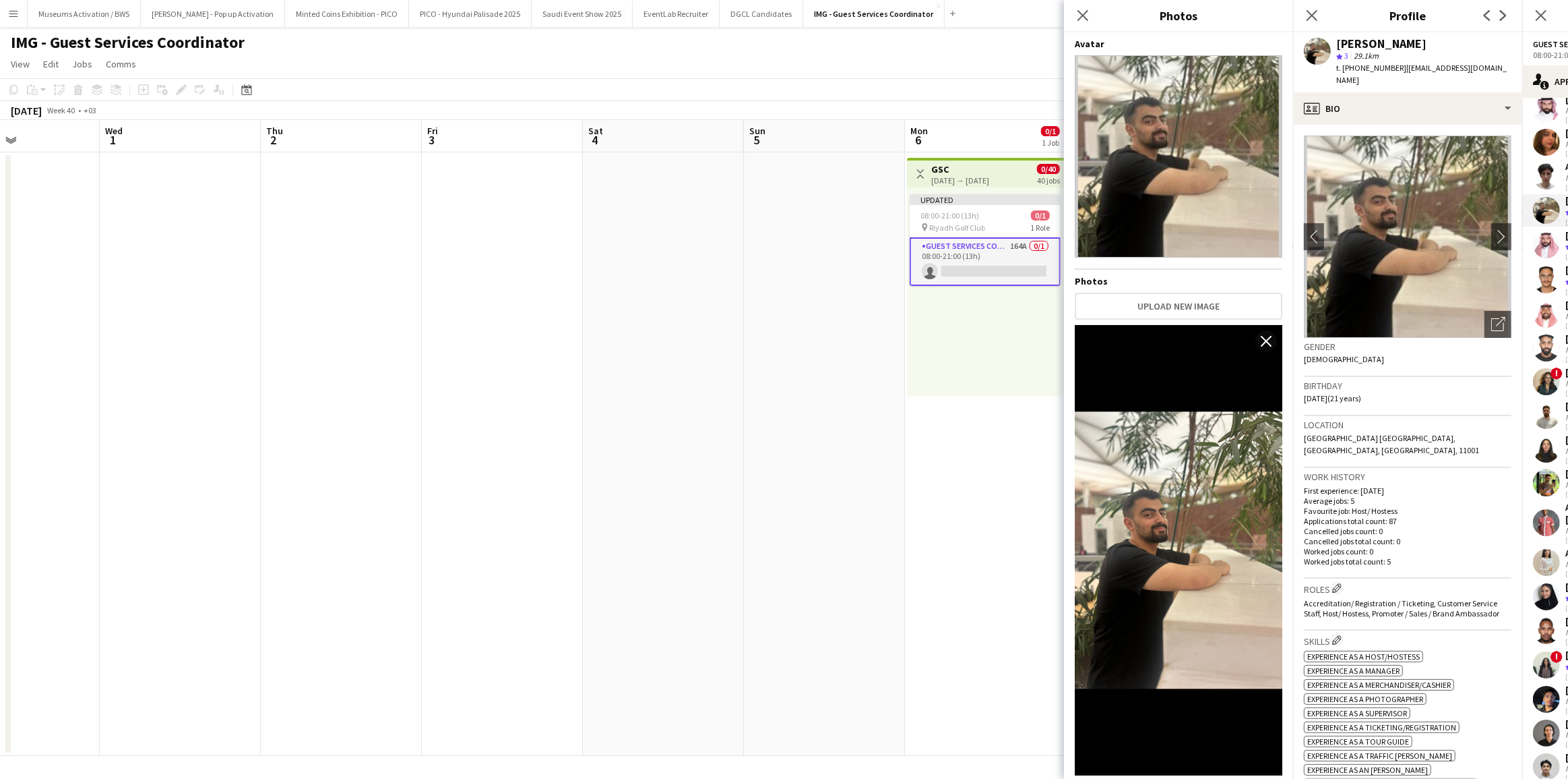
click at [1359, 393] on div "Birthday [DEMOGRAPHIC_DATA] (21 years)" at bounding box center [1408, 396] width 208 height 39
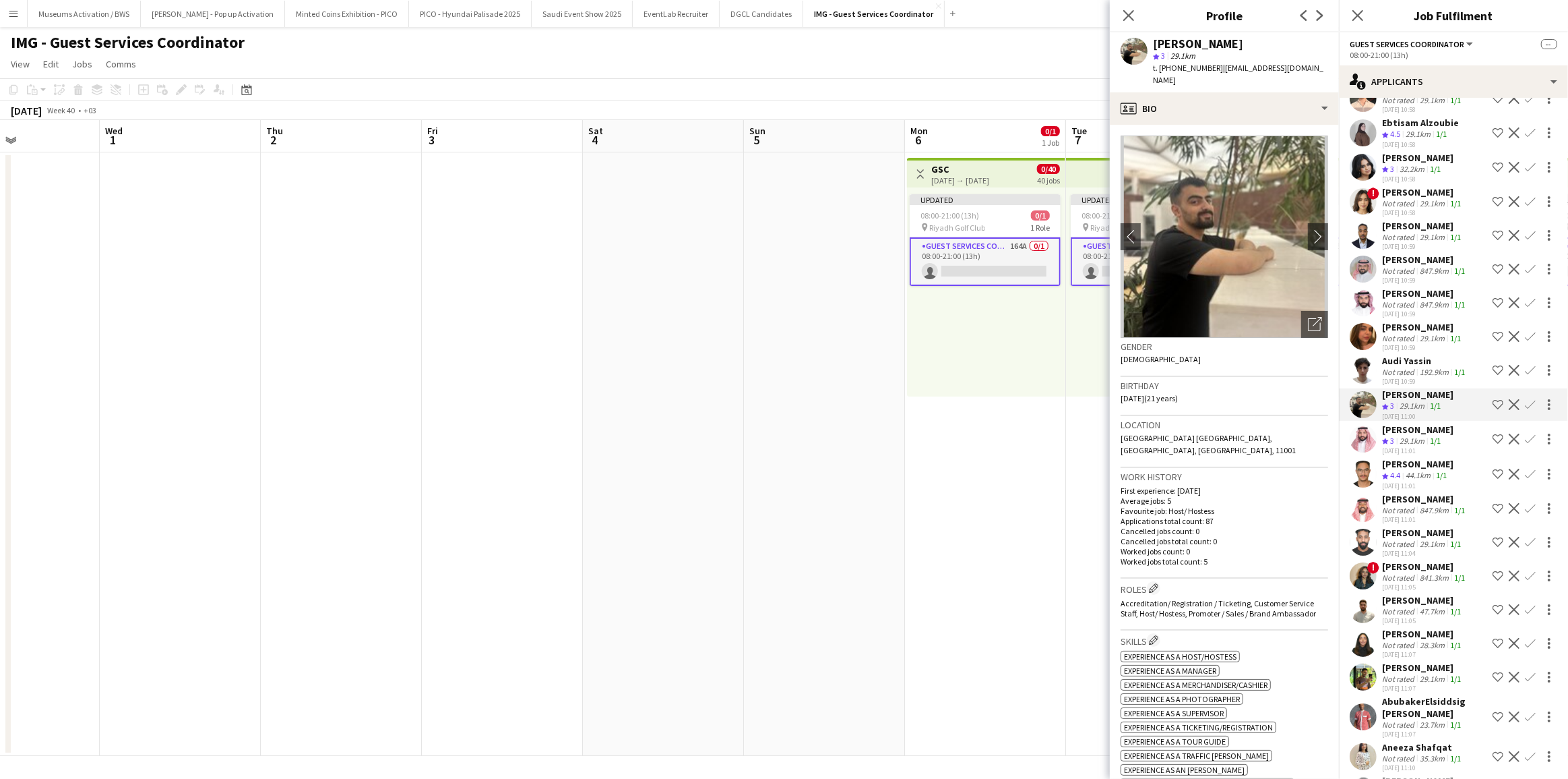
scroll to position [525, 0]
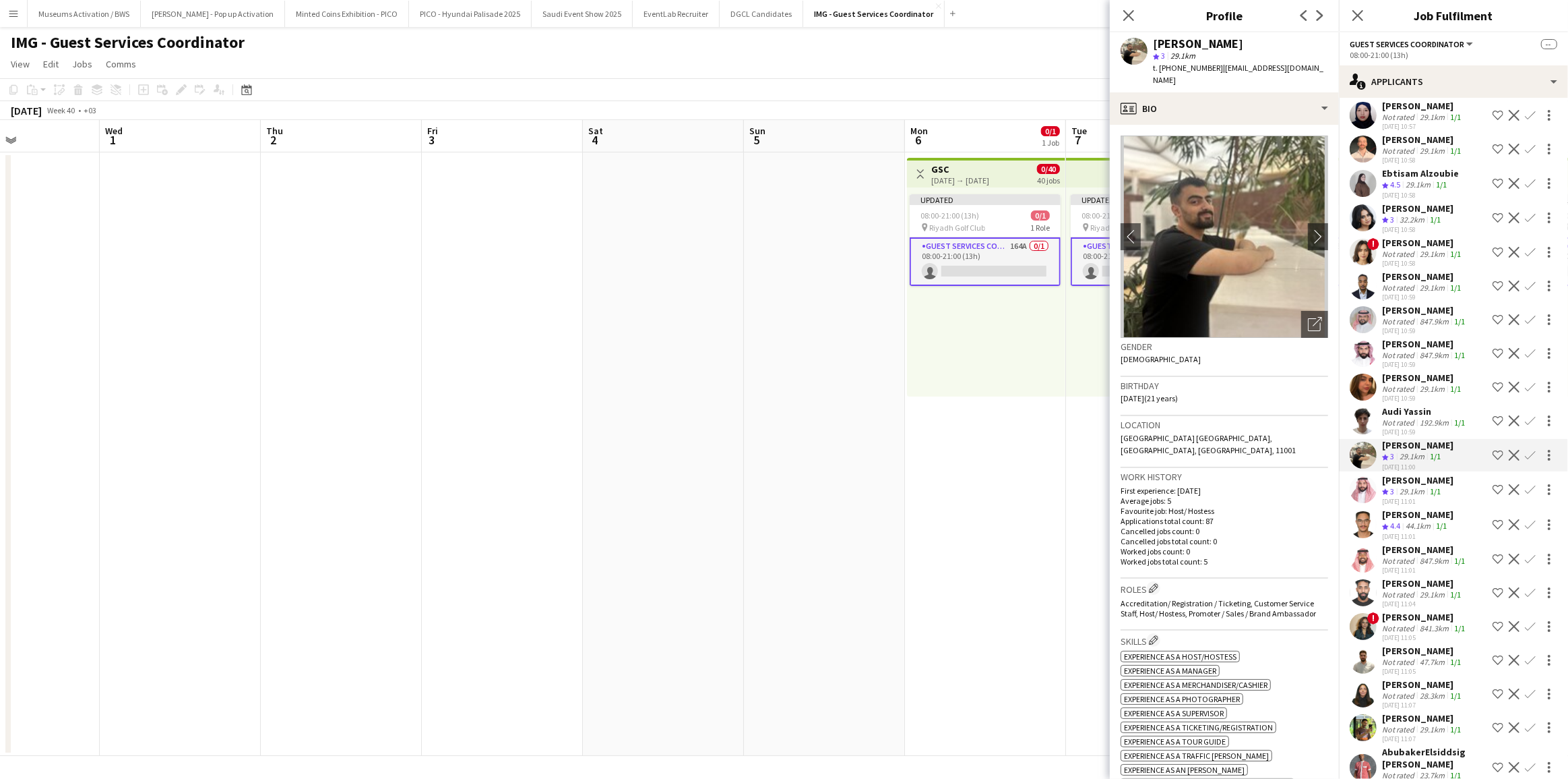
click at [1415, 326] on div "Not rated" at bounding box center [1399, 321] width 35 height 10
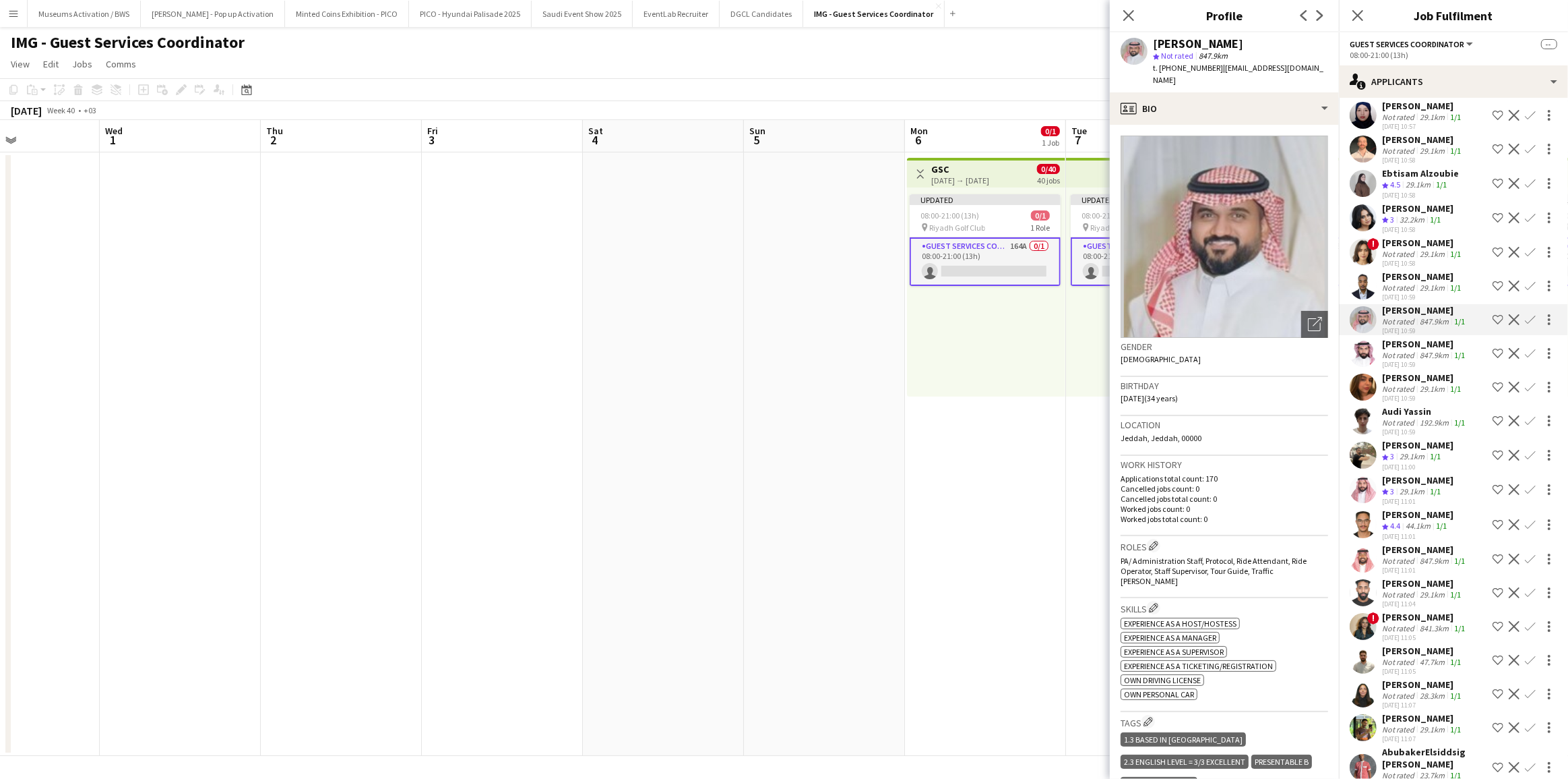
click at [1412, 283] on div "[PERSON_NAME]" at bounding box center [1423, 277] width 82 height 12
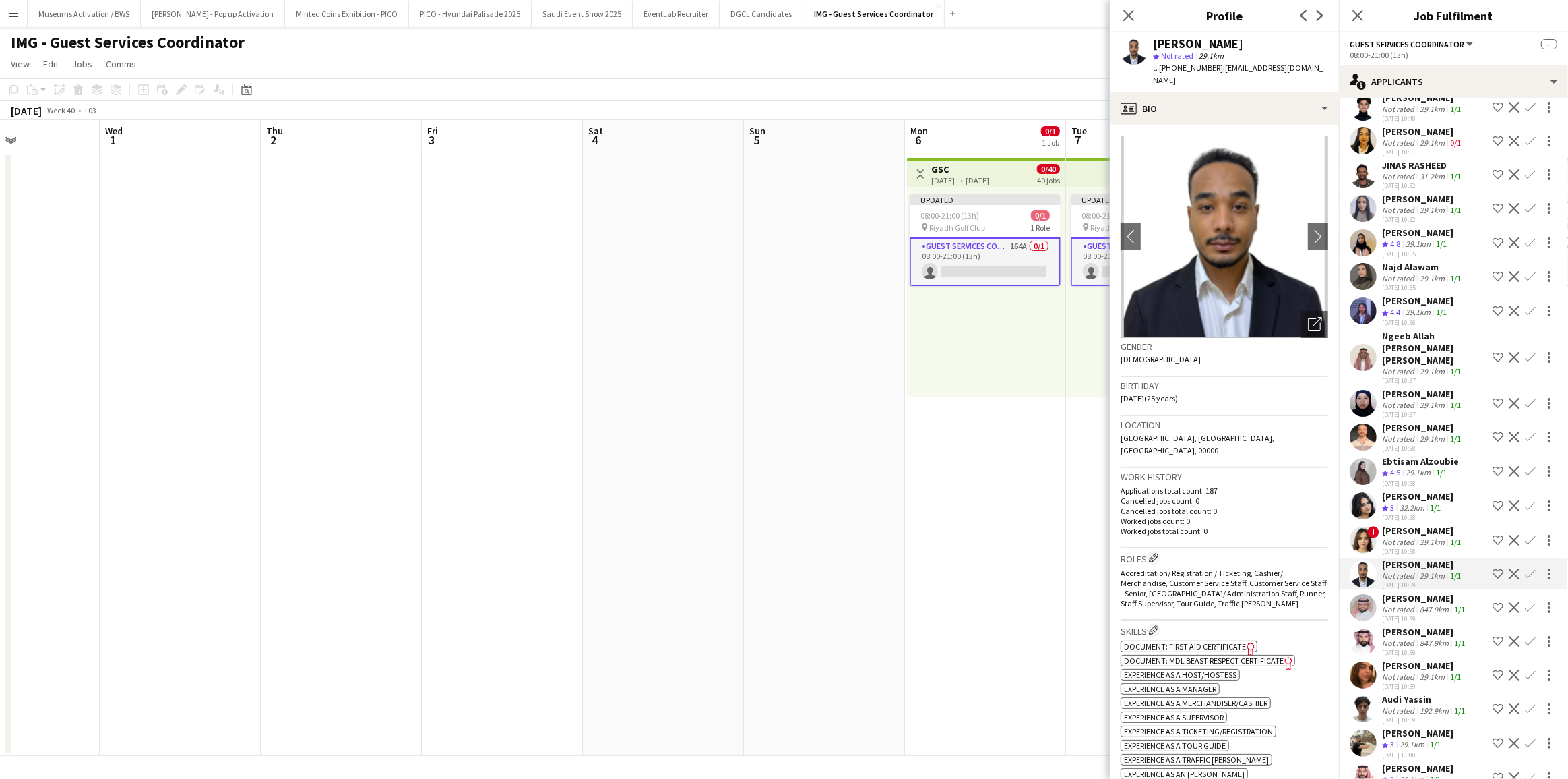
scroll to position [218, 0]
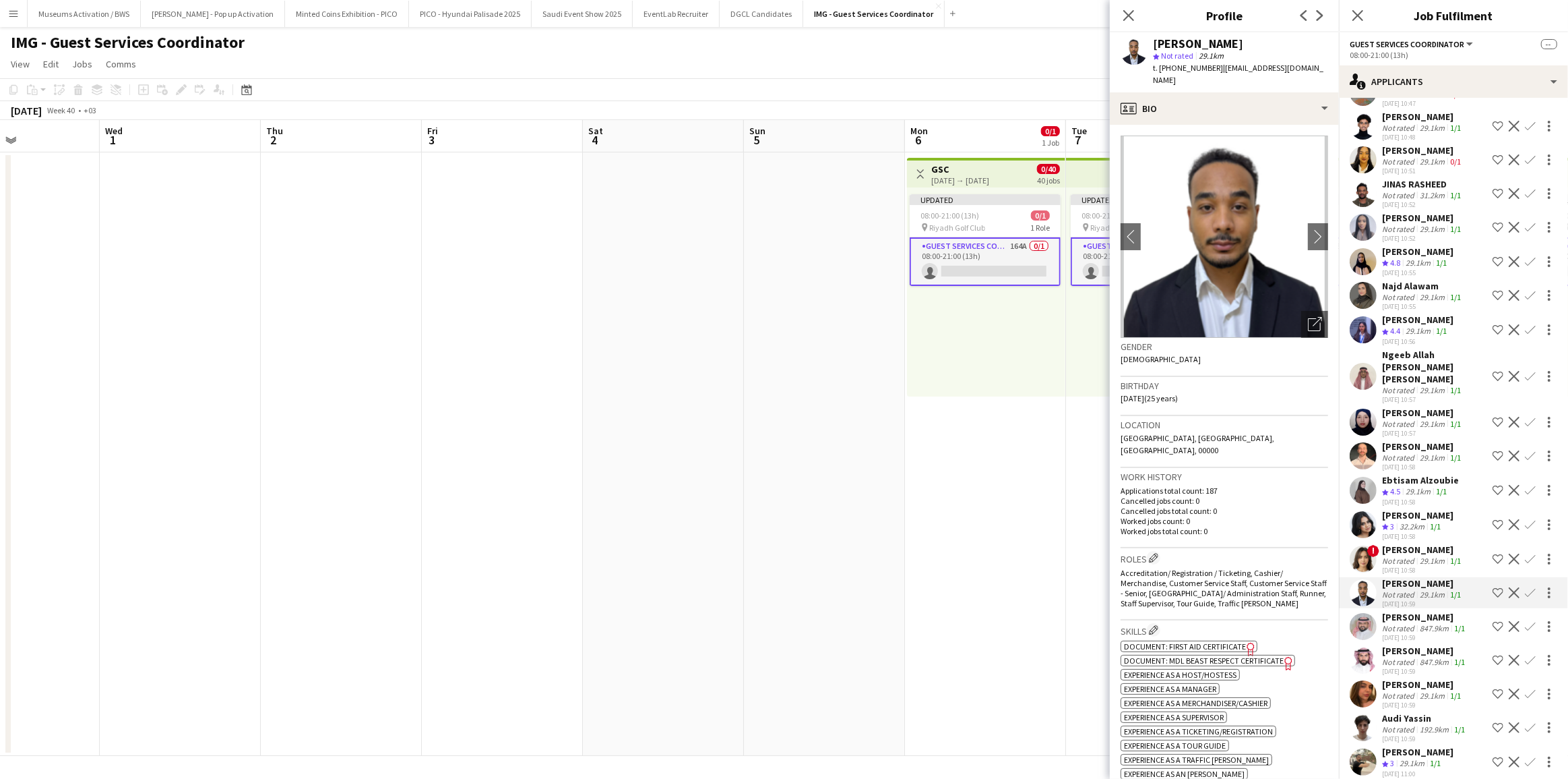
click at [1422, 302] on div "29.1km" at bounding box center [1432, 297] width 30 height 10
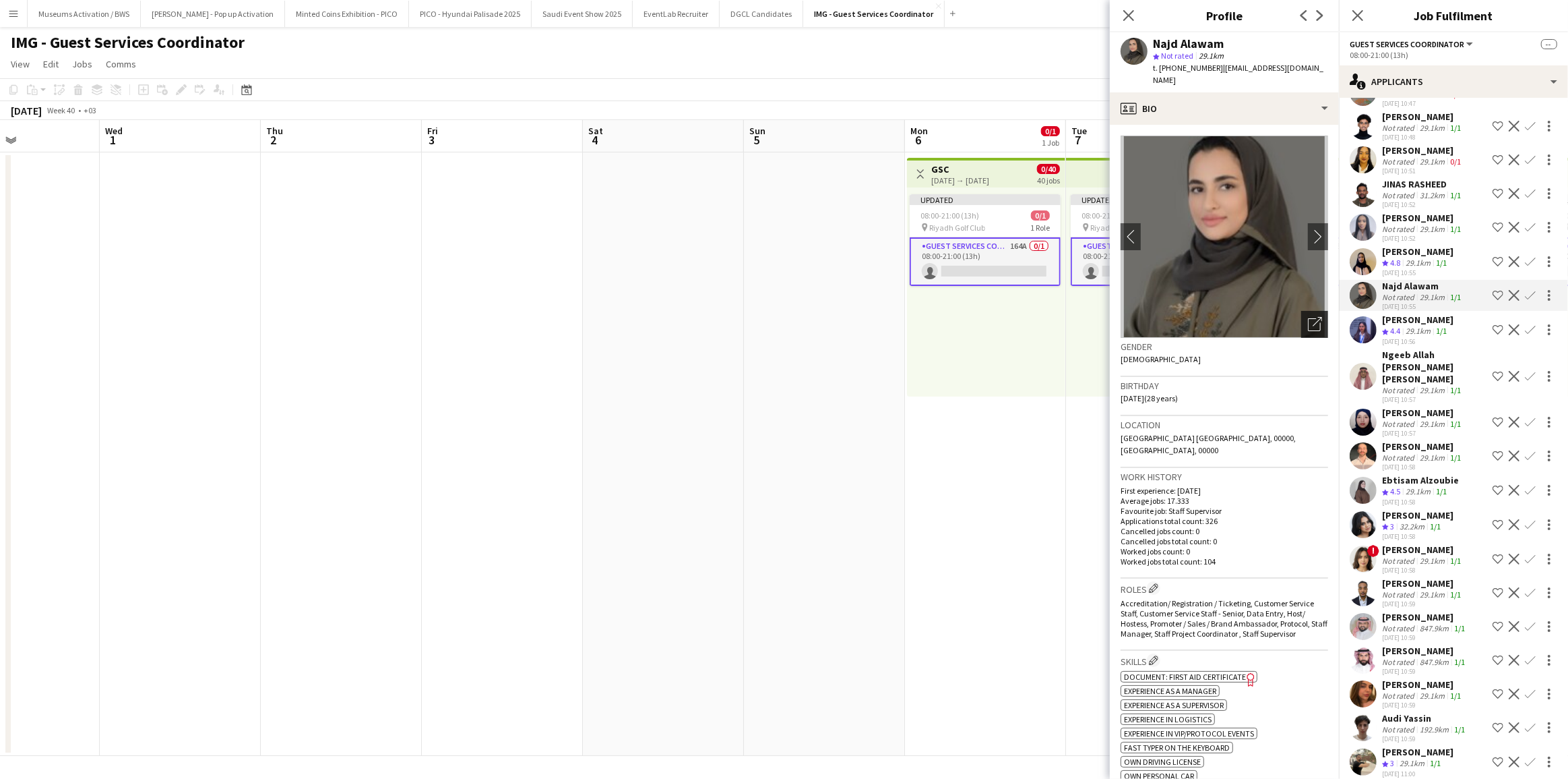
click at [1310, 319] on div "Open photos pop-in" at bounding box center [1315, 324] width 27 height 27
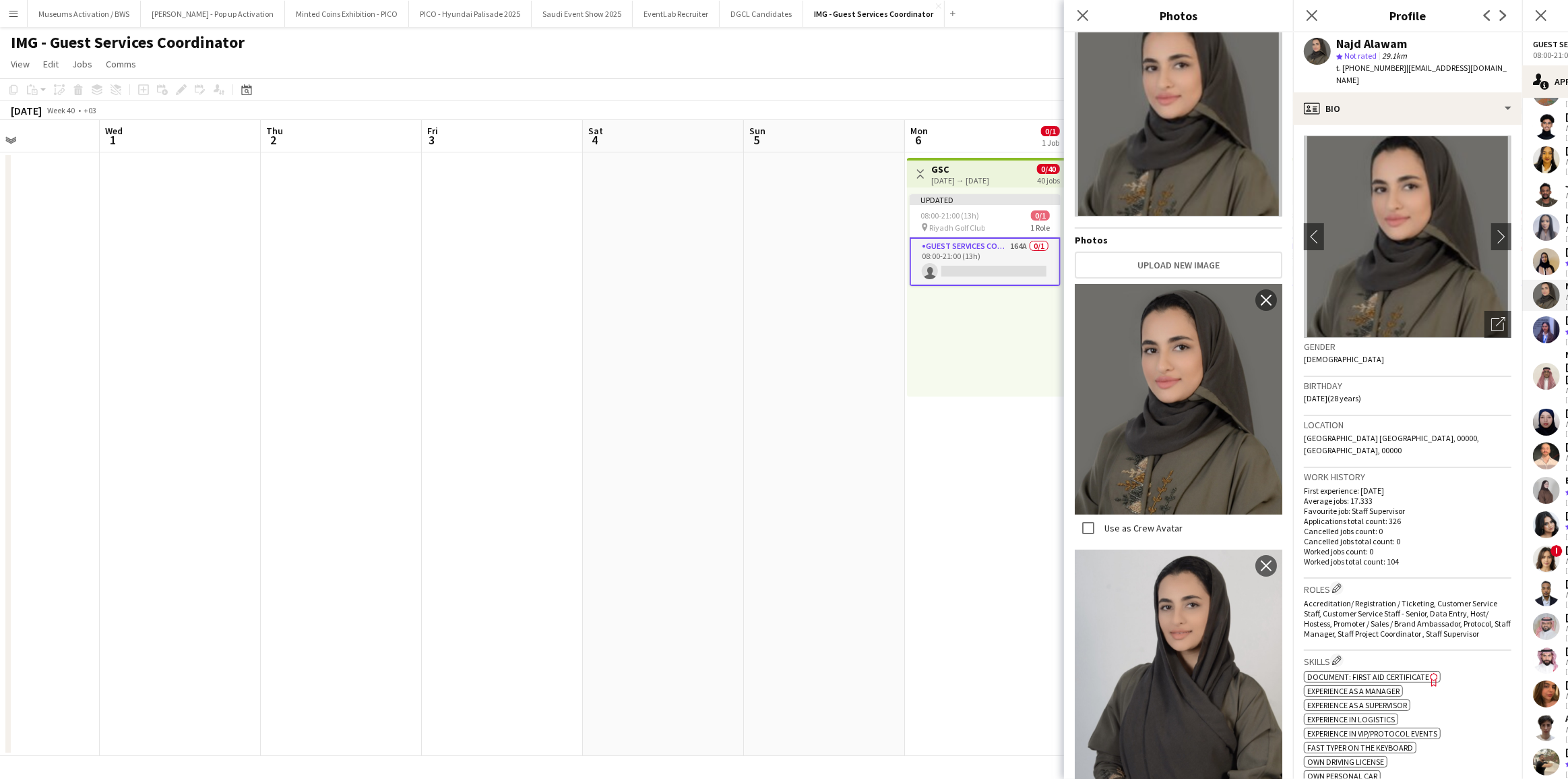
scroll to position [79, 0]
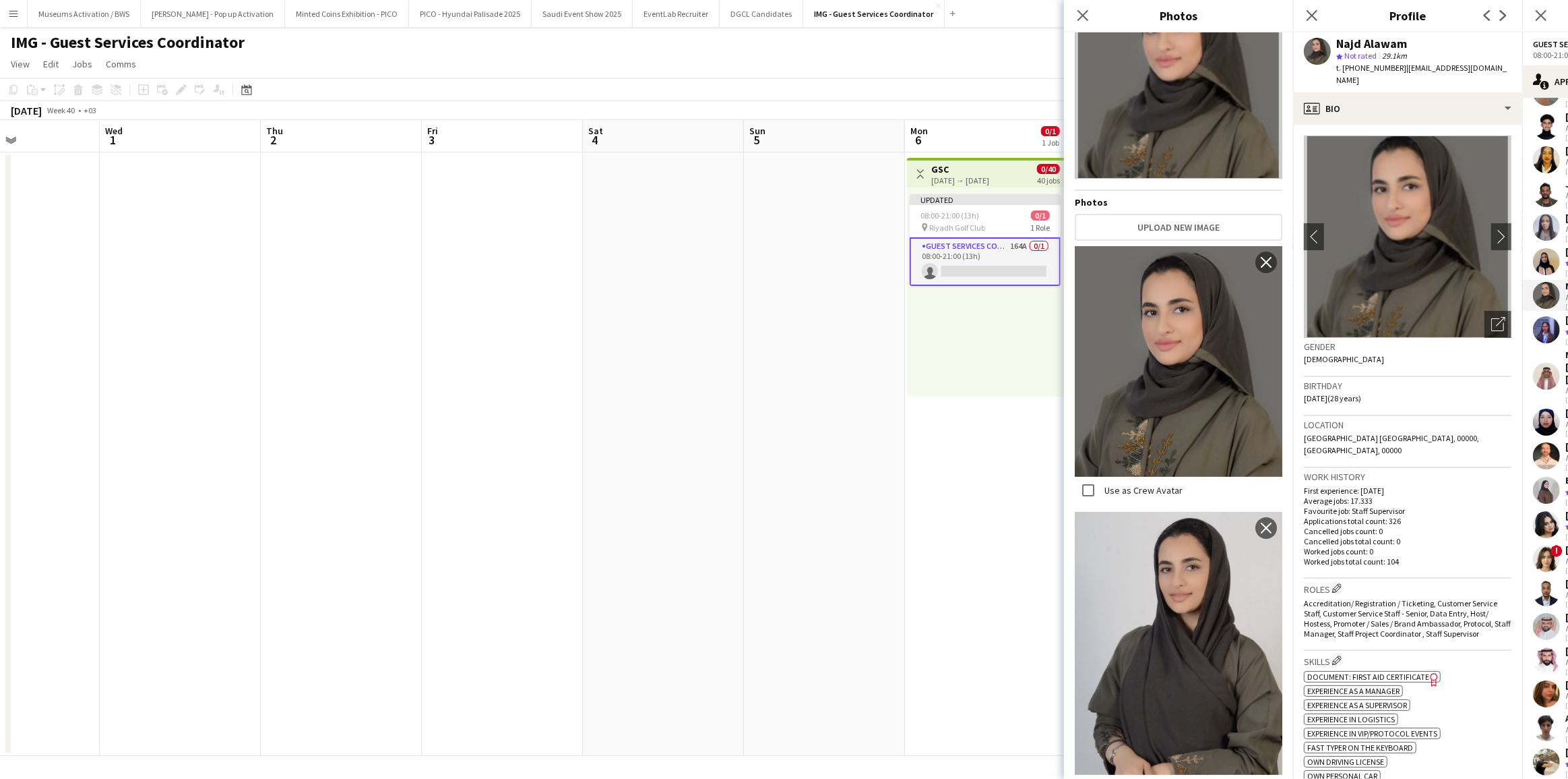
click at [1438, 402] on div "Birthday [DEMOGRAPHIC_DATA] (28 years)" at bounding box center [1408, 396] width 208 height 39
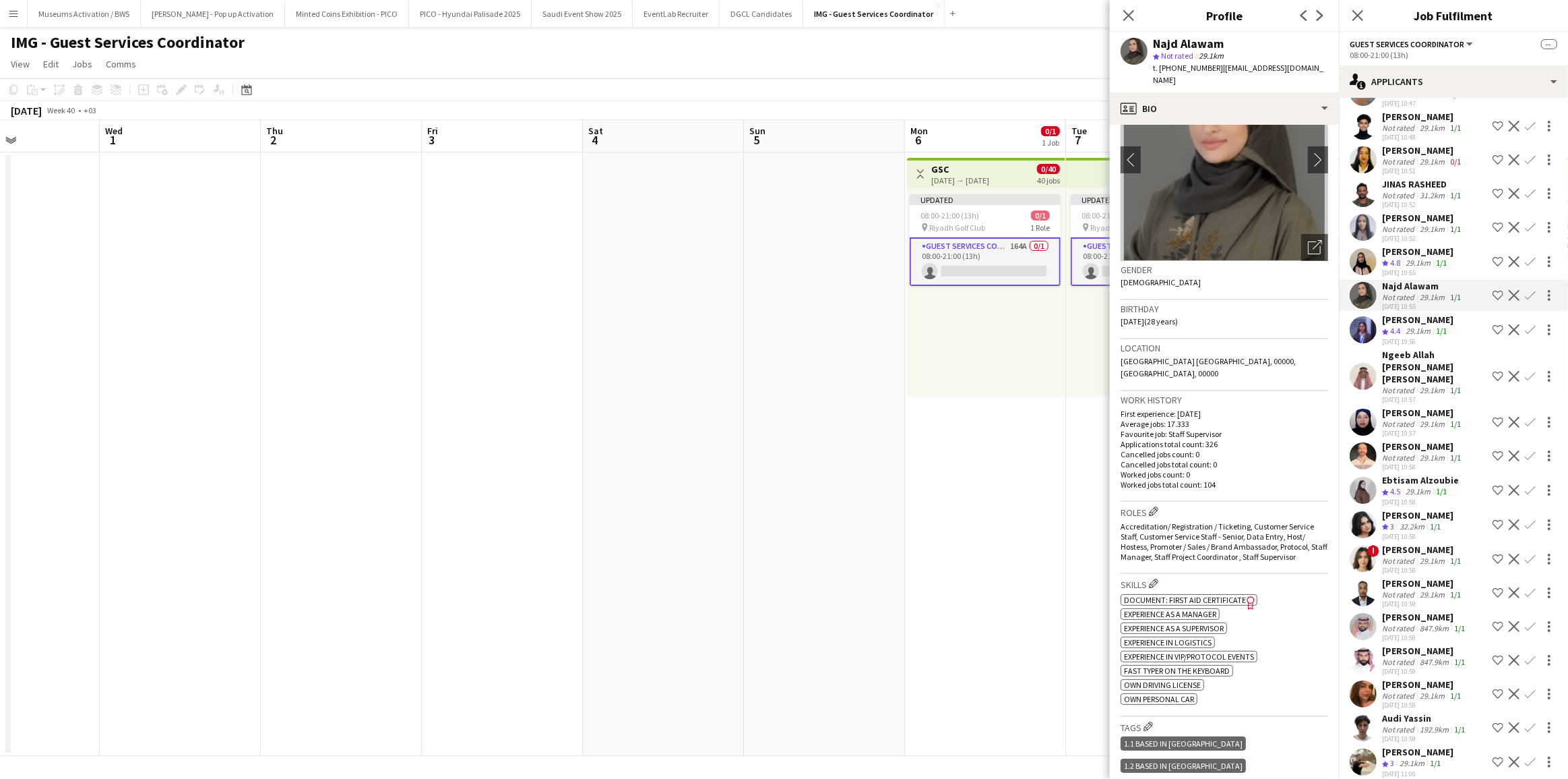
scroll to position [0, 0]
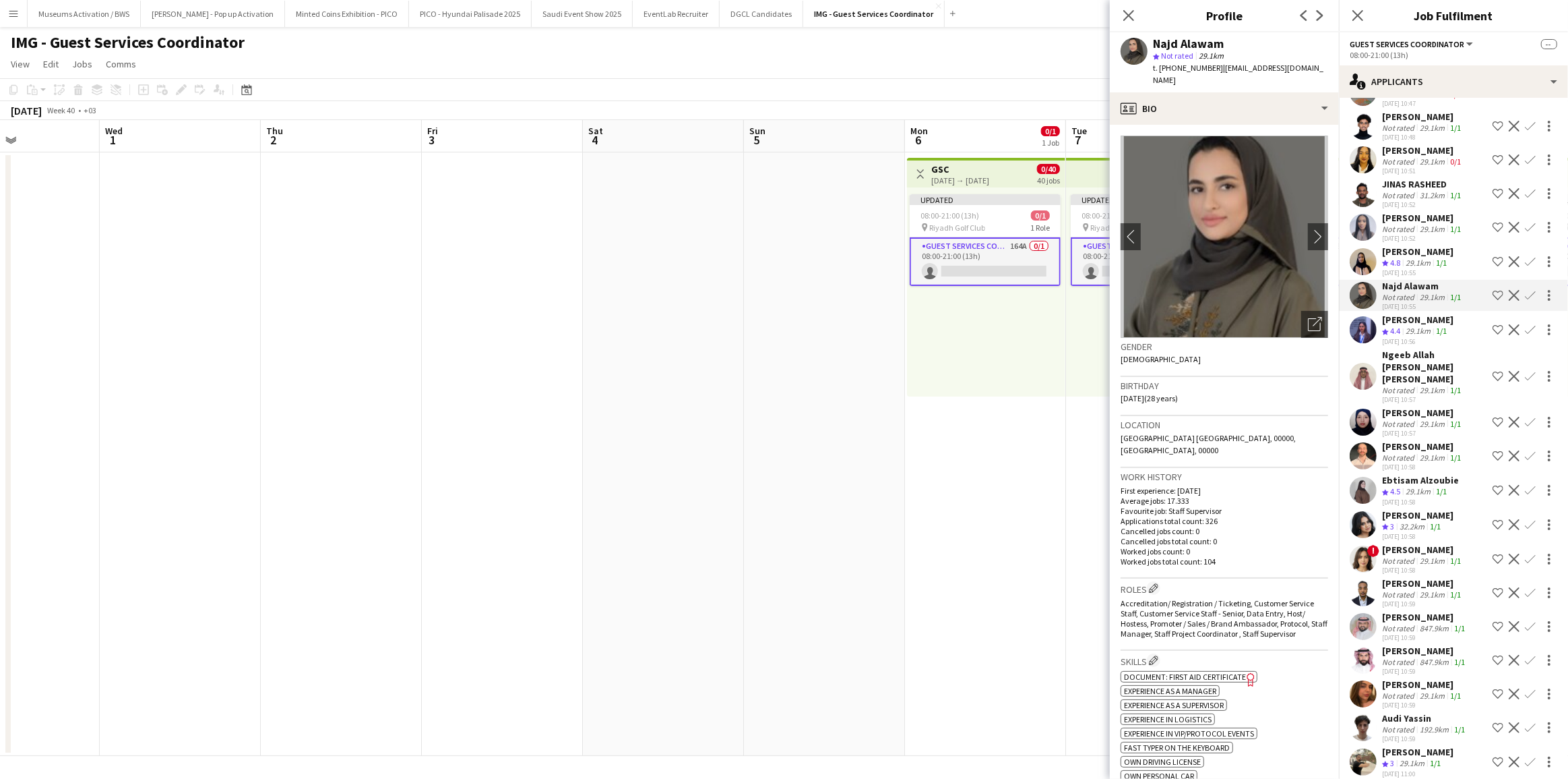
click at [1492, 300] on app-icon "Shortlist crew" at bounding box center [1498, 295] width 10 height 10
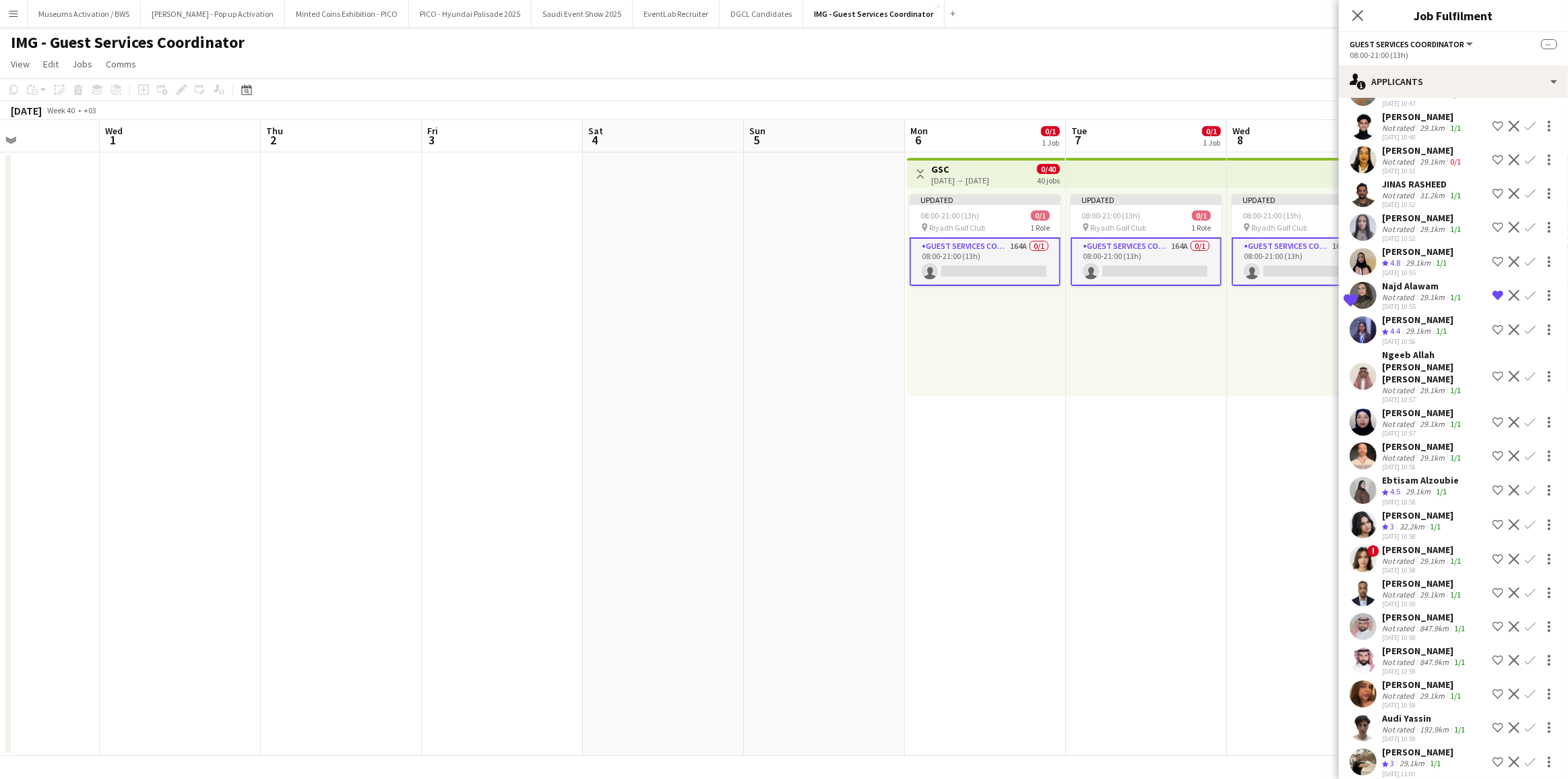
click at [1411, 302] on div "Not rated" at bounding box center [1399, 297] width 35 height 10
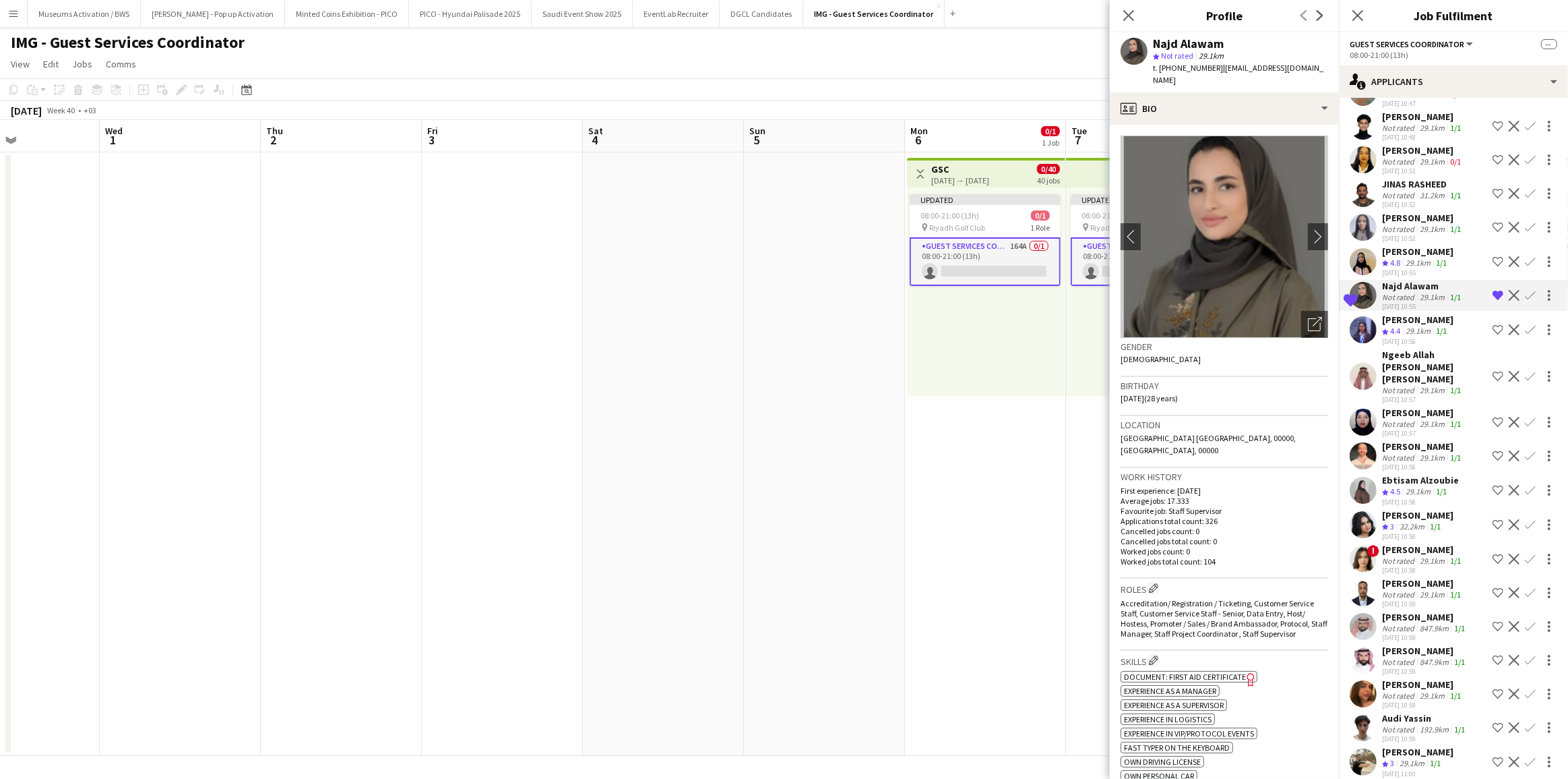
click at [1492, 300] on app-icon "Remove crew from shortlist" at bounding box center [1498, 295] width 10 height 10
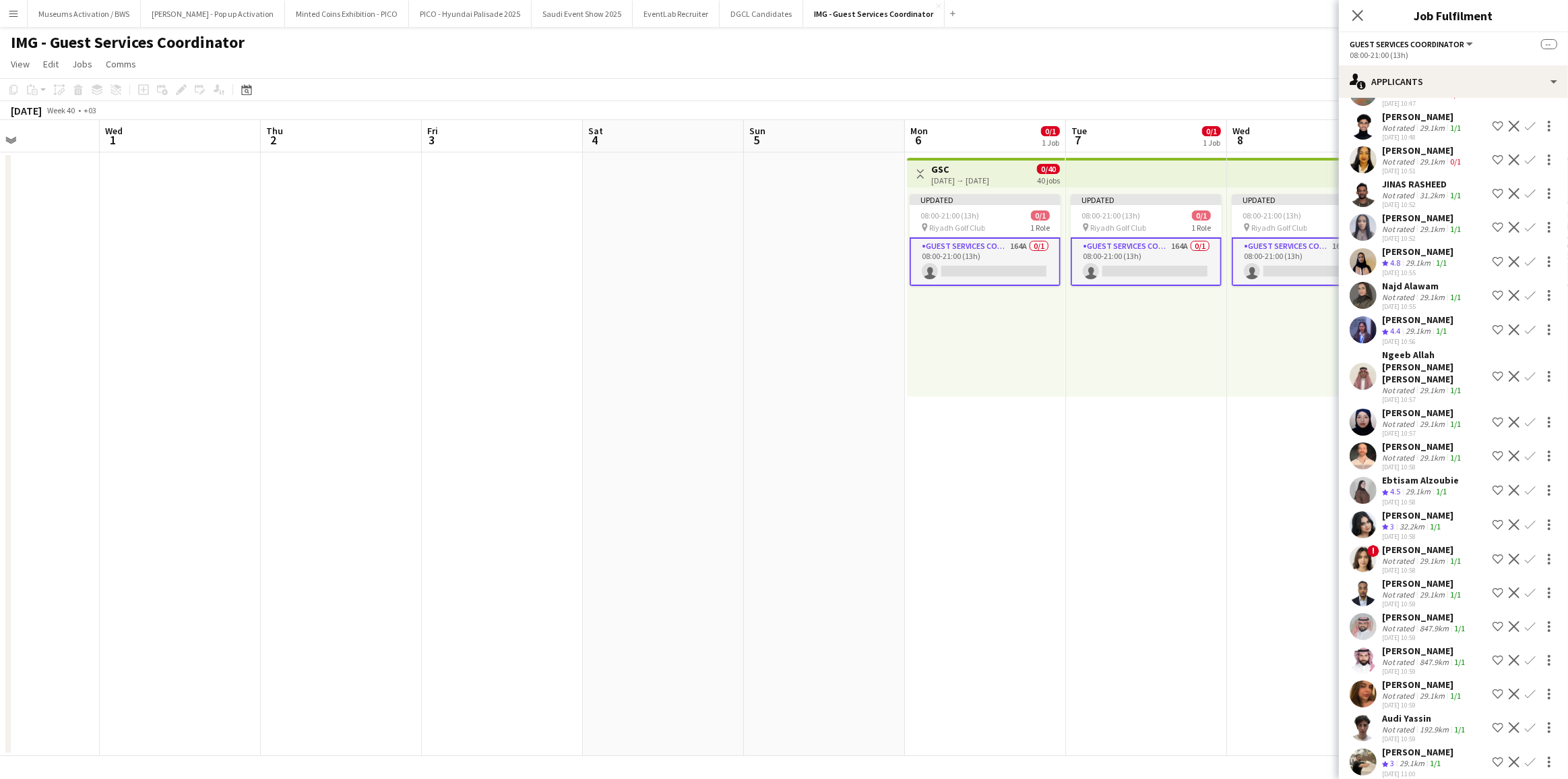
click at [1436, 277] on div "[DATE] 10:55" at bounding box center [1417, 272] width 71 height 9
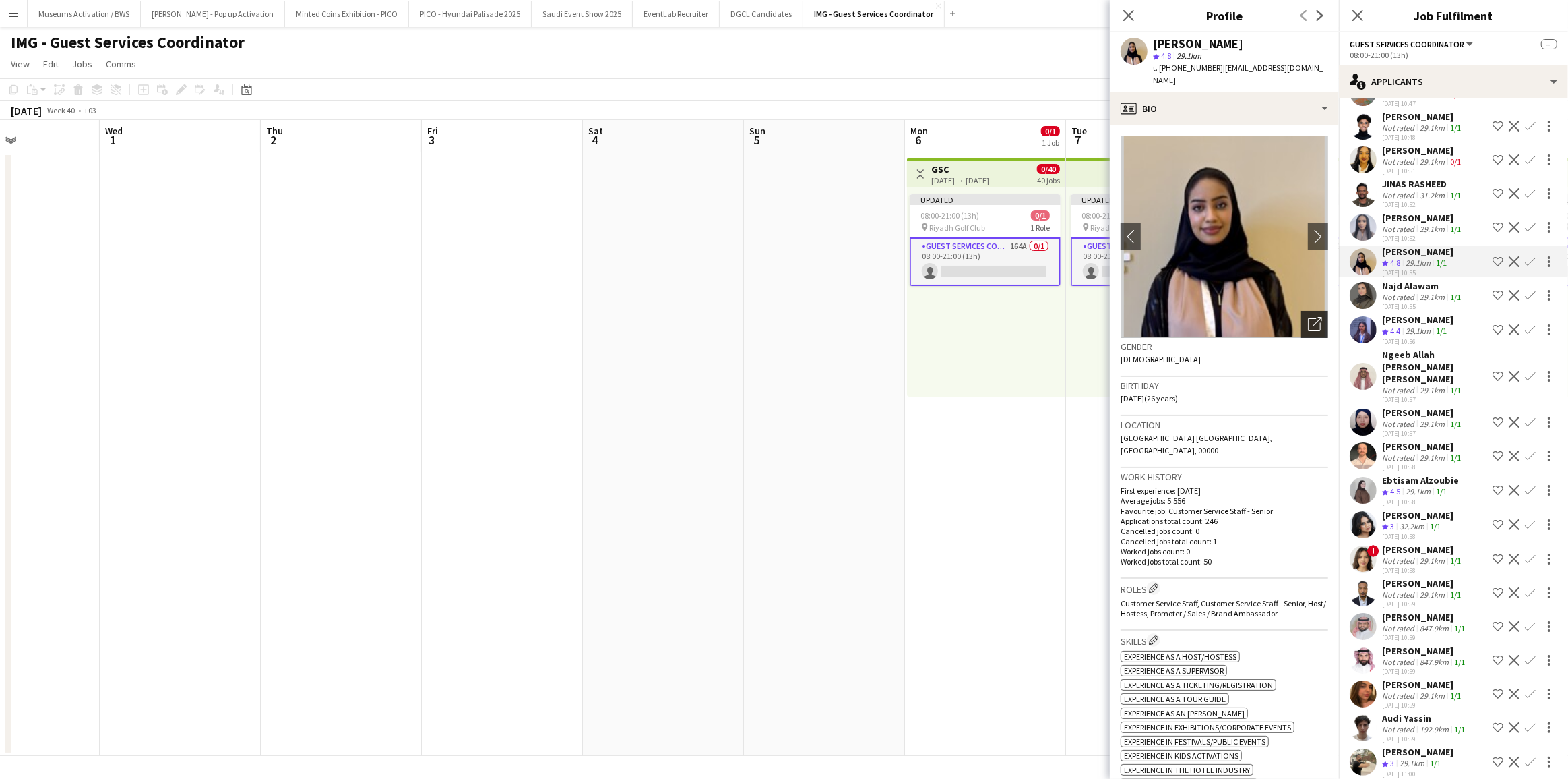
click at [1308, 317] on icon "Open photos pop-in" at bounding box center [1315, 324] width 14 height 14
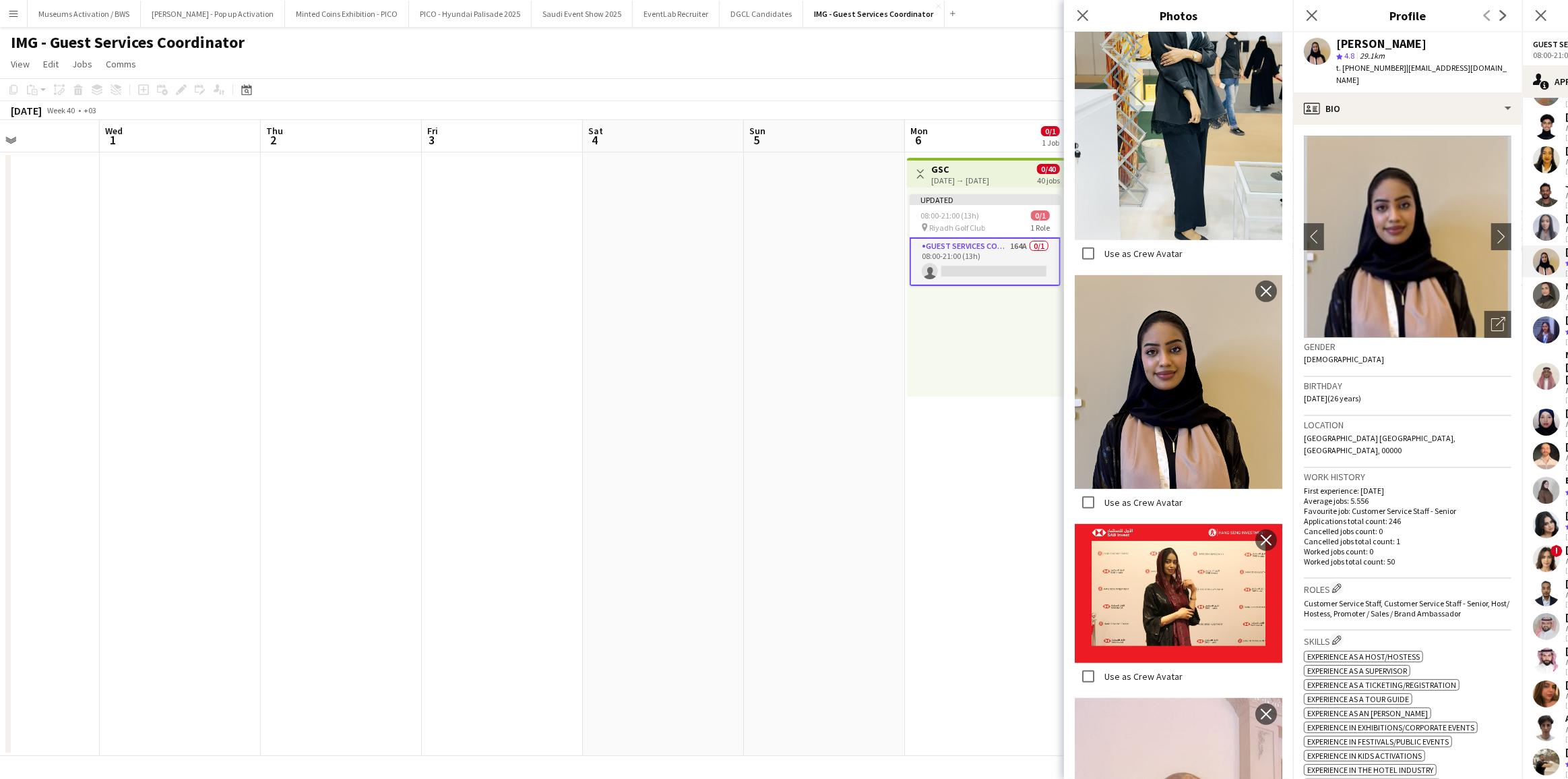
scroll to position [1042, 0]
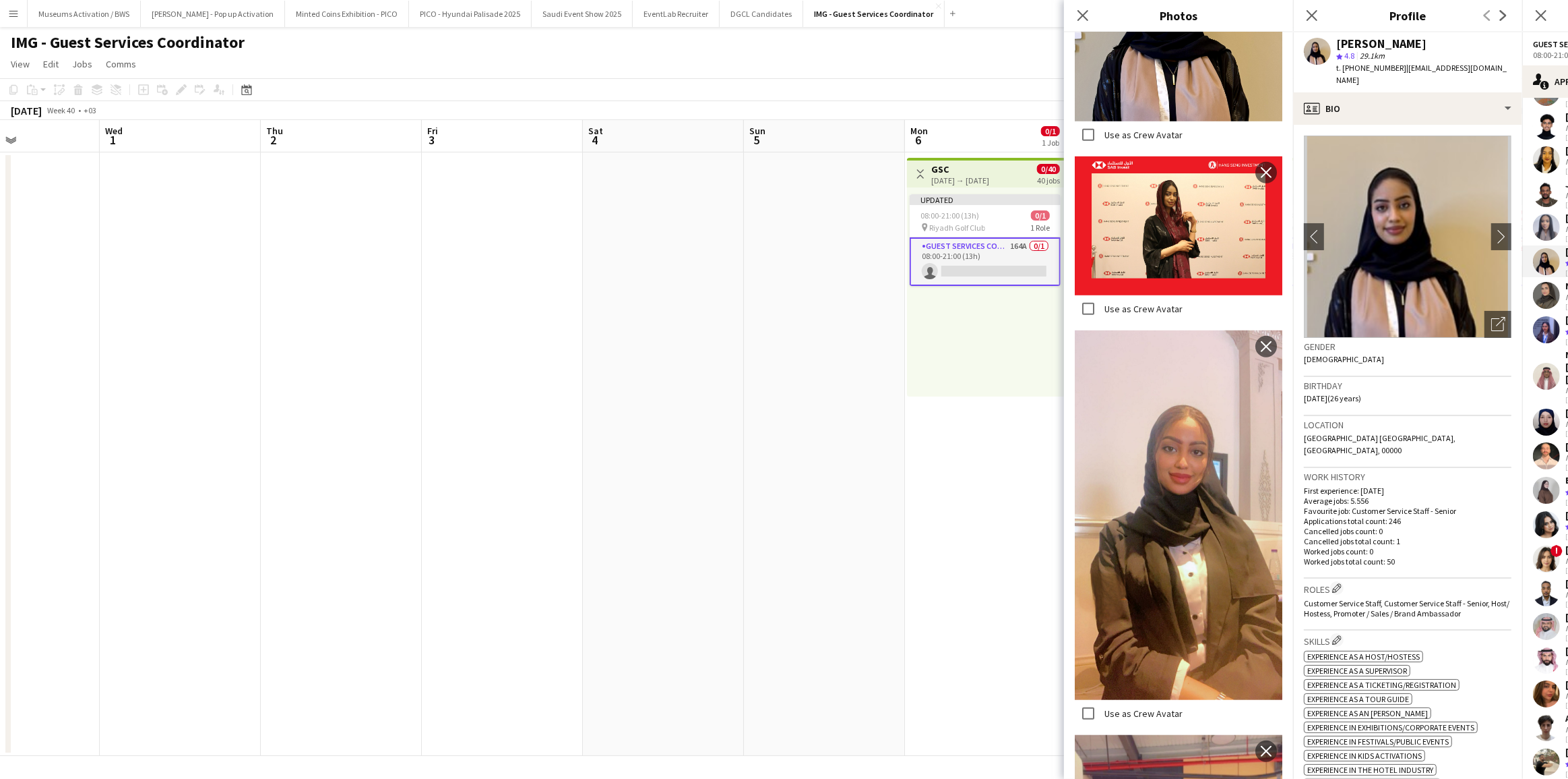
click at [1361, 433] on span "[GEOGRAPHIC_DATA] [GEOGRAPHIC_DATA], [GEOGRAPHIC_DATA], 00000" at bounding box center [1380, 444] width 151 height 23
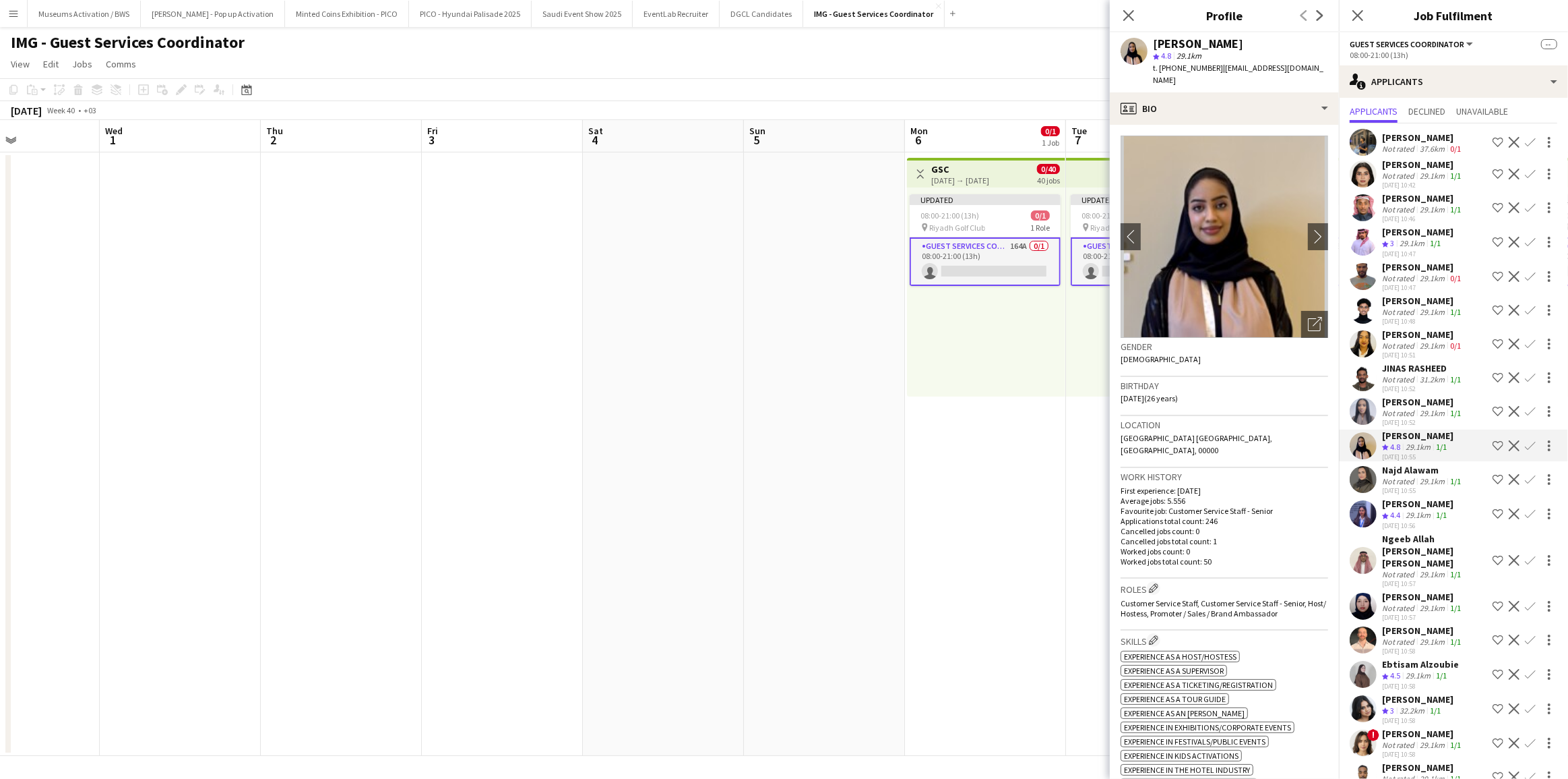
scroll to position [0, 0]
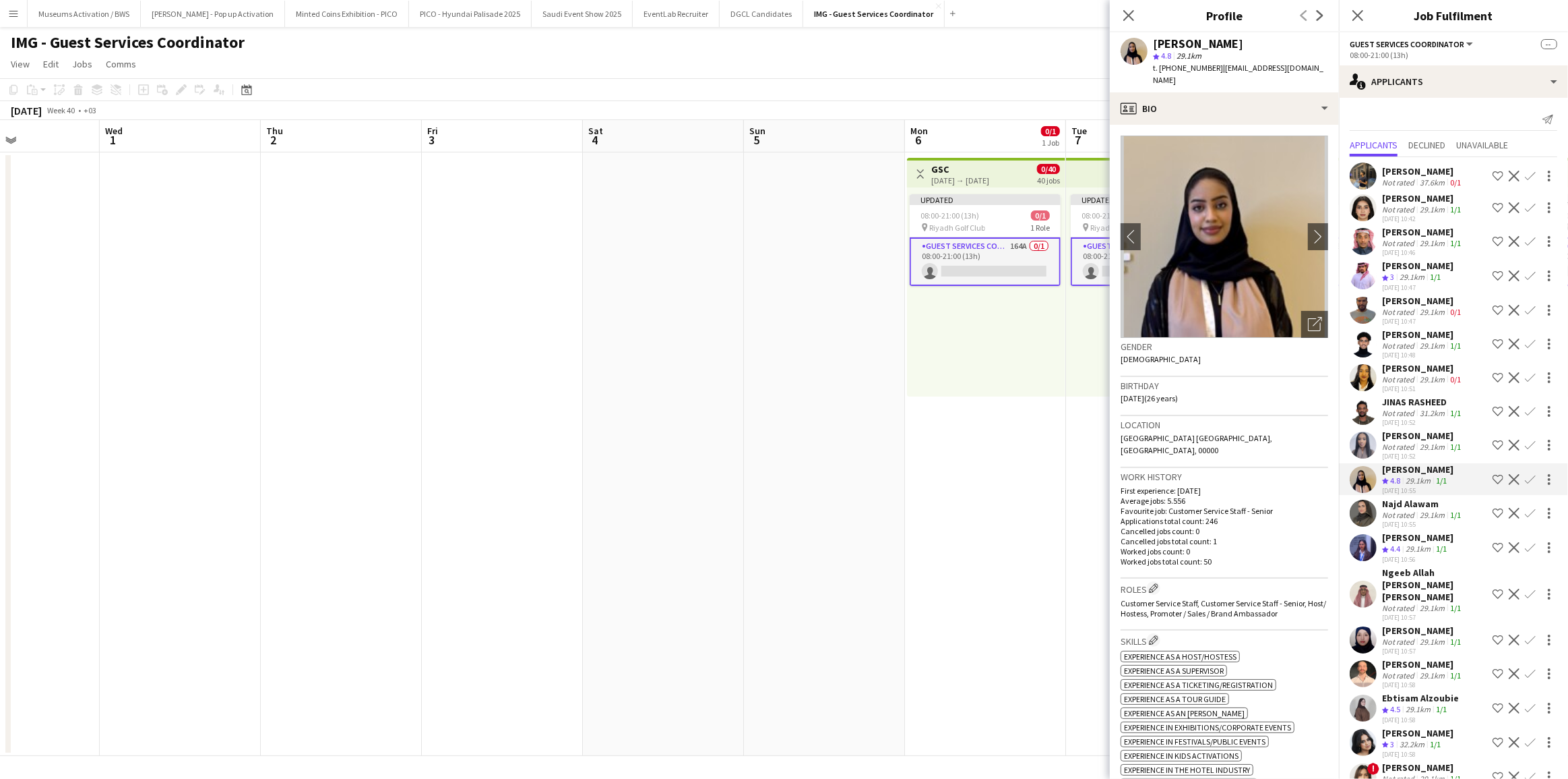
click at [803, 334] on app-date-cell at bounding box center [824, 453] width 161 height 603
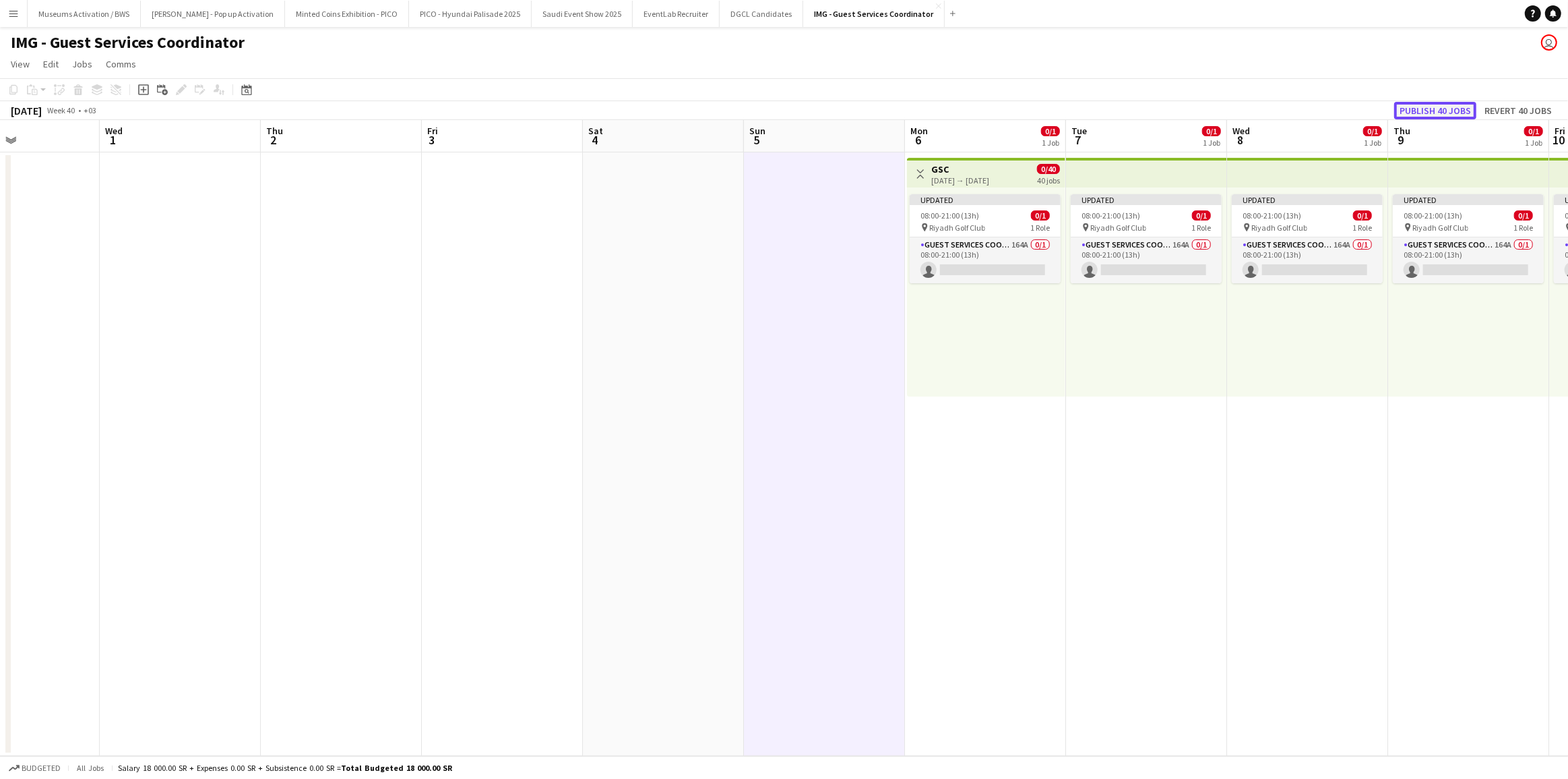
click at [1451, 104] on button "Publish 40 jobs" at bounding box center [1435, 111] width 82 height 17
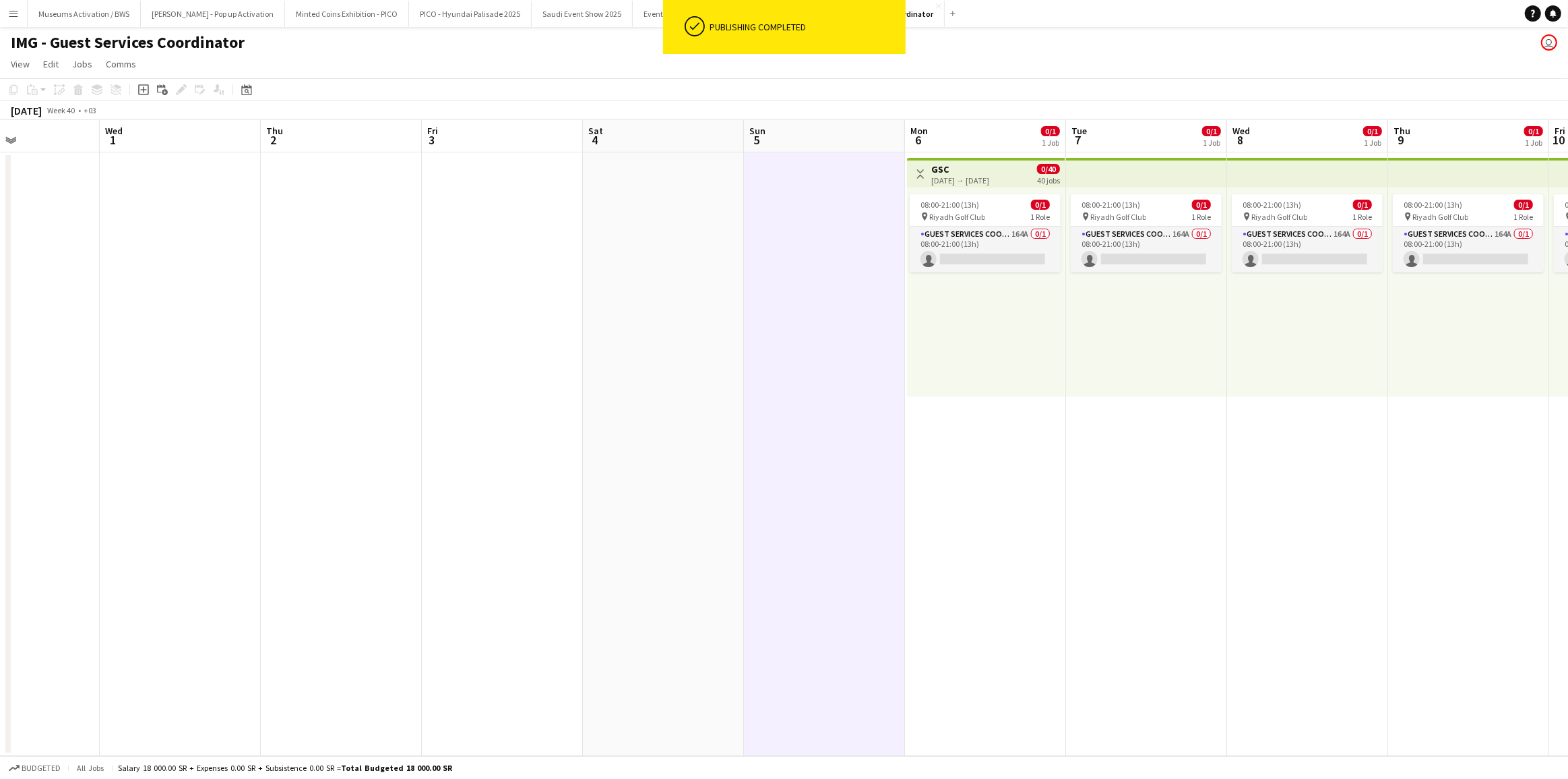
drag, startPoint x: 948, startPoint y: 286, endPoint x: 1023, endPoint y: 295, distance: 75.5
click at [948, 285] on div "08:00-21:00 (13h) 0/1 pin Riyadh Golf Club 1 Role Guest Services Coordinator 16…" at bounding box center [986, 292] width 158 height 209
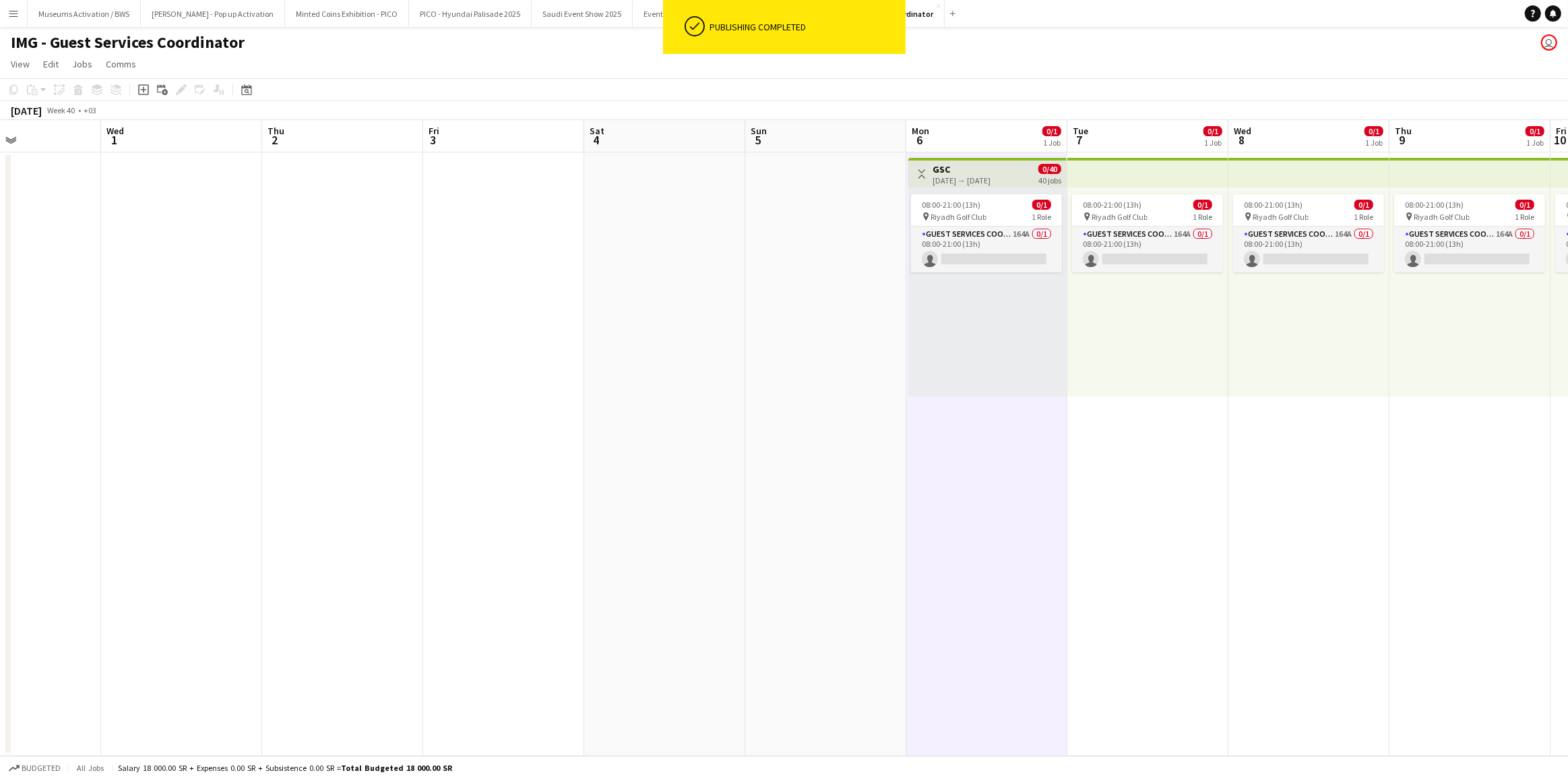
scroll to position [0, 547]
click at [1096, 304] on app-calendar-viewport "Sat 27 Sun 28 Mon 29 Tue 30 Wed 1 Thu 2 Fri 3 Sat 4 Sun 5 Mon 6 0/1 1 Job Tue 7…" at bounding box center [784, 438] width 1568 height 635
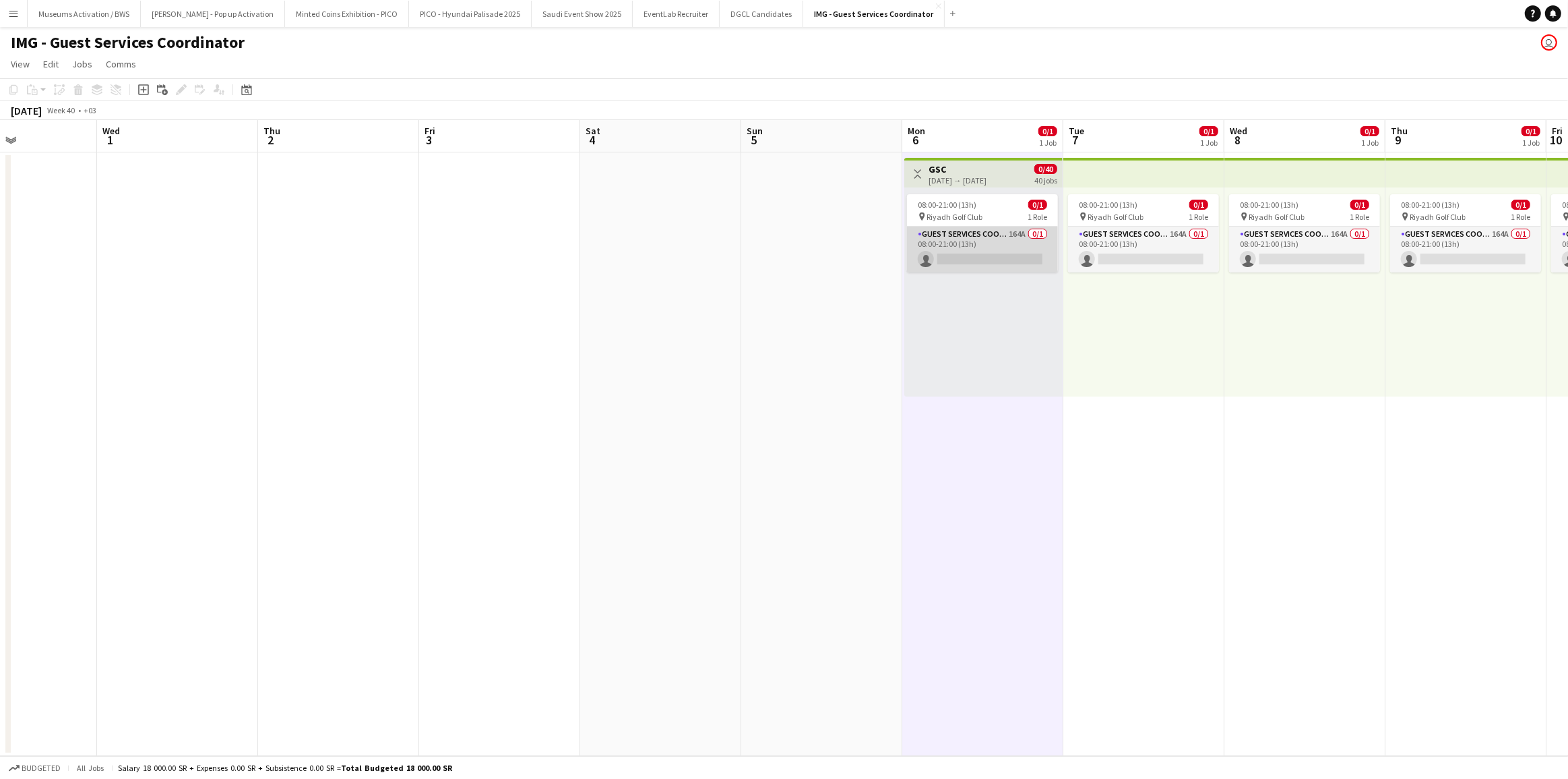
click at [1035, 259] on app-card-role "Guest Services Coordinator 164A 0/1 08:00-21:00 (13h) single-neutral-actions" at bounding box center [982, 249] width 151 height 46
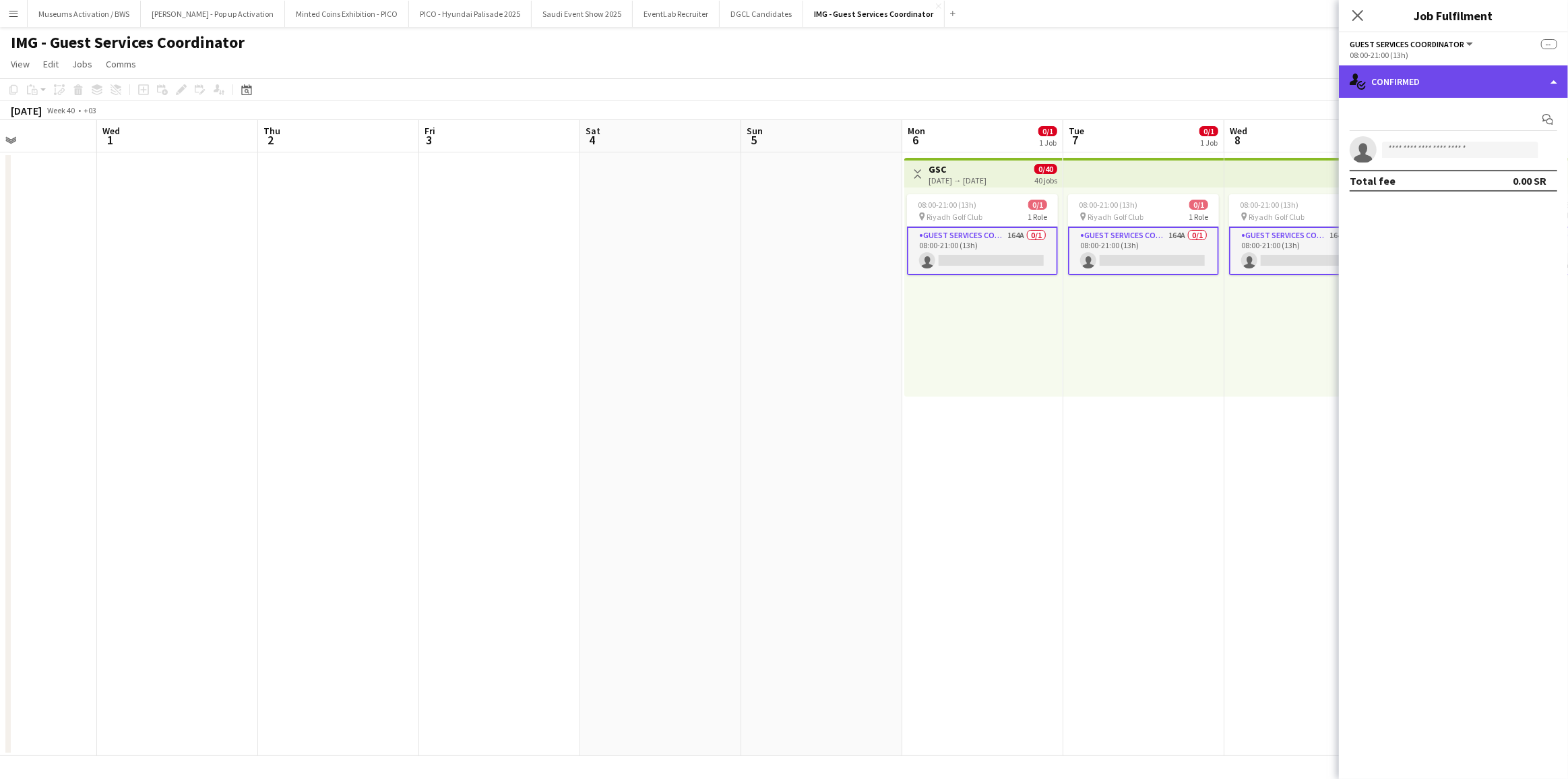
click at [1484, 78] on div "single-neutral-actions-check-2 Confirmed" at bounding box center [1453, 81] width 229 height 32
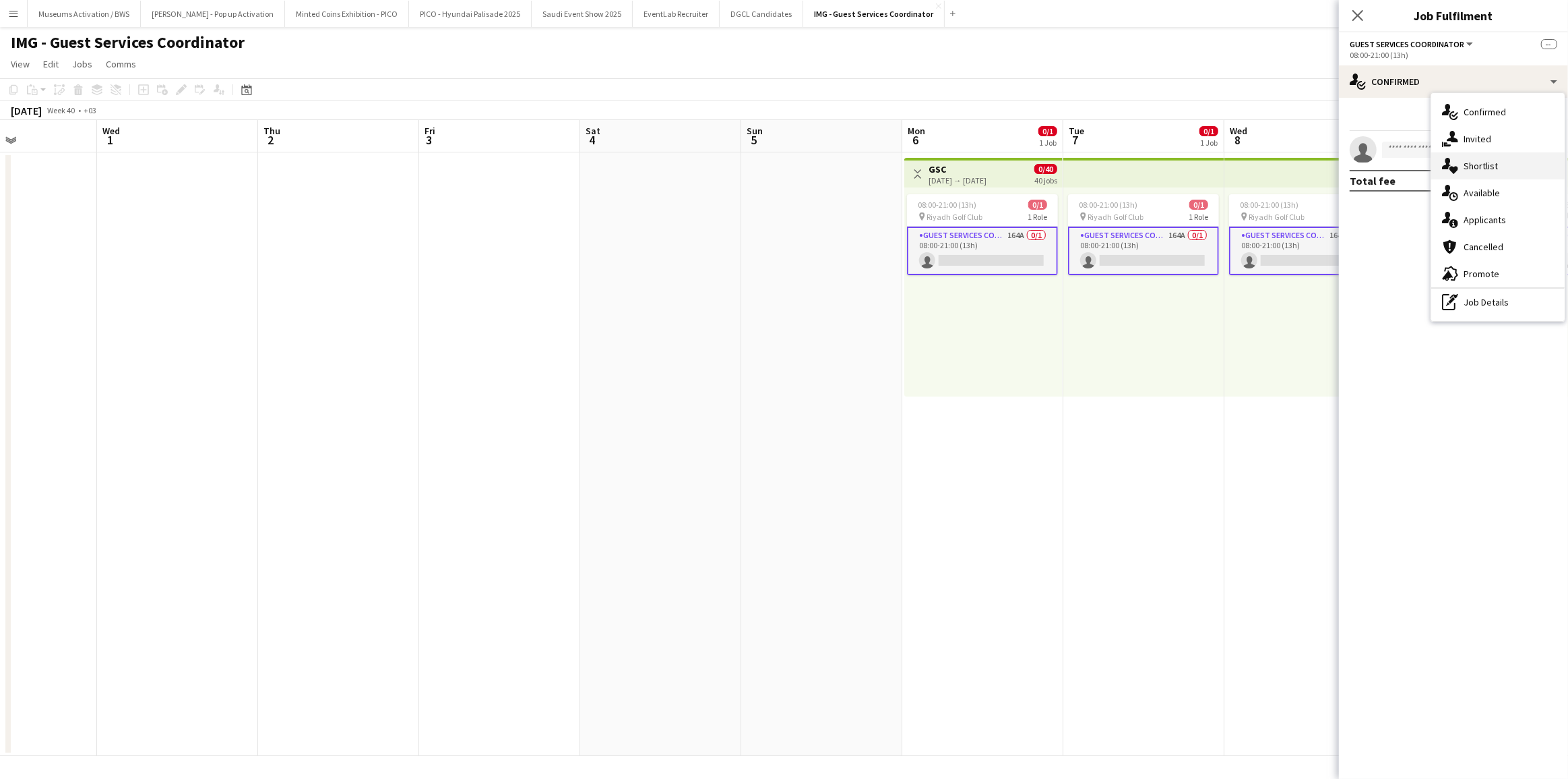
click at [1447, 175] on div "single-neutral-actions-heart Shortlist" at bounding box center [1498, 165] width 133 height 27
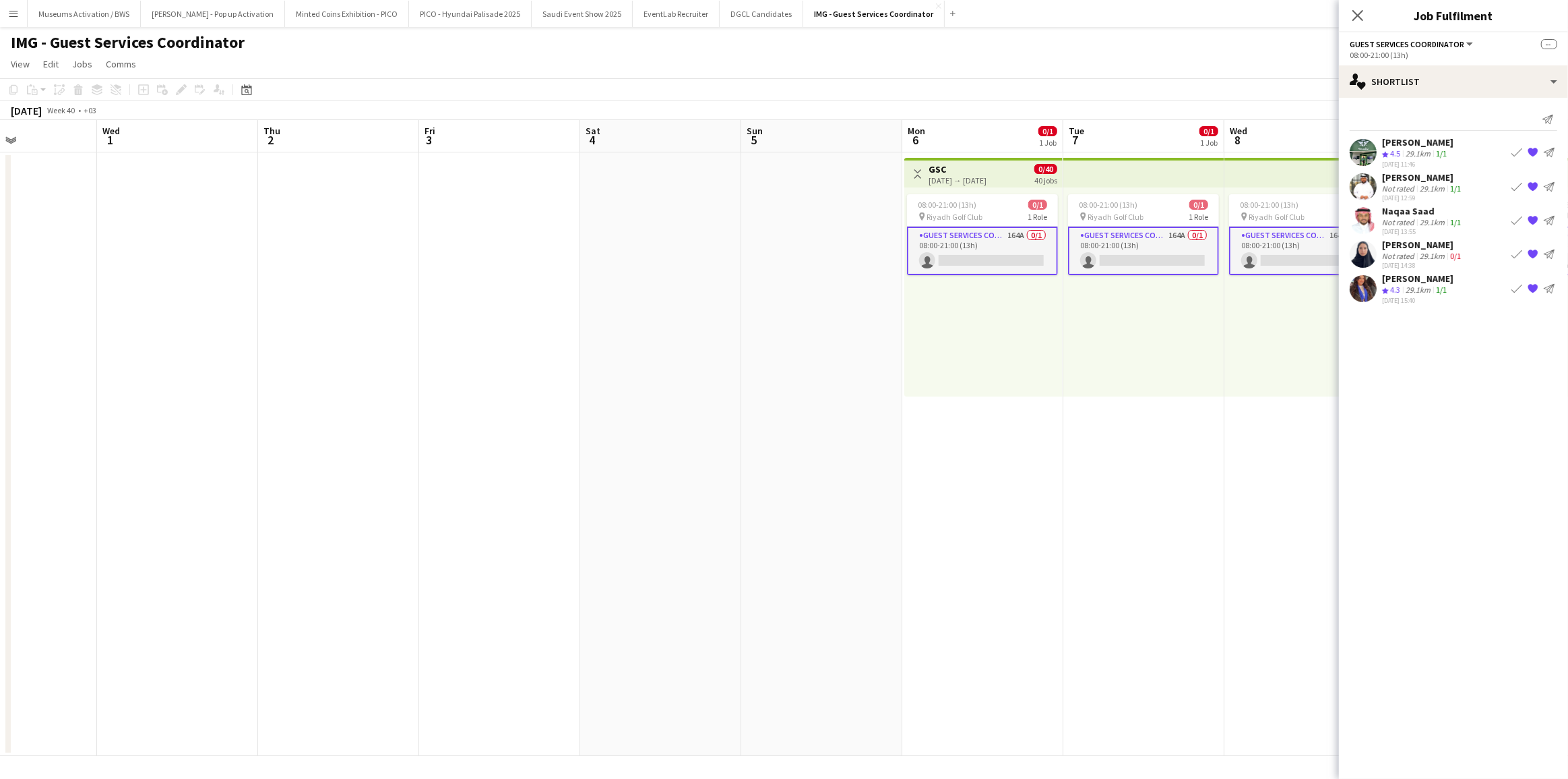
click at [1452, 217] on app-skills-label "1/1" at bounding box center [1456, 222] width 10 height 10
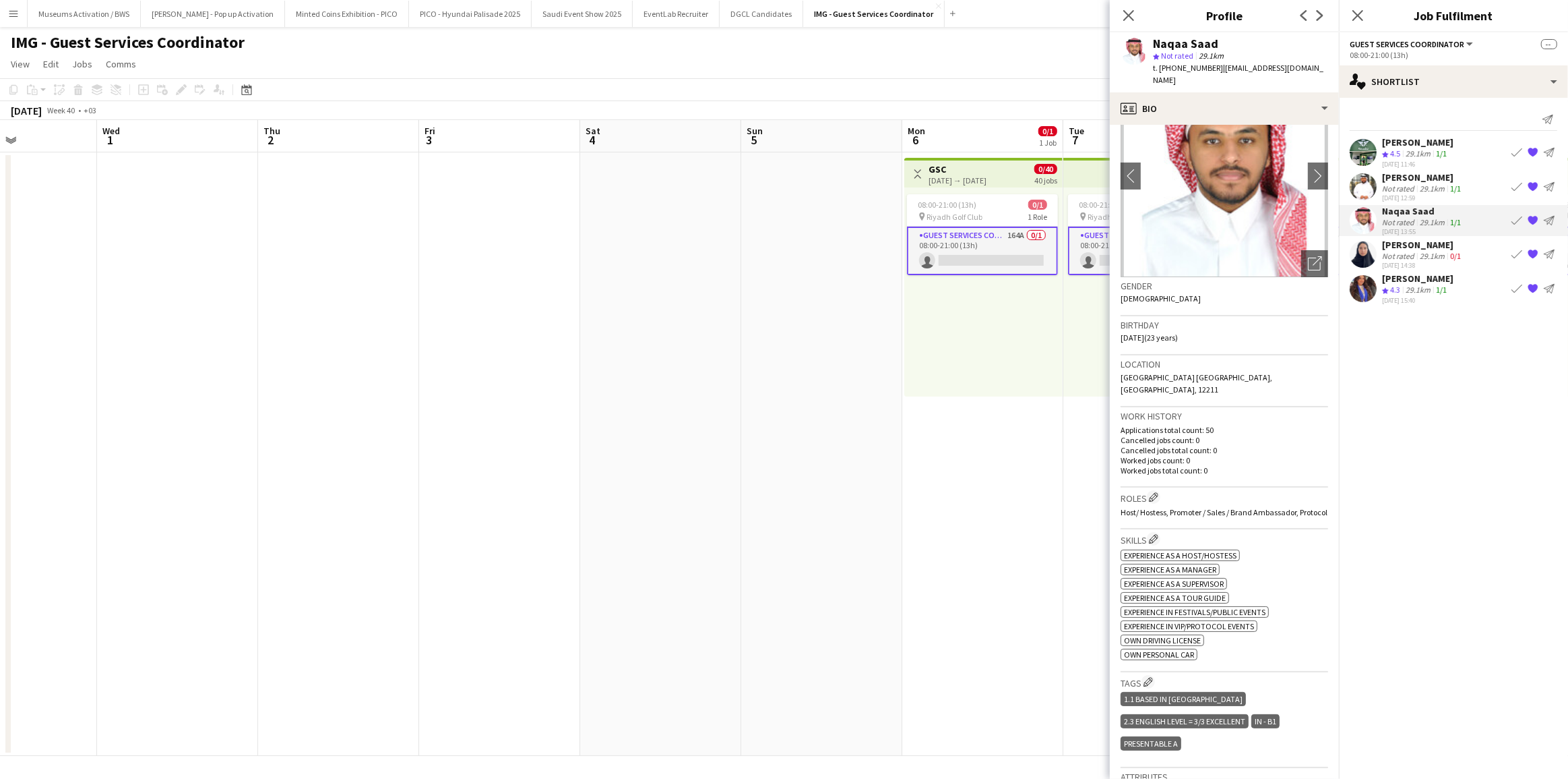
scroll to position [0, 0]
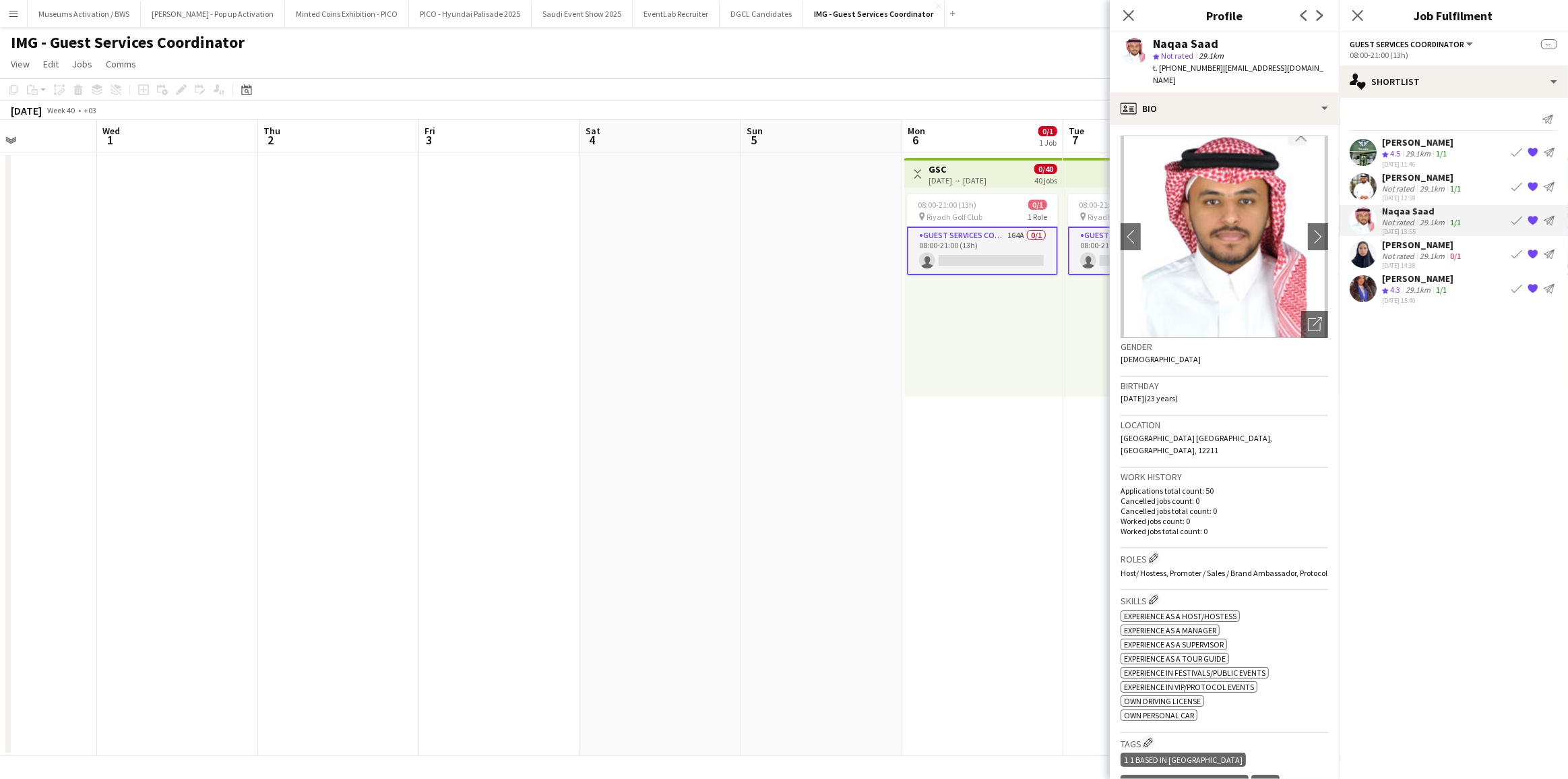
click at [1421, 289] on div "29.1km" at bounding box center [1417, 290] width 30 height 11
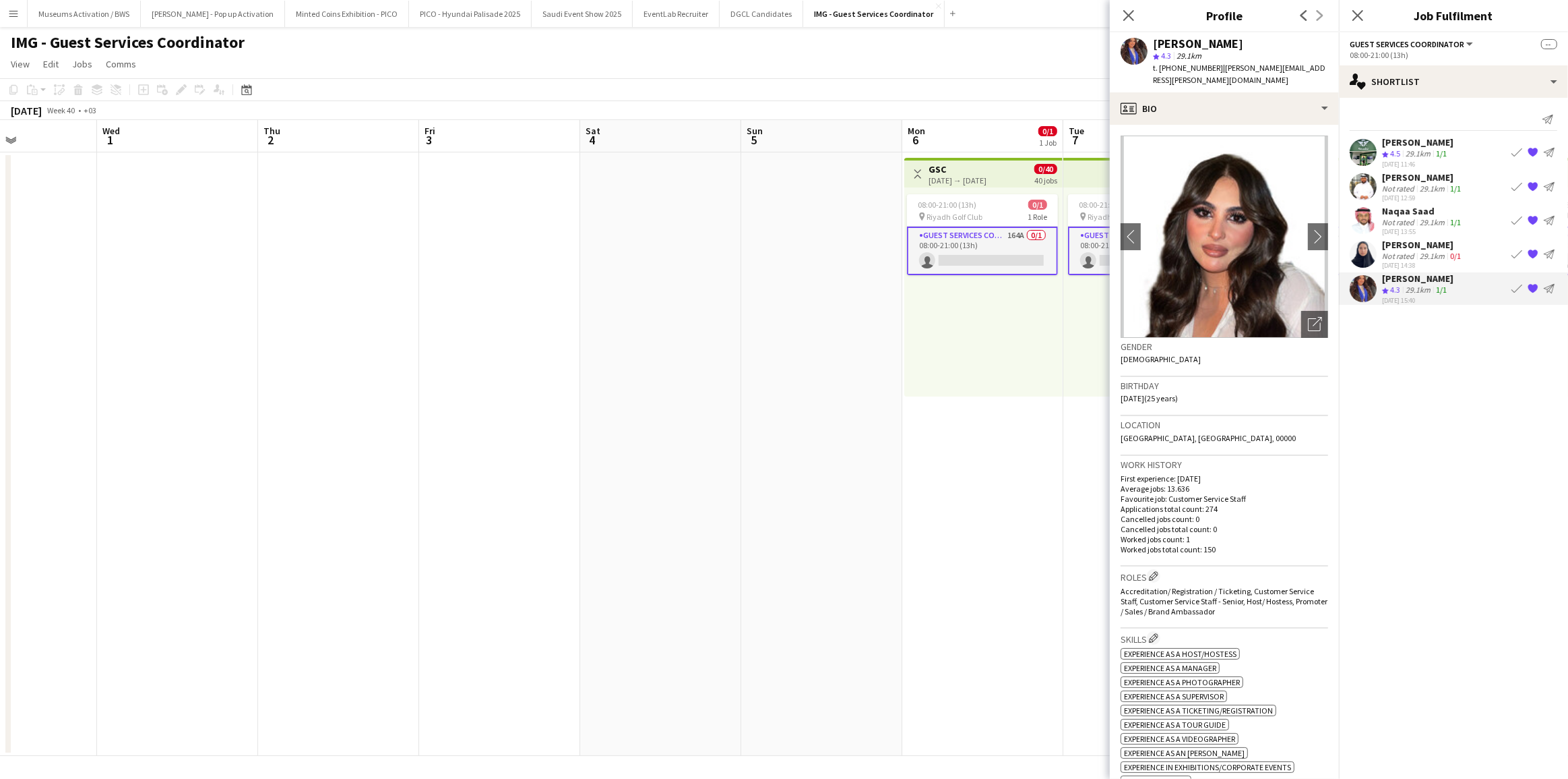
click at [1390, 227] on div "[DATE] 13:55" at bounding box center [1423, 232] width 82 height 9
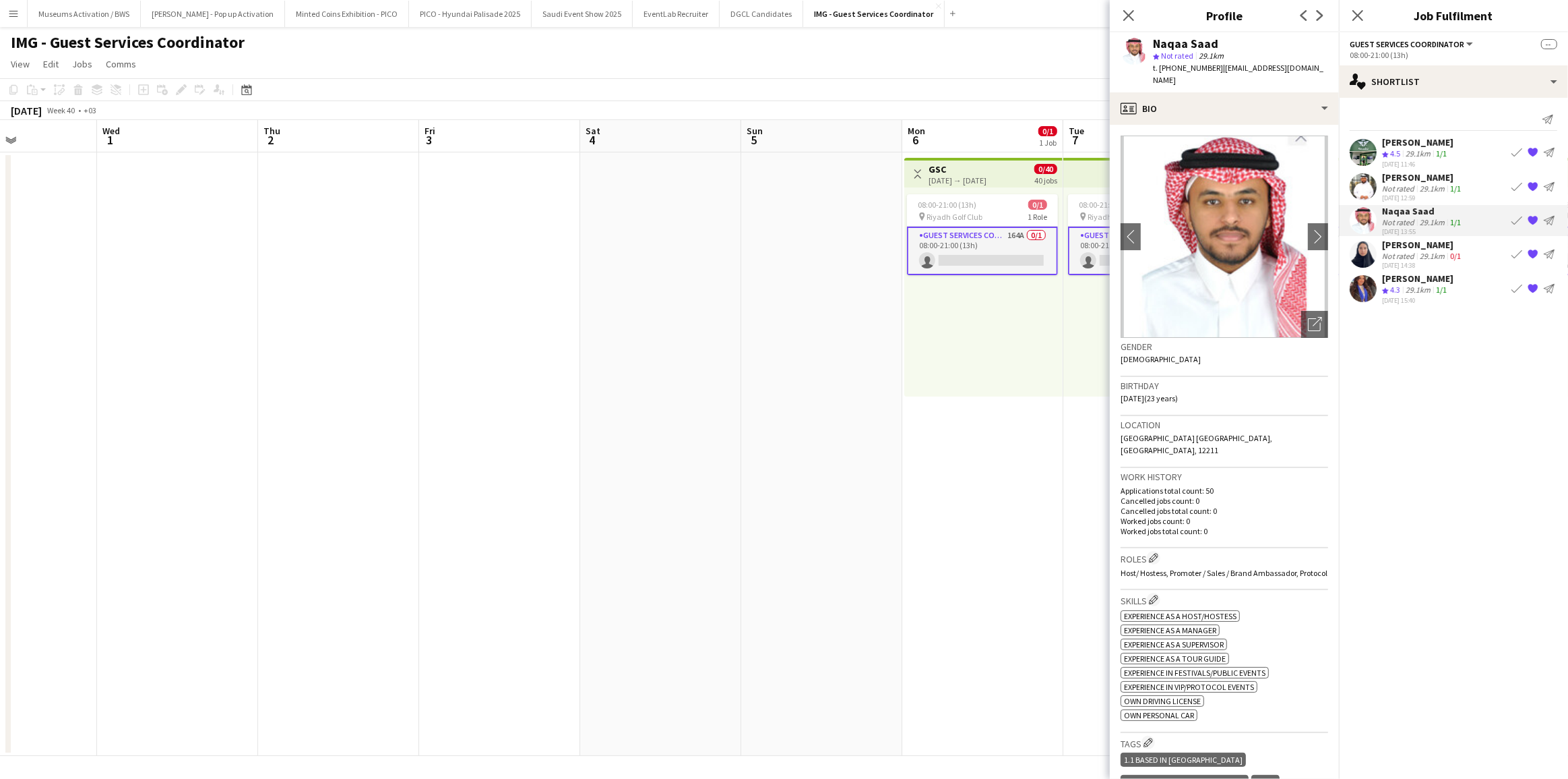
click at [1404, 190] on div "Not rated" at bounding box center [1399, 189] width 35 height 10
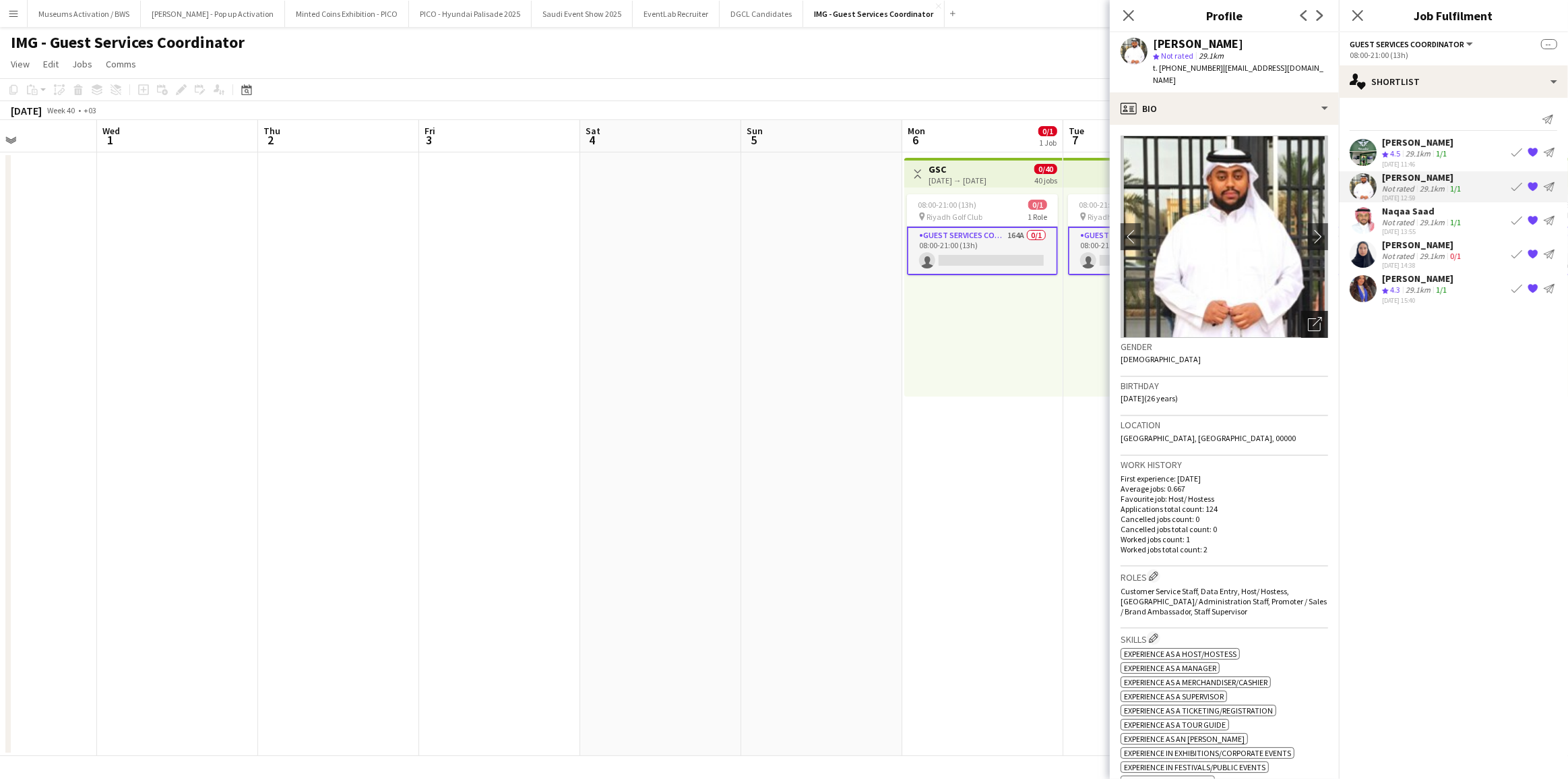
click at [1311, 317] on icon "Open photos pop-in" at bounding box center [1315, 324] width 14 height 14
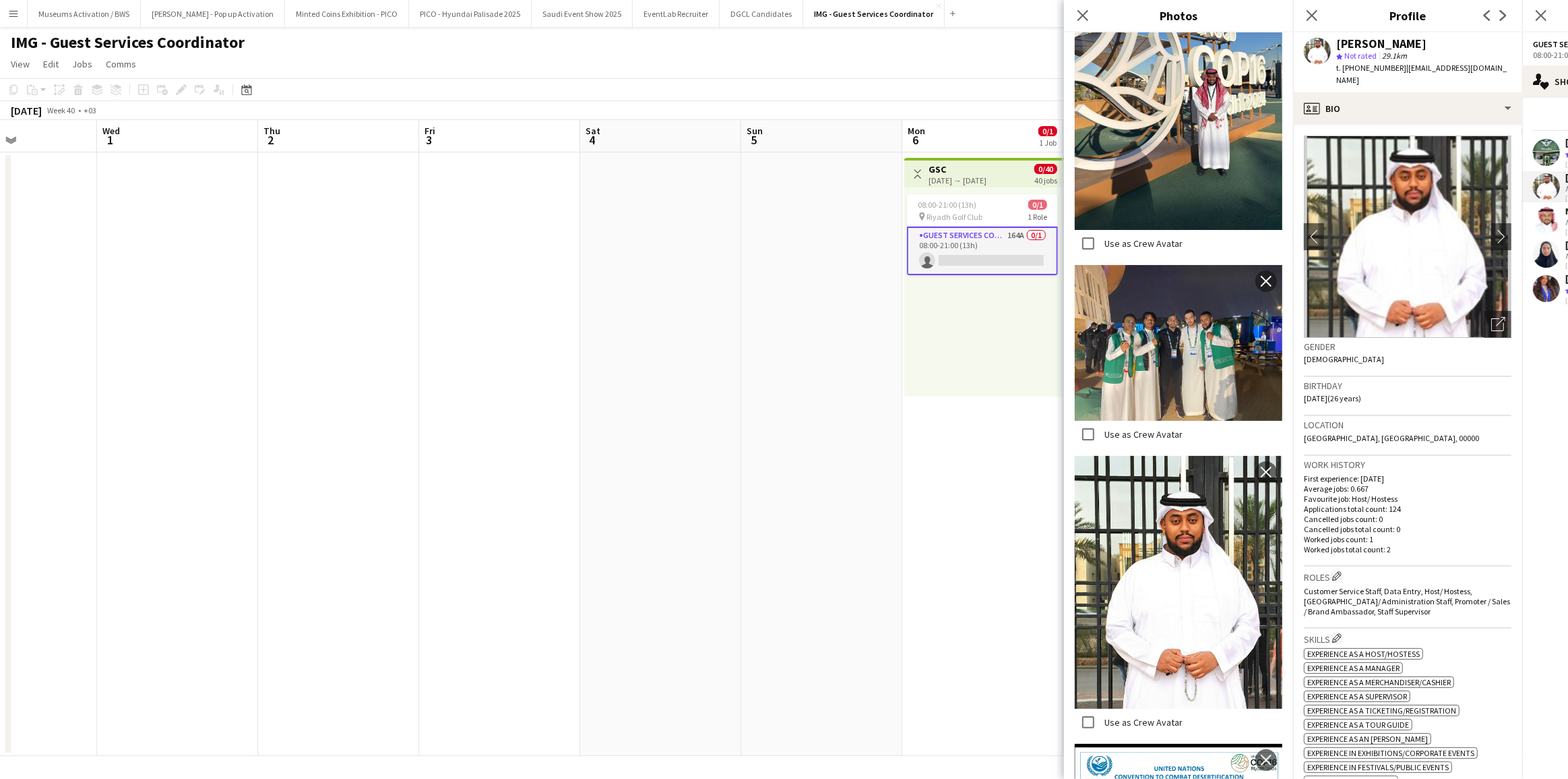
scroll to position [3137, 0]
click at [1405, 473] on p "First experience: [DATE]" at bounding box center [1408, 479] width 208 height 10
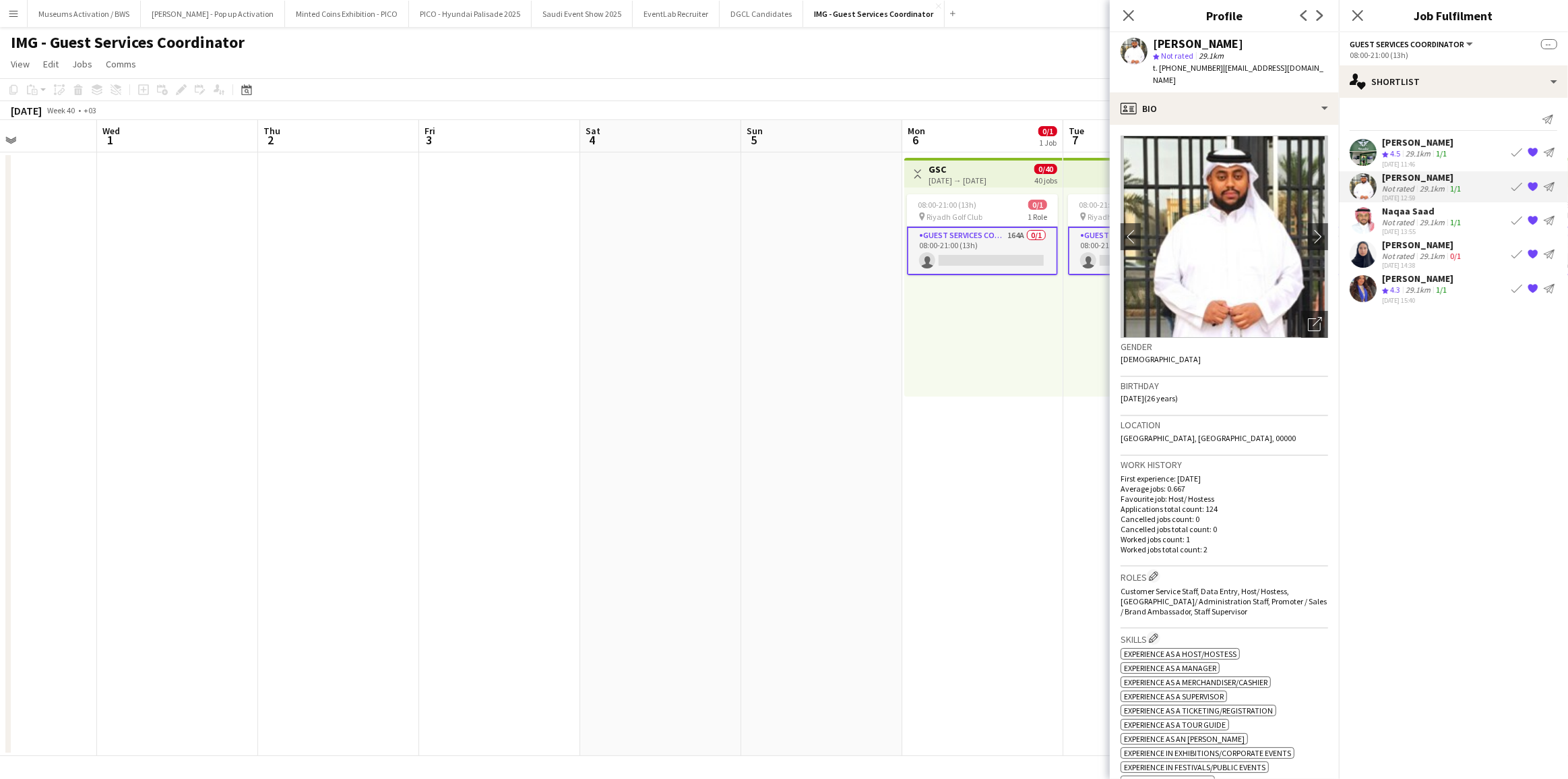
click at [959, 259] on app-card-role "Guest Services Coordinator 164A 0/1 08:00-21:00 (13h) single-neutral-actions" at bounding box center [982, 251] width 151 height 49
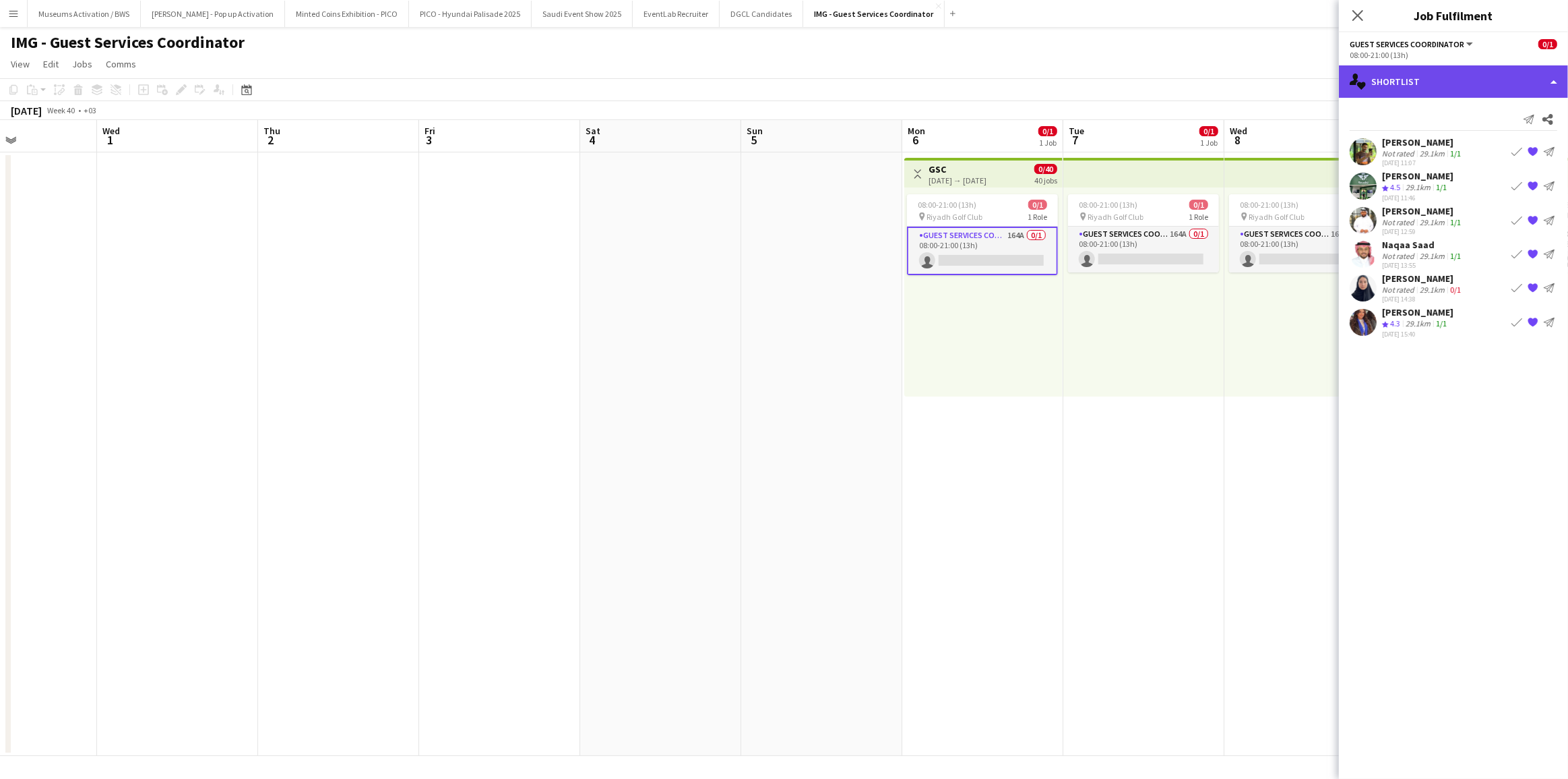
click at [1427, 82] on div "single-neutral-actions-heart Shortlist" at bounding box center [1453, 81] width 229 height 32
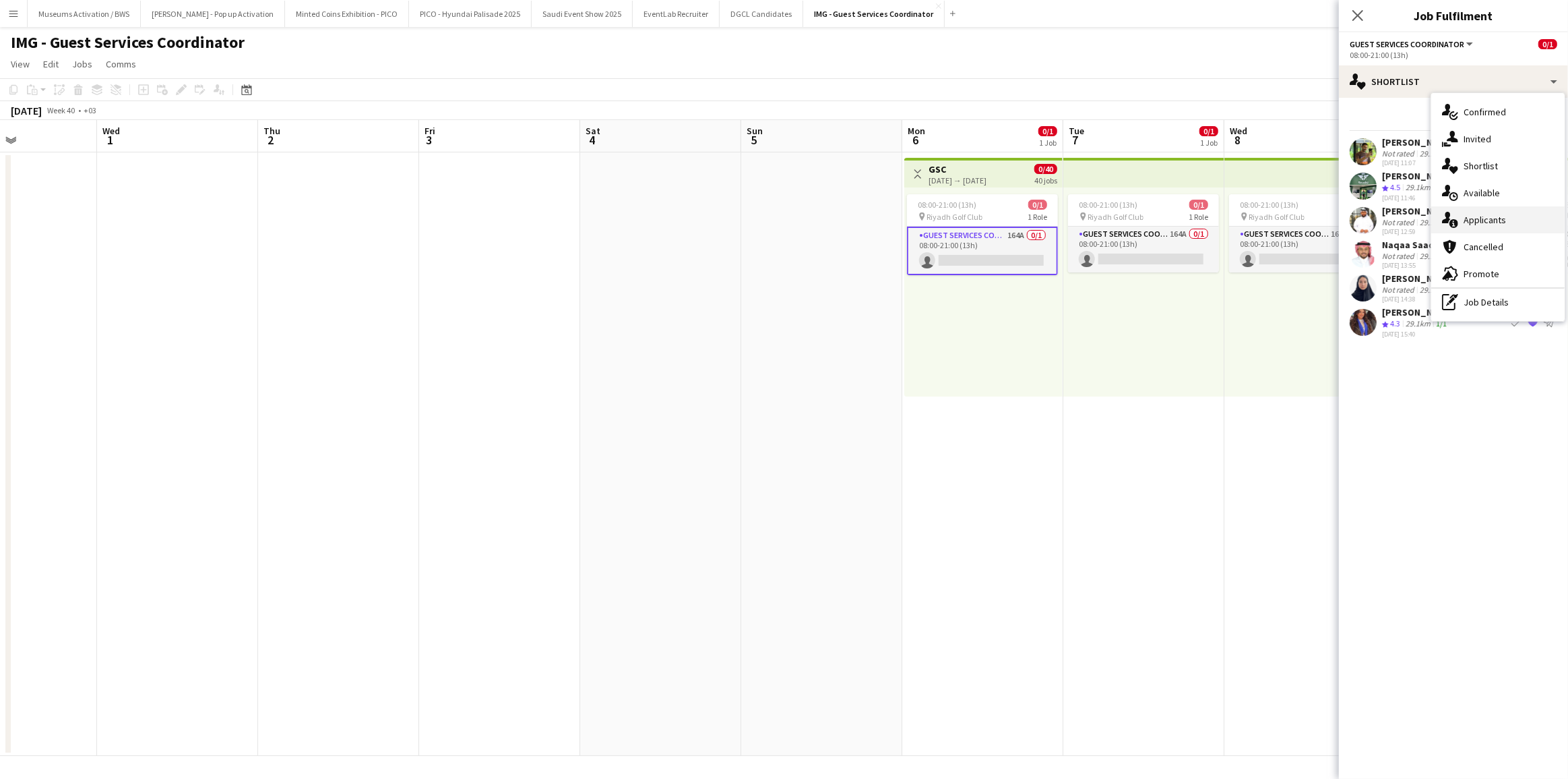
click at [1484, 211] on div "single-neutral-actions-information Applicants" at bounding box center [1498, 219] width 133 height 27
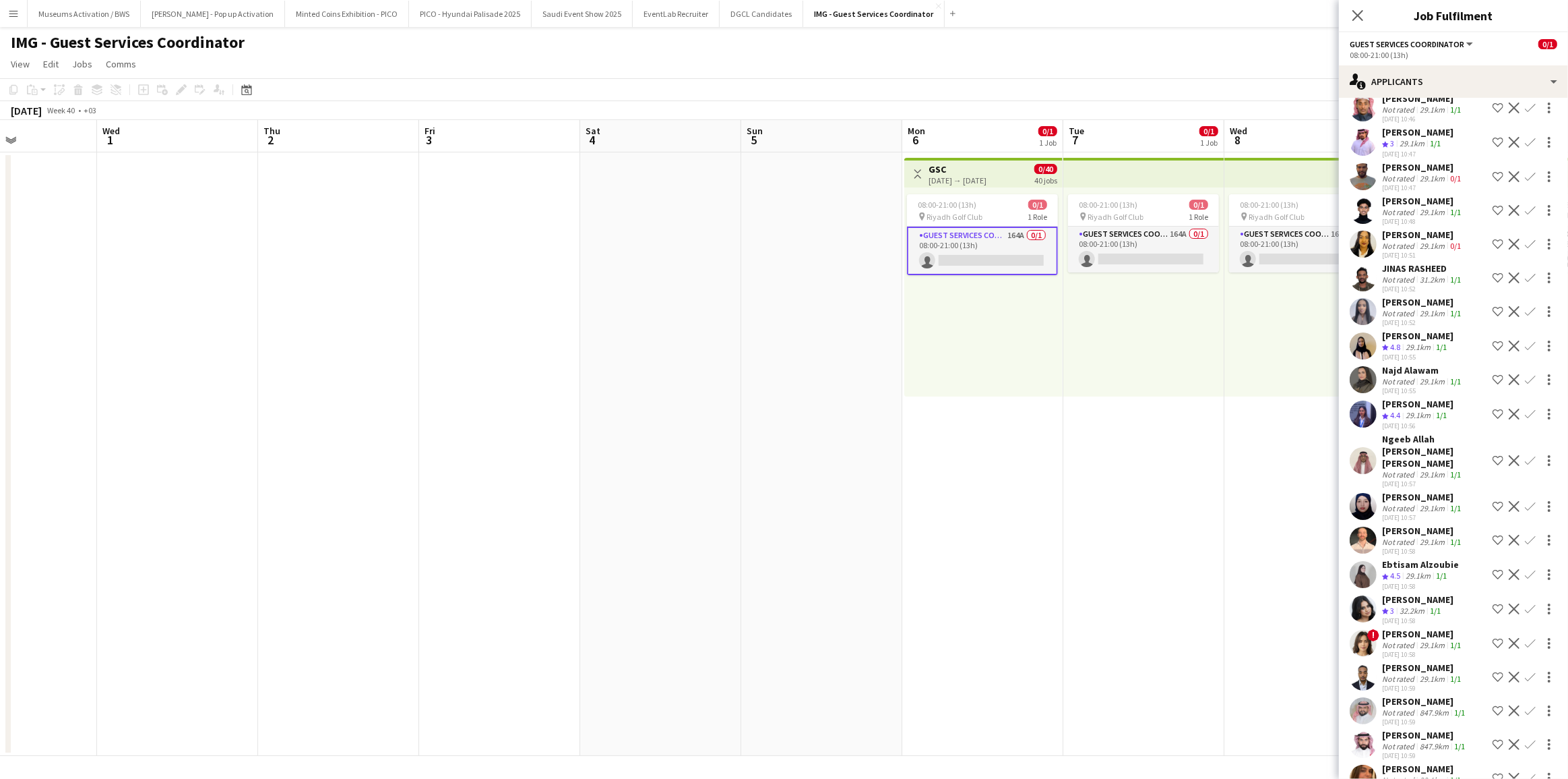
scroll to position [122, 0]
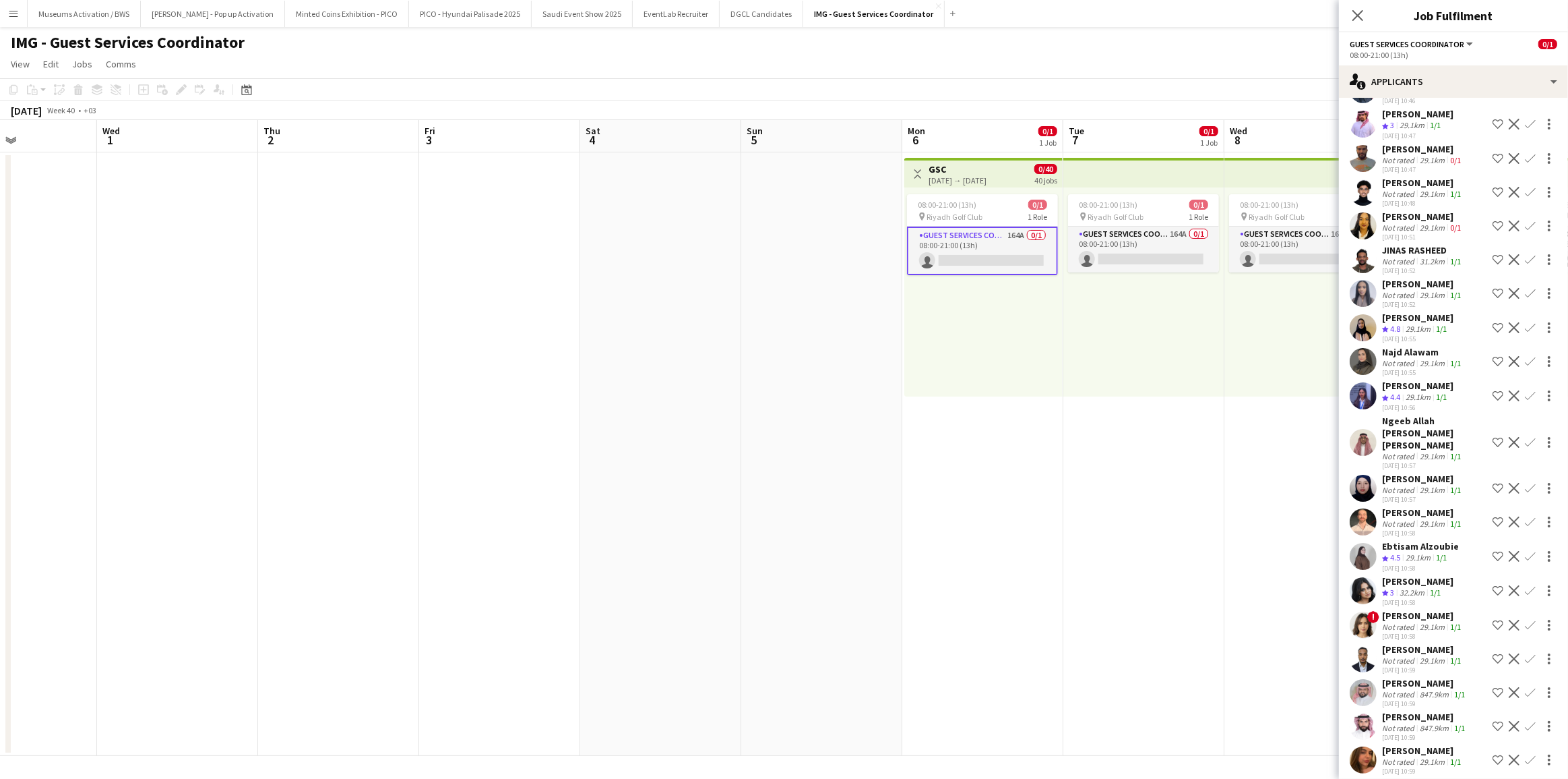
click at [1391, 333] on span "4.8" at bounding box center [1396, 329] width 10 height 10
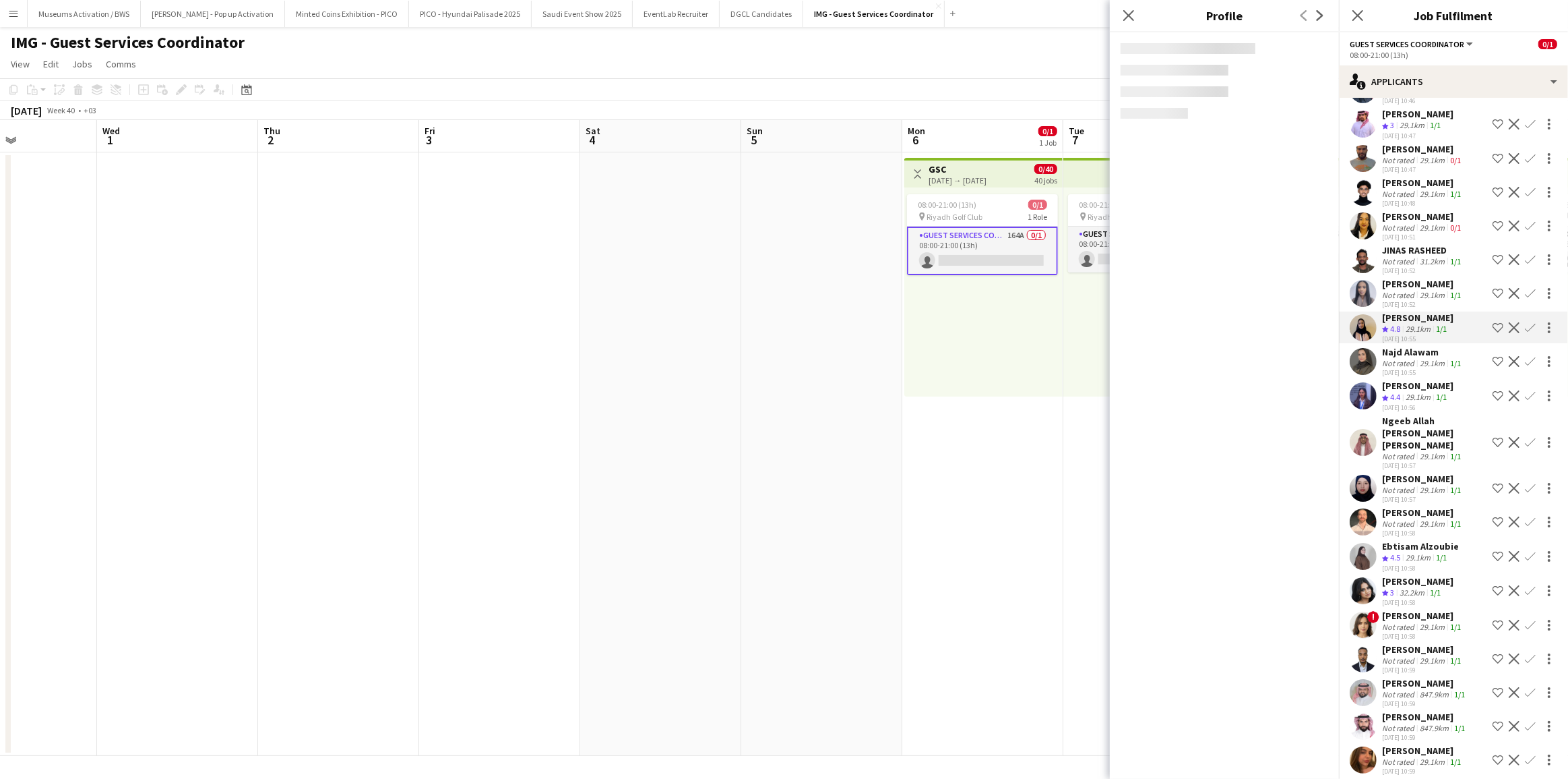
click at [1407, 241] on div "[DATE] 10:51" at bounding box center [1423, 237] width 82 height 9
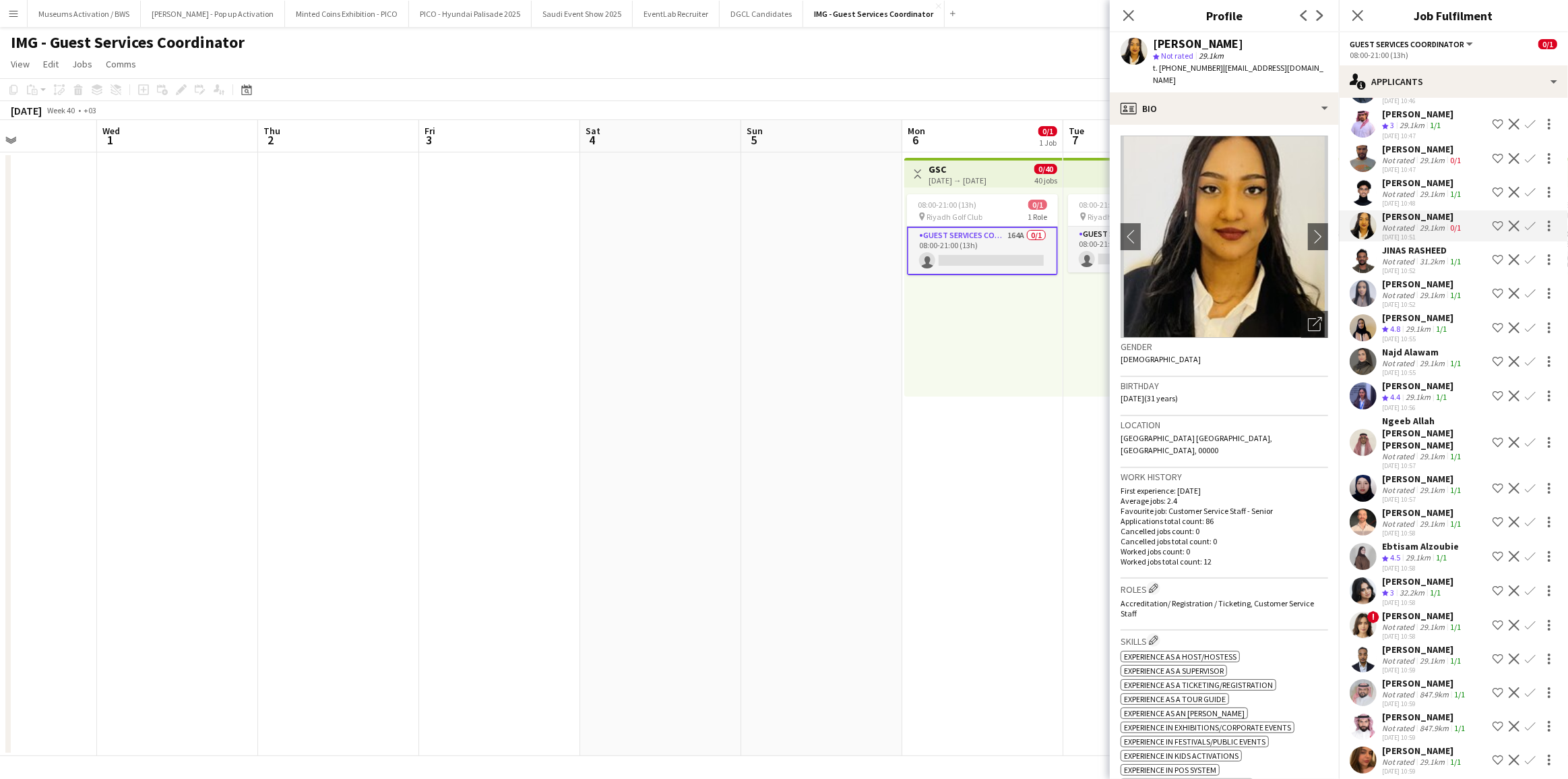
click at [1400, 324] on div "[PERSON_NAME]" at bounding box center [1417, 318] width 71 height 12
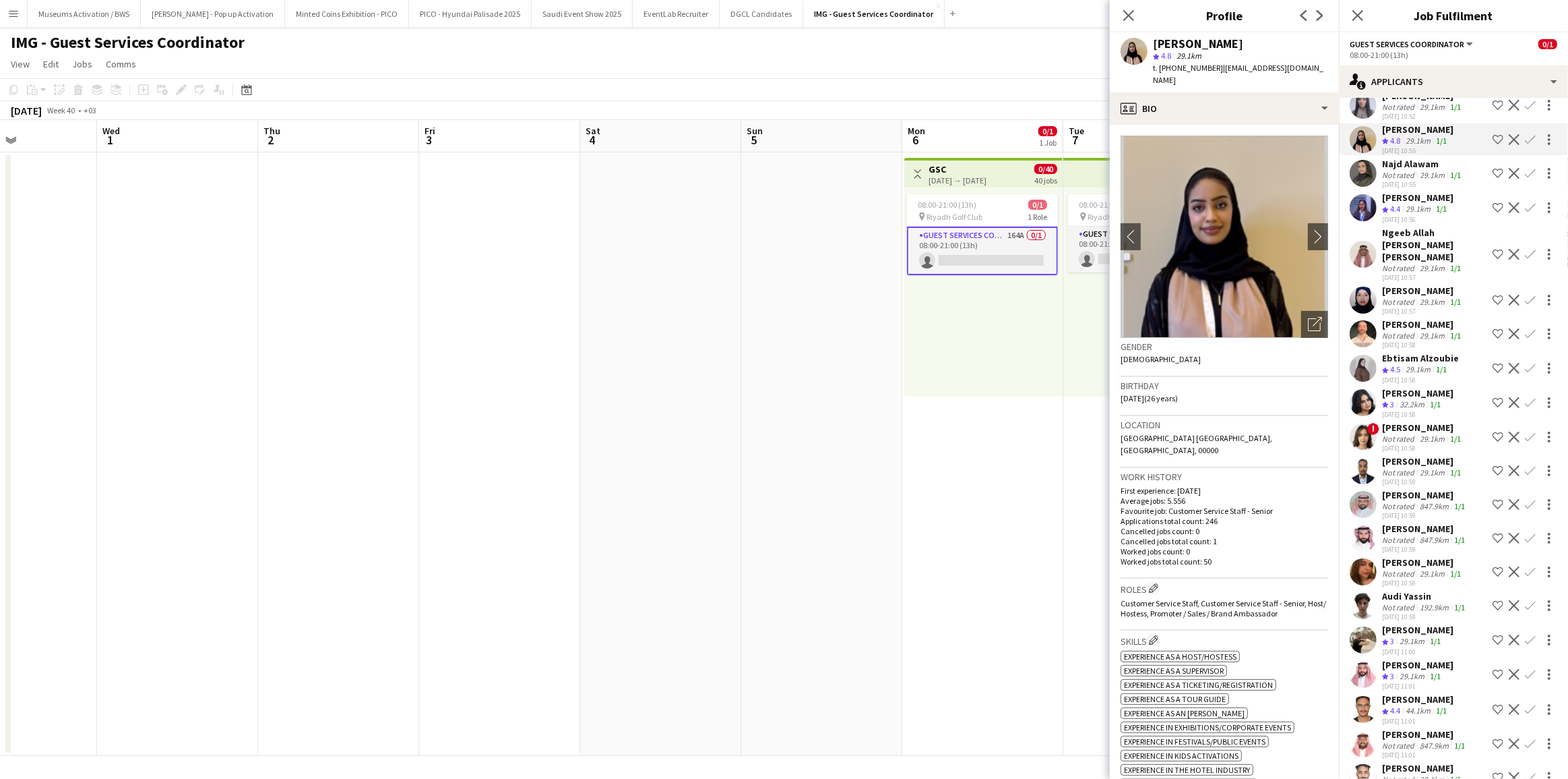
scroll to position [429, 0]
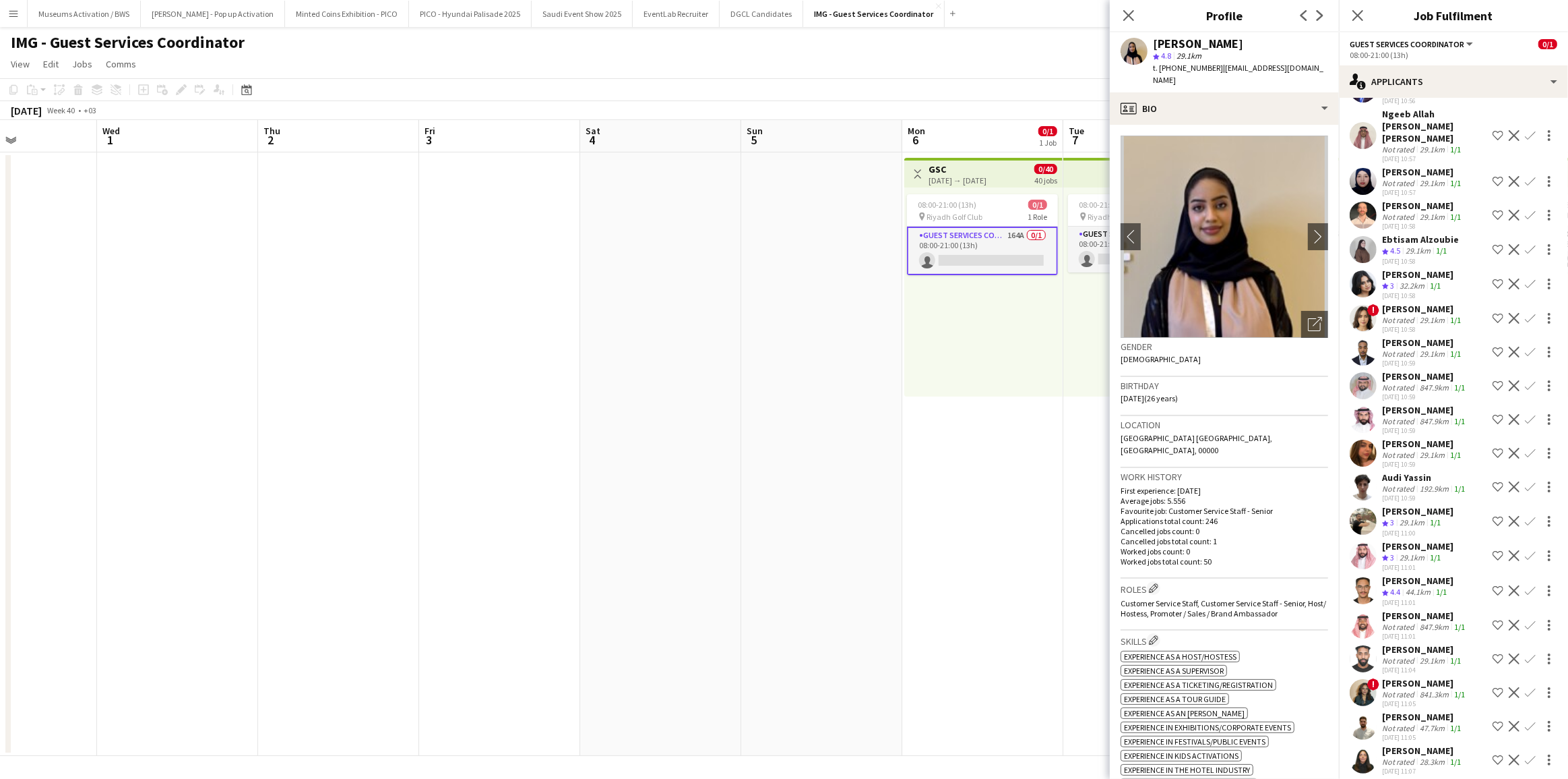
click at [1408, 265] on div "[DATE] 10:58" at bounding box center [1420, 261] width 77 height 9
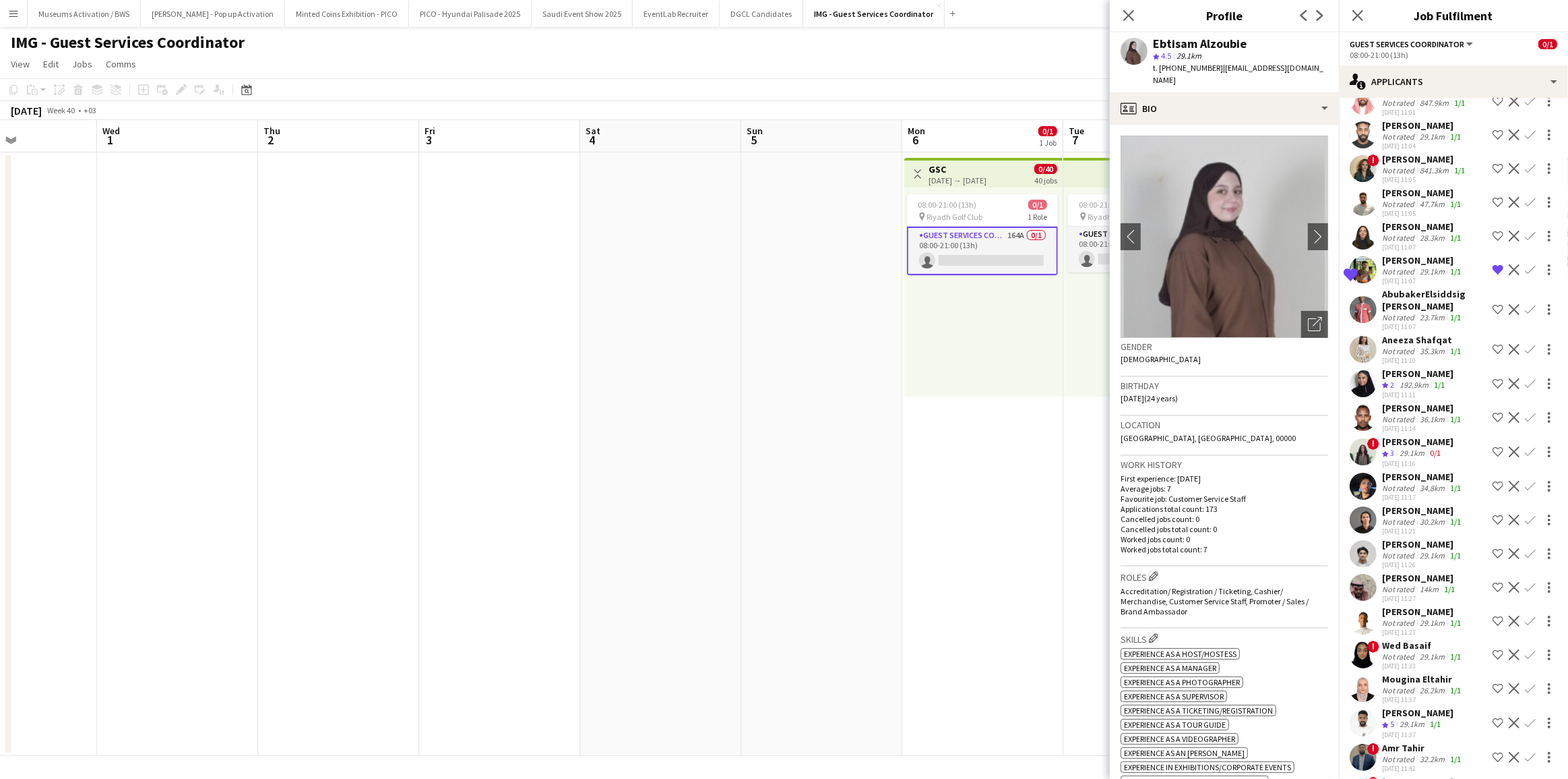
scroll to position [857, 0]
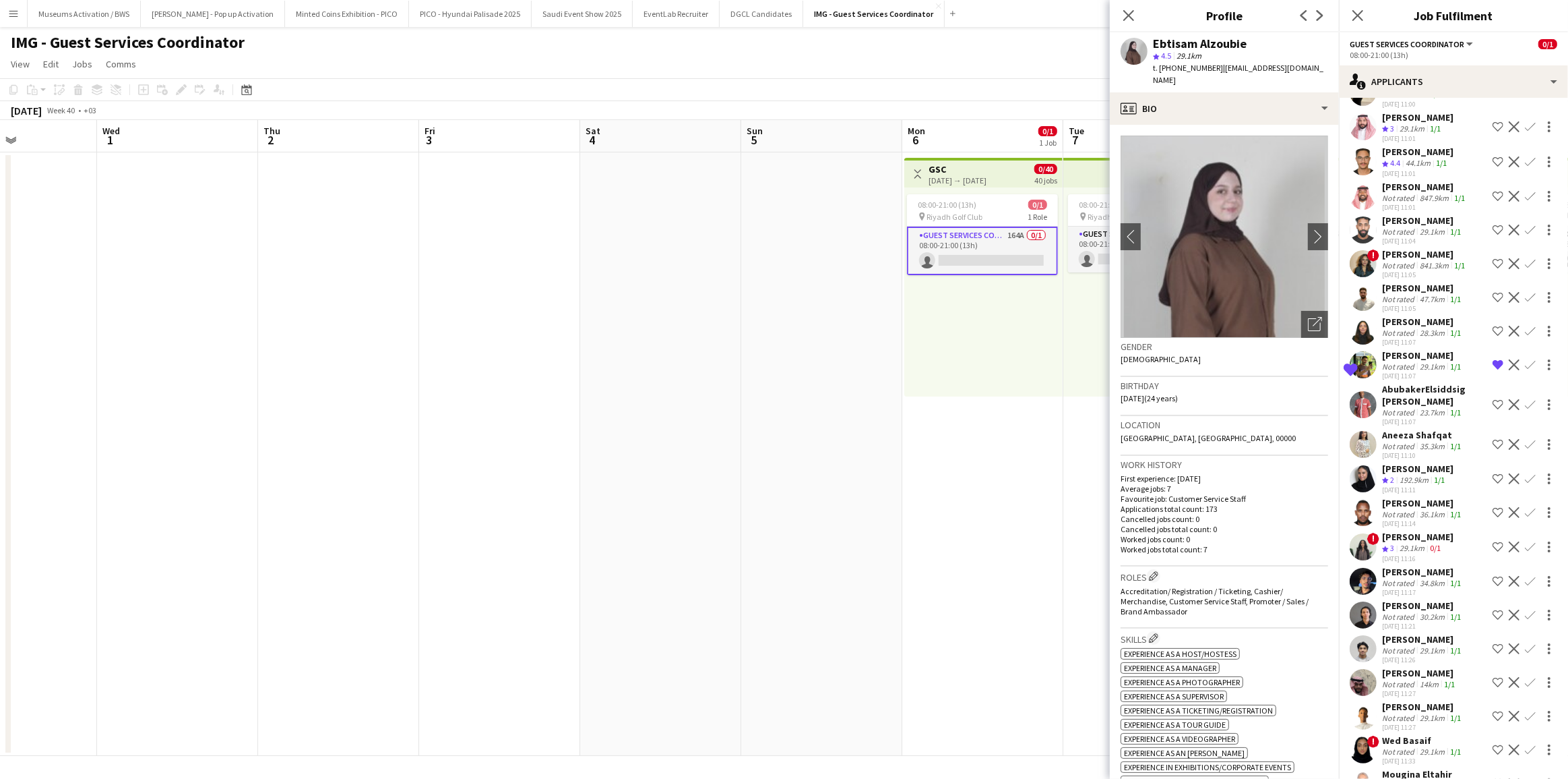
click at [1417, 156] on div "[PERSON_NAME]" at bounding box center [1417, 151] width 71 height 12
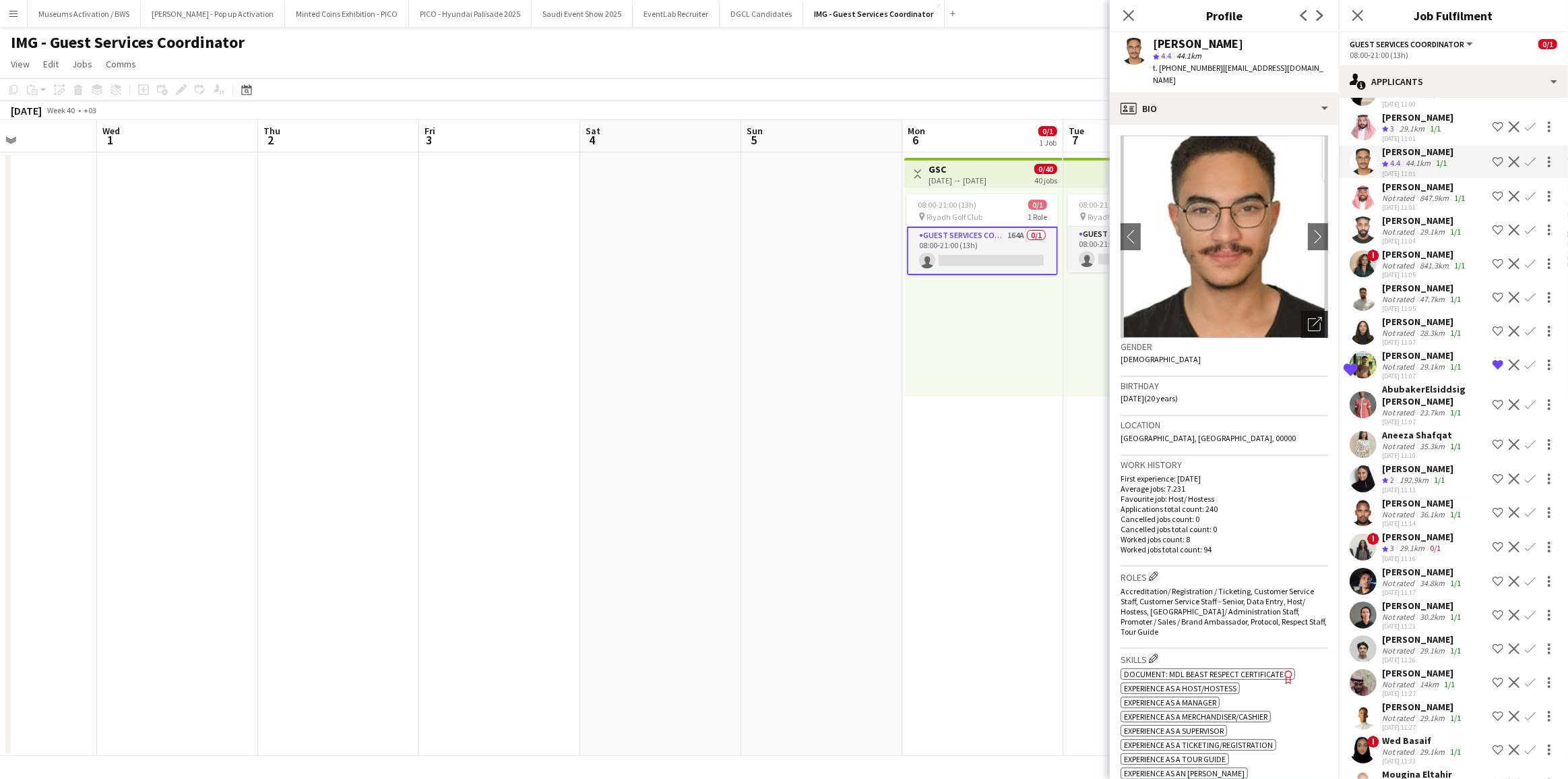
click at [1308, 317] on icon "Open photos pop-in" at bounding box center [1315, 324] width 14 height 14
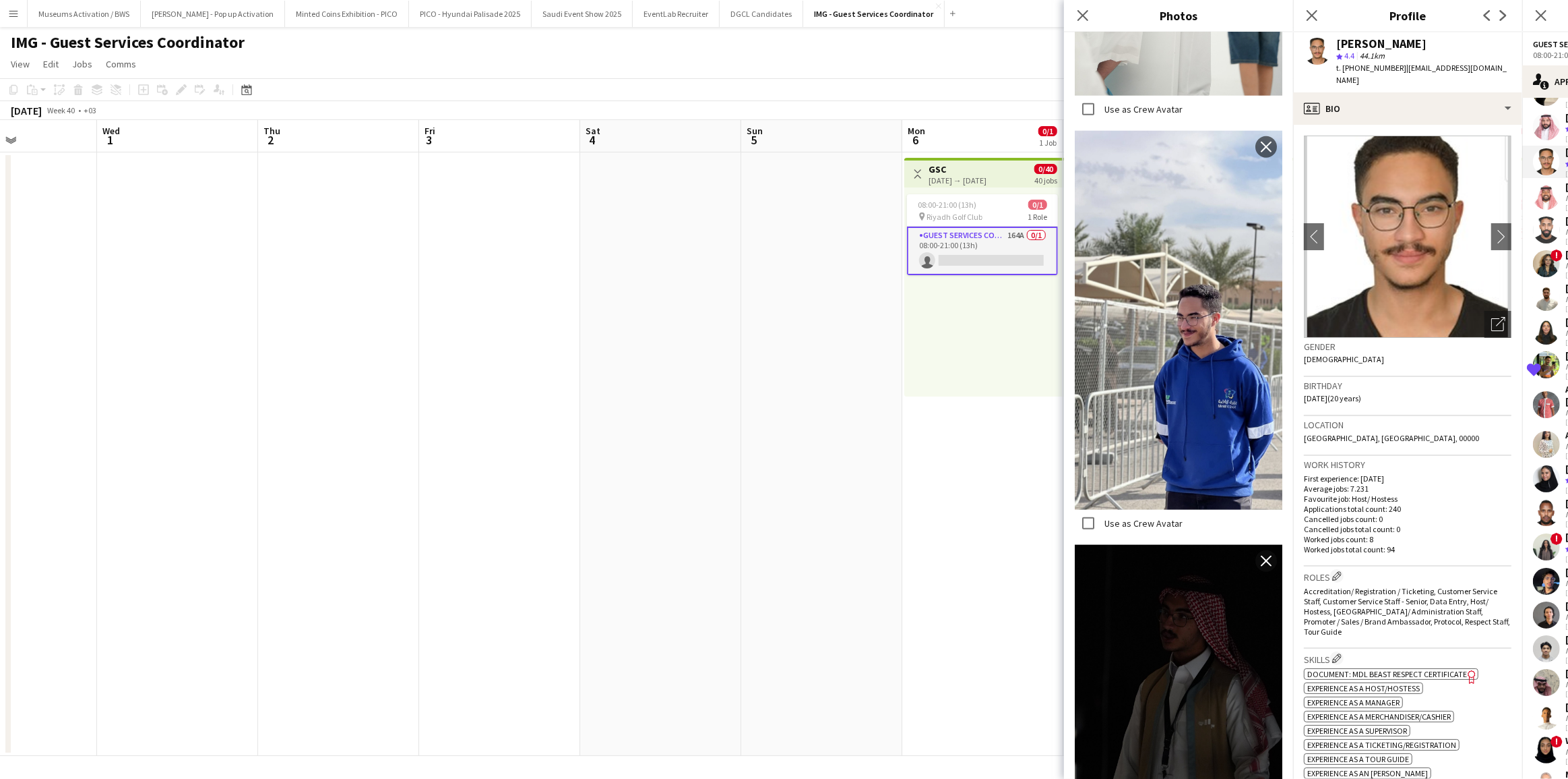
scroll to position [1615, 0]
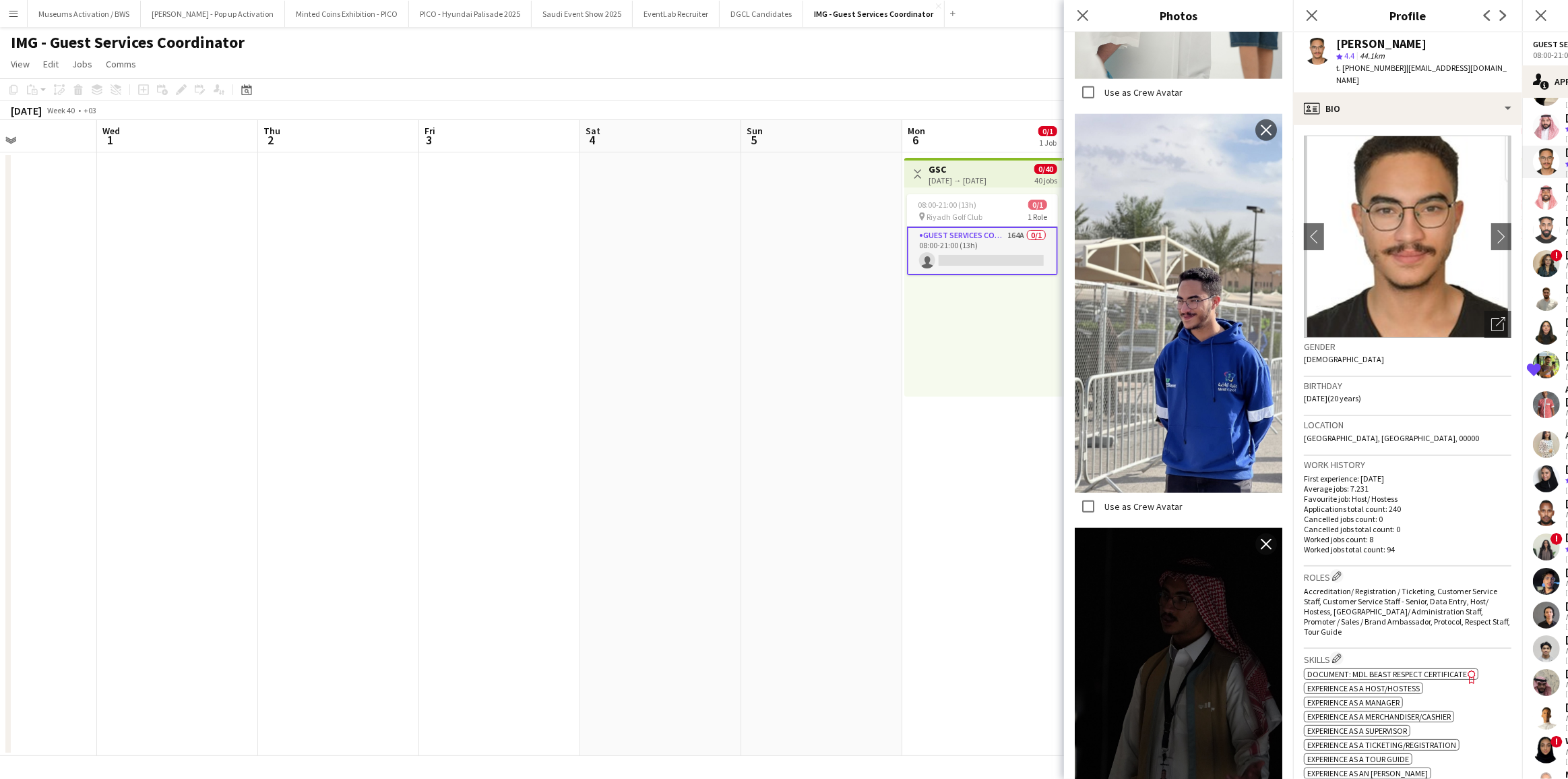
click at [1343, 433] on div "Location [GEOGRAPHIC_DATA], [GEOGRAPHIC_DATA], 00000" at bounding box center [1408, 435] width 208 height 39
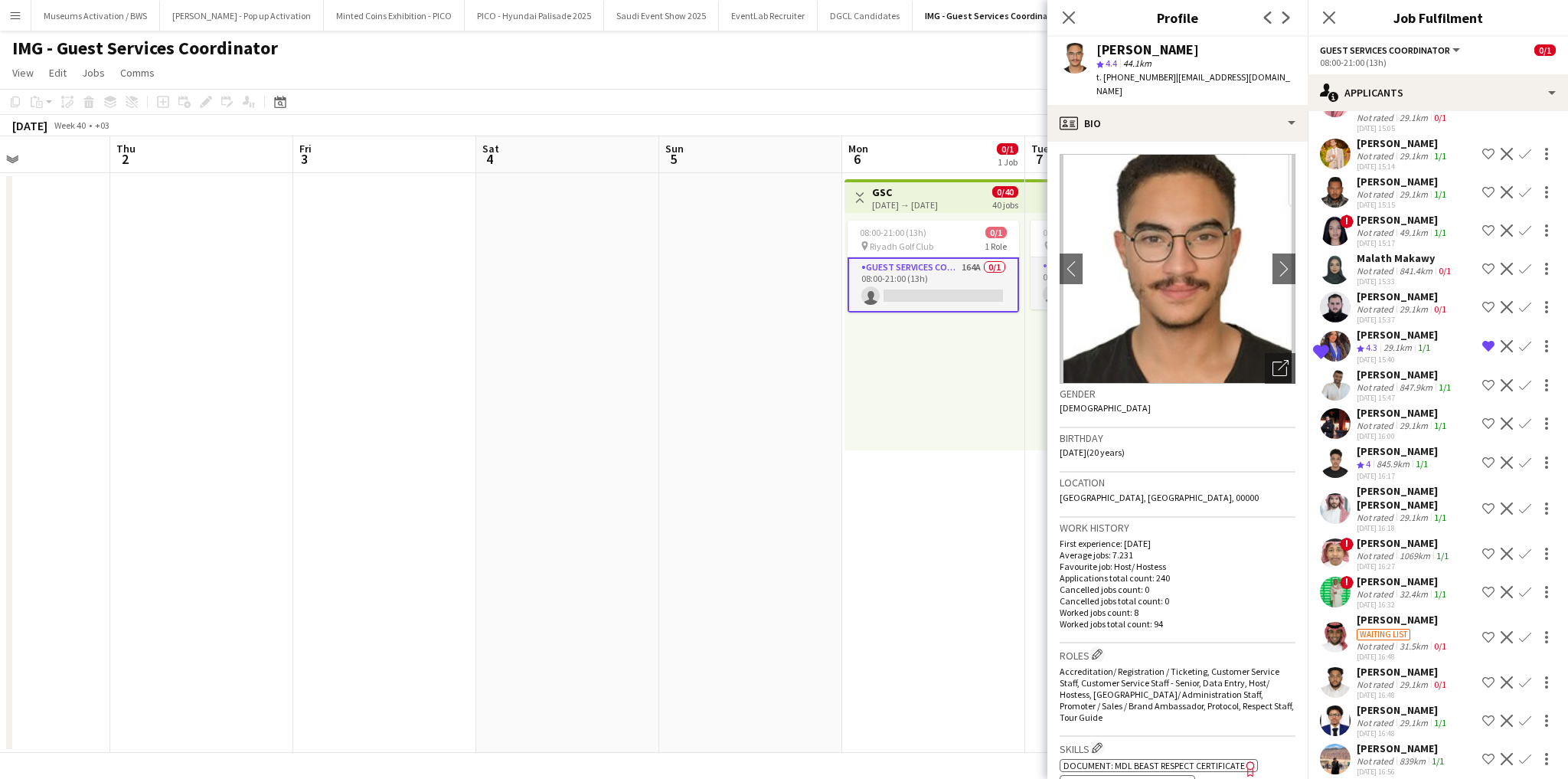
scroll to position [3803, 0]
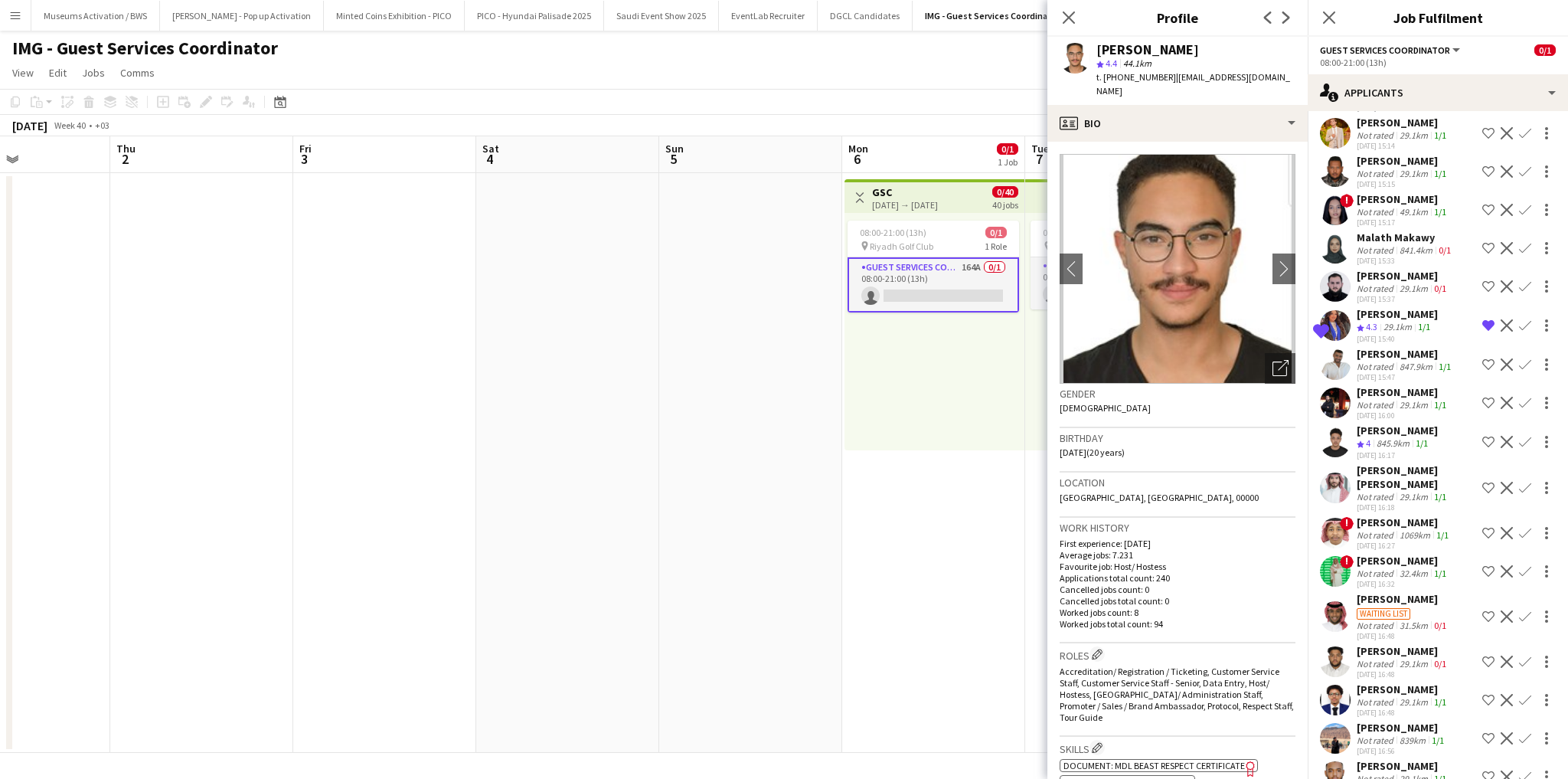
click at [1379, 554] on div "[PERSON_NAME]" at bounding box center [1403, 561] width 93 height 14
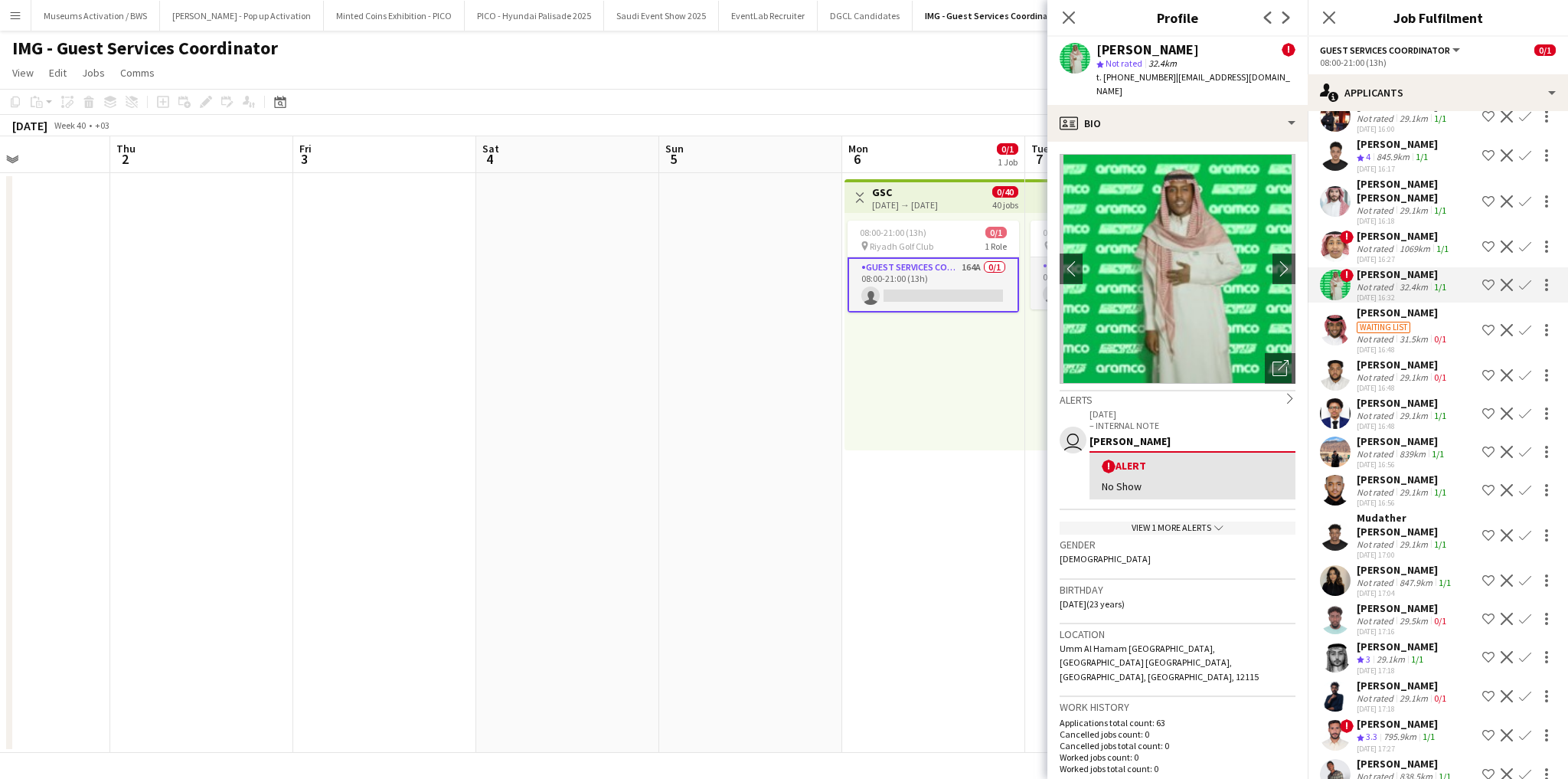
scroll to position [4110, 0]
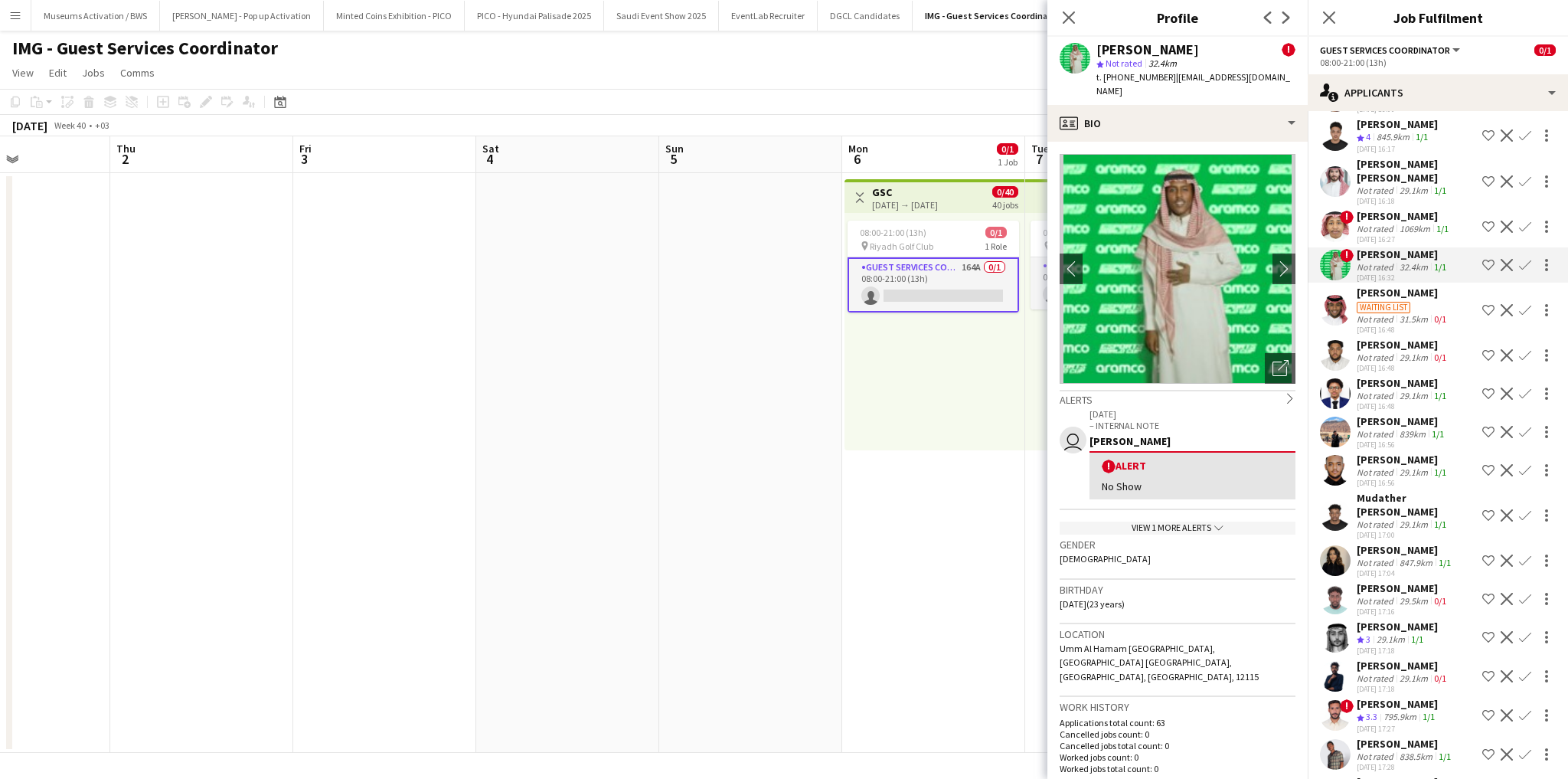
click at [1389, 414] on div "[PERSON_NAME]" at bounding box center [1401, 421] width 90 height 14
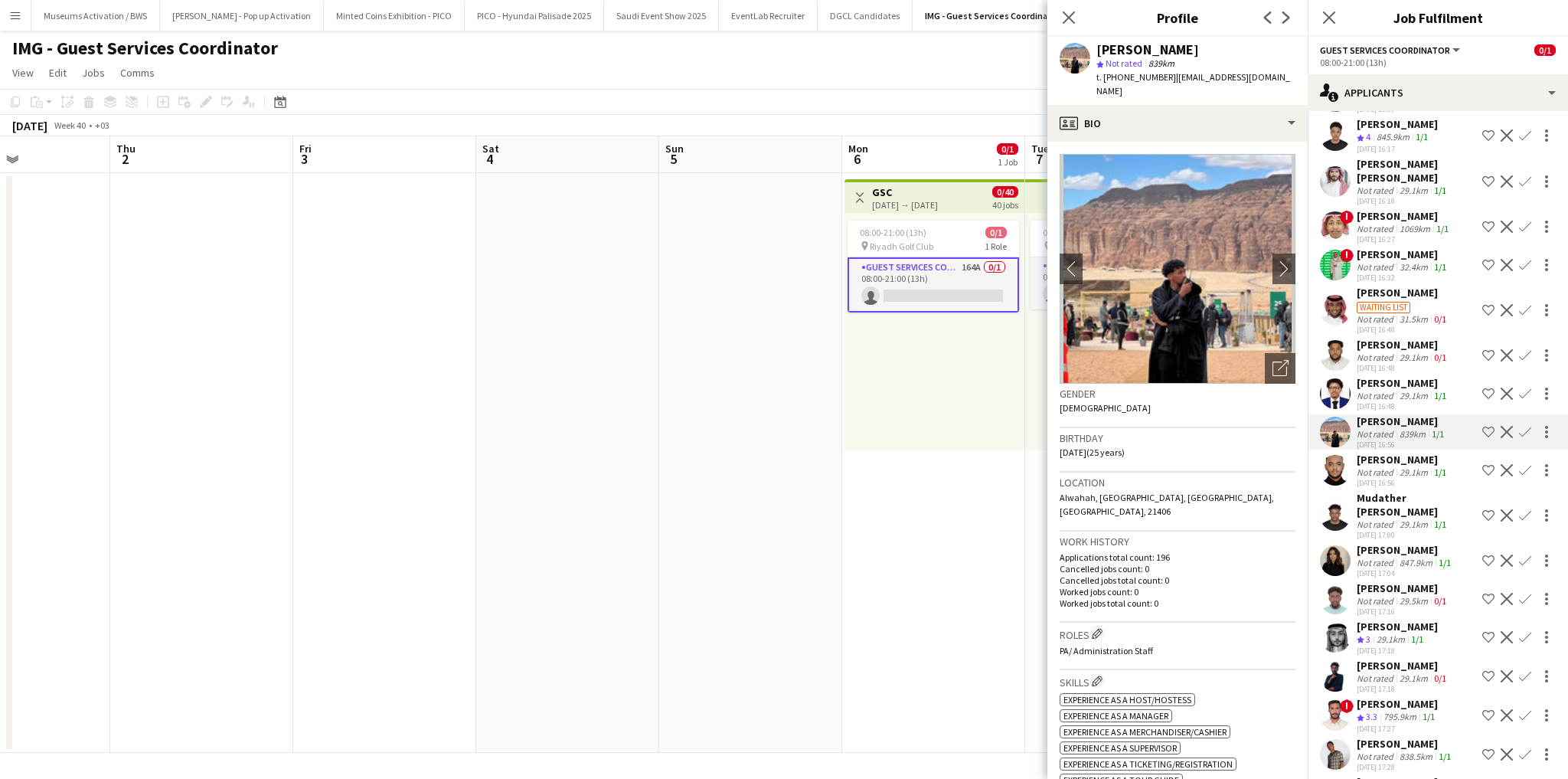
click at [1353, 620] on div "Maan Rifi Crew rating 3 29.1km 1/1 [DATE] 17:18 Shortlist crew Decline Confirm" at bounding box center [1437, 638] width 260 height 37
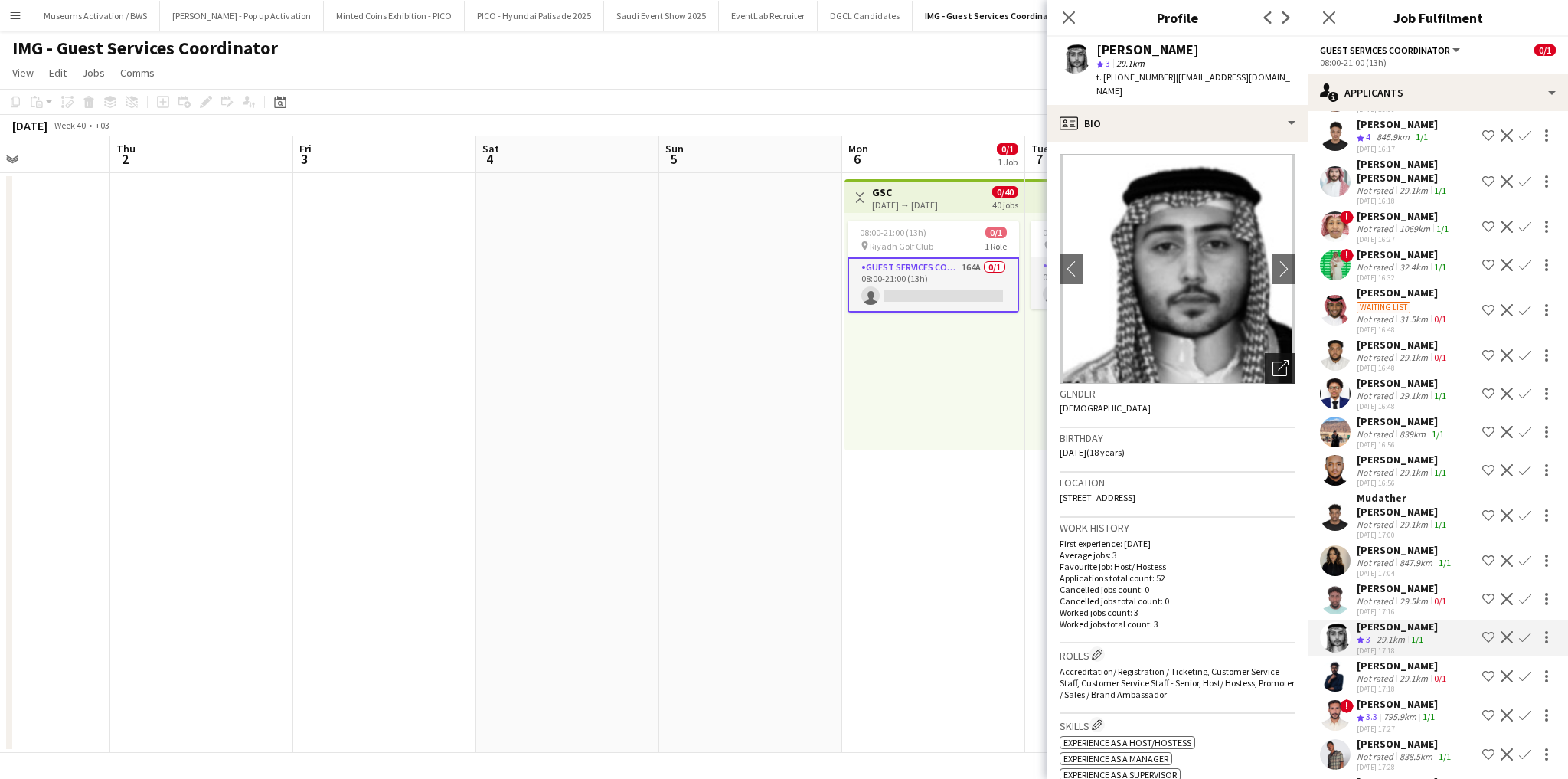
click at [1277, 361] on icon "Open photos pop-in" at bounding box center [1280, 368] width 16 height 16
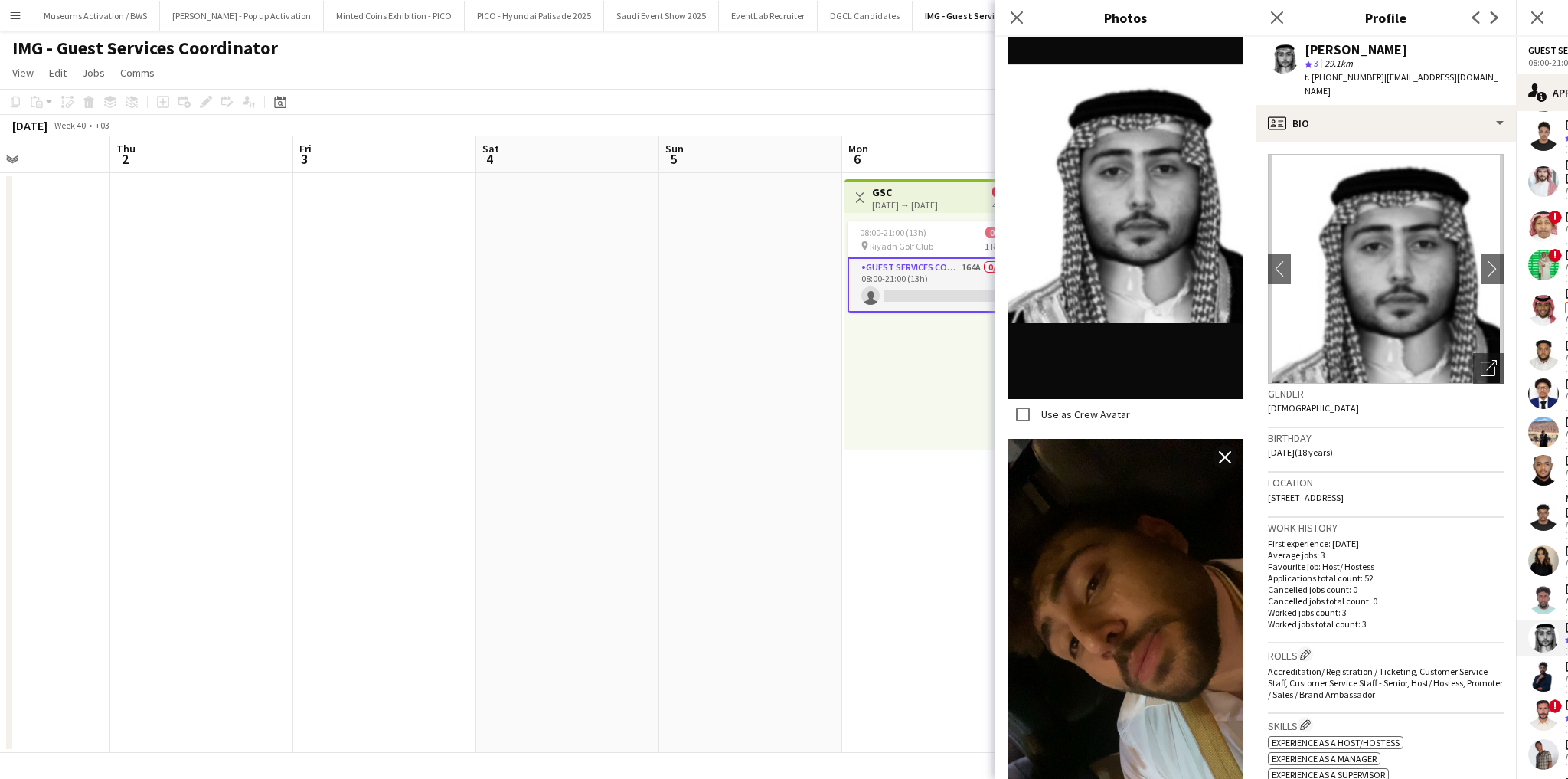
scroll to position [460, 0]
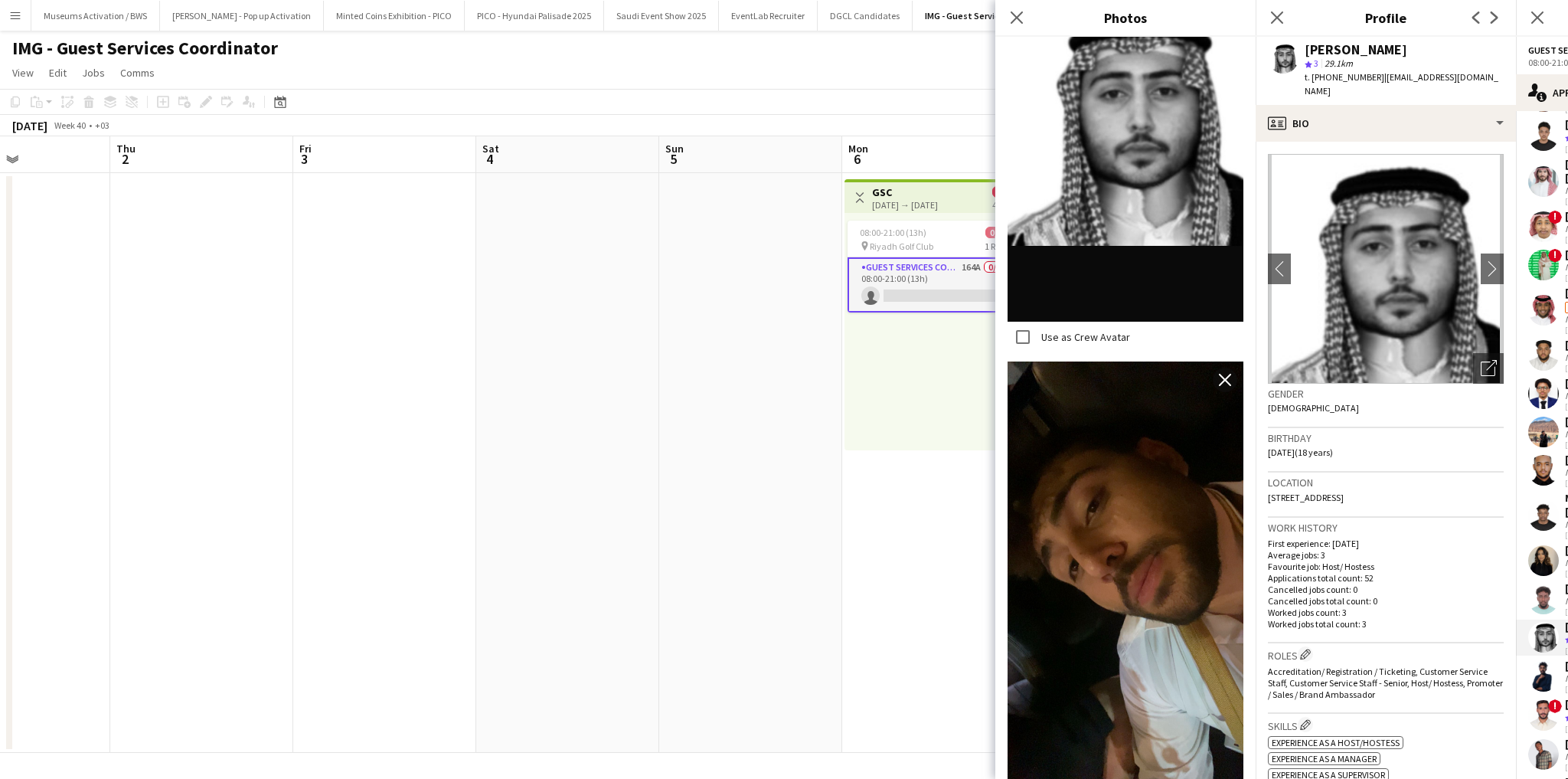
click at [1345, 538] on p "First experience: [DATE]" at bounding box center [1386, 544] width 236 height 12
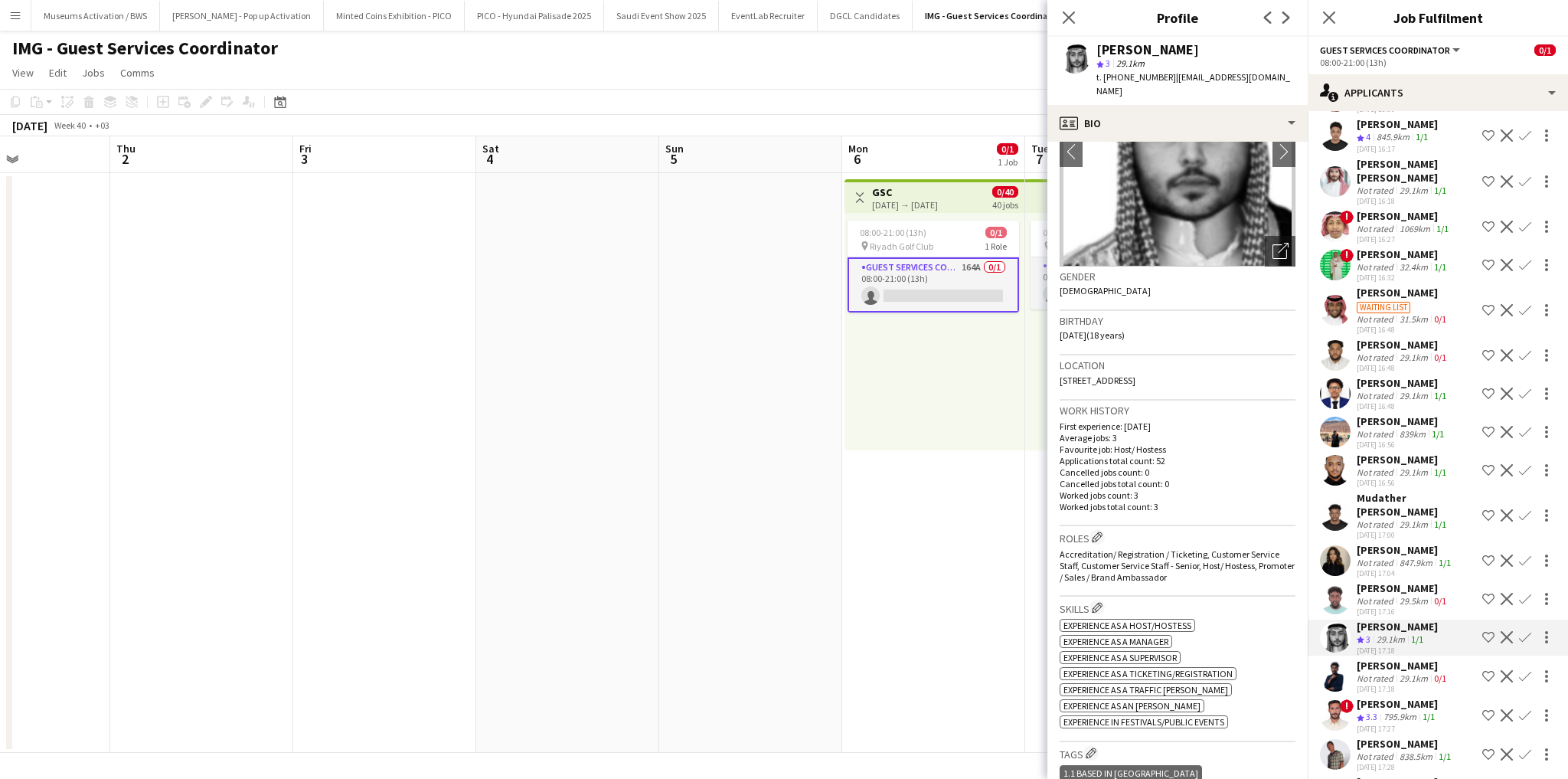
scroll to position [306, 0]
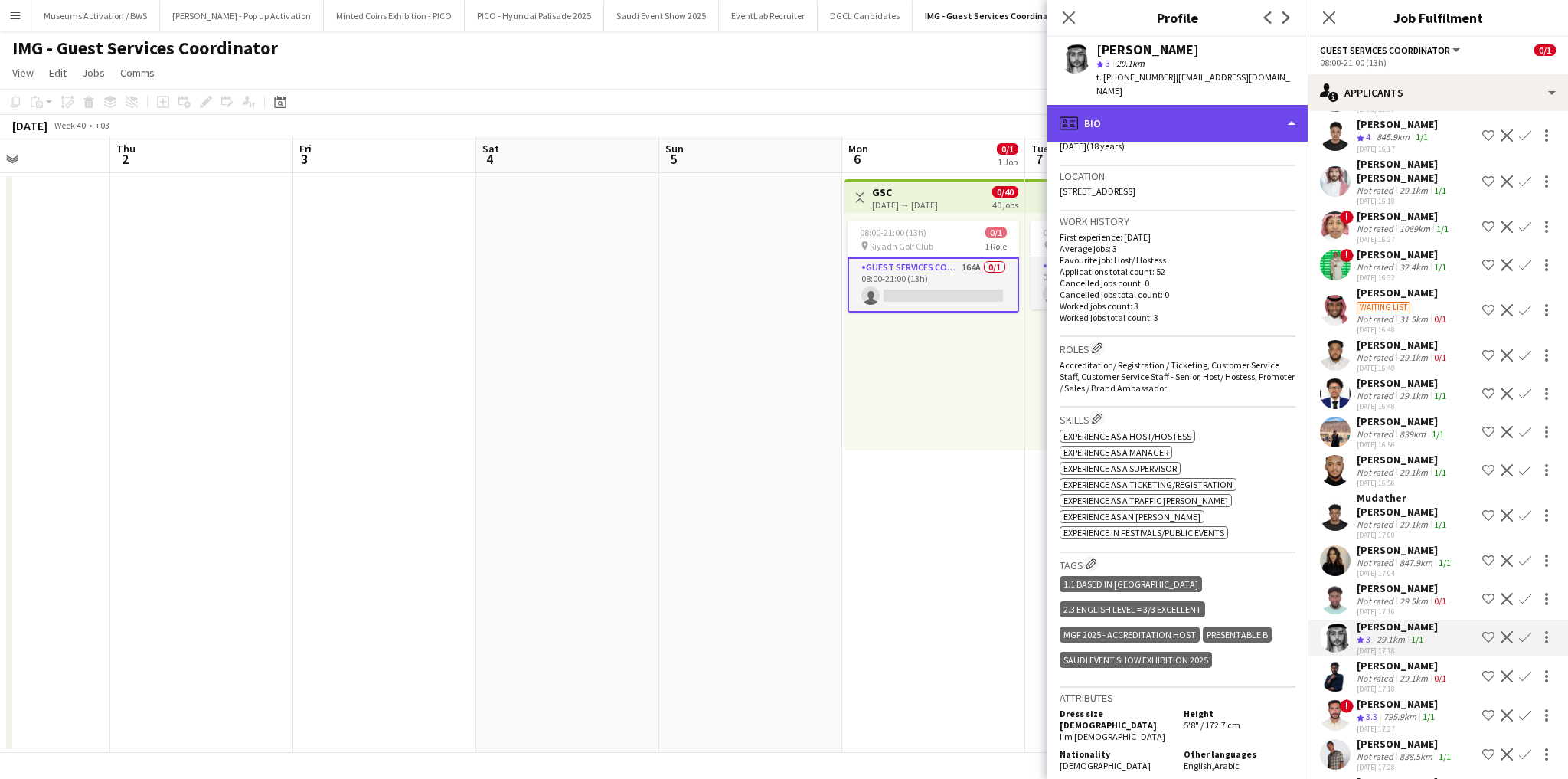
click at [1179, 106] on div "profile Bio" at bounding box center [1176, 123] width 260 height 37
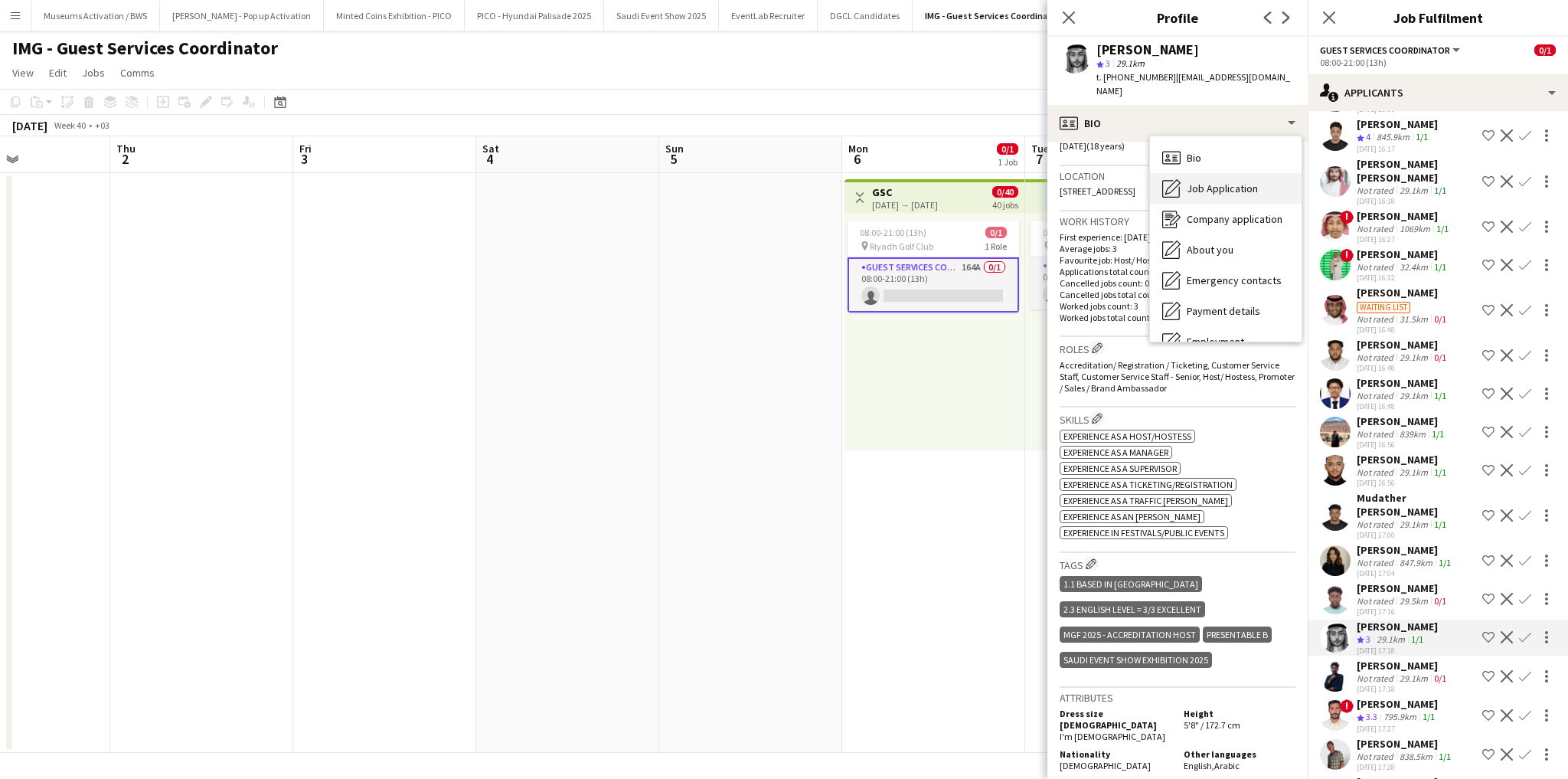
click at [1195, 182] on span "Job Application" at bounding box center [1222, 189] width 71 height 14
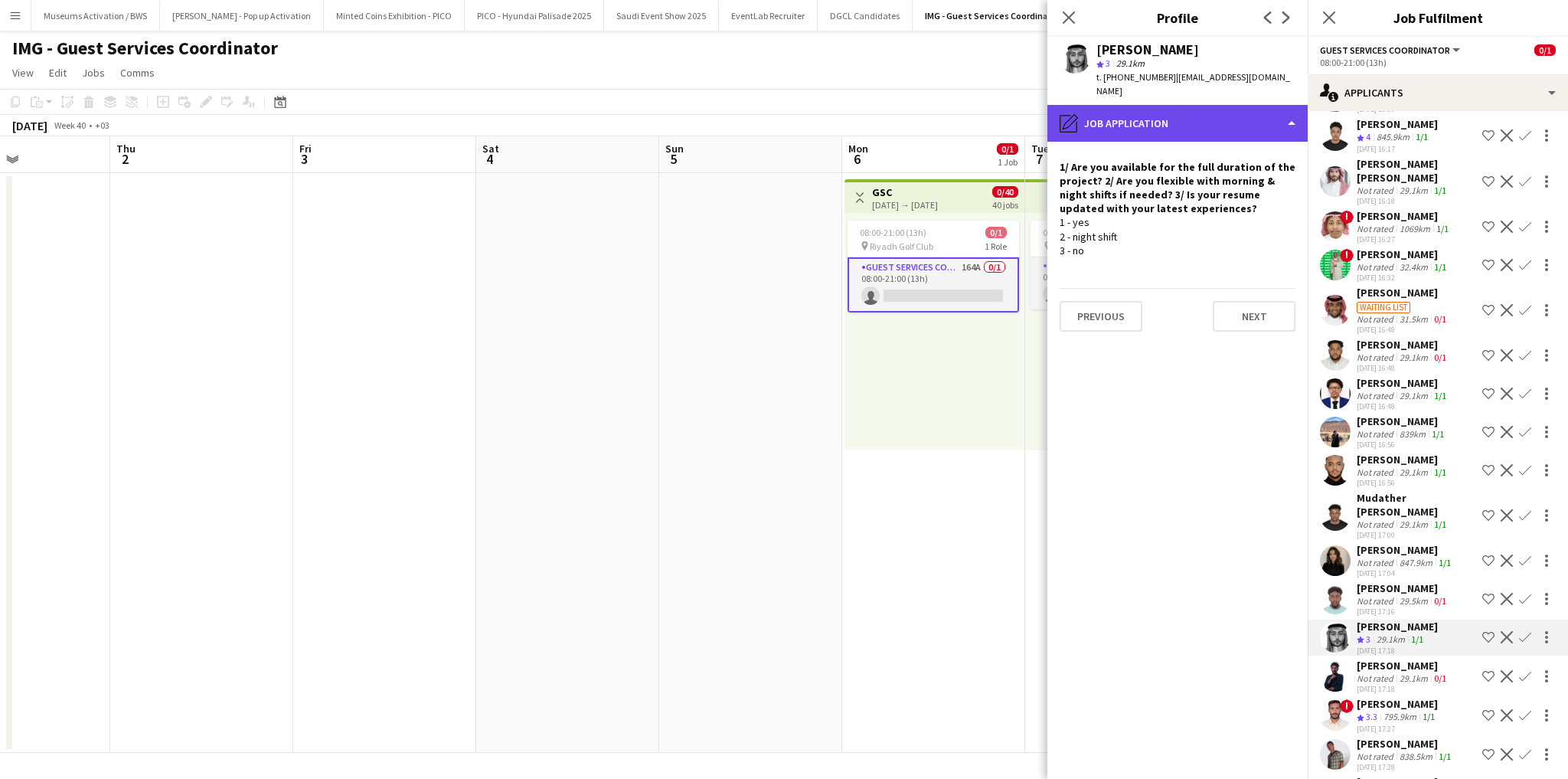
click at [1170, 105] on div "pencil4 Job Application" at bounding box center [1176, 123] width 260 height 37
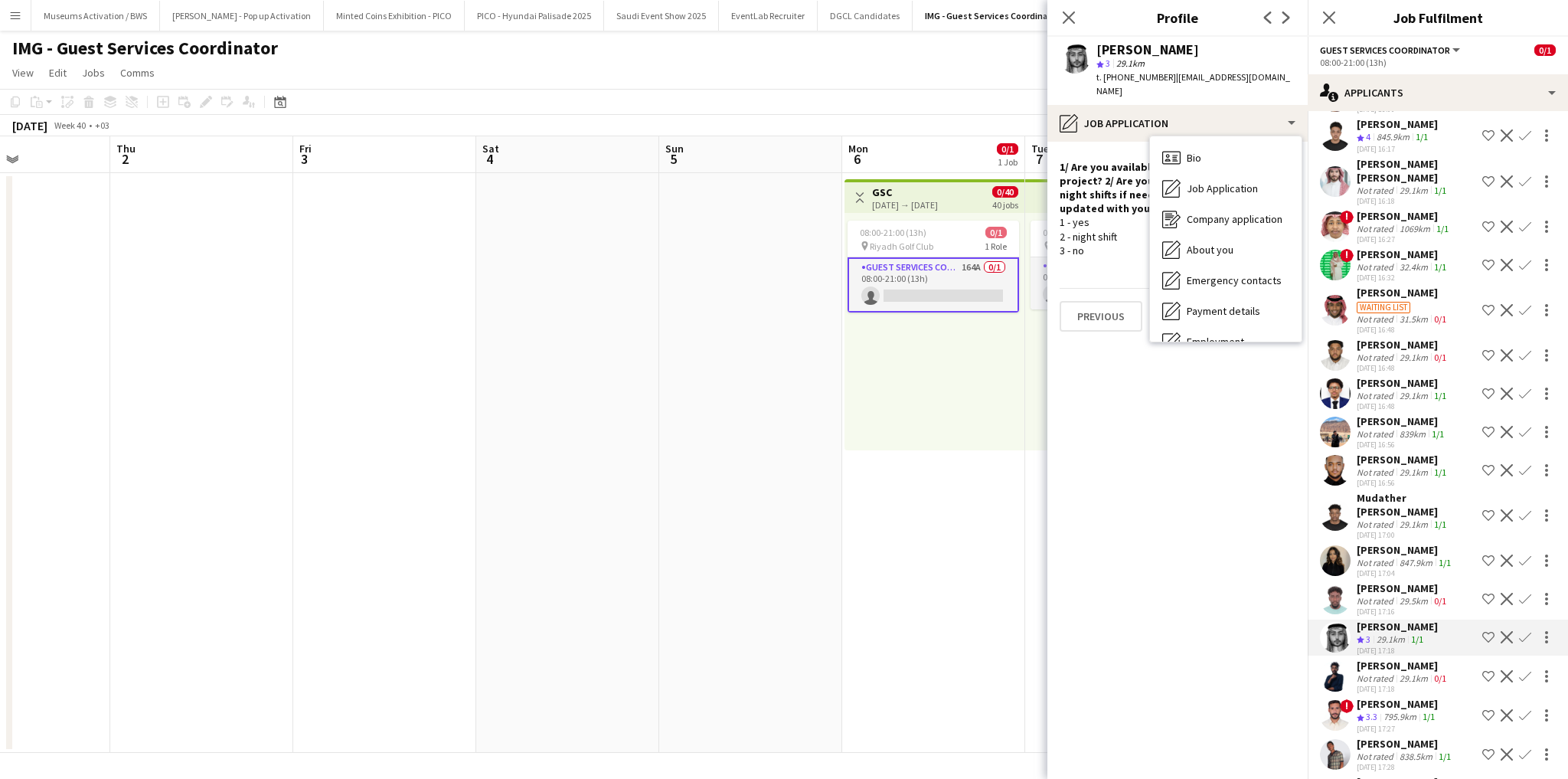
click at [1085, 216] on div "1 - yes 2 - night shift 3 - no" at bounding box center [1177, 236] width 236 height 43
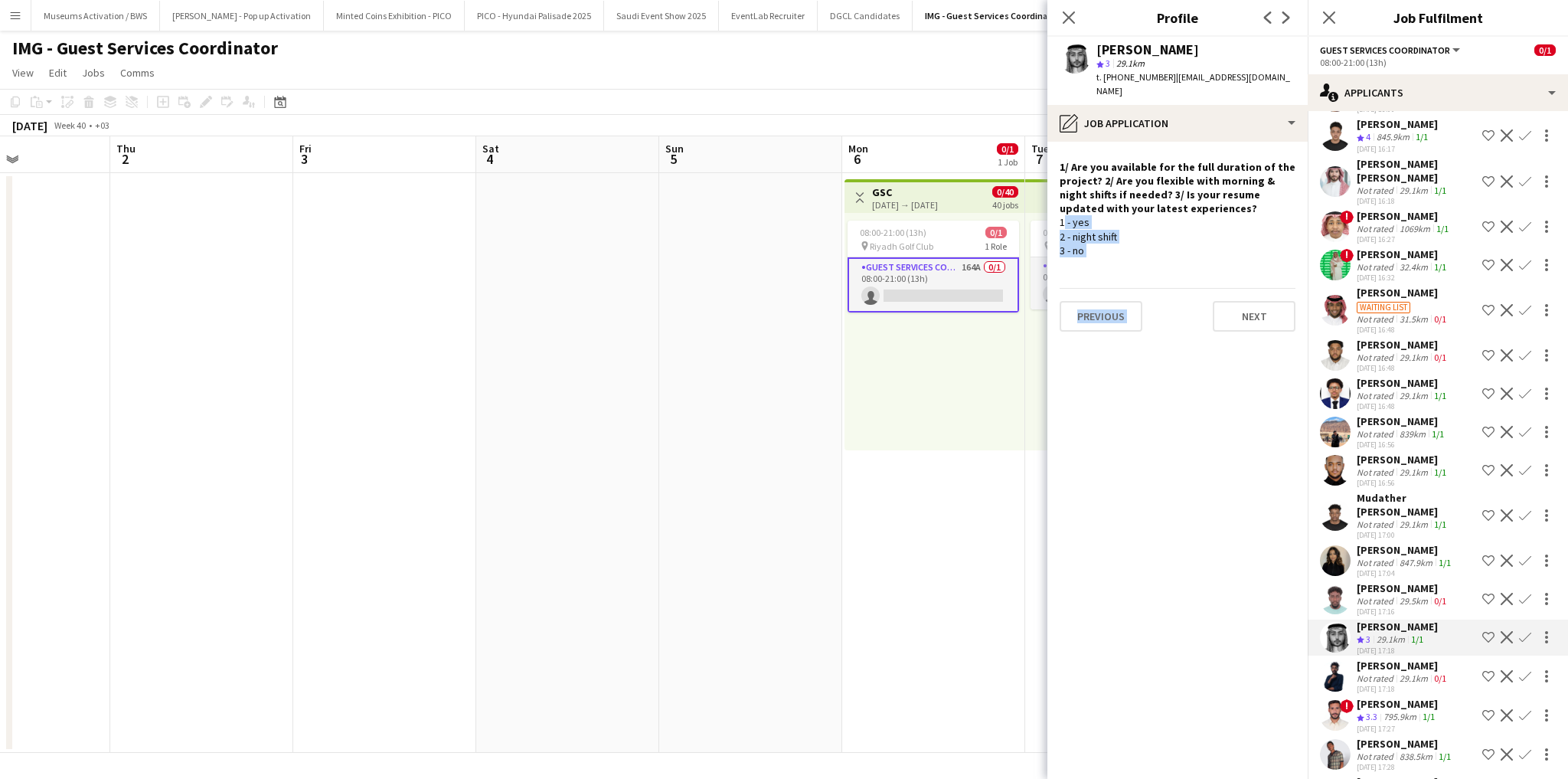
drag, startPoint x: 1085, startPoint y: 212, endPoint x: 1087, endPoint y: 246, distance: 34.1
click at [1087, 246] on app-crew-profile-role-application "1/ Are you available for the full duration of the project? 2/ Are you flexible …" at bounding box center [1176, 460] width 260 height 637
click at [1090, 242] on div "1 - yes 2 - night shift 3 - no" at bounding box center [1177, 236] width 236 height 43
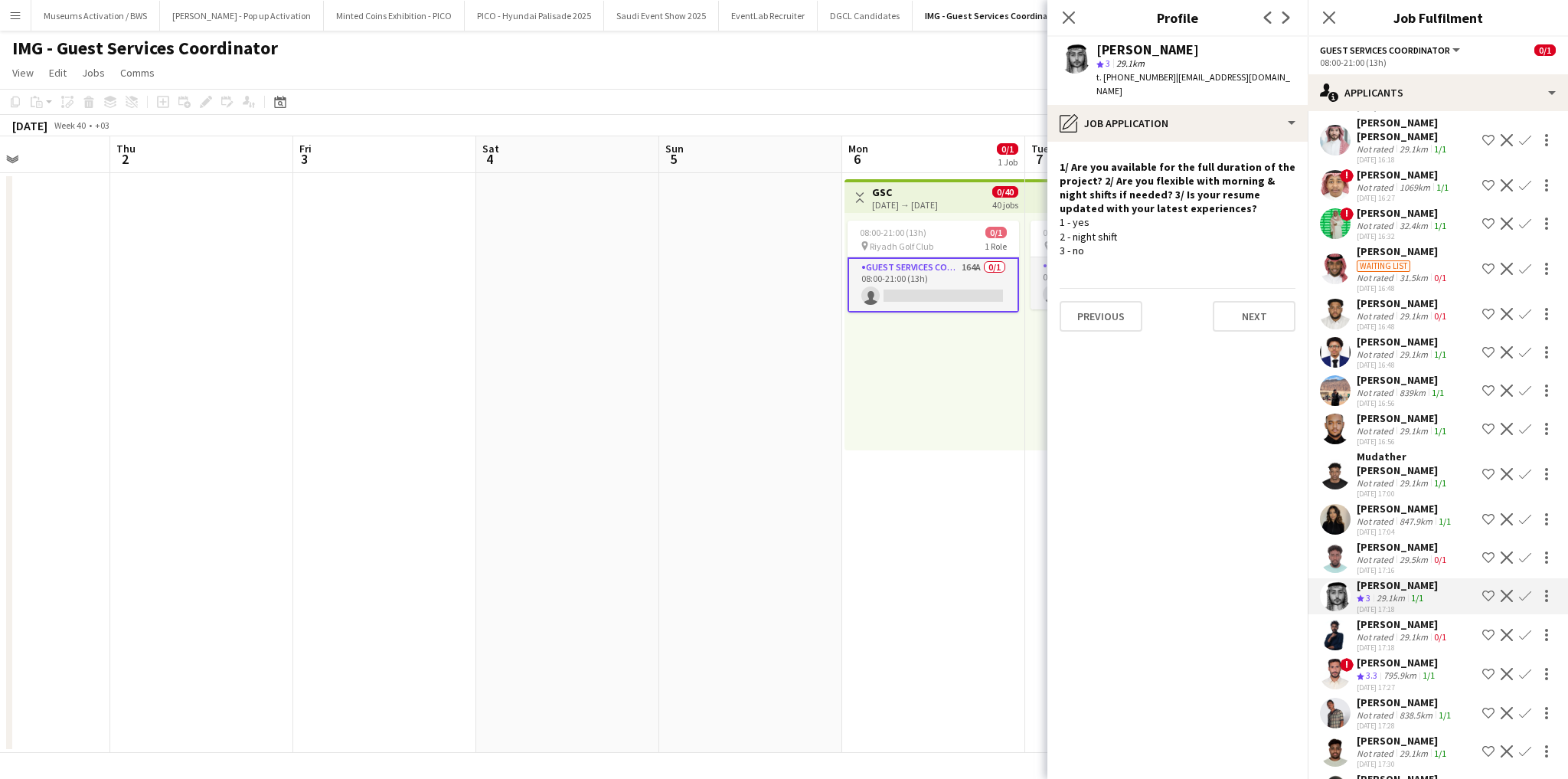
scroll to position [4171, 0]
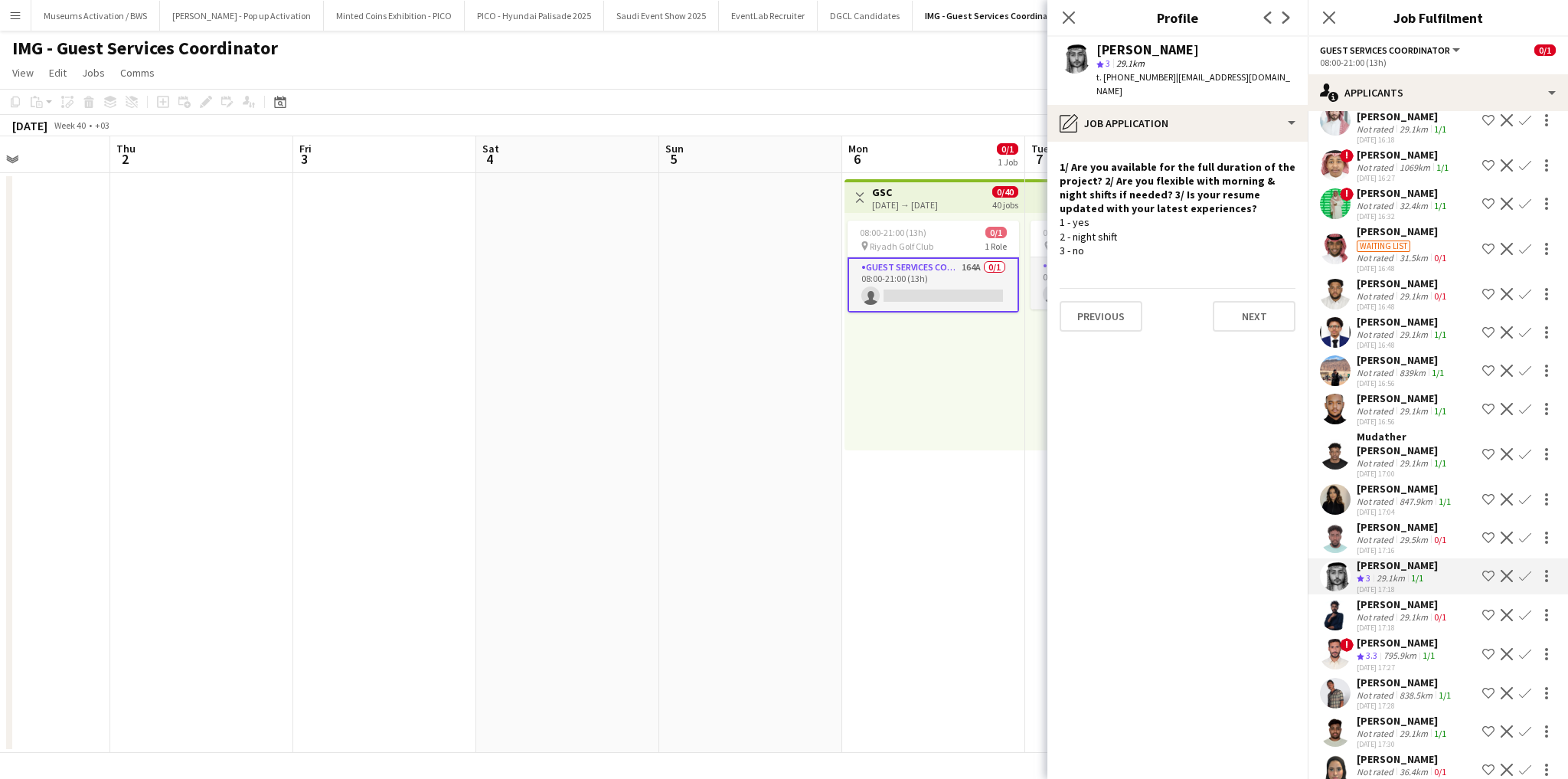
click at [1359, 611] on div "Not rated" at bounding box center [1376, 617] width 40 height 12
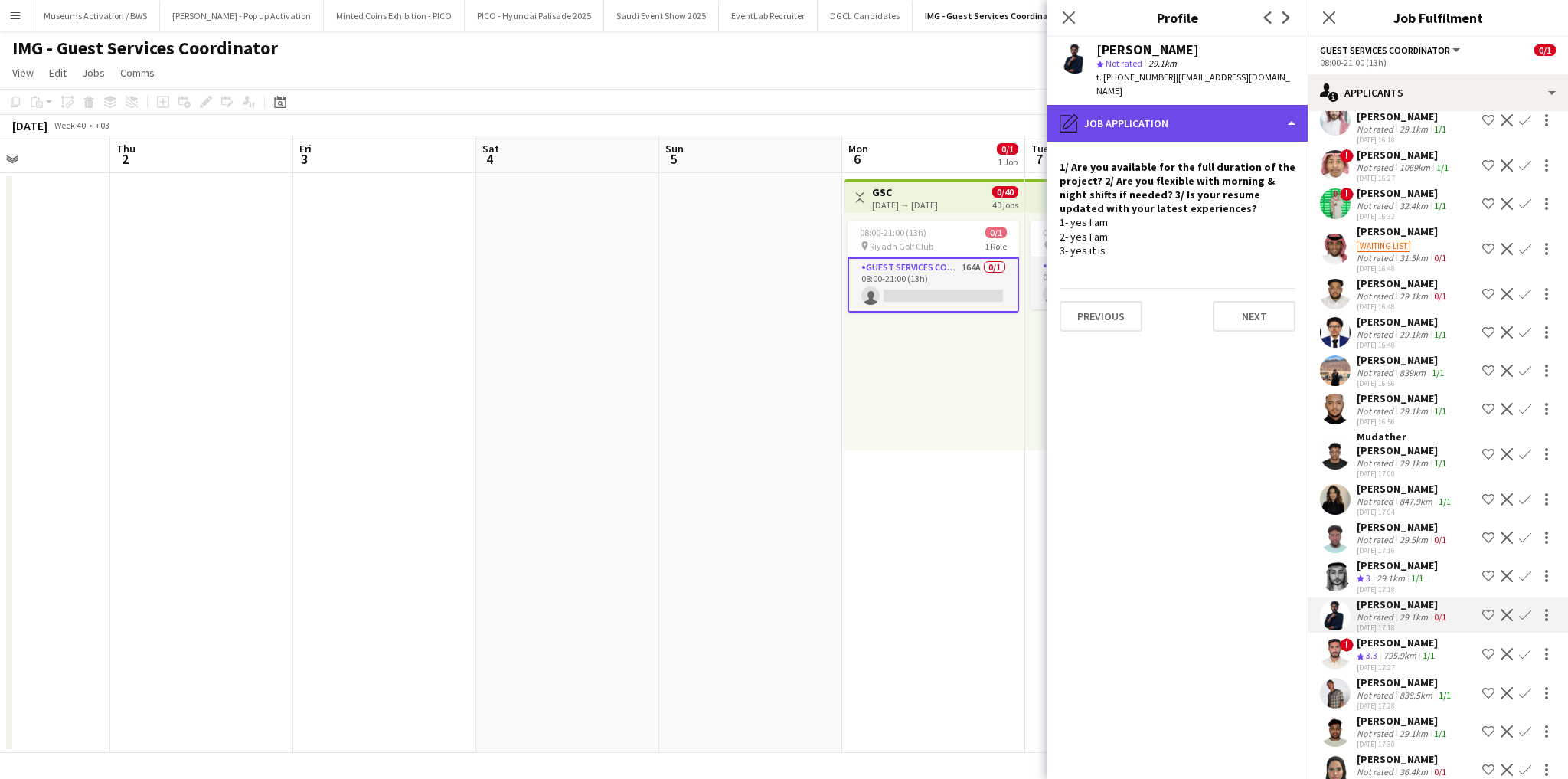
click at [1261, 105] on div "pencil4 Job Application" at bounding box center [1176, 123] width 260 height 37
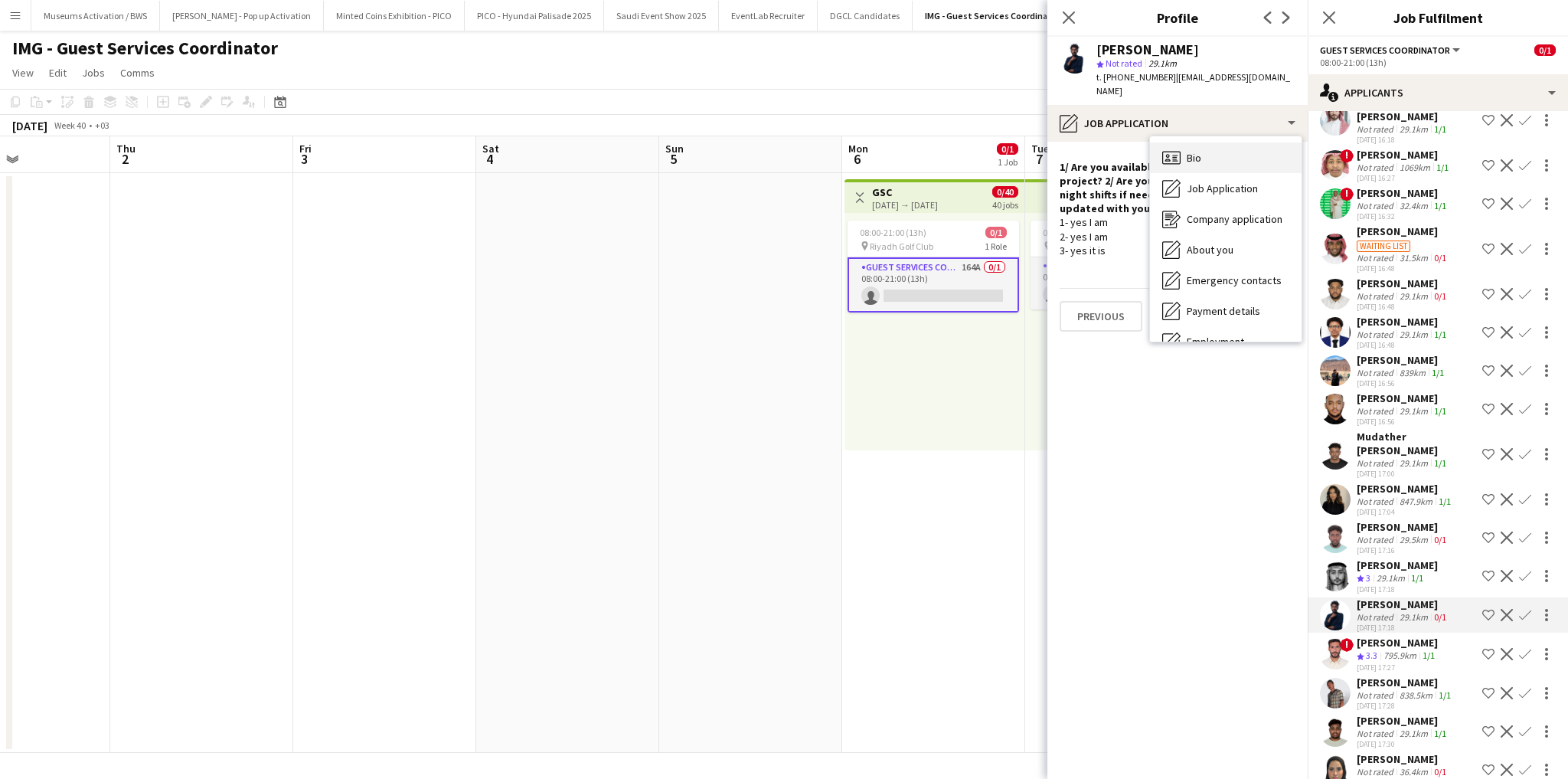
click at [1253, 142] on div "Bio Bio" at bounding box center [1225, 157] width 151 height 31
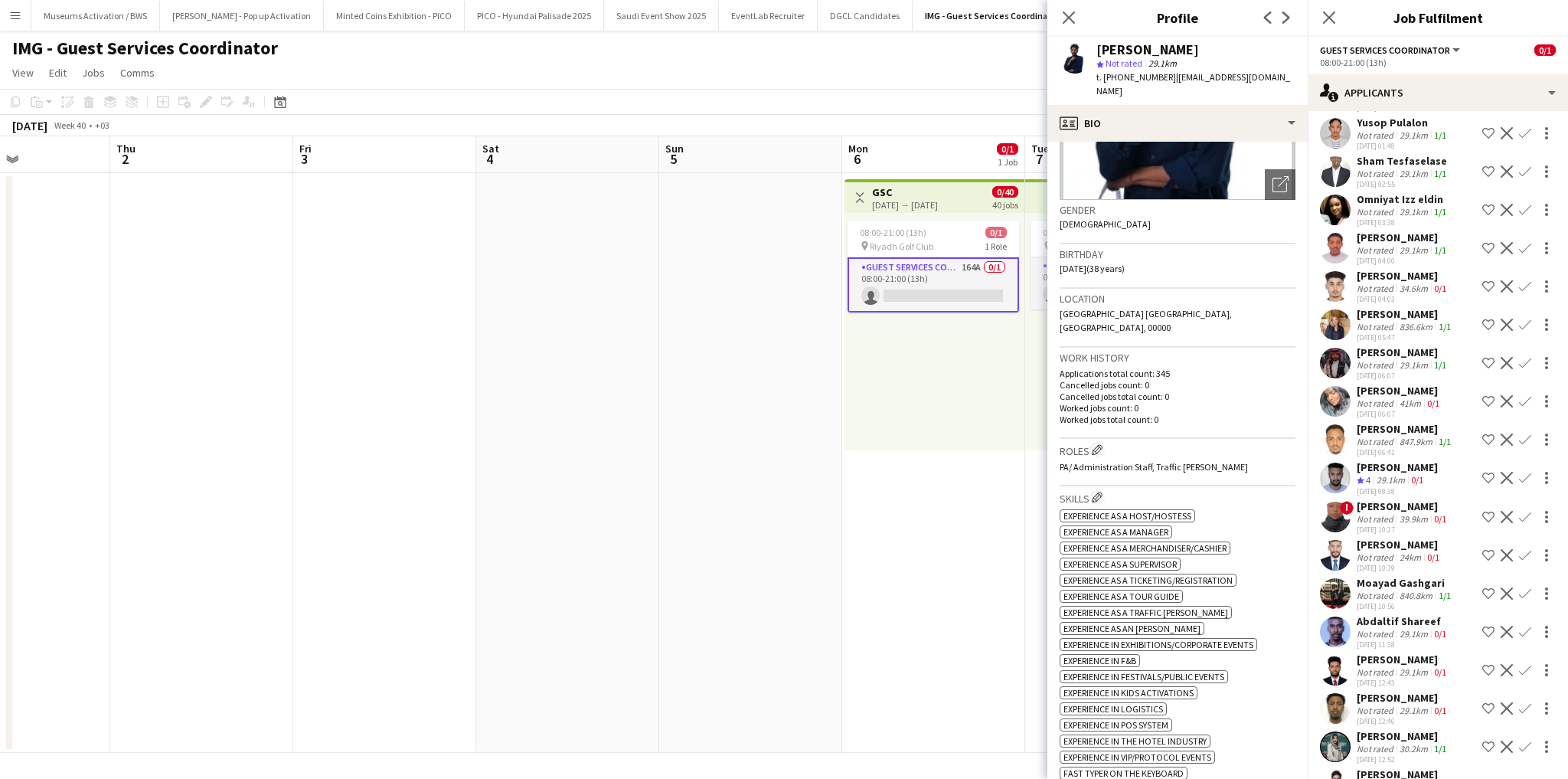
scroll to position [5851, 0]
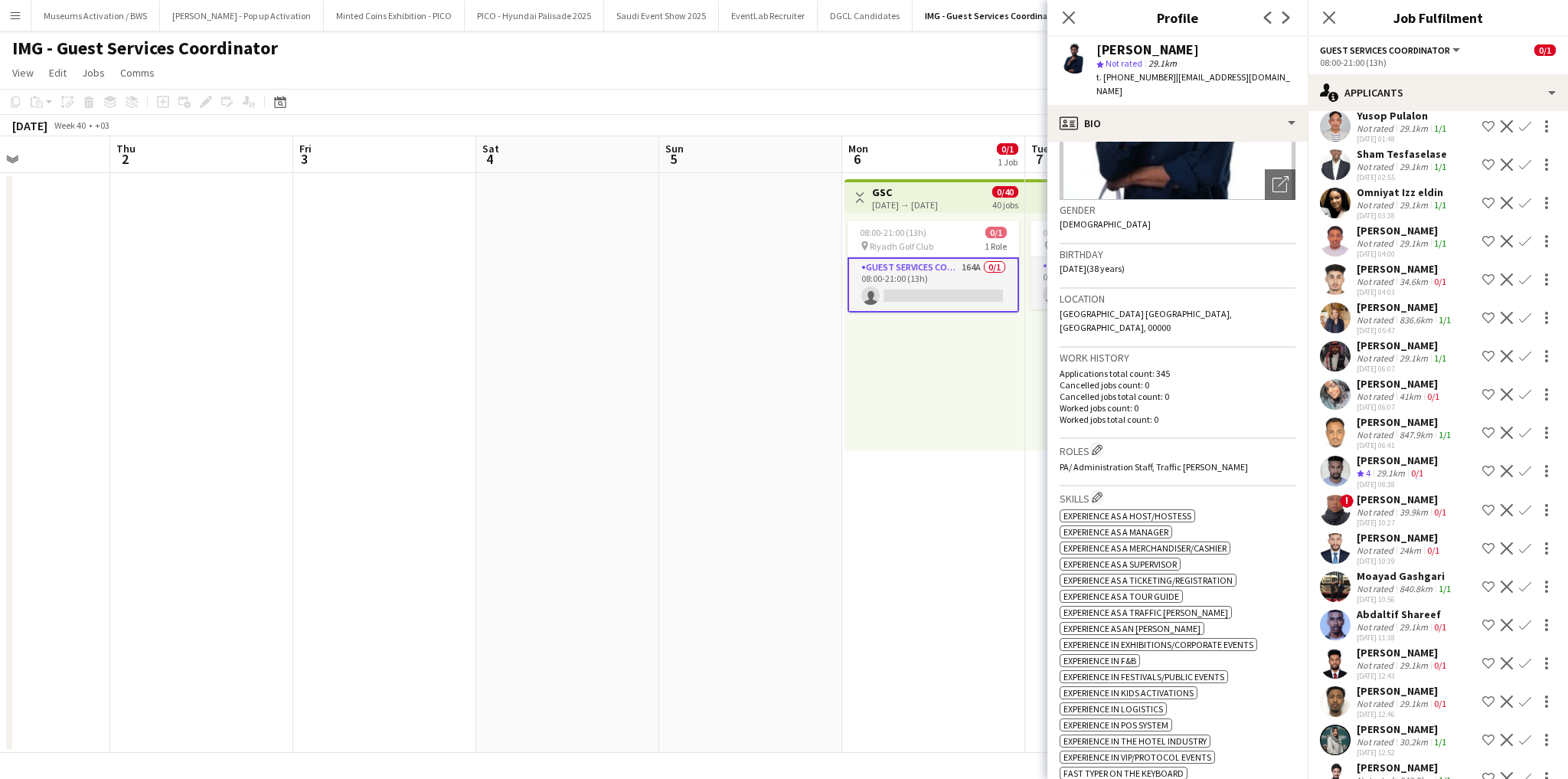
click at [1421, 786] on div "[DATE] 13:19" at bounding box center [1405, 791] width 97 height 10
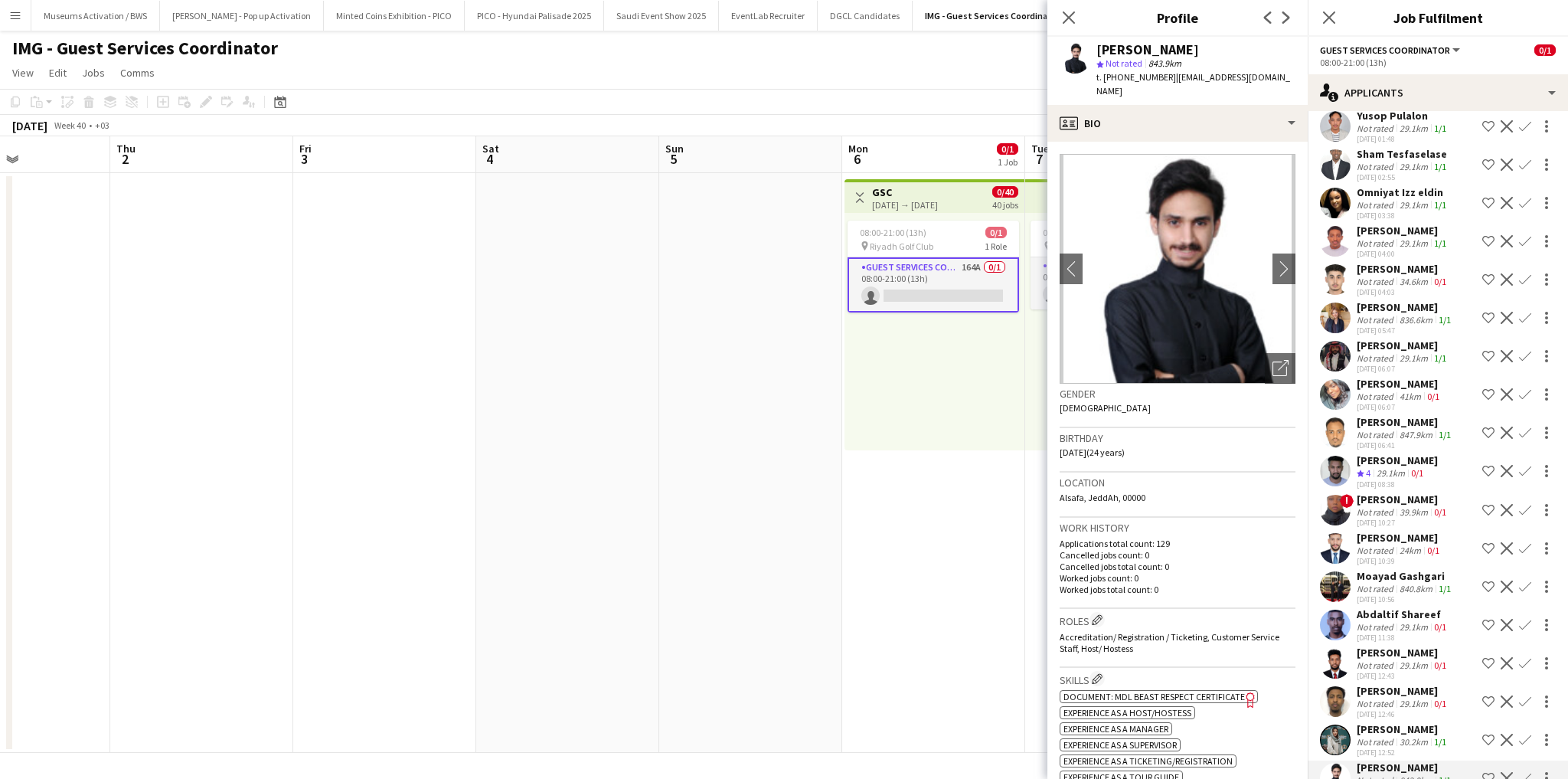
click at [1339, 725] on app-user-avatar at bounding box center [1335, 739] width 31 height 31
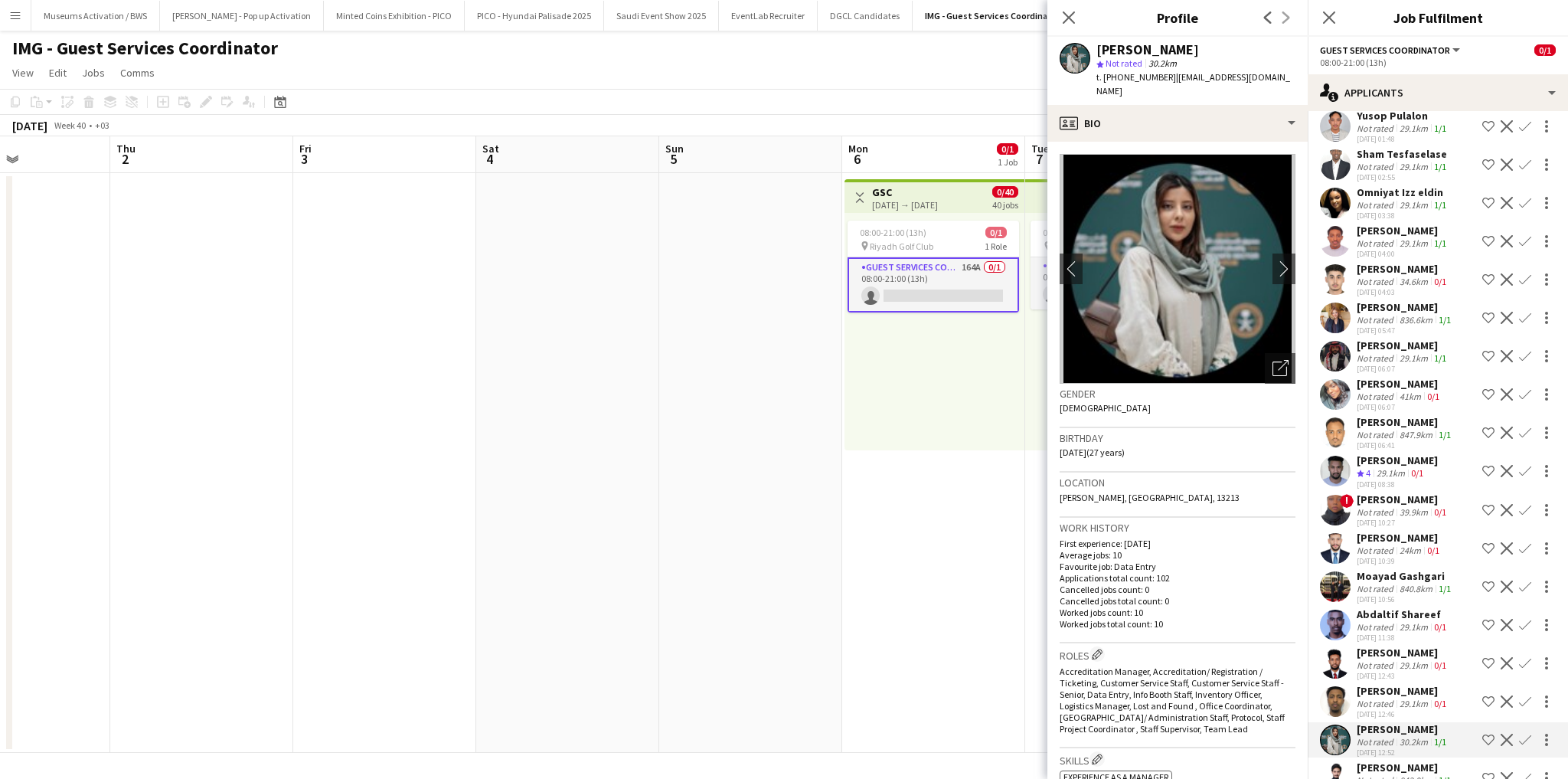
click at [782, 377] on app-date-cell at bounding box center [750, 463] width 183 height 579
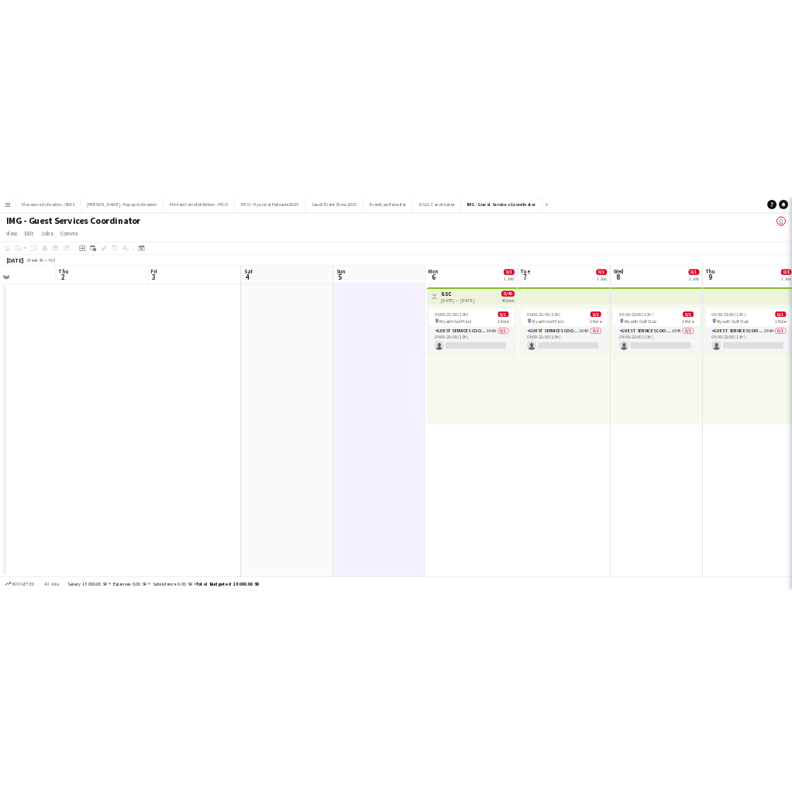
scroll to position [0, 0]
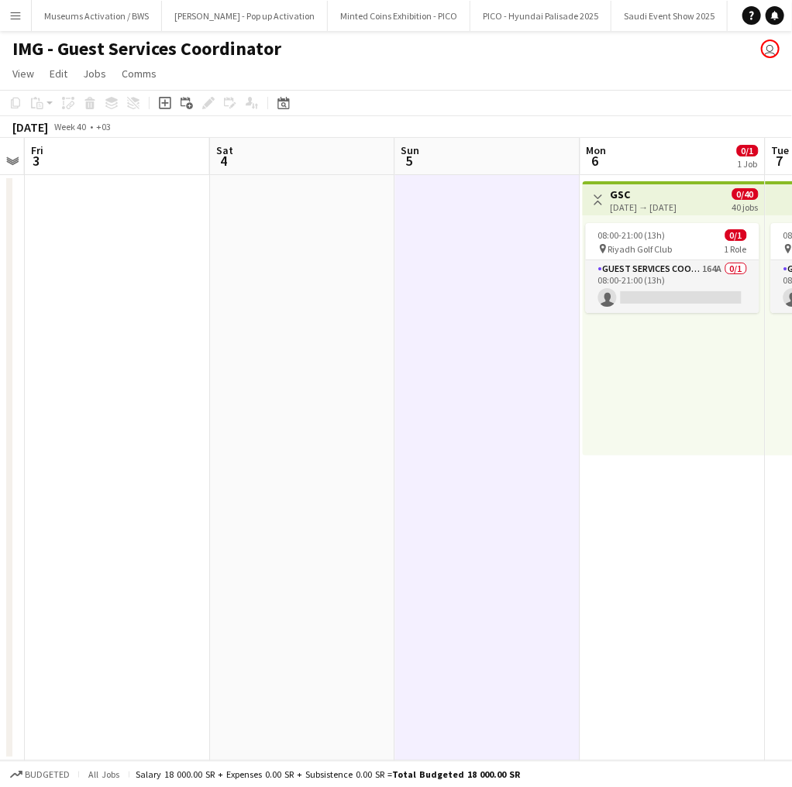
drag, startPoint x: 662, startPoint y: 321, endPoint x: 507, endPoint y: 330, distance: 155.1
click at [496, 327] on app-calendar-viewport "Mon 29 Tue 30 Wed 1 Thu 2 Fri 3 Sat 4 Sun 5 Mon 6 0/1 1 Job Tue 7 0/1 1 Job Wed…" at bounding box center [396, 449] width 792 height 623
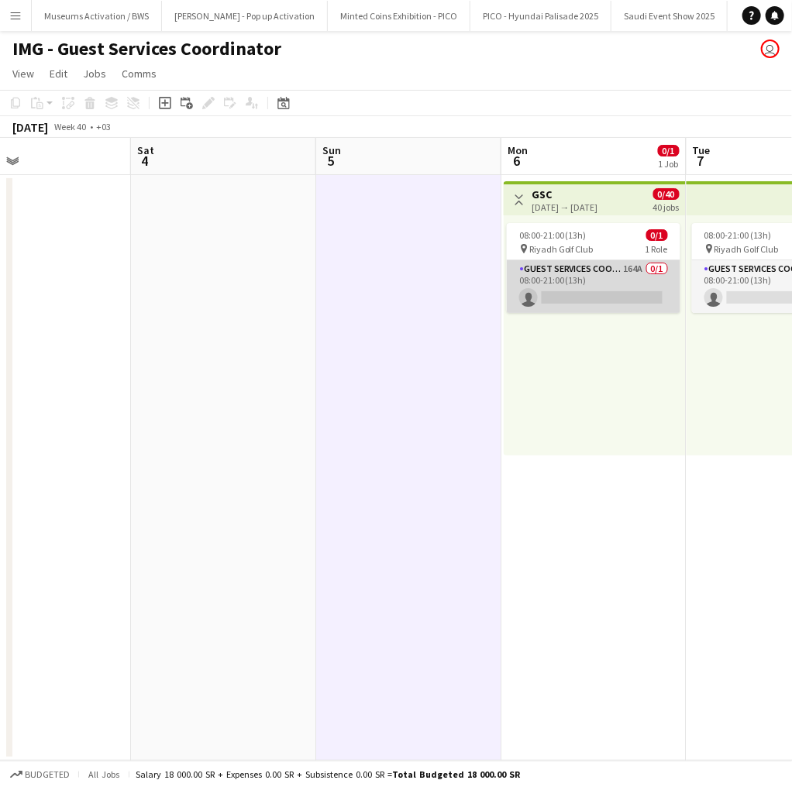
click at [593, 285] on app-card-role "Guest Services Coordinator 164A 0/1 08:00-21:00 (13h) single-neutral-actions" at bounding box center [593, 286] width 173 height 53
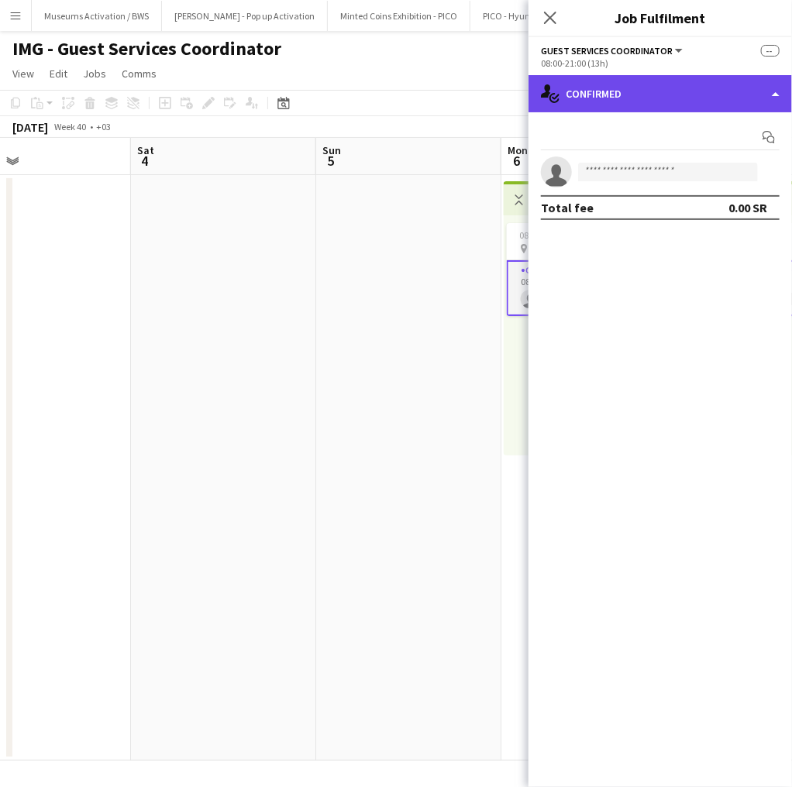
click at [632, 112] on div "single-neutral-actions-check-2 Confirmed" at bounding box center [659, 93] width 263 height 37
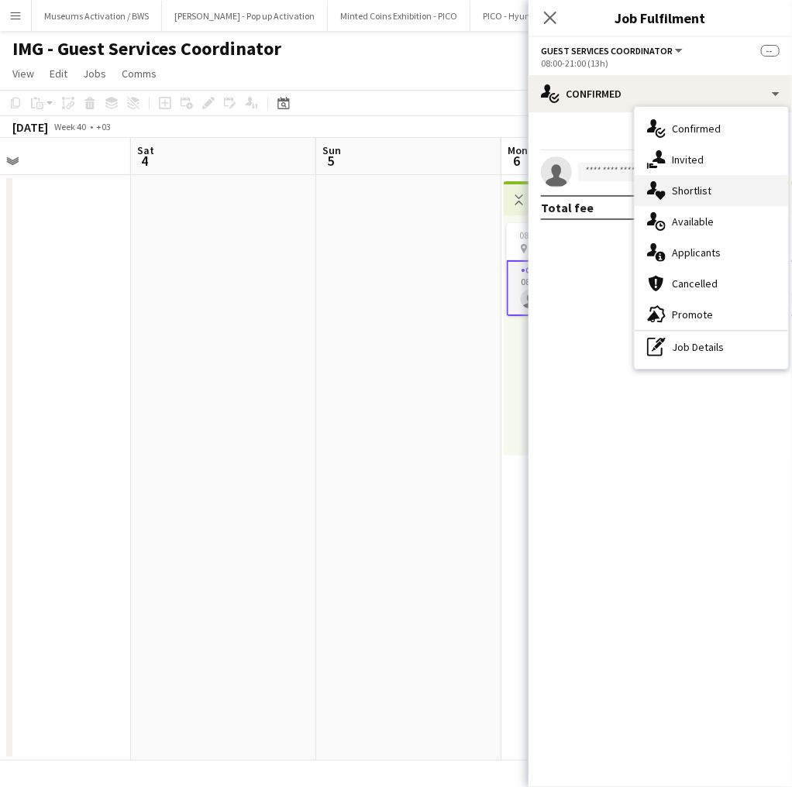
click at [677, 191] on span "Shortlist" at bounding box center [690, 191] width 39 height 14
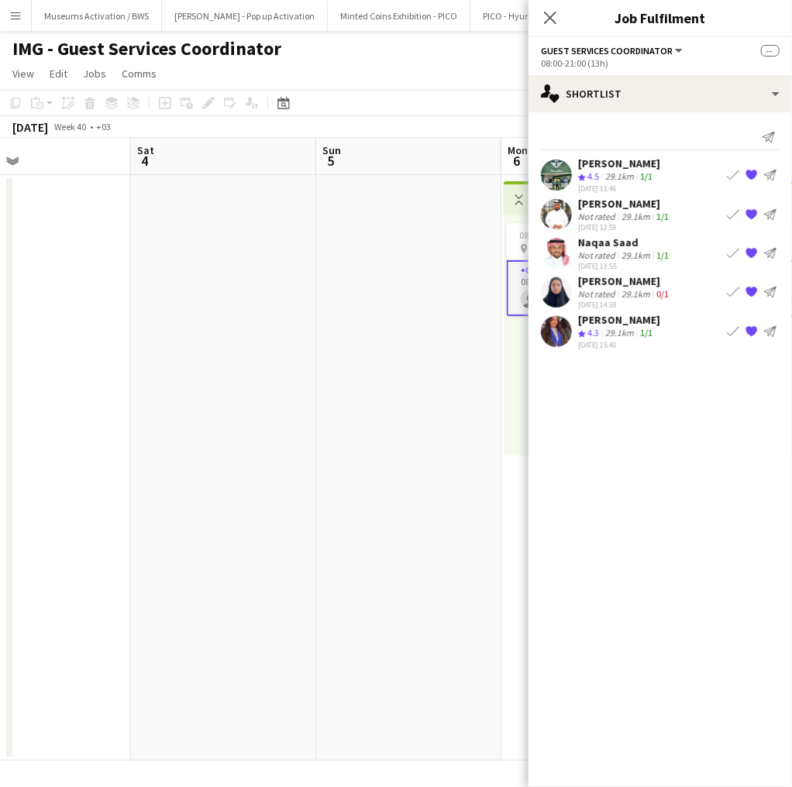
click at [612, 217] on div "Not rated" at bounding box center [598, 217] width 40 height 12
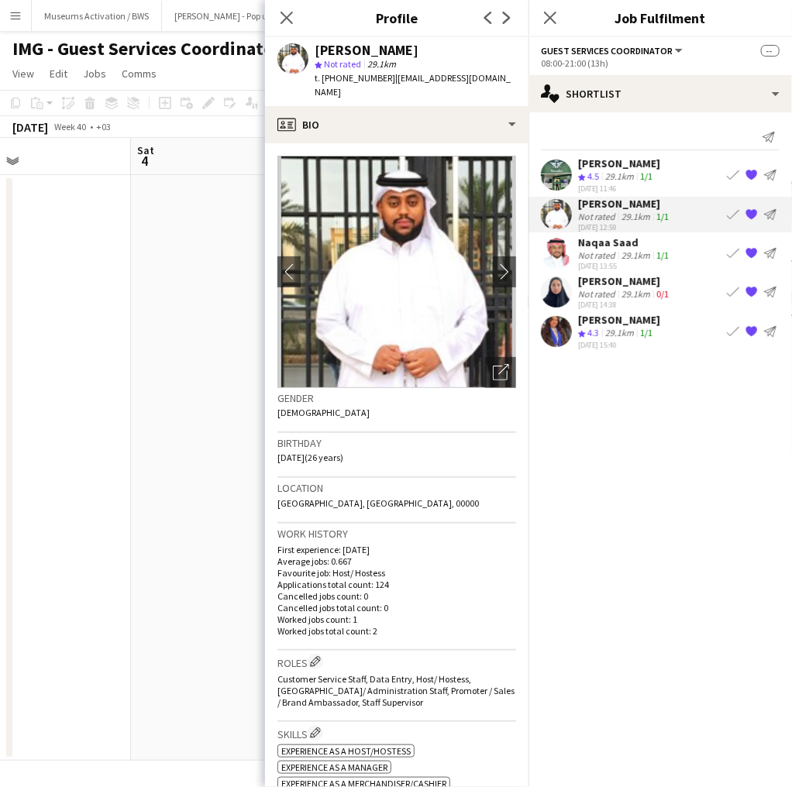
click at [375, 43] on div "[PERSON_NAME]" at bounding box center [366, 50] width 104 height 14
click at [376, 46] on div "[PERSON_NAME]" at bounding box center [366, 50] width 104 height 14
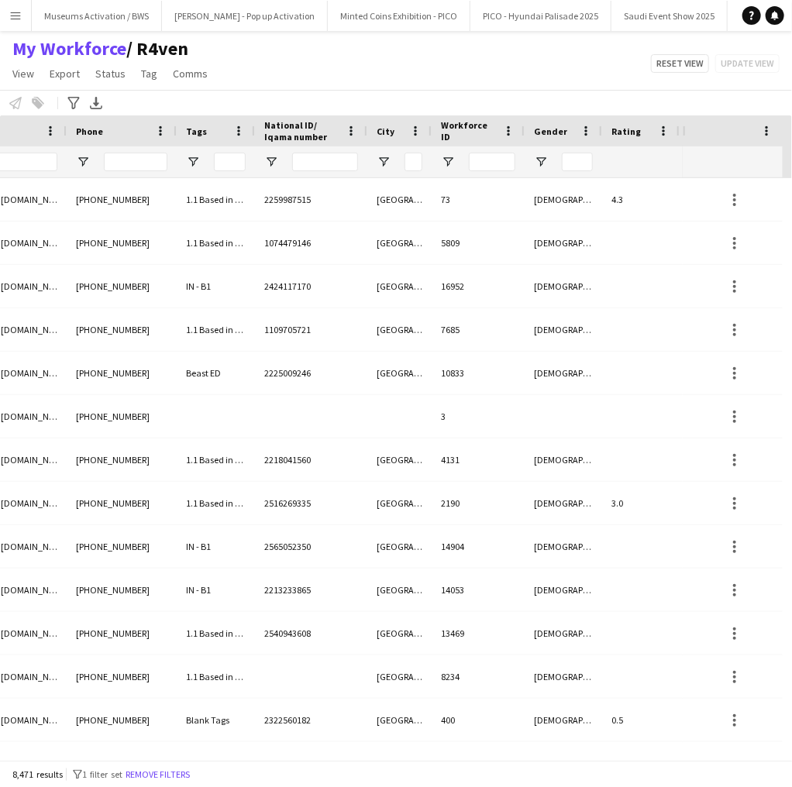
click at [189, 149] on div at bounding box center [216, 161] width 78 height 31
click at [196, 155] on span "Open Filter Menu" at bounding box center [193, 162] width 14 height 14
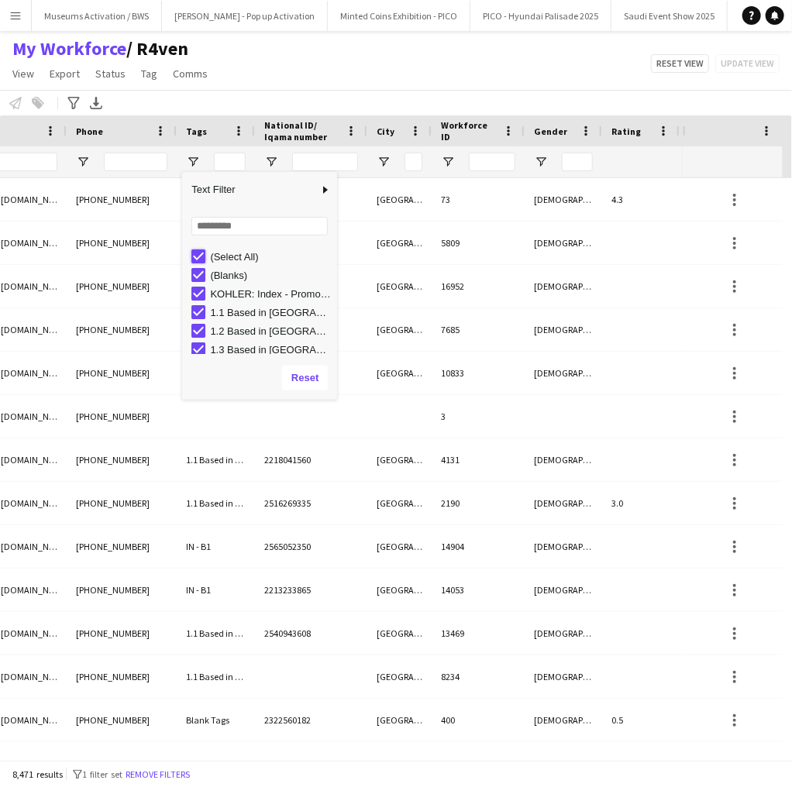
type input "***"
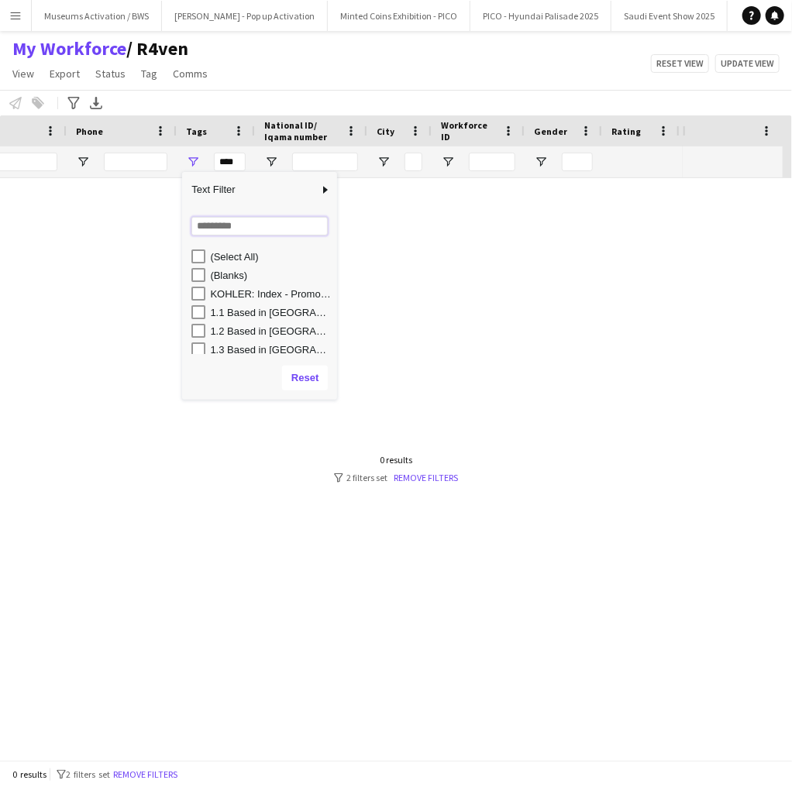
click at [208, 229] on input "Search filter values" at bounding box center [259, 226] width 136 height 19
click at [190, 254] on div "(Select All)" at bounding box center [259, 256] width 155 height 19
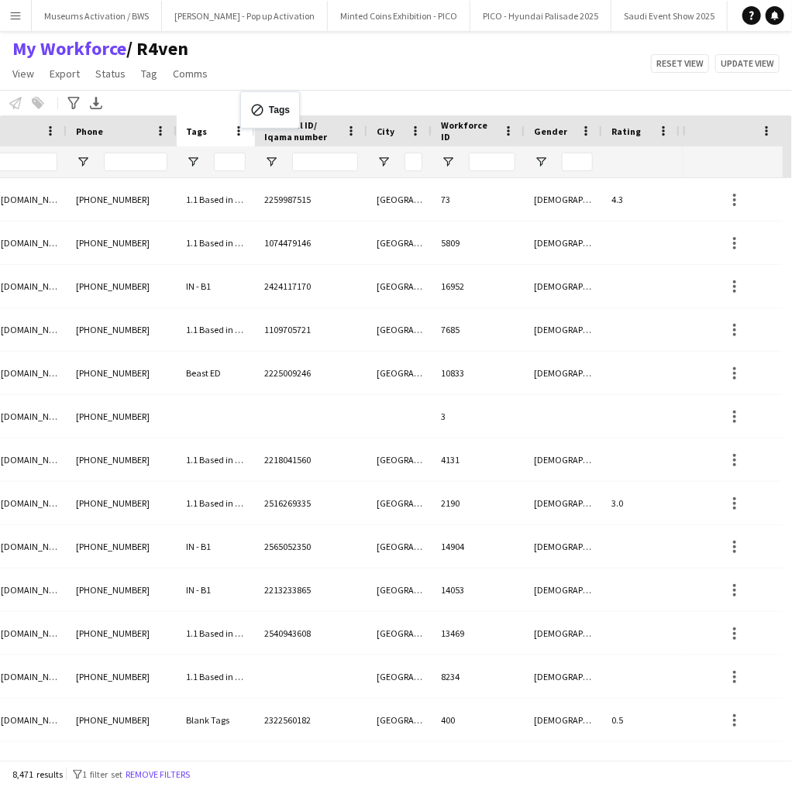
drag, startPoint x: 213, startPoint y: 117, endPoint x: 251, endPoint y: 94, distance: 44.1
click at [287, 74] on div "My Workforce / R4ven View Views Default view Musab Alamri Ninar Wannos Nouf Alo…" at bounding box center [396, 63] width 792 height 53
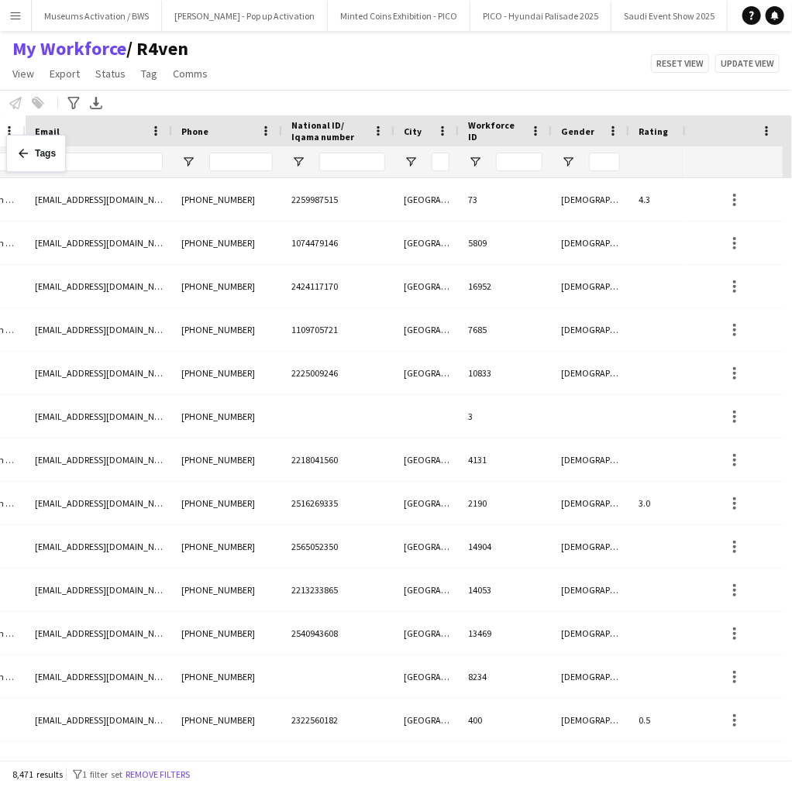
scroll to position [0, 497]
drag, startPoint x: 222, startPoint y: 127, endPoint x: 4, endPoint y: 148, distance: 218.6
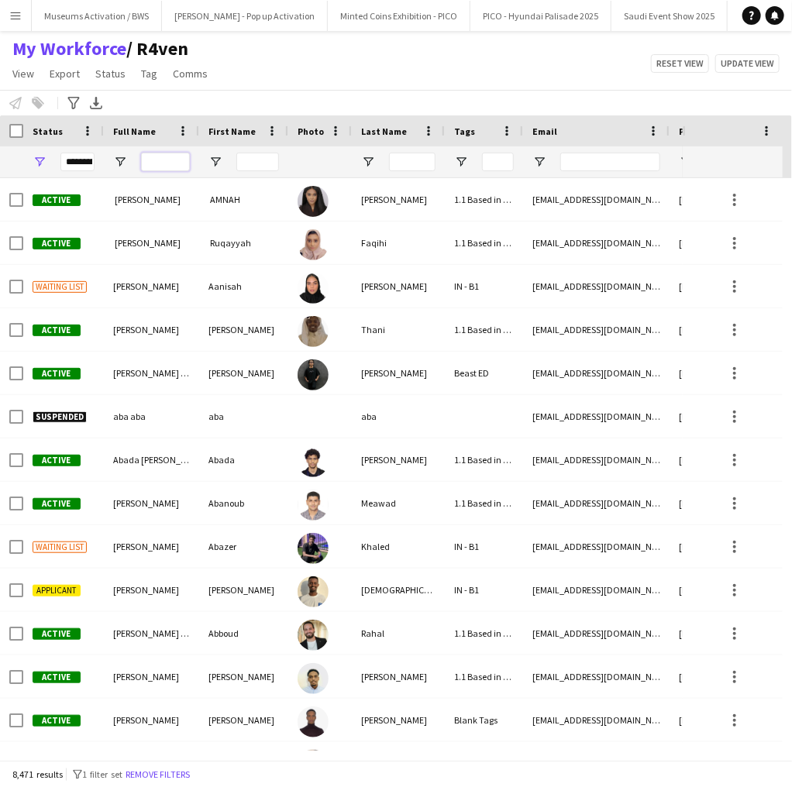
click at [163, 163] on input "Full Name Filter Input" at bounding box center [165, 162] width 49 height 19
paste input "**********"
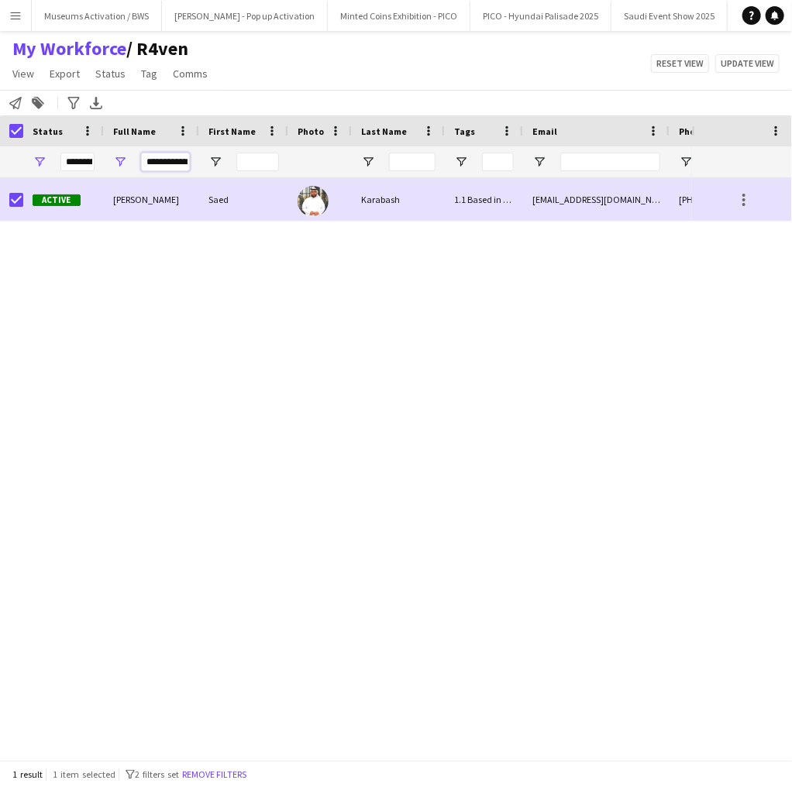
click at [156, 167] on input "**********" at bounding box center [165, 162] width 49 height 19
paste input "Full Name Filter Input"
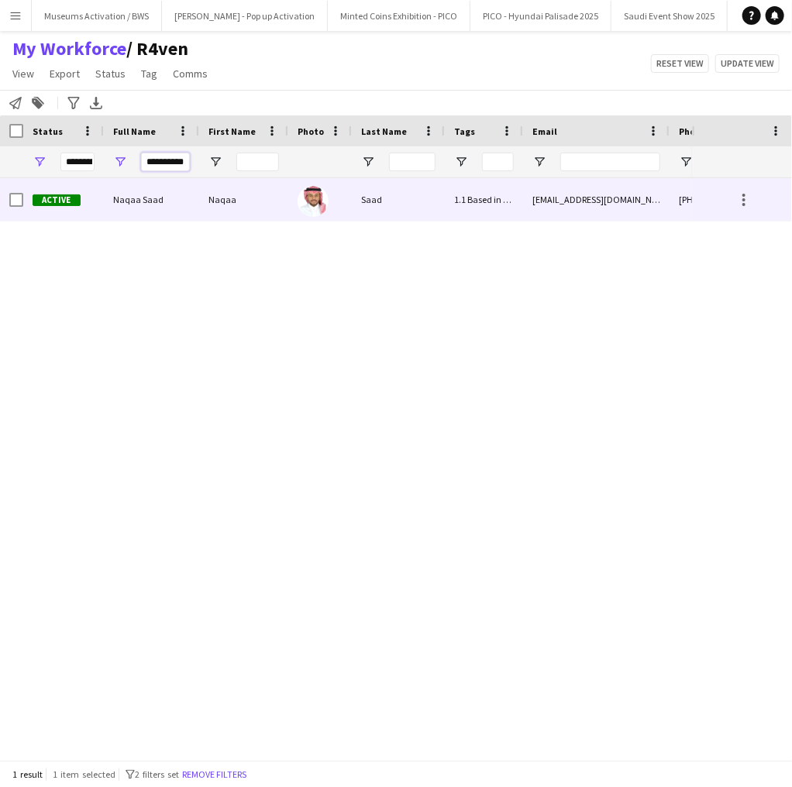
type input "**********"
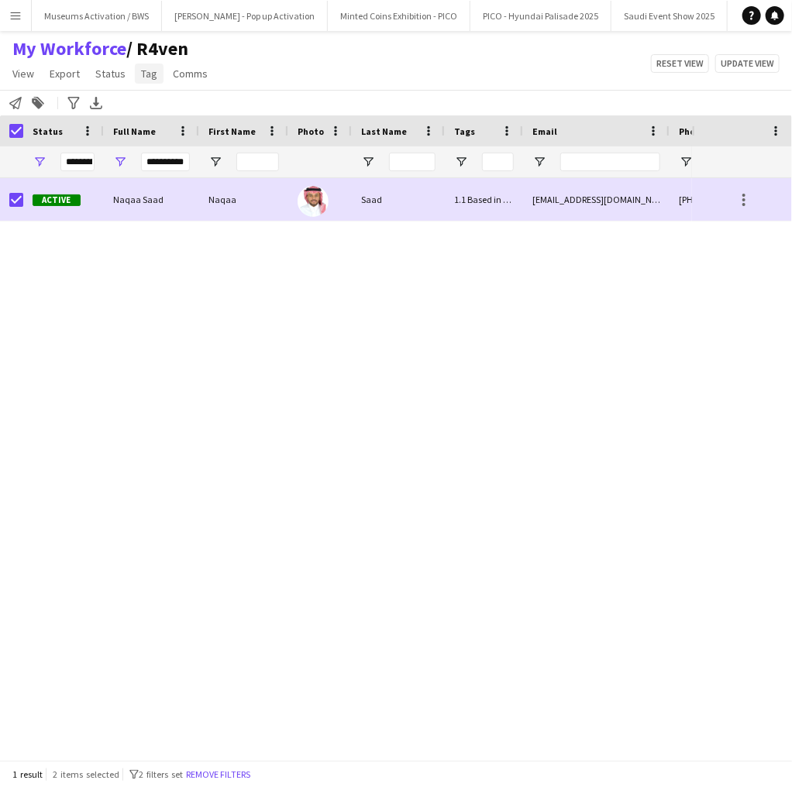
click at [146, 74] on span "Tag" at bounding box center [149, 74] width 16 height 14
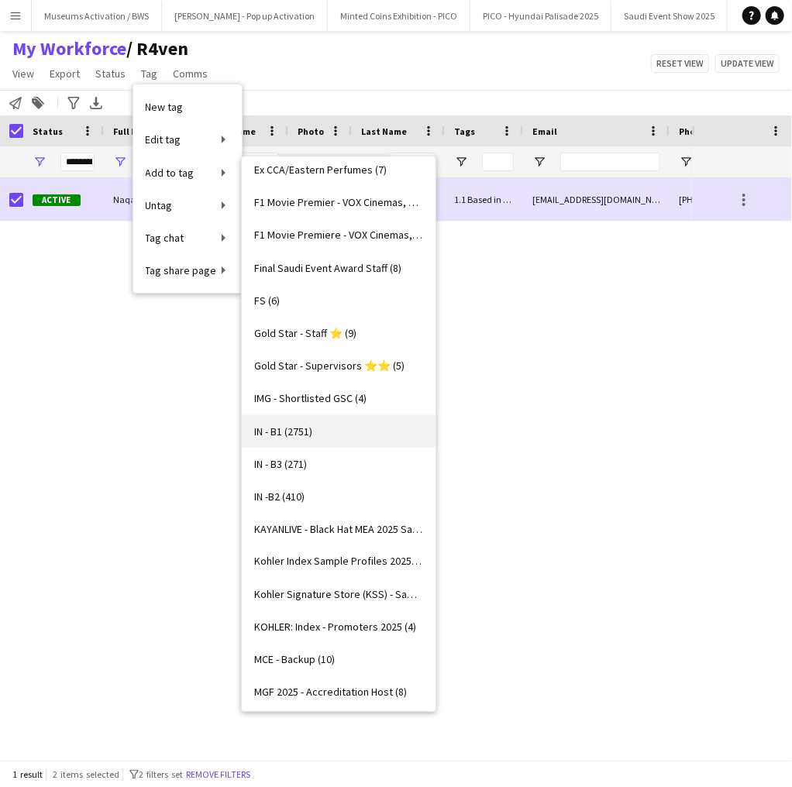
scroll to position [620, 0]
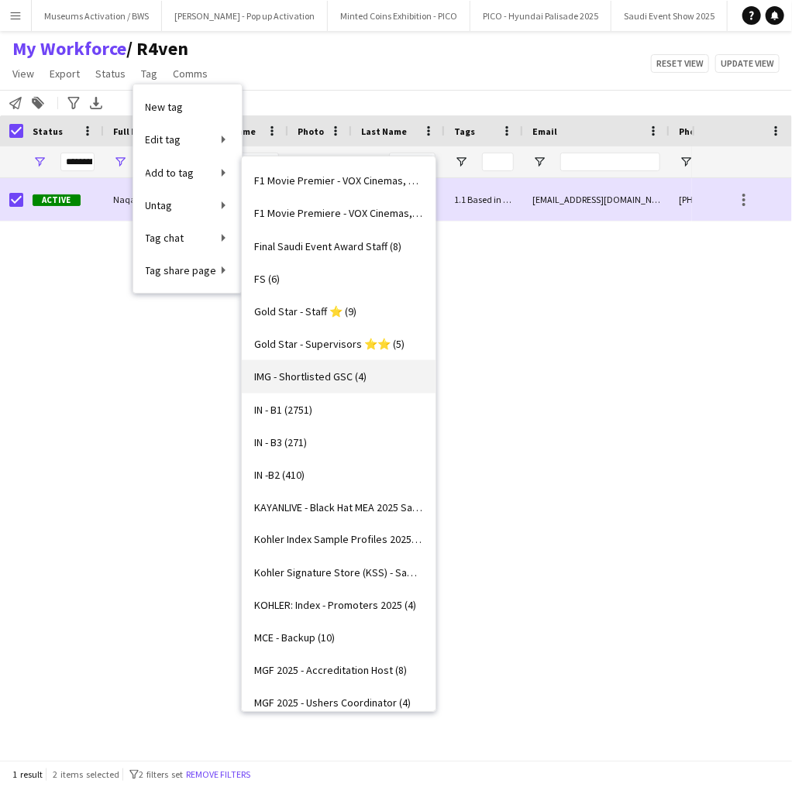
click at [294, 379] on span "IMG - Shortlisted GSC (4)" at bounding box center [310, 376] width 112 height 14
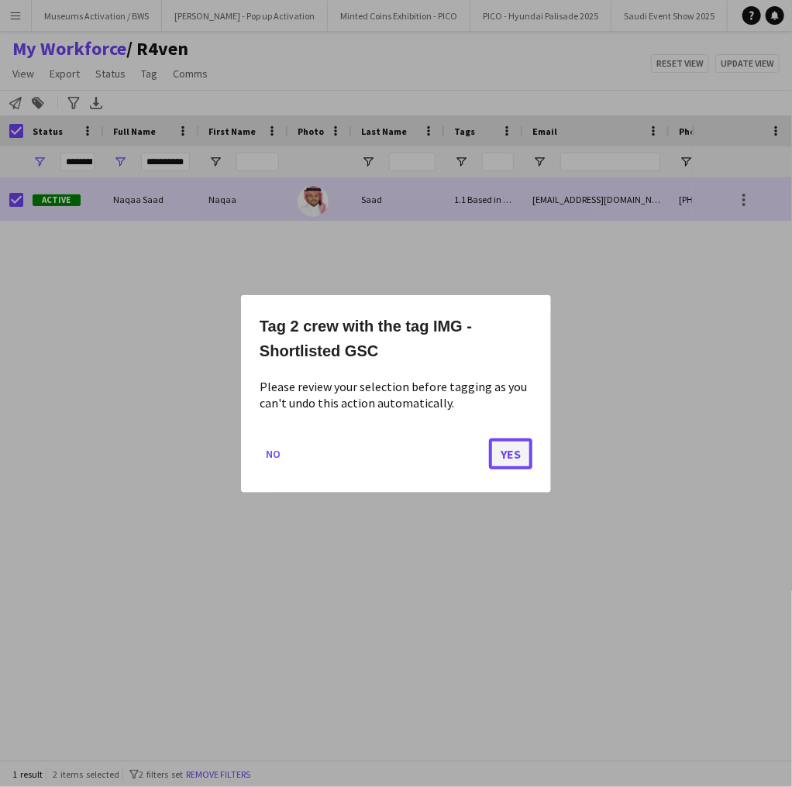
click at [504, 450] on button "Yes" at bounding box center [510, 453] width 43 height 31
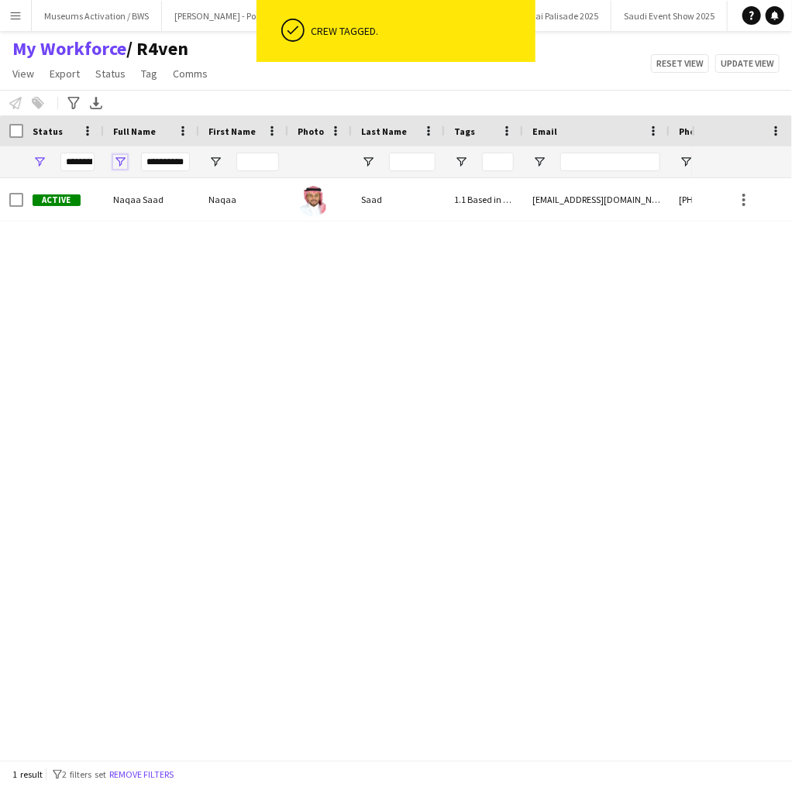
click at [118, 159] on span "Open Filter Menu" at bounding box center [120, 162] width 14 height 14
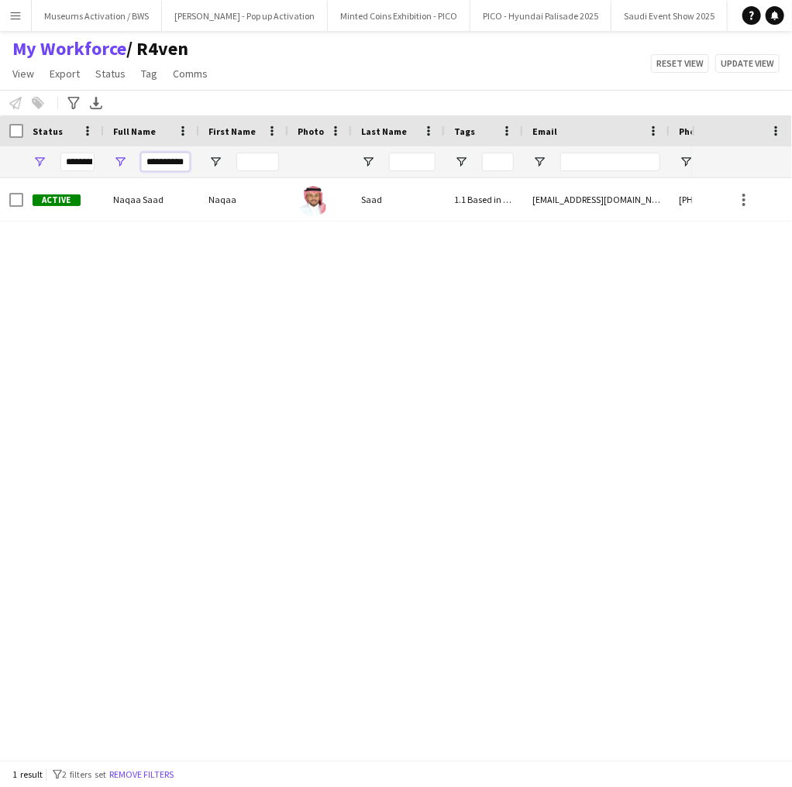
click at [180, 159] on input "**********" at bounding box center [165, 162] width 49 height 19
click at [180, 159] on input "Full Name Filter Input" at bounding box center [165, 162] width 49 height 19
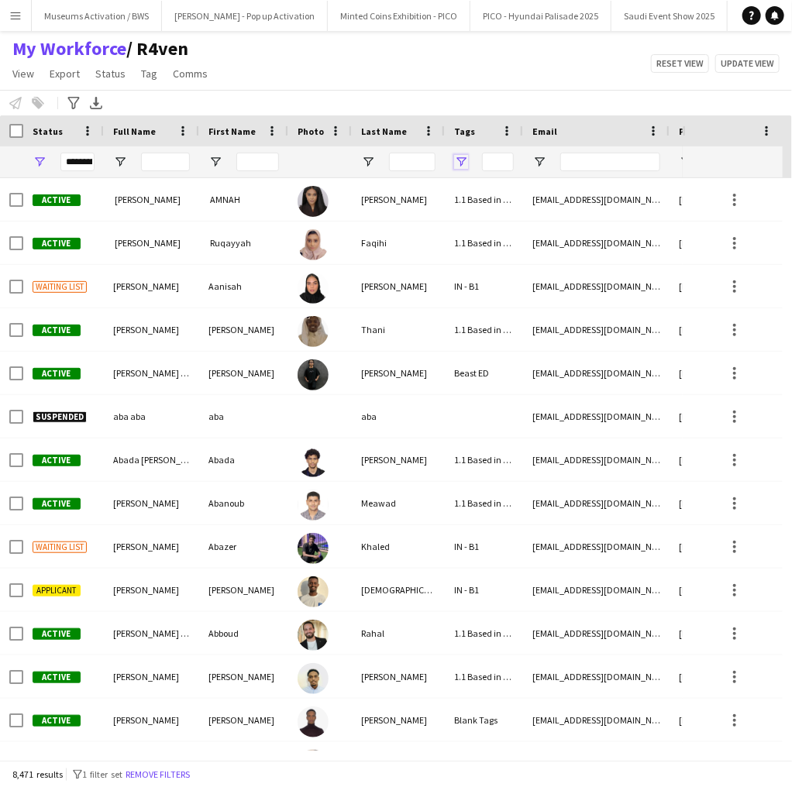
click at [465, 161] on span "Open Filter Menu" at bounding box center [461, 162] width 14 height 14
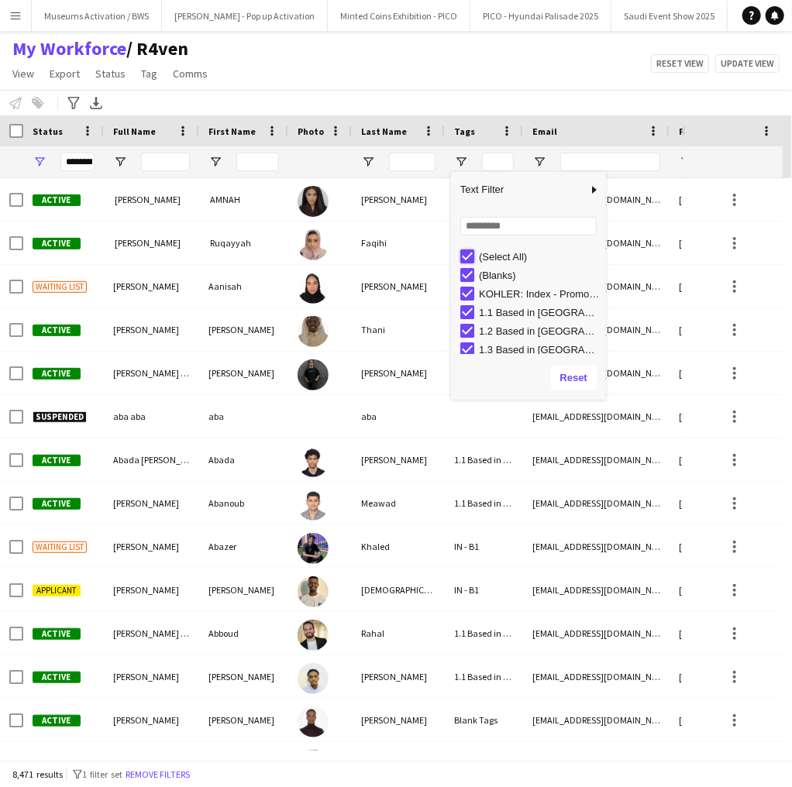
type input "***"
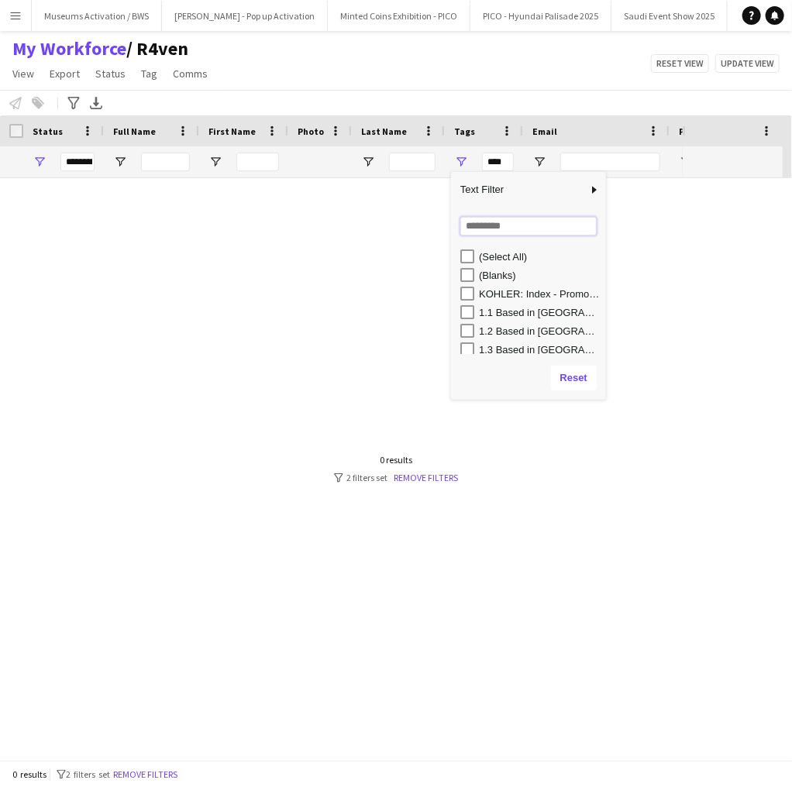
click at [470, 228] on input "Search filter values" at bounding box center [528, 226] width 136 height 19
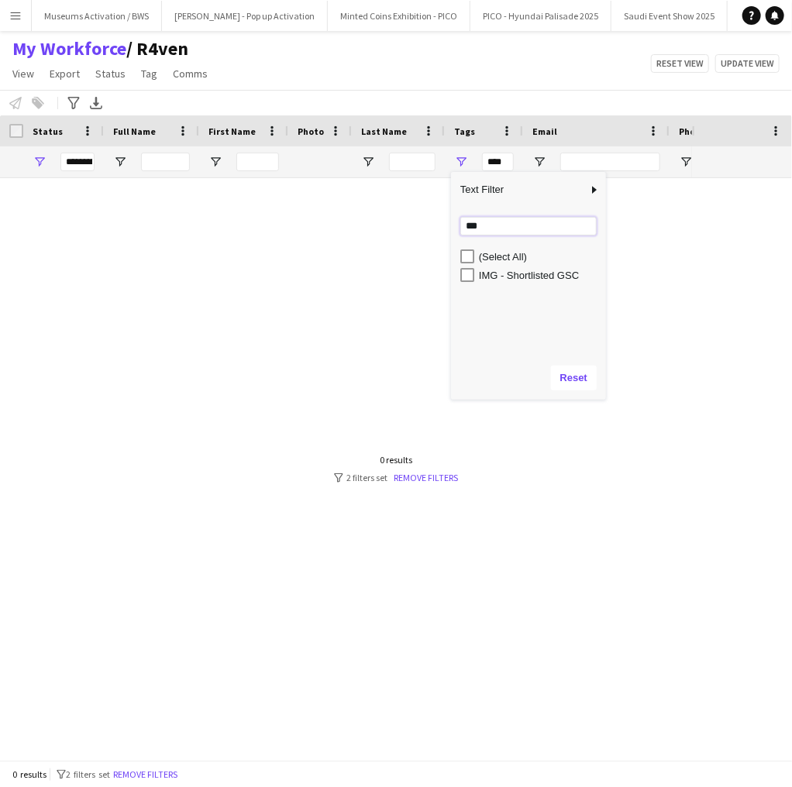
type input "***"
click at [474, 276] on div "IMG - Shortlisted GSC" at bounding box center [533, 275] width 146 height 19
type input "**********"
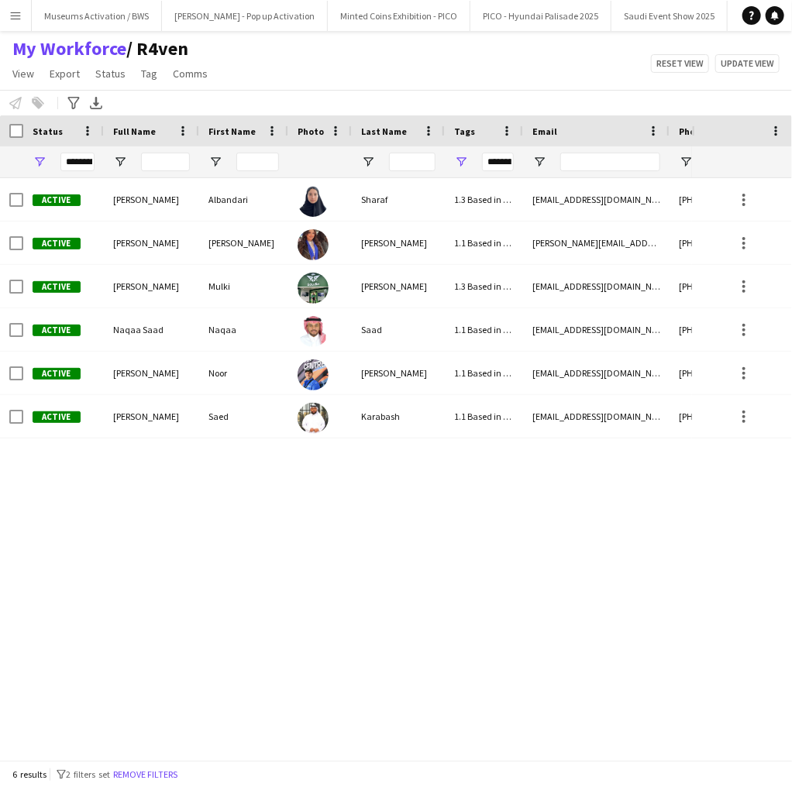
click at [232, 469] on div "Active Albandari Sharaf Albandari Sharaf 1.3 Based in Jeddah, 2.2 English Level…" at bounding box center [346, 464] width 692 height 572
click at [455, 164] on span "Open Filter Menu" at bounding box center [461, 162] width 14 height 14
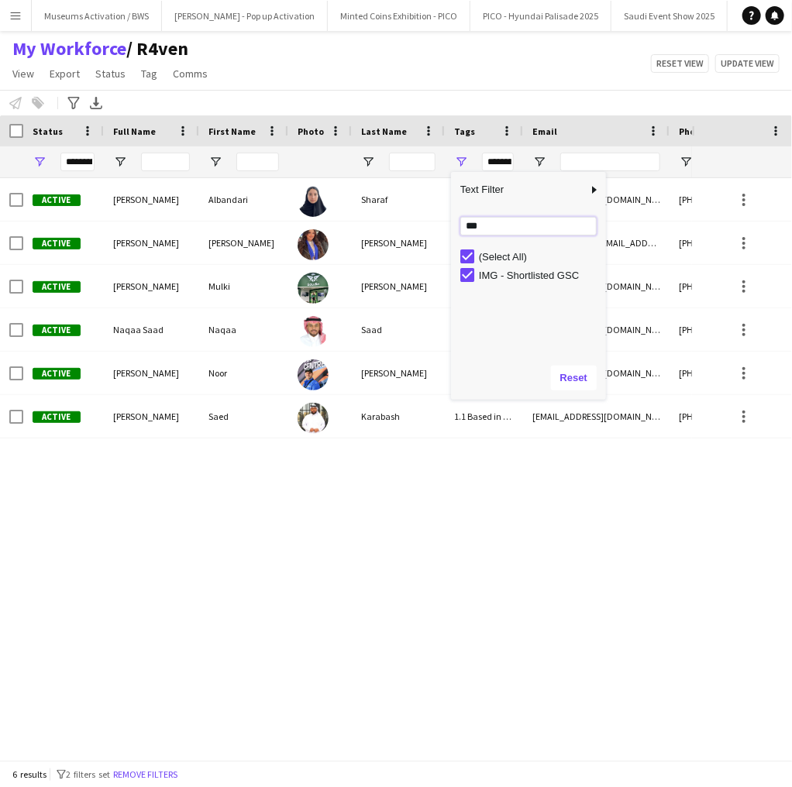
click at [474, 228] on input "***" at bounding box center [528, 226] width 136 height 19
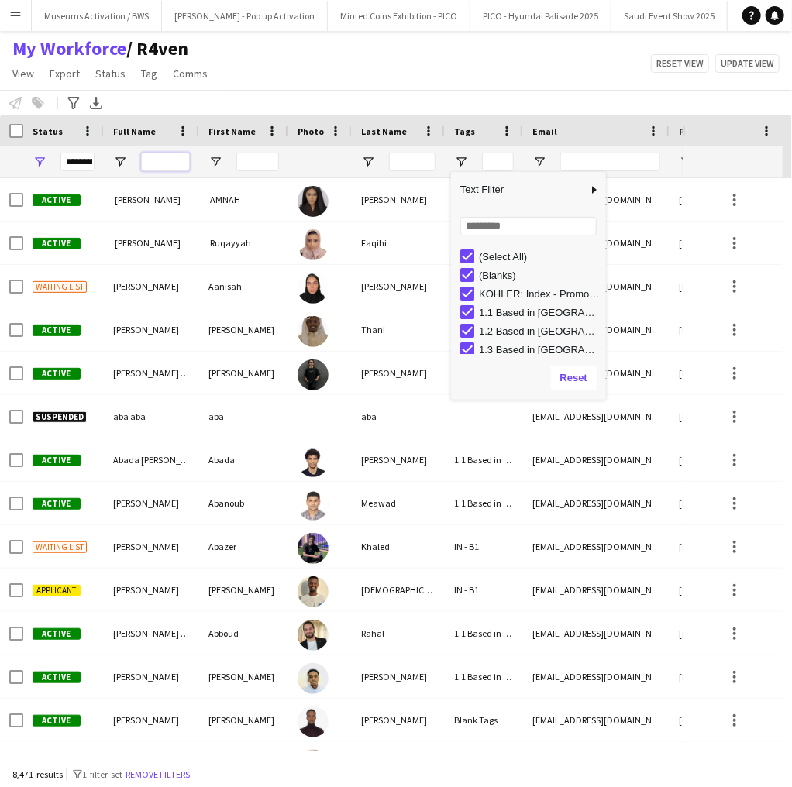
click at [160, 165] on input "Full Name Filter Input" at bounding box center [165, 162] width 49 height 19
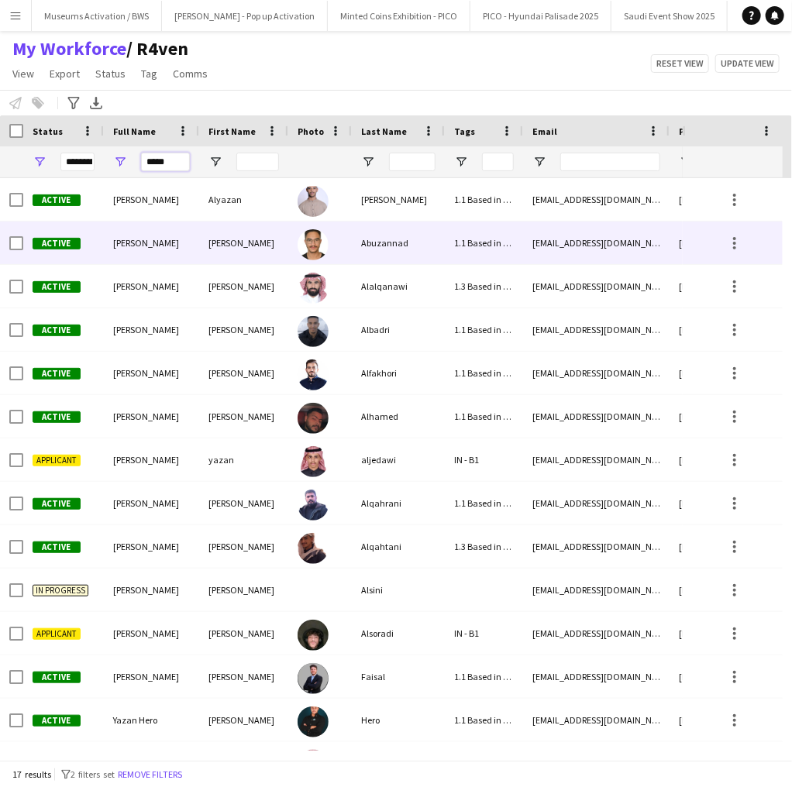
type input "*****"
click at [167, 225] on div "[PERSON_NAME]" at bounding box center [151, 243] width 95 height 43
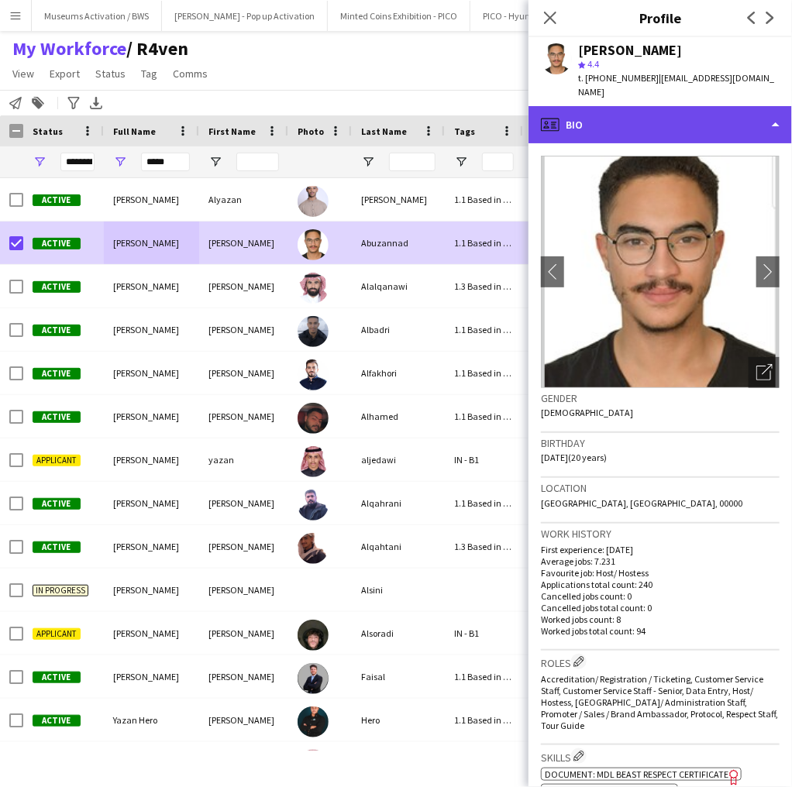
click at [589, 123] on div "profile Bio" at bounding box center [659, 124] width 263 height 37
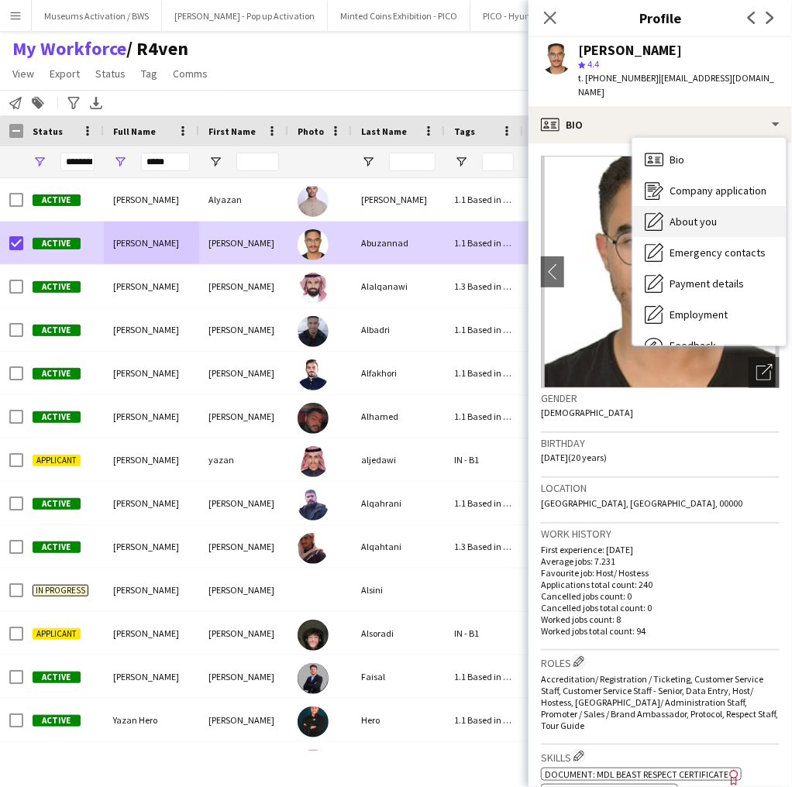
click at [661, 214] on icon "About you" at bounding box center [653, 221] width 19 height 19
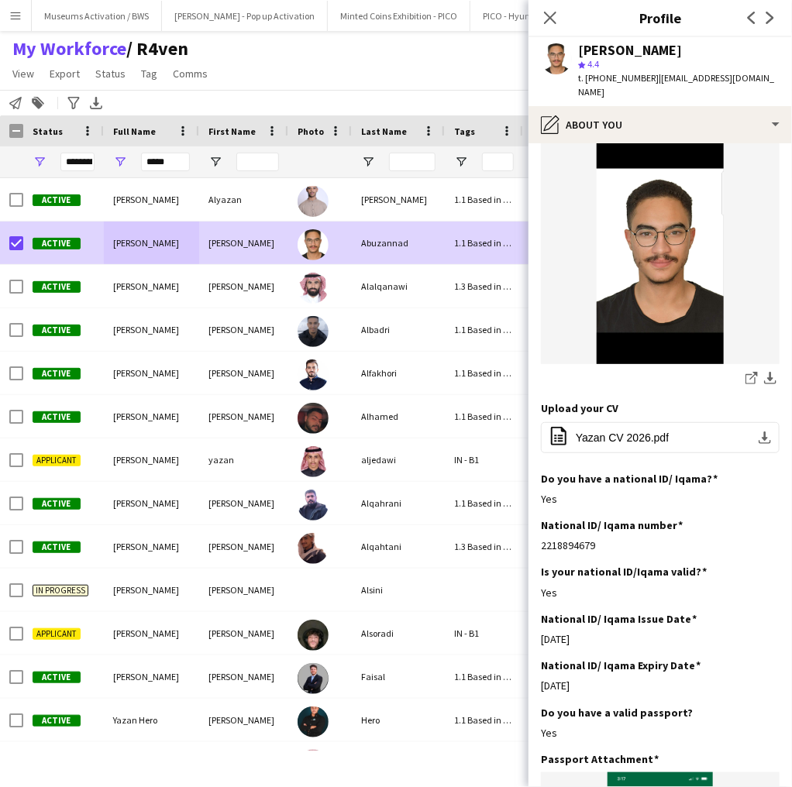
scroll to position [434, 0]
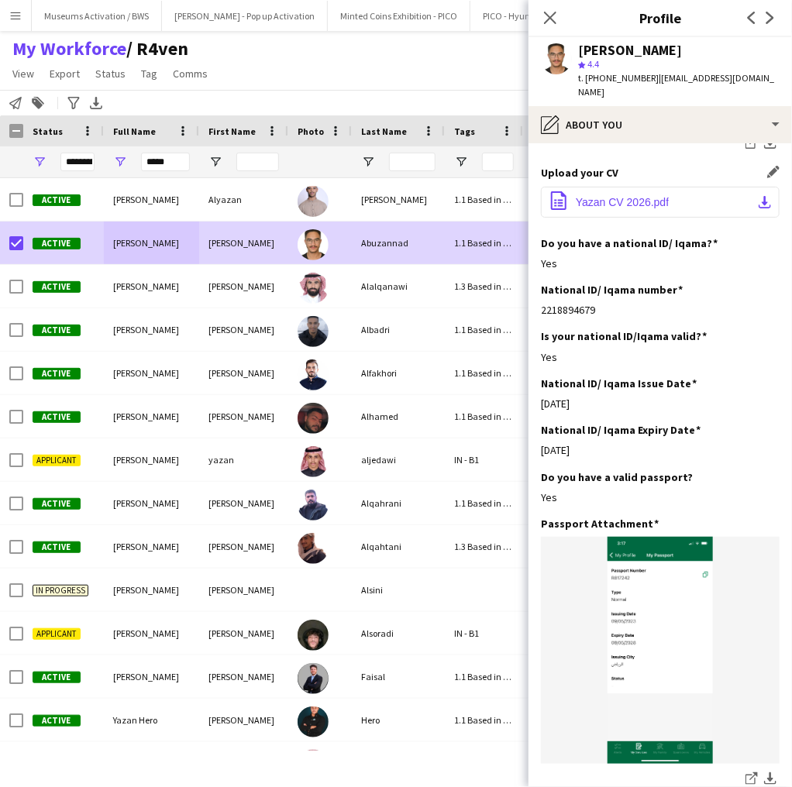
click at [644, 196] on span "Yazan CV 2026.pdf" at bounding box center [621, 202] width 93 height 12
click at [265, 69] on div "My Workforce / R4ven View Views Default view Musab Alamri Ninar Wannos Nouf Alo…" at bounding box center [396, 63] width 792 height 53
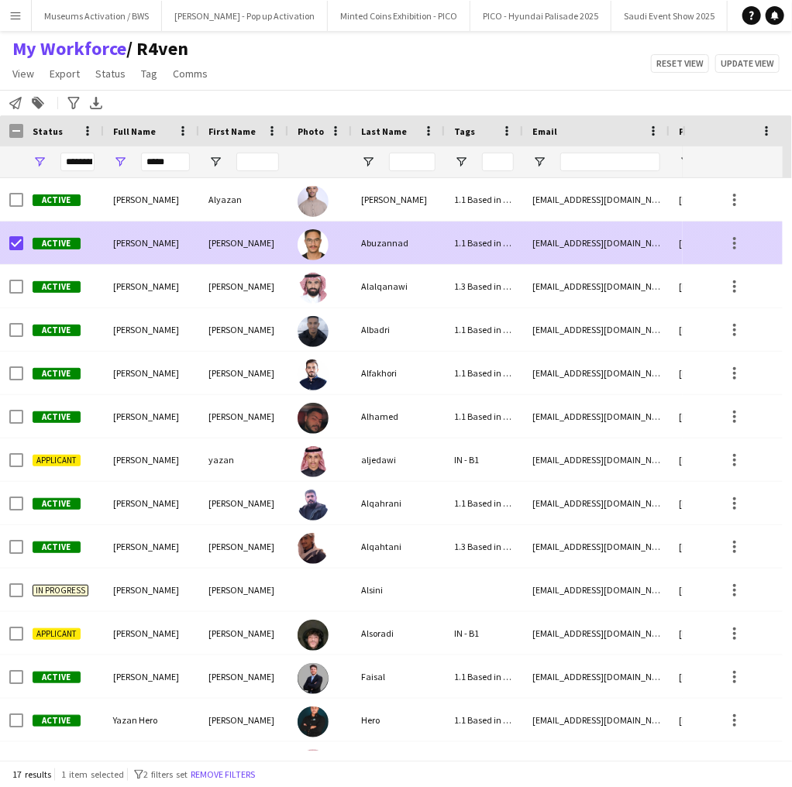
click at [269, 239] on div "Yazan" at bounding box center [243, 243] width 89 height 43
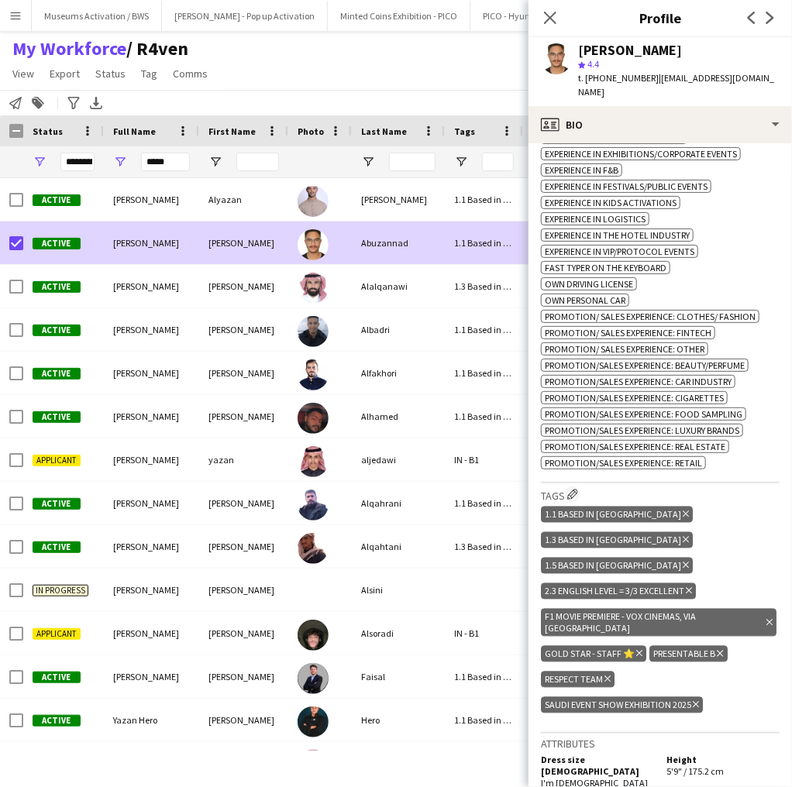
scroll to position [805, 0]
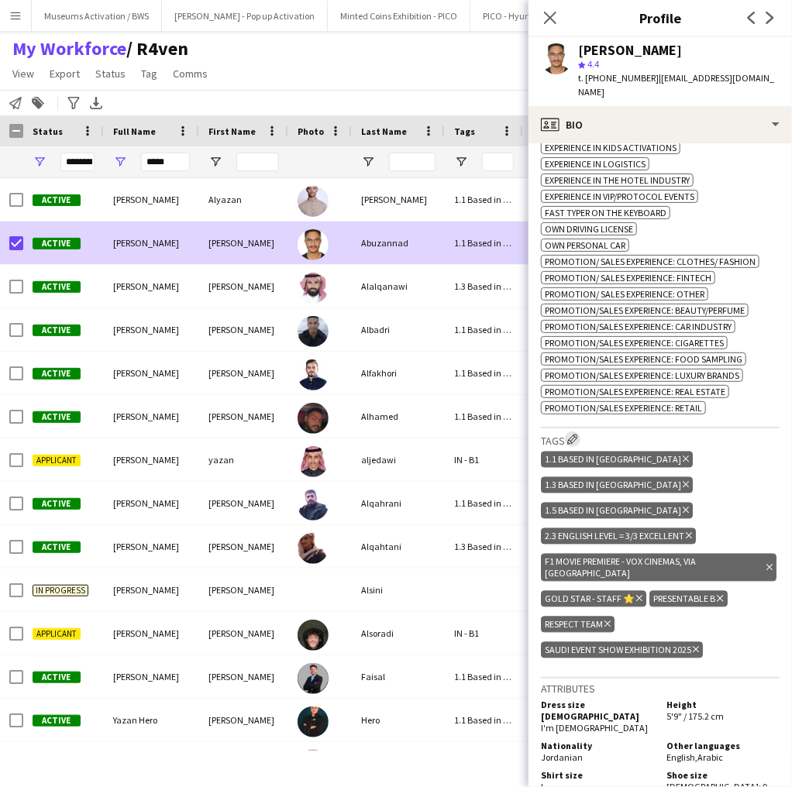
click at [574, 434] on app-icon "Edit crew company tags" at bounding box center [572, 439] width 11 height 11
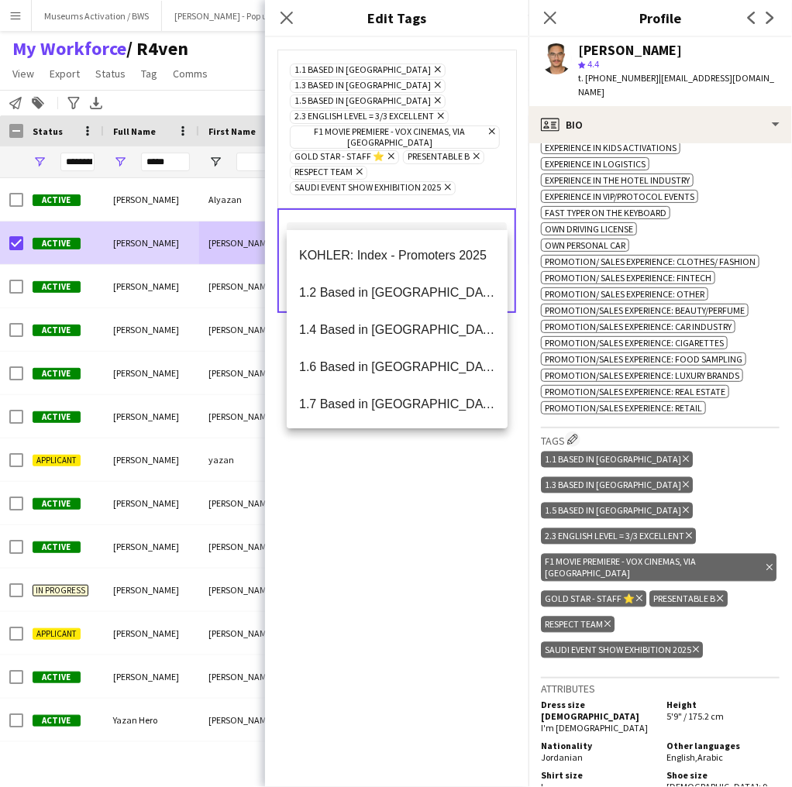
click at [397, 222] on input "text" at bounding box center [397, 241] width 220 height 39
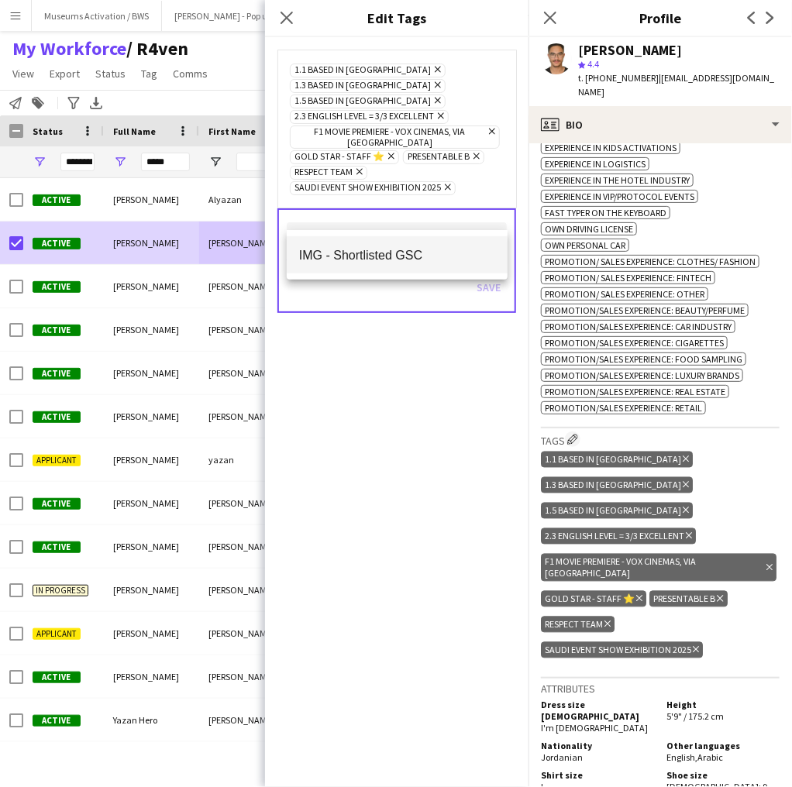
type input "***"
click at [377, 258] on span "IMG - Shortlisted GSC" at bounding box center [397, 255] width 196 height 15
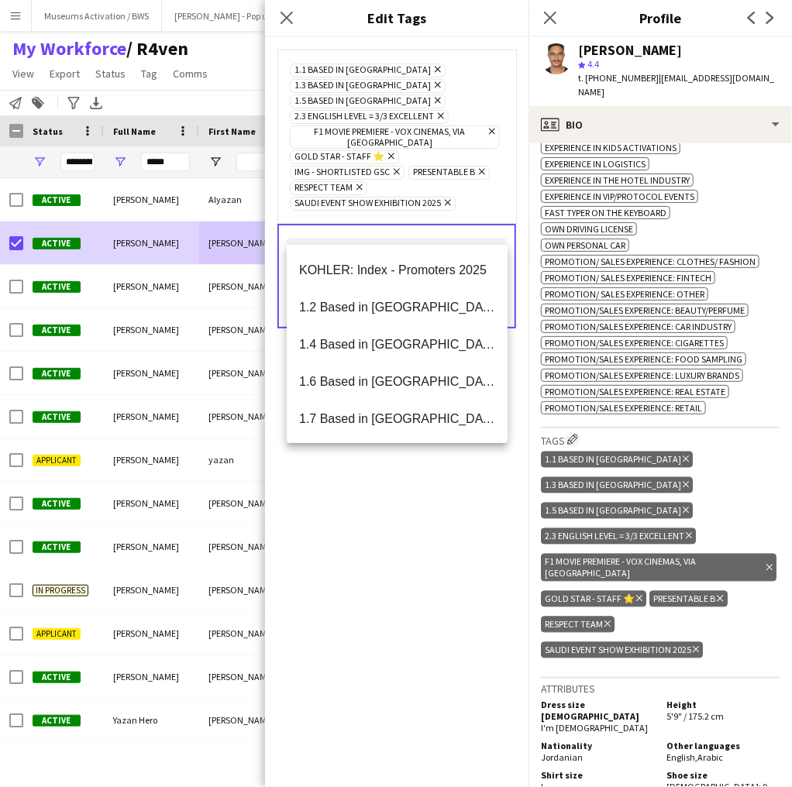
click at [465, 176] on div "1.1 Based in Riyadh Remove 1.3 Based in Jeddah Remove 1.5 Based in Al Ula Remov…" at bounding box center [397, 136] width 214 height 149
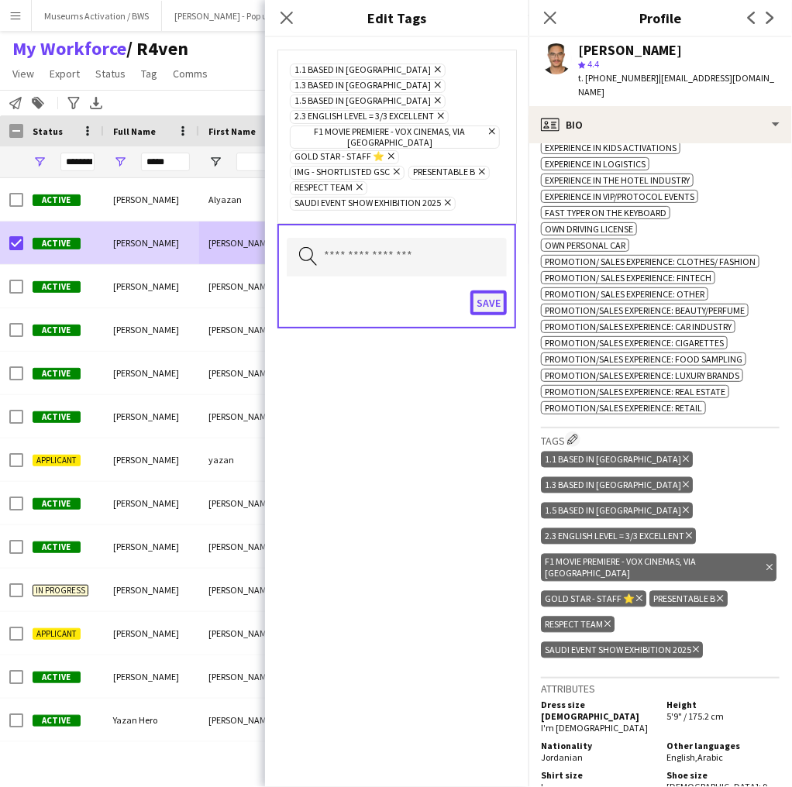
click at [489, 290] on button "Save" at bounding box center [488, 302] width 36 height 25
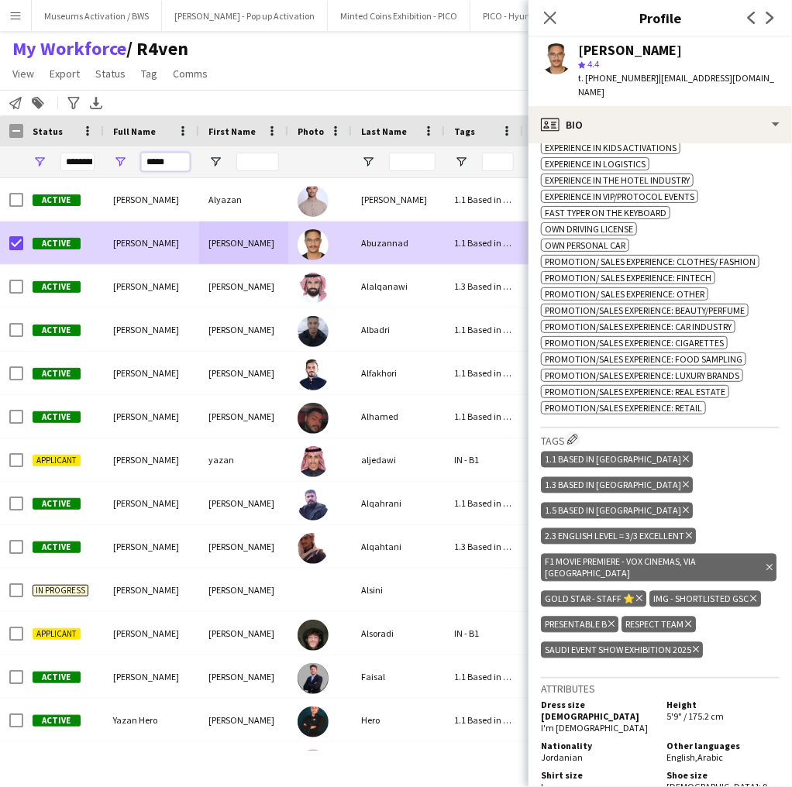
click at [146, 163] on input "*****" at bounding box center [165, 162] width 49 height 19
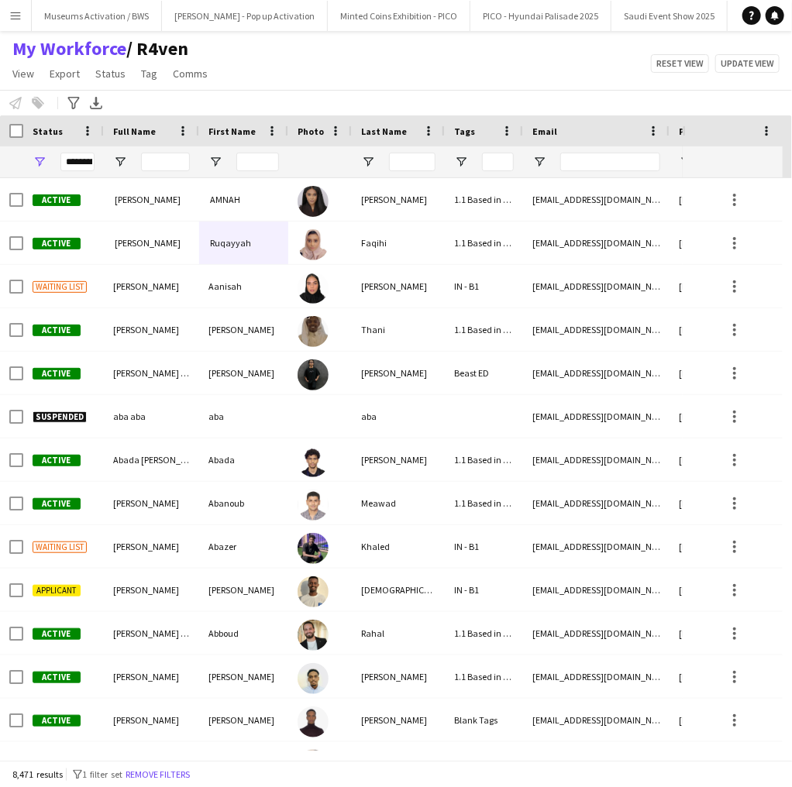
click at [352, 67] on div "My Workforce / R4ven View Views Default view Musab Alamri Ninar Wannos Nouf Alo…" at bounding box center [396, 63] width 792 height 53
click at [455, 165] on span "Open Filter Menu" at bounding box center [461, 162] width 14 height 14
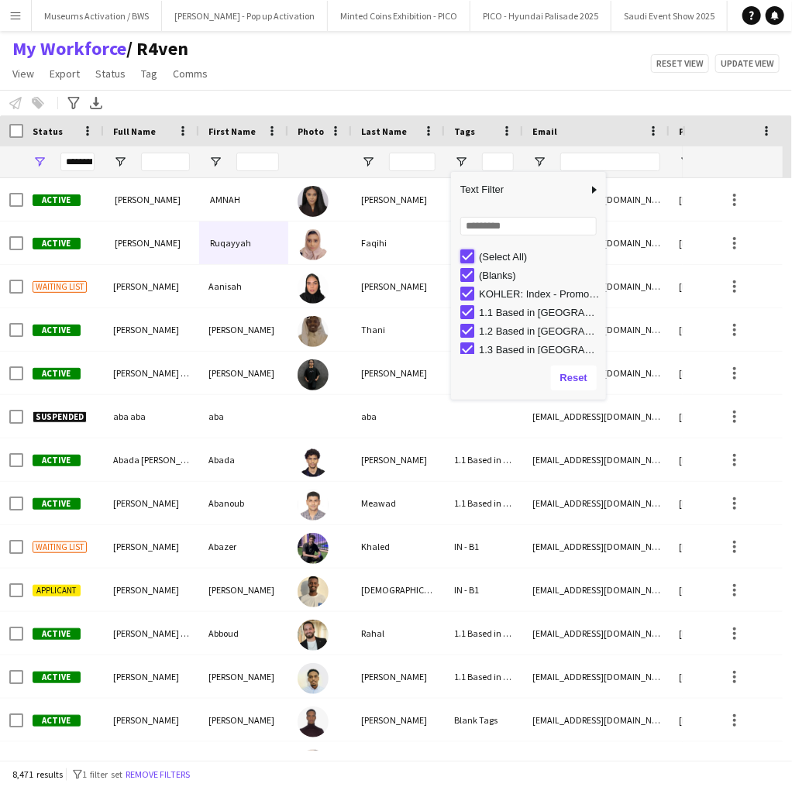
type input "***"
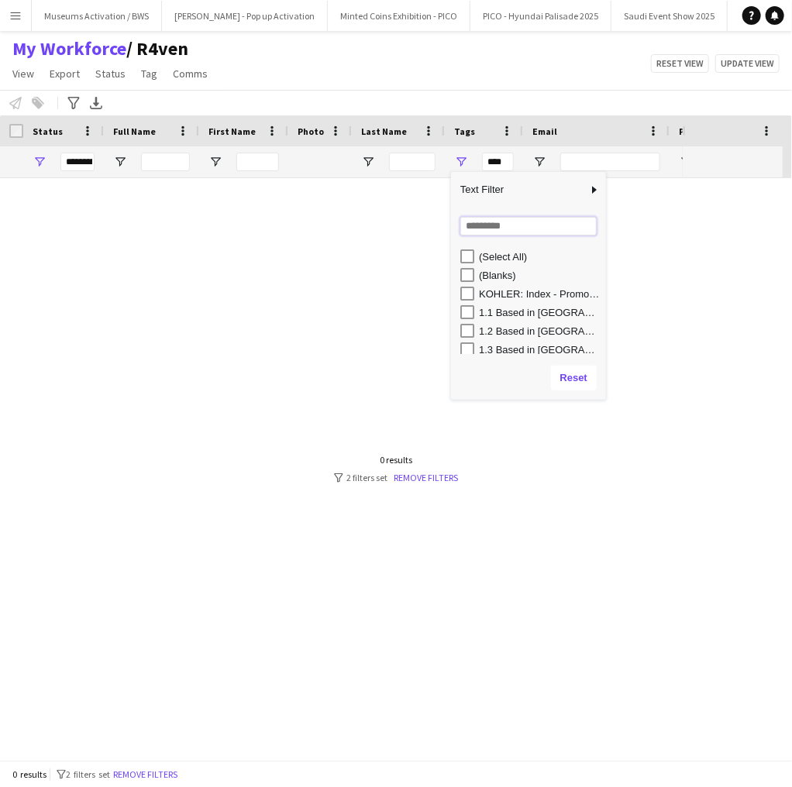
click at [475, 228] on input "Search filter values" at bounding box center [528, 226] width 136 height 19
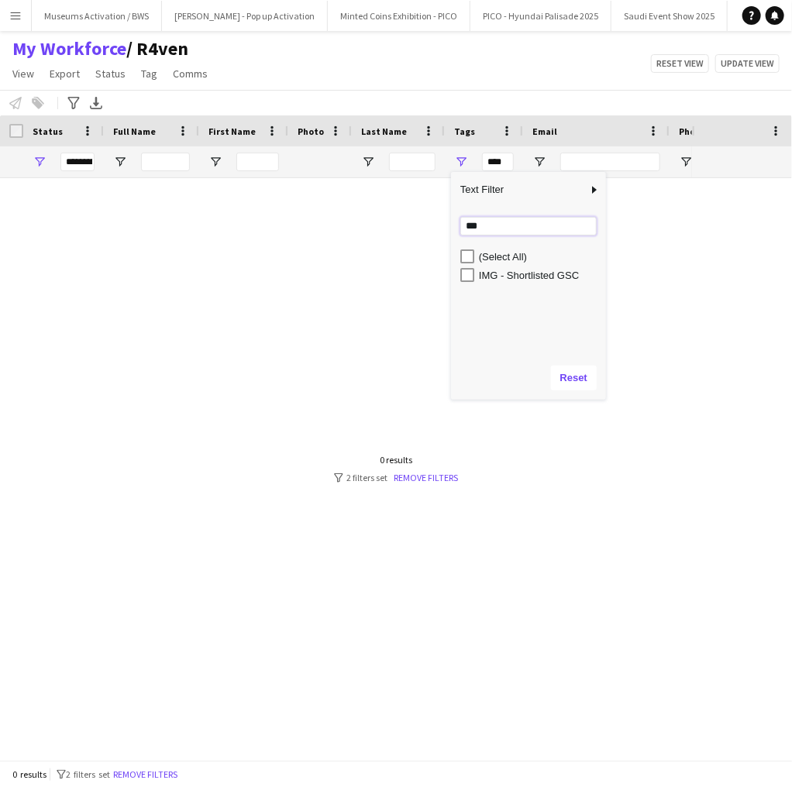
type input "***"
click at [476, 275] on div "IMG - Shortlisted GSC" at bounding box center [533, 275] width 146 height 19
type input "**********"
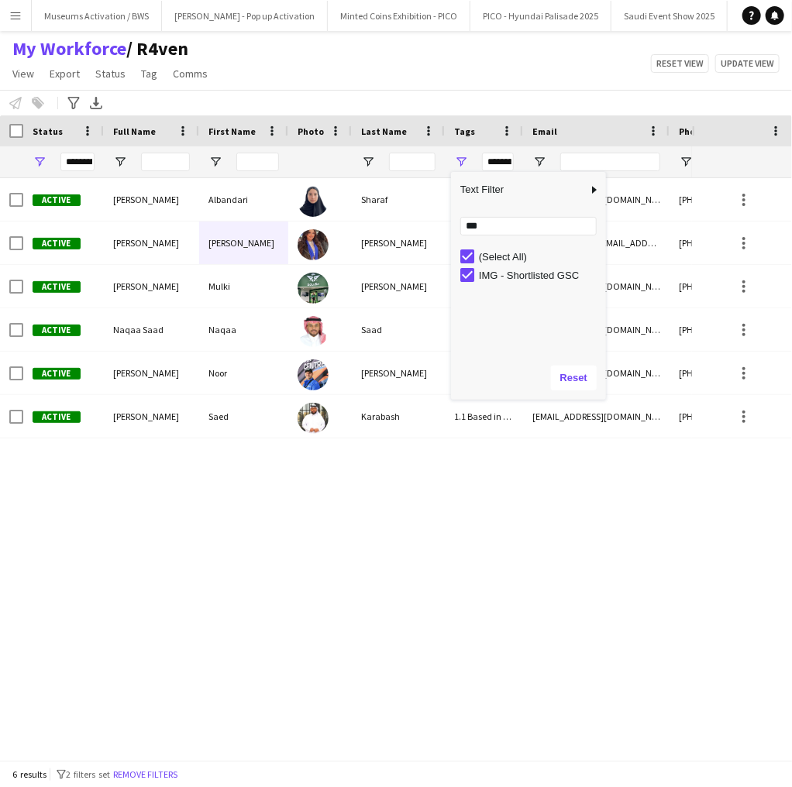
click at [259, 521] on div "Active Albandari Sharaf Albandari Sharaf 1.3 Based in Jeddah, 2.2 English Level…" at bounding box center [346, 464] width 692 height 572
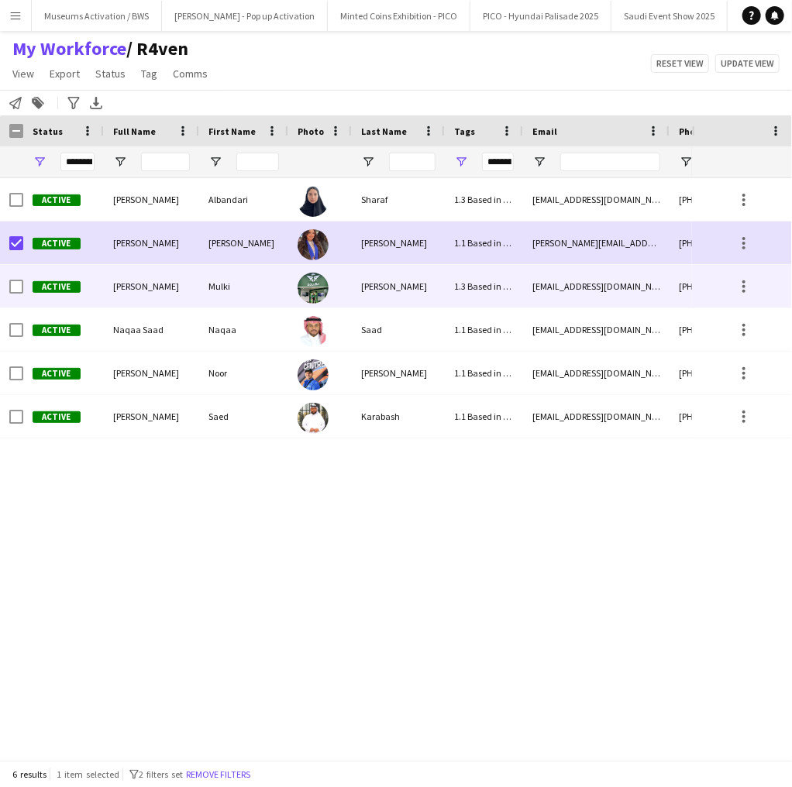
click at [68, 288] on span "Active" at bounding box center [57, 287] width 48 height 12
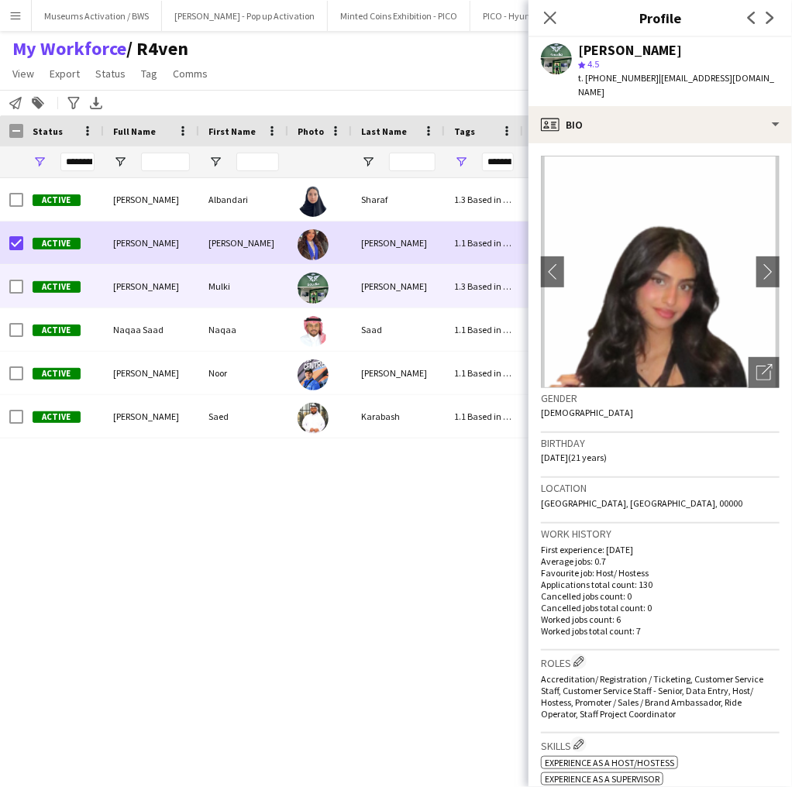
click at [606, 70] on div "star 4.5" at bounding box center [678, 64] width 201 height 14
click at [606, 73] on div "Mulki Ahmed star 4.5 t. +966561180029 | mulkialrefaee@gmail.com" at bounding box center [678, 71] width 201 height 57
click at [606, 73] on span "t. [PHONE_NUMBER]" at bounding box center [618, 78] width 81 height 12
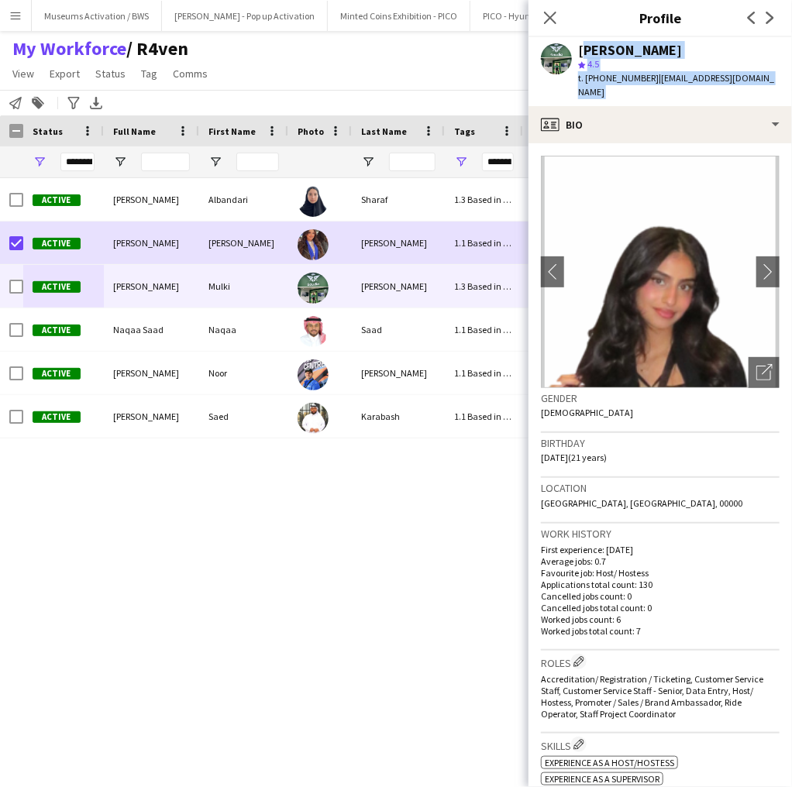
drag, startPoint x: 606, startPoint y: 73, endPoint x: 613, endPoint y: 43, distance: 30.1
click at [613, 43] on div "Mulki Ahmed star 4.5 t. +966561180029 | mulkialrefaee@gmail.com" at bounding box center [678, 71] width 201 height 57
click at [613, 43] on div "[PERSON_NAME]" at bounding box center [630, 50] width 104 height 14
drag, startPoint x: 613, startPoint y: 43, endPoint x: 631, endPoint y: 81, distance: 41.6
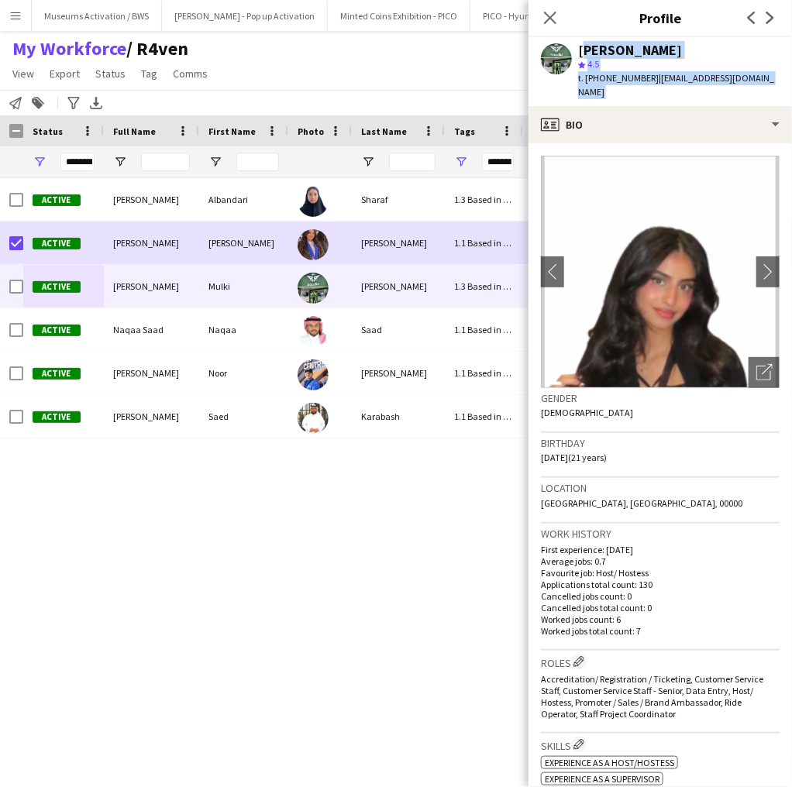
click at [631, 81] on div "Mulki Ahmed star 4.5 t. +966561180029 | mulkialrefaee@gmail.com" at bounding box center [678, 71] width 201 height 57
click at [631, 81] on span "t. [PHONE_NUMBER]" at bounding box center [618, 78] width 81 height 12
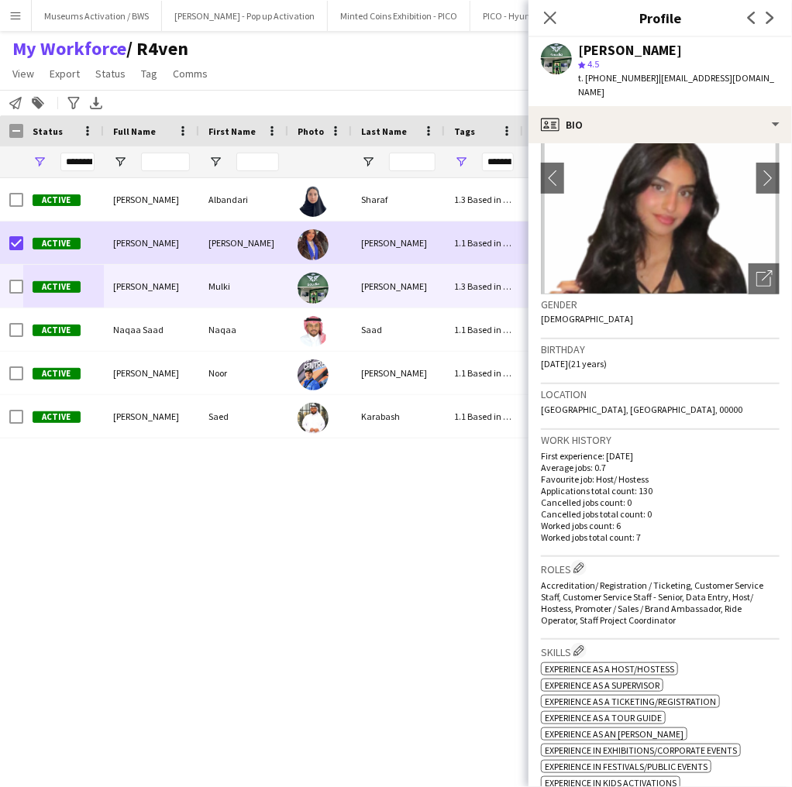
scroll to position [248, 0]
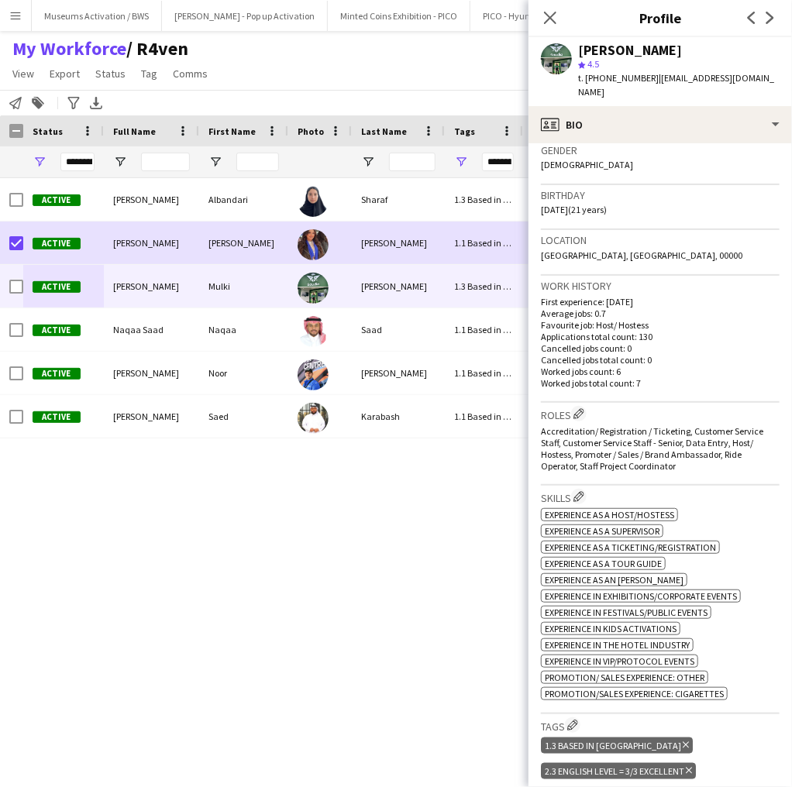
click at [598, 426] on span "Accreditation/ Registration / Ticketing, Customer Service Staff, Customer Servi…" at bounding box center [652, 448] width 222 height 46
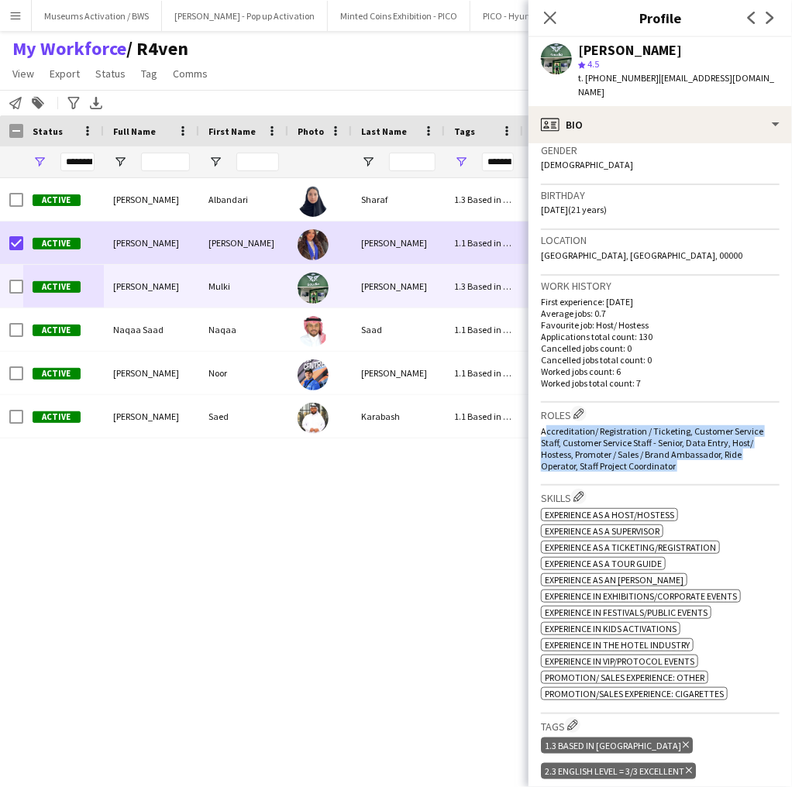
click at [598, 426] on span "Accreditation/ Registration / Ticketing, Customer Service Staff, Customer Servi…" at bounding box center [652, 448] width 222 height 46
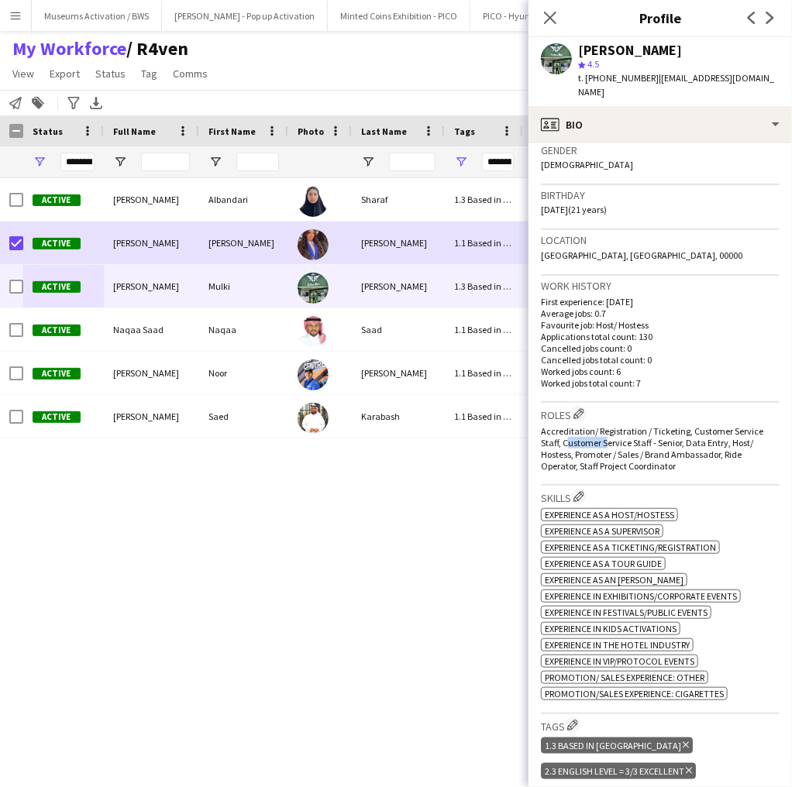
click at [598, 426] on span "Accreditation/ Registration / Ticketing, Customer Service Staff, Customer Servi…" at bounding box center [652, 448] width 222 height 46
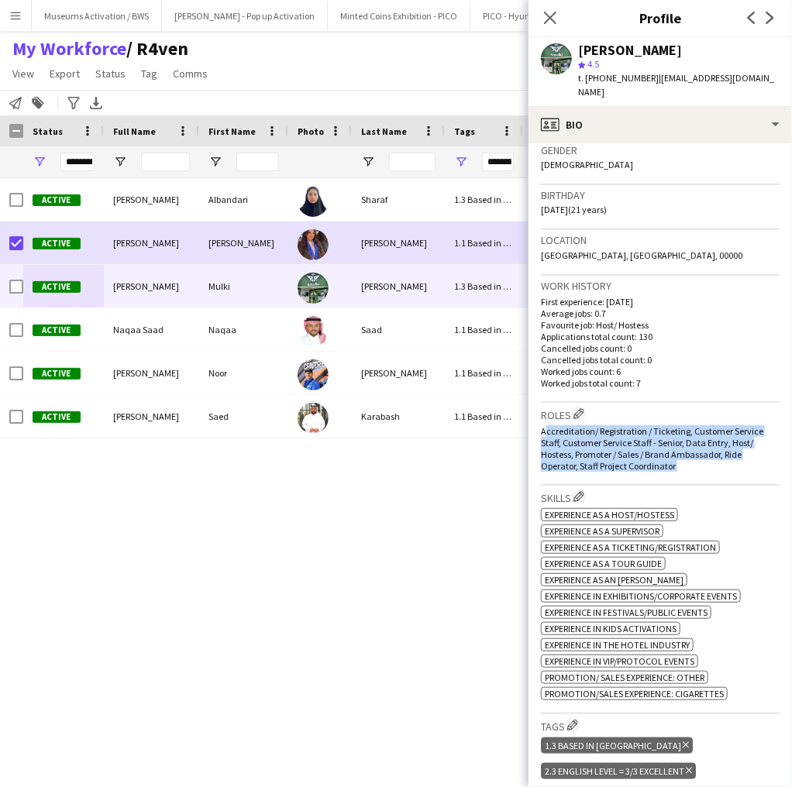
click at [598, 426] on span "Accreditation/ Registration / Ticketing, Customer Service Staff, Customer Servi…" at bounding box center [652, 448] width 222 height 46
click at [597, 428] on span "Accreditation/ Registration / Ticketing, Customer Service Staff, Customer Servi…" at bounding box center [652, 448] width 222 height 46
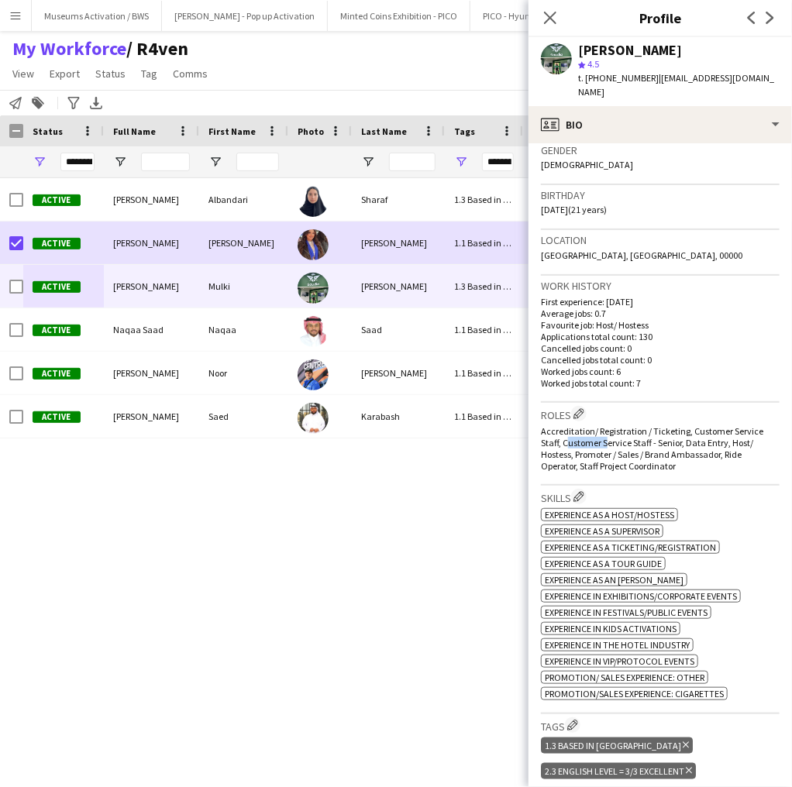
click at [597, 428] on span "Accreditation/ Registration / Ticketing, Customer Service Staff, Customer Servi…" at bounding box center [652, 448] width 222 height 46
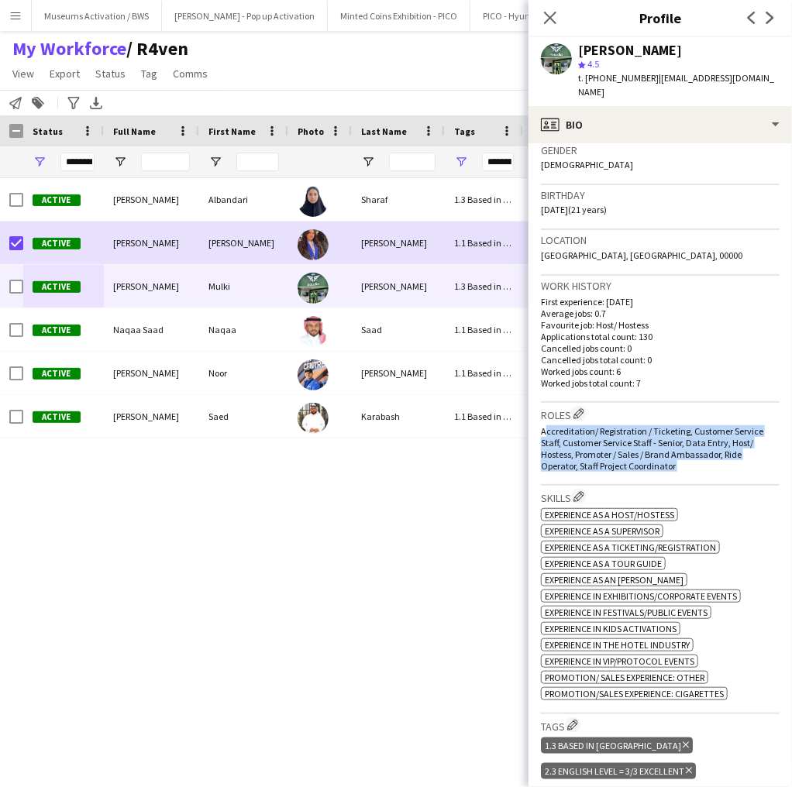
click at [597, 428] on span "Accreditation/ Registration / Ticketing, Customer Service Staff, Customer Servi…" at bounding box center [652, 448] width 222 height 46
click at [603, 437] on span "Accreditation/ Registration / Ticketing, Customer Service Staff, Customer Servi…" at bounding box center [652, 448] width 222 height 46
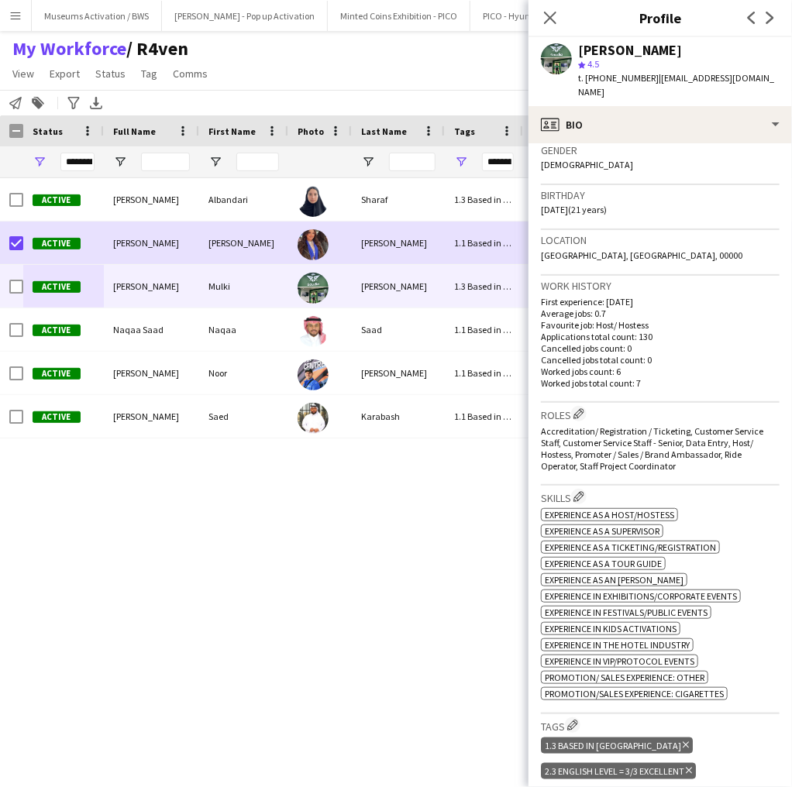
scroll to position [0, 0]
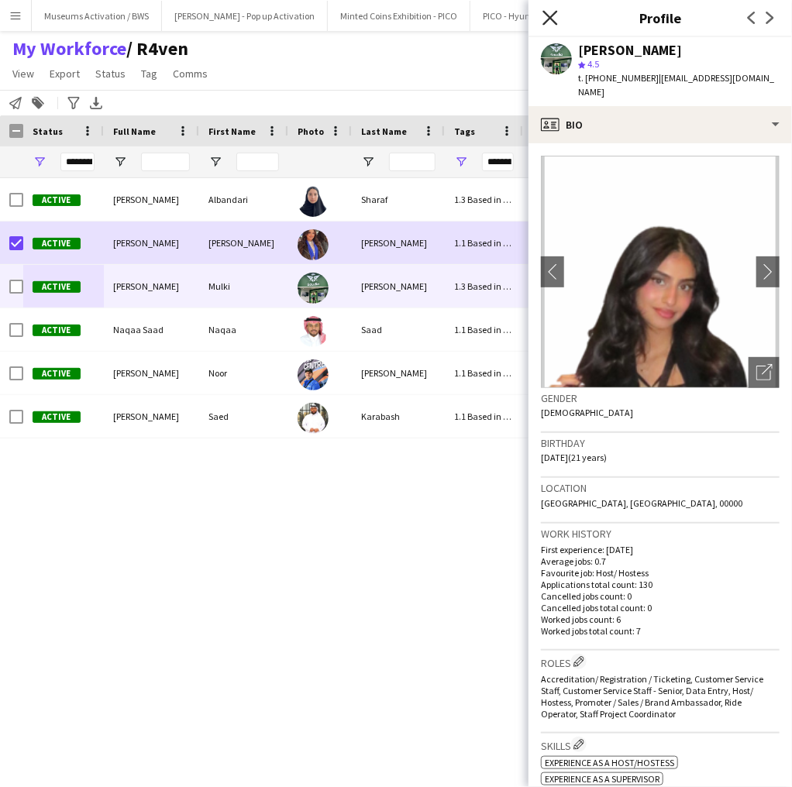
click at [548, 25] on icon "Close pop-in" at bounding box center [549, 17] width 15 height 15
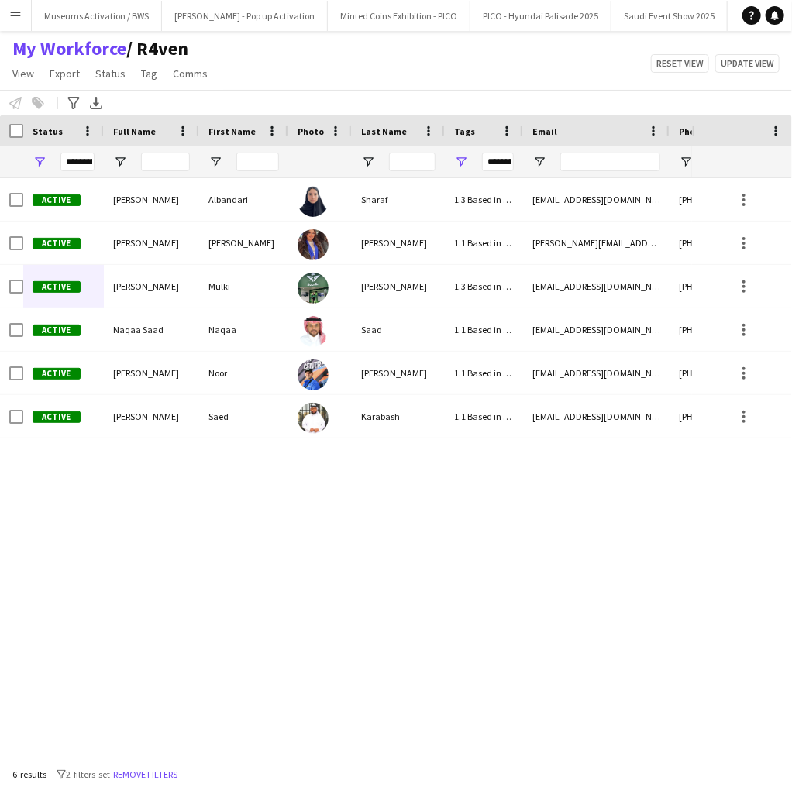
click at [57, 512] on div "Active Albandari Sharaf Albandari Sharaf 1.3 Based in Jeddah, 2.2 English Level…" at bounding box center [346, 464] width 692 height 572
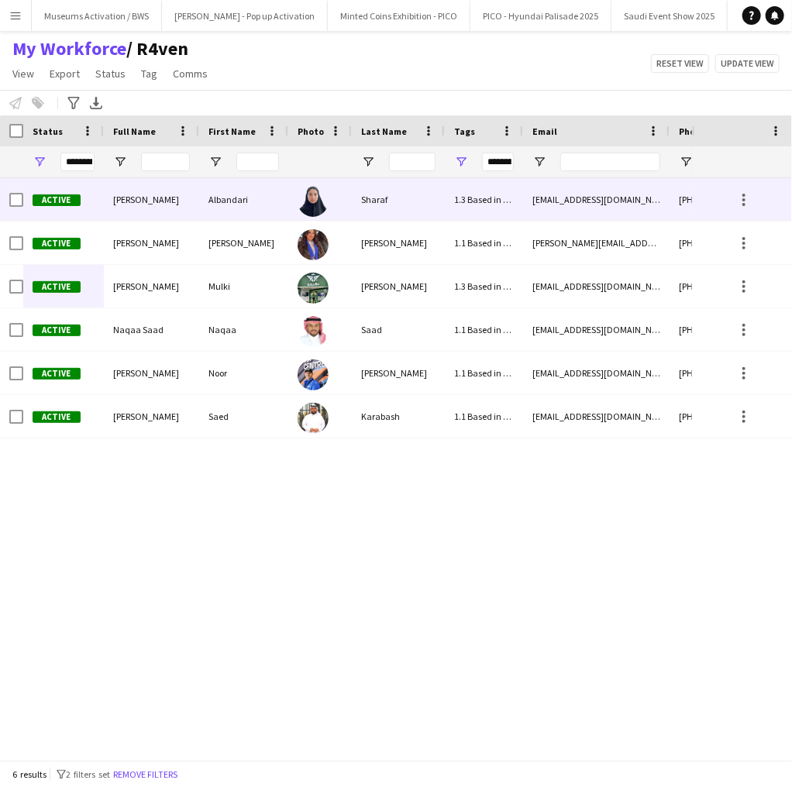
drag, startPoint x: 223, startPoint y: 448, endPoint x: 146, endPoint y: 194, distance: 264.8
click at [146, 194] on div "Active Albandari Sharaf Albandari Sharaf 1.3 Based in Jeddah, 2.2 English Level…" at bounding box center [346, 464] width 692 height 572
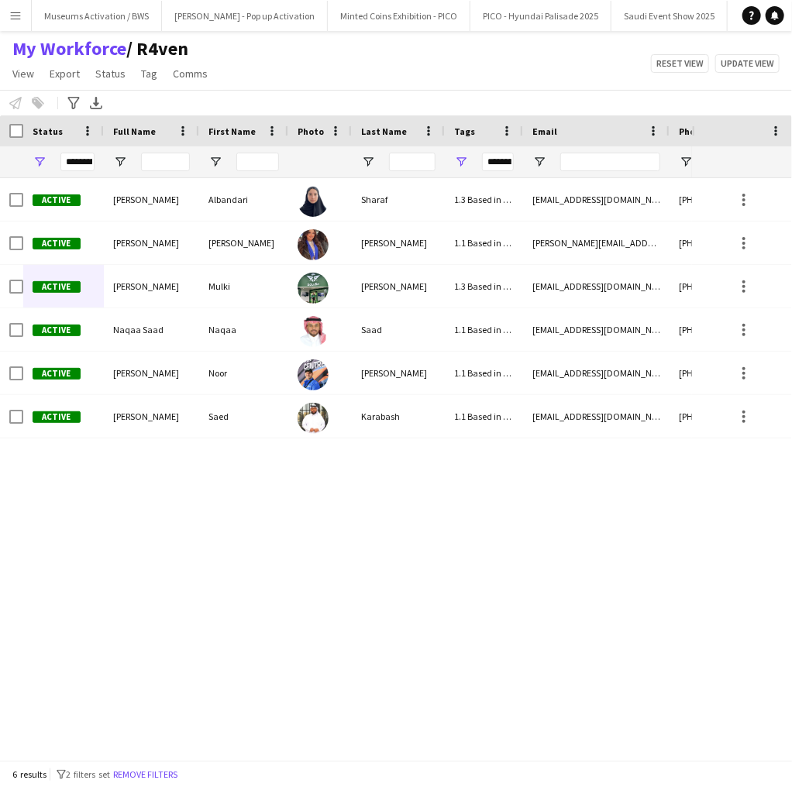
click at [140, 499] on div "Active Albandari Sharaf Albandari Sharaf 1.3 Based in Jeddah, 2.2 English Level…" at bounding box center [346, 464] width 692 height 572
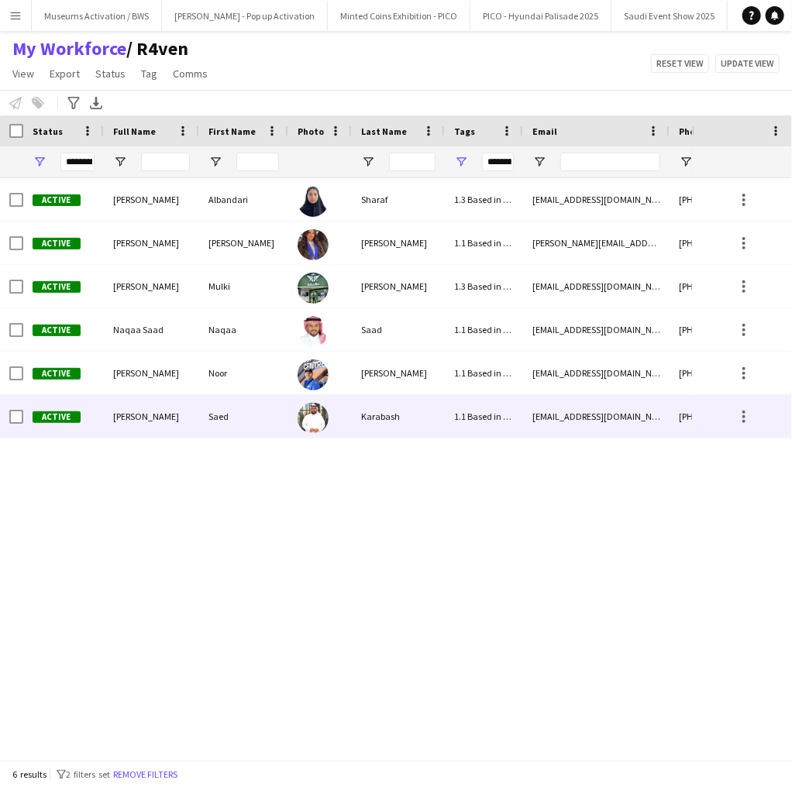
click at [88, 429] on div "Active" at bounding box center [63, 416] width 81 height 43
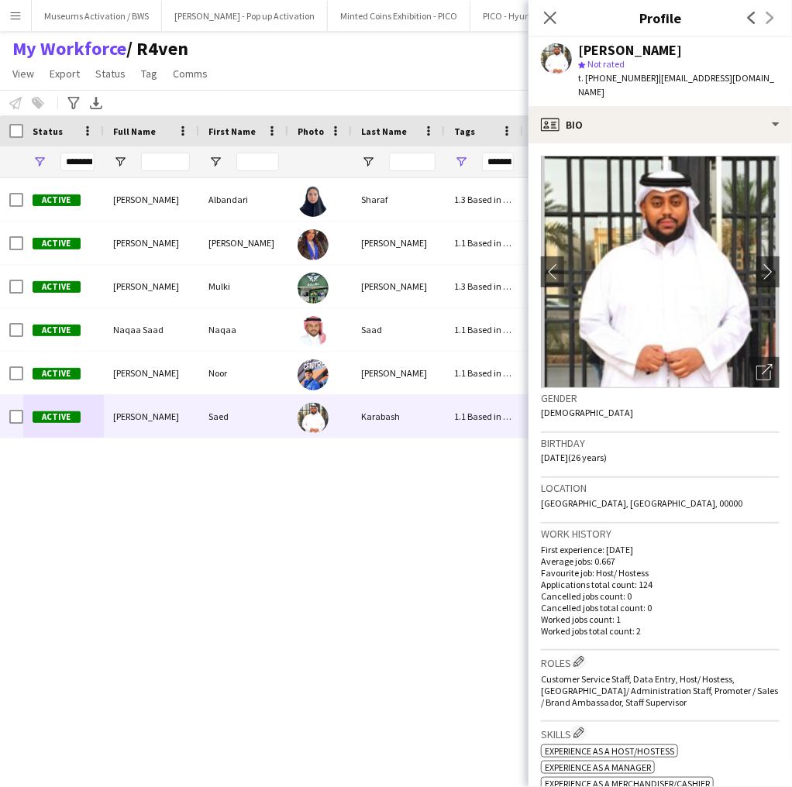
click at [85, 489] on div "Active Albandari Sharaf Albandari Sharaf 1.3 Based in Jeddah, 2.2 English Level…" at bounding box center [346, 464] width 692 height 572
click at [85, 492] on div "Active Albandari Sharaf Albandari Sharaf 1.3 Based in Jeddah, 2.2 English Level…" at bounding box center [346, 464] width 692 height 572
click at [544, 18] on icon "Close pop-in" at bounding box center [549, 17] width 15 height 15
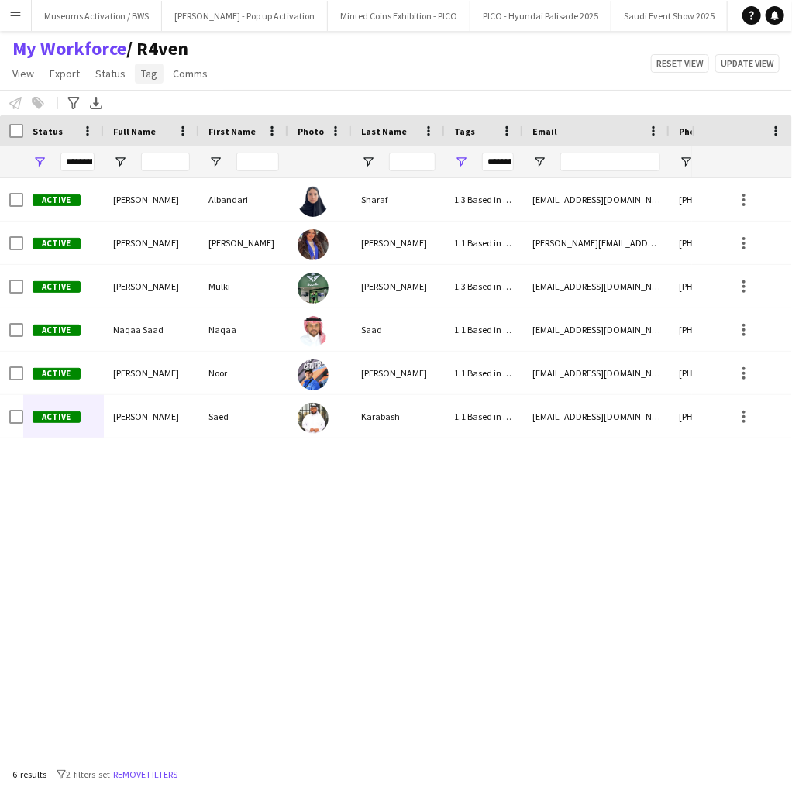
click at [136, 76] on link "Tag" at bounding box center [149, 74] width 29 height 20
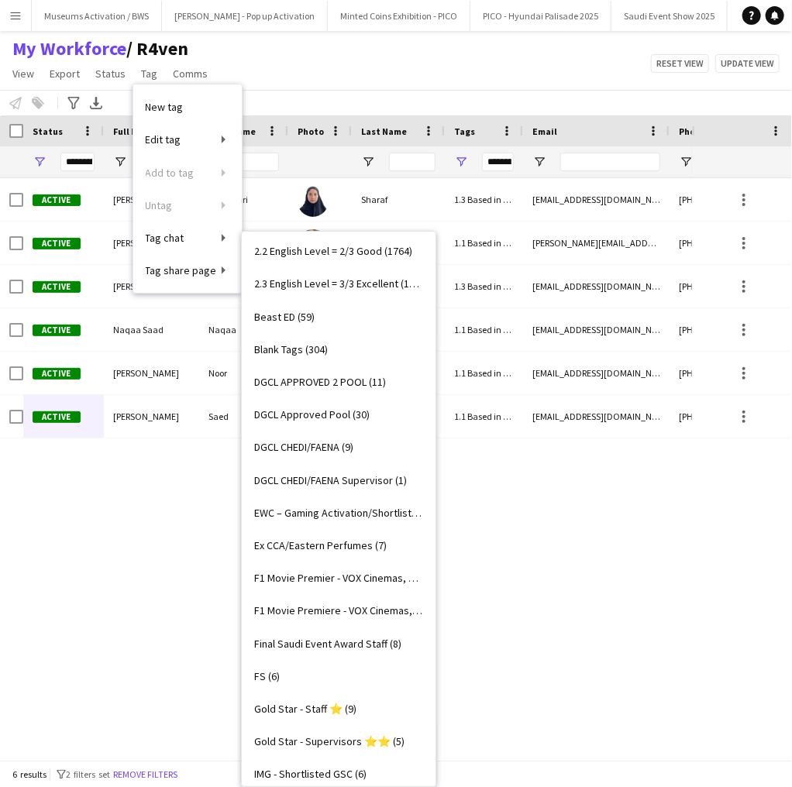
scroll to position [496, 0]
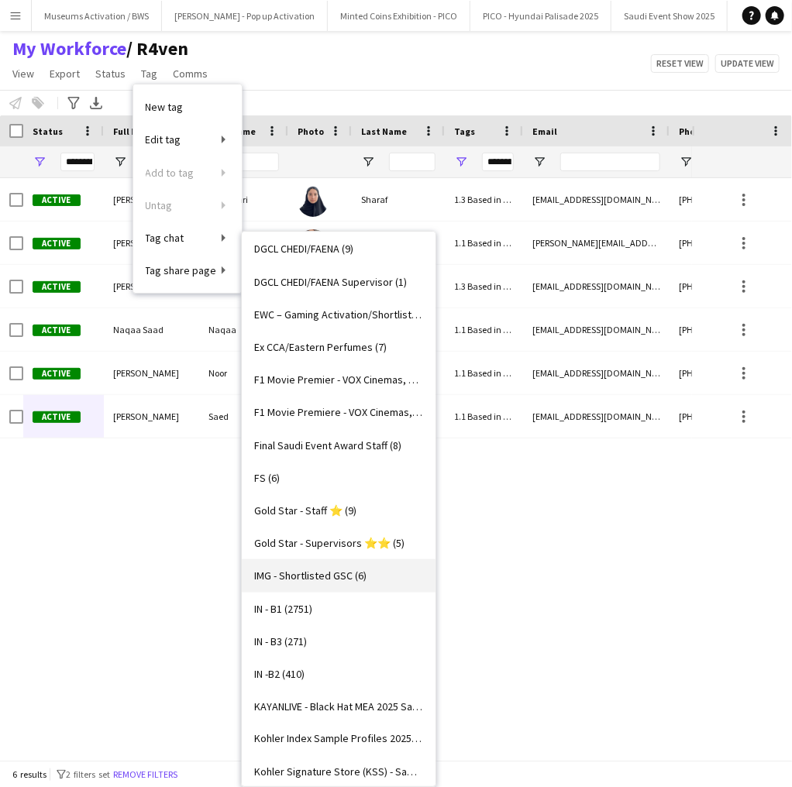
click at [303, 570] on span "IMG - Shortlisted GSC (6)" at bounding box center [310, 575] width 112 height 14
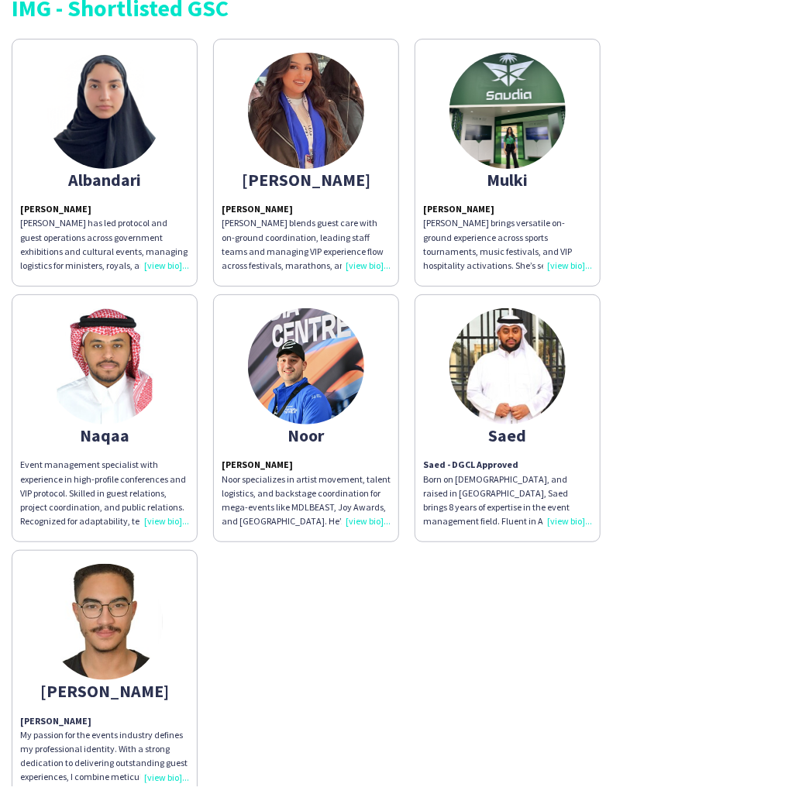
scroll to position [186, 0]
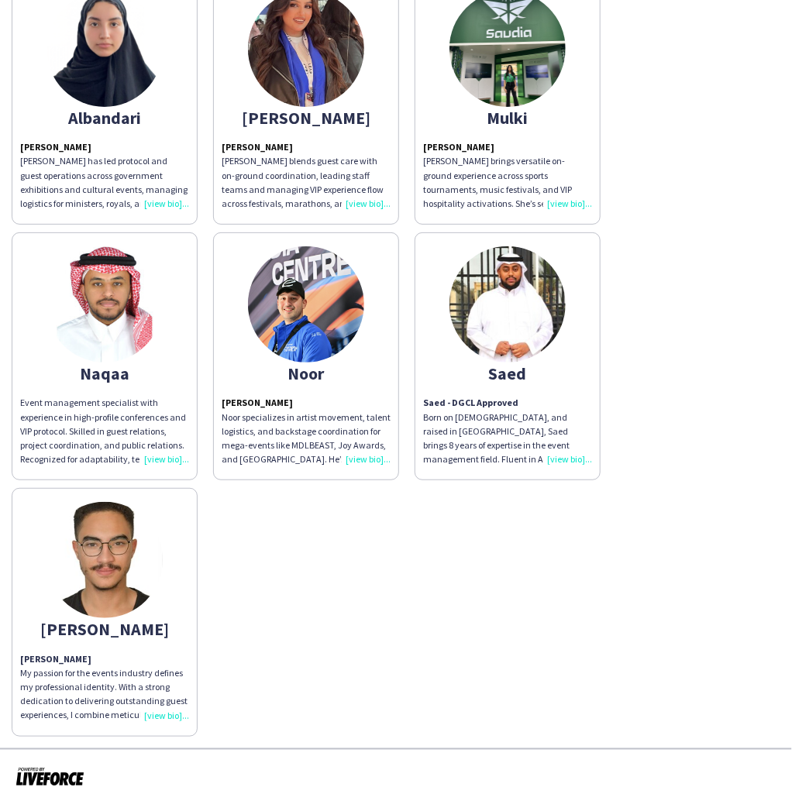
click at [99, 328] on img at bounding box center [104, 304] width 116 height 116
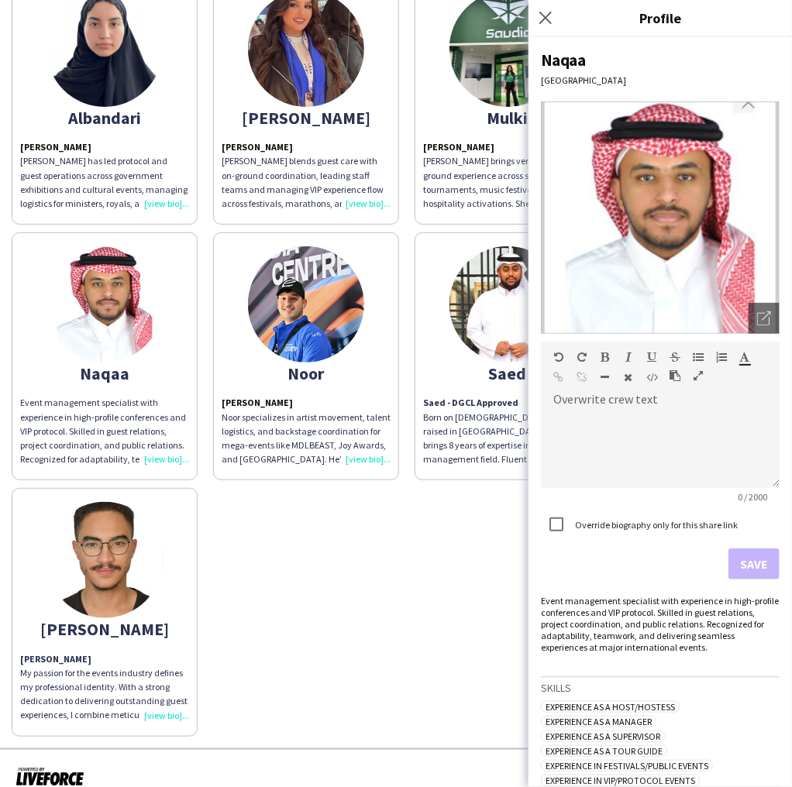
click at [560, 606] on div "Event management specialist with experience in high-profile conferences and VIP…" at bounding box center [660, 624] width 239 height 58
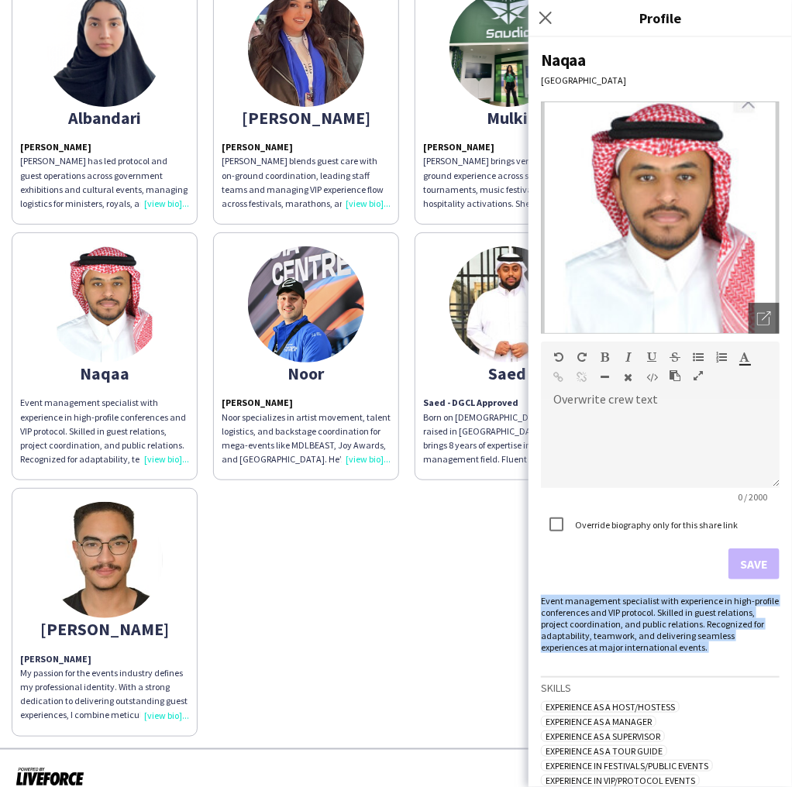
click at [560, 606] on div "Event management specialist with experience in high-profile conferences and VIP…" at bounding box center [660, 624] width 239 height 58
copy div "Event management specialist with experience in high-profile conferences and VIP…"
click at [456, 400] on strong "Saed - DGCL Approved" at bounding box center [470, 403] width 95 height 12
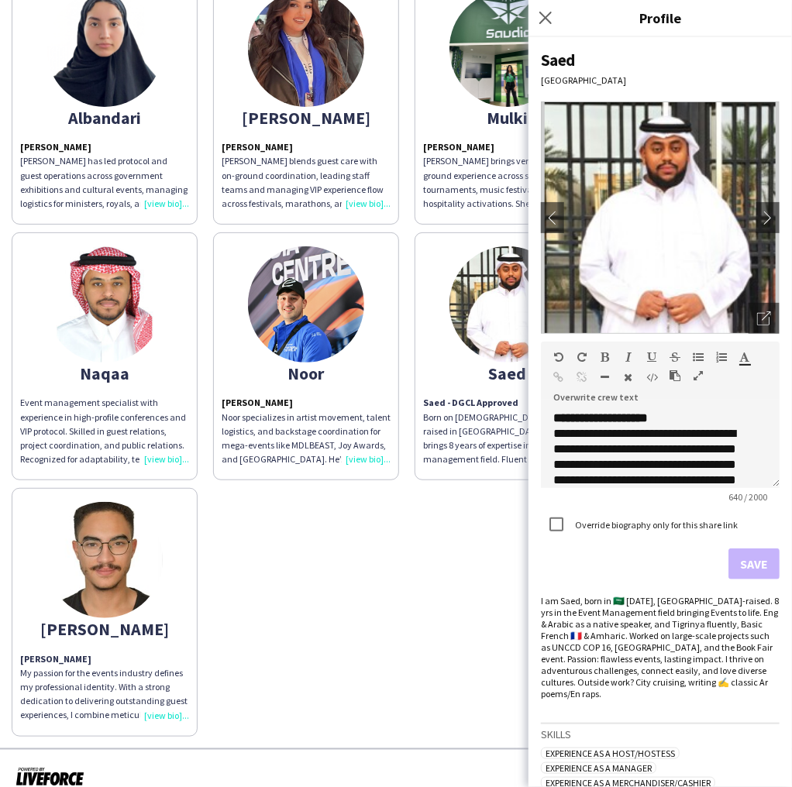
click at [579, 624] on div "I am Saed, born in 🇸🇦 November 4, 1998, Riyadh-raised. 8 yrs in the Event Manag…" at bounding box center [660, 647] width 239 height 105
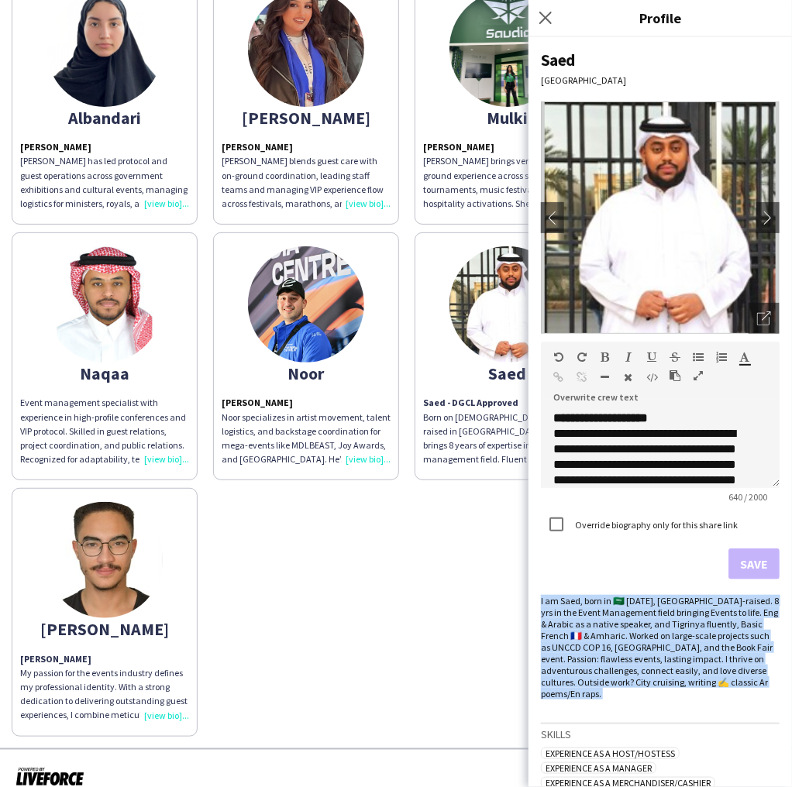
click at [579, 624] on div "I am Saed, born in 🇸🇦 November 4, 1998, Riyadh-raised. 8 yrs in the Event Manag…" at bounding box center [660, 647] width 239 height 105
copy div "I am Saed, born in 🇸🇦 November 4, 1998, Riyadh-raised. 8 yrs in the Event Manag…"
click at [55, 660] on strong "[PERSON_NAME]" at bounding box center [55, 659] width 71 height 12
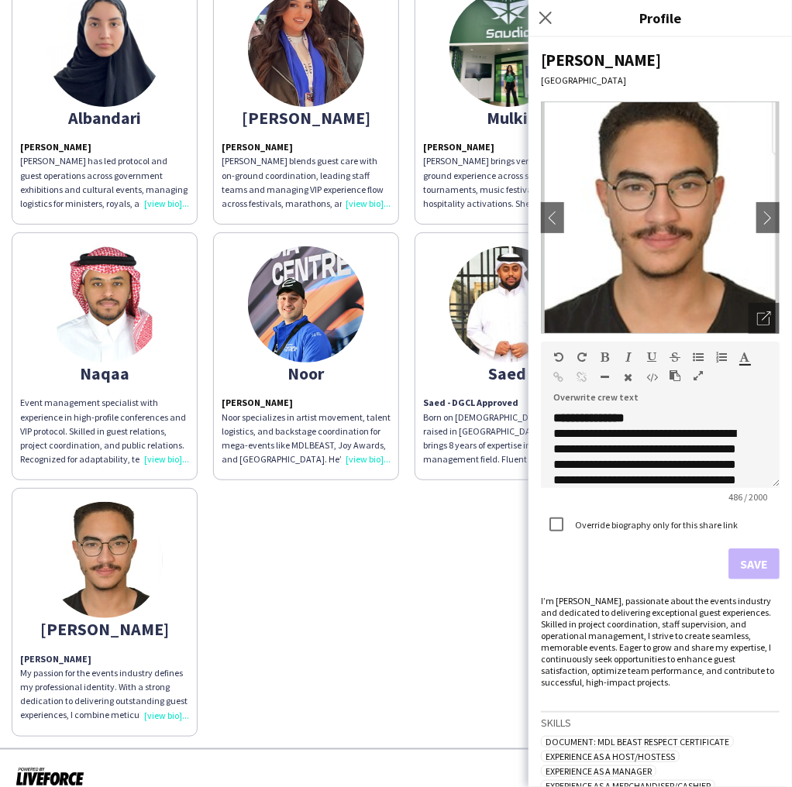
click at [599, 640] on div "I’m Yazan Abuzannad, passionate about the events industry and dedicated to deli…" at bounding box center [660, 641] width 239 height 93
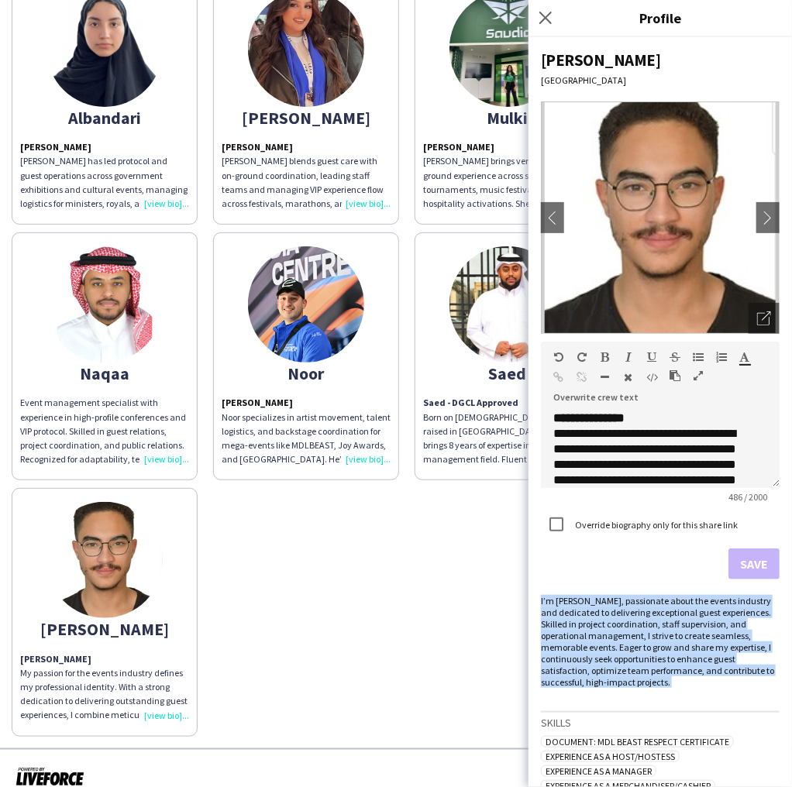
click at [599, 640] on div "I’m Yazan Abuzannad, passionate about the events industry and dedicated to deli…" at bounding box center [660, 641] width 239 height 93
copy div "I’m Yazan Abuzannad, passionate about the events industry and dedicated to deli…"
click at [358, 604] on div "Albandari Albandari Alsharif Albandari has led protocol and guest operations ac…" at bounding box center [396, 353] width 768 height 768
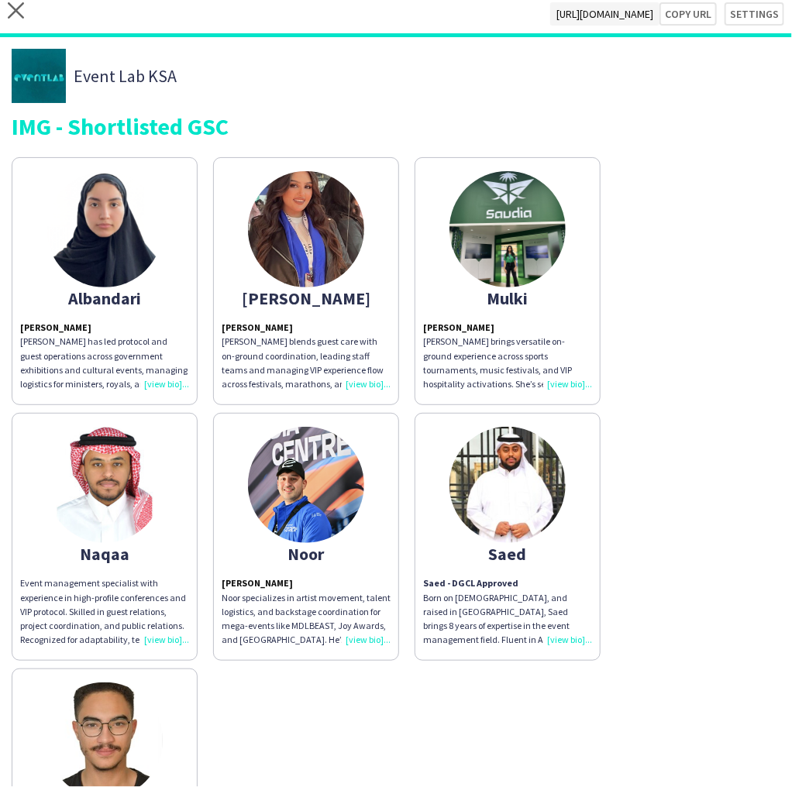
scroll to position [203, 0]
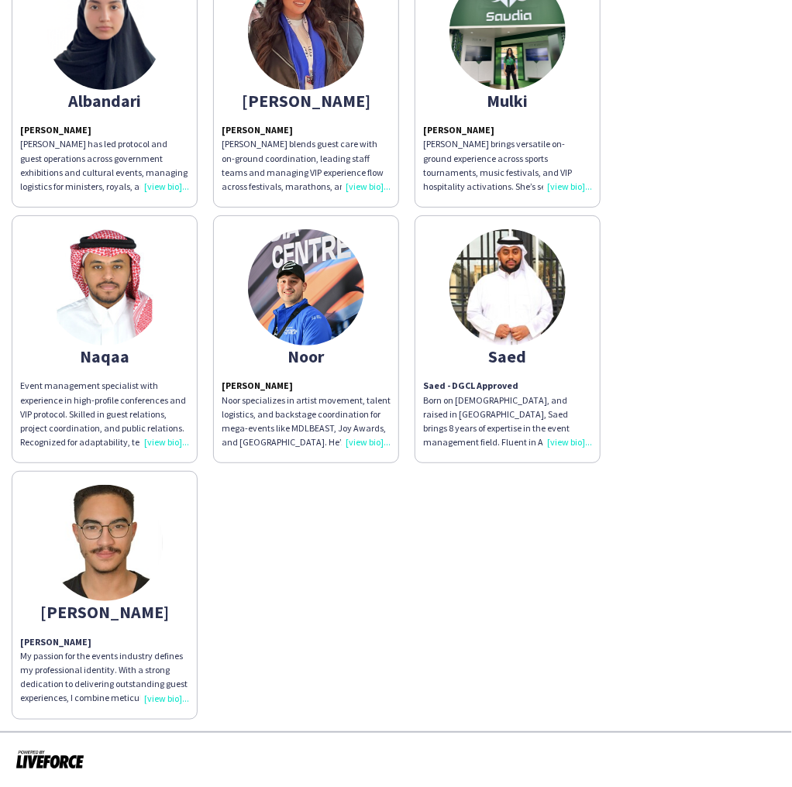
click at [89, 330] on img at bounding box center [104, 287] width 116 height 116
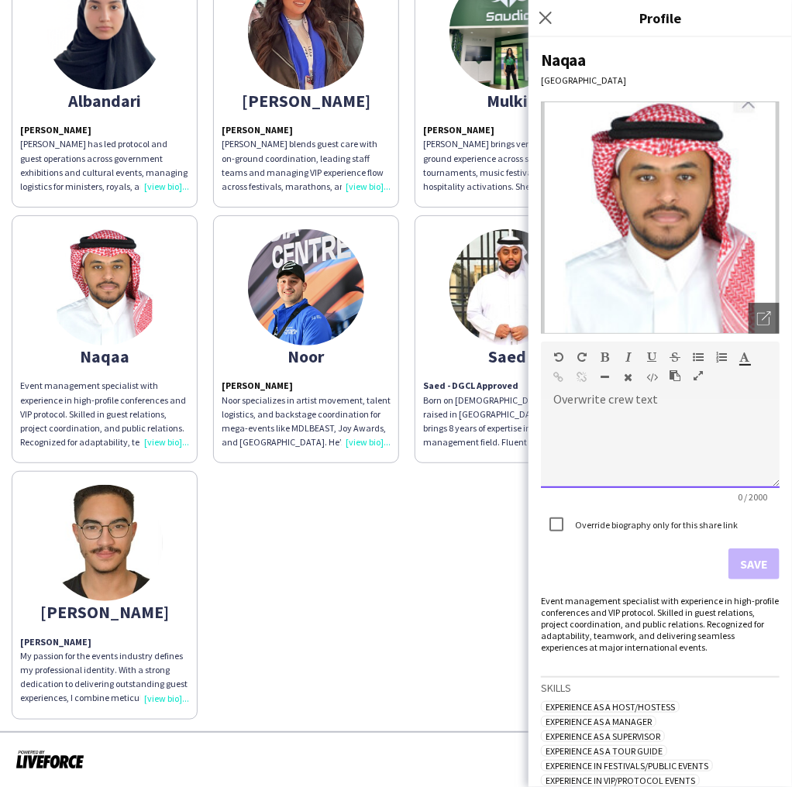
click at [594, 415] on div at bounding box center [660, 448] width 239 height 77
paste div
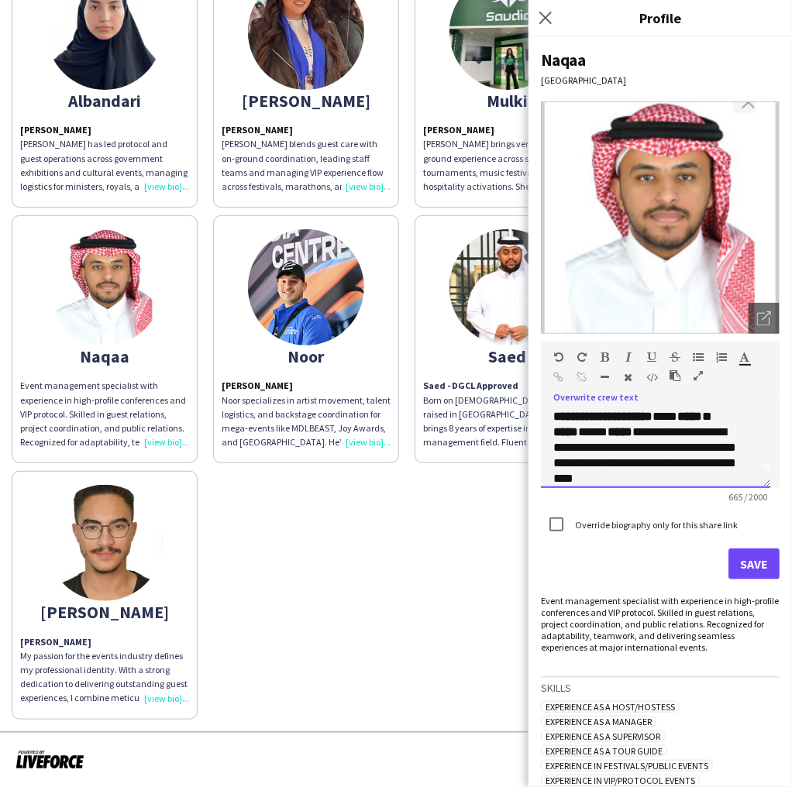
scroll to position [0, 0]
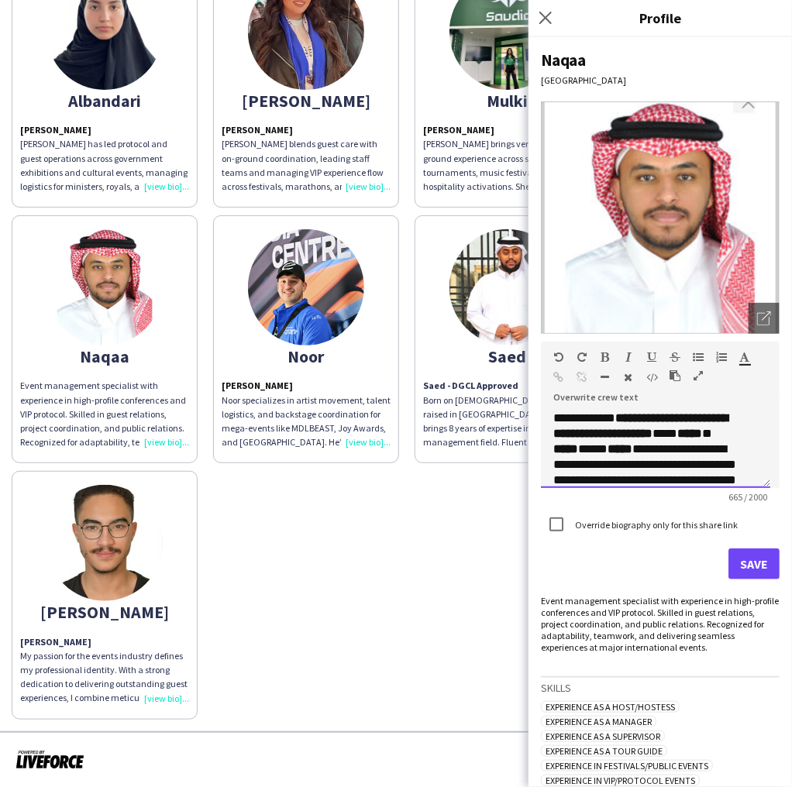
click at [574, 435] on strong "**********" at bounding box center [640, 425] width 174 height 27
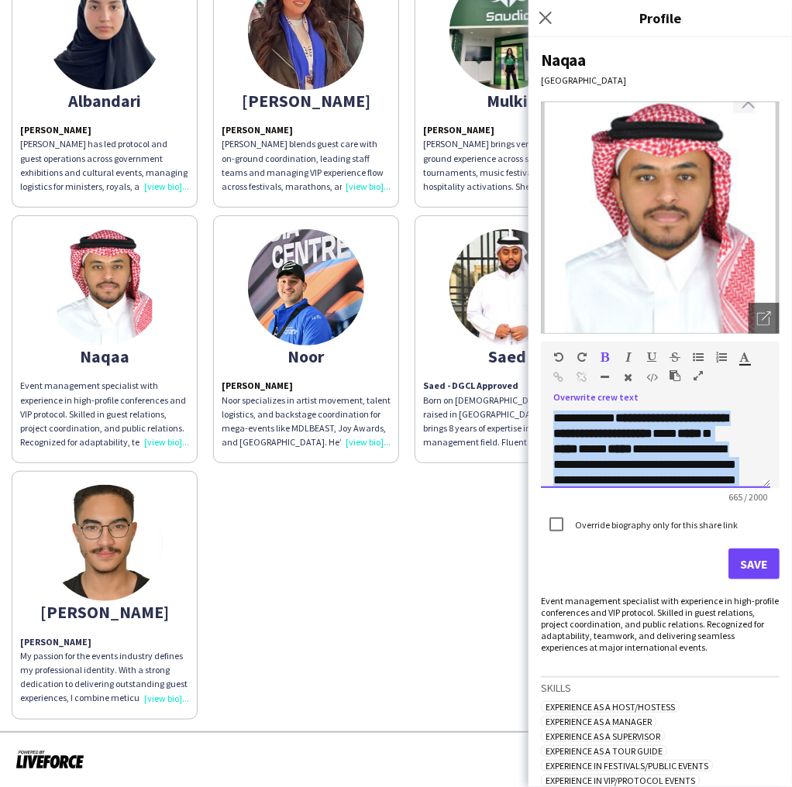
click at [574, 435] on strong "**********" at bounding box center [640, 425] width 174 height 27
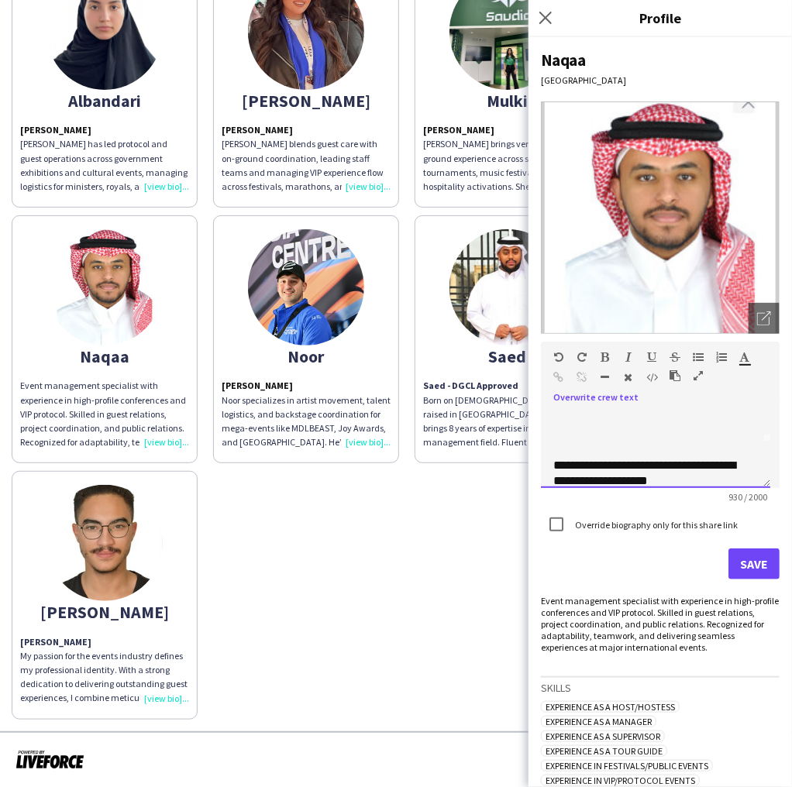
scroll to position [187, 0]
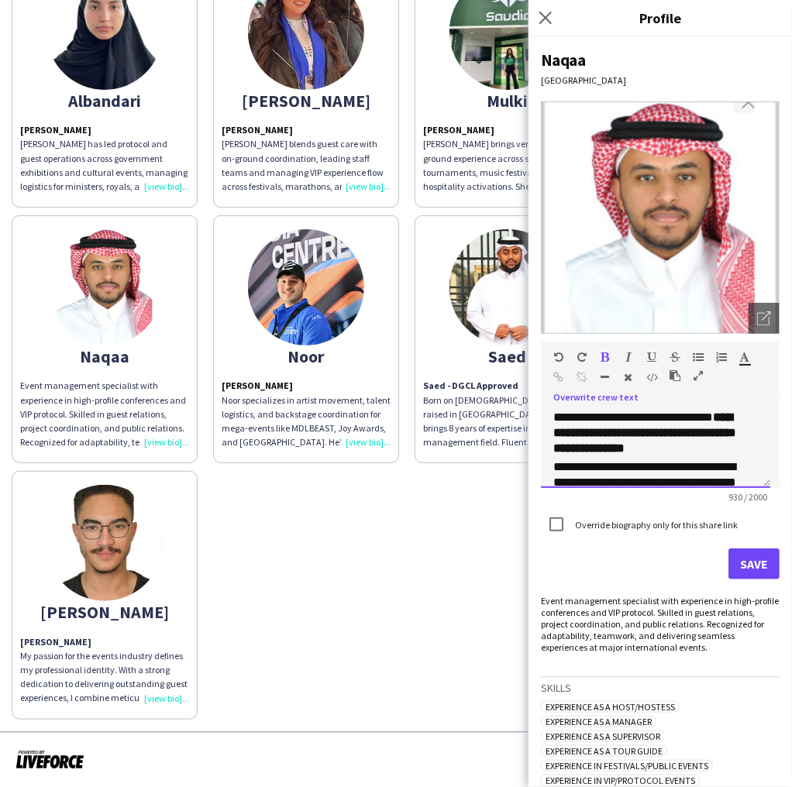
click at [606, 423] on span "**********" at bounding box center [644, 347] width 183 height 151
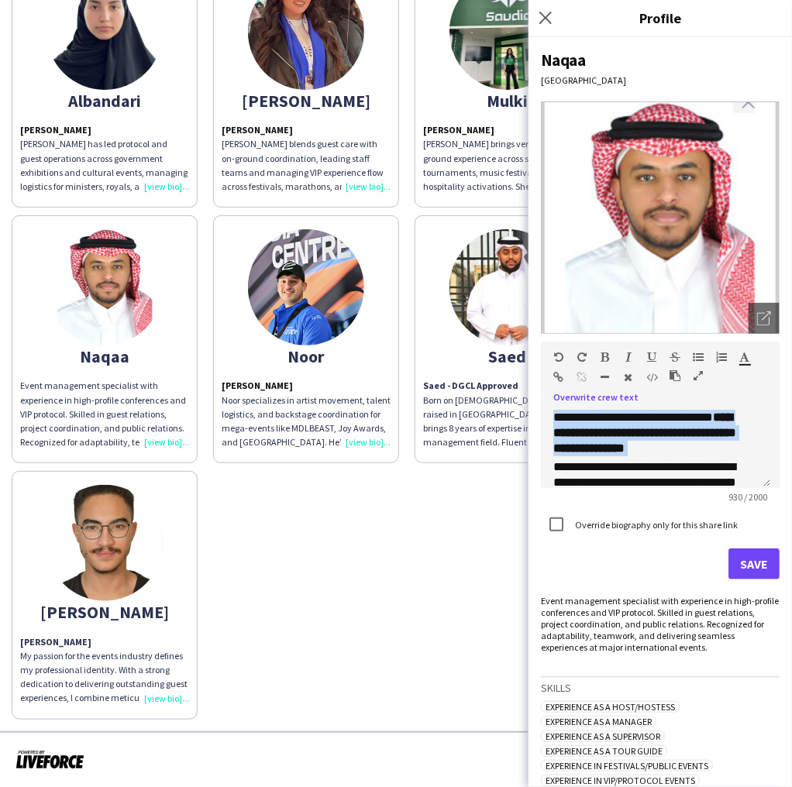
click at [606, 423] on span "**********" at bounding box center [644, 347] width 183 height 151
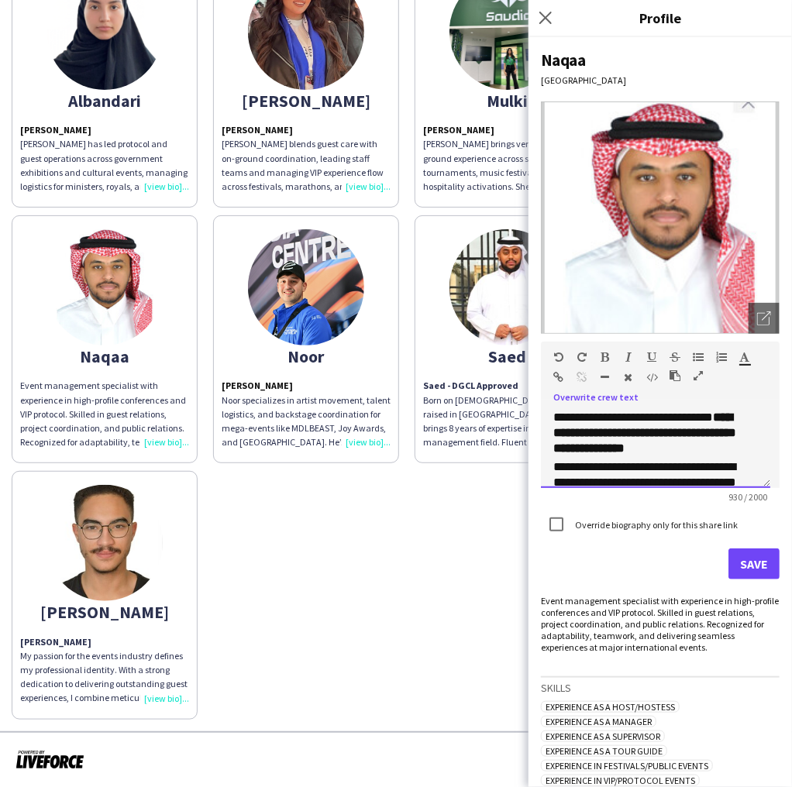
scroll to position [0, 0]
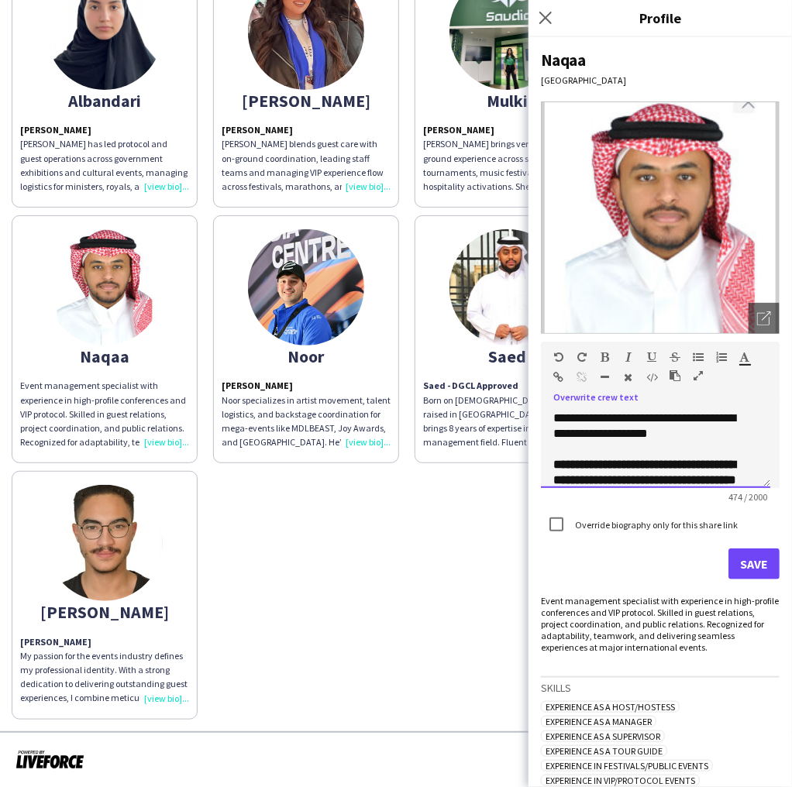
click at [606, 436] on p "**********" at bounding box center [650, 425] width 195 height 31
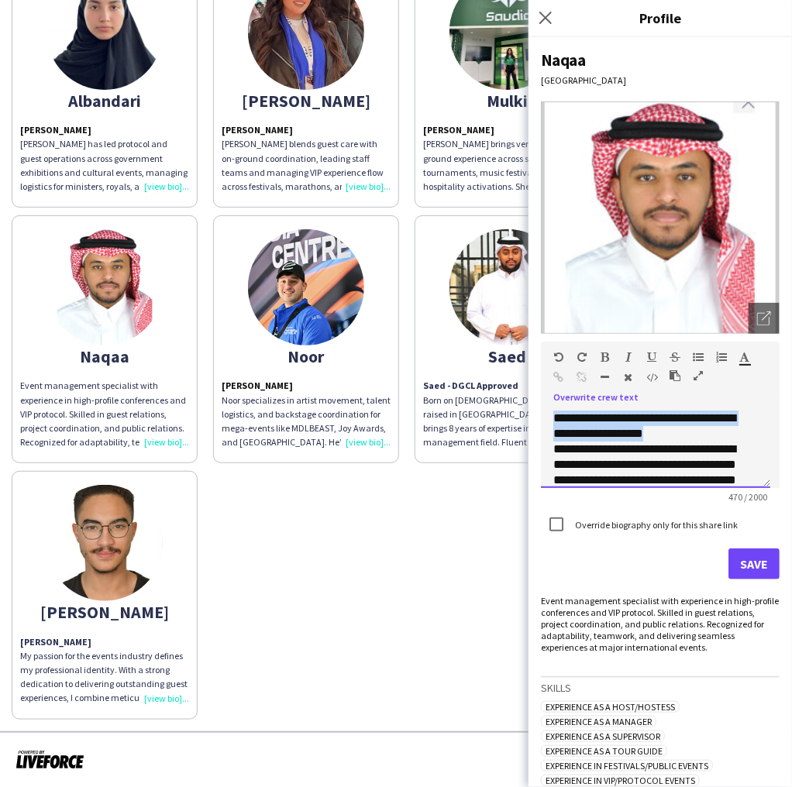
click at [606, 436] on p "**********" at bounding box center [650, 425] width 195 height 31
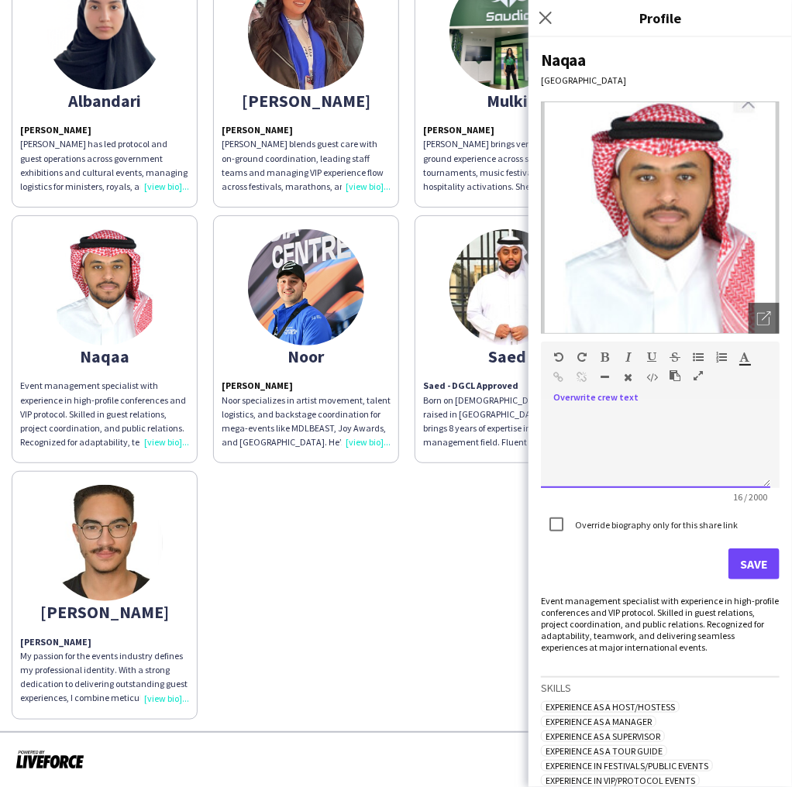
click at [606, 436] on div "**********" at bounding box center [655, 448] width 229 height 77
click at [606, 436] on div at bounding box center [655, 448] width 229 height 77
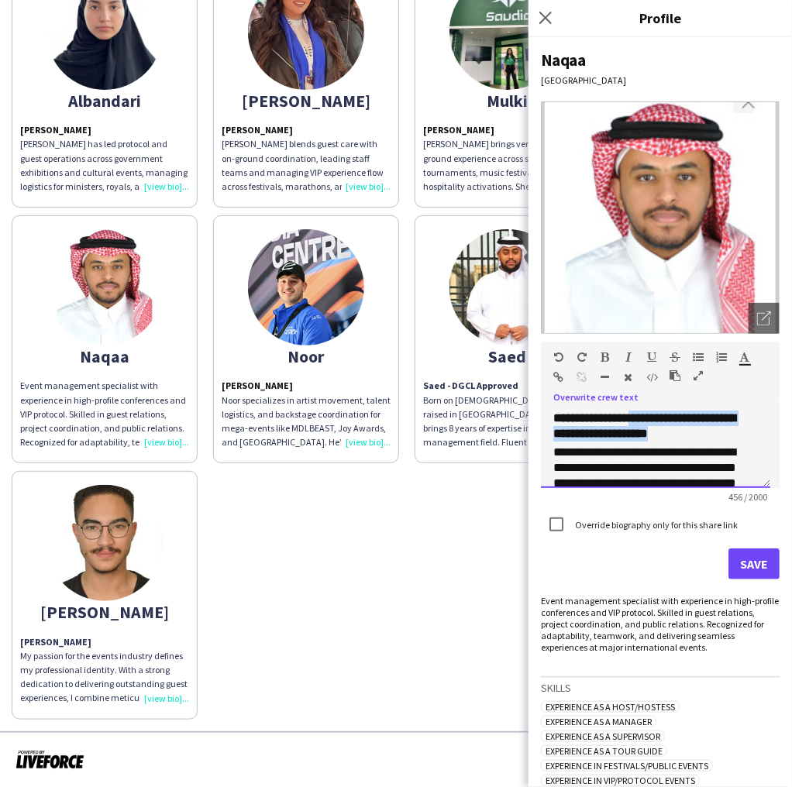
drag, startPoint x: 679, startPoint y: 451, endPoint x: 659, endPoint y: 414, distance: 42.3
click at [659, 414] on h3 "**********" at bounding box center [655, 425] width 204 height 31
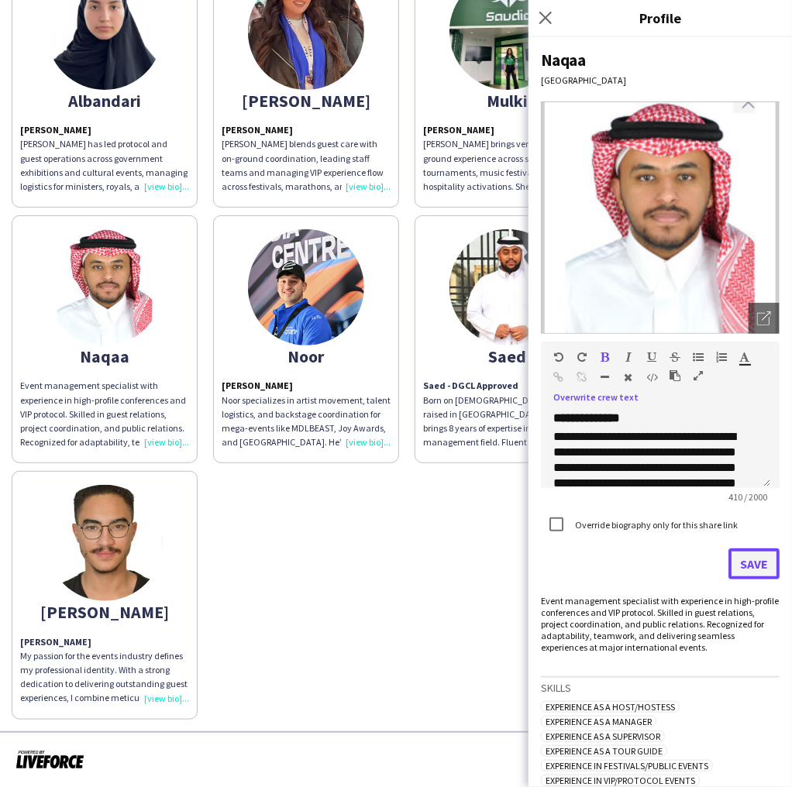
click at [734, 561] on button "Save" at bounding box center [753, 563] width 51 height 31
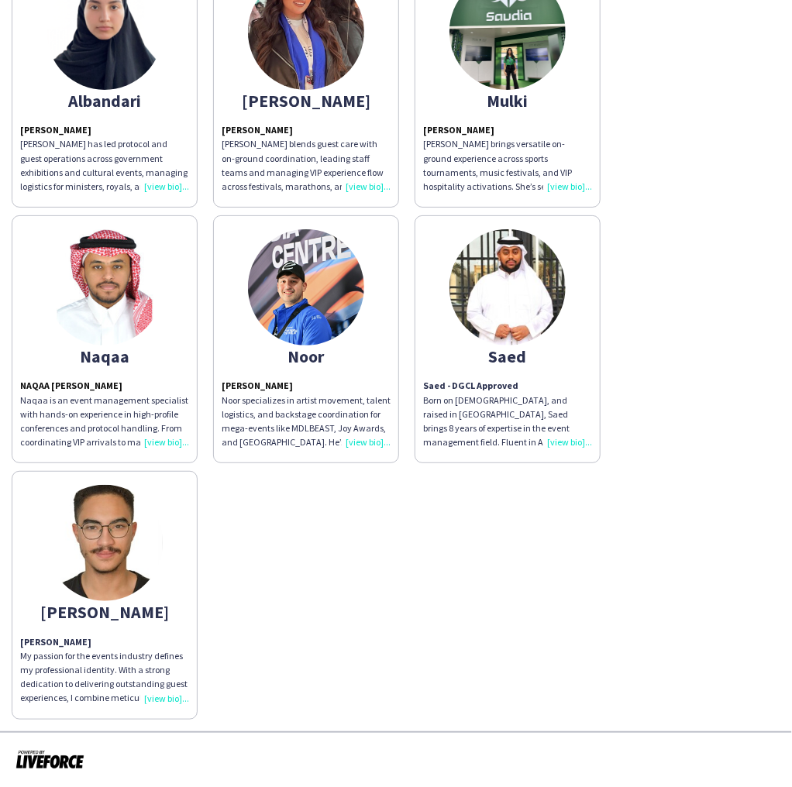
click at [483, 369] on app-share-pages-crew-card "Saed Saed - DGCL Approved Born on November 4, 1998, and raised in Riyadh, Saed …" at bounding box center [507, 339] width 186 height 248
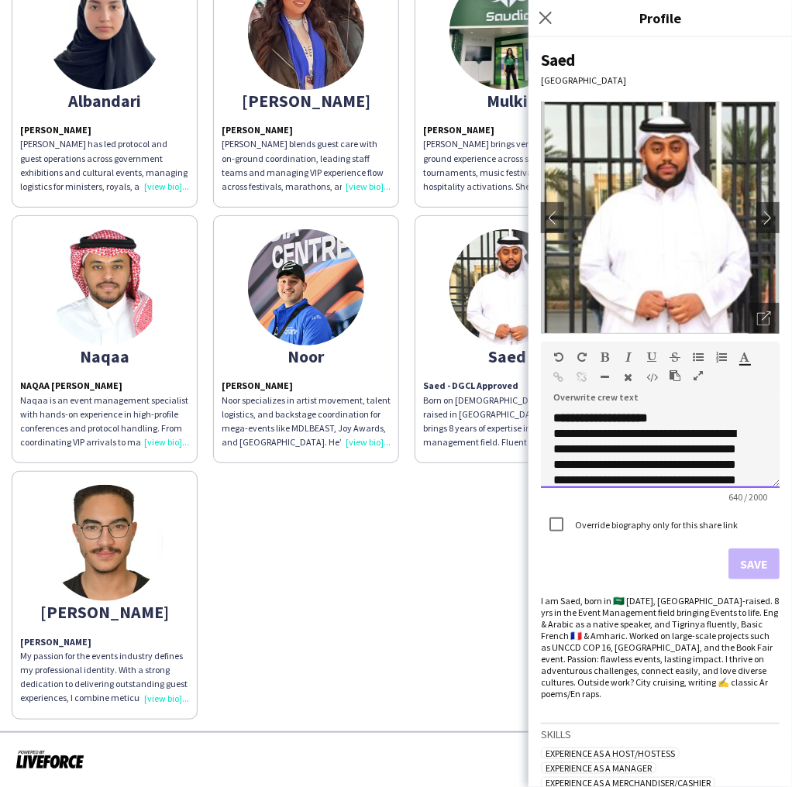
click at [683, 456] on p "**********" at bounding box center [650, 557] width 195 height 294
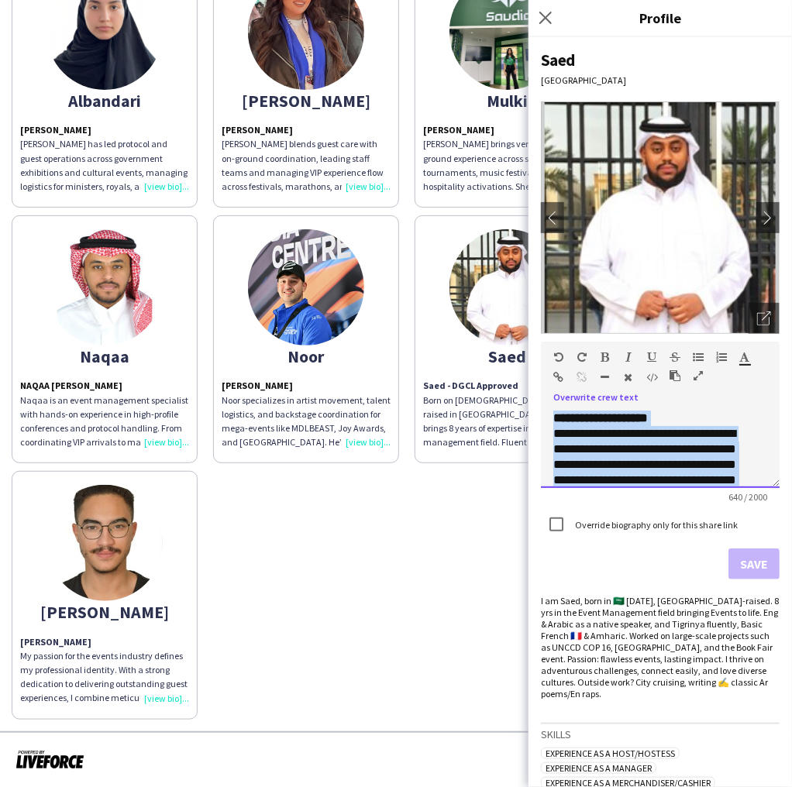
drag, startPoint x: 683, startPoint y: 456, endPoint x: 671, endPoint y: 417, distance: 40.7
click at [685, 417] on p "**********" at bounding box center [650, 557] width 195 height 294
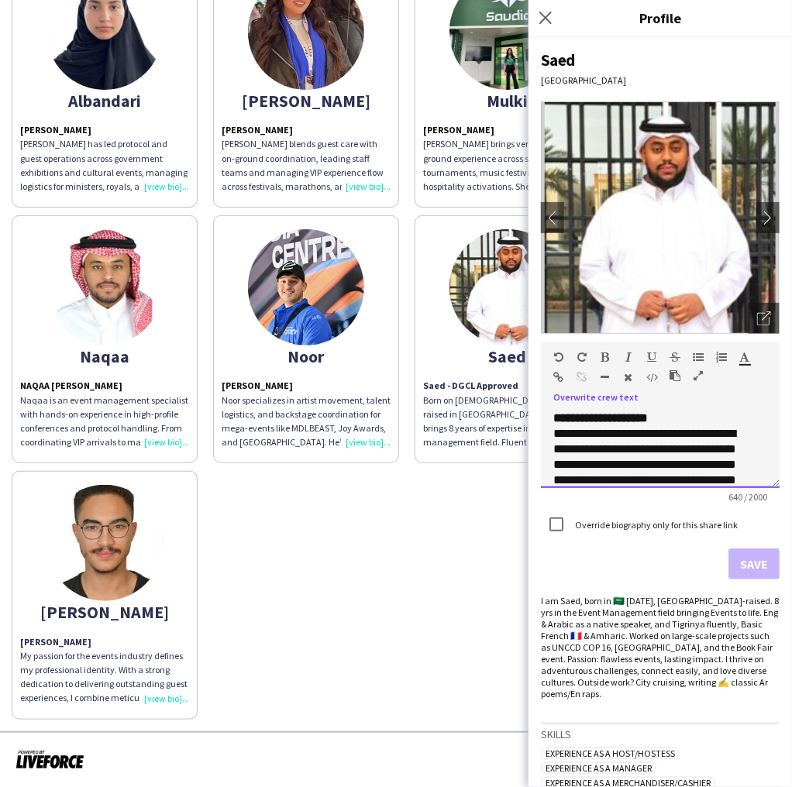
click at [647, 416] on strong "**********" at bounding box center [600, 418] width 94 height 12
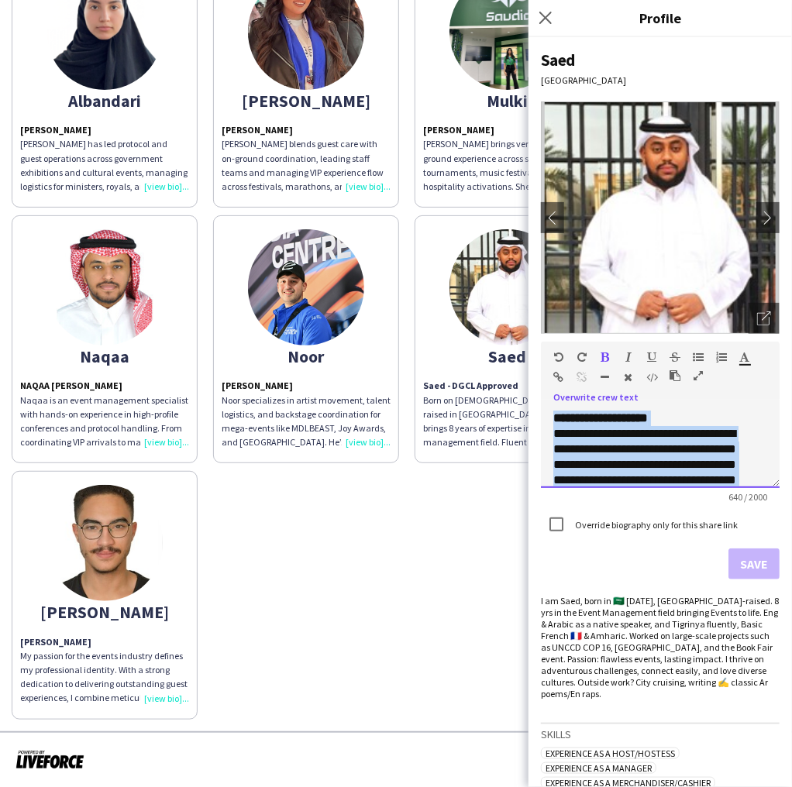
drag, startPoint x: 654, startPoint y: 416, endPoint x: 654, endPoint y: 458, distance: 41.8
click at [654, 458] on p "**********" at bounding box center [650, 557] width 195 height 294
paste div
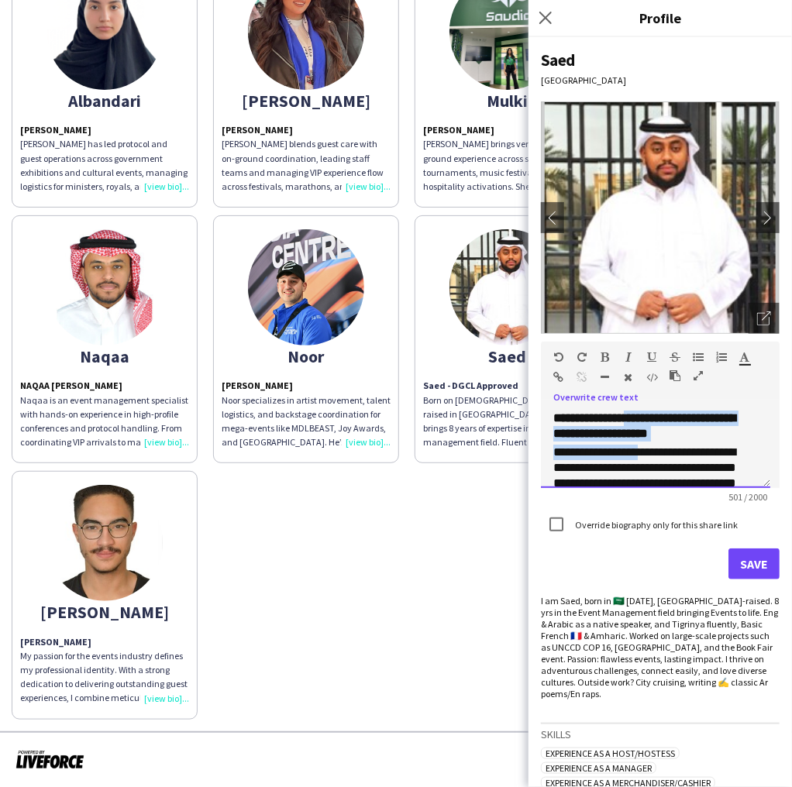
drag, startPoint x: 640, startPoint y: 458, endPoint x: 651, endPoint y: 418, distance: 41.9
click at [651, 418] on div "**********" at bounding box center [655, 448] width 229 height 77
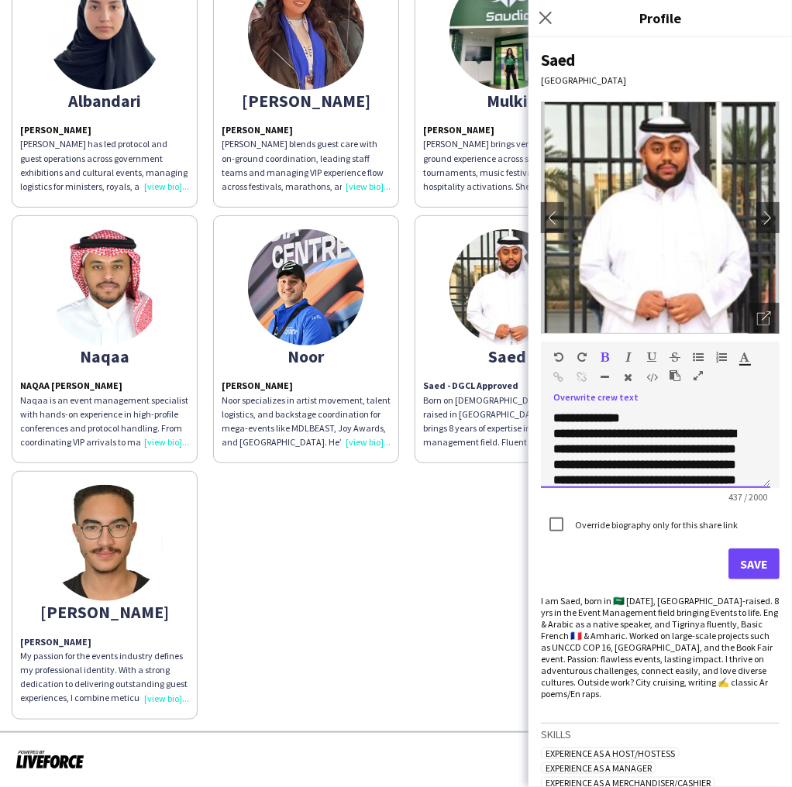
click at [635, 462] on span "**********" at bounding box center [644, 511] width 183 height 167
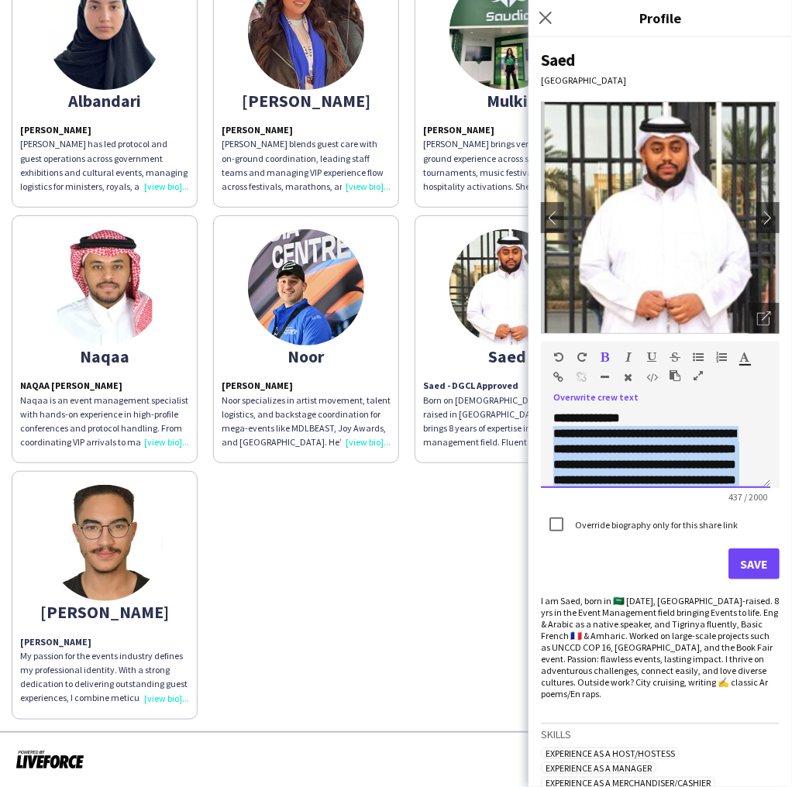
click at [635, 462] on span "**********" at bounding box center [644, 511] width 183 height 167
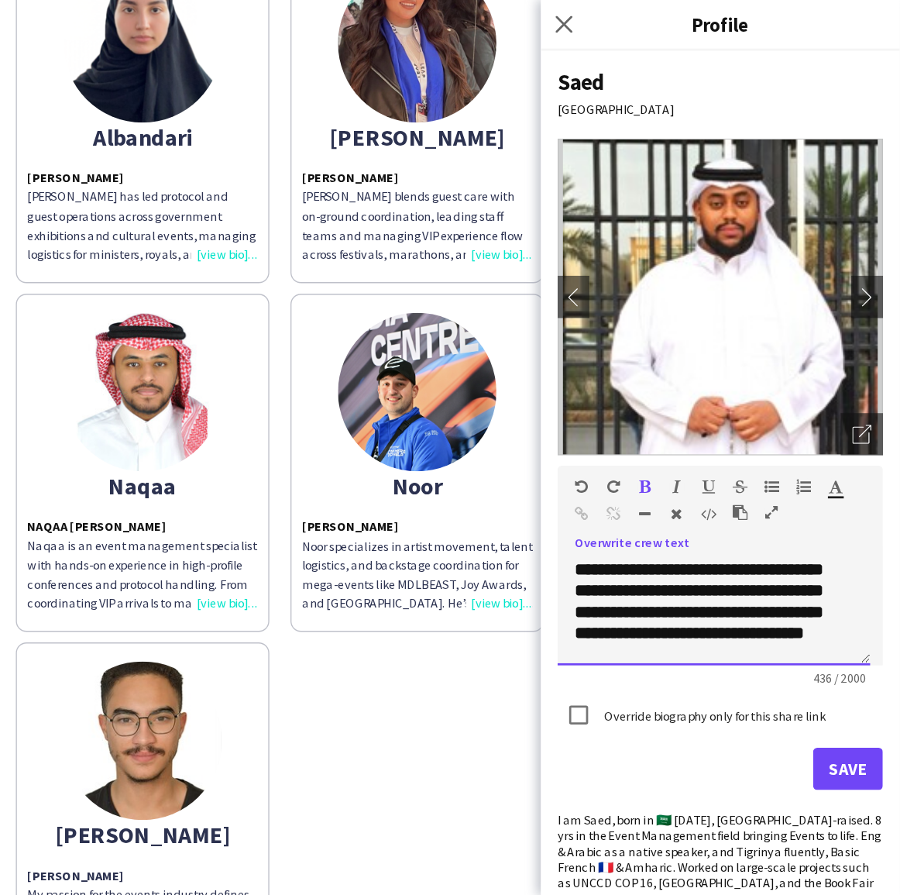
scroll to position [170, 0]
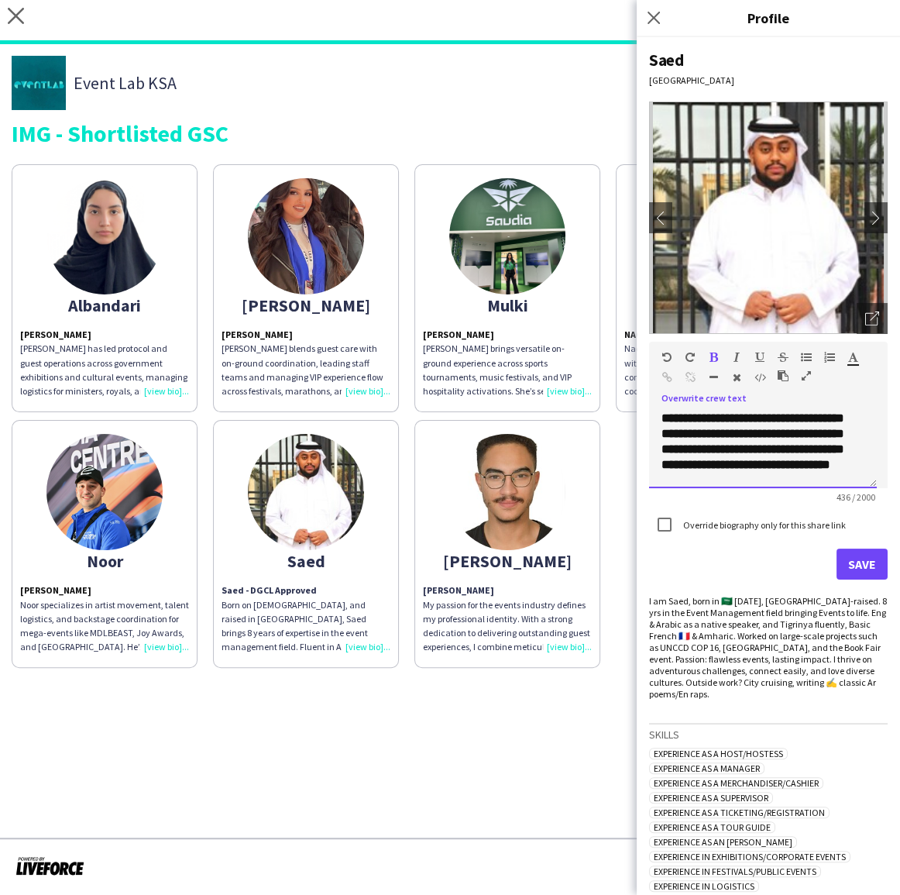
click at [727, 445] on span "**********" at bounding box center [753, 387] width 184 height 167
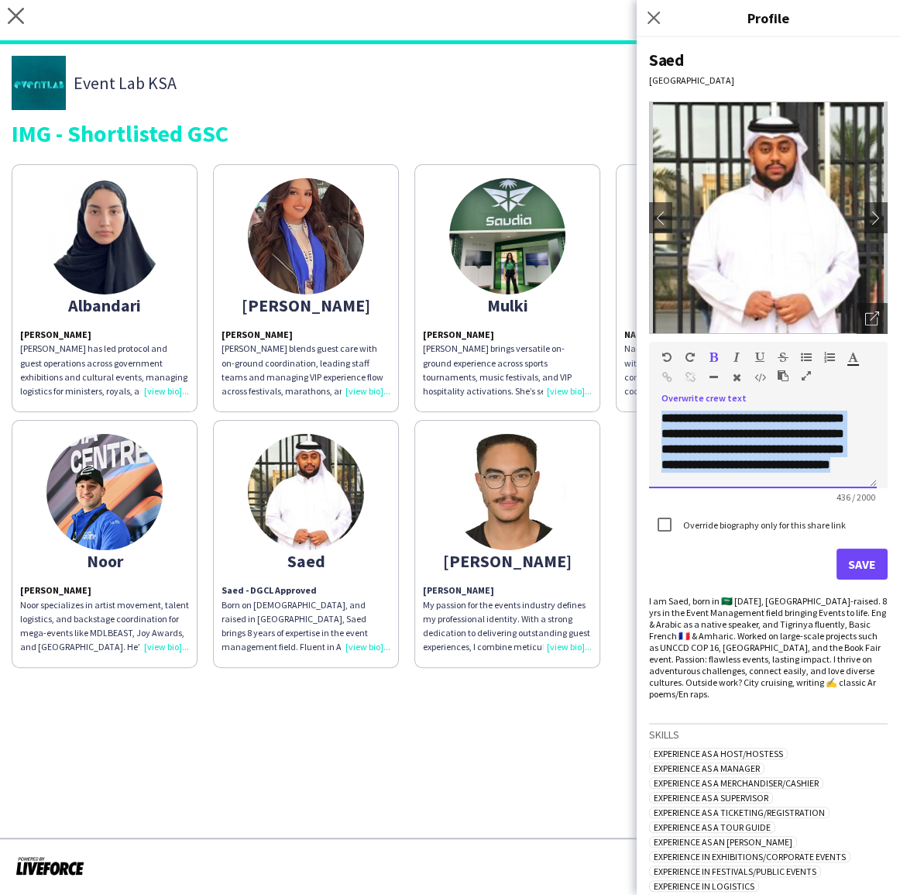
click at [727, 445] on span "**********" at bounding box center [753, 387] width 184 height 167
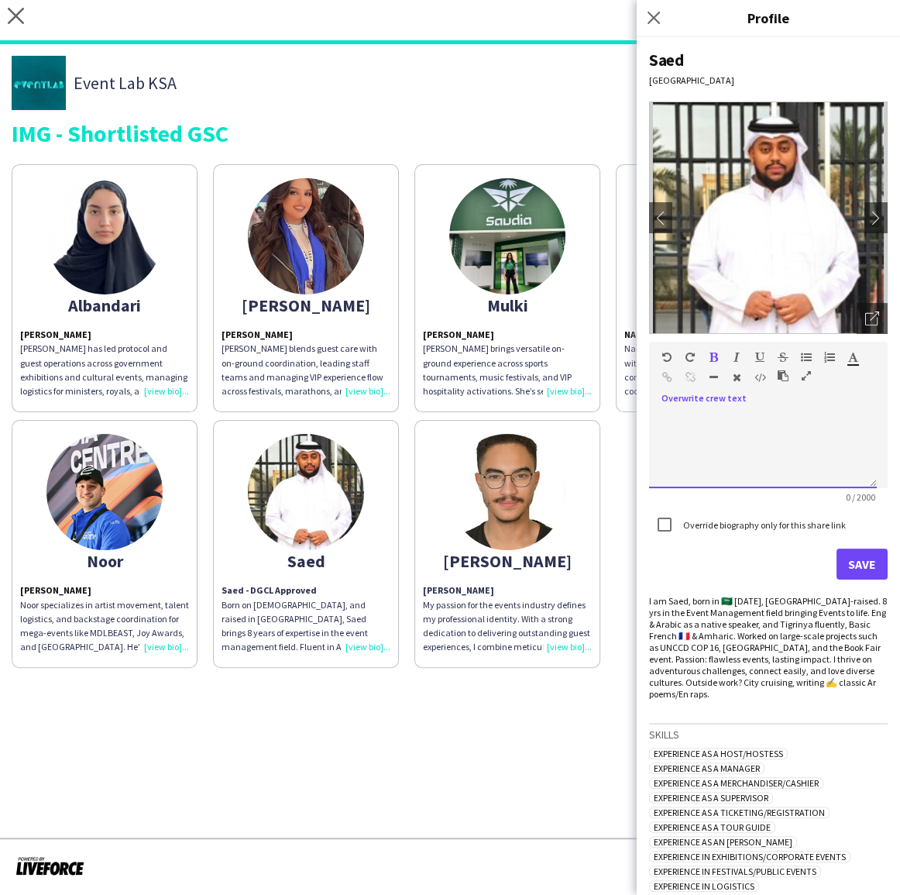
scroll to position [0, 0]
click at [712, 439] on div at bounding box center [763, 448] width 228 height 77
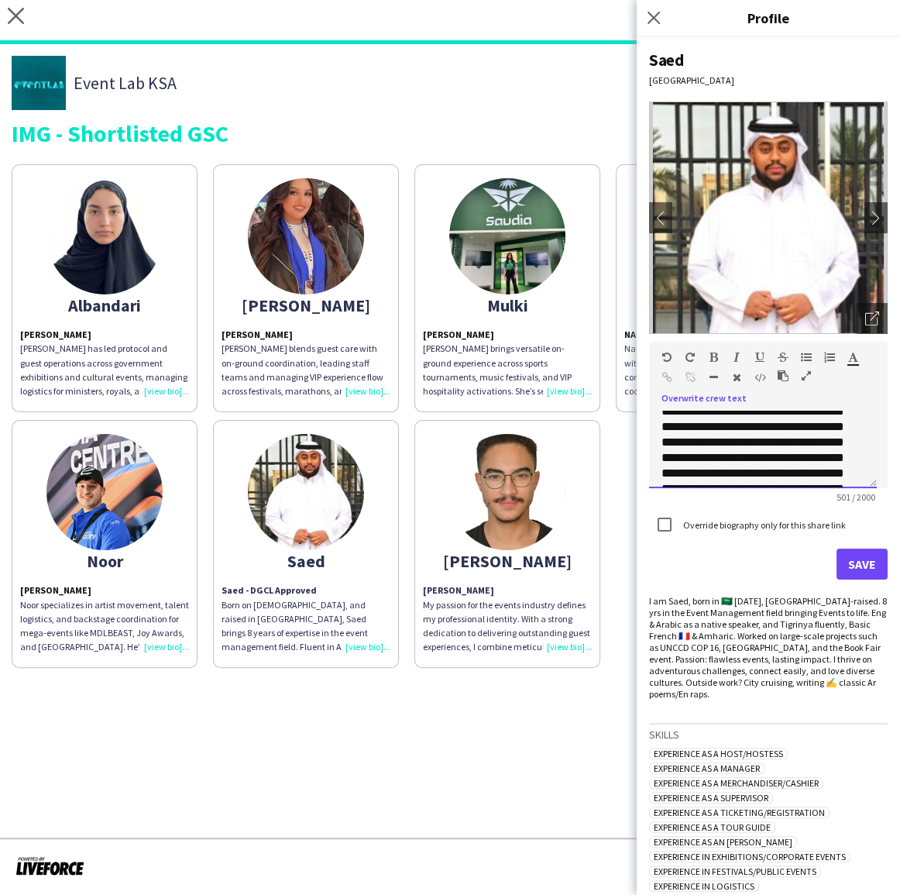
scroll to position [2, 0]
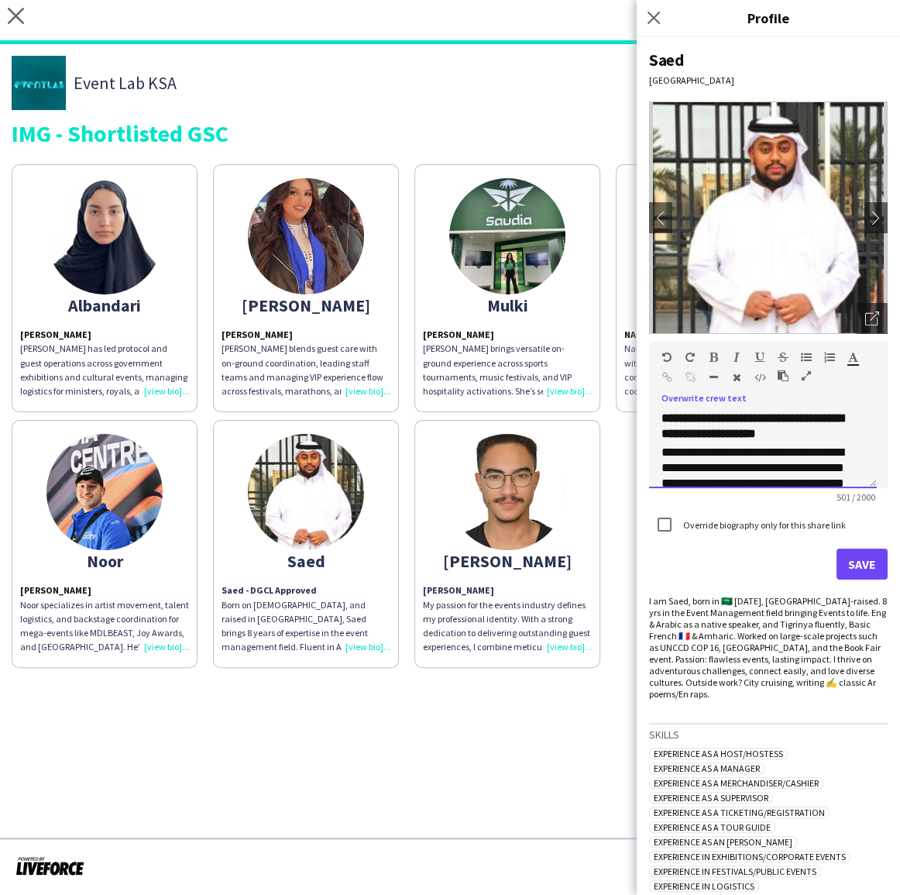
click at [744, 441] on h3 "**********" at bounding box center [762, 425] width 203 height 31
drag, startPoint x: 761, startPoint y: 417, endPoint x: 765, endPoint y: 449, distance: 32.1
click at [765, 441] on h3 "**********" at bounding box center [762, 425] width 203 height 31
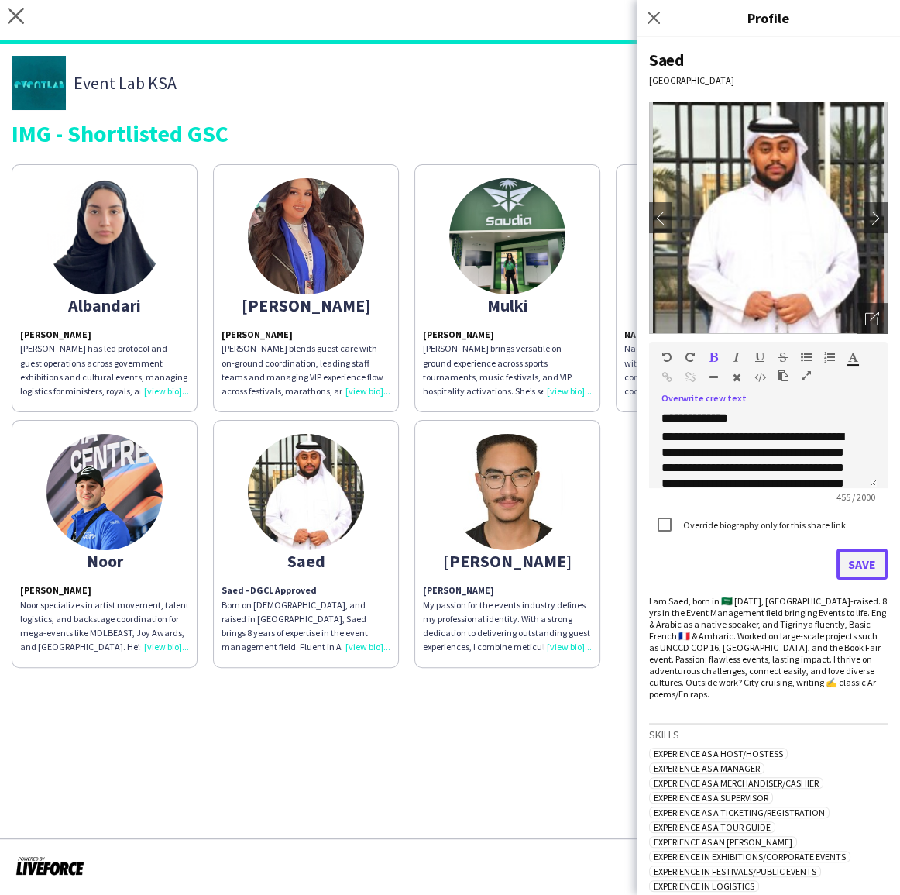
click at [837, 565] on button "Save" at bounding box center [861, 563] width 51 height 31
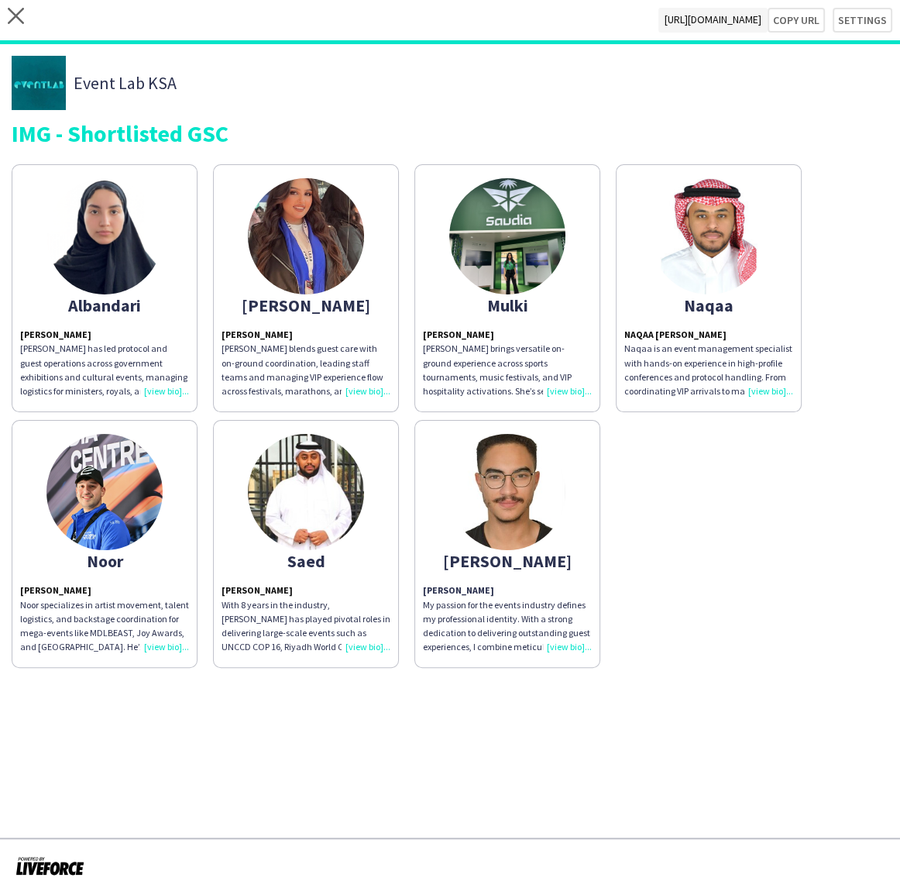
click at [193, 728] on app-share-pages "close https://admin.liveforce.co/v2/s/5b3e222c-622f-4f0e-906d-ec473ce5eb20 Copy…" at bounding box center [450, 447] width 900 height 895
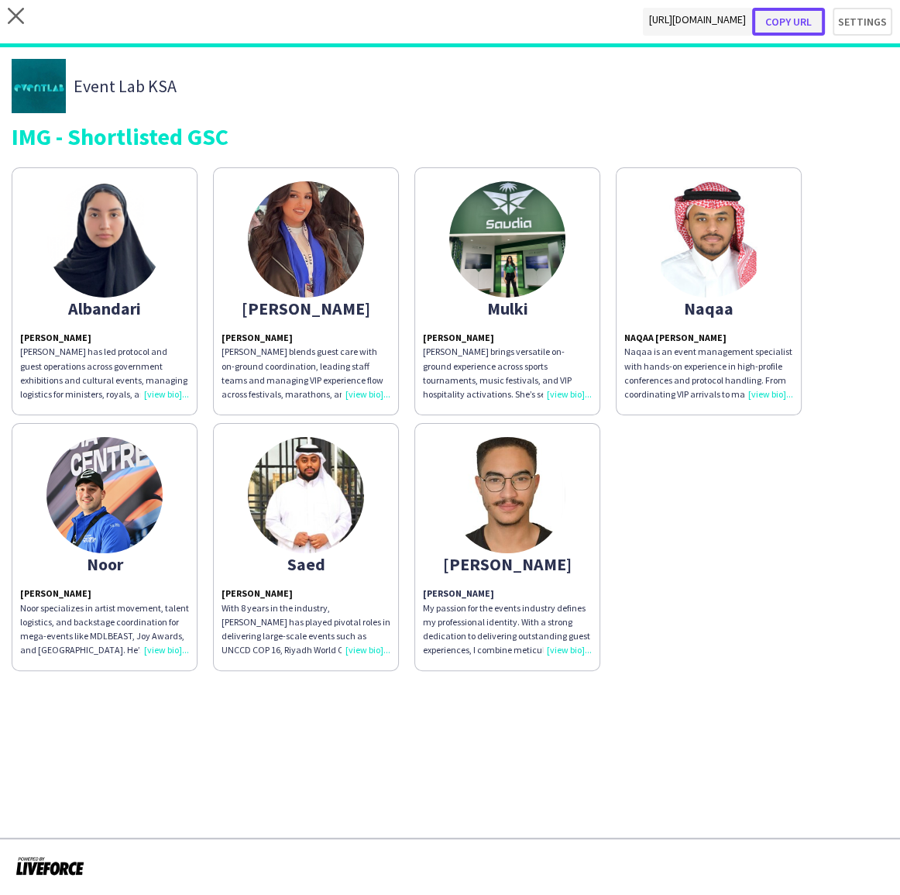
click at [789, 17] on button "Copy url" at bounding box center [788, 22] width 73 height 28
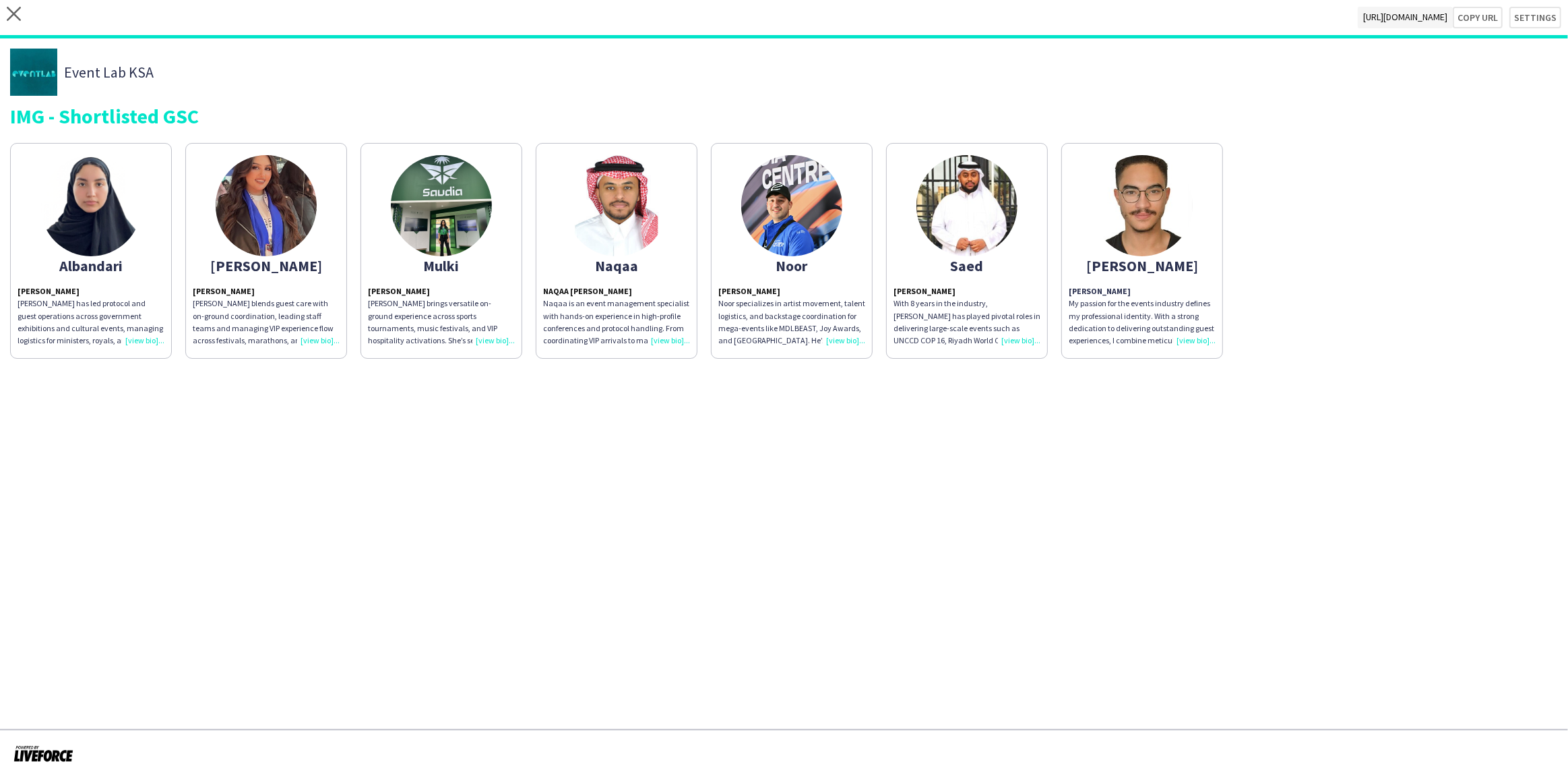
click at [997, 263] on div "Saed" at bounding box center [967, 265] width 147 height 12
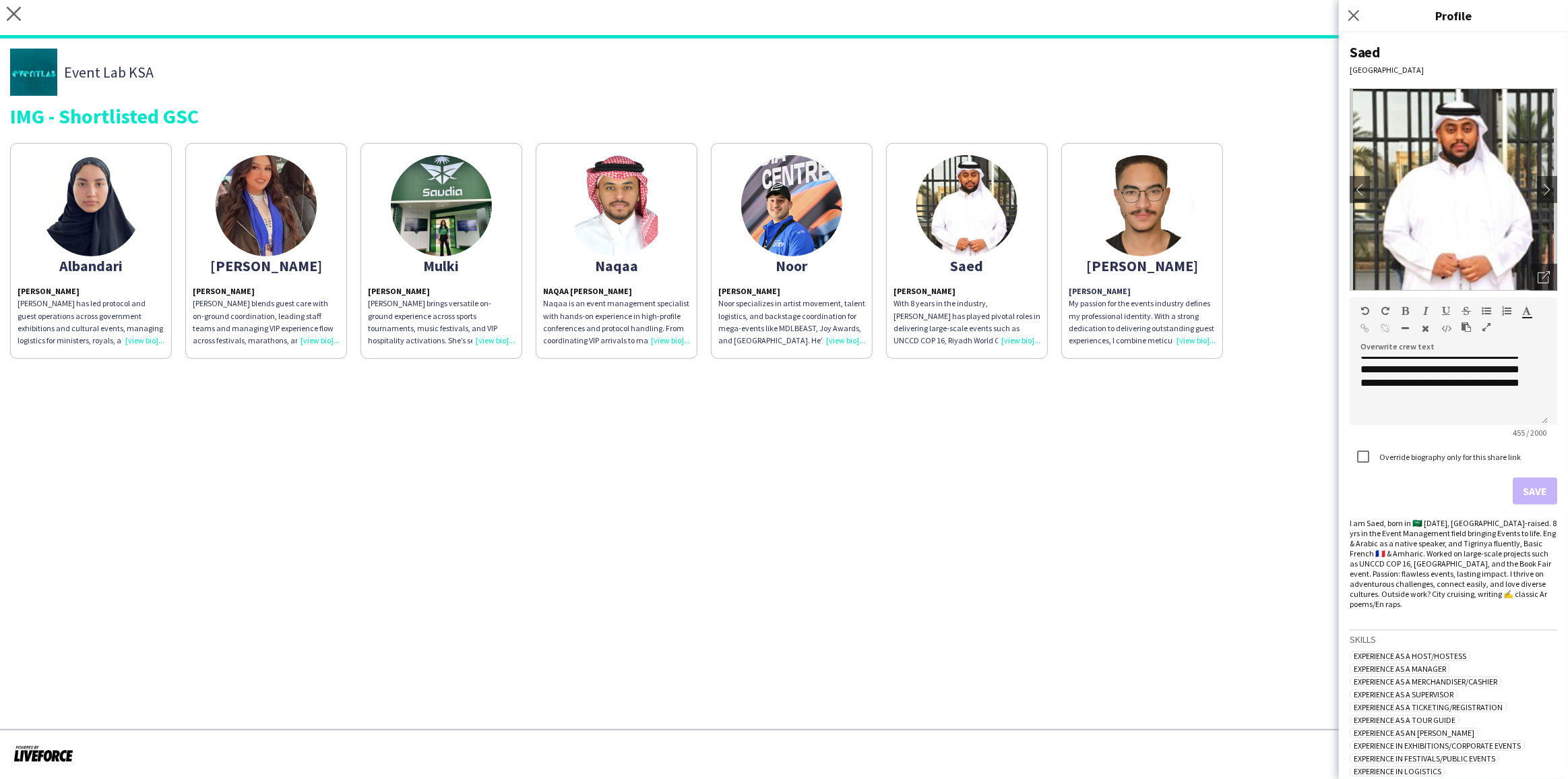
scroll to position [135, 0]
click at [1113, 303] on p "Yazan Abuzannad My passion for the events industry defines my professional iden…" at bounding box center [1142, 316] width 147 height 61
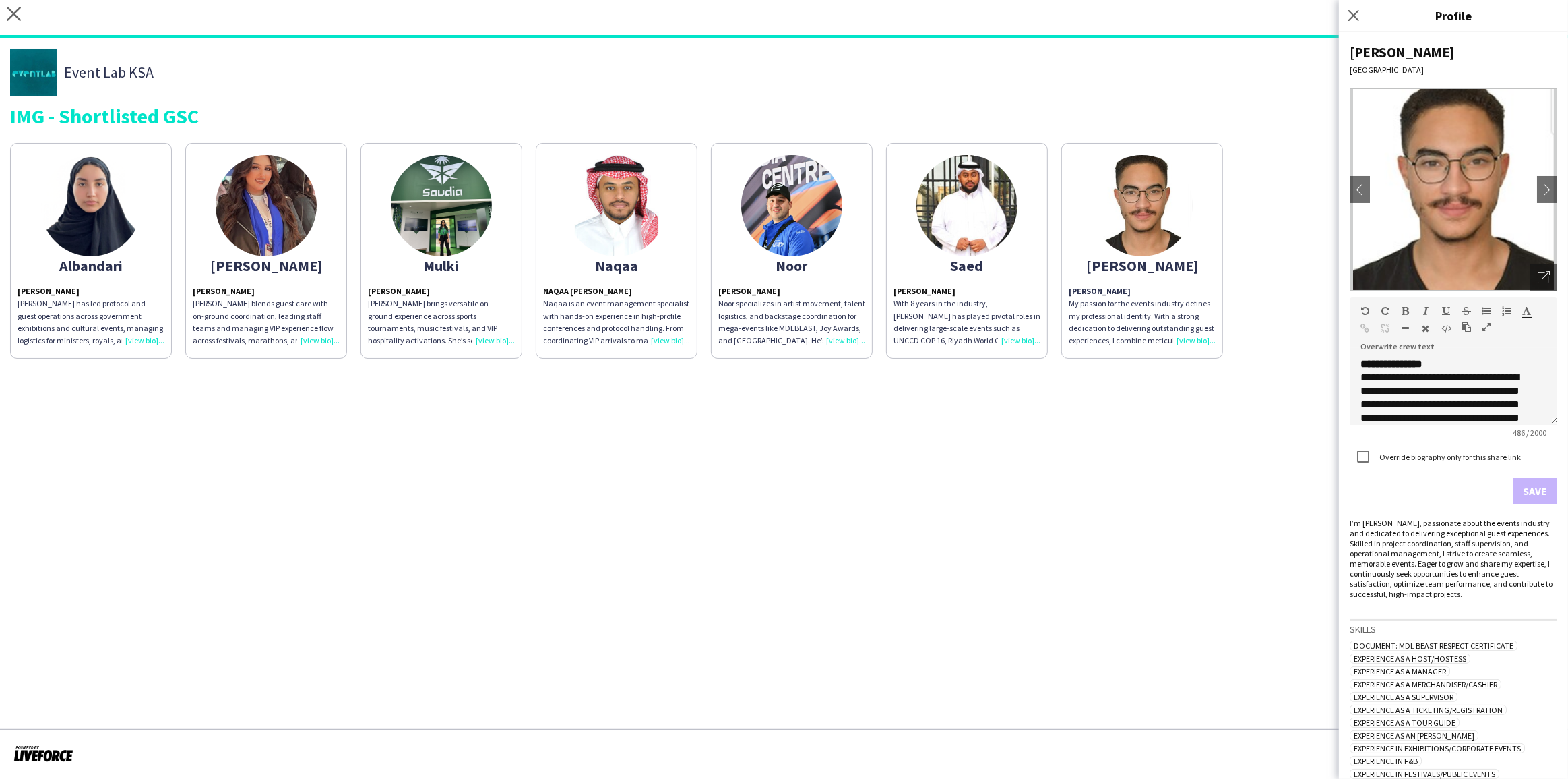
click at [586, 283] on app-share-pages-crew-card "Naqaa Naqaa Albugami Naqaa is an event management specialist with hands-on expe…" at bounding box center [617, 251] width 162 height 216
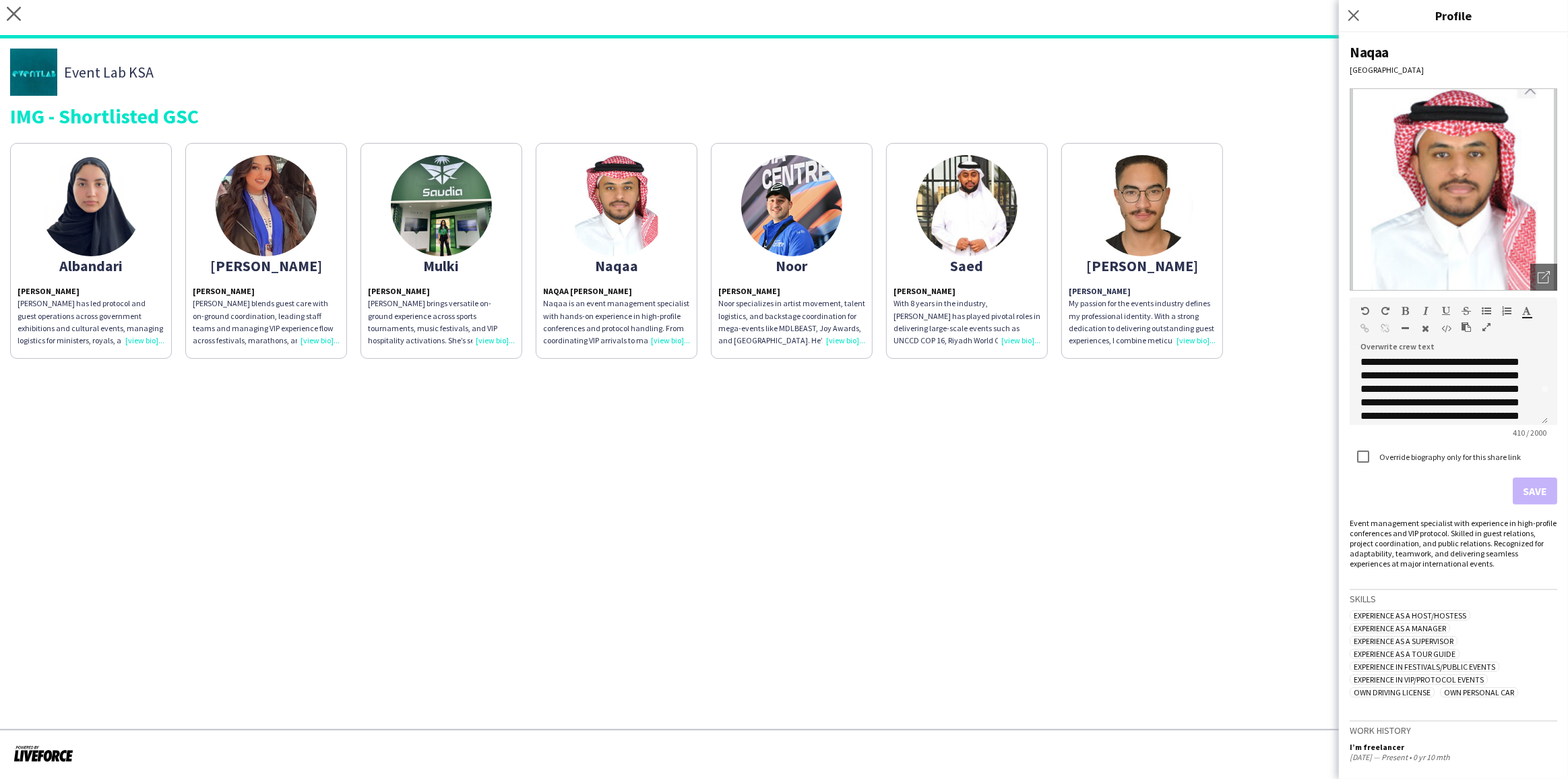
scroll to position [61, 0]
click at [1379, 400] on p "**********" at bounding box center [1444, 393] width 168 height 162
click at [1379, 378] on p "**********" at bounding box center [1444, 333] width 168 height 162
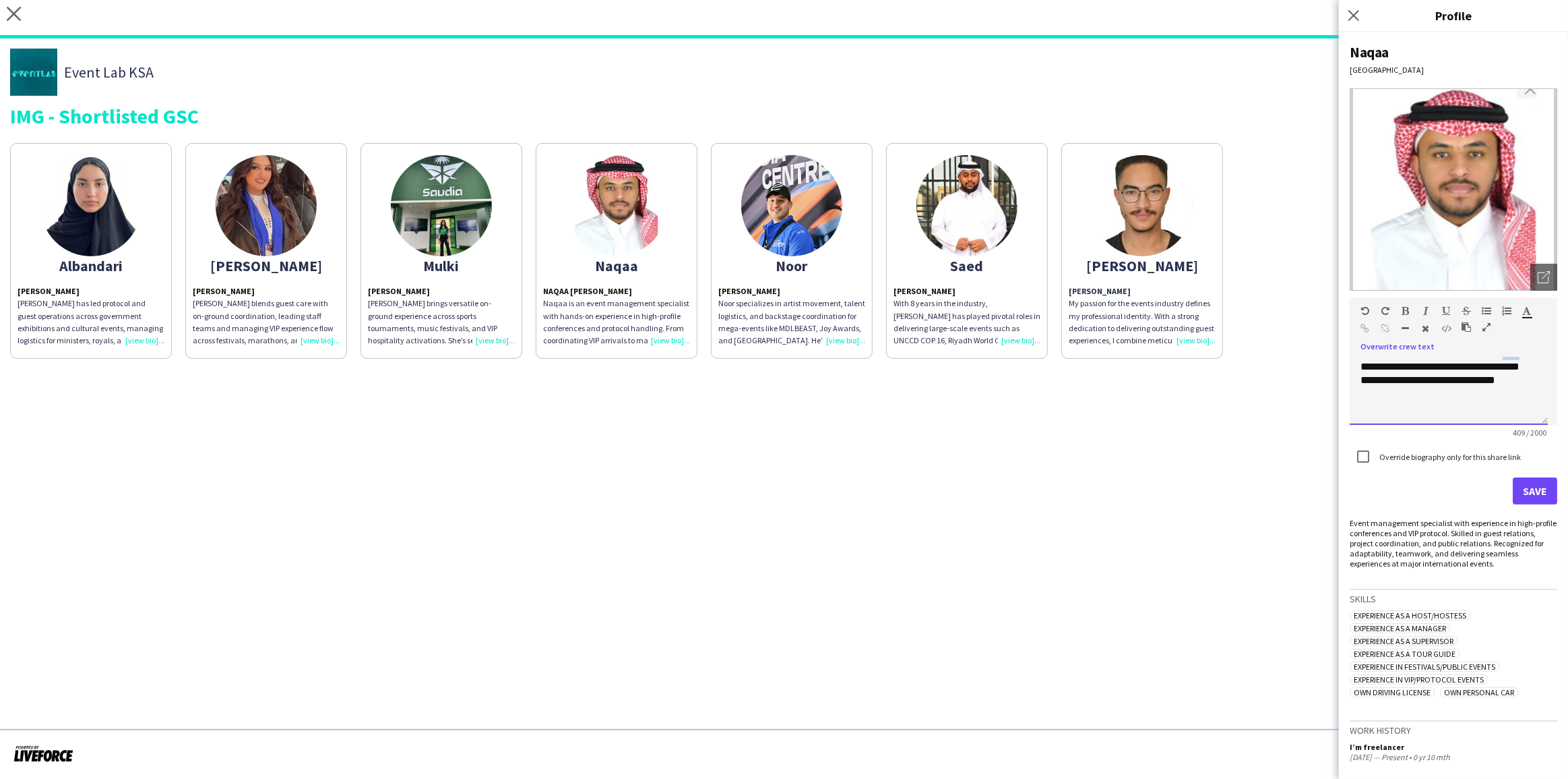
click at [1379, 378] on p "**********" at bounding box center [1444, 333] width 168 height 162
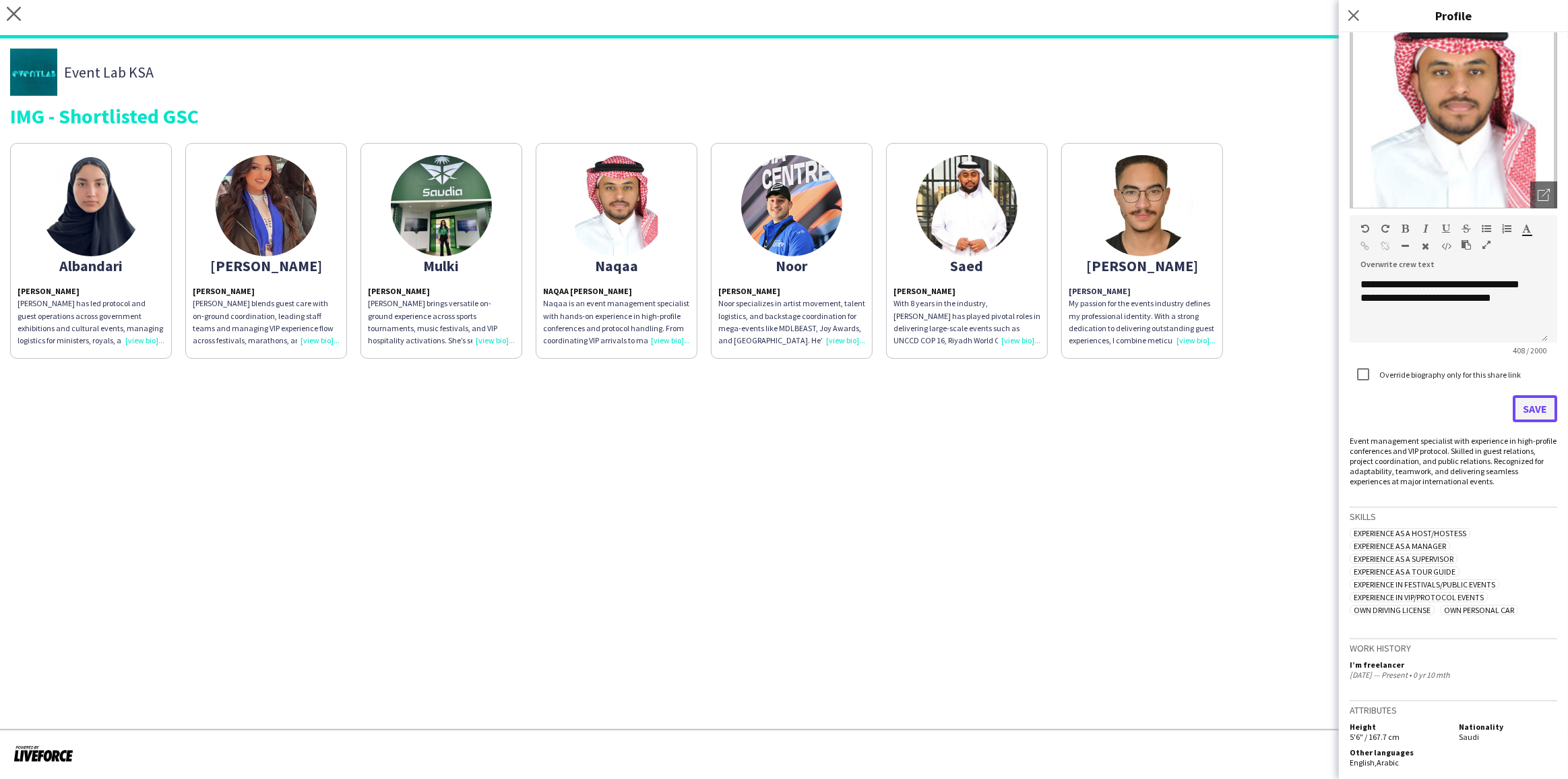
click at [1379, 411] on button "Save" at bounding box center [1535, 408] width 44 height 27
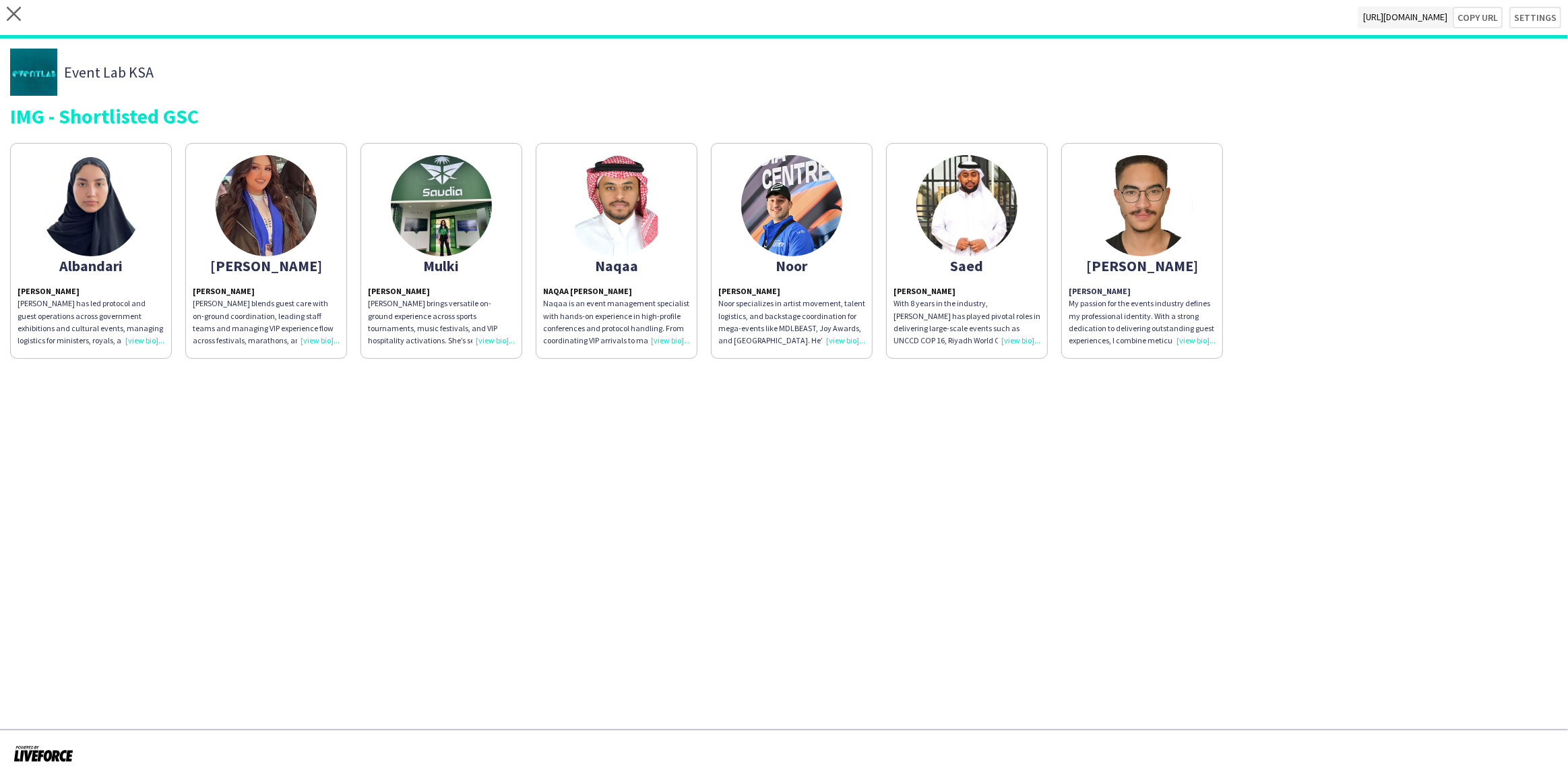
click at [396, 319] on p "Mulki brings versatile on-ground experience across sports tournaments, music fe…" at bounding box center [441, 322] width 147 height 50
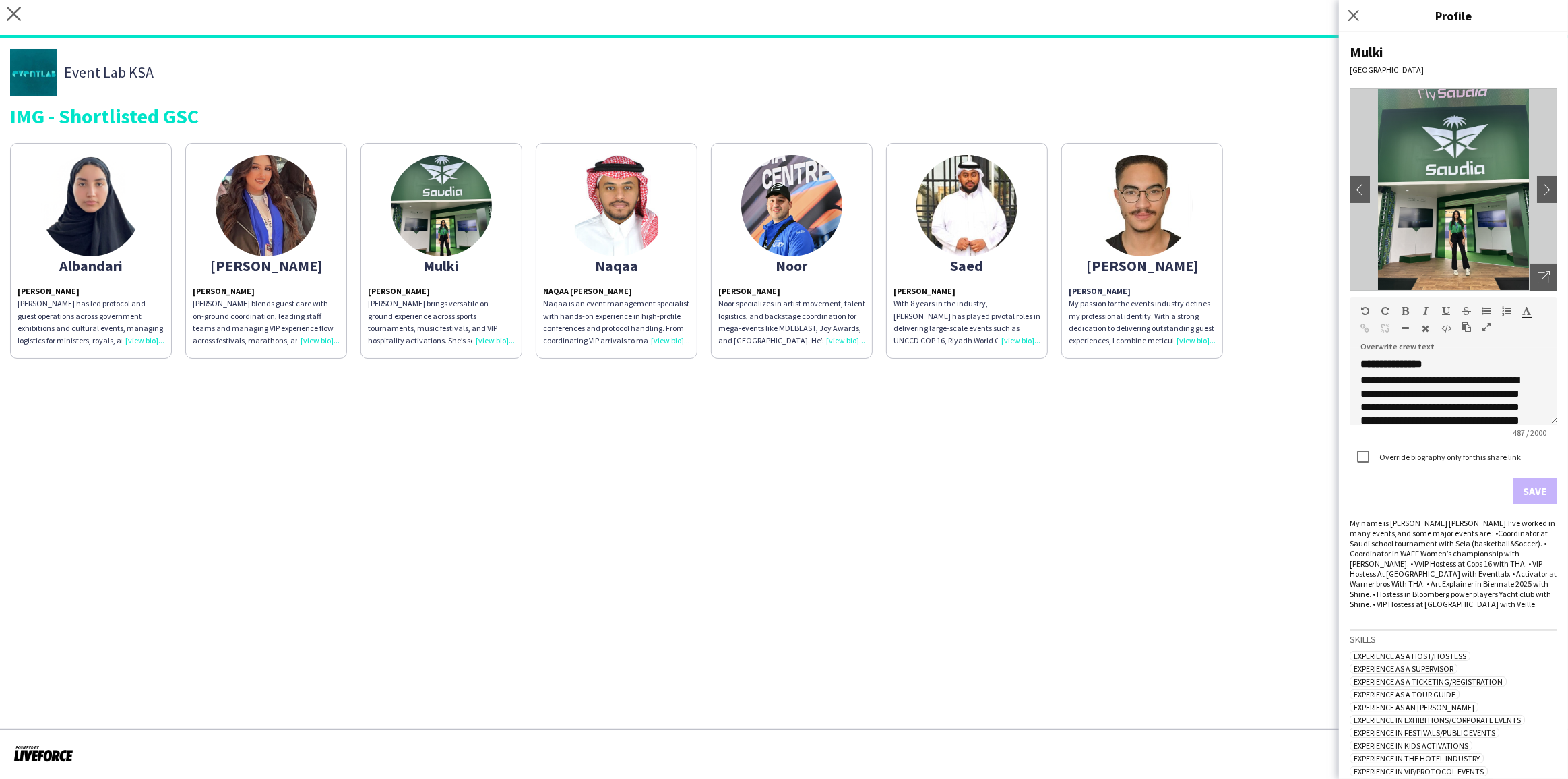
click at [1119, 289] on strong "[PERSON_NAME]" at bounding box center [1099, 291] width 62 height 10
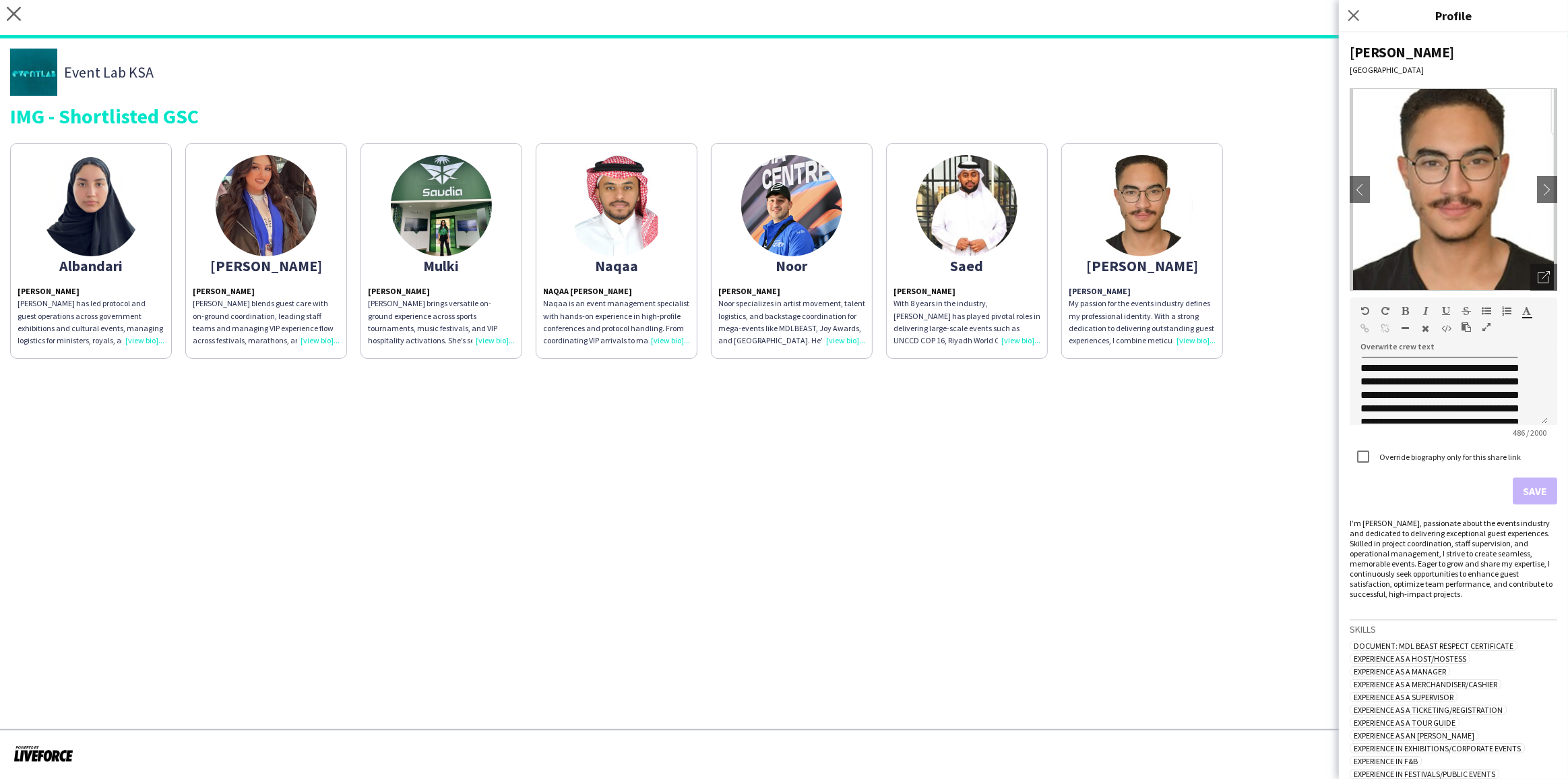
scroll to position [158, 0]
click at [1176, 246] on app-share-pages-crew-card "Yazan Yazan Abuzannad My passion for the events industry defines my professiona…" at bounding box center [1142, 251] width 162 height 216
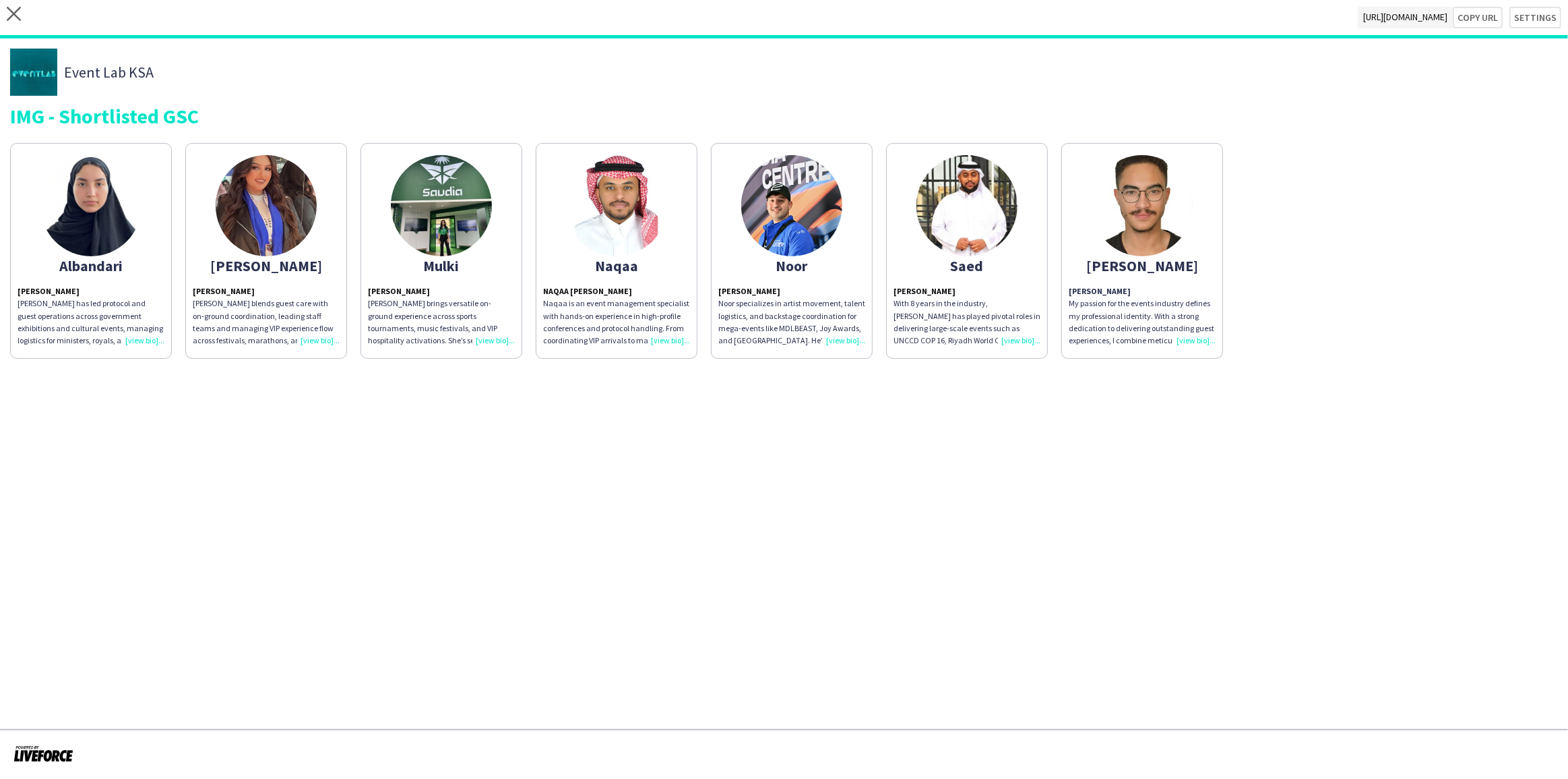
click at [1250, 199] on div "Albandari Albandari Alsharif Albandari has led protocol and guest operations ac…" at bounding box center [784, 247] width 1548 height 223
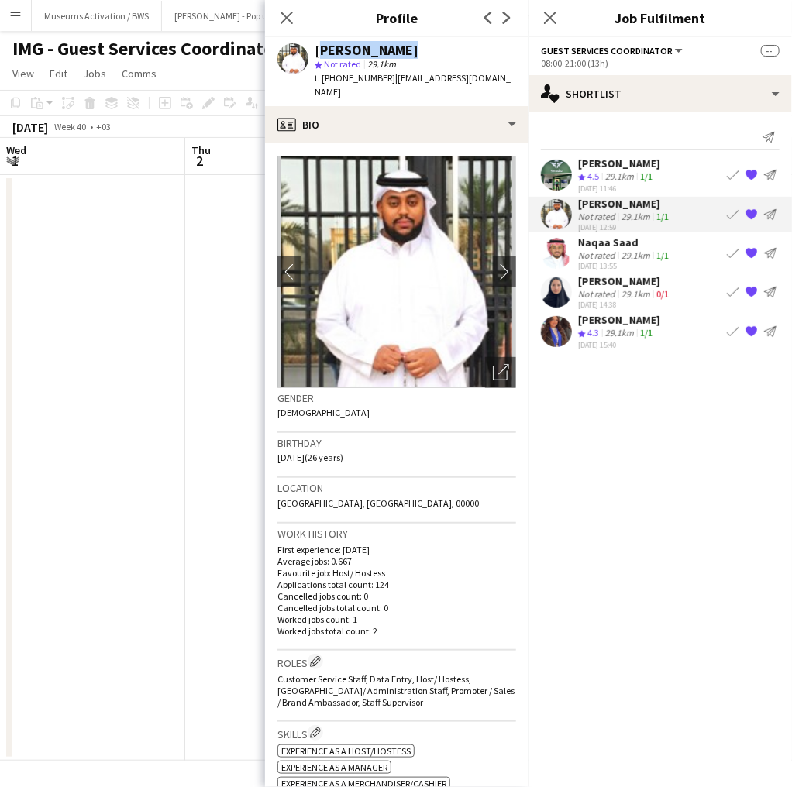
scroll to position [0, 424]
click at [634, 262] on div "[DATE] 13:55" at bounding box center [625, 266] width 94 height 10
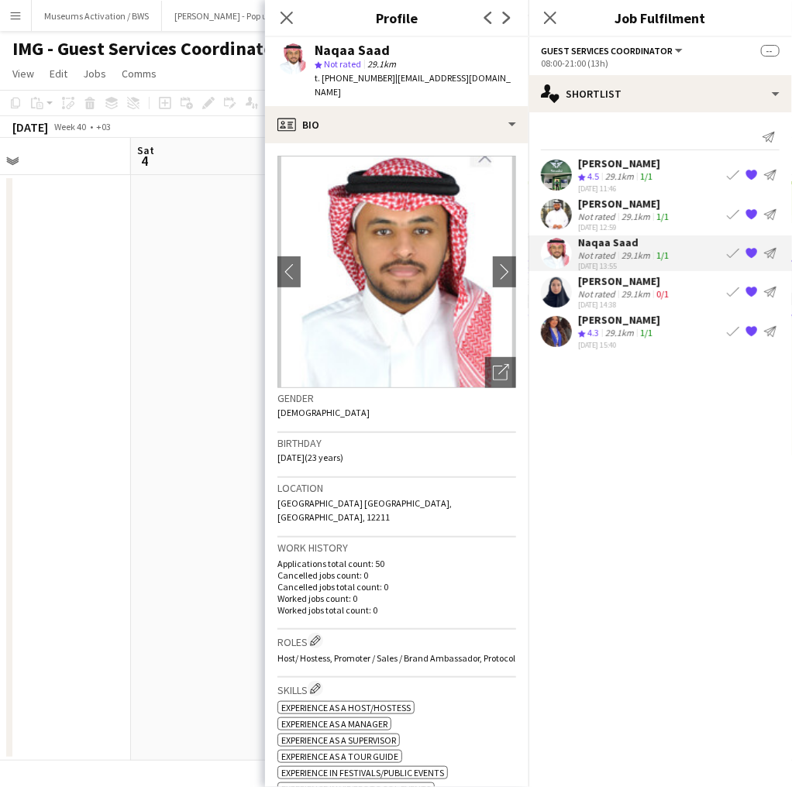
click at [331, 53] on div "Naqaa Saad" at bounding box center [351, 50] width 75 height 14
copy div "Naqaa Saad"
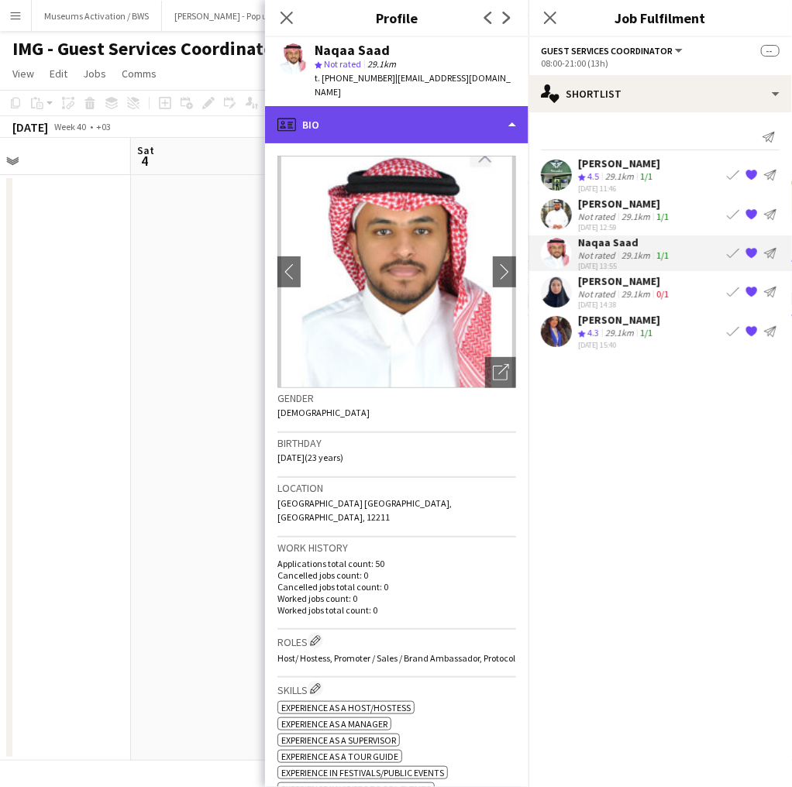
click at [455, 118] on div "profile Bio" at bounding box center [396, 124] width 263 height 37
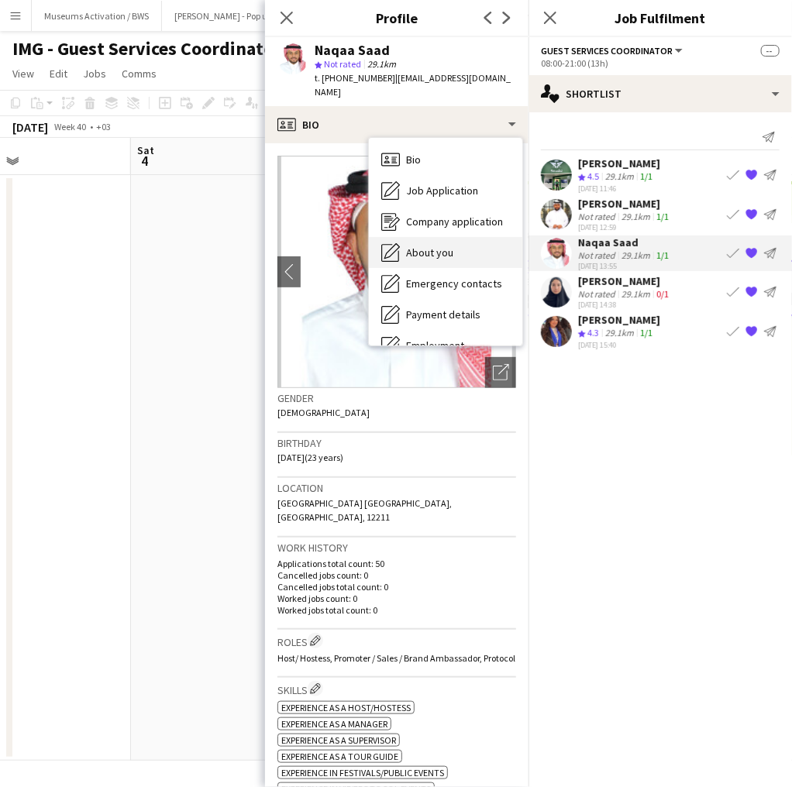
click at [451, 246] on span "About you" at bounding box center [429, 253] width 47 height 14
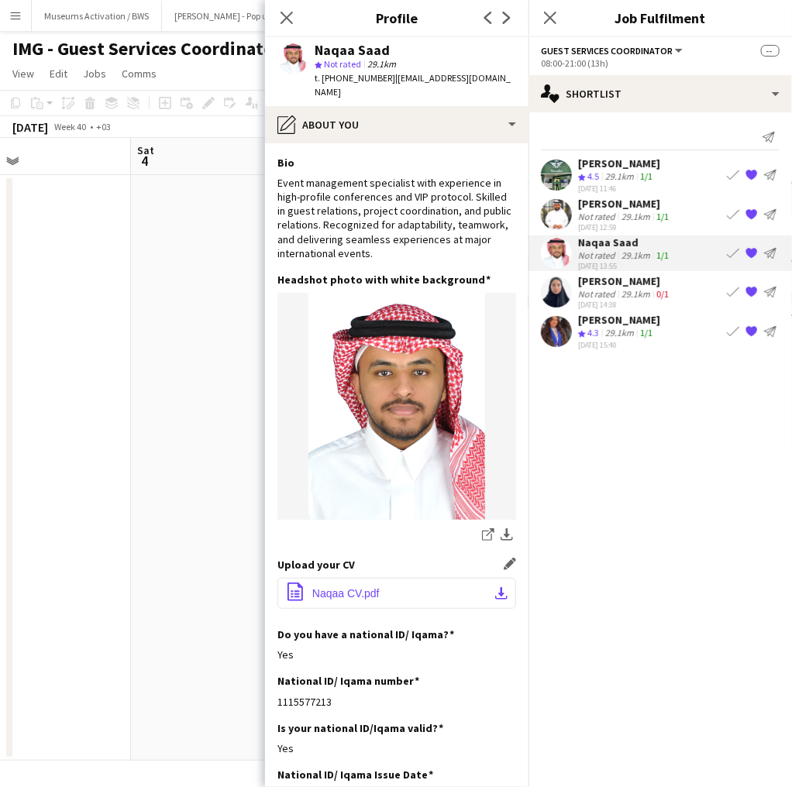
click at [327, 578] on button "office-file-sheet Naqaa CV.pdf download-bottom" at bounding box center [396, 593] width 239 height 31
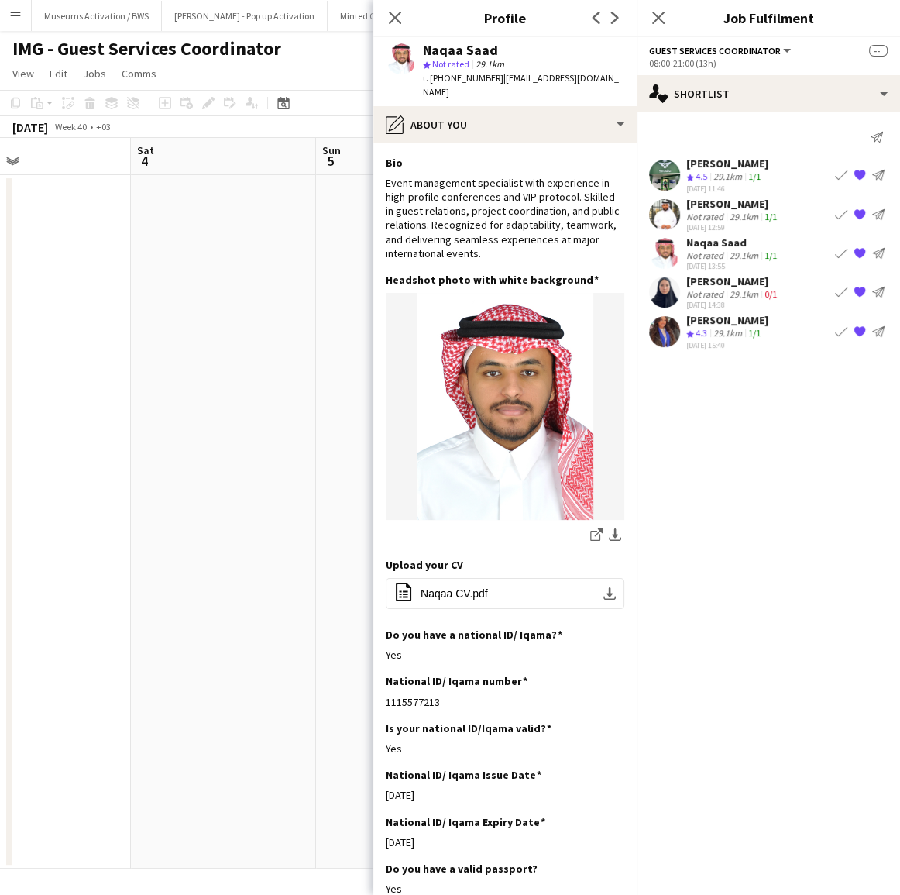
scroll to position [0, 425]
